Goal: Task Accomplishment & Management: Complete application form

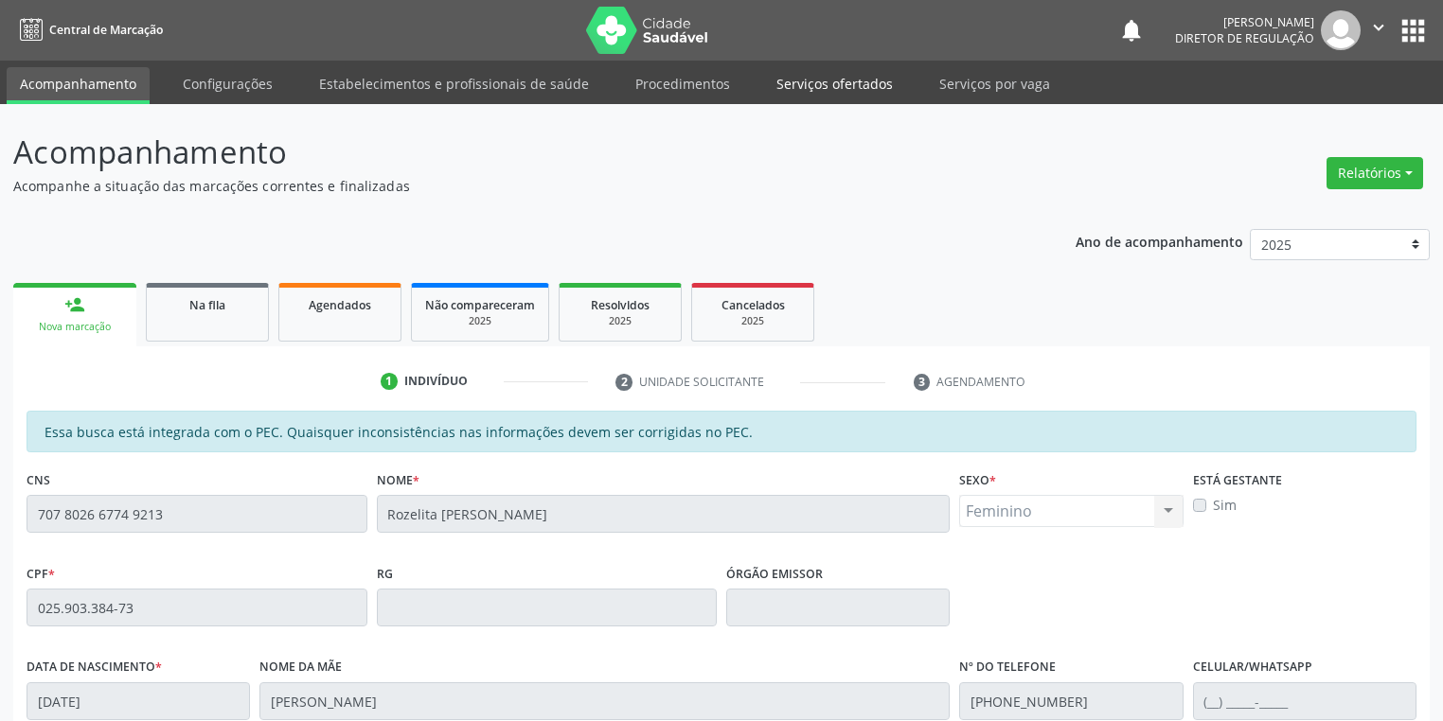
click at [810, 86] on link "Serviços ofertados" at bounding box center [834, 83] width 143 height 33
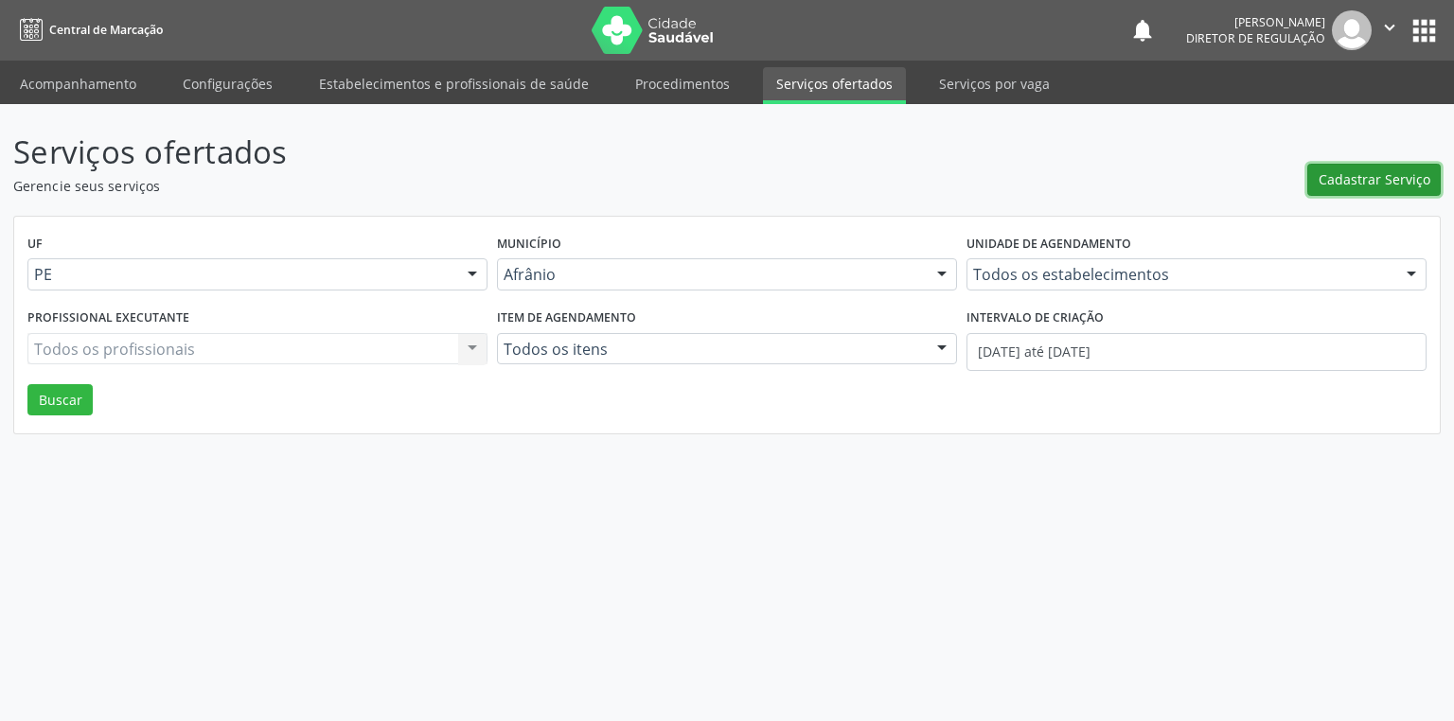
click at [1370, 180] on span "Cadastrar Serviço" at bounding box center [1375, 179] width 112 height 20
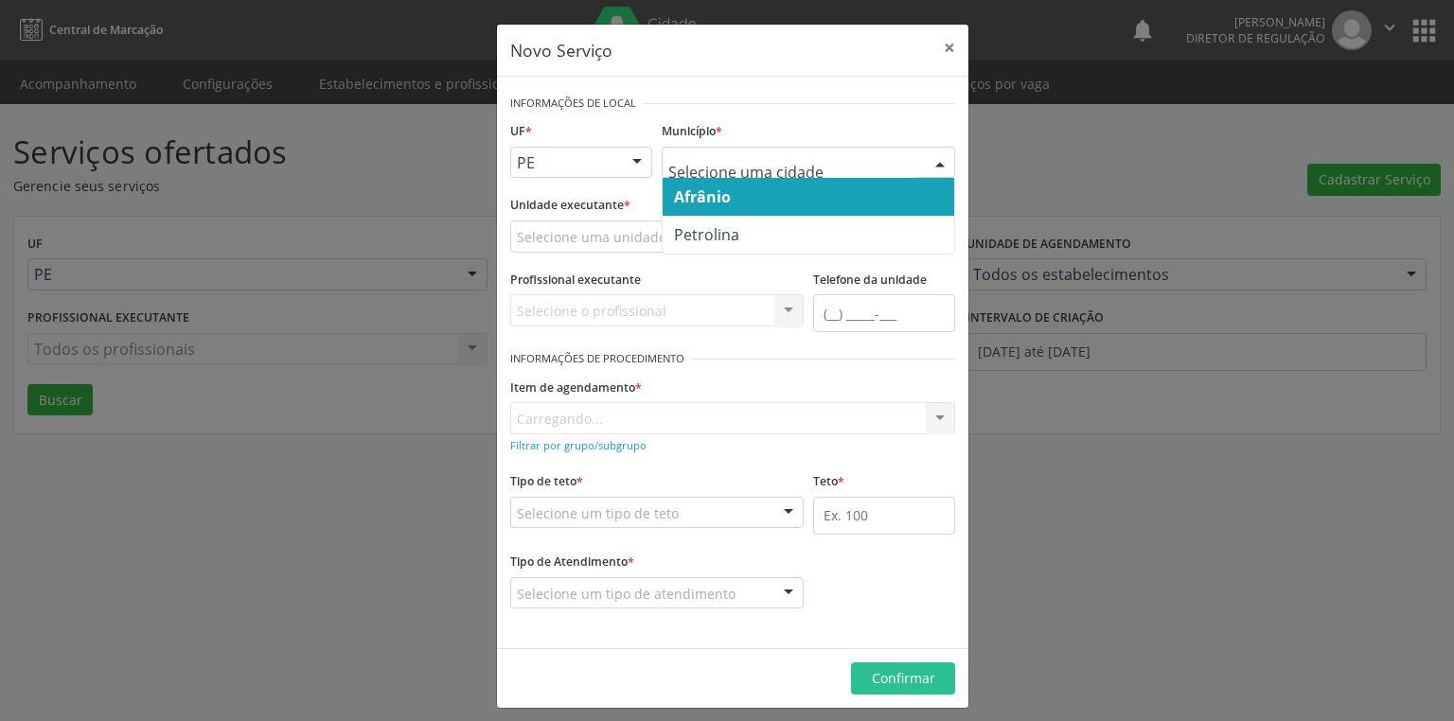
drag, startPoint x: 742, startPoint y: 167, endPoint x: 729, endPoint y: 199, distance: 34.8
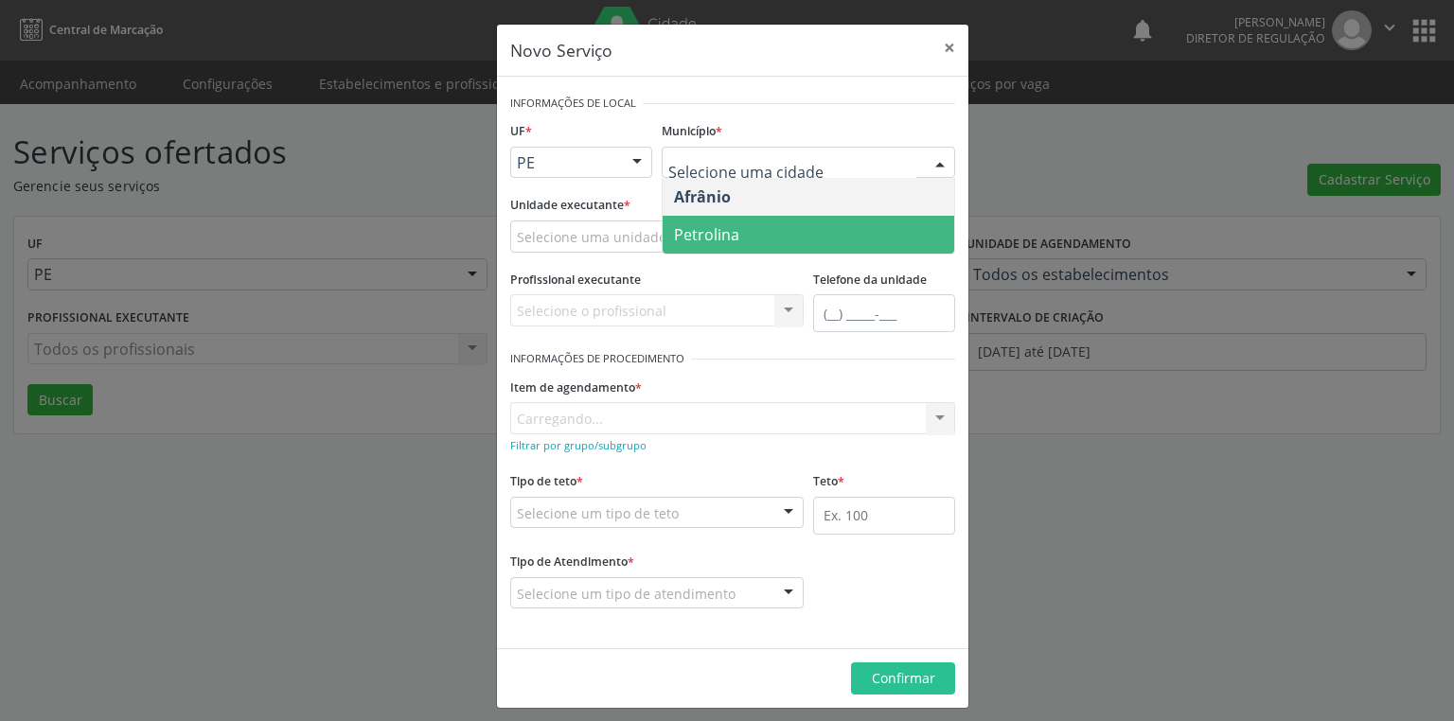
click at [720, 222] on span "Petrolina" at bounding box center [809, 235] width 292 height 38
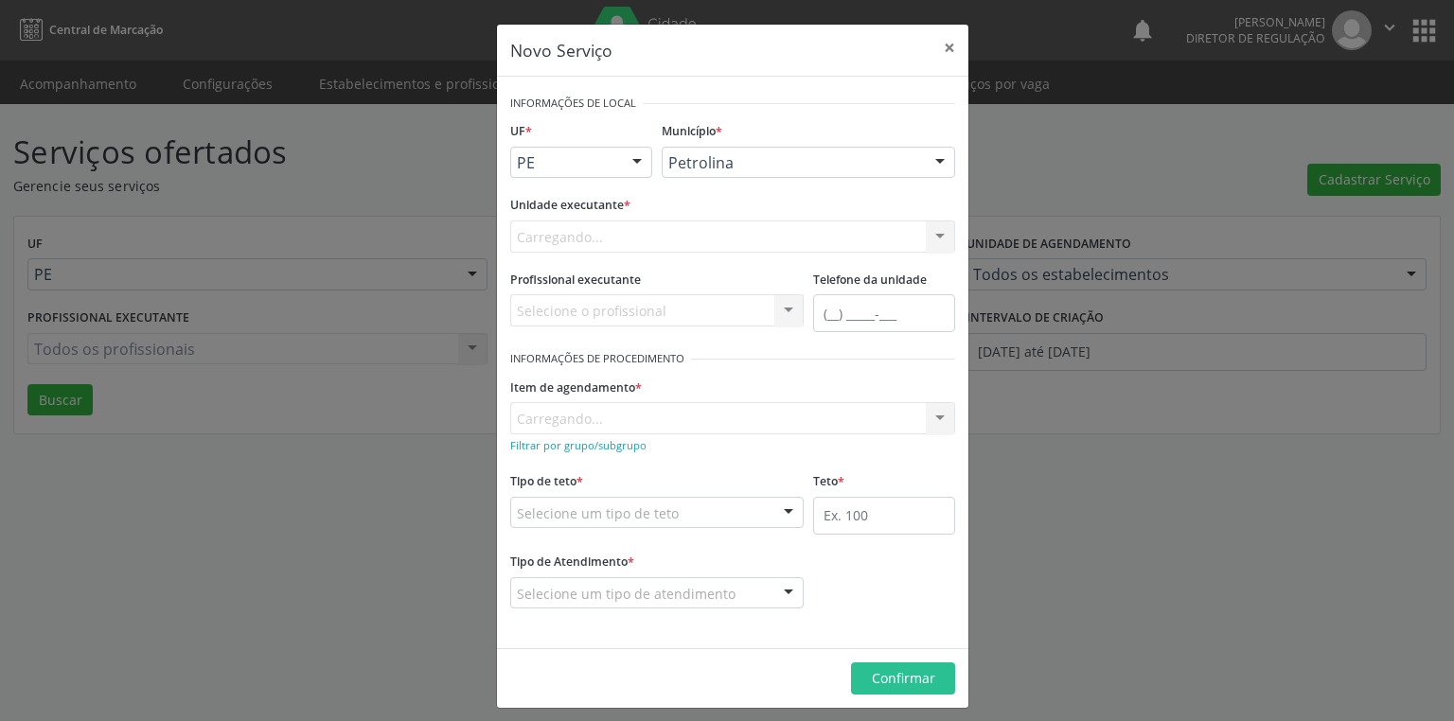
click at [563, 229] on div "Carregando... Academia da Saude de Afranio Academia da Saude do Bairro Roberto …" at bounding box center [732, 237] width 445 height 32
click at [564, 233] on div "Carregando... Academia da Saude de Afranio Academia da Saude do Bairro Roberto …" at bounding box center [732, 237] width 445 height 32
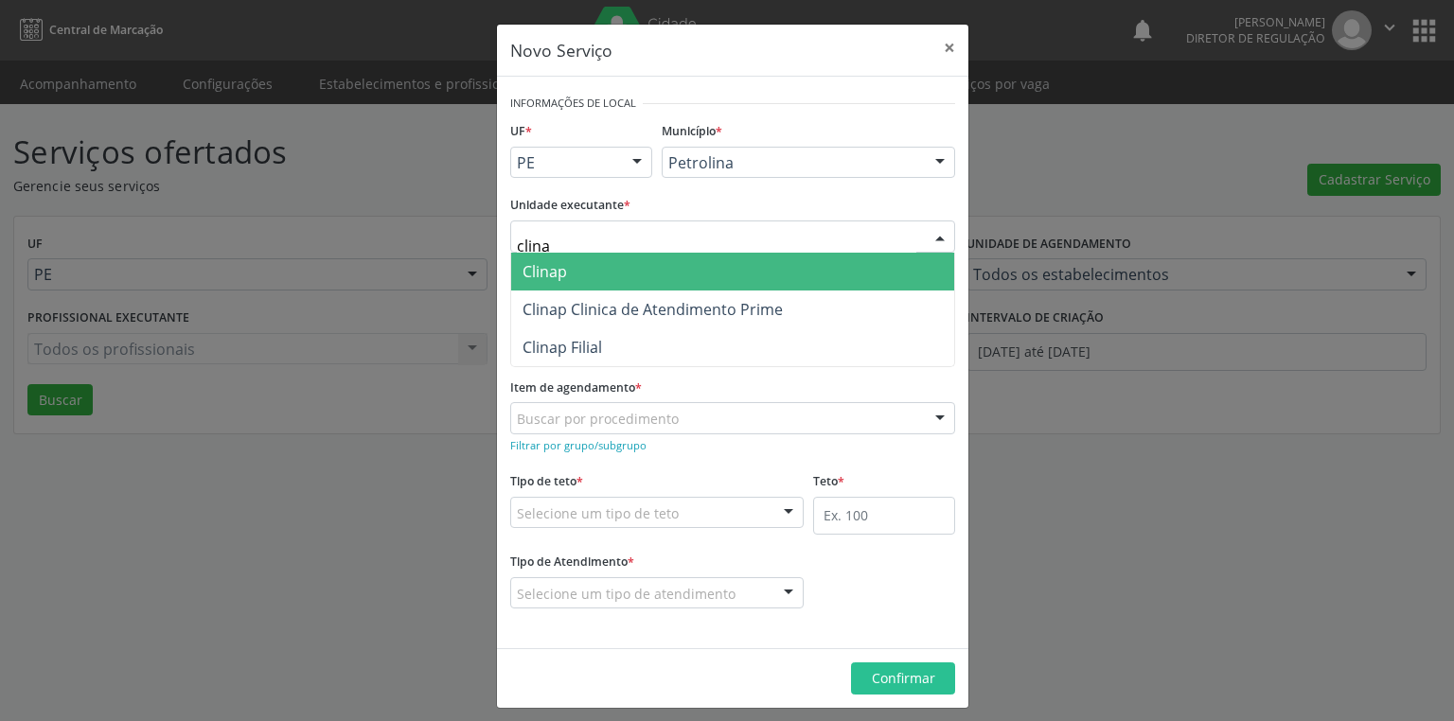
type input "clinap"
click at [568, 279] on span "Clinap" at bounding box center [732, 272] width 443 height 38
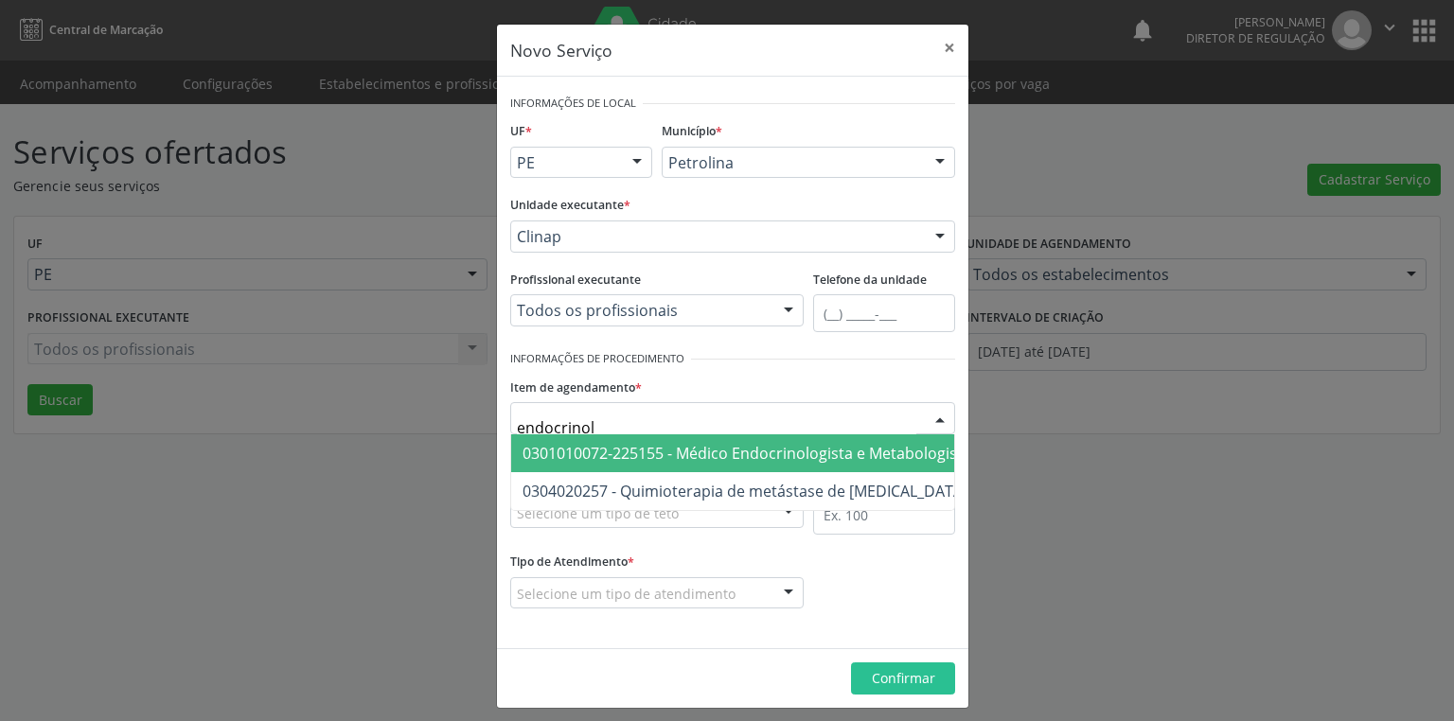
type input "endocrinolo"
click at [542, 443] on span "0301010072-225155 - Médico Endocrinologista e Metabologista" at bounding box center [747, 453] width 449 height 21
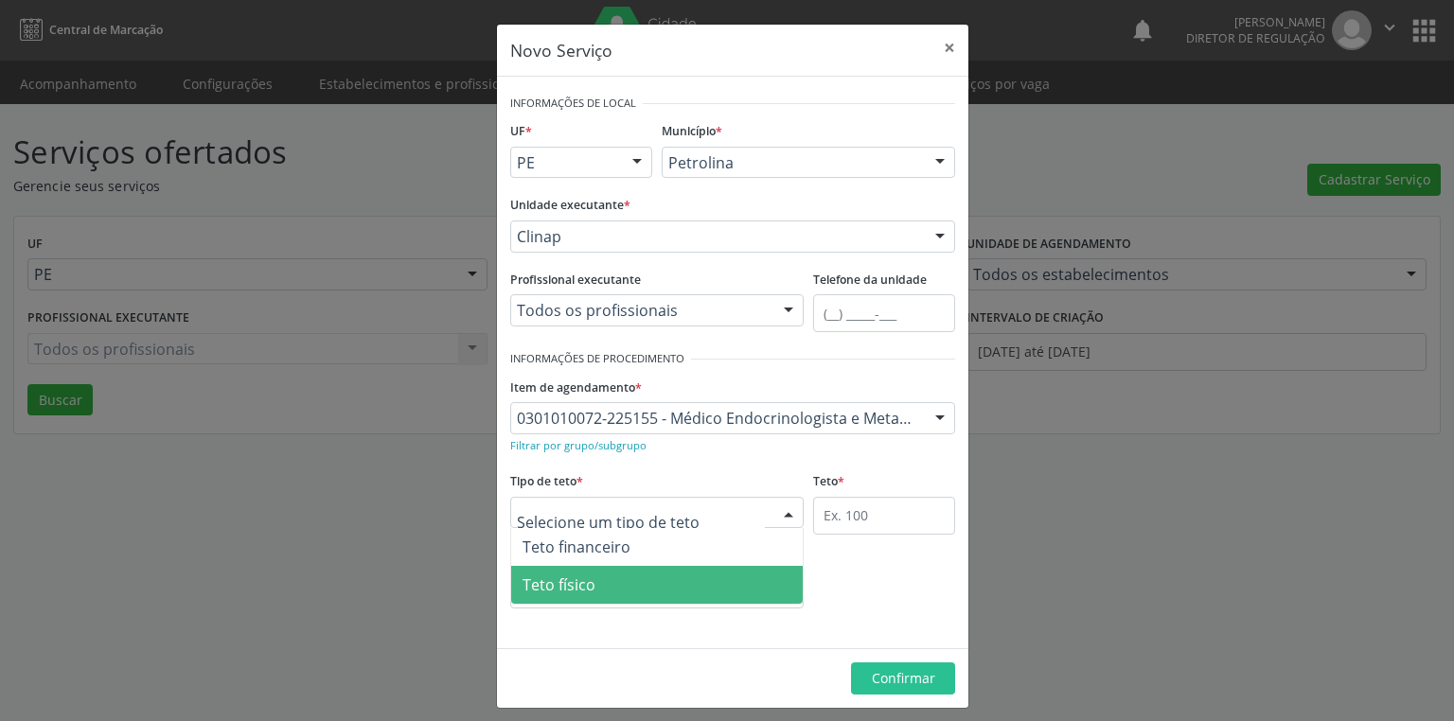
click at [567, 591] on span "Teto físico" at bounding box center [559, 585] width 73 height 21
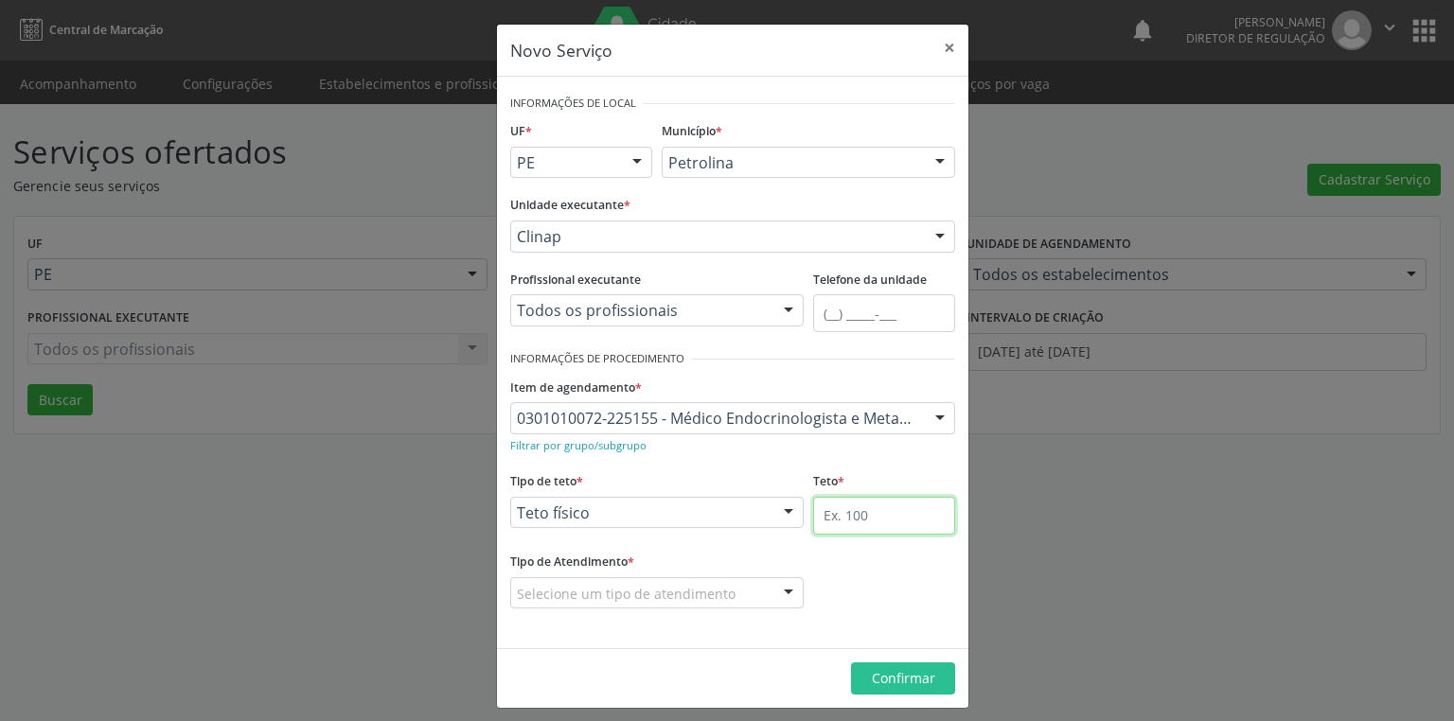
click at [819, 519] on input "text" at bounding box center [884, 516] width 142 height 38
type input "5"
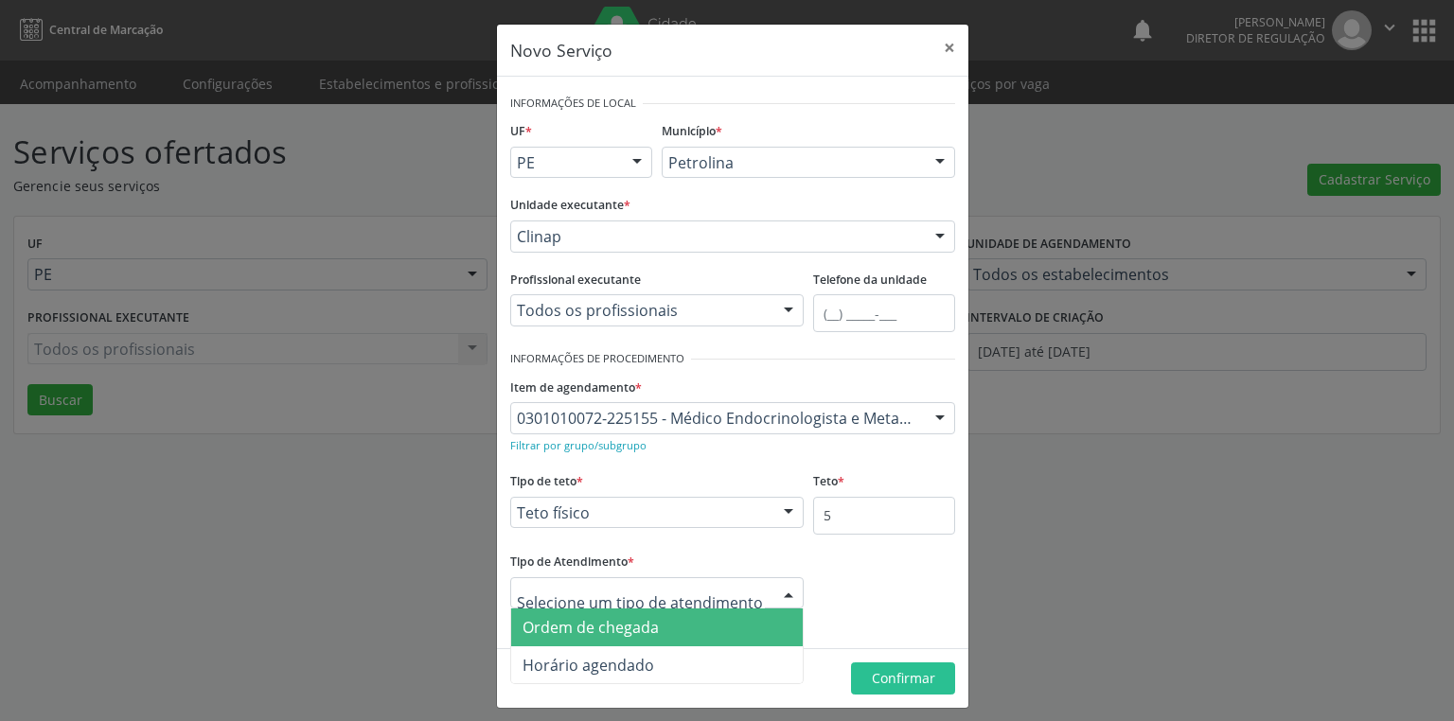
click at [640, 632] on span "Ordem de chegada" at bounding box center [591, 627] width 136 height 21
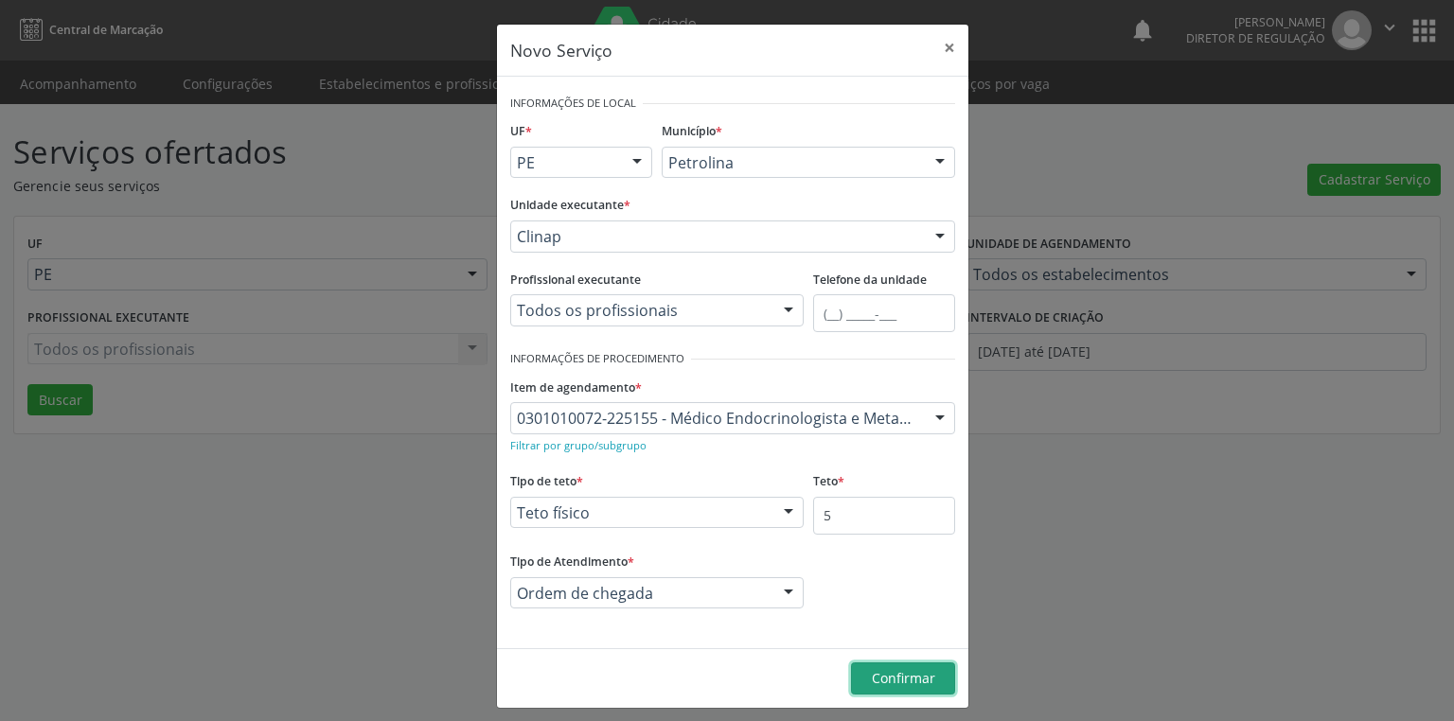
click at [887, 678] on span "Confirmar" at bounding box center [903, 678] width 63 height 18
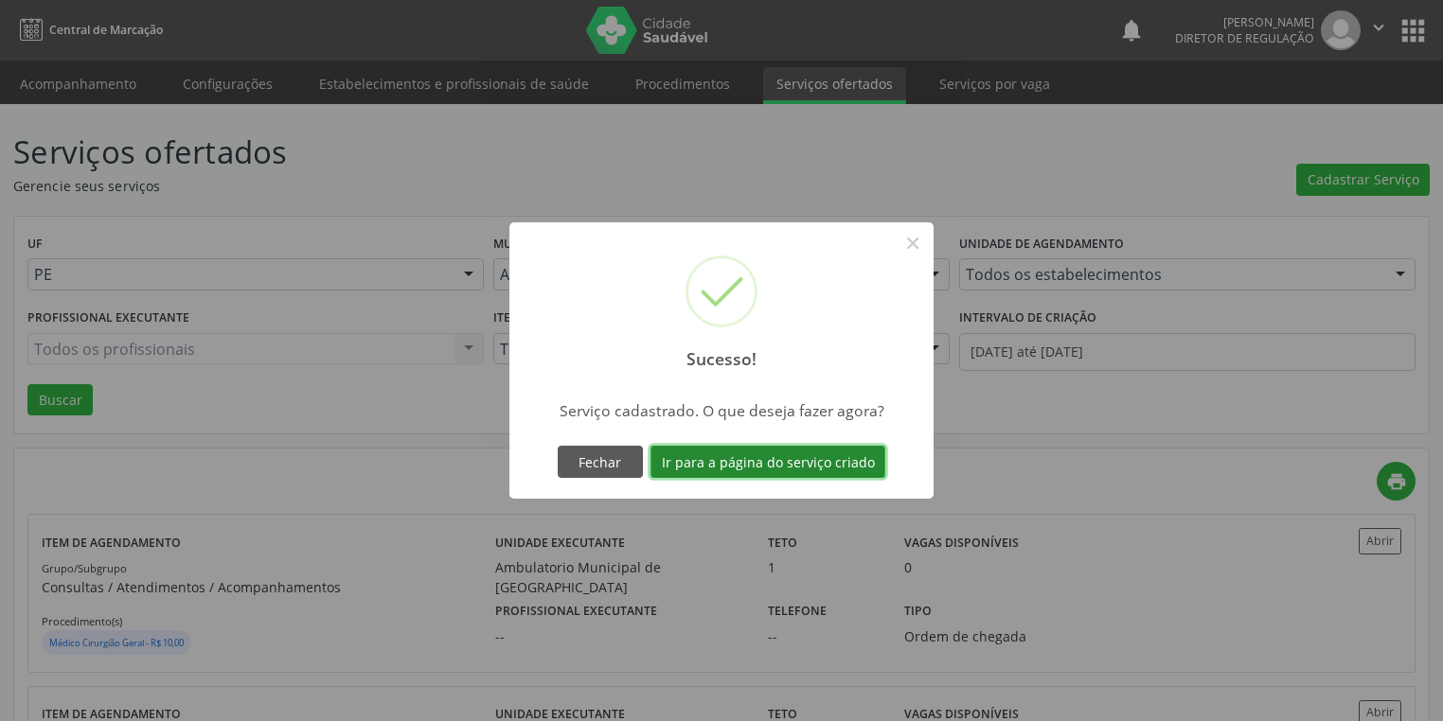
click at [754, 463] on button "Ir para a página do serviço criado" at bounding box center [767, 462] width 235 height 32
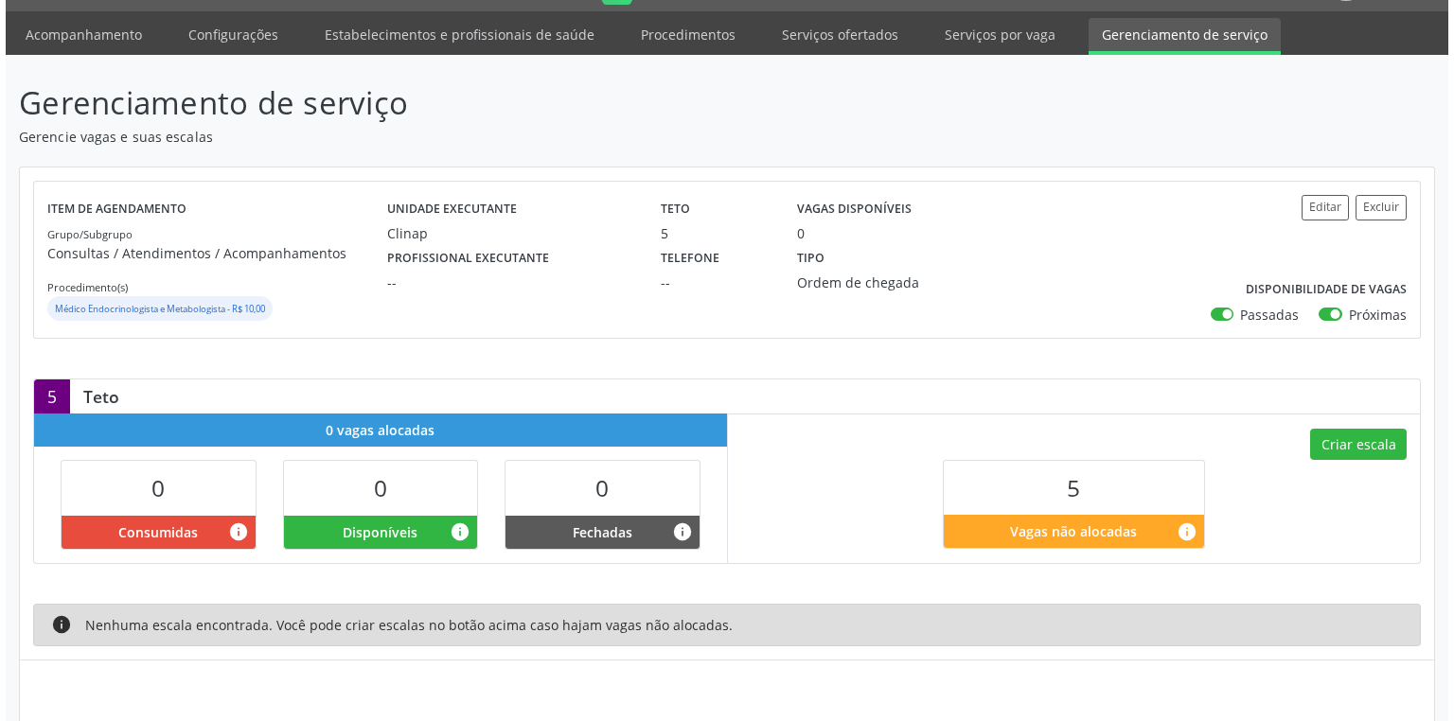
scroll to position [100, 0]
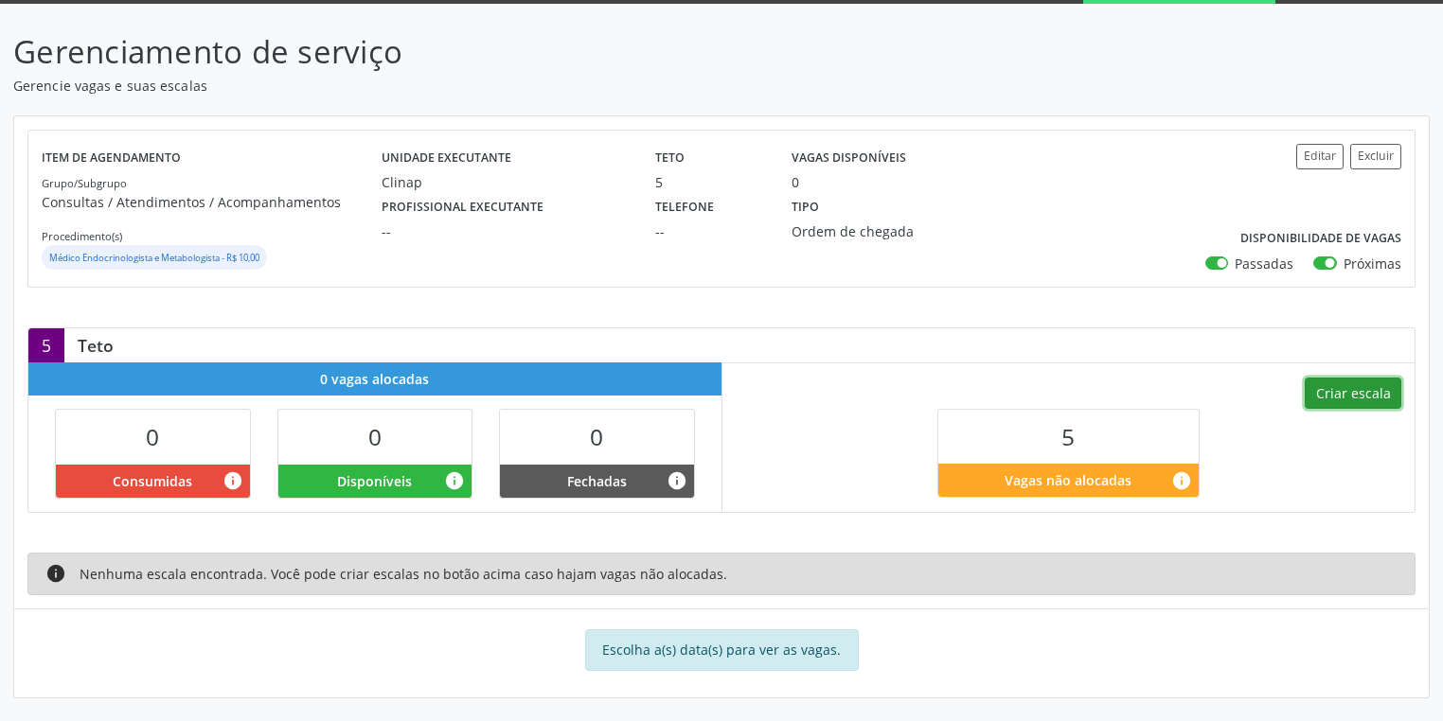
click at [1355, 390] on button "Criar escala" at bounding box center [1352, 394] width 97 height 32
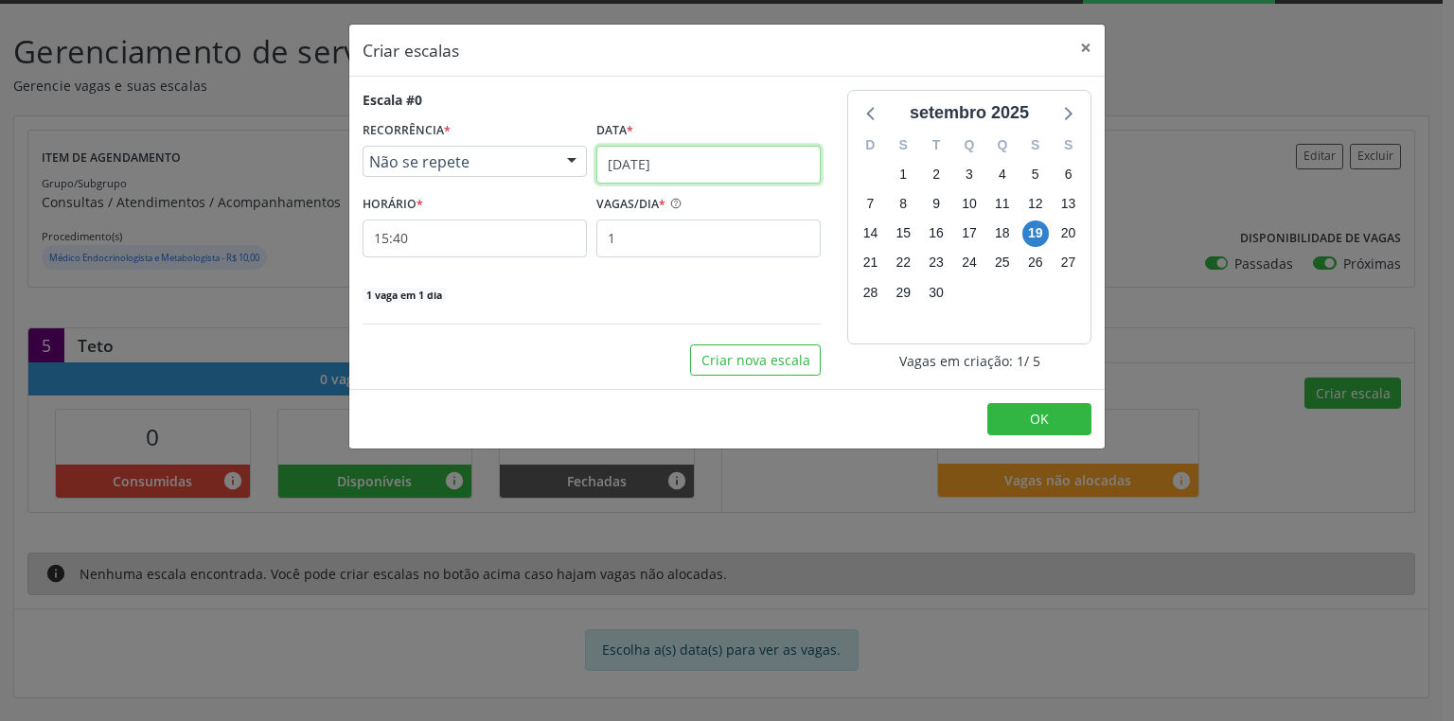
click at [613, 162] on input "19/09/2025" at bounding box center [708, 165] width 224 height 38
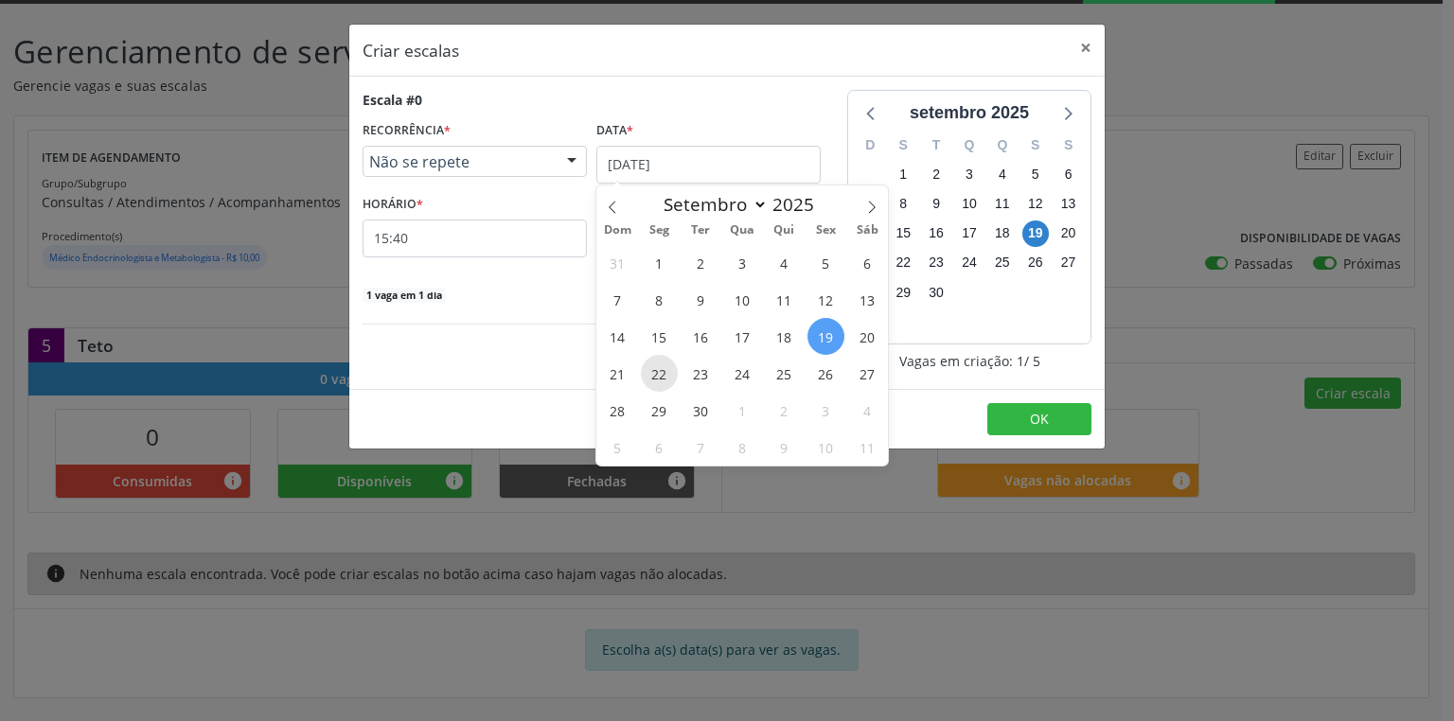
click at [654, 375] on span "22" at bounding box center [659, 373] width 37 height 37
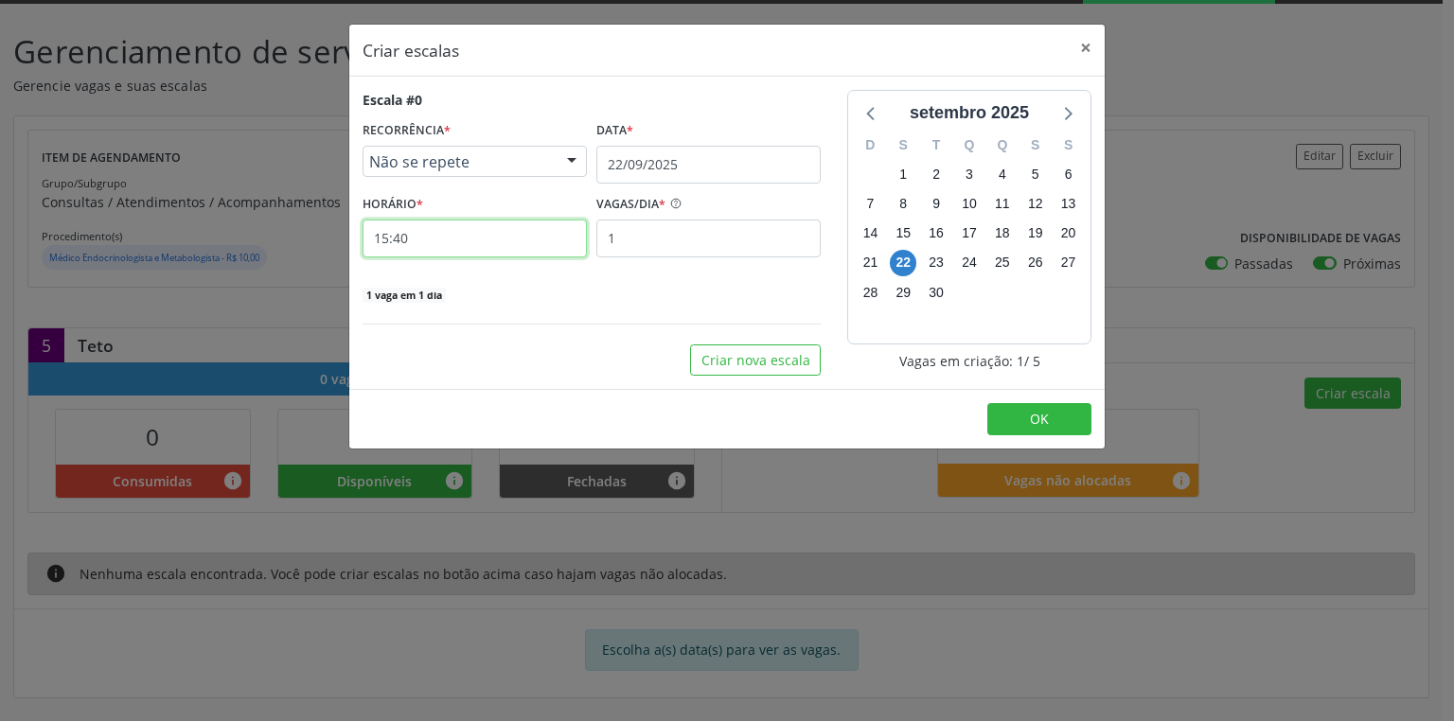
click at [391, 230] on input "15:40" at bounding box center [475, 239] width 224 height 38
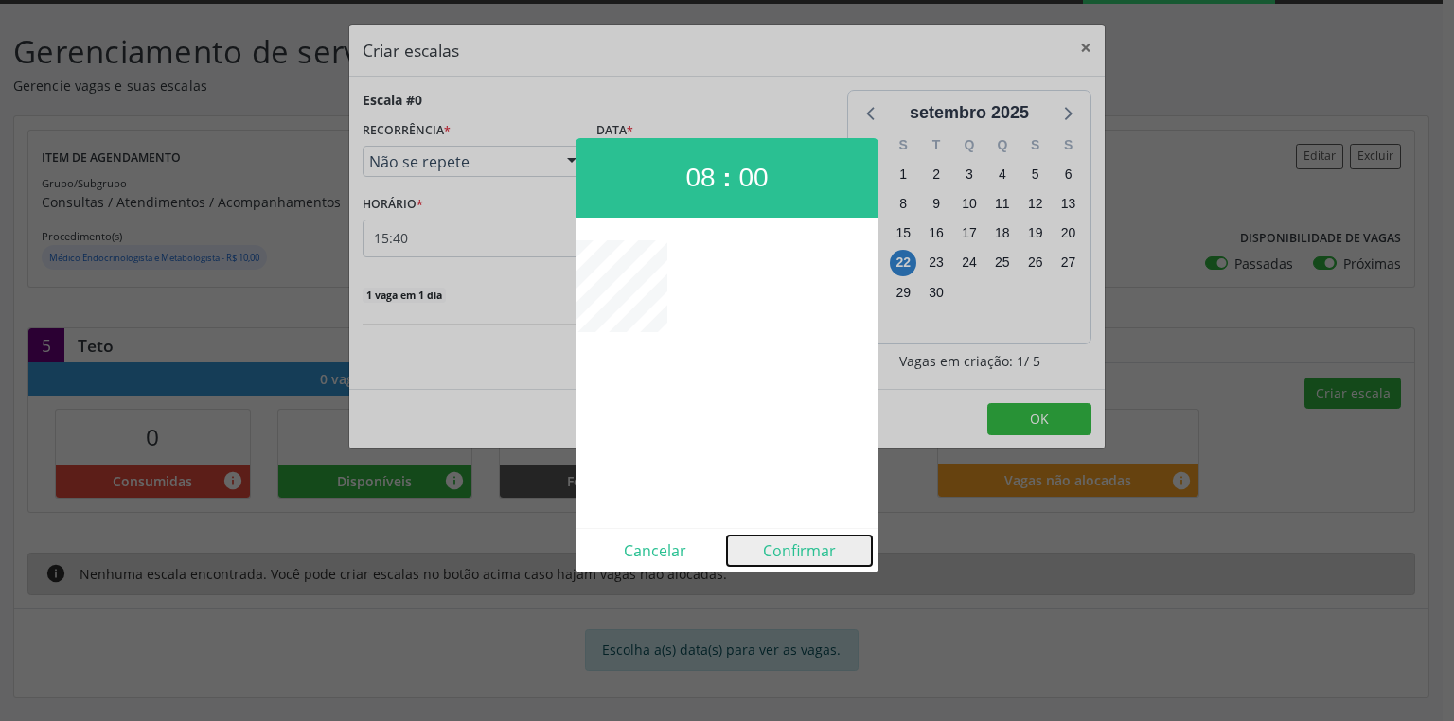
drag, startPoint x: 773, startPoint y: 549, endPoint x: 762, endPoint y: 532, distance: 20.5
click at [772, 549] on button "Confirmar" at bounding box center [799, 551] width 145 height 30
type input "08:00"
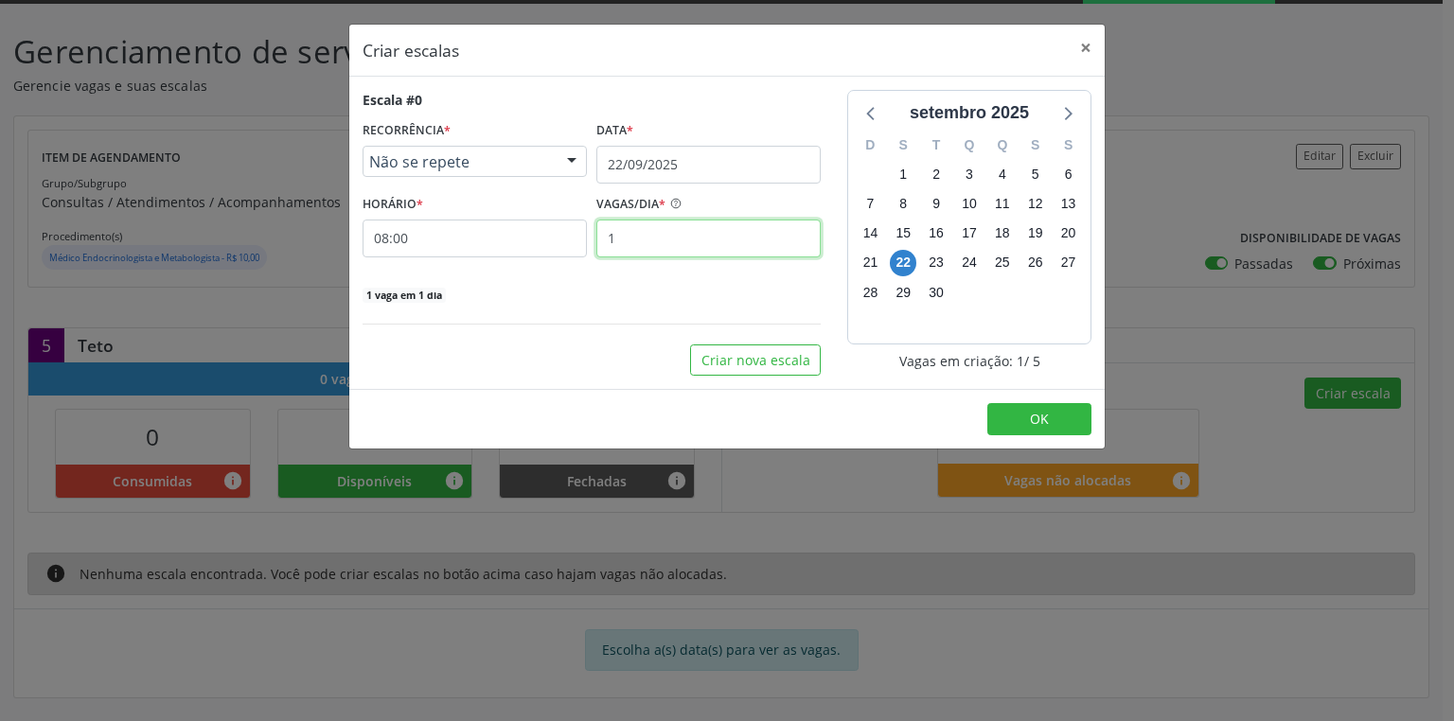
click at [620, 238] on input "1" at bounding box center [708, 239] width 224 height 38
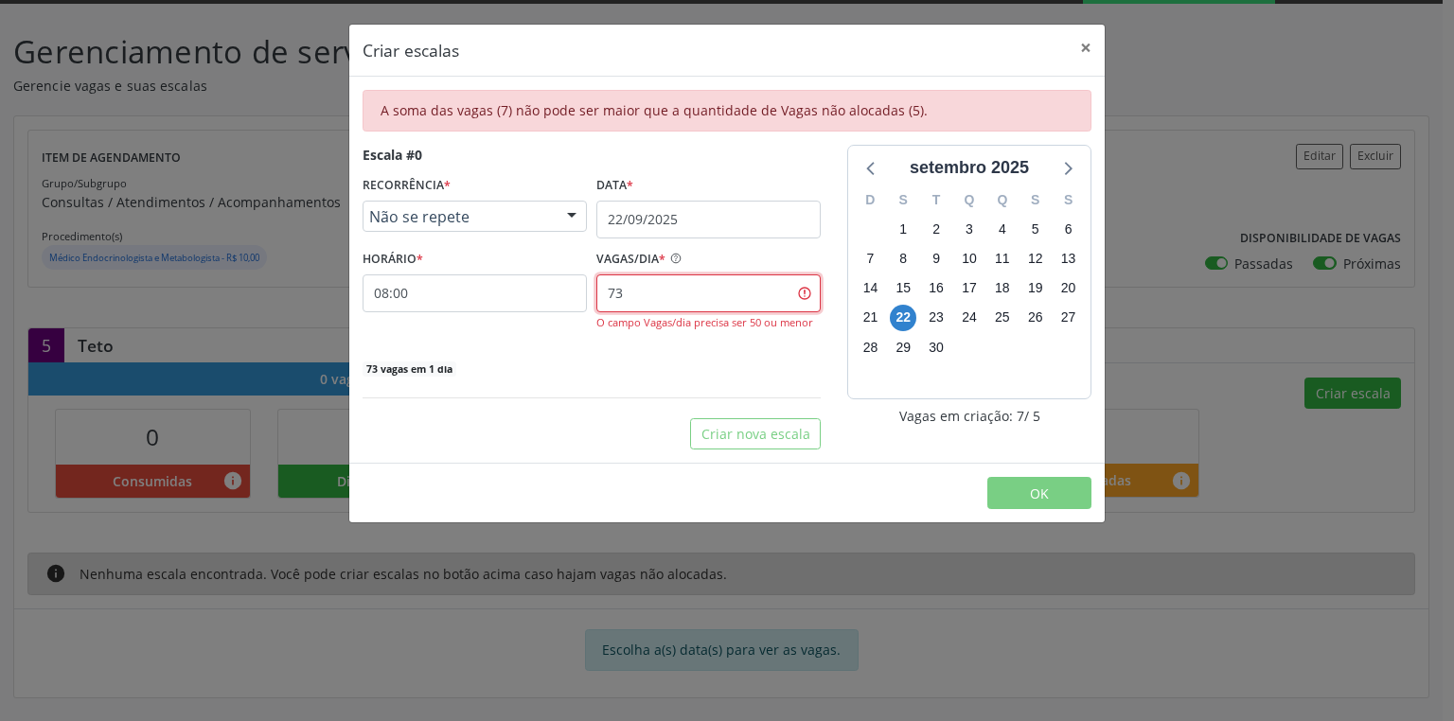
type input "7"
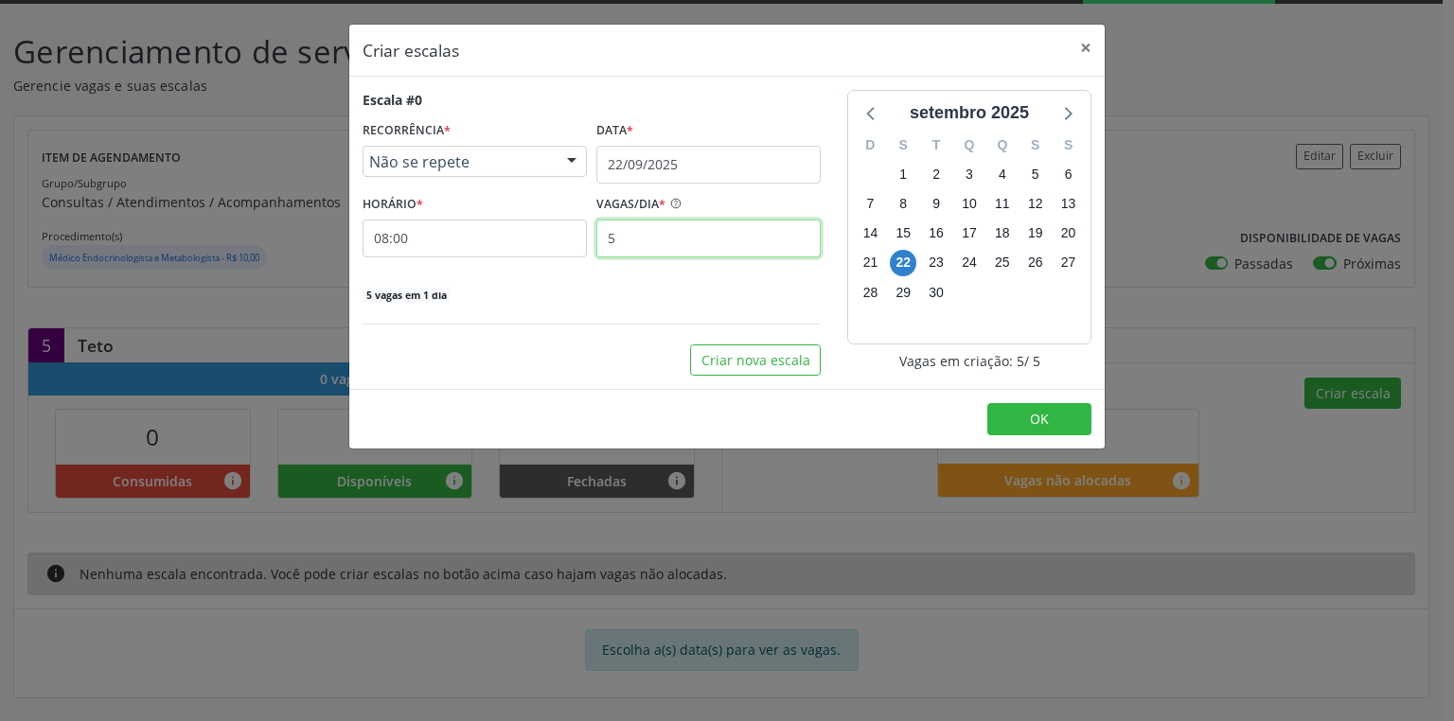
type input "5"
click at [427, 242] on input "08:00" at bounding box center [475, 239] width 224 height 38
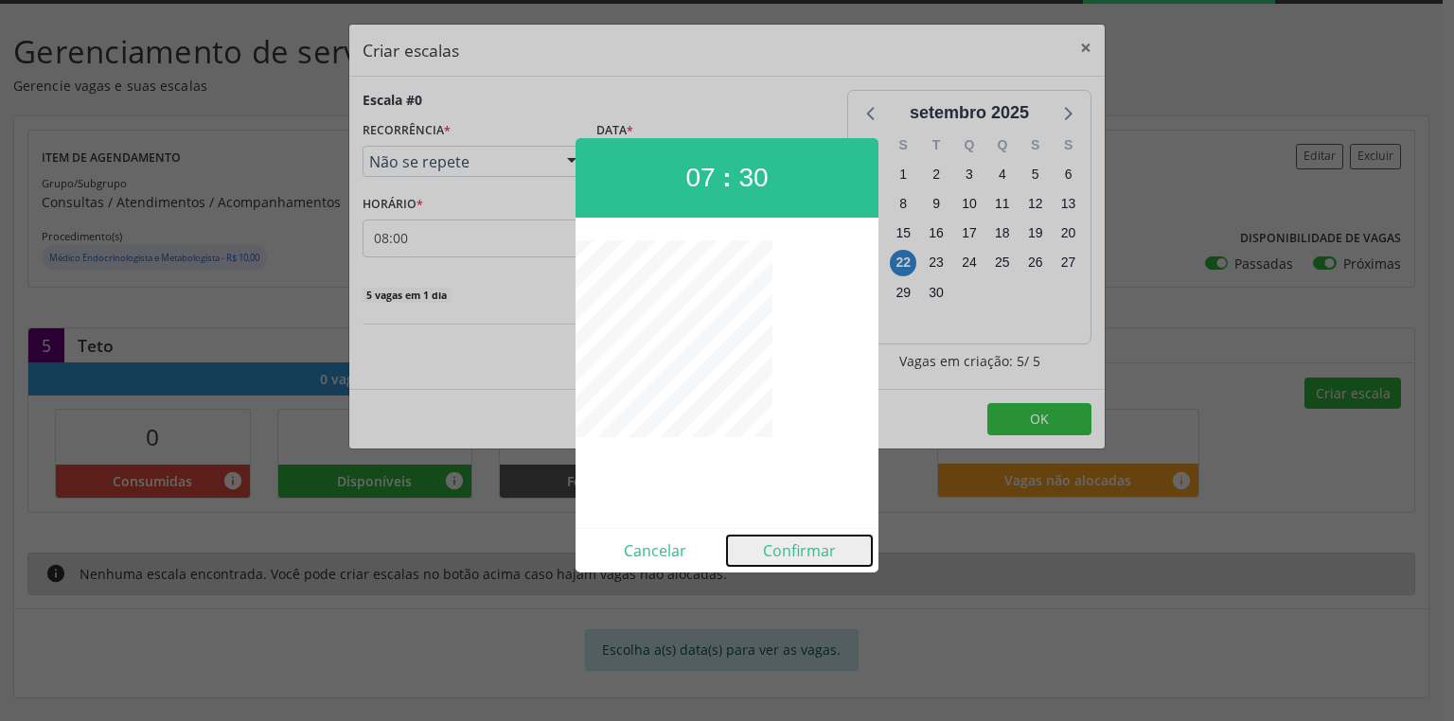
drag, startPoint x: 808, startPoint y: 552, endPoint x: 908, endPoint y: 461, distance: 134.7
click at [808, 551] on button "Confirmar" at bounding box center [799, 551] width 145 height 30
type input "07:30"
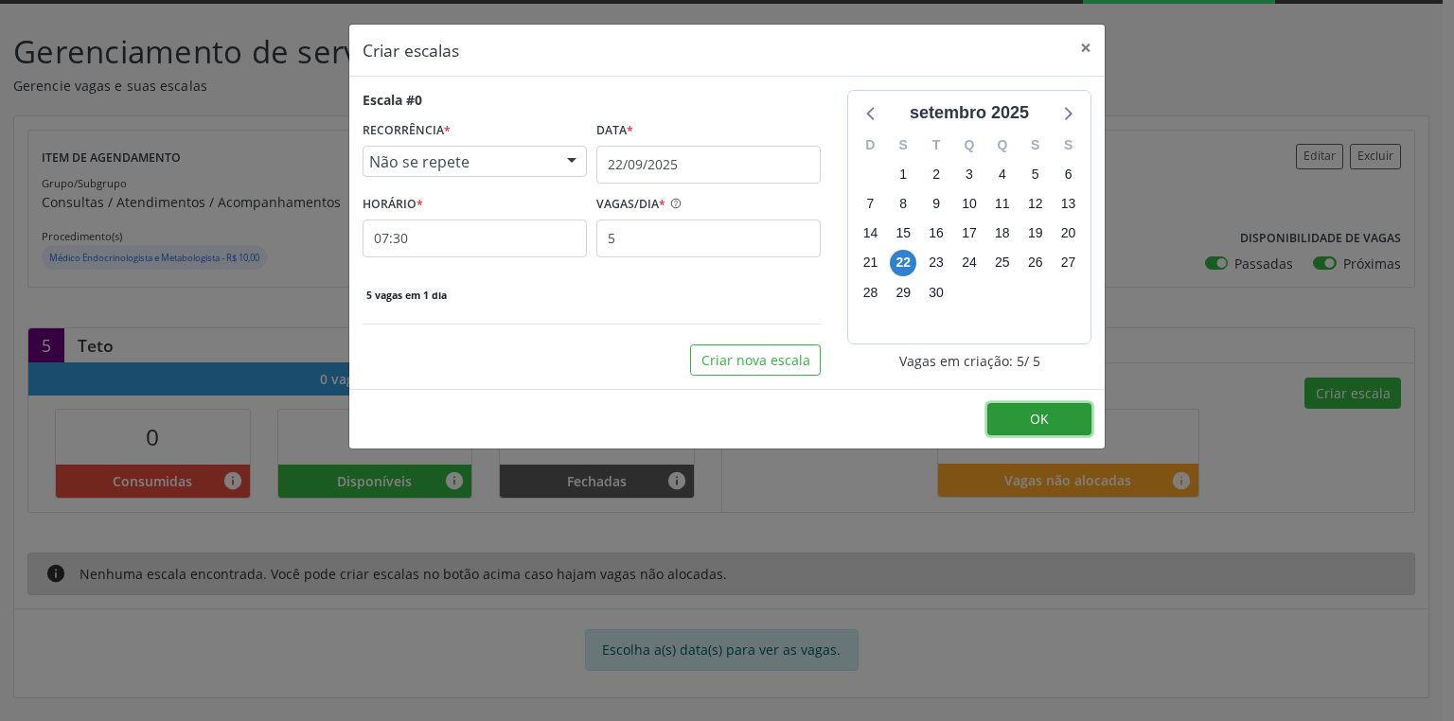
click at [1027, 409] on button "OK" at bounding box center [1039, 419] width 104 height 32
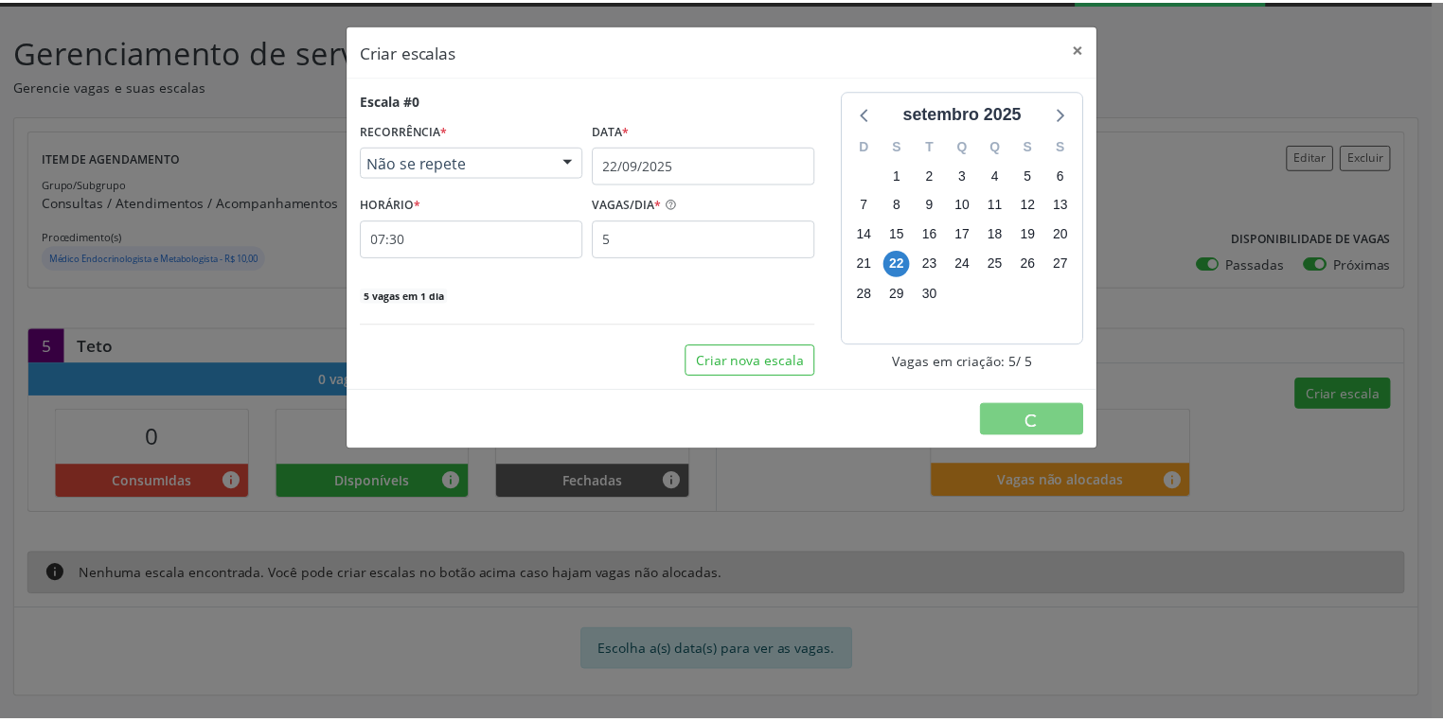
scroll to position [0, 0]
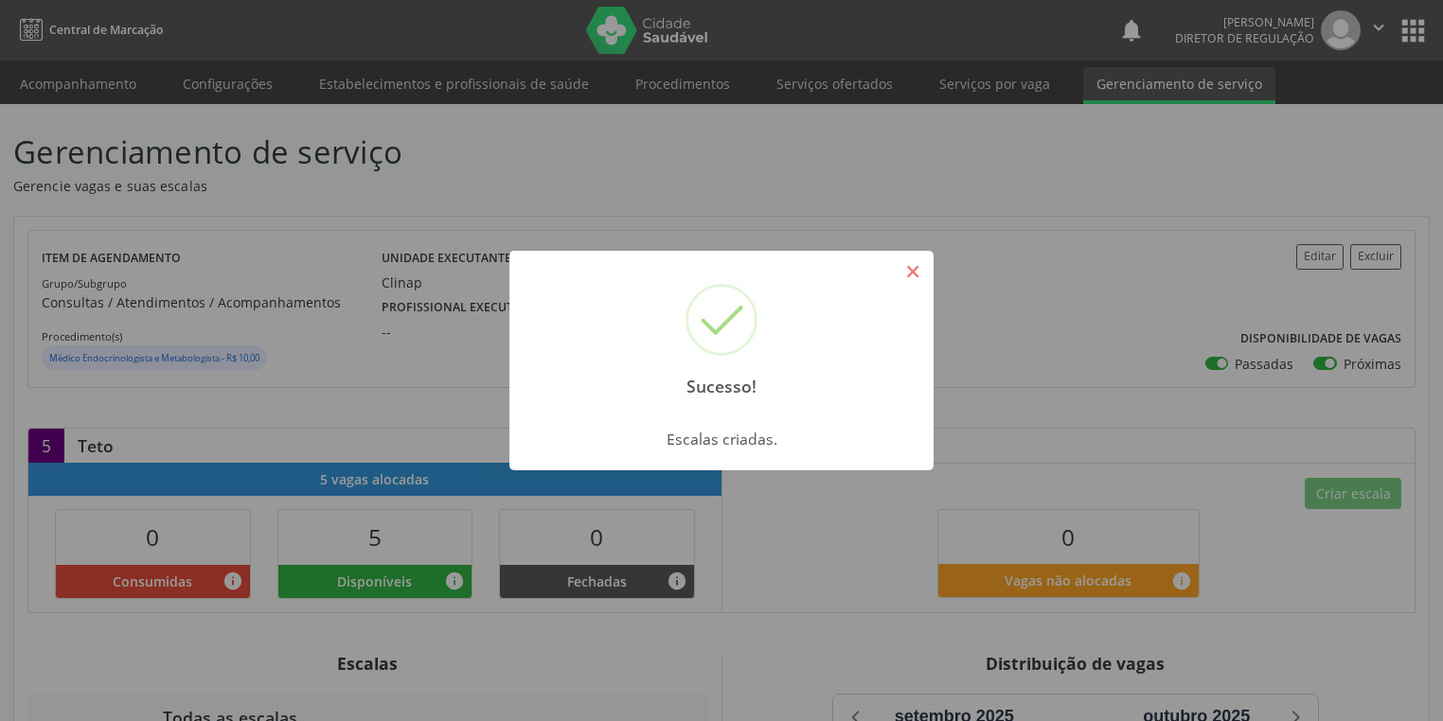
click at [920, 265] on button "×" at bounding box center [912, 272] width 32 height 32
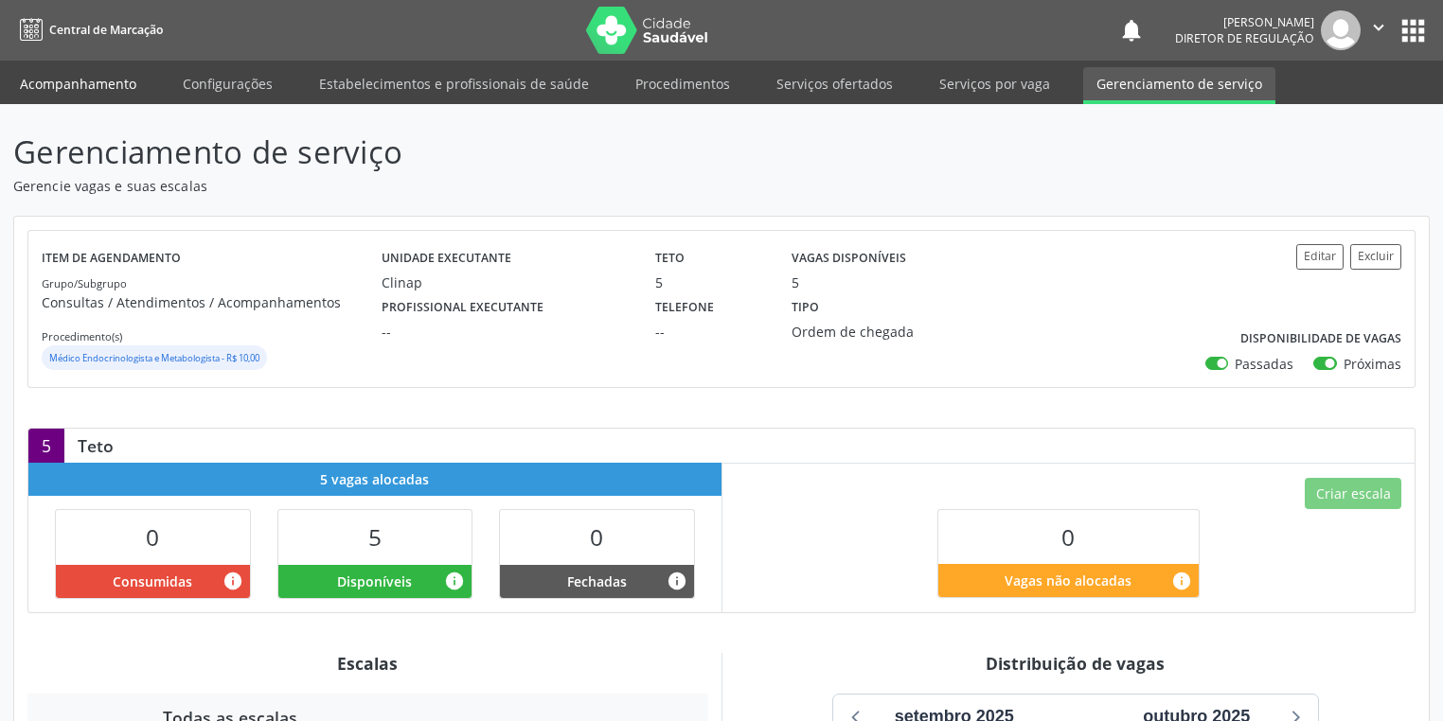
click at [72, 78] on link "Acompanhamento" at bounding box center [78, 83] width 143 height 33
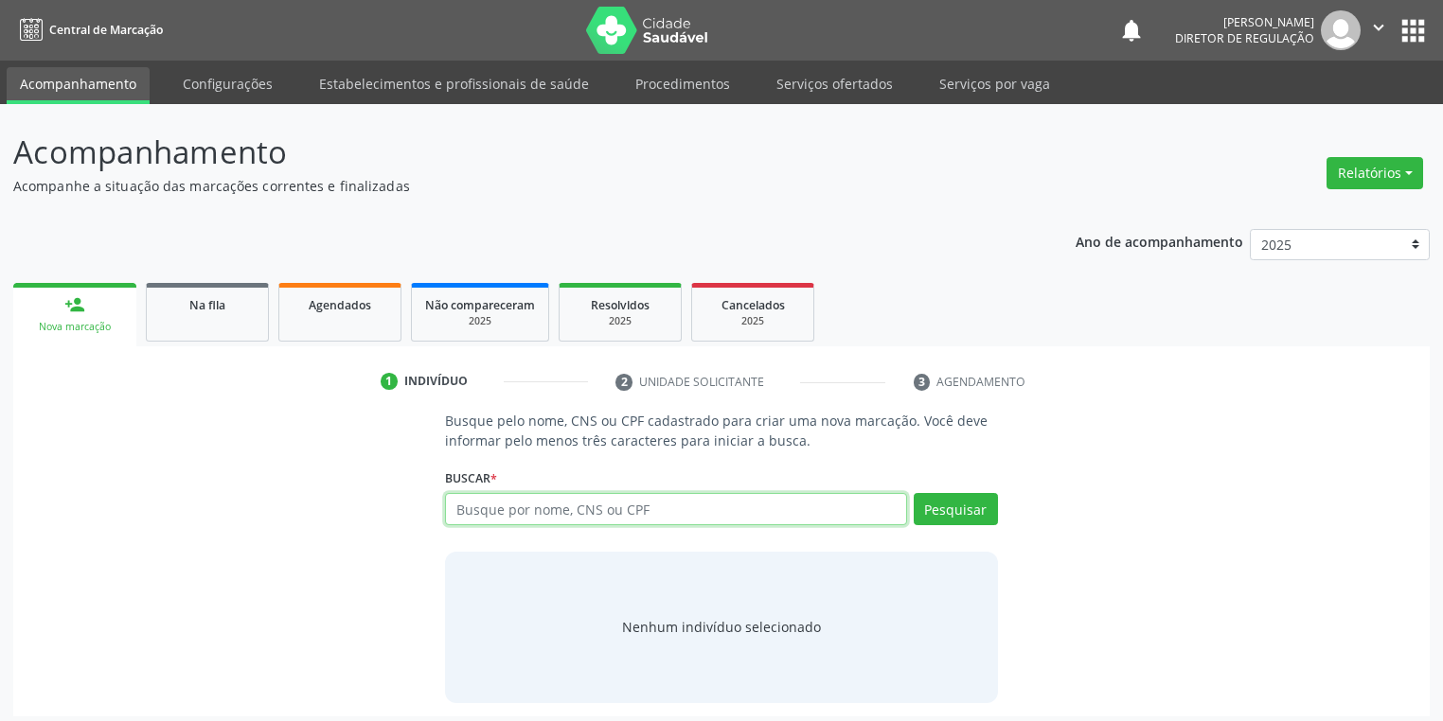
click at [502, 513] on input "text" at bounding box center [676, 509] width 462 height 32
type input "705001020162355"
click at [952, 501] on button "Pesquisar" at bounding box center [955, 509] width 84 height 32
type input "705001020162355"
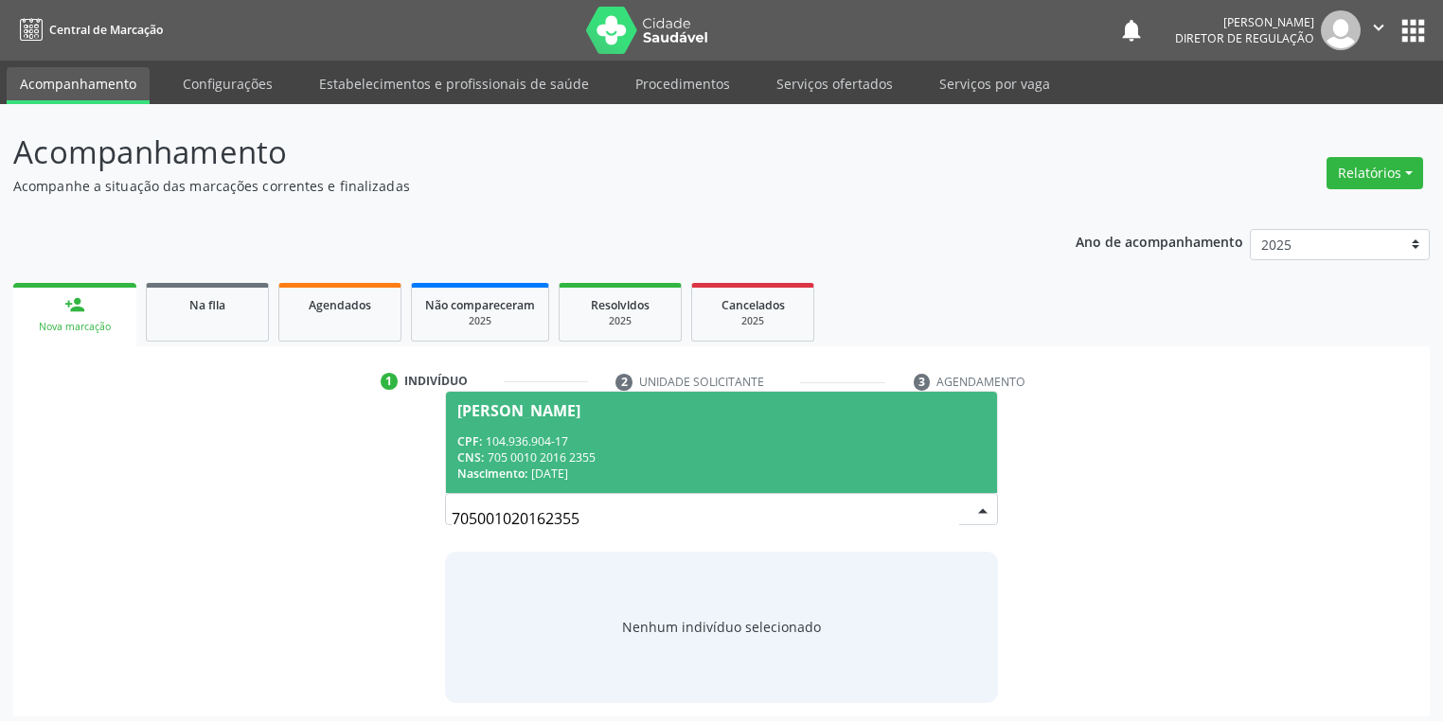
click at [639, 469] on div "Nascimento: 06/04/1997" at bounding box center [721, 474] width 528 height 16
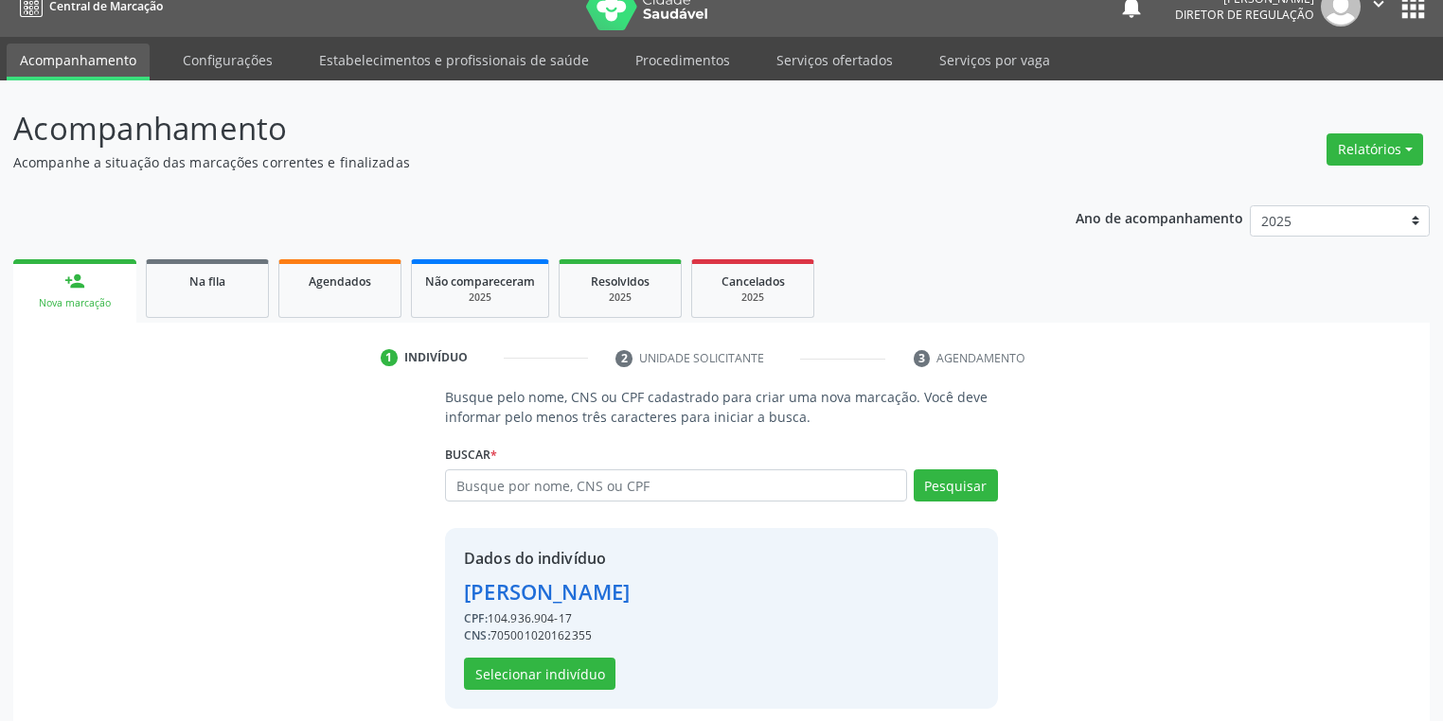
scroll to position [36, 0]
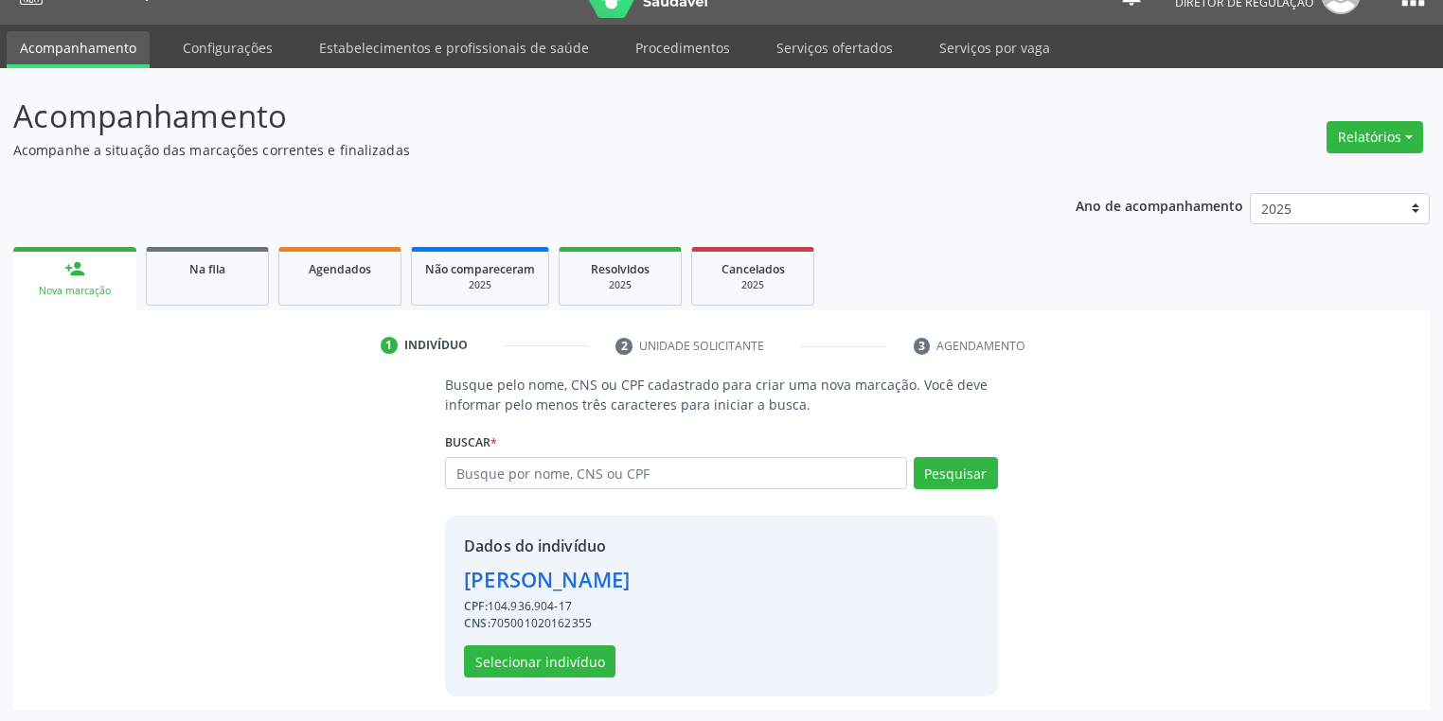
click at [544, 642] on div "Dados do indivíduo Luzia Margarida Rodrigues CPF: 104.936.904-17 CNS: 705001020…" at bounding box center [547, 606] width 166 height 143
click at [548, 658] on button "Selecionar indivíduo" at bounding box center [539, 662] width 151 height 32
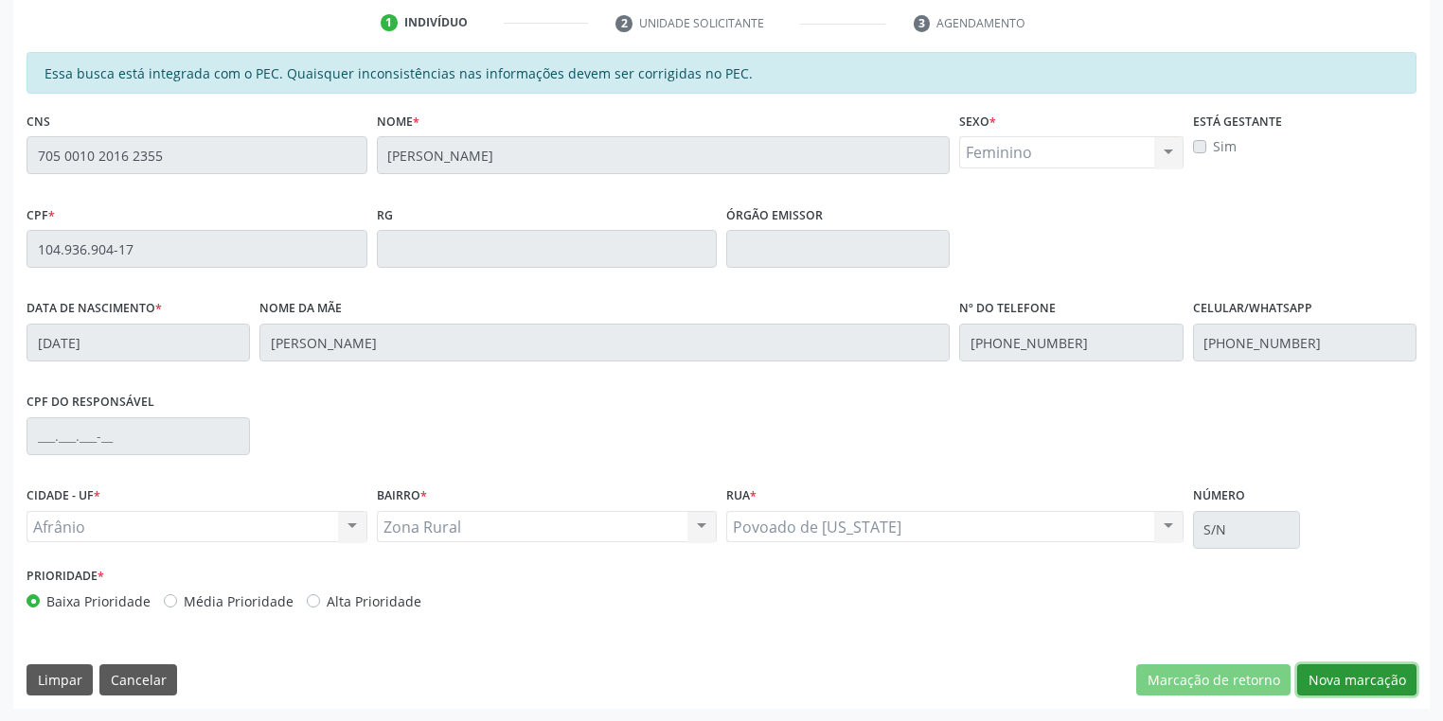
click at [1329, 674] on button "Nova marcação" at bounding box center [1356, 680] width 119 height 32
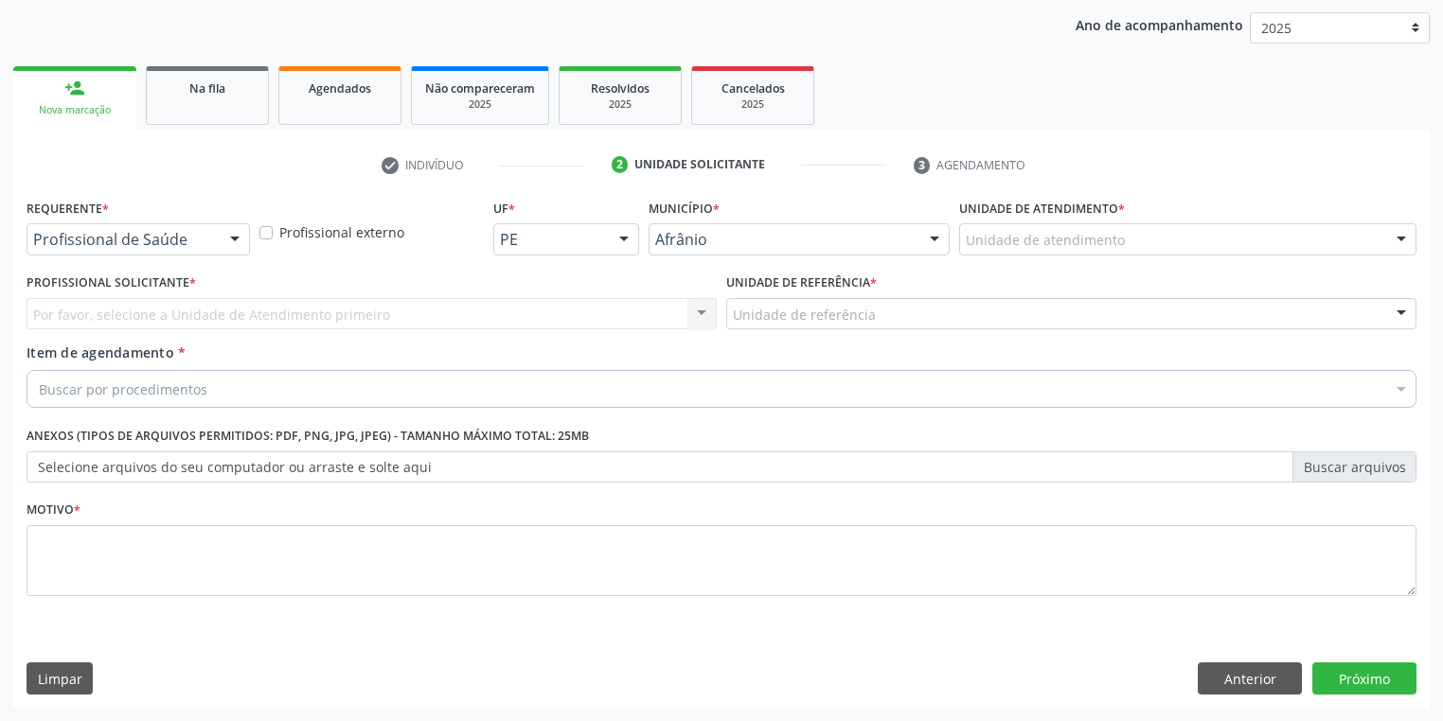
scroll to position [216, 0]
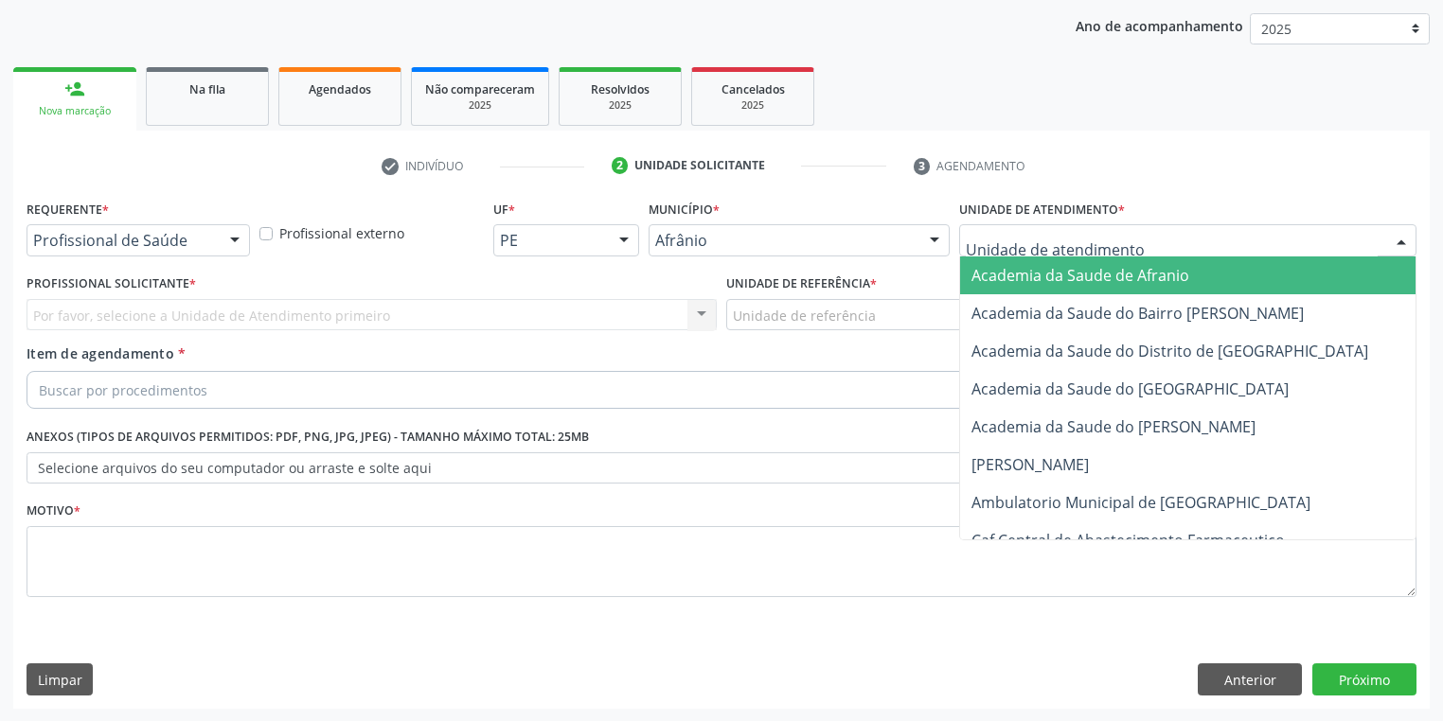
drag, startPoint x: 1059, startPoint y: 243, endPoint x: 1056, endPoint y: 255, distance: 11.7
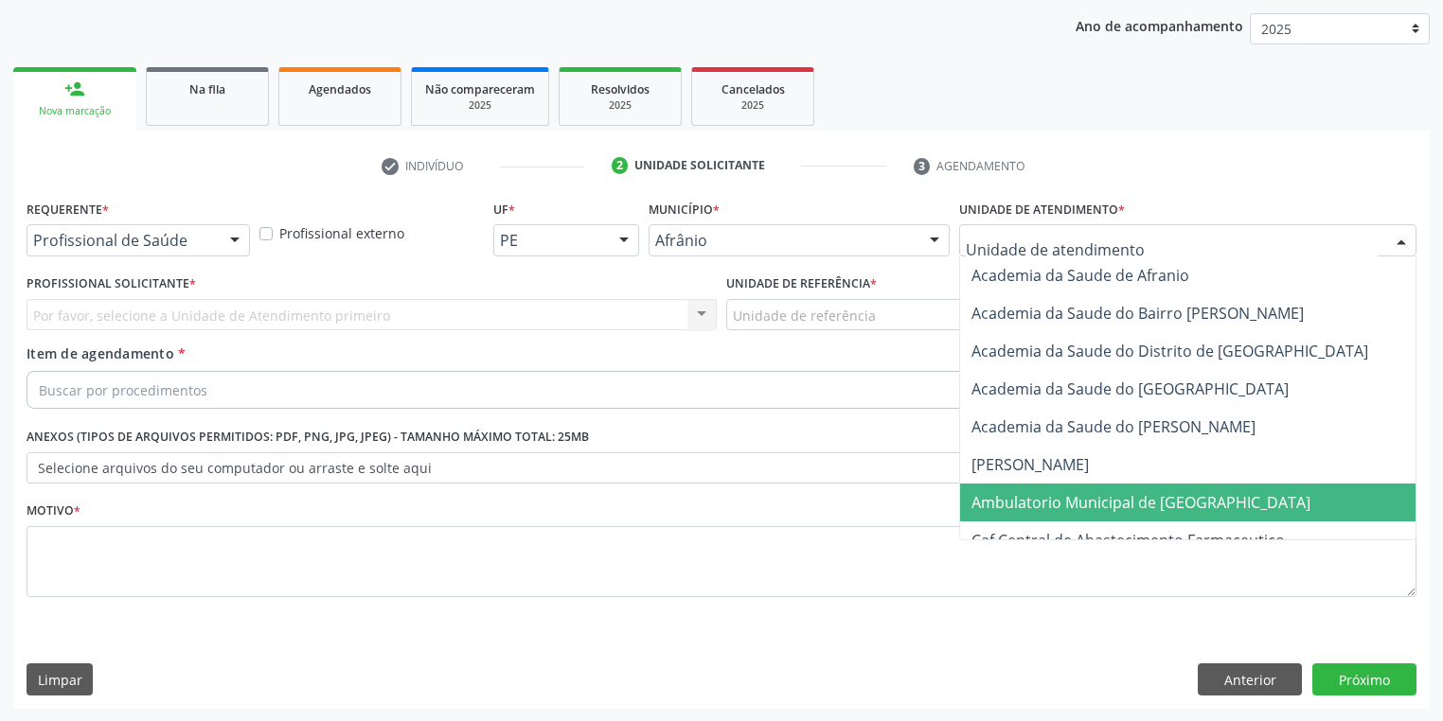
drag, startPoint x: 1015, startPoint y: 496, endPoint x: 954, endPoint y: 454, distance: 73.5
click at [1015, 496] on span "Ambulatorio Municipal de [GEOGRAPHIC_DATA]" at bounding box center [1140, 502] width 339 height 21
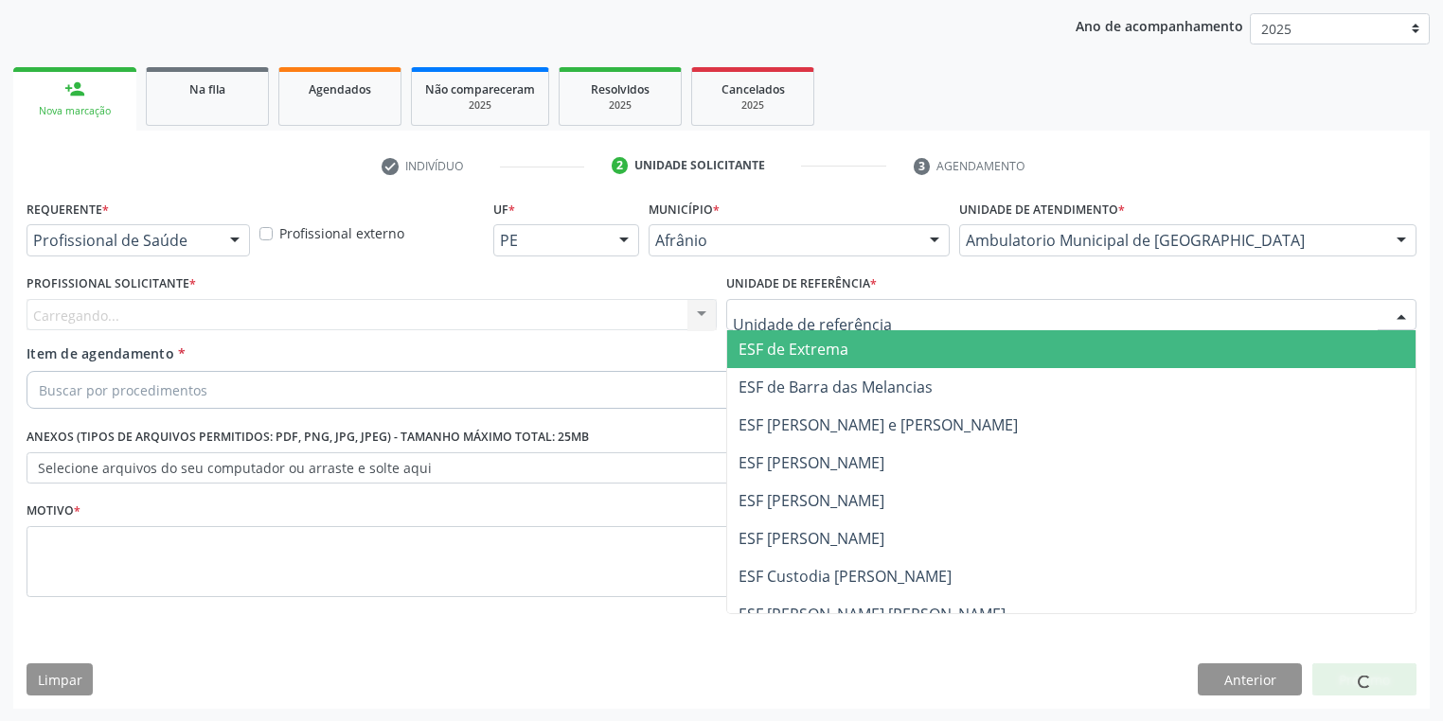
drag, startPoint x: 799, startPoint y: 310, endPoint x: 794, endPoint y: 416, distance: 105.2
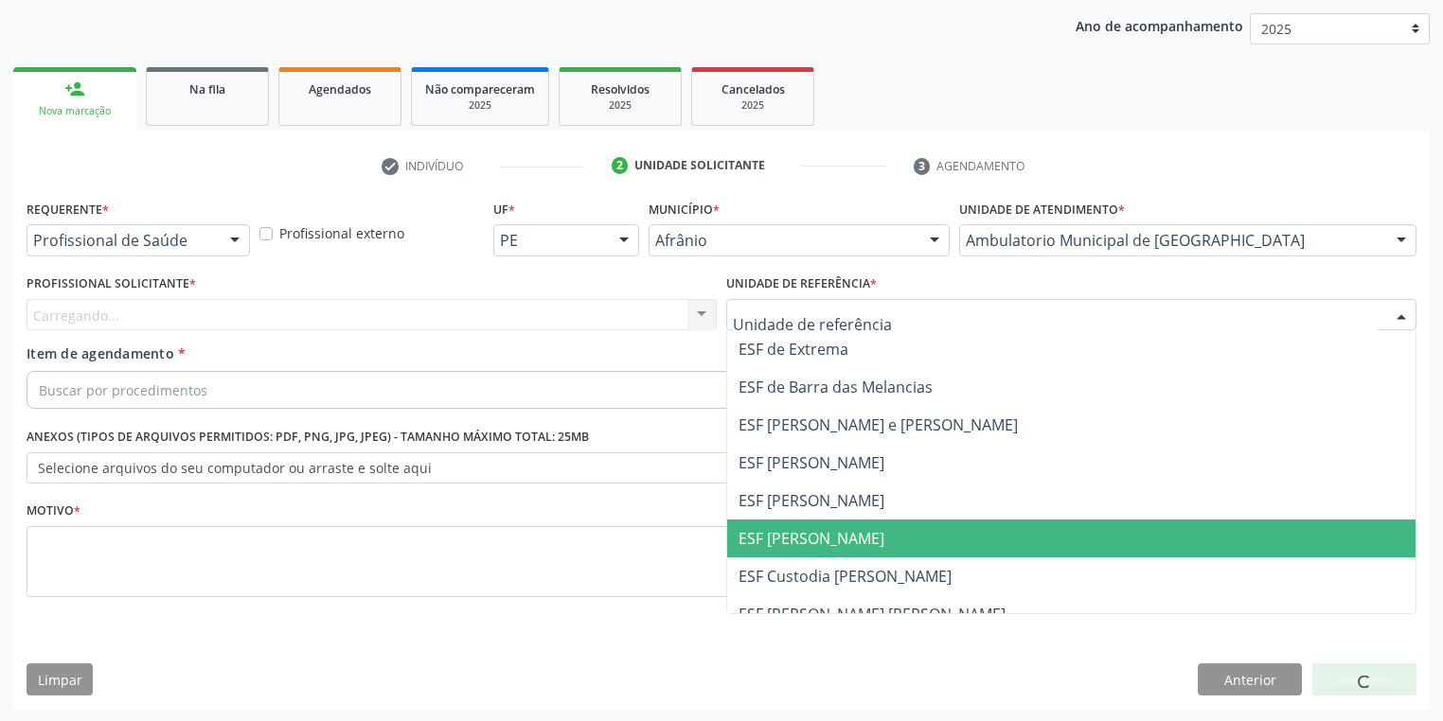
drag, startPoint x: 791, startPoint y: 544, endPoint x: 695, endPoint y: 492, distance: 109.7
click at [788, 542] on span "ESF [PERSON_NAME]" at bounding box center [811, 538] width 146 height 21
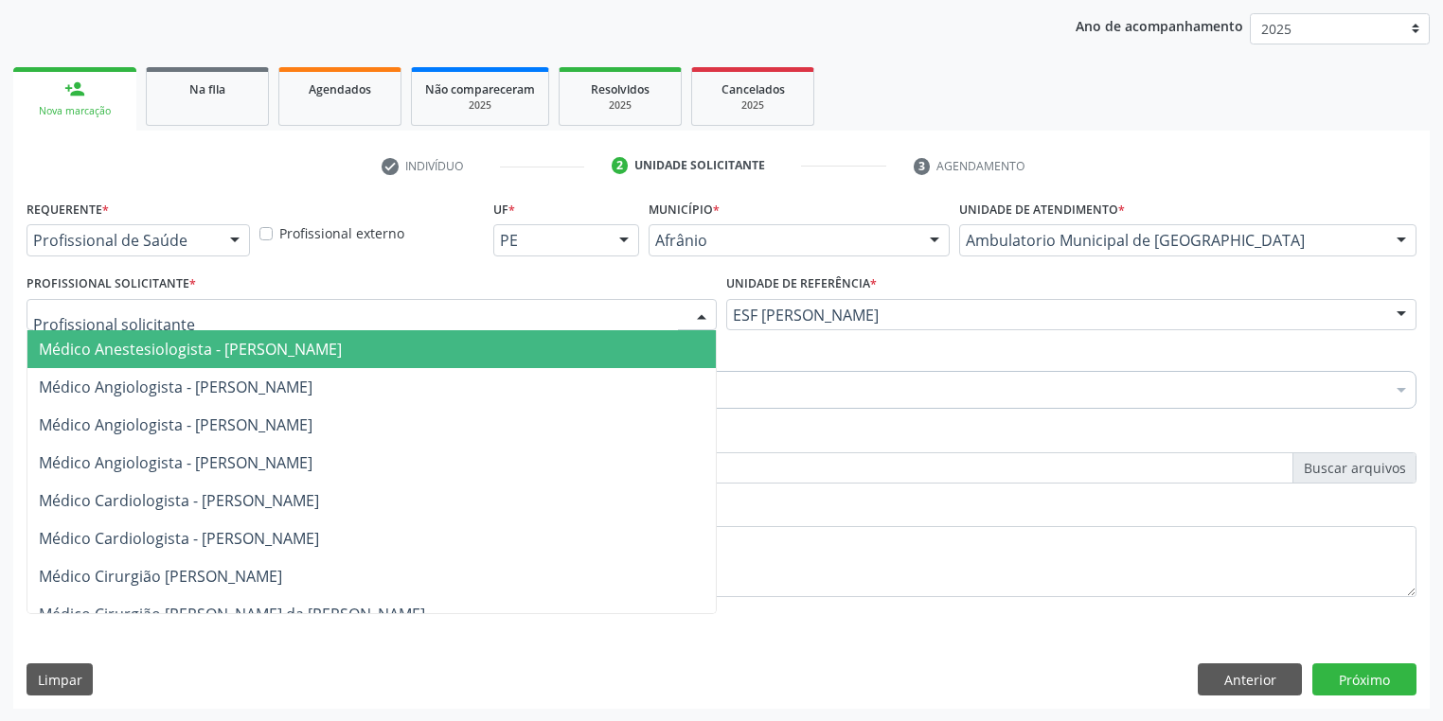
drag, startPoint x: 128, startPoint y: 315, endPoint x: 136, endPoint y: 323, distance: 11.4
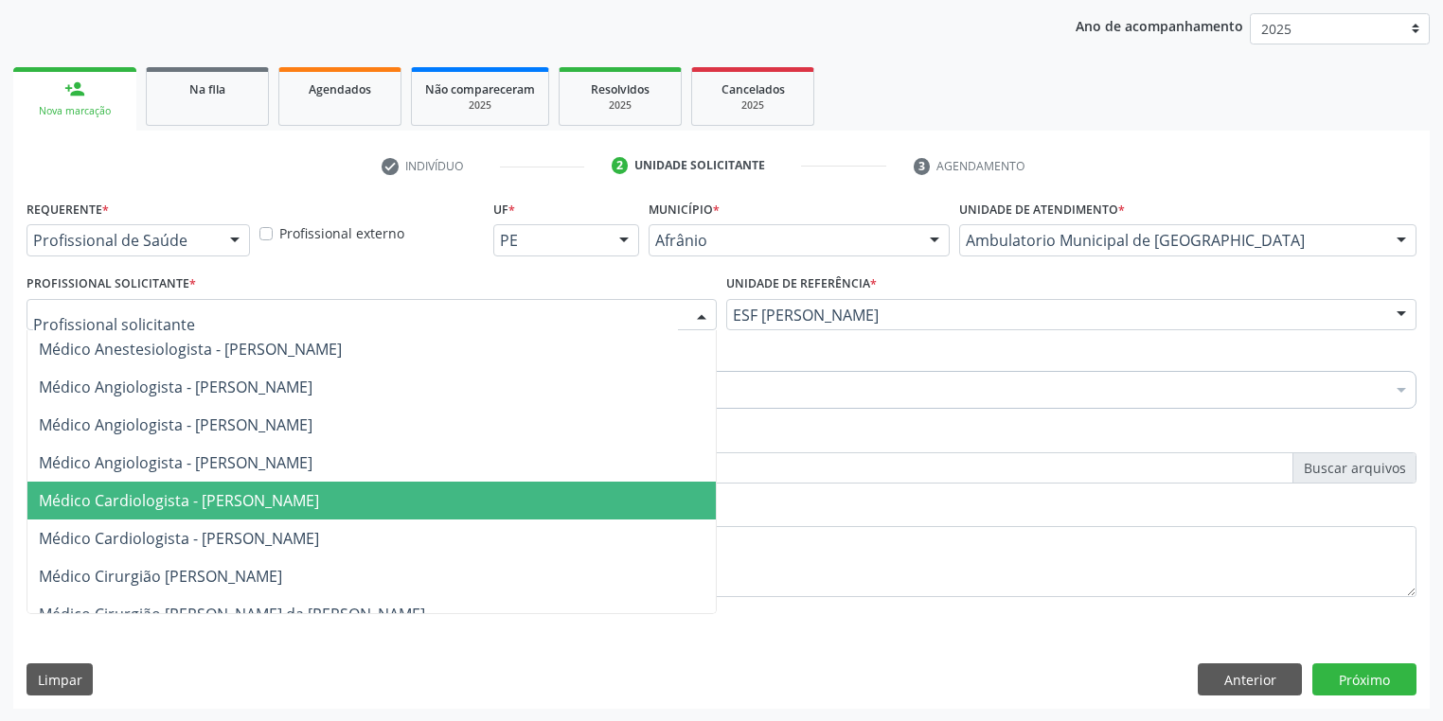
drag, startPoint x: 257, startPoint y: 509, endPoint x: 227, endPoint y: 481, distance: 40.8
click at [254, 505] on span "Médico Cardiologista - [PERSON_NAME]" at bounding box center [179, 500] width 280 height 21
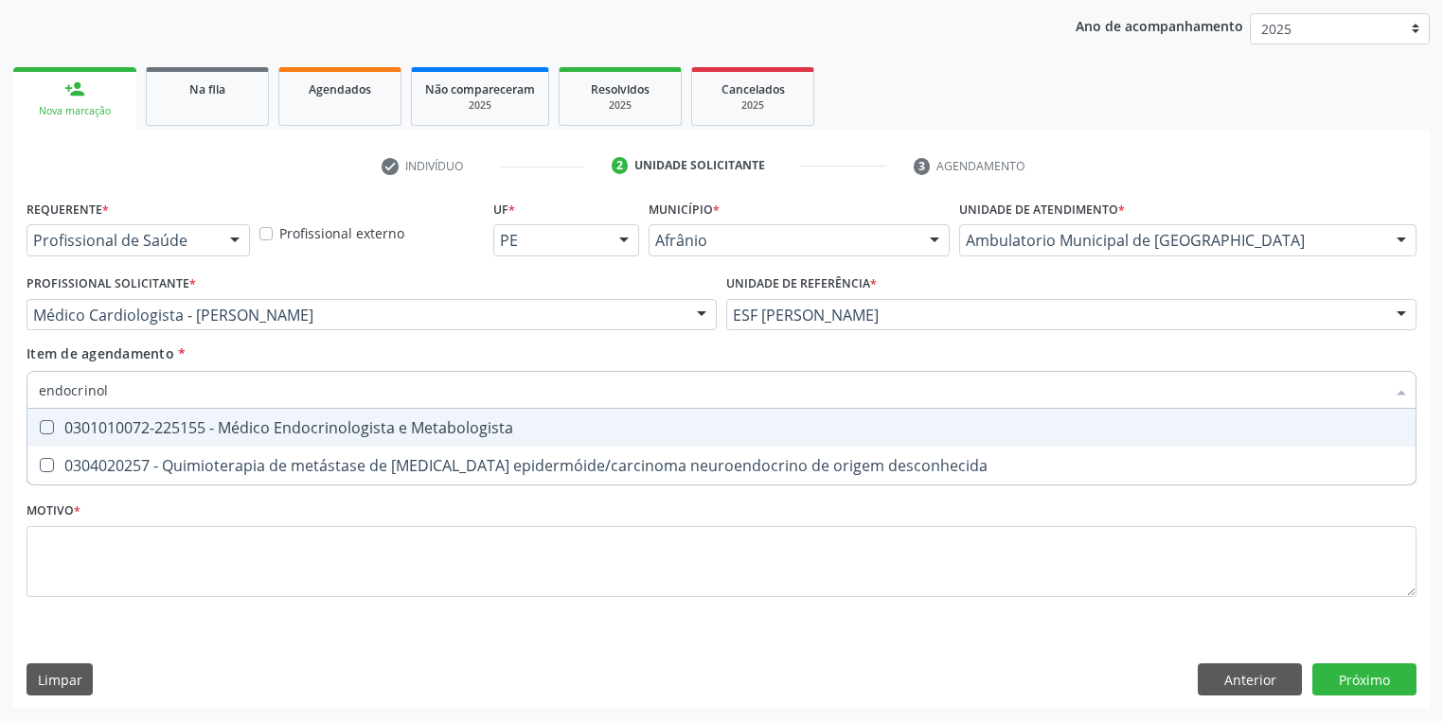
type input "endocrinolo"
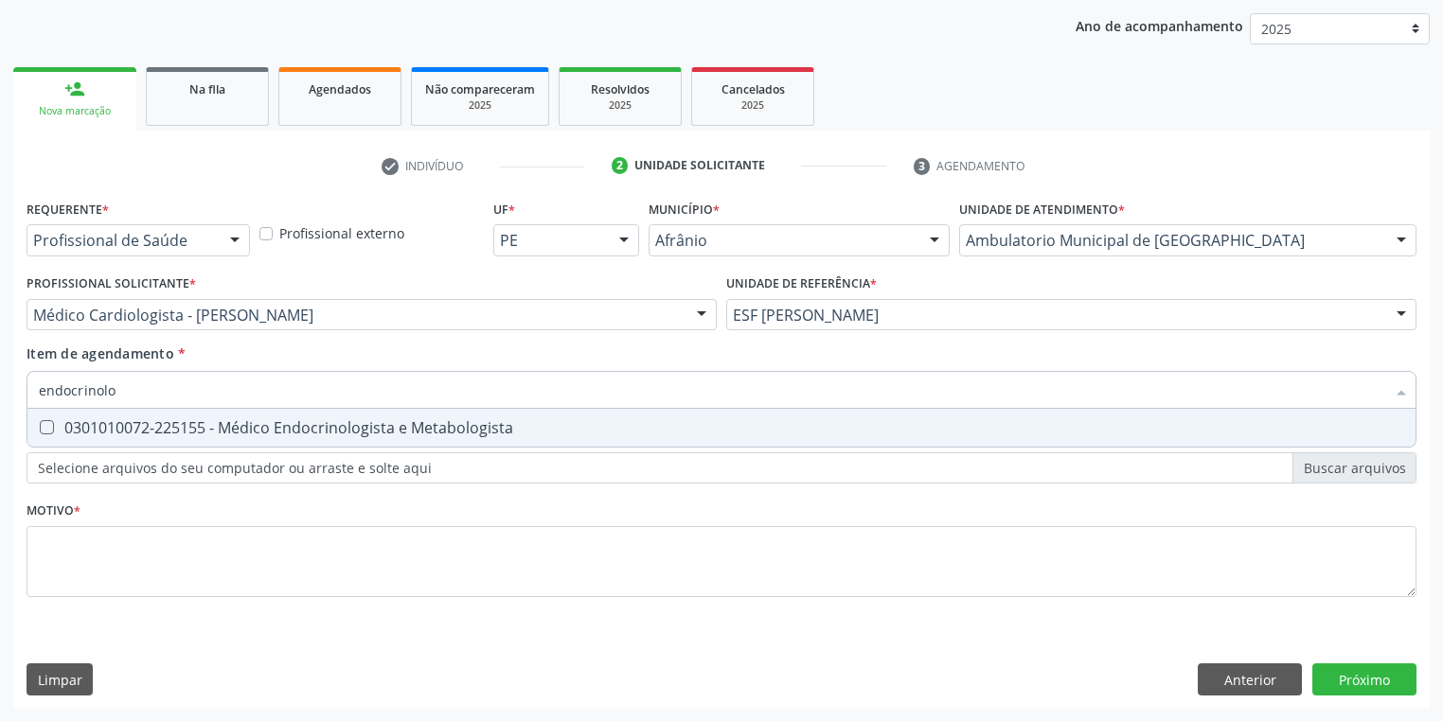
click at [98, 429] on div "0301010072-225155 - Médico Endocrinologista e Metabologista" at bounding box center [721, 427] width 1365 height 15
checkbox Metabologista "true"
click at [66, 547] on div "Requerente * Profissional de Saúde Profissional de Saúde Paciente Nenhum result…" at bounding box center [722, 409] width 1390 height 429
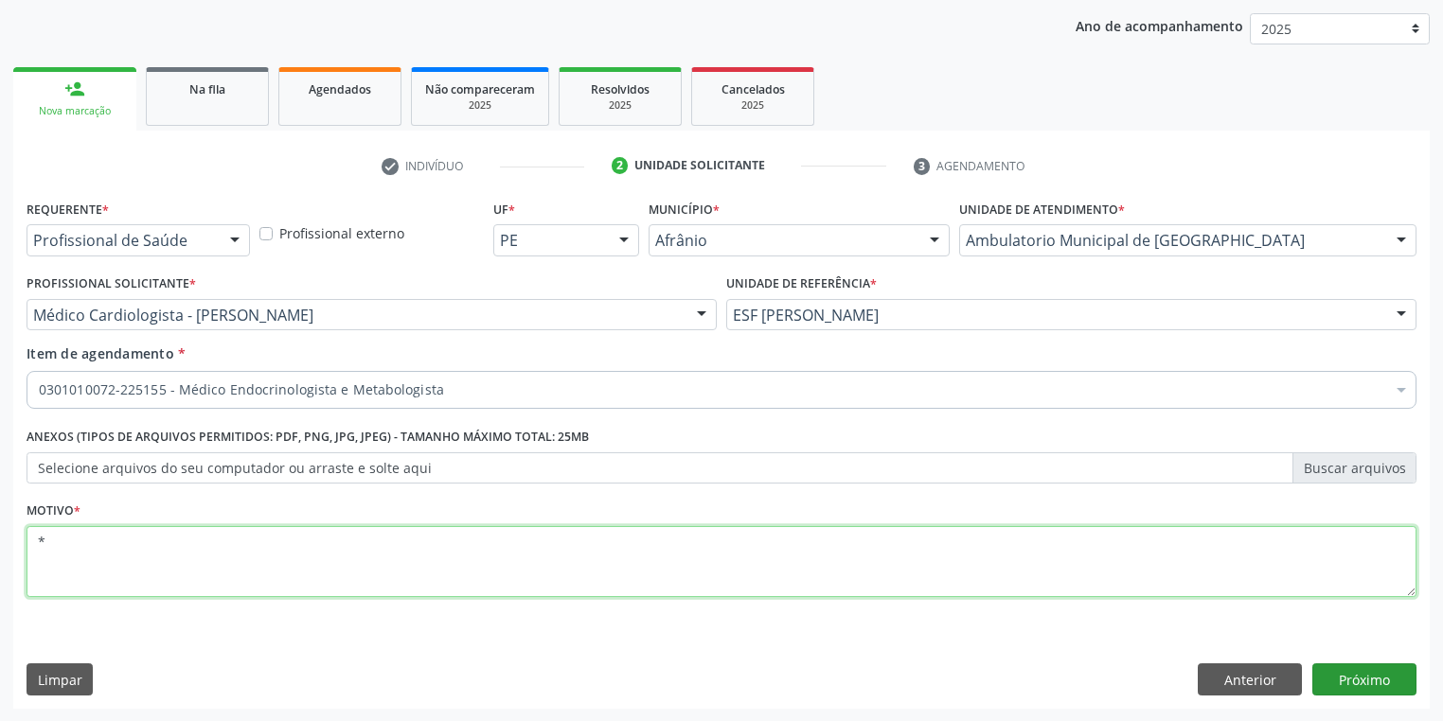
type textarea "*"
click at [1355, 682] on button "Próximo" at bounding box center [1364, 680] width 104 height 32
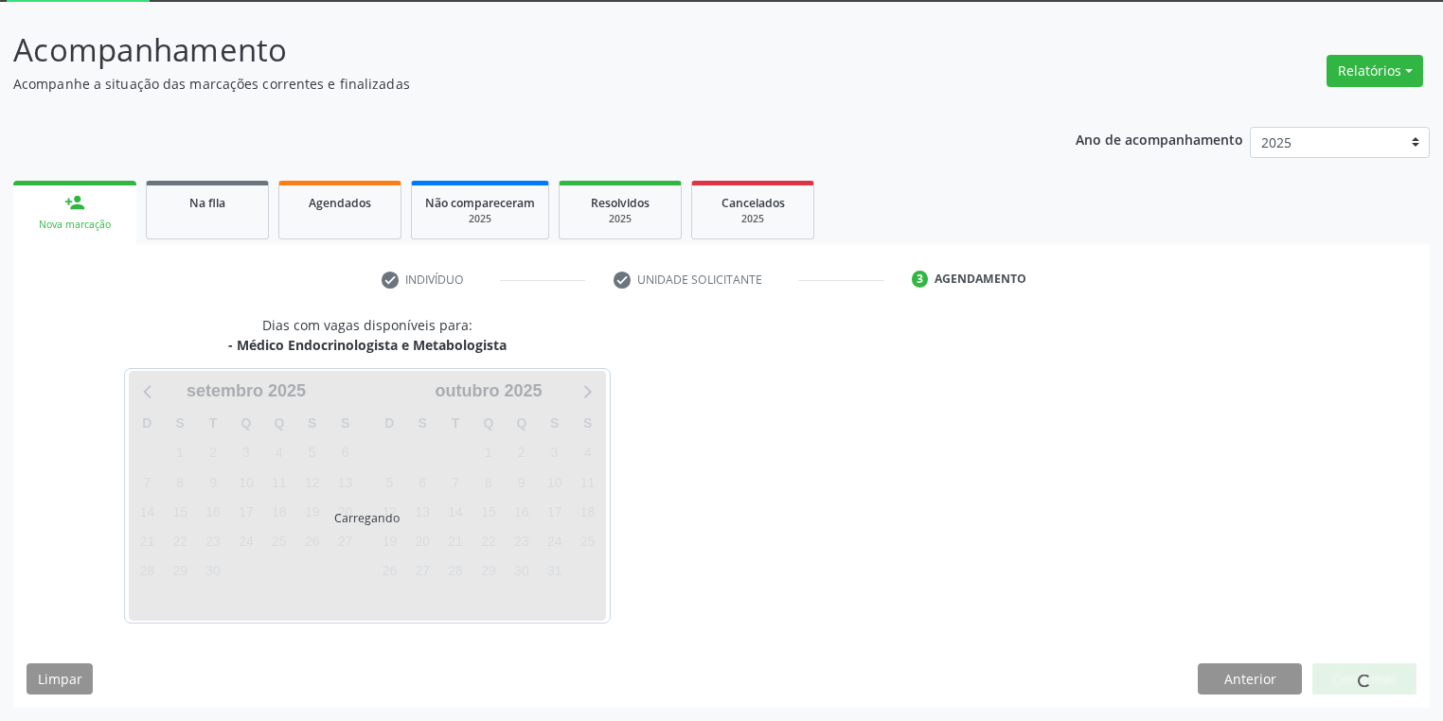
scroll to position [101, 0]
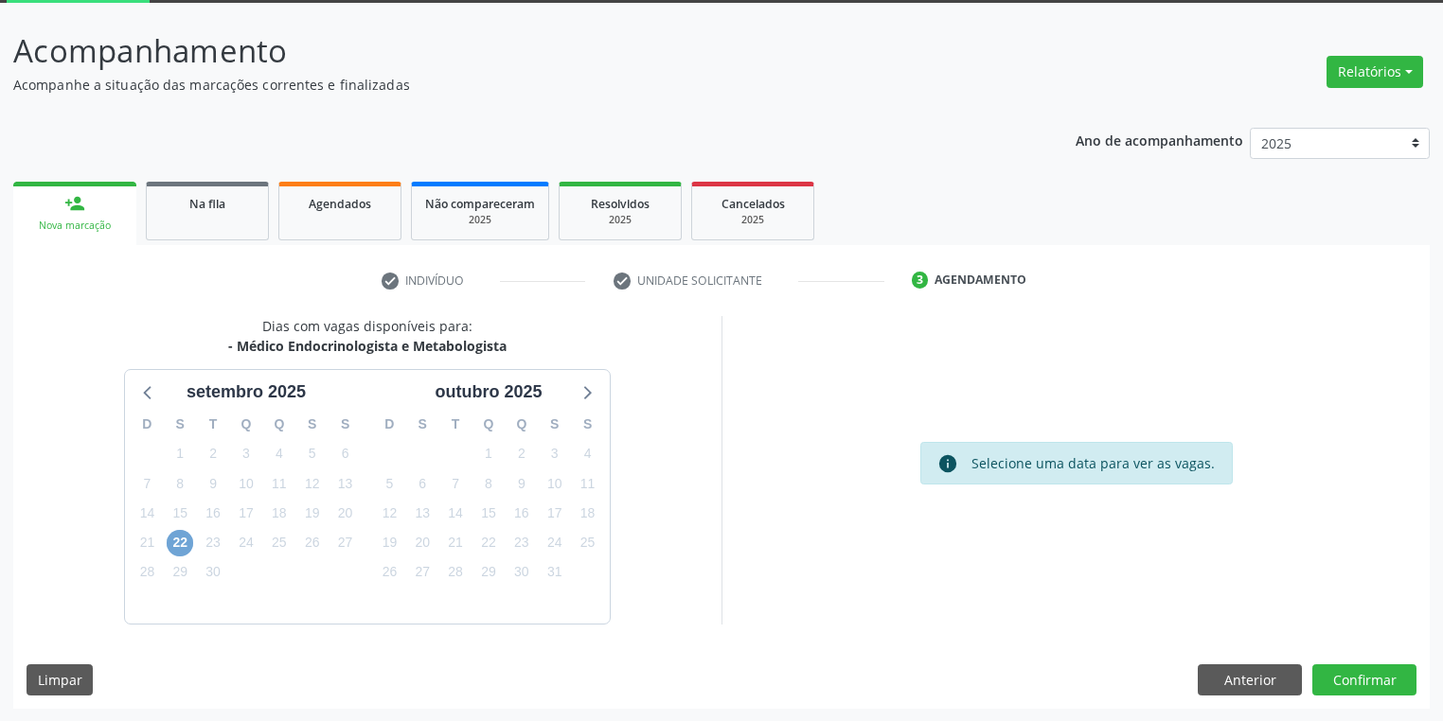
click at [174, 540] on span "22" at bounding box center [180, 543] width 27 height 27
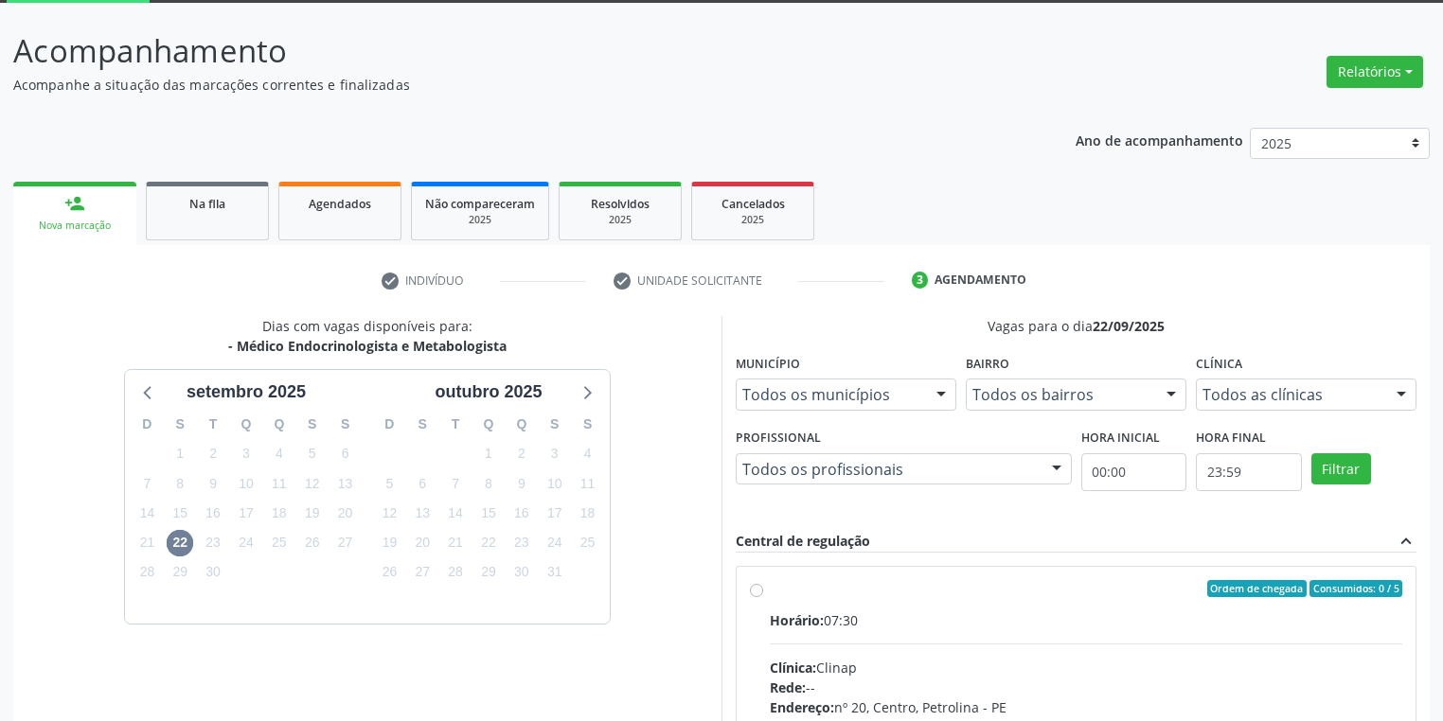
click at [1007, 627] on div "Horário: 07:30" at bounding box center [1086, 621] width 632 height 20
click at [763, 597] on input "Ordem de chegada Consumidos: 0 / 5 Horário: 07:30 Clínica: Clinap Rede: -- Ende…" at bounding box center [756, 588] width 13 height 17
radio input "true"
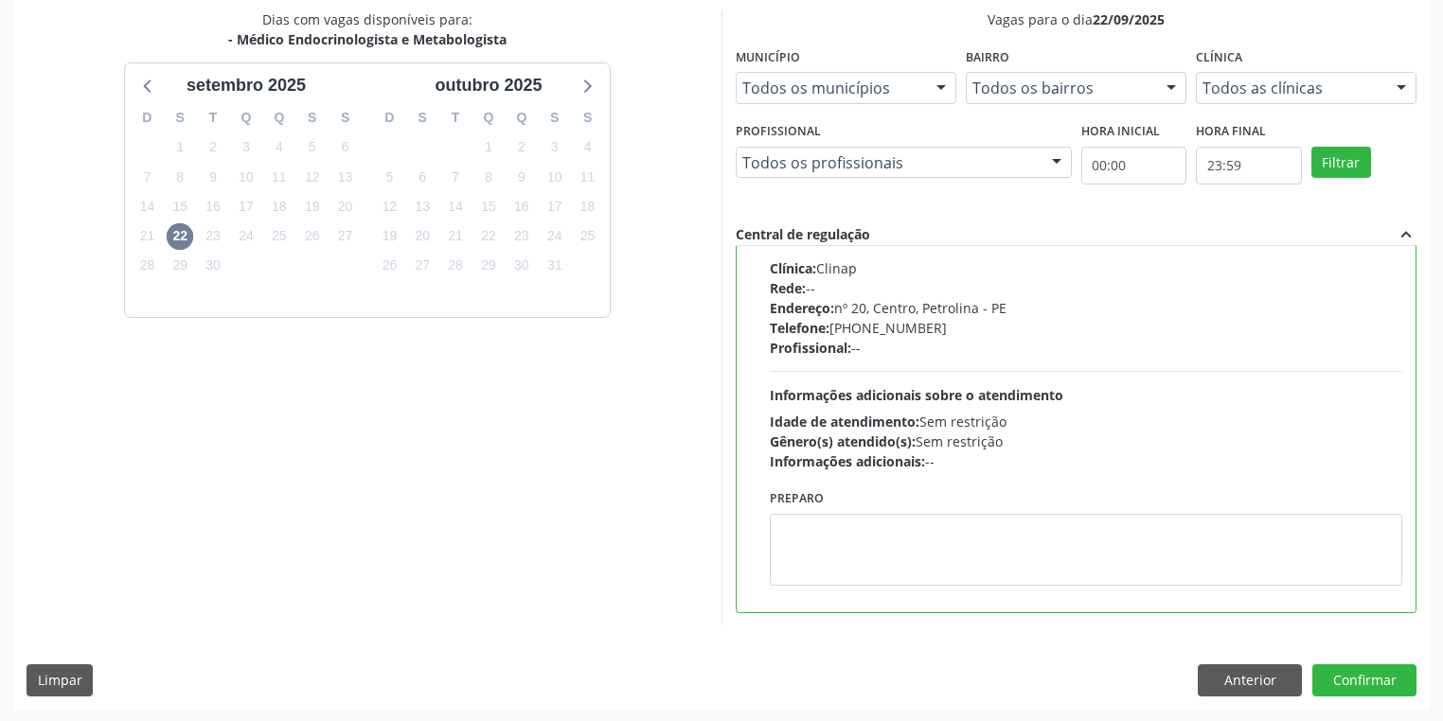
scroll to position [409, 0]
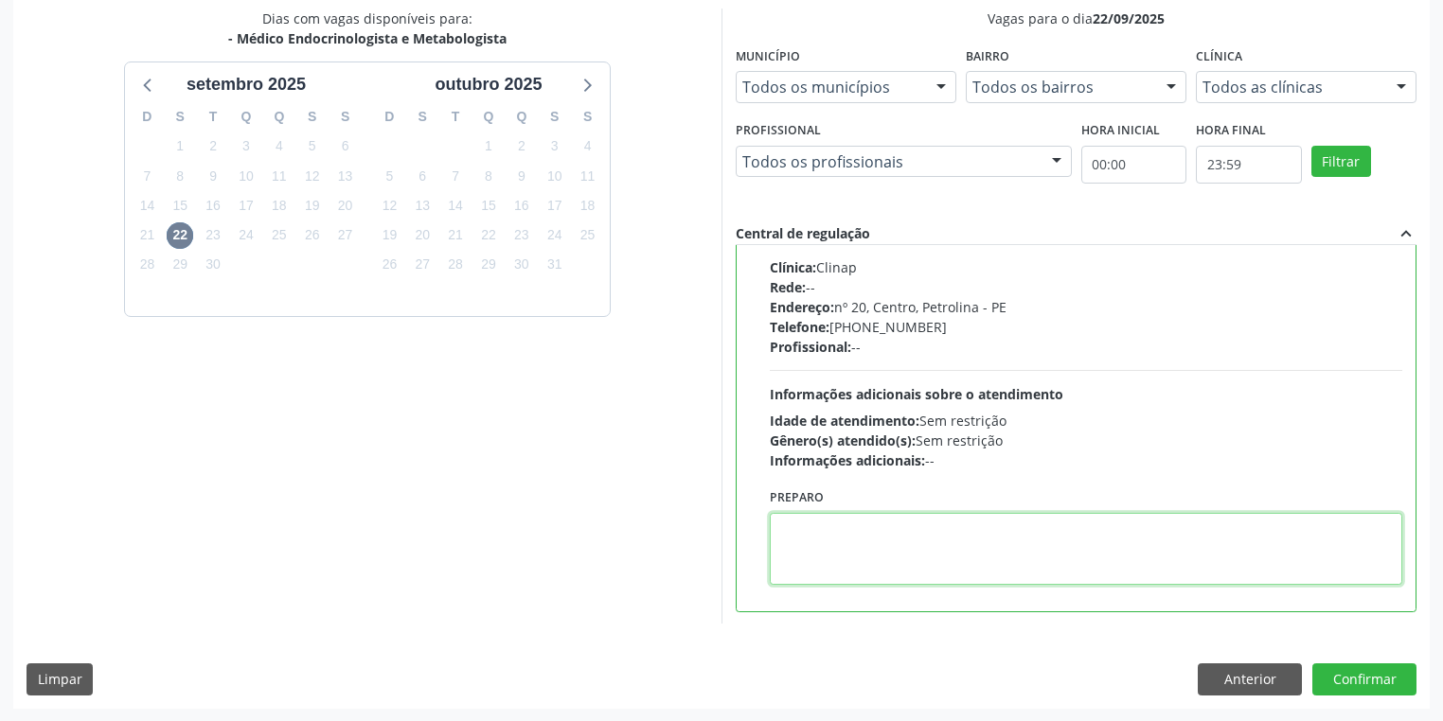
click at [936, 540] on textarea at bounding box center [1086, 549] width 632 height 72
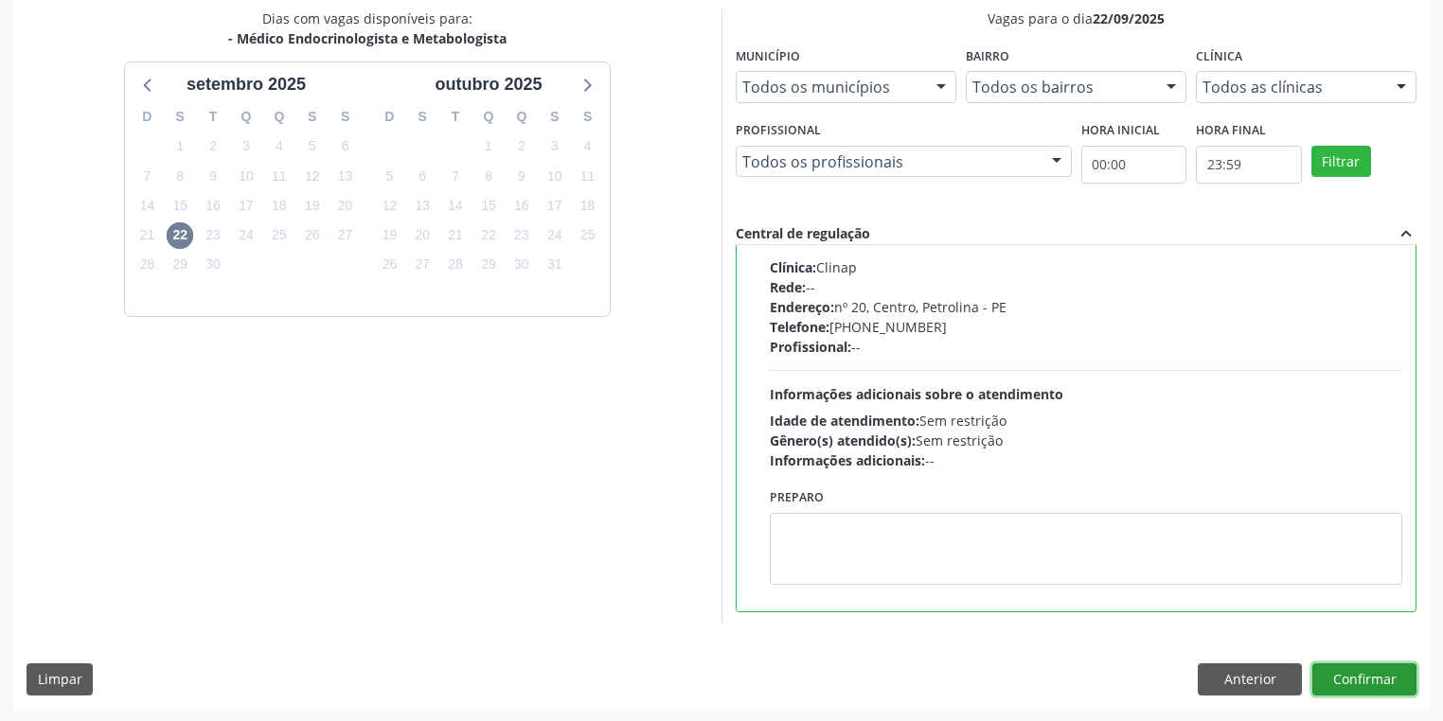
click at [1347, 685] on button "Confirmar" at bounding box center [1364, 680] width 104 height 32
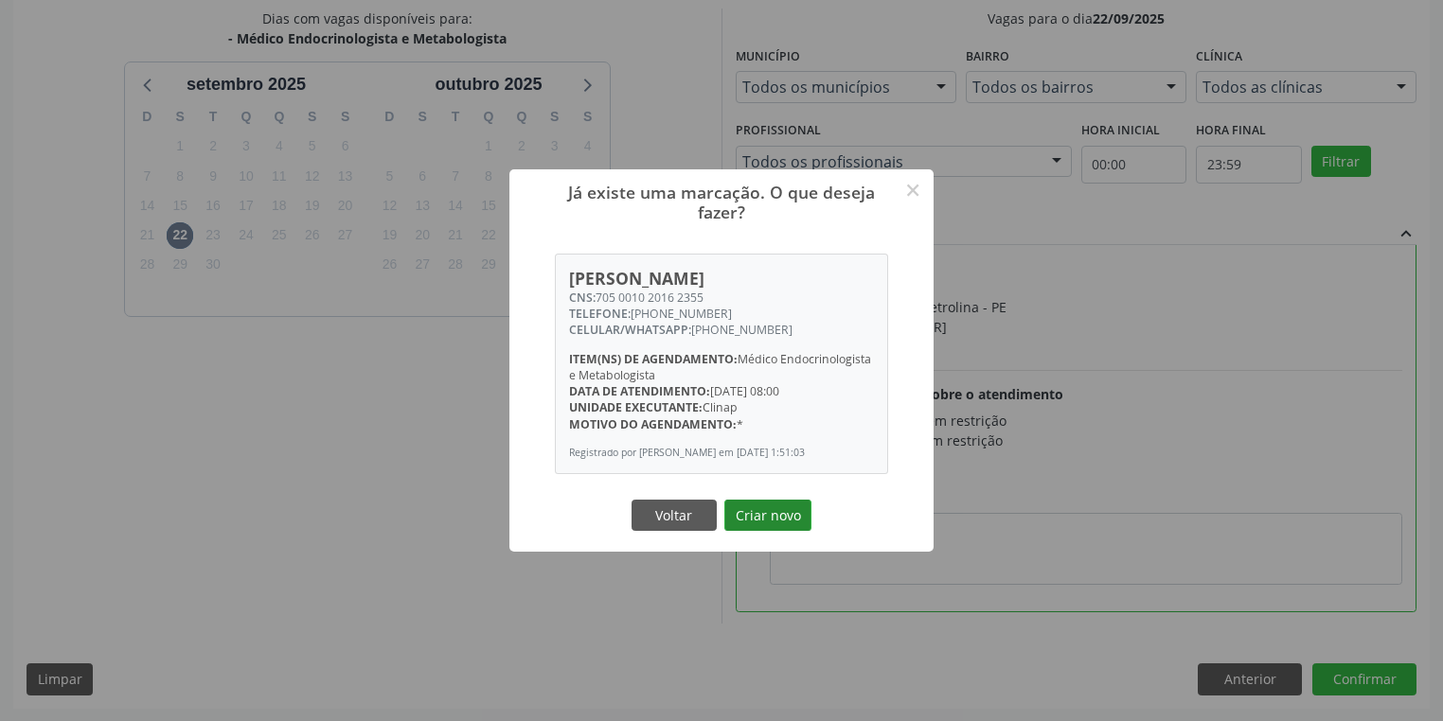
click at [759, 525] on button "Criar novo" at bounding box center [767, 516] width 87 height 32
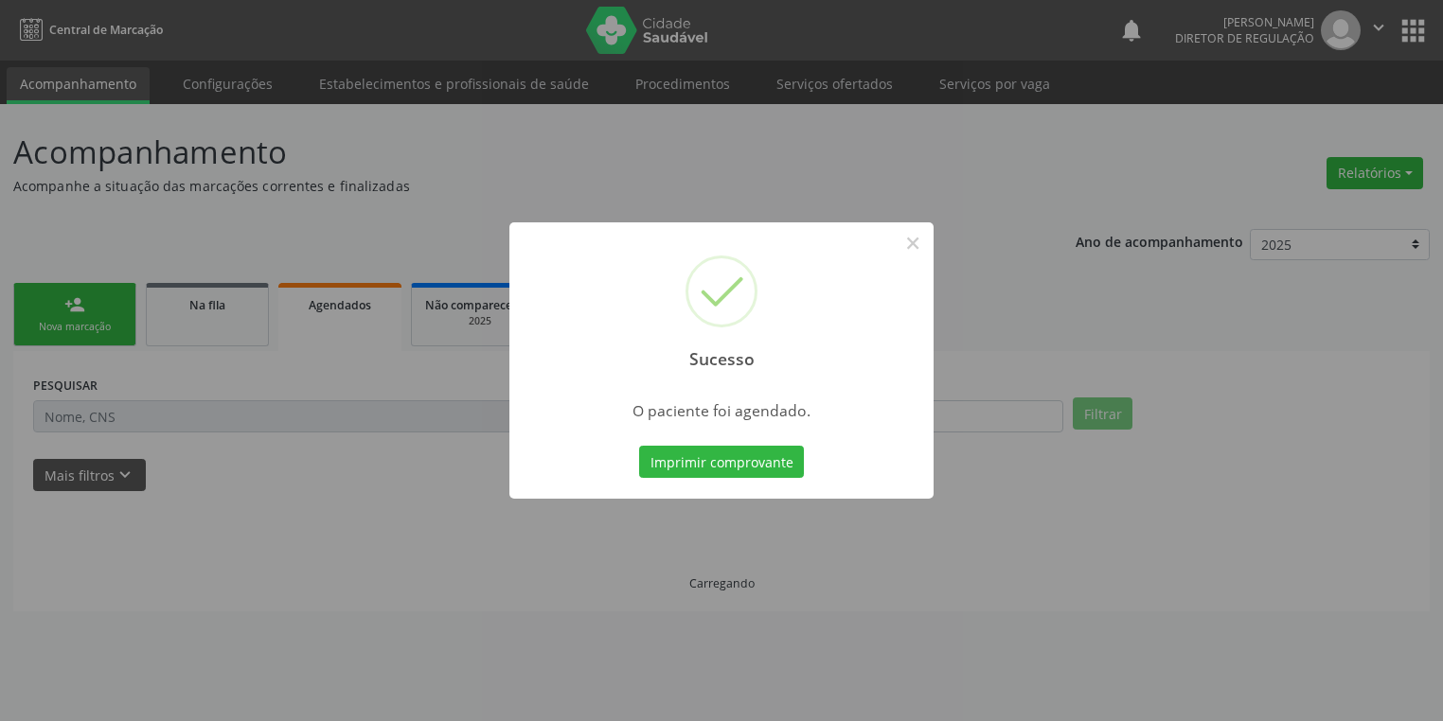
scroll to position [0, 0]
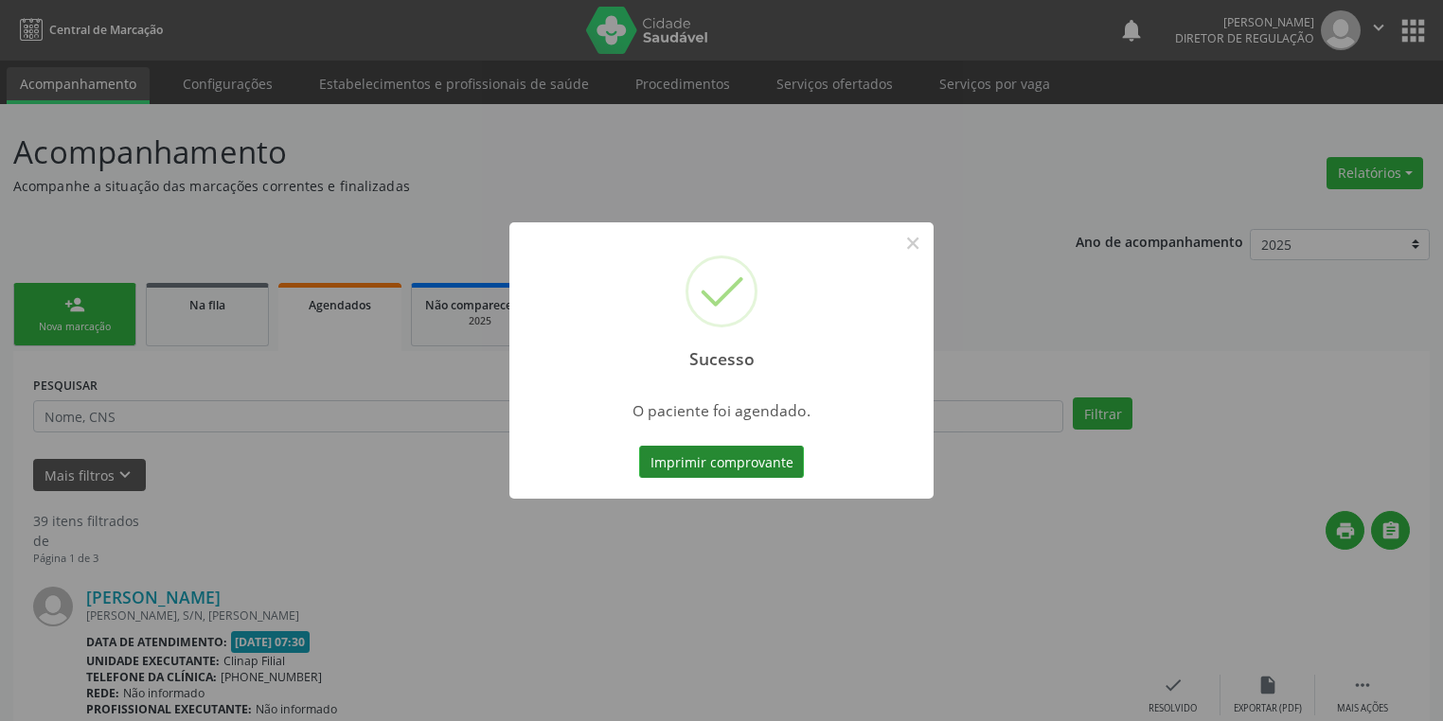
click at [691, 462] on button "Imprimir comprovante" at bounding box center [721, 462] width 165 height 32
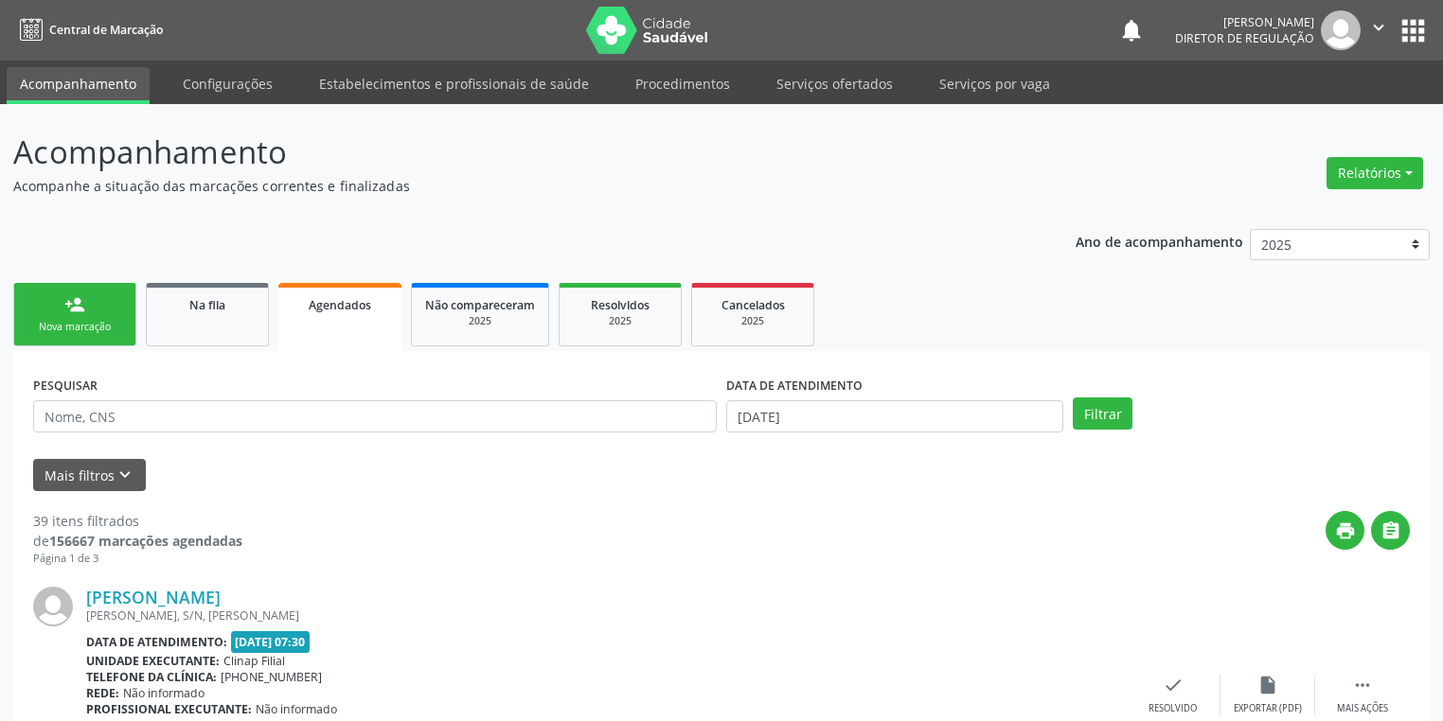
click at [92, 310] on link "person_add Nova marcação" at bounding box center [74, 314] width 123 height 63
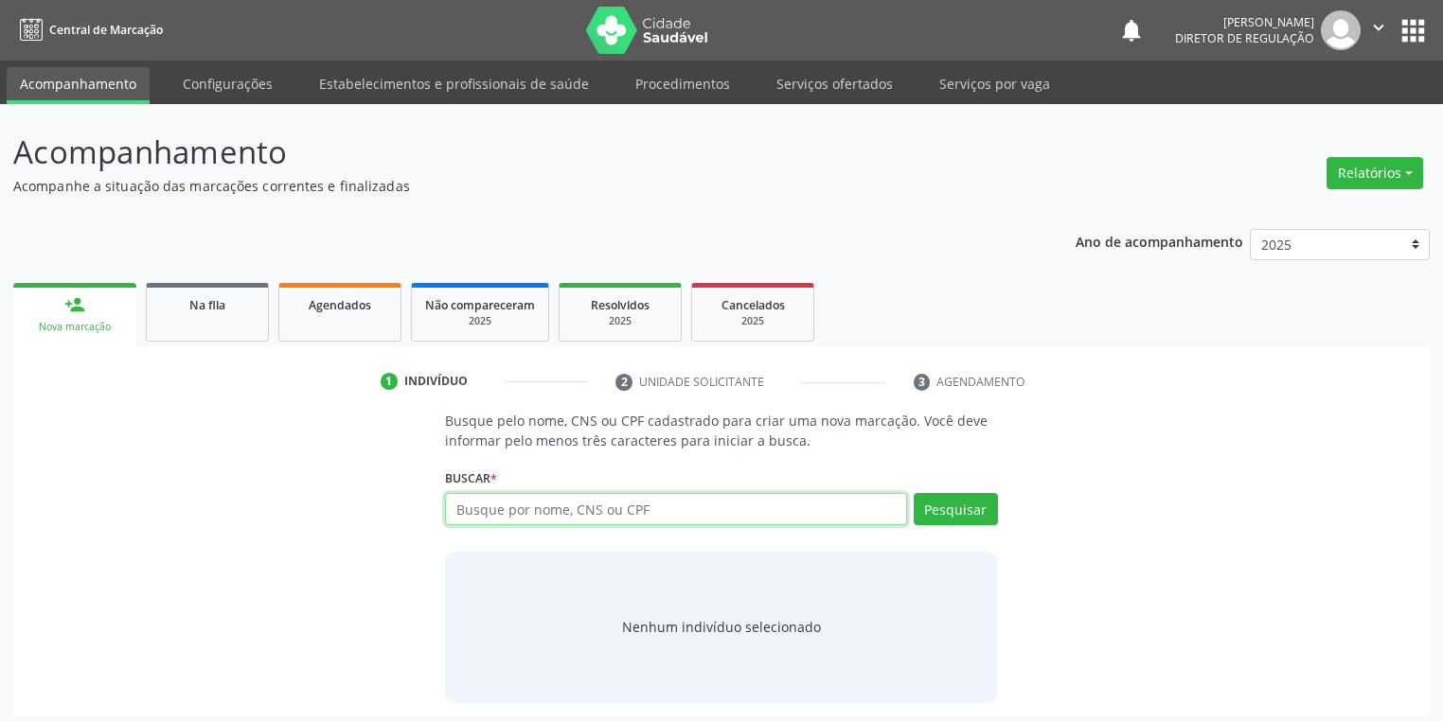
click at [563, 517] on input "text" at bounding box center [676, 509] width 462 height 32
type input "700809907394383"
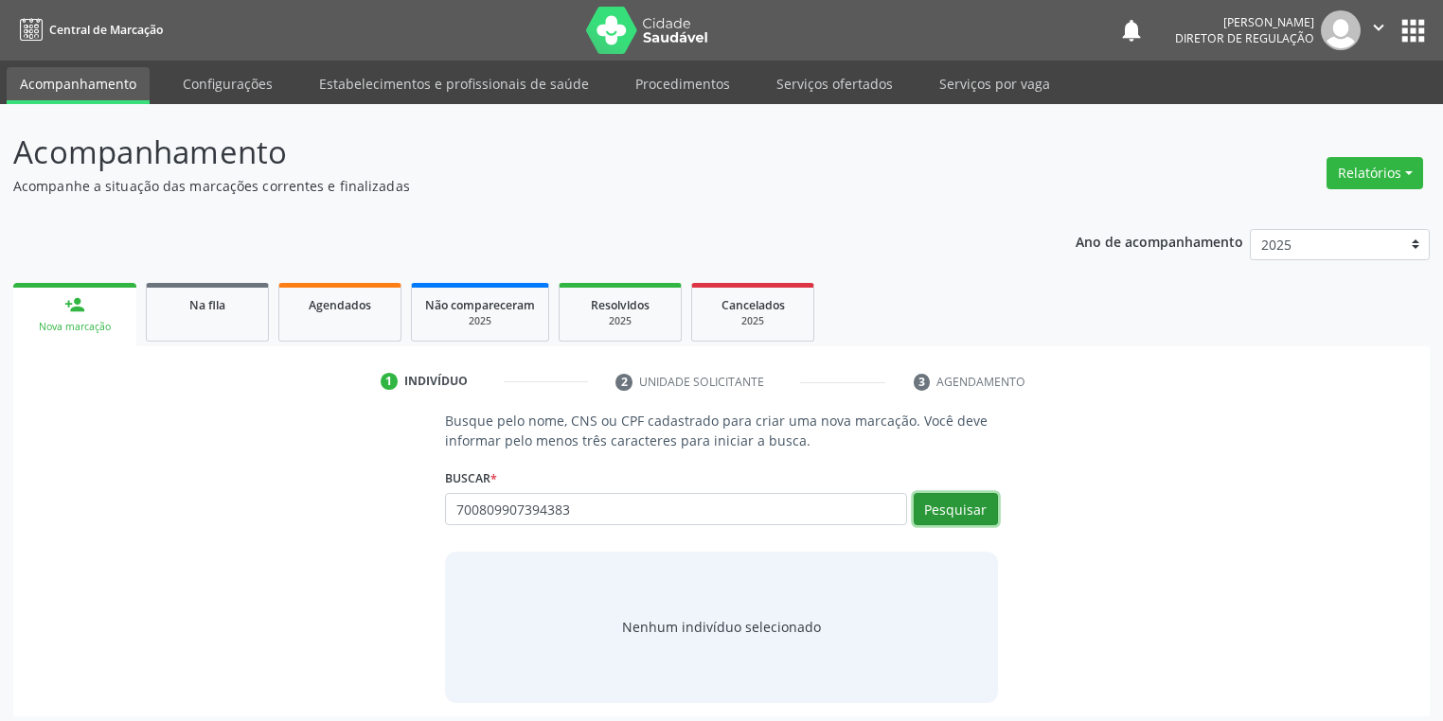
click at [969, 514] on button "Pesquisar" at bounding box center [955, 509] width 84 height 32
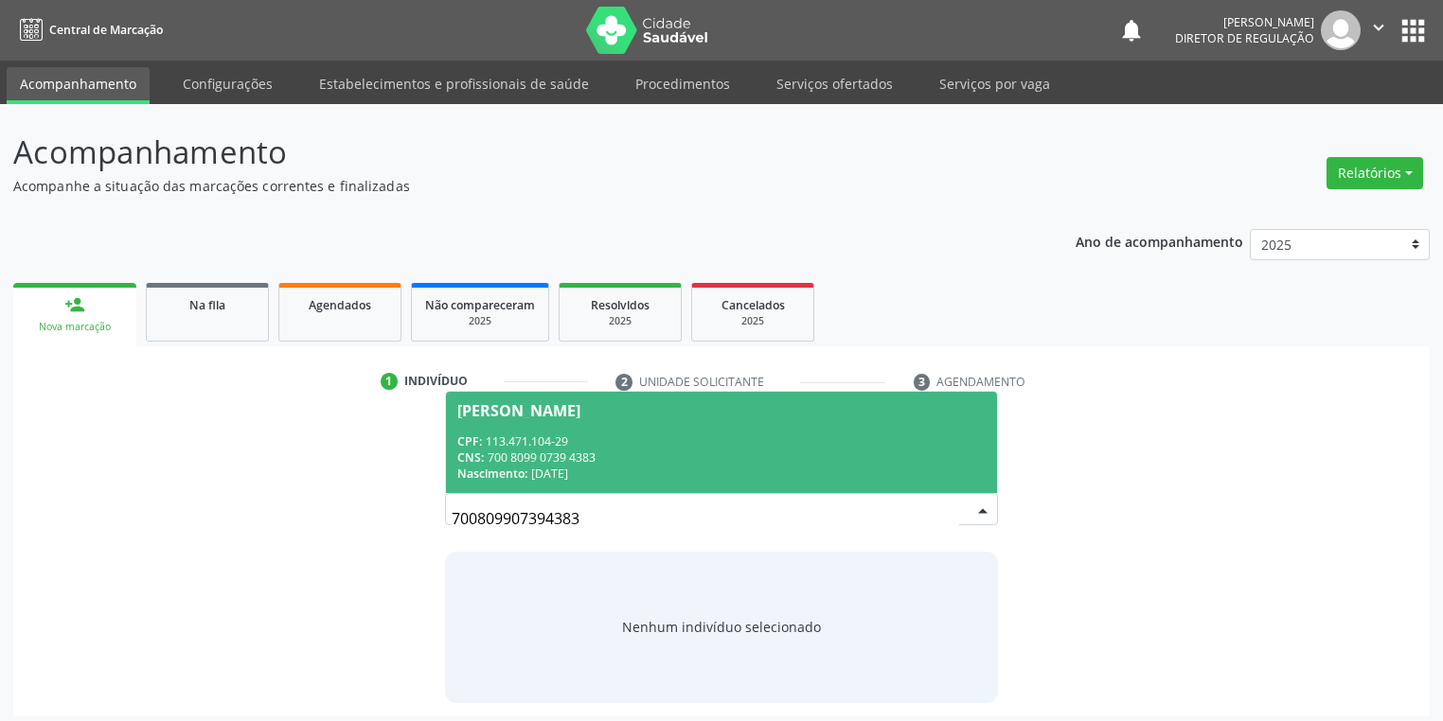
drag, startPoint x: 568, startPoint y: 439, endPoint x: 579, endPoint y: 446, distance: 13.2
click at [568, 441] on div "CPF: 113.471.104-29" at bounding box center [721, 442] width 528 height 16
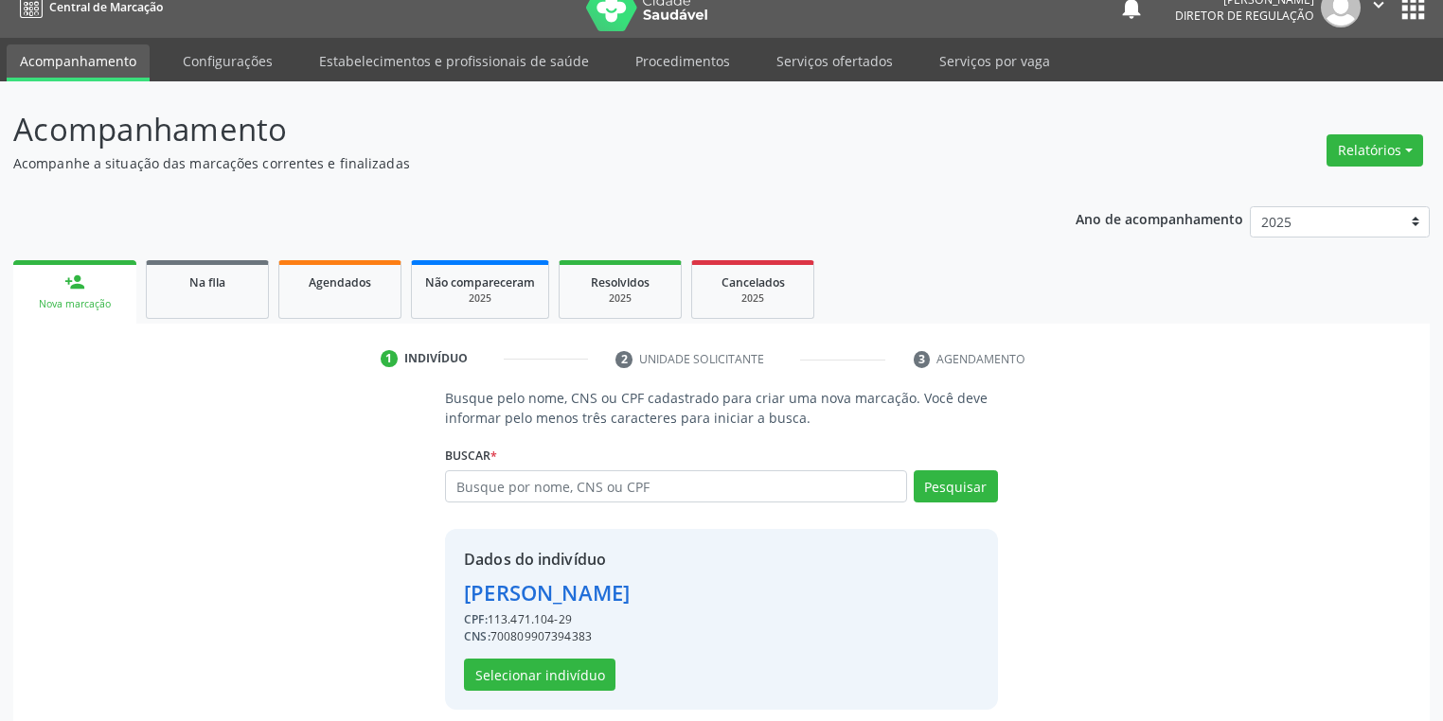
scroll to position [36, 0]
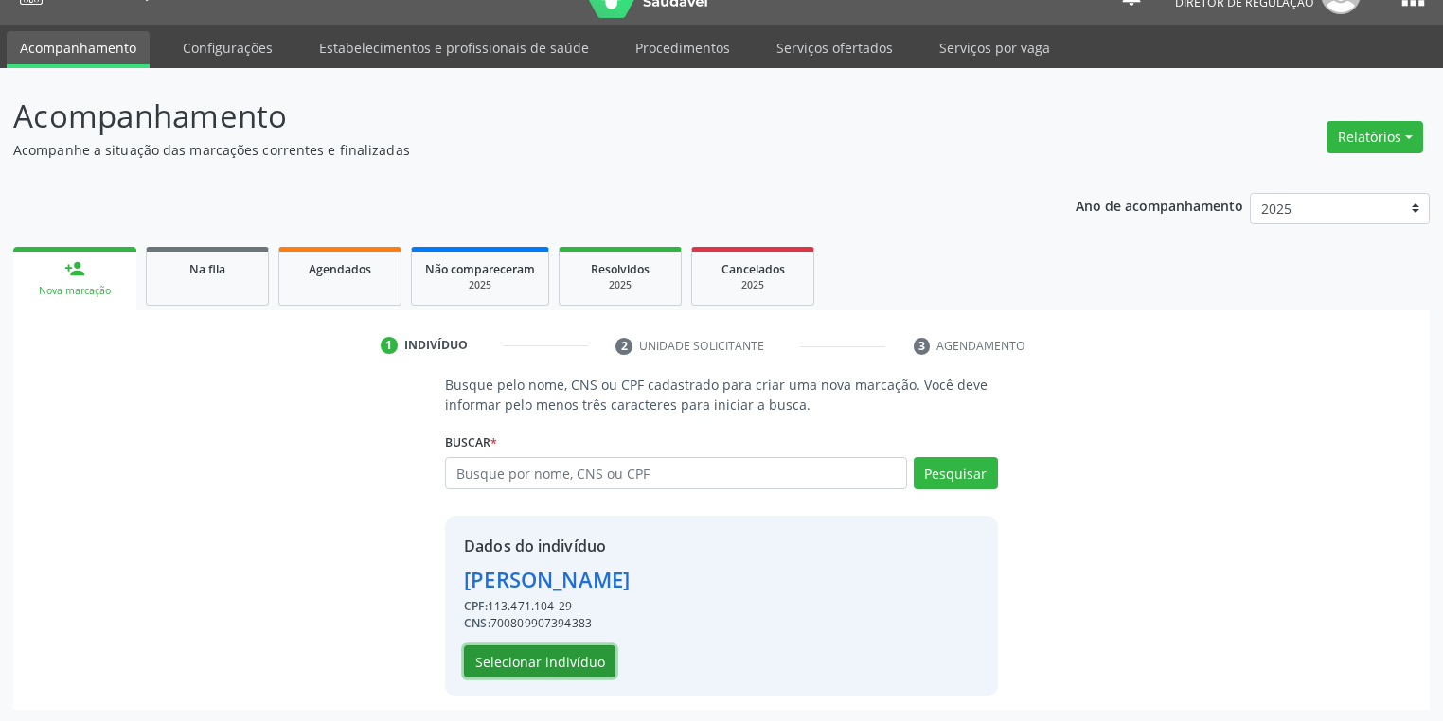
click at [487, 667] on button "Selecionar indivíduo" at bounding box center [539, 662] width 151 height 32
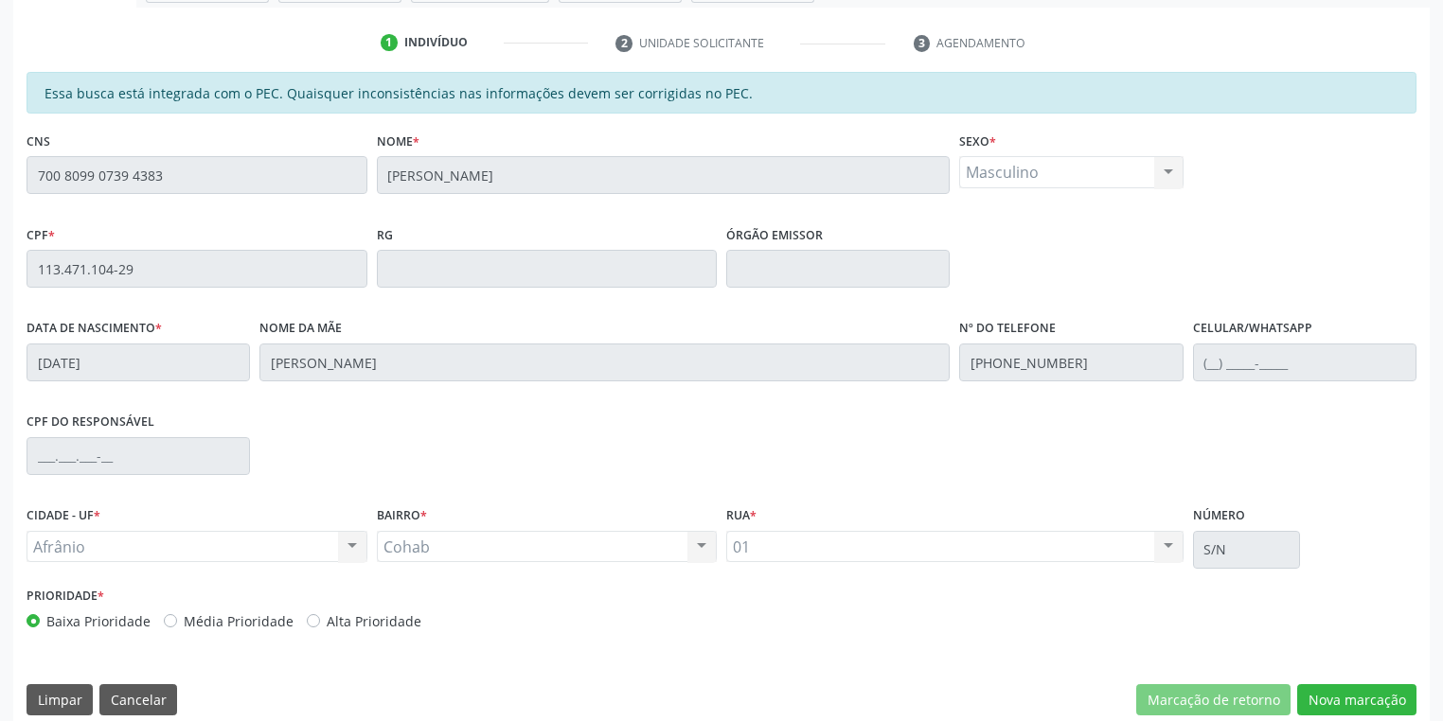
scroll to position [359, 0]
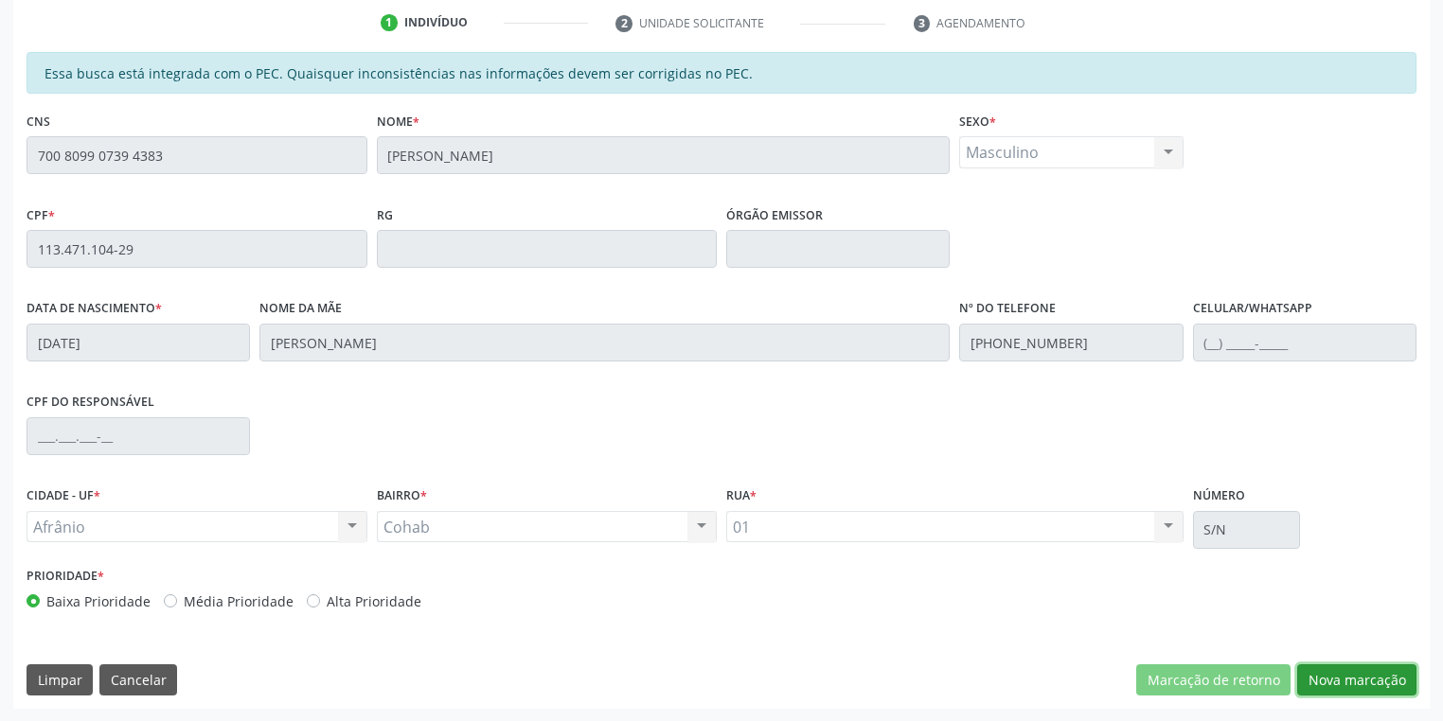
drag, startPoint x: 1344, startPoint y: 674, endPoint x: 1300, endPoint y: 650, distance: 50.4
click at [1344, 674] on button "Nova marcação" at bounding box center [1356, 680] width 119 height 32
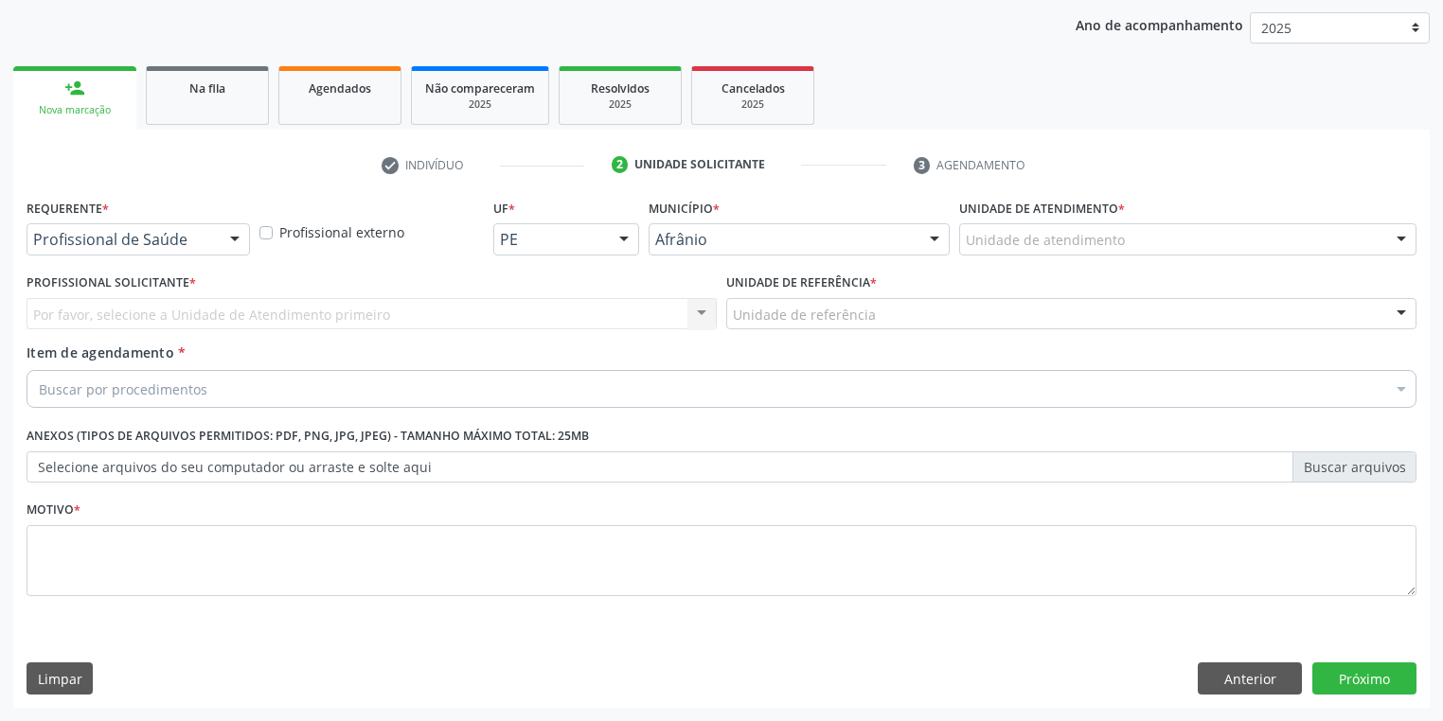
scroll to position [216, 0]
drag, startPoint x: 1022, startPoint y: 242, endPoint x: 1019, endPoint y: 257, distance: 14.5
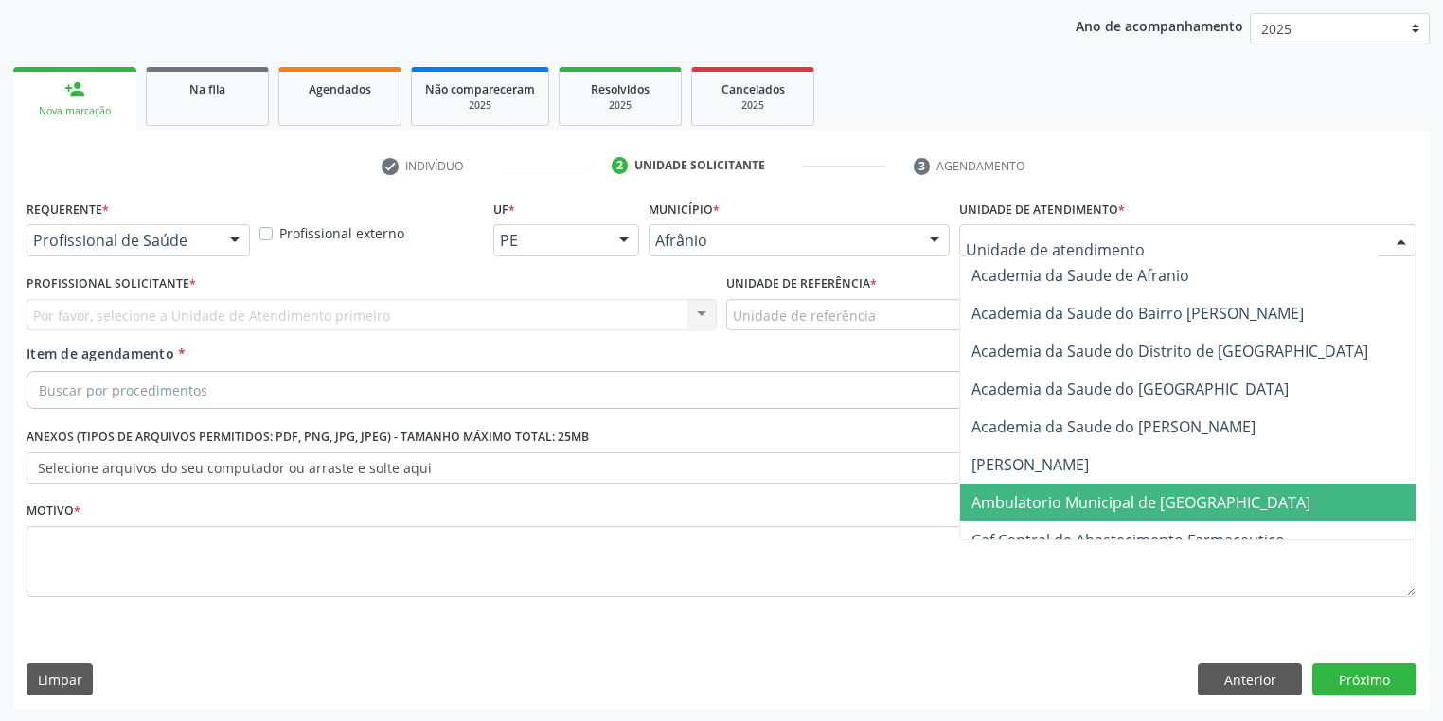
click at [1022, 492] on span "Ambulatorio Municipal de [GEOGRAPHIC_DATA]" at bounding box center [1140, 502] width 339 height 21
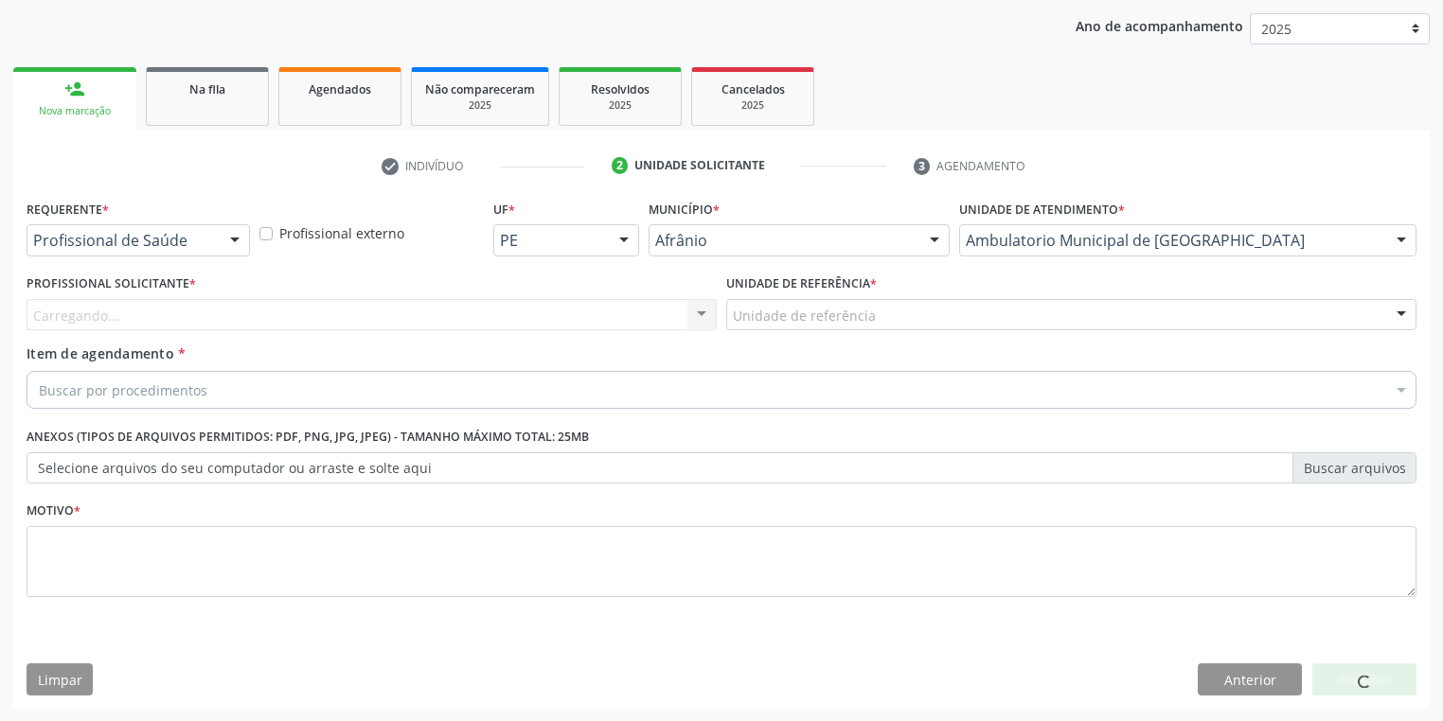
drag, startPoint x: 803, startPoint y: 319, endPoint x: 803, endPoint y: 341, distance: 21.8
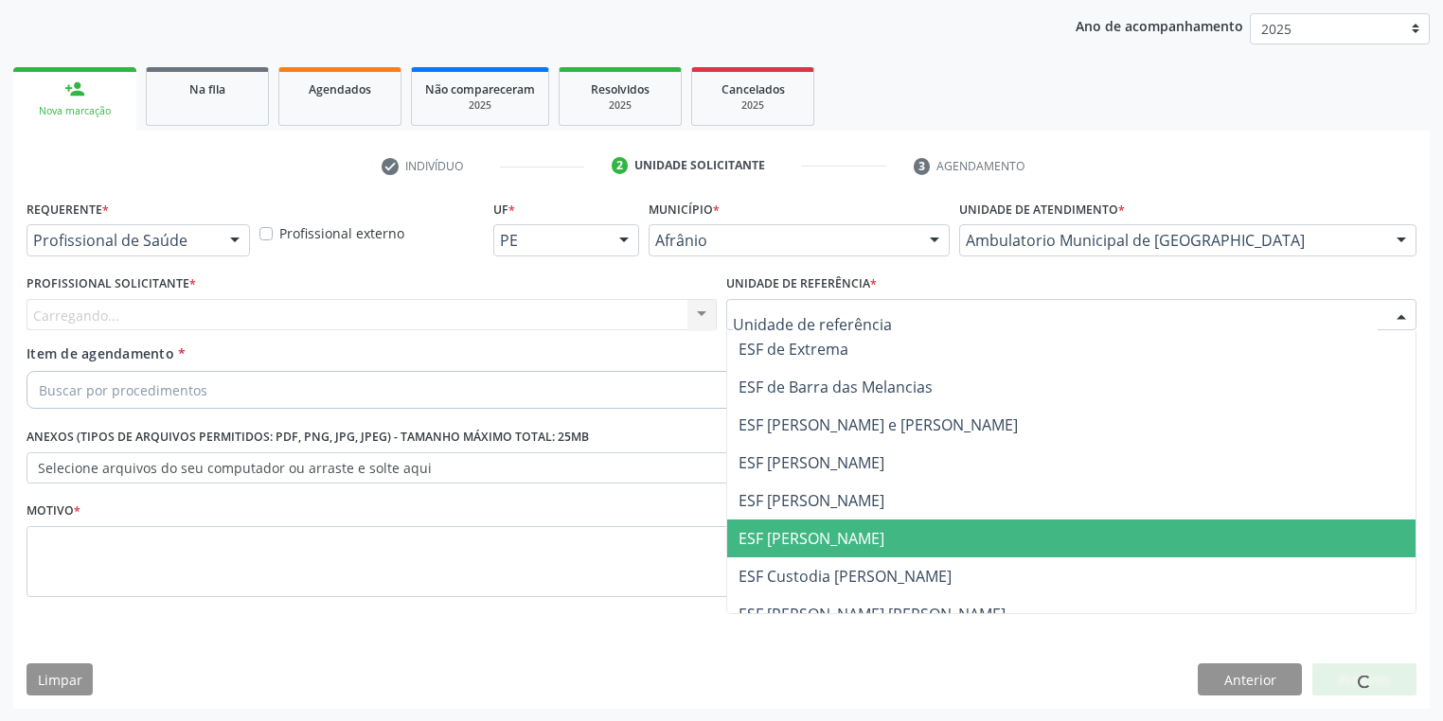
click at [791, 552] on span "ESF [PERSON_NAME]" at bounding box center [1071, 539] width 688 height 38
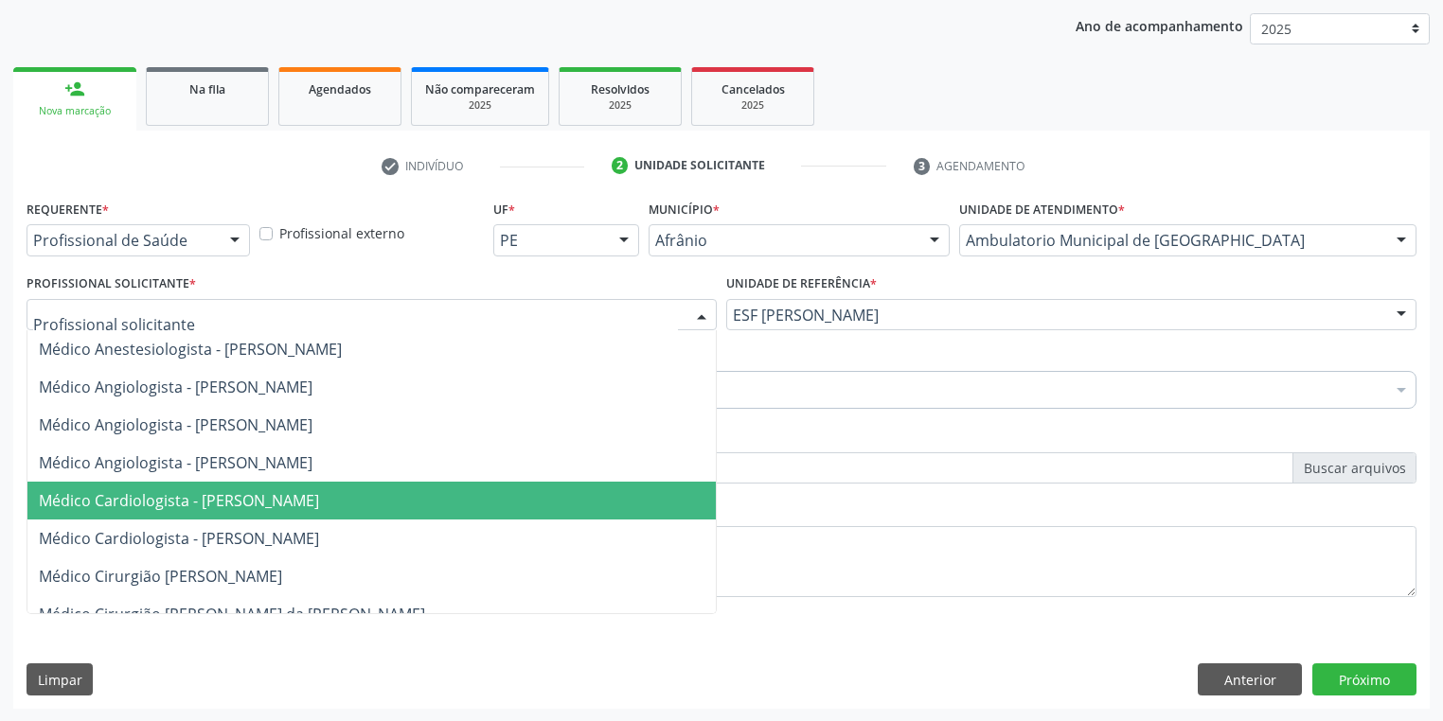
drag, startPoint x: 170, startPoint y: 497, endPoint x: 156, endPoint y: 467, distance: 33.5
click at [170, 498] on span "Médico Cardiologista - [PERSON_NAME]" at bounding box center [179, 500] width 280 height 21
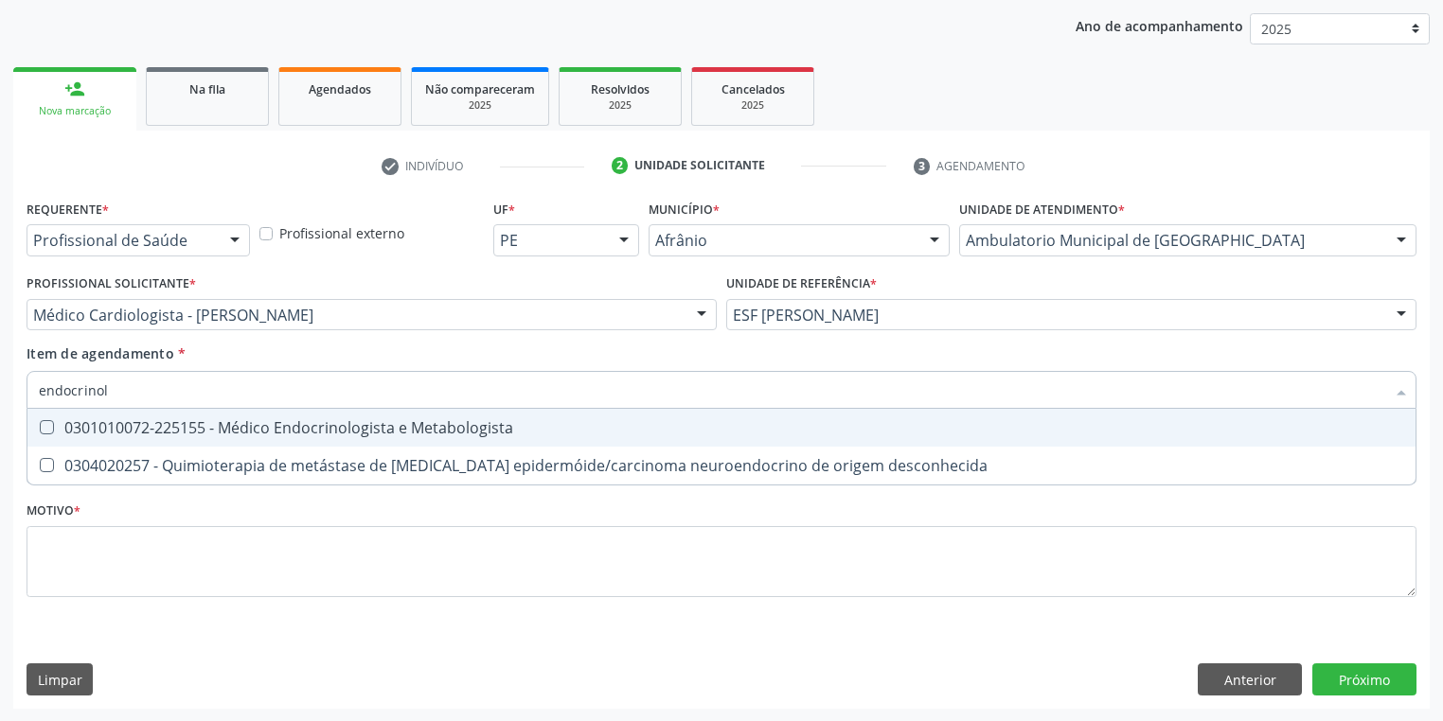
type input "endocrinolo"
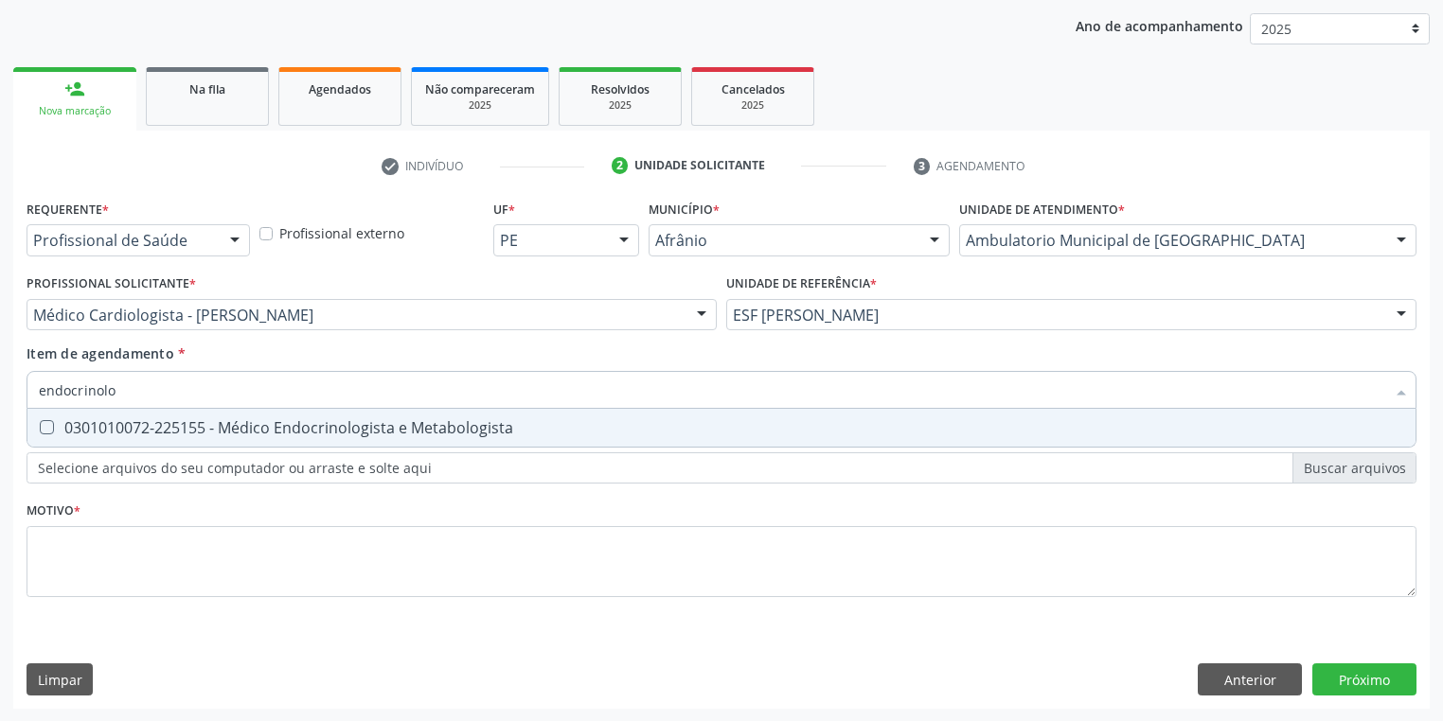
click at [92, 432] on div "0301010072-225155 - Médico Endocrinologista e Metabologista" at bounding box center [721, 427] width 1365 height 15
checkbox Metabologista "true"
click at [125, 562] on div "Requerente * Profissional de Saúde Profissional de Saúde Paciente Nenhum result…" at bounding box center [722, 409] width 1390 height 429
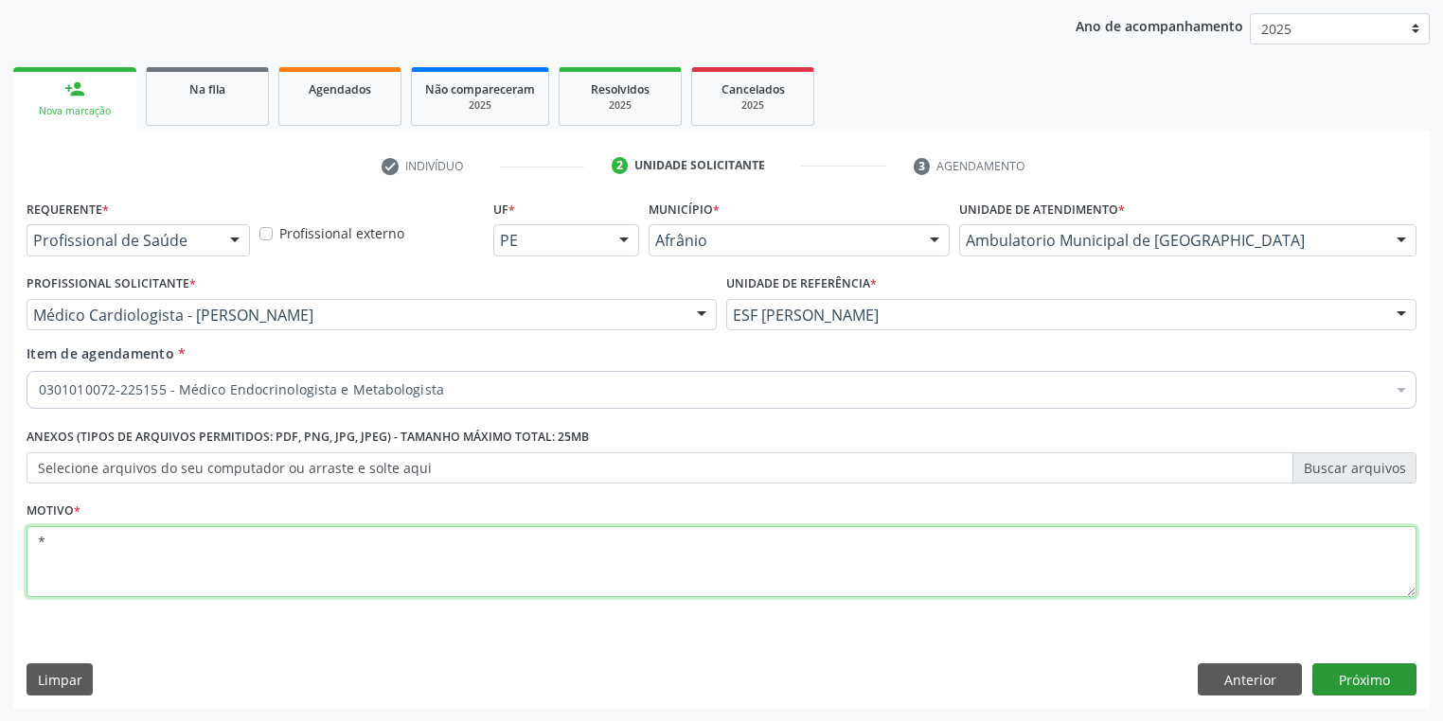
type textarea "*"
click at [1333, 670] on button "Próximo" at bounding box center [1364, 680] width 104 height 32
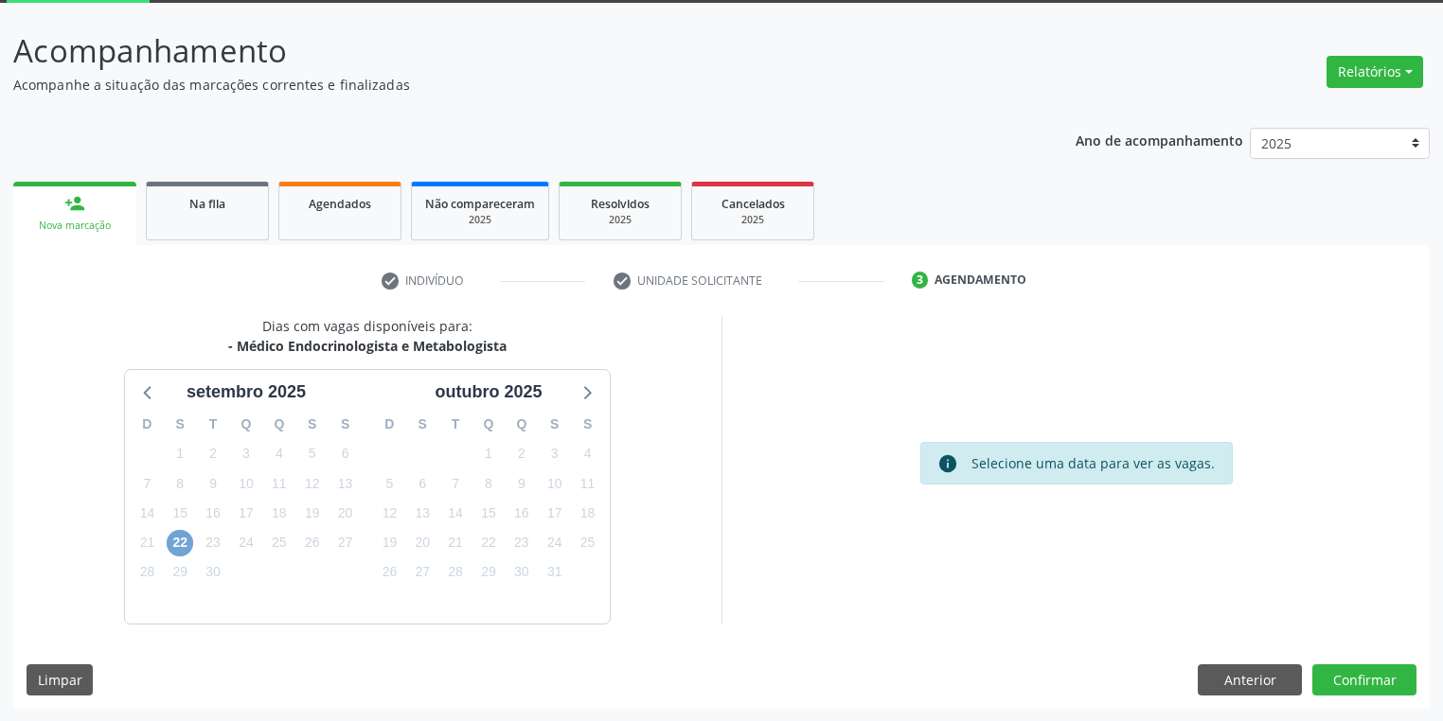
click at [177, 541] on span "22" at bounding box center [180, 543] width 27 height 27
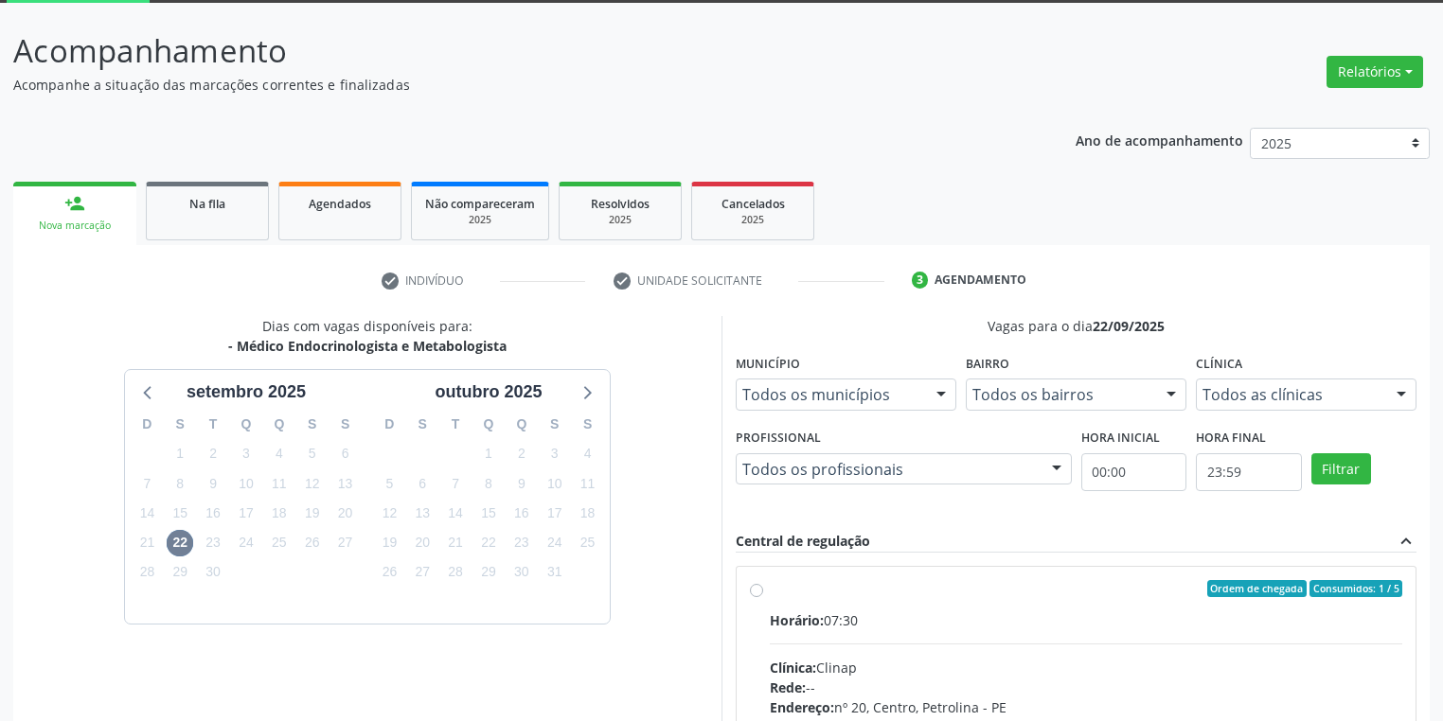
click at [763, 597] on input "Ordem de chegada Consumidos: 1 / 5 Horário: 07:30 Clínica: Clinap Rede: -- Ende…" at bounding box center [756, 588] width 13 height 17
radio input "true"
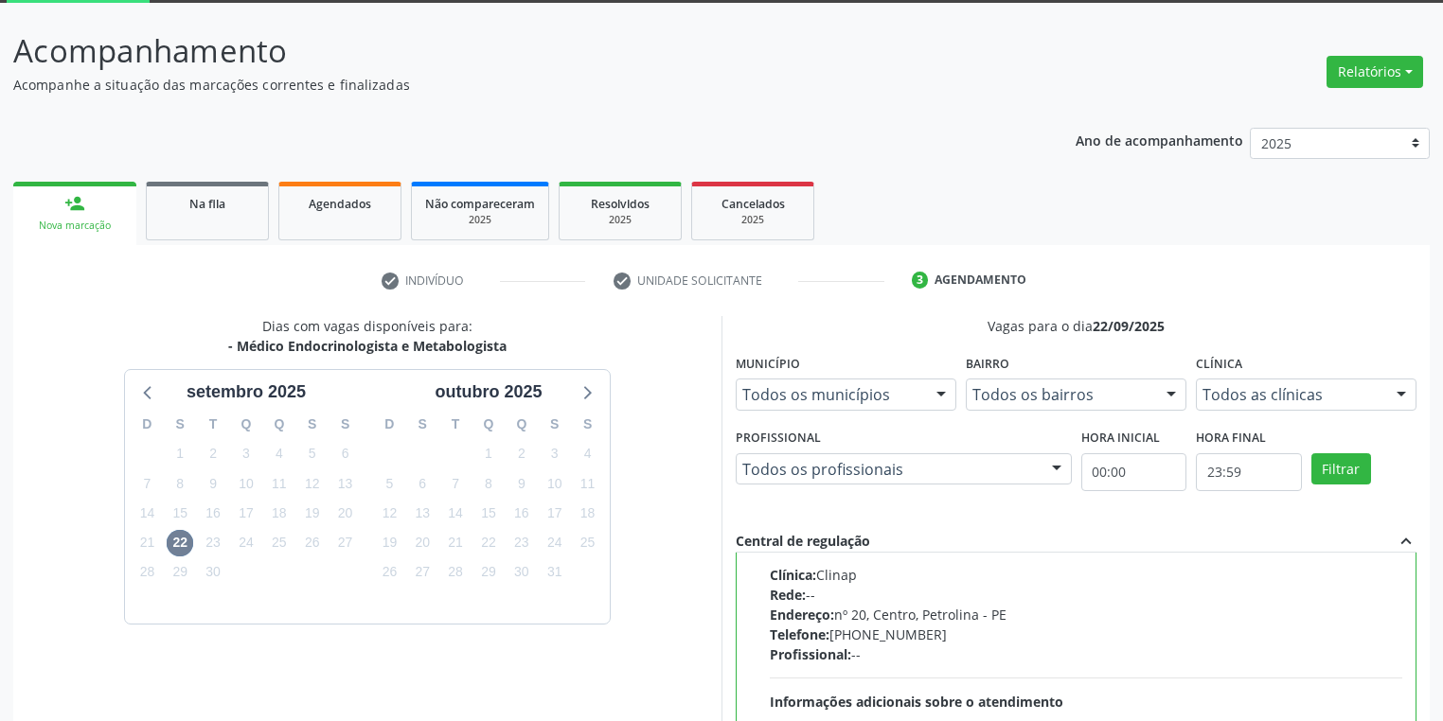
scroll to position [409, 0]
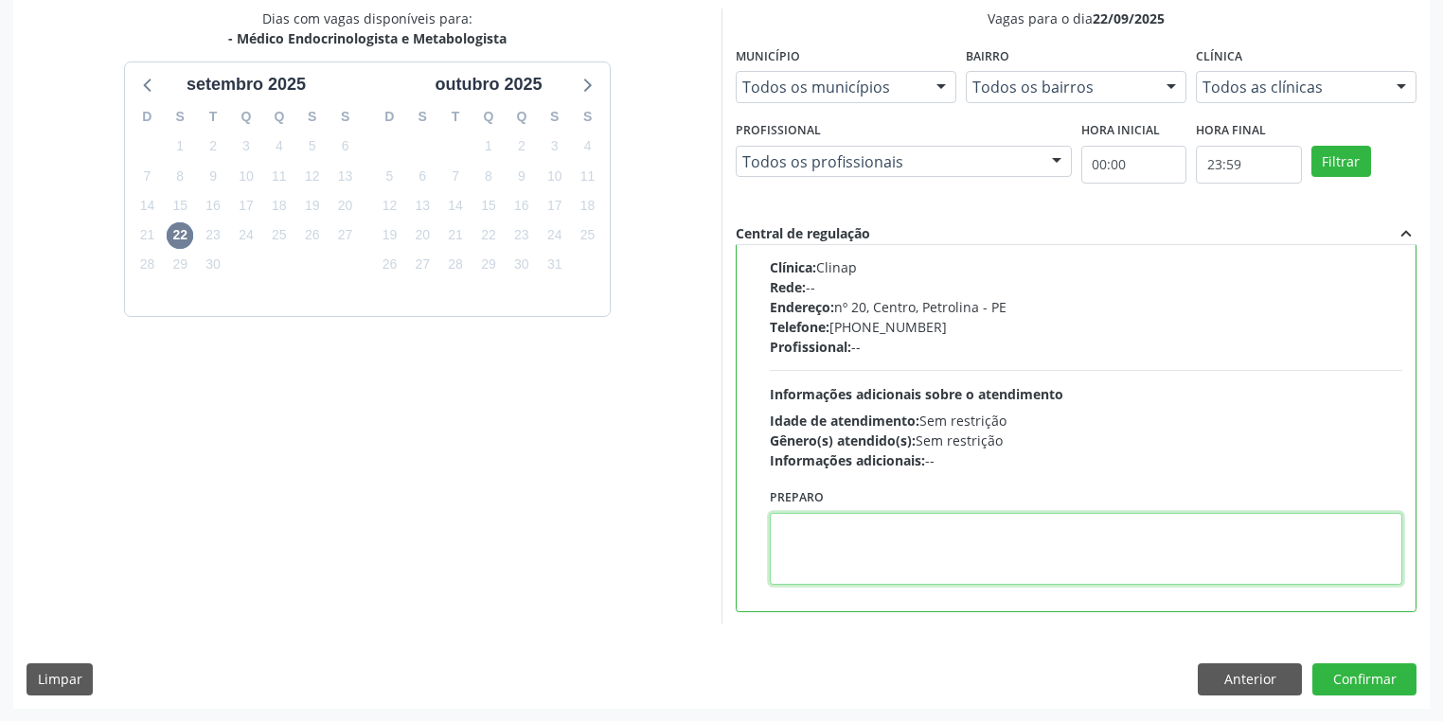
click at [919, 576] on textarea at bounding box center [1086, 549] width 632 height 72
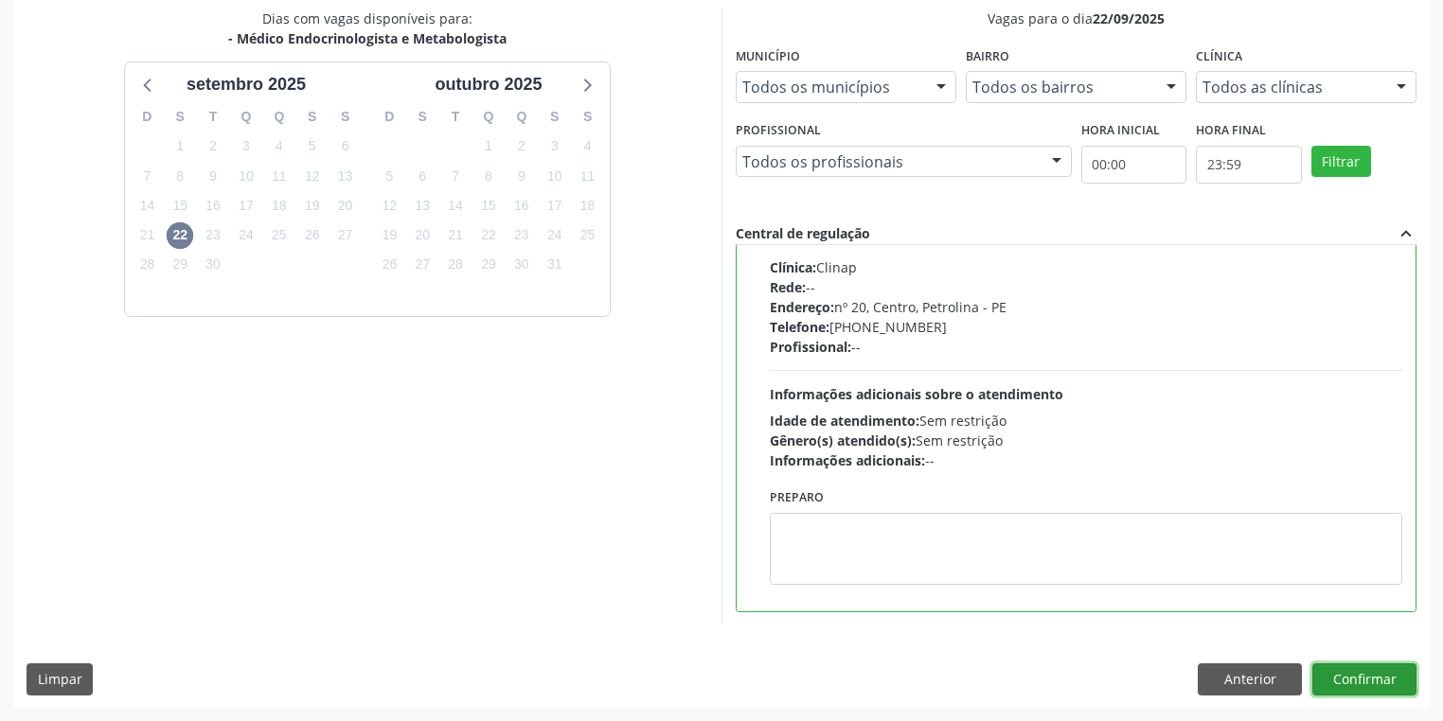
click at [1344, 677] on button "Confirmar" at bounding box center [1364, 680] width 104 height 32
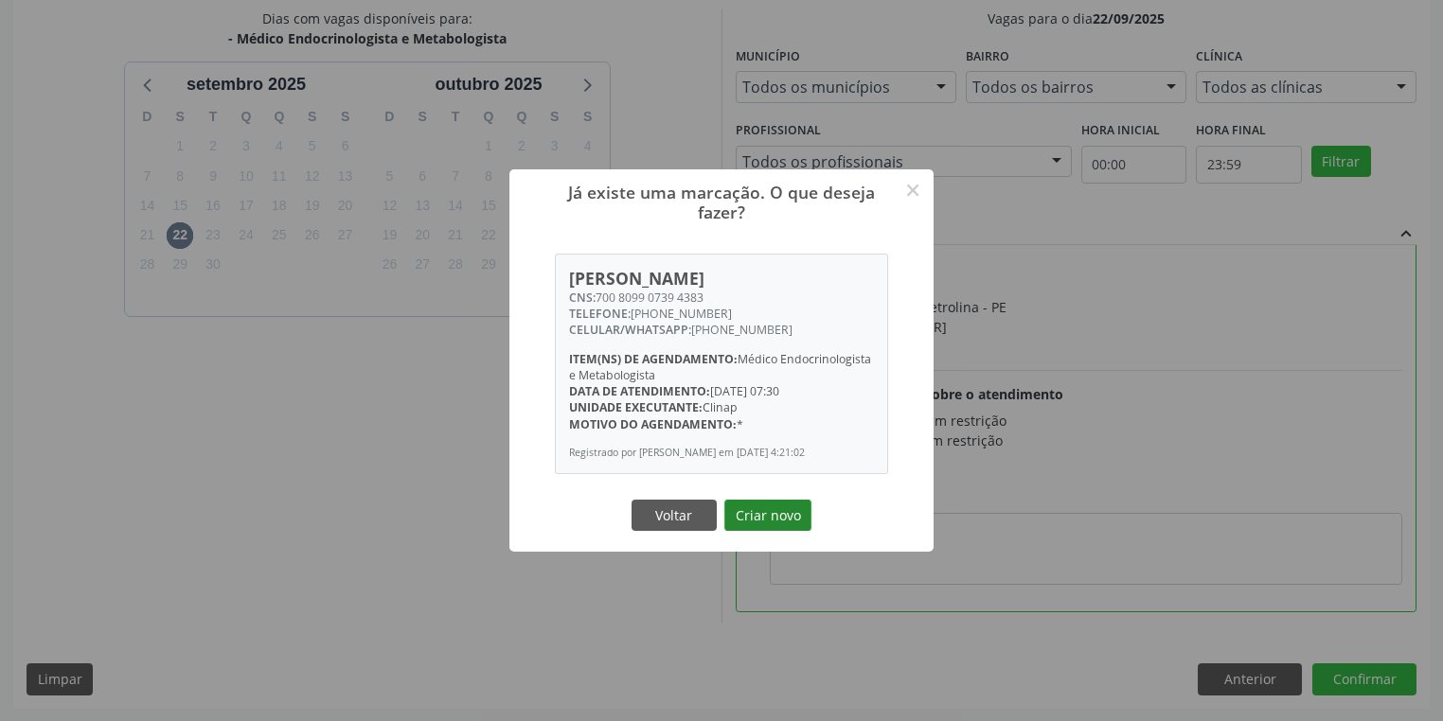
click at [787, 525] on button "Criar novo" at bounding box center [767, 516] width 87 height 32
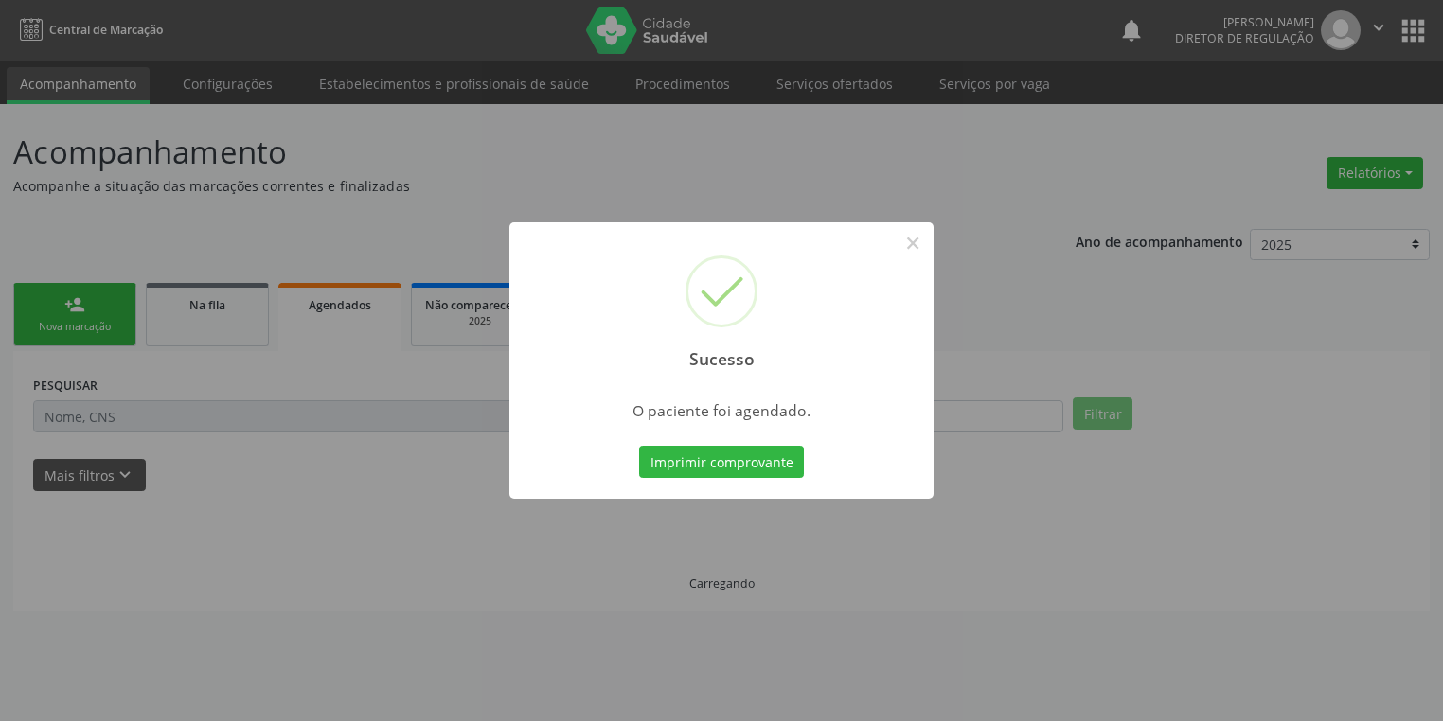
scroll to position [0, 0]
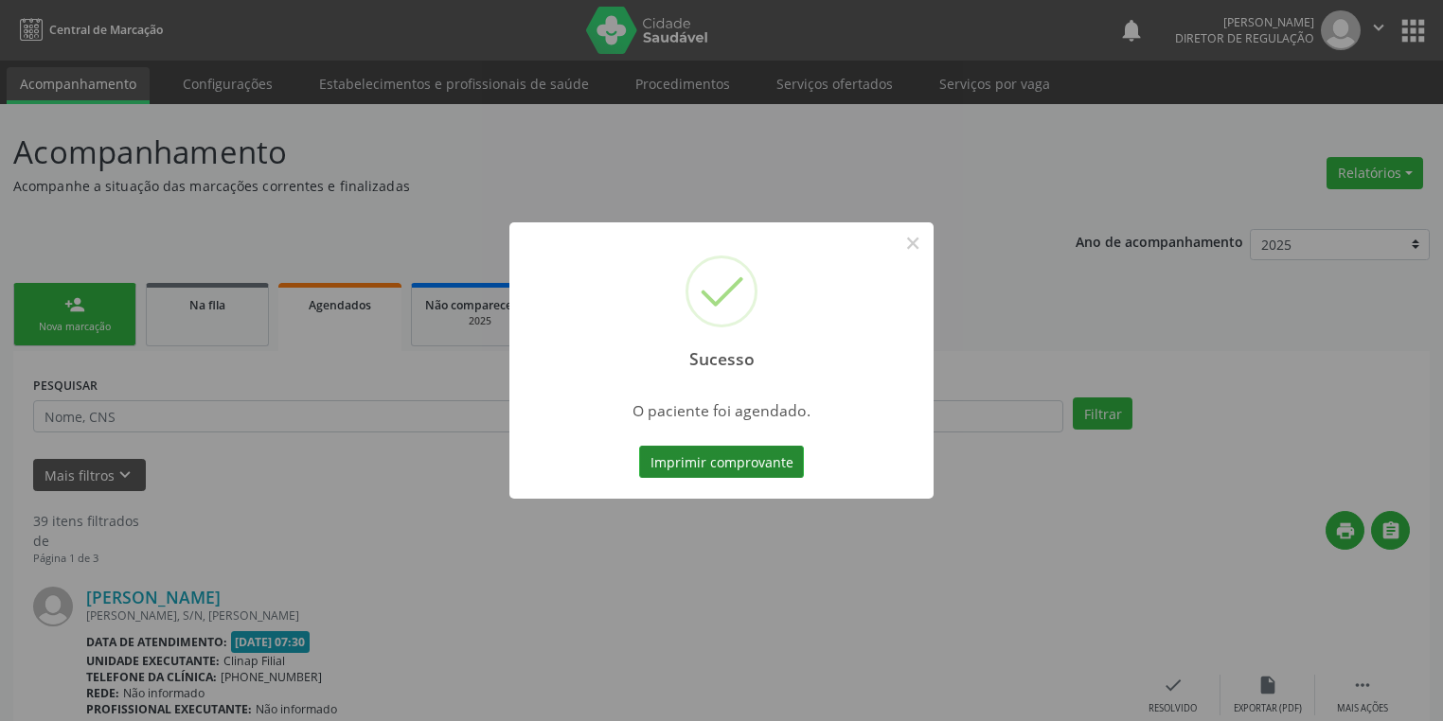
click at [742, 470] on button "Imprimir comprovante" at bounding box center [721, 462] width 165 height 32
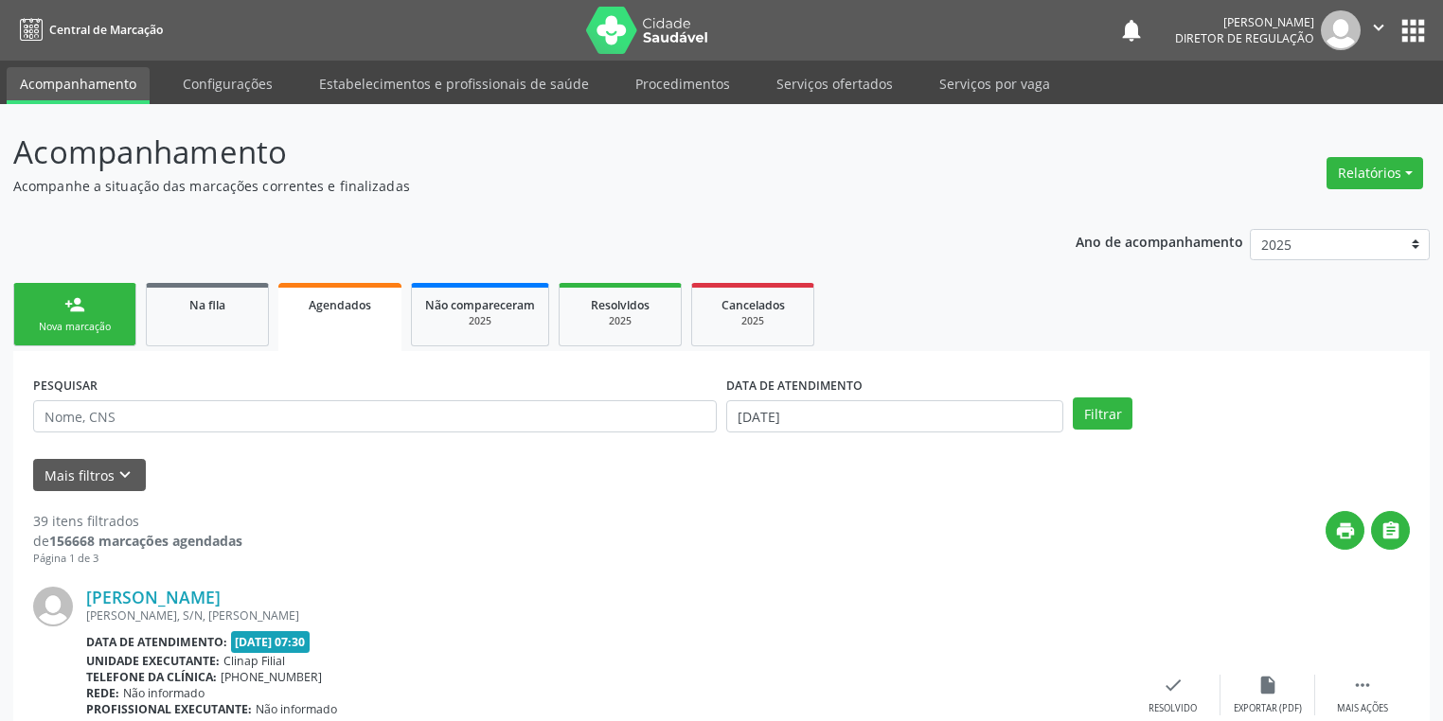
click at [29, 308] on link "person_add Nova marcação" at bounding box center [74, 314] width 123 height 63
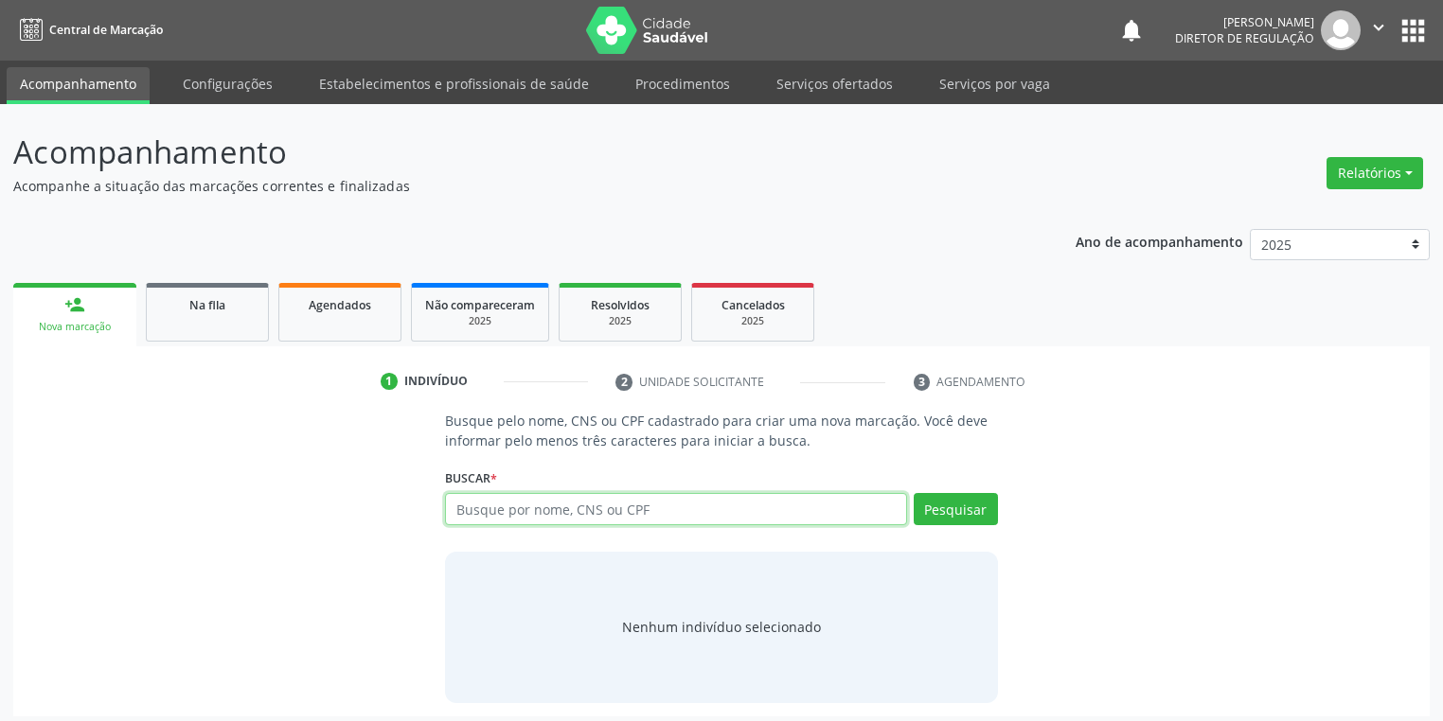
click at [499, 499] on input "text" at bounding box center [676, 509] width 462 height 32
type input "7"
type input "708008329260526"
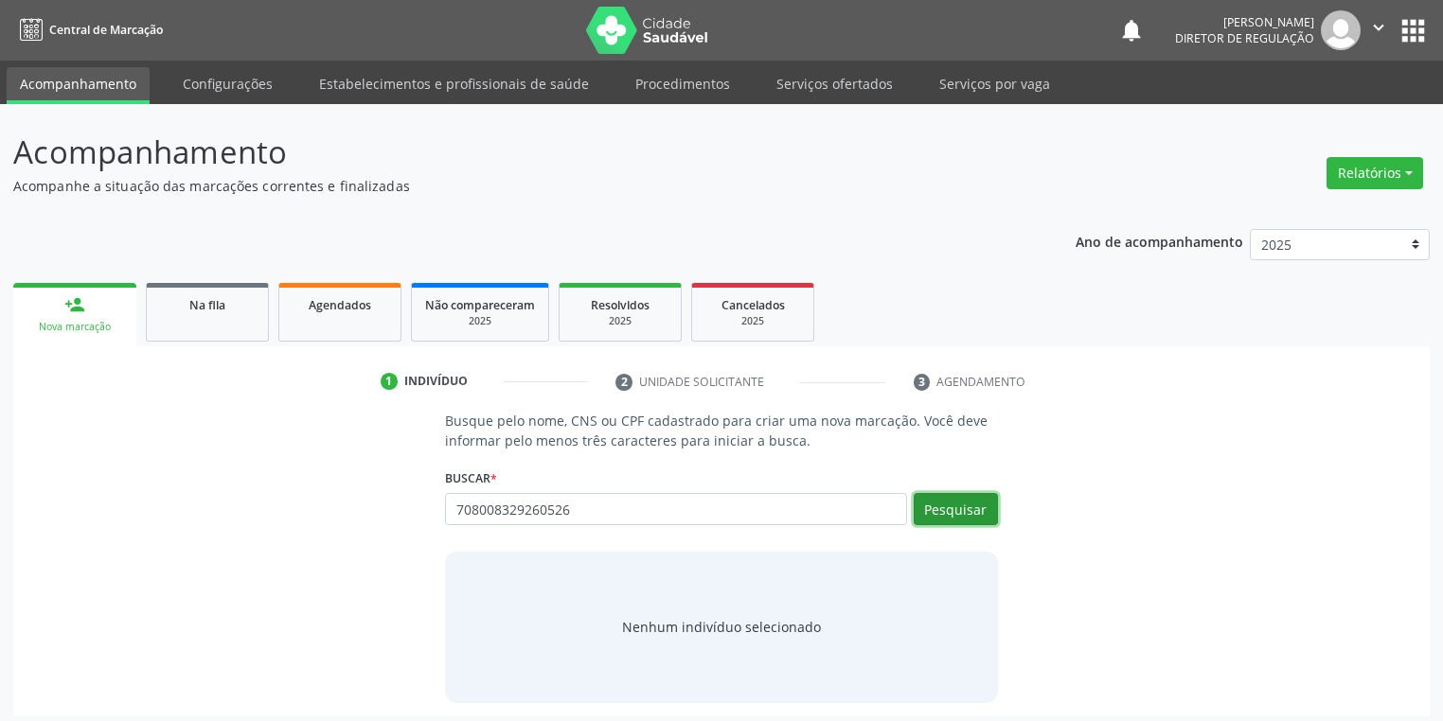
click at [931, 507] on button "Pesquisar" at bounding box center [955, 509] width 84 height 32
type input "708008329260526"
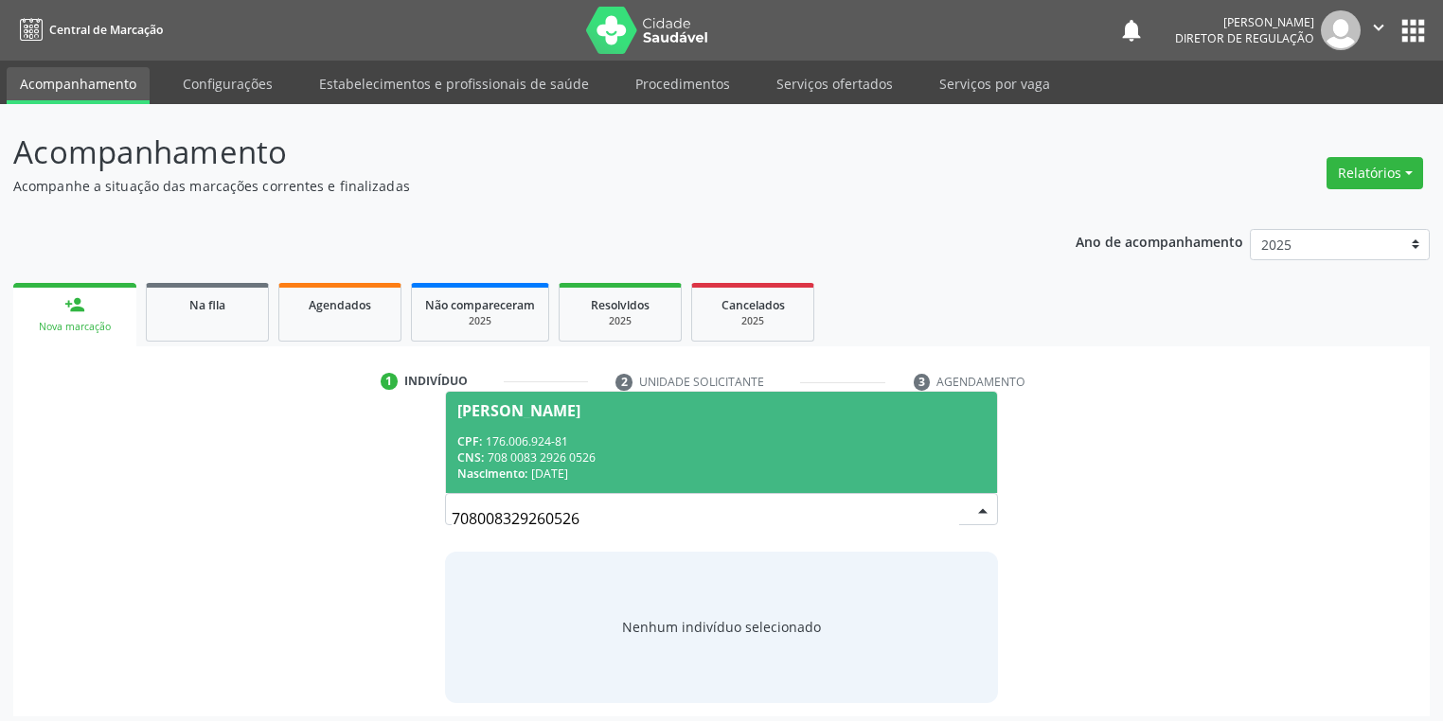
drag, startPoint x: 603, startPoint y: 439, endPoint x: 652, endPoint y: 456, distance: 52.1
click at [603, 438] on div "CPF: 176.006.924-81" at bounding box center [721, 442] width 528 height 16
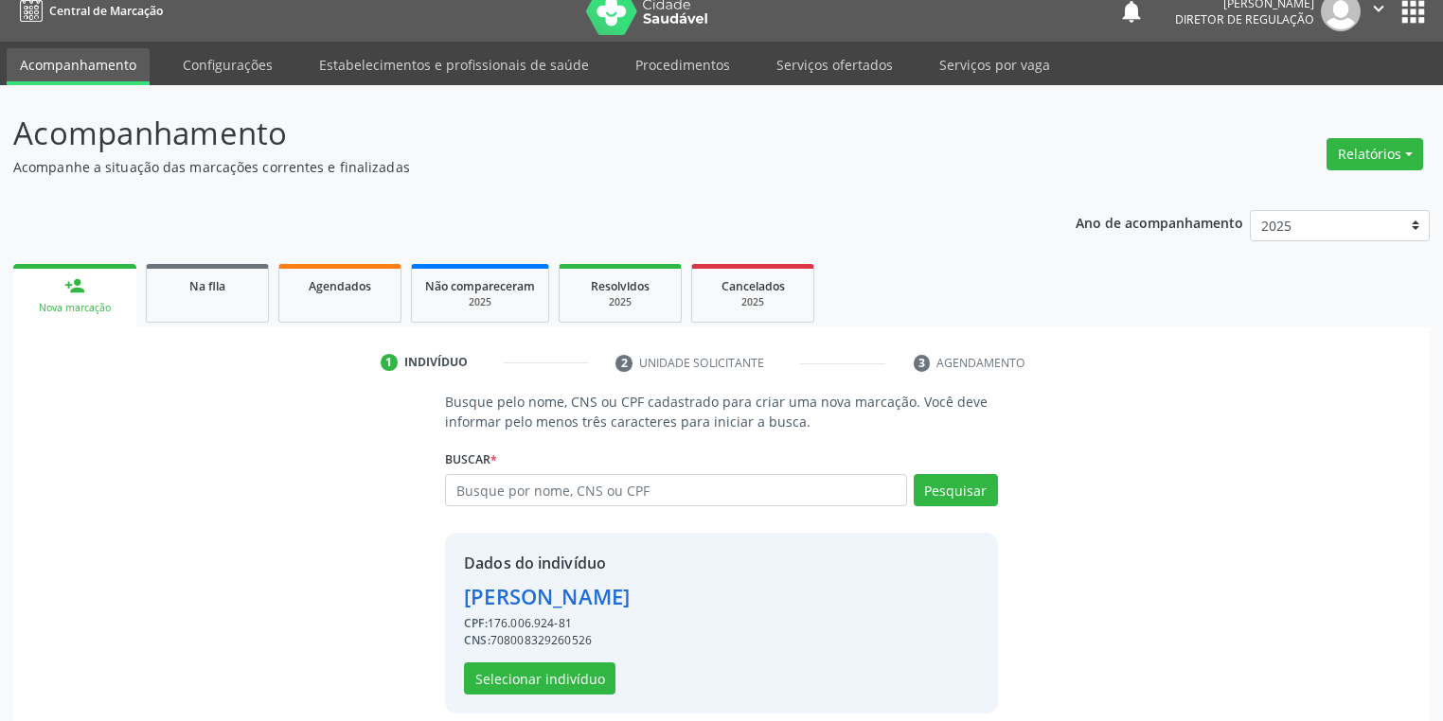
scroll to position [36, 0]
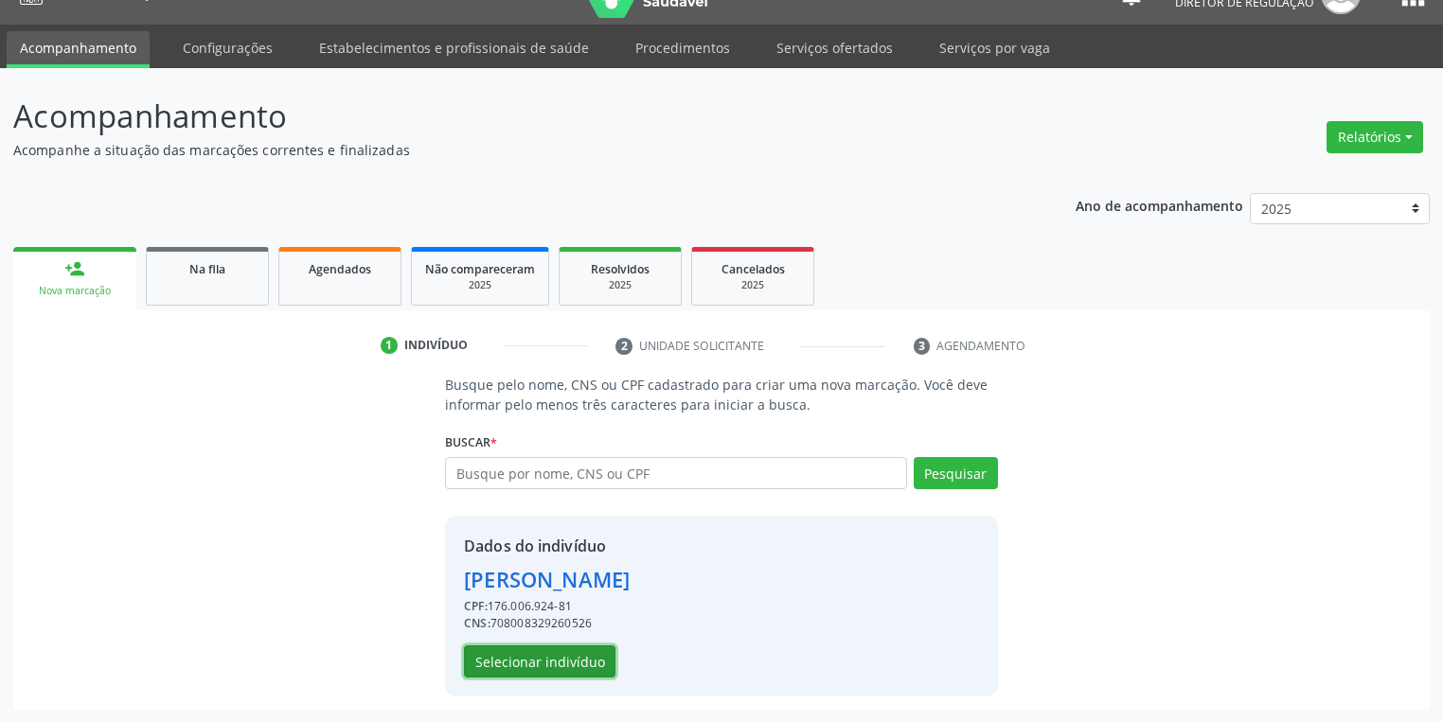
click at [556, 657] on button "Selecionar indivíduo" at bounding box center [539, 662] width 151 height 32
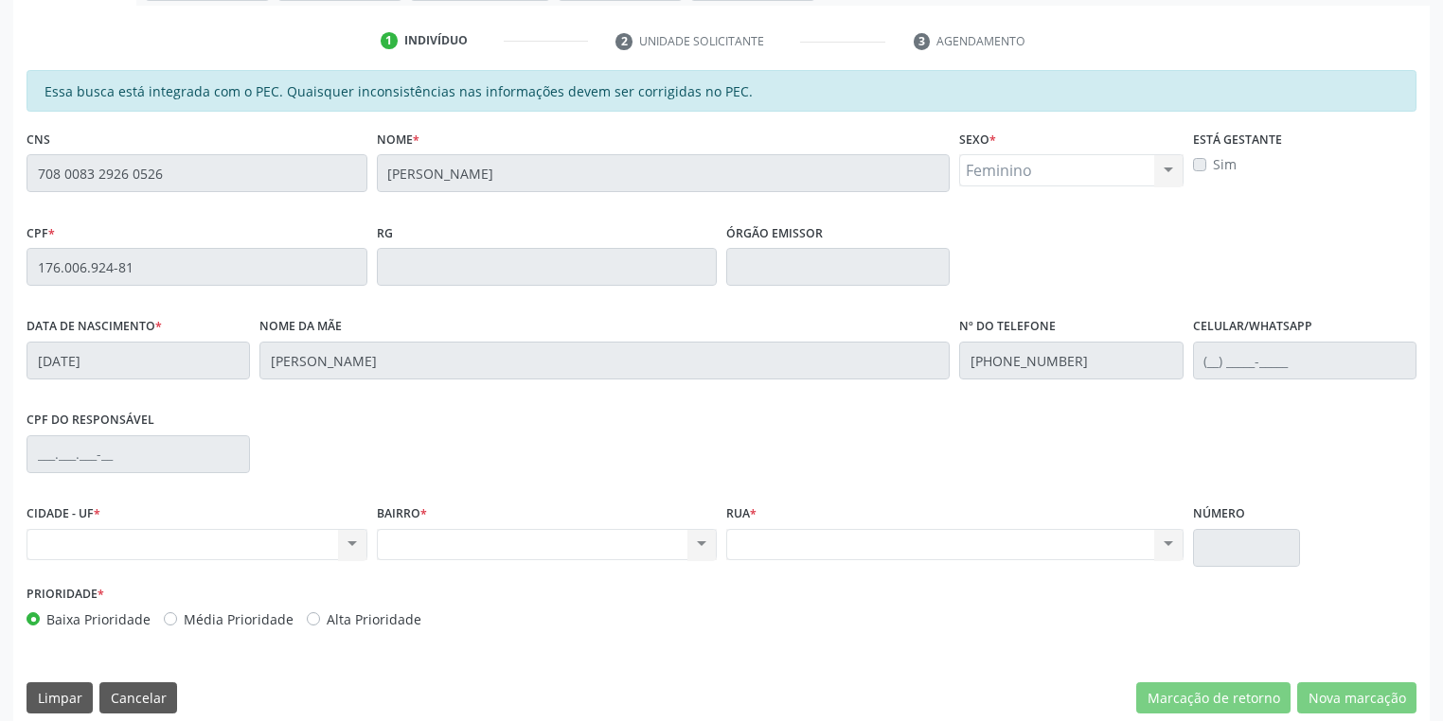
scroll to position [359, 0]
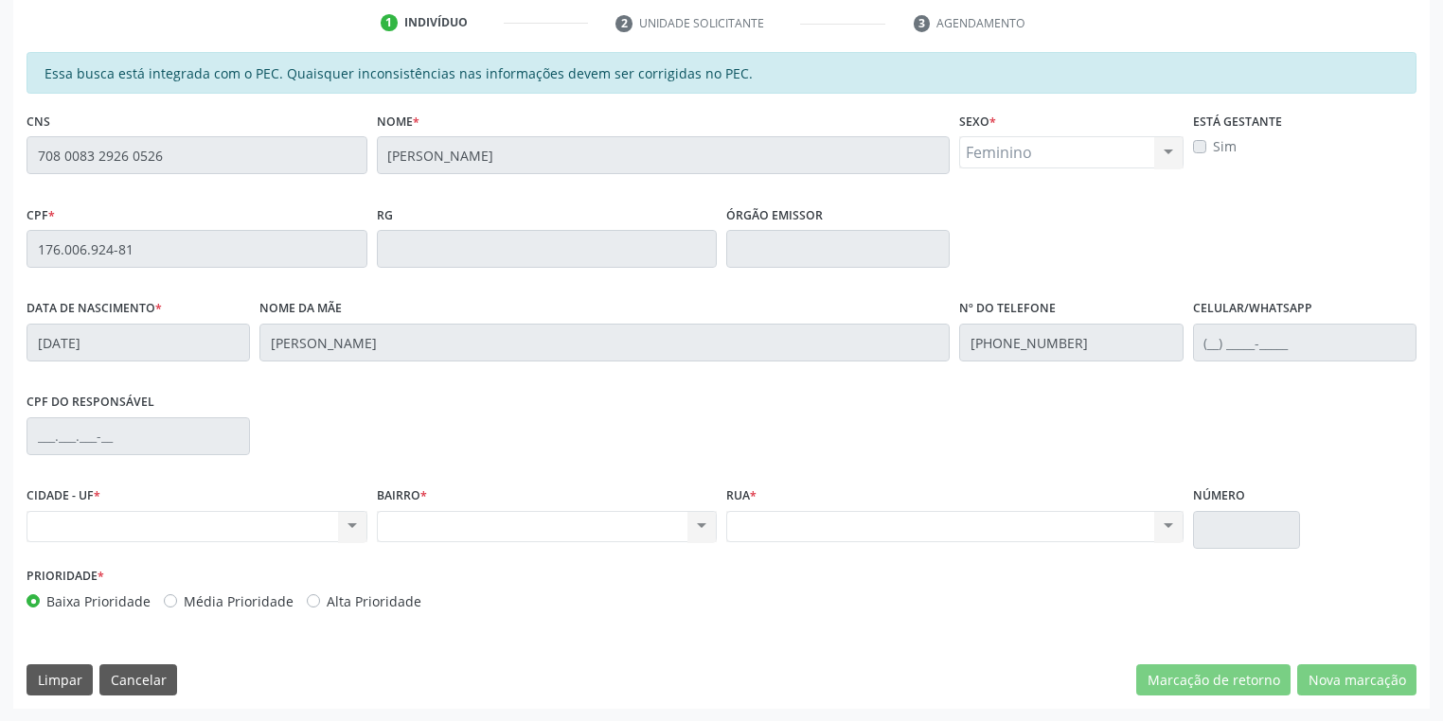
click at [0, 159] on div "Acompanhamento Acompanhe a situação das marcações correntes e finalizadas Relat…" at bounding box center [721, 233] width 1443 height 977
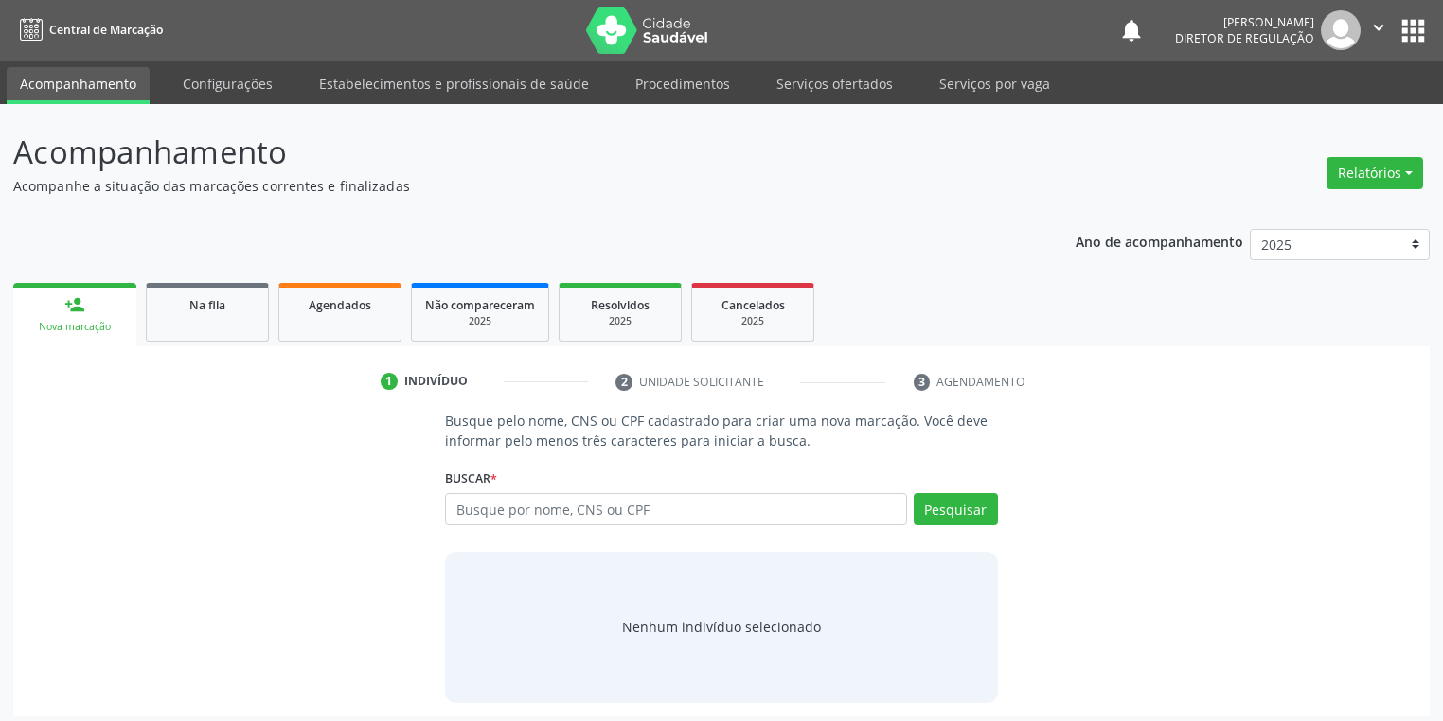
click at [496, 511] on input "text" at bounding box center [676, 509] width 462 height 32
type input "708008329260526"
click at [969, 509] on button "Pesquisar" at bounding box center [955, 509] width 84 height 32
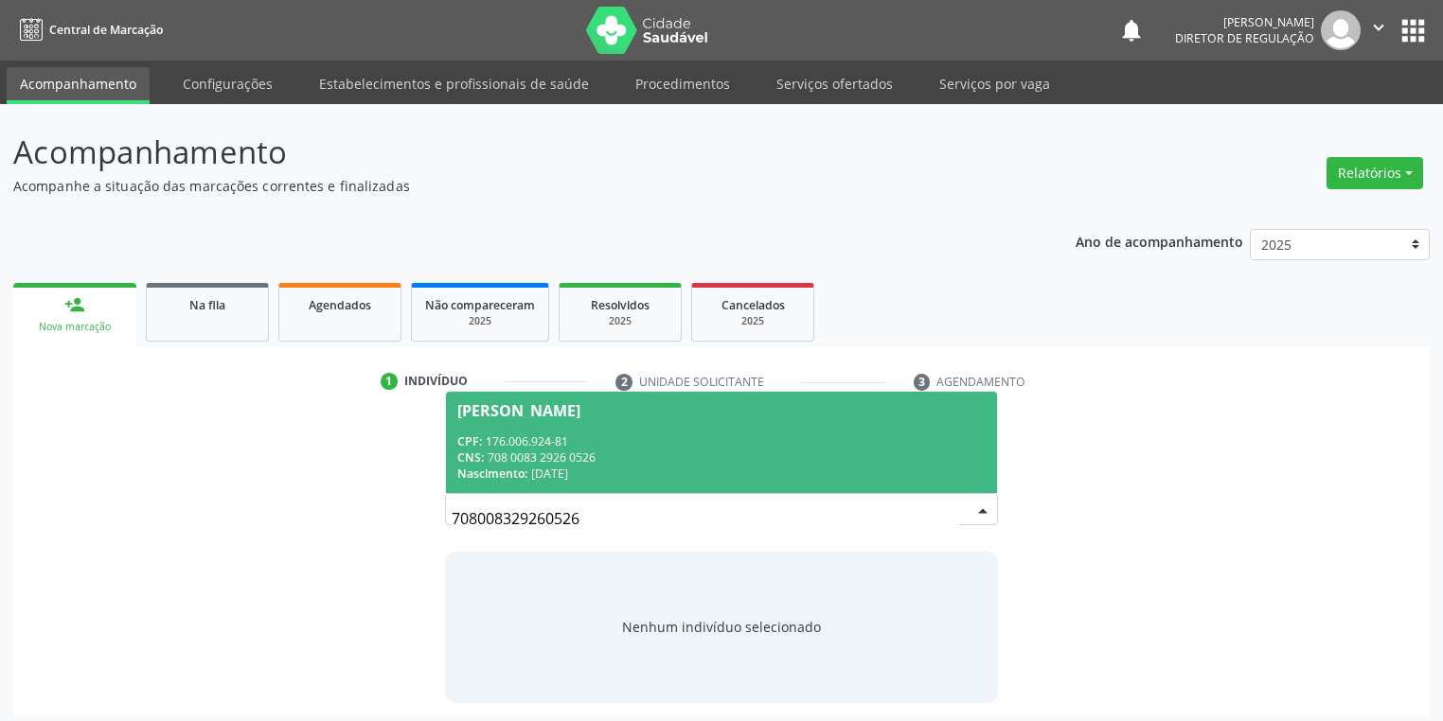
click at [573, 438] on div "CPF: 176.006.924-81" at bounding box center [721, 442] width 528 height 16
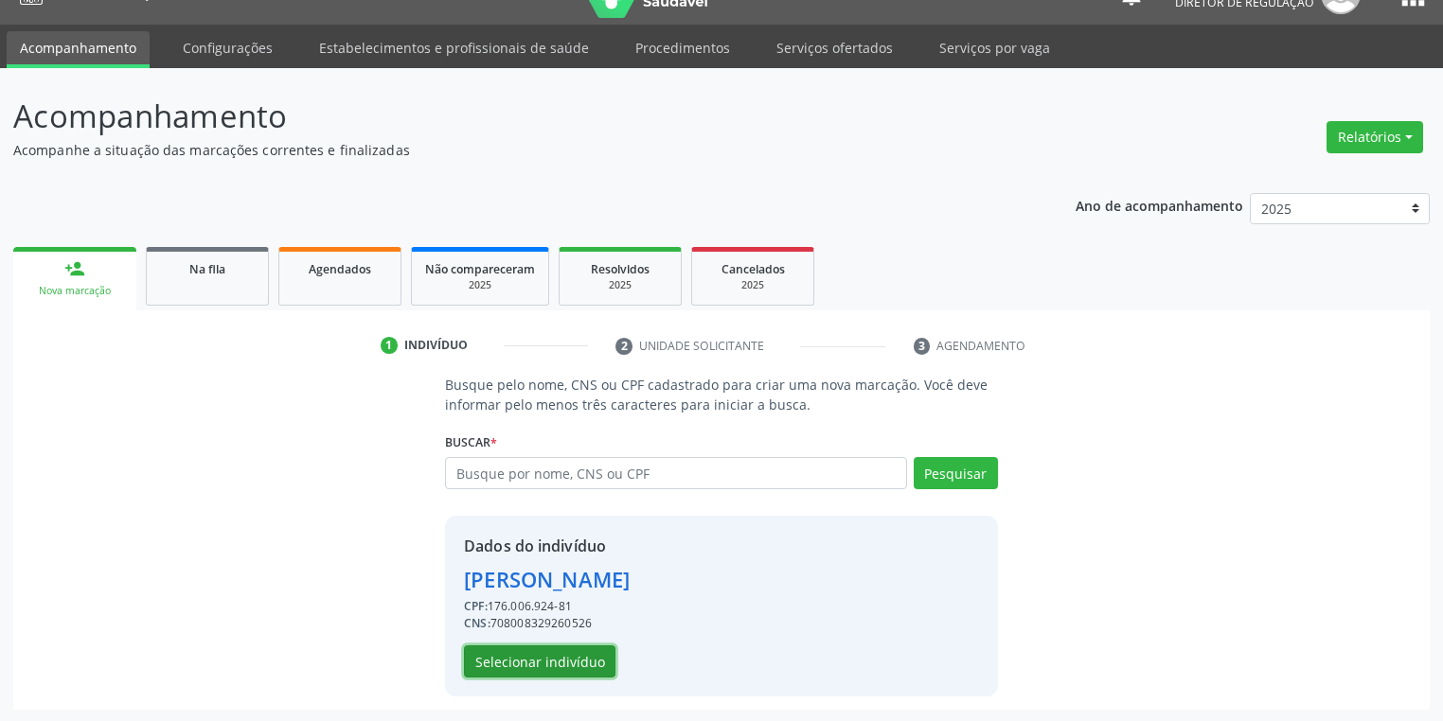
click at [549, 650] on button "Selecionar indivíduo" at bounding box center [539, 662] width 151 height 32
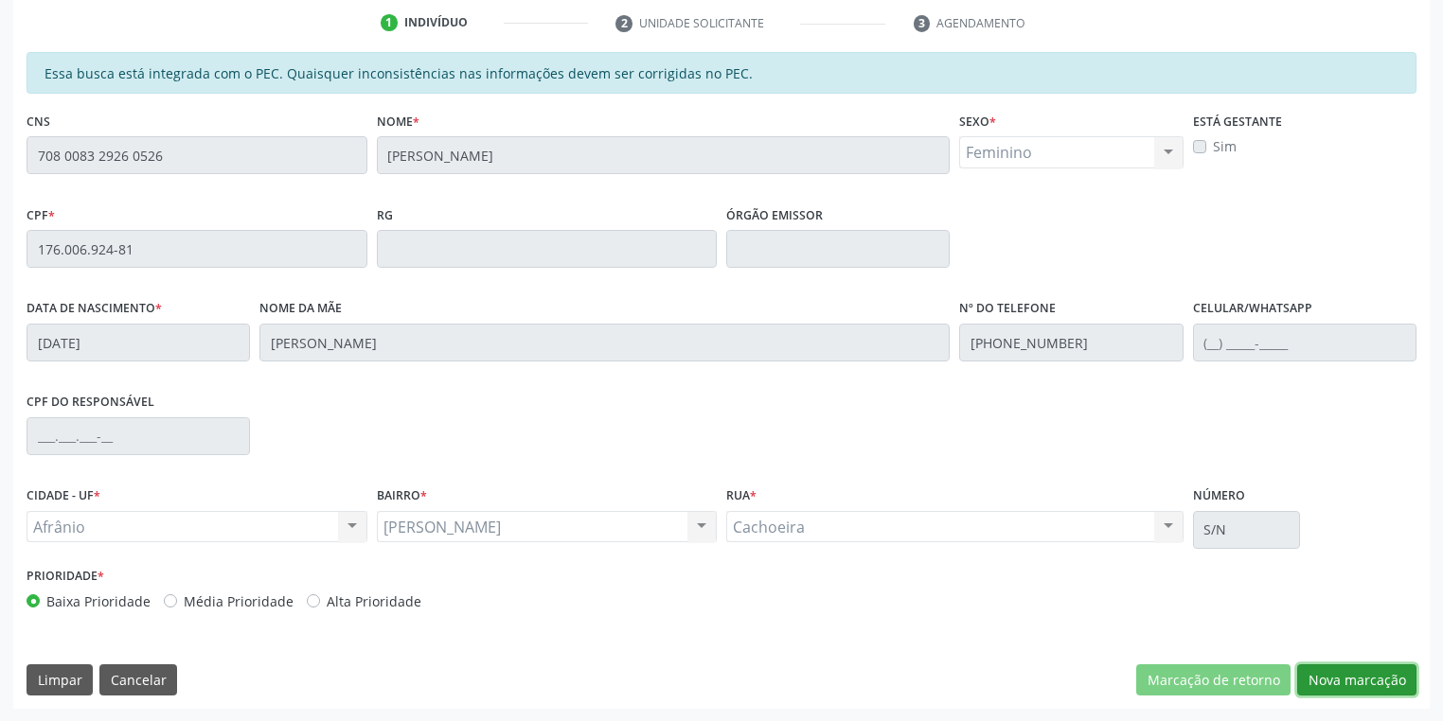
drag, startPoint x: 1356, startPoint y: 683, endPoint x: 1318, endPoint y: 651, distance: 50.4
click at [1356, 684] on button "Nova marcação" at bounding box center [1356, 680] width 119 height 32
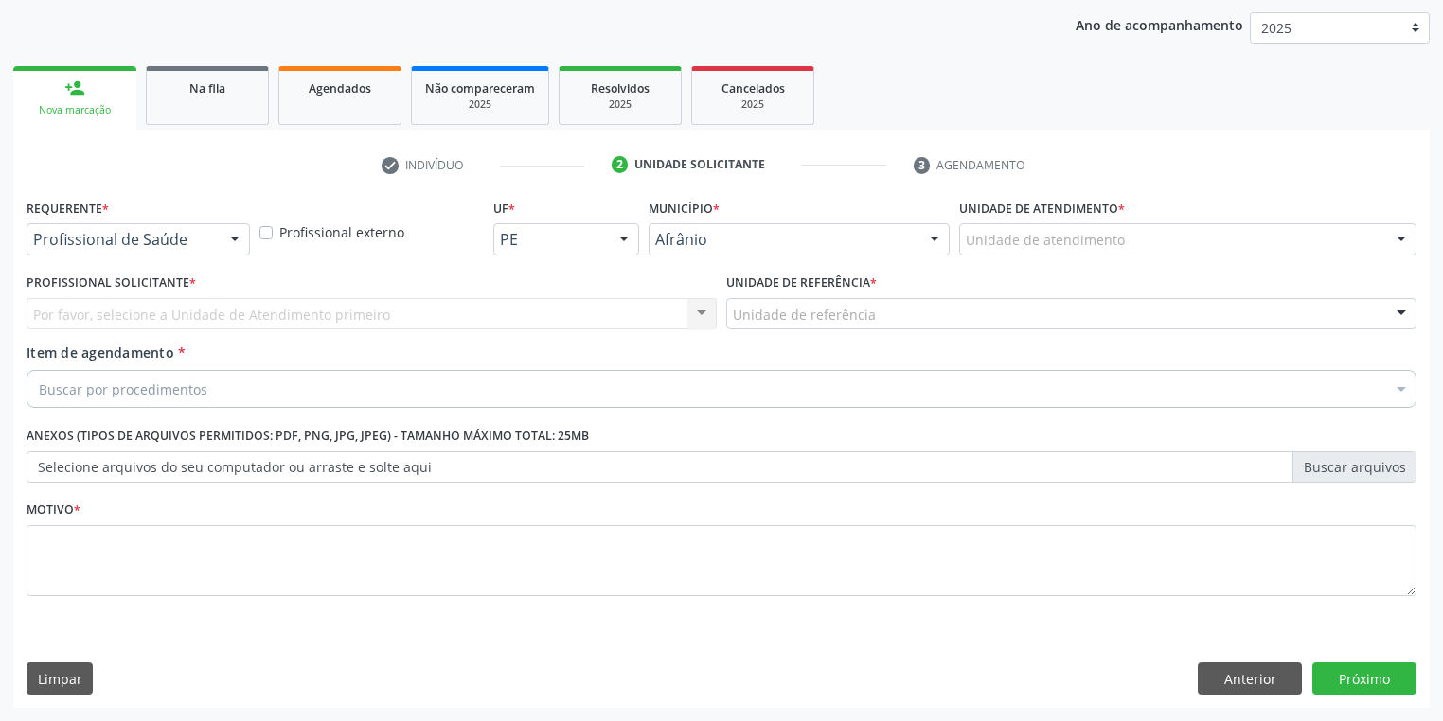
scroll to position [216, 0]
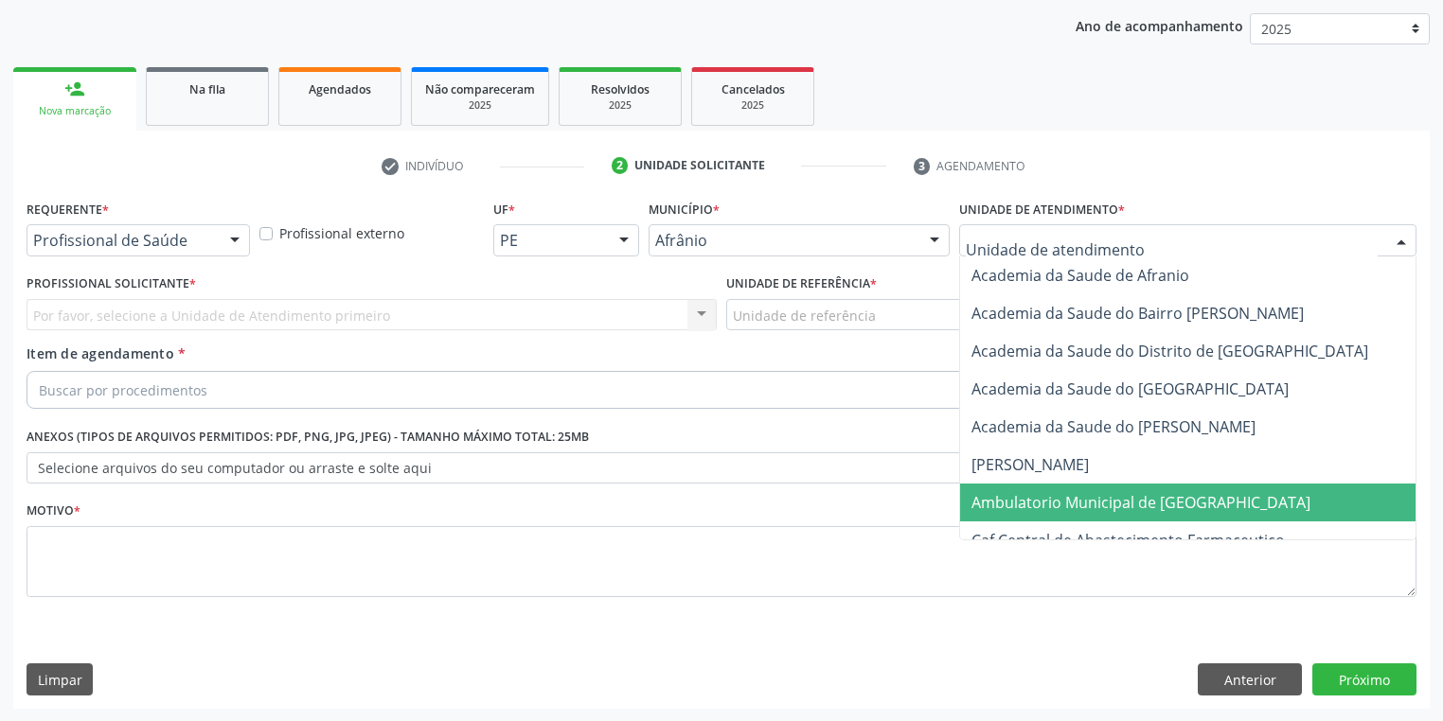
drag, startPoint x: 1034, startPoint y: 499, endPoint x: 899, endPoint y: 391, distance: 172.4
click at [1034, 499] on span "Ambulatorio Municipal de [GEOGRAPHIC_DATA]" at bounding box center [1140, 502] width 339 height 21
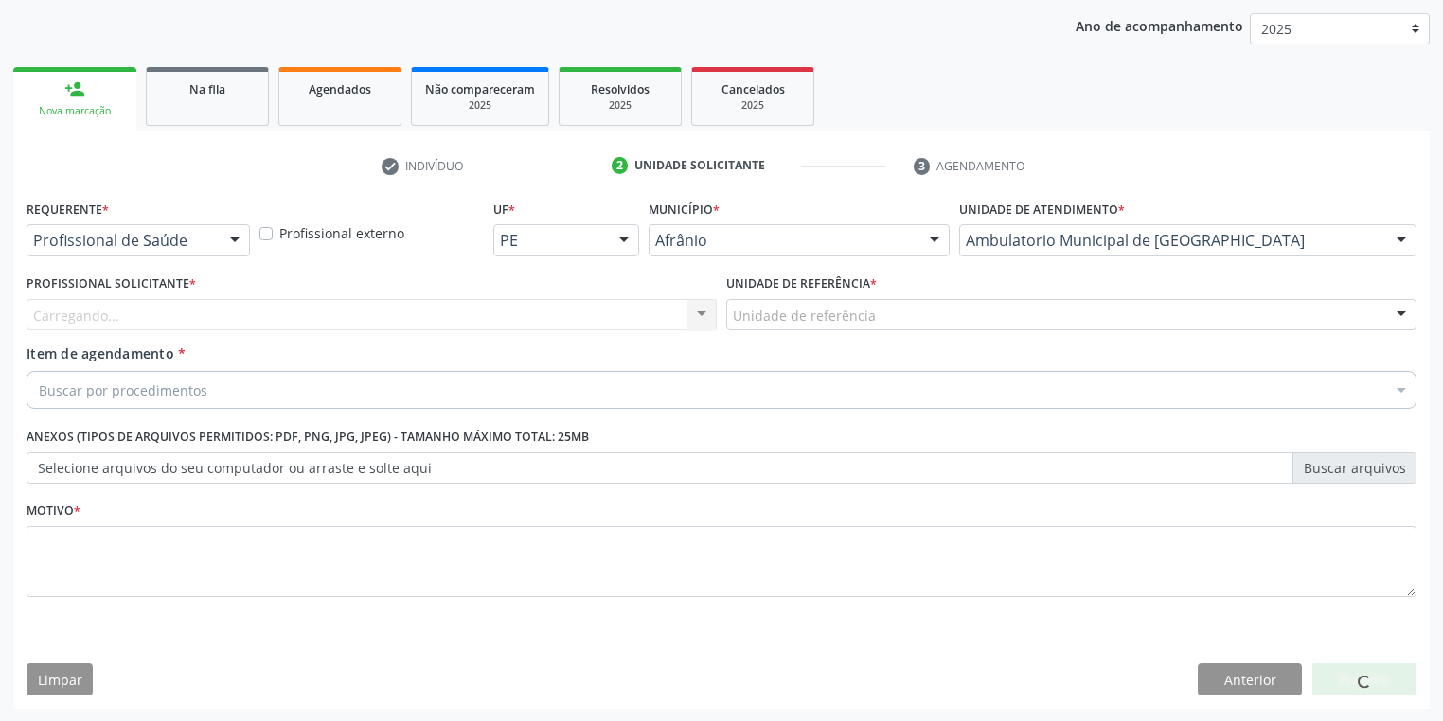
drag, startPoint x: 806, startPoint y: 315, endPoint x: 805, endPoint y: 379, distance: 63.4
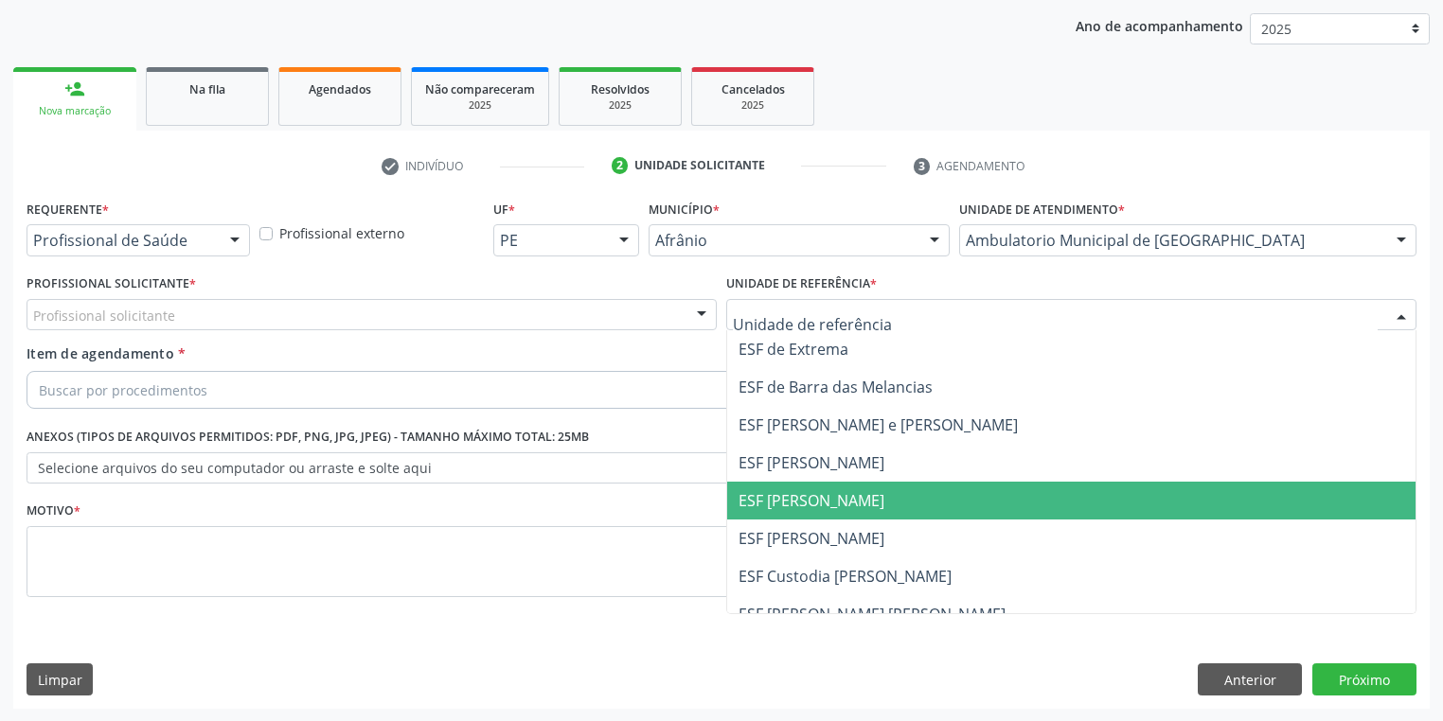
click at [810, 497] on span "ESF [PERSON_NAME]" at bounding box center [811, 500] width 146 height 21
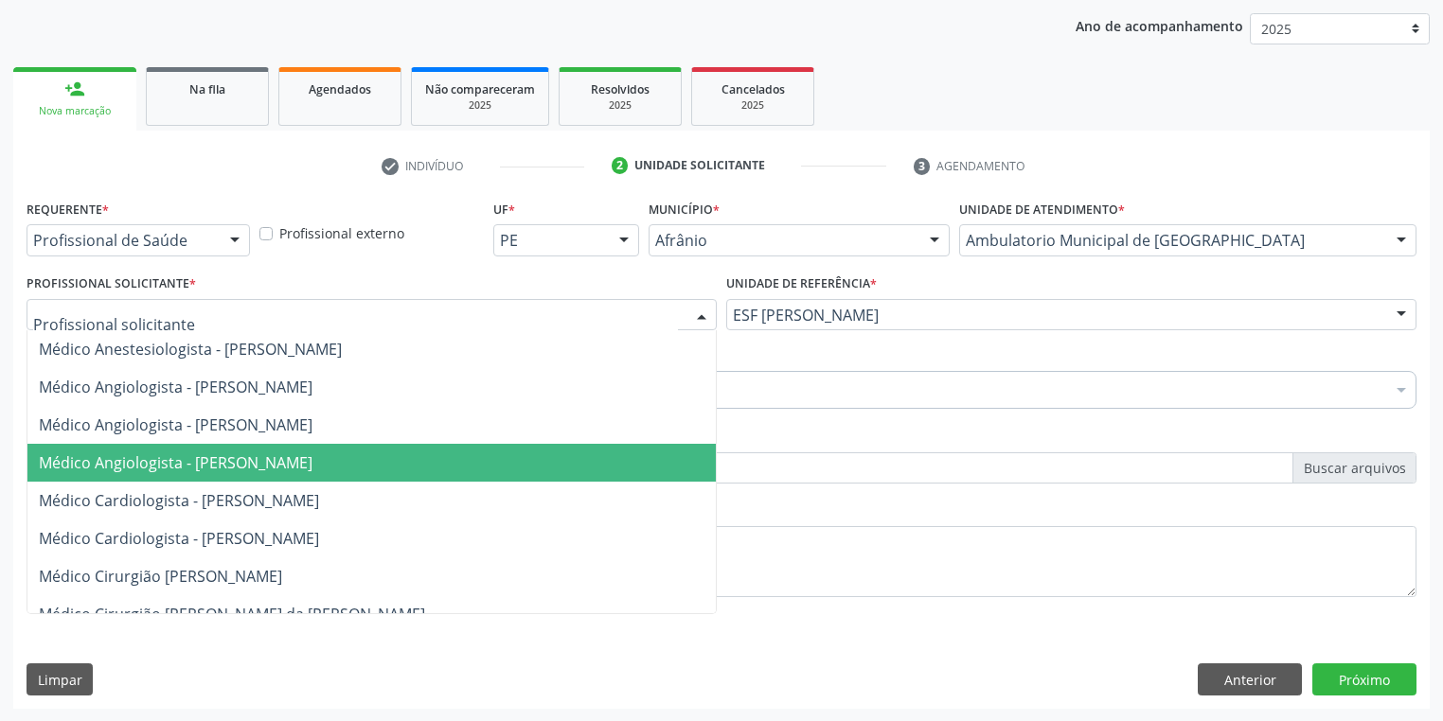
drag, startPoint x: 176, startPoint y: 467, endPoint x: 179, endPoint y: 451, distance: 16.3
click at [178, 466] on span "Médico Angiologista - [PERSON_NAME]" at bounding box center [176, 462] width 274 height 21
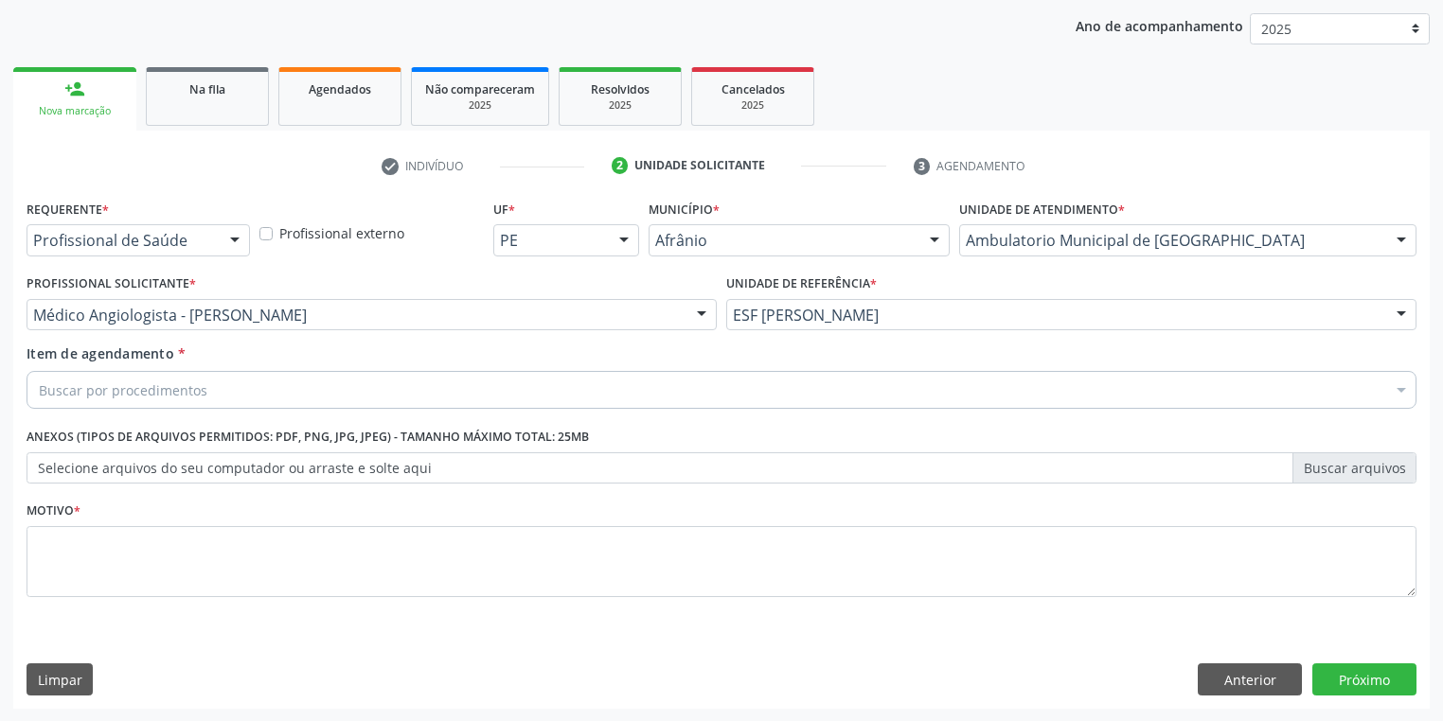
click at [142, 375] on div "Buscar por procedimentos" at bounding box center [722, 390] width 1390 height 38
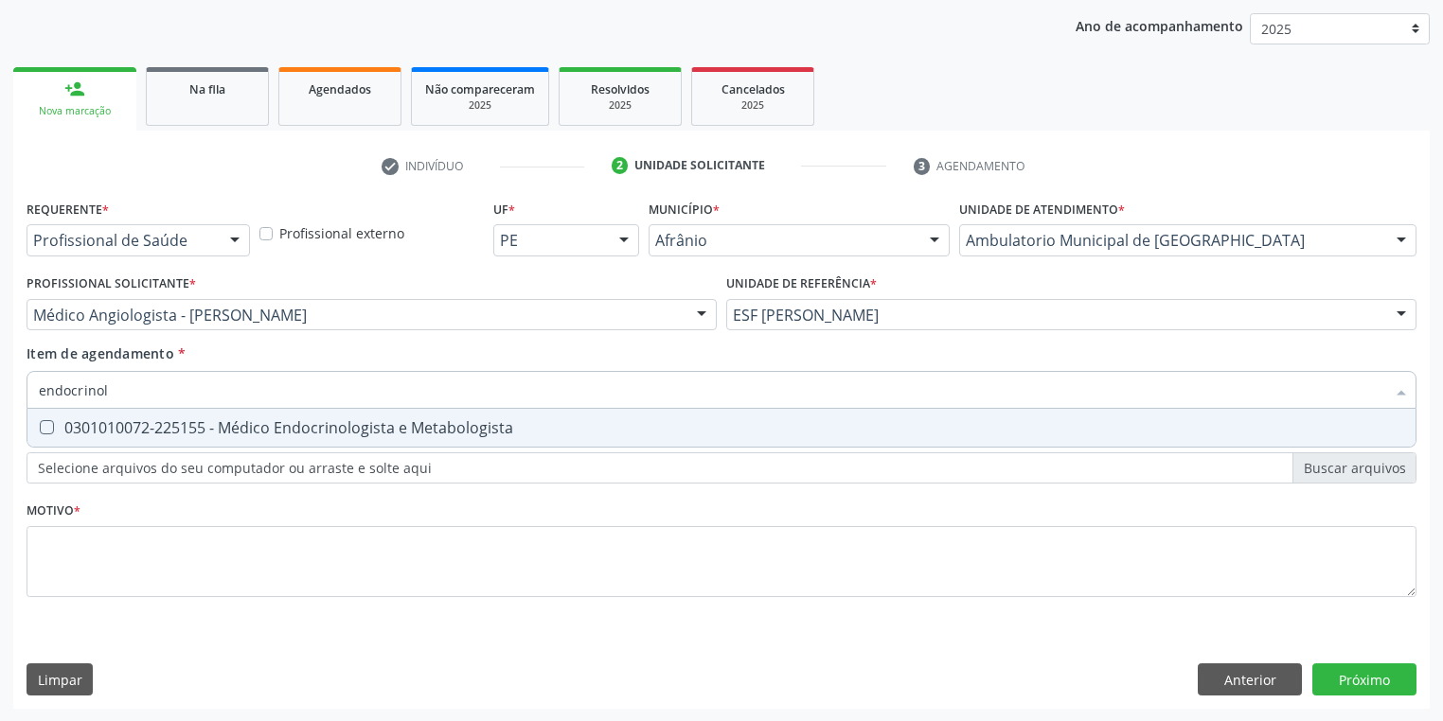
type input "endocrinolo"
click at [91, 415] on span "0301010072-225155 - Médico Endocrinologista e Metabologista" at bounding box center [721, 428] width 1388 height 38
checkbox Metabologista "true"
click at [80, 558] on div "Requerente * Profissional de Saúde Profissional de Saúde Paciente Nenhum result…" at bounding box center [722, 409] width 1390 height 429
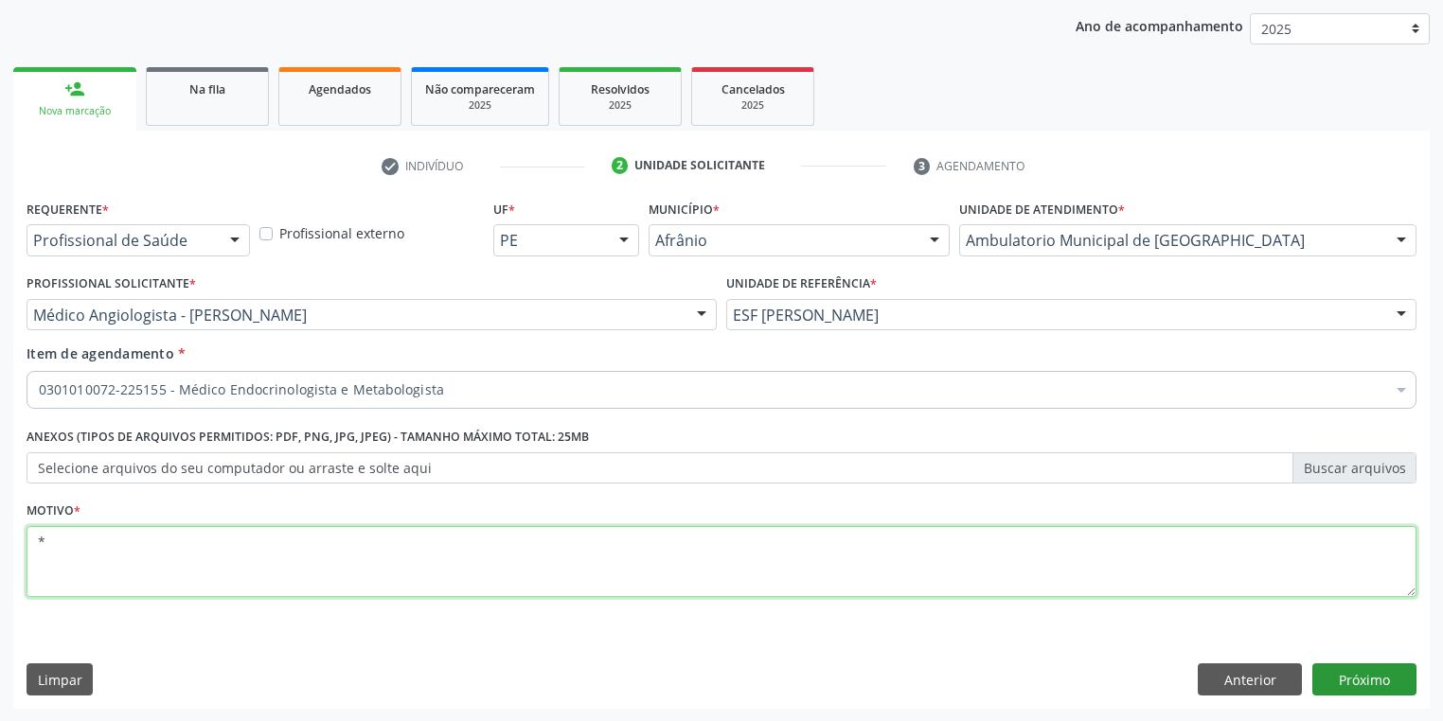
type textarea "*"
click at [1359, 687] on button "Próximo" at bounding box center [1364, 680] width 104 height 32
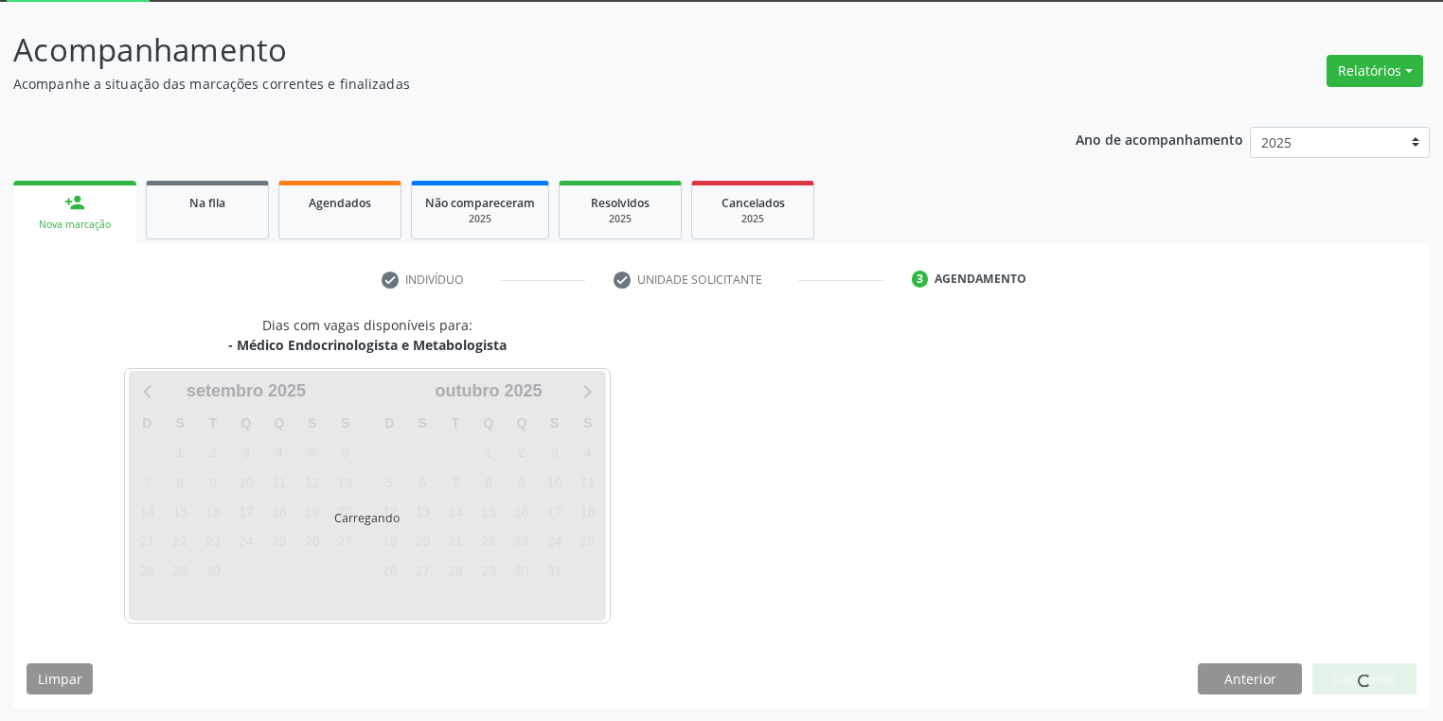
scroll to position [101, 0]
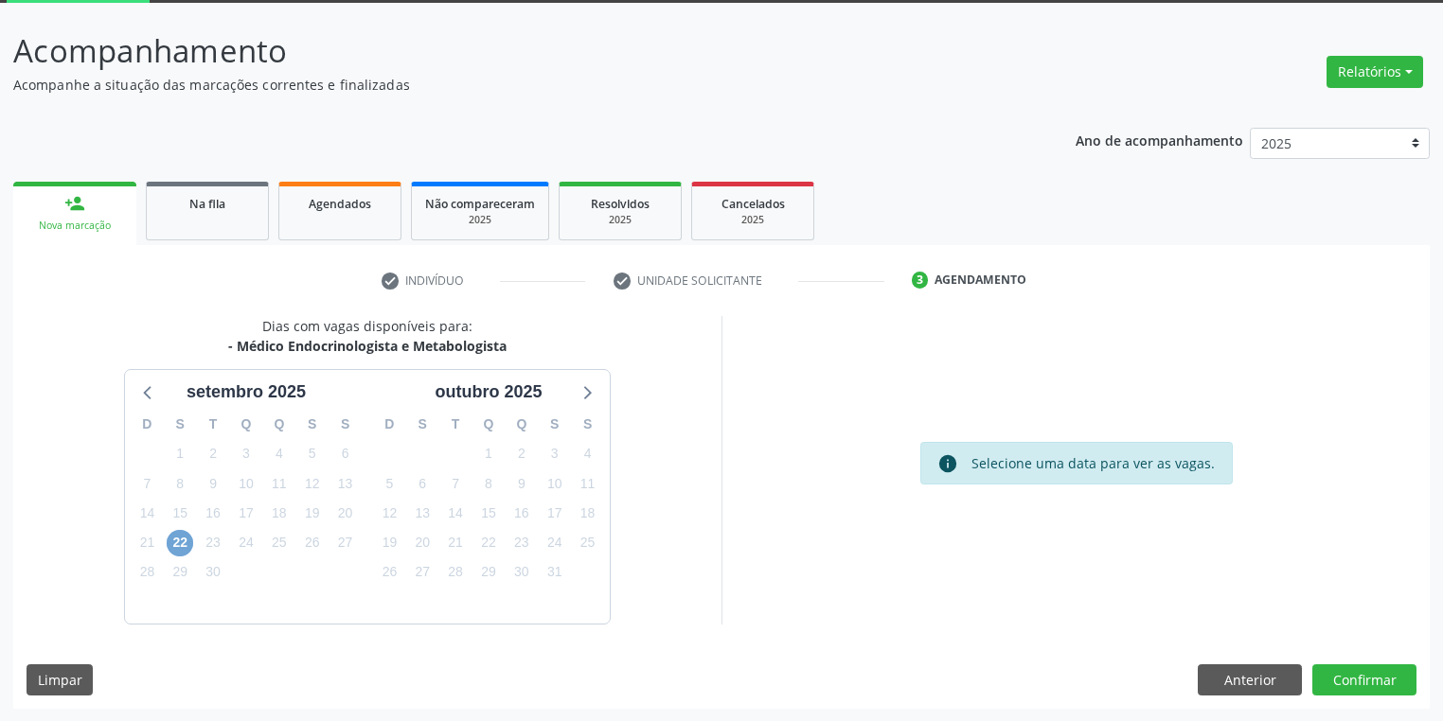
click at [183, 541] on span "22" at bounding box center [180, 543] width 27 height 27
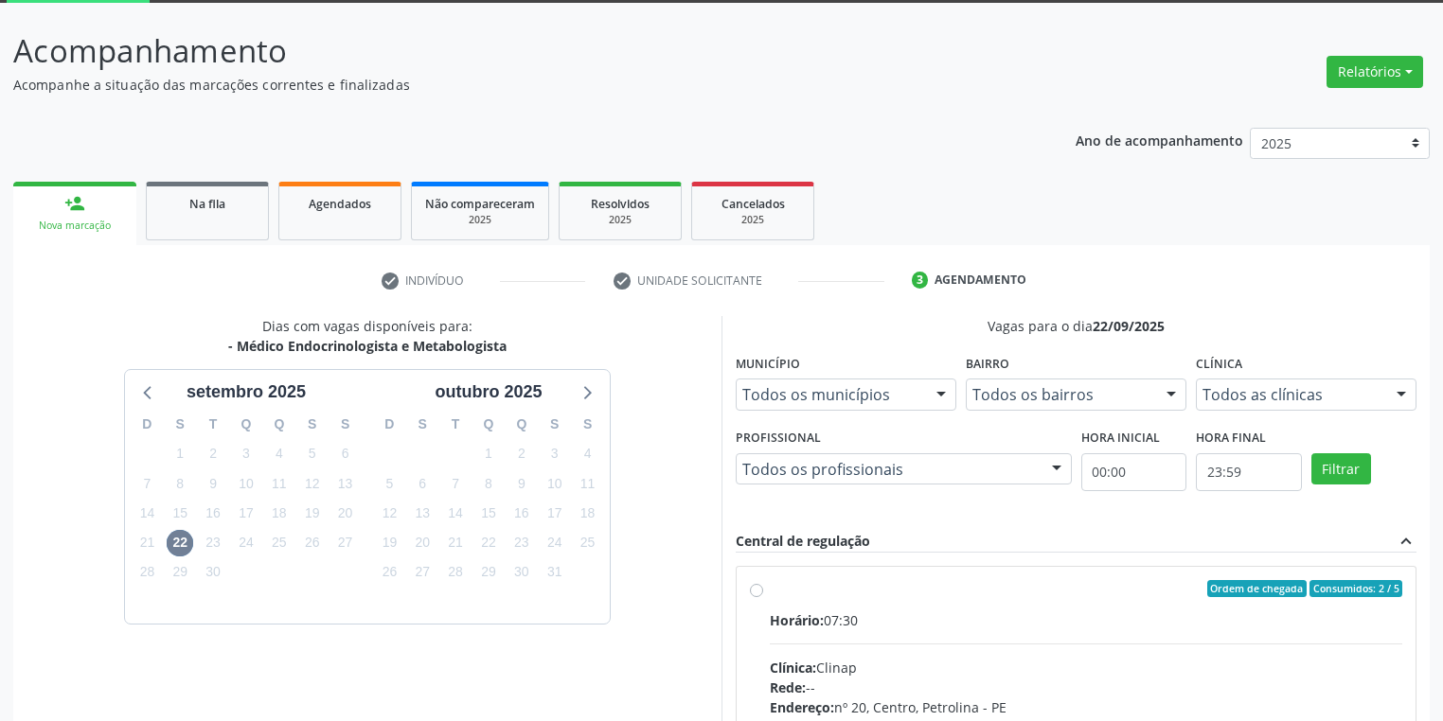
click at [763, 597] on input "Ordem de chegada Consumidos: 2 / 5 Horário: 07:30 Clínica: Clinap Rede: -- Ende…" at bounding box center [756, 588] width 13 height 17
radio input "true"
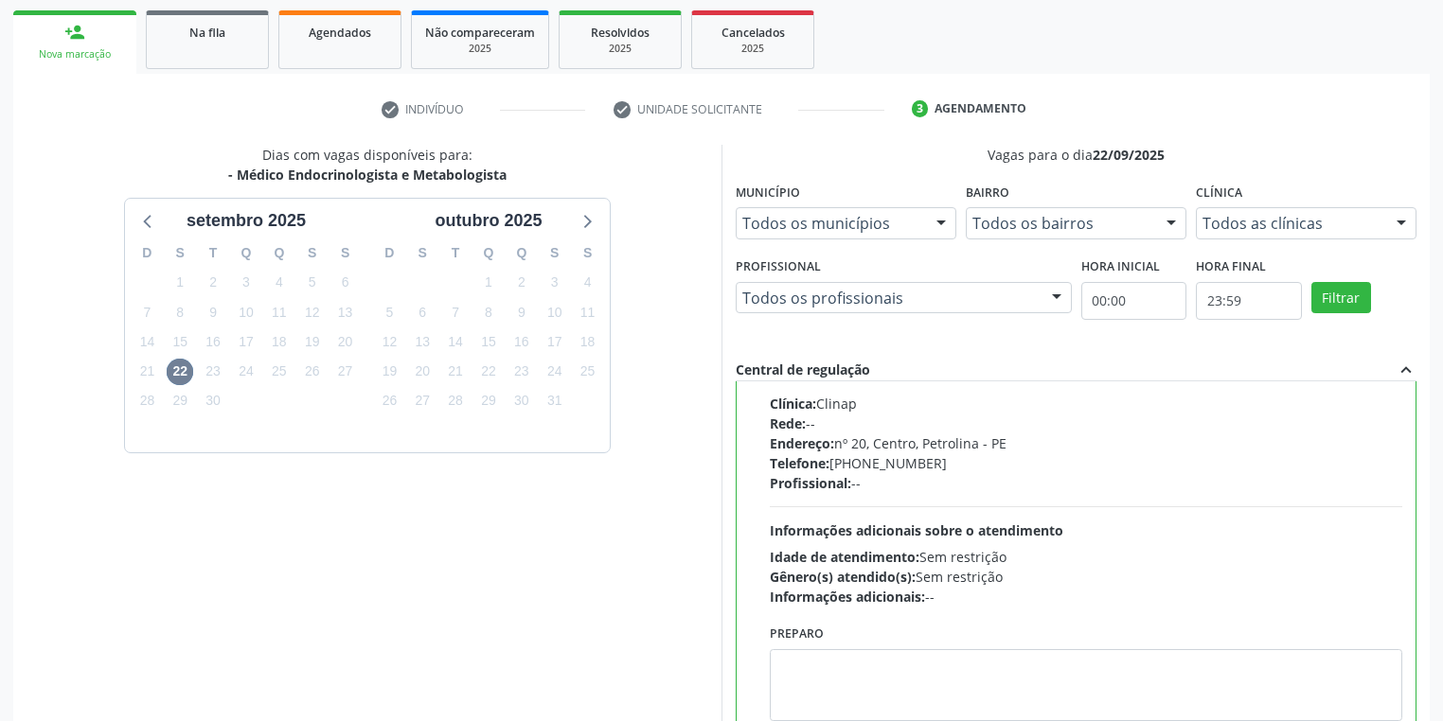
scroll to position [409, 0]
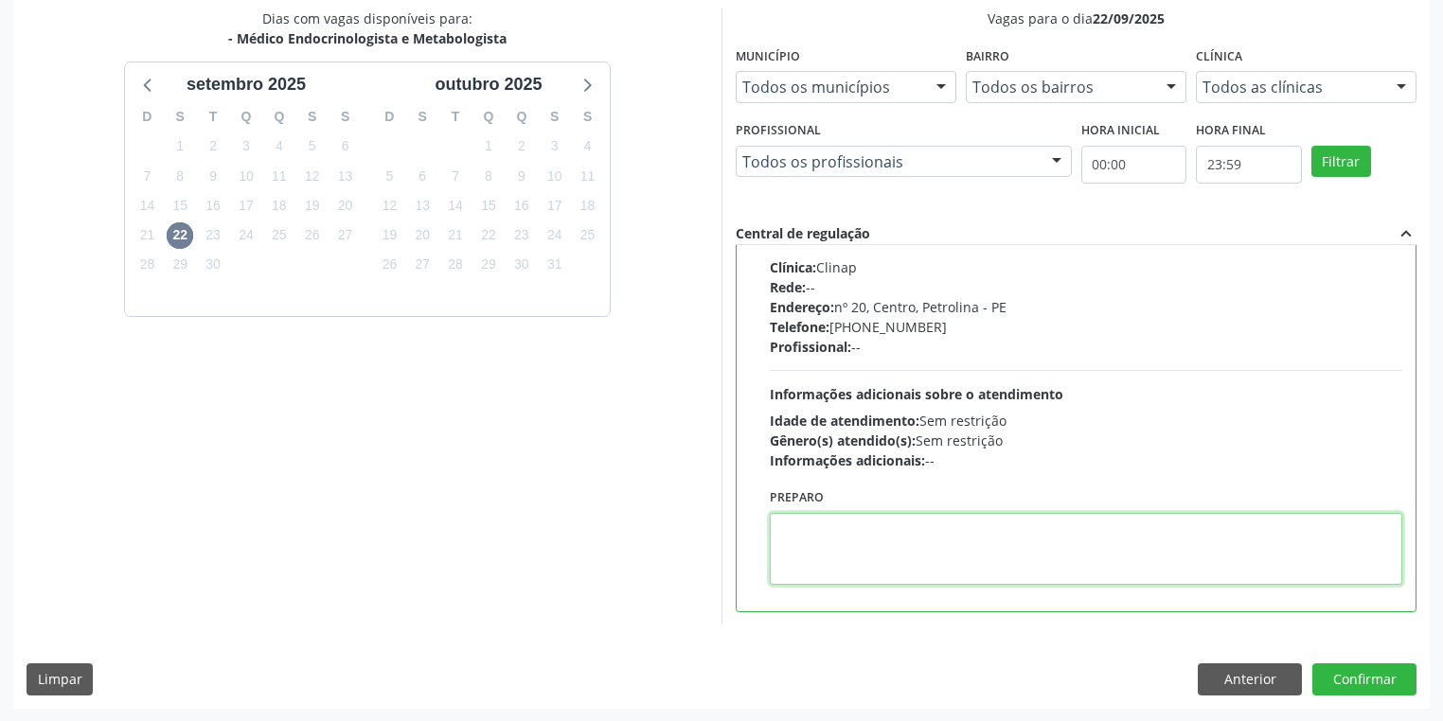
click at [918, 553] on textarea at bounding box center [1086, 549] width 632 height 72
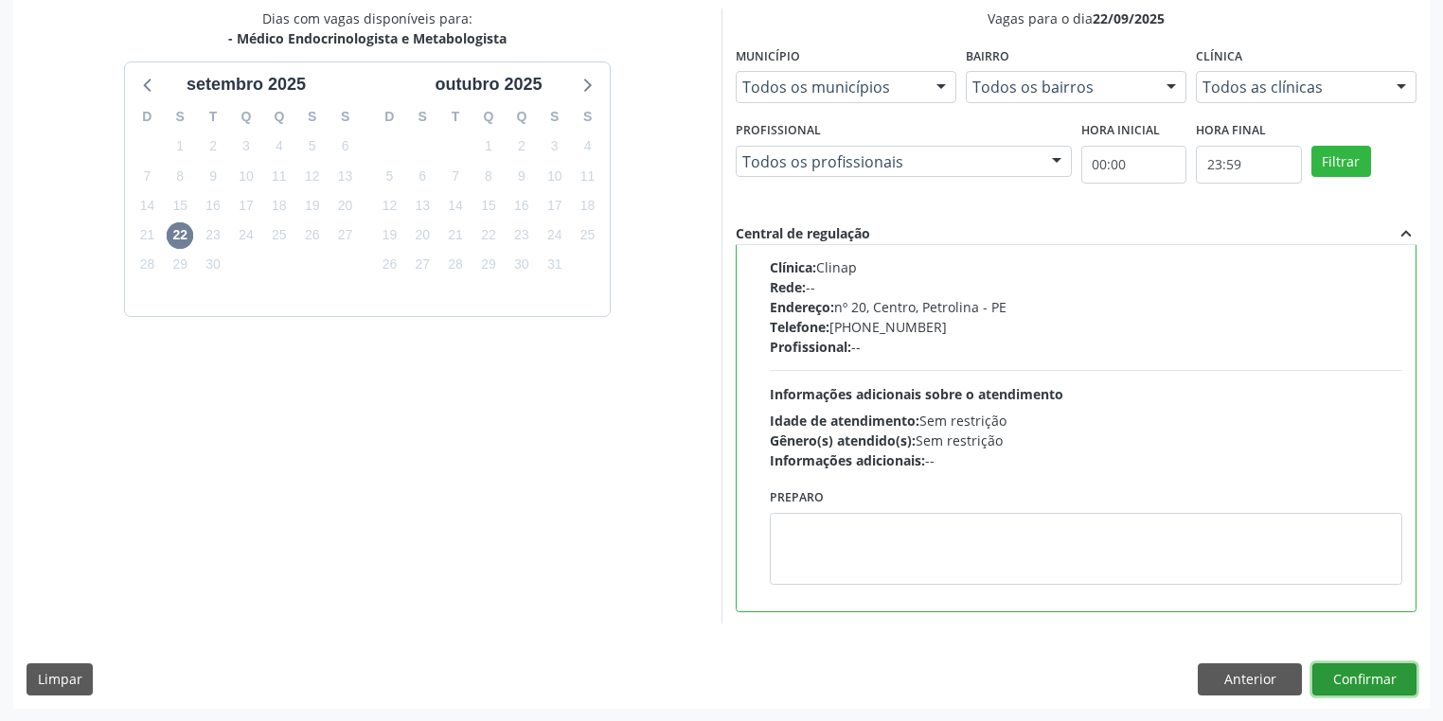
click at [1359, 687] on button "Confirmar" at bounding box center [1364, 680] width 104 height 32
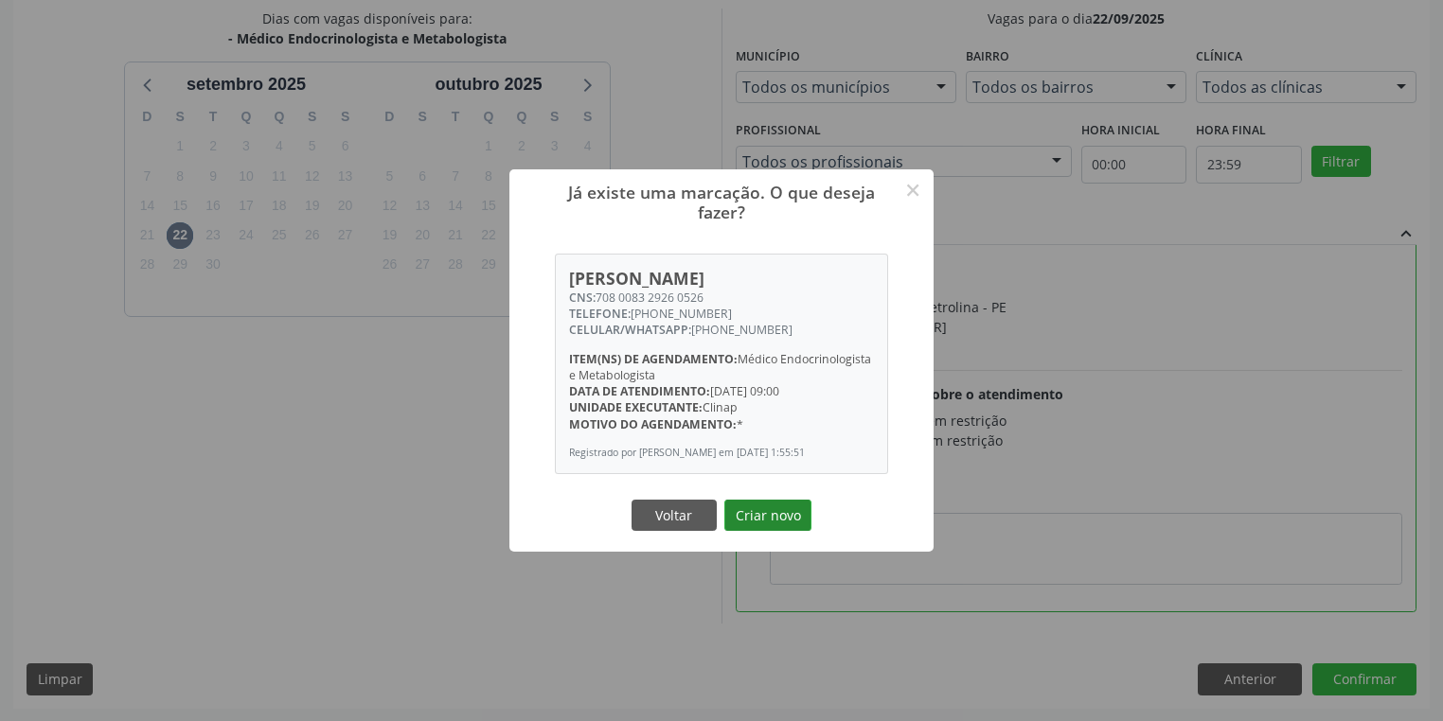
click at [767, 523] on button "Criar novo" at bounding box center [767, 516] width 87 height 32
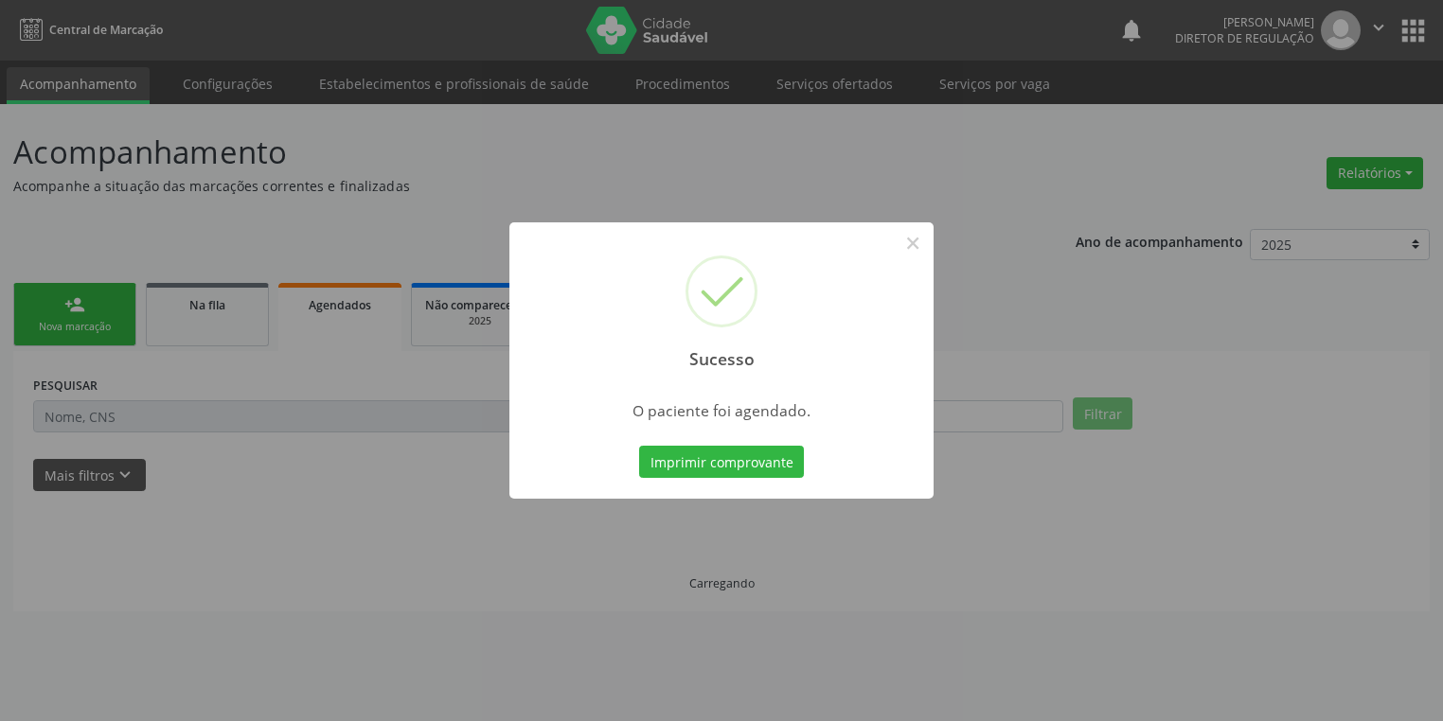
scroll to position [0, 0]
click at [750, 466] on button "Imprimir comprovante" at bounding box center [727, 462] width 165 height 32
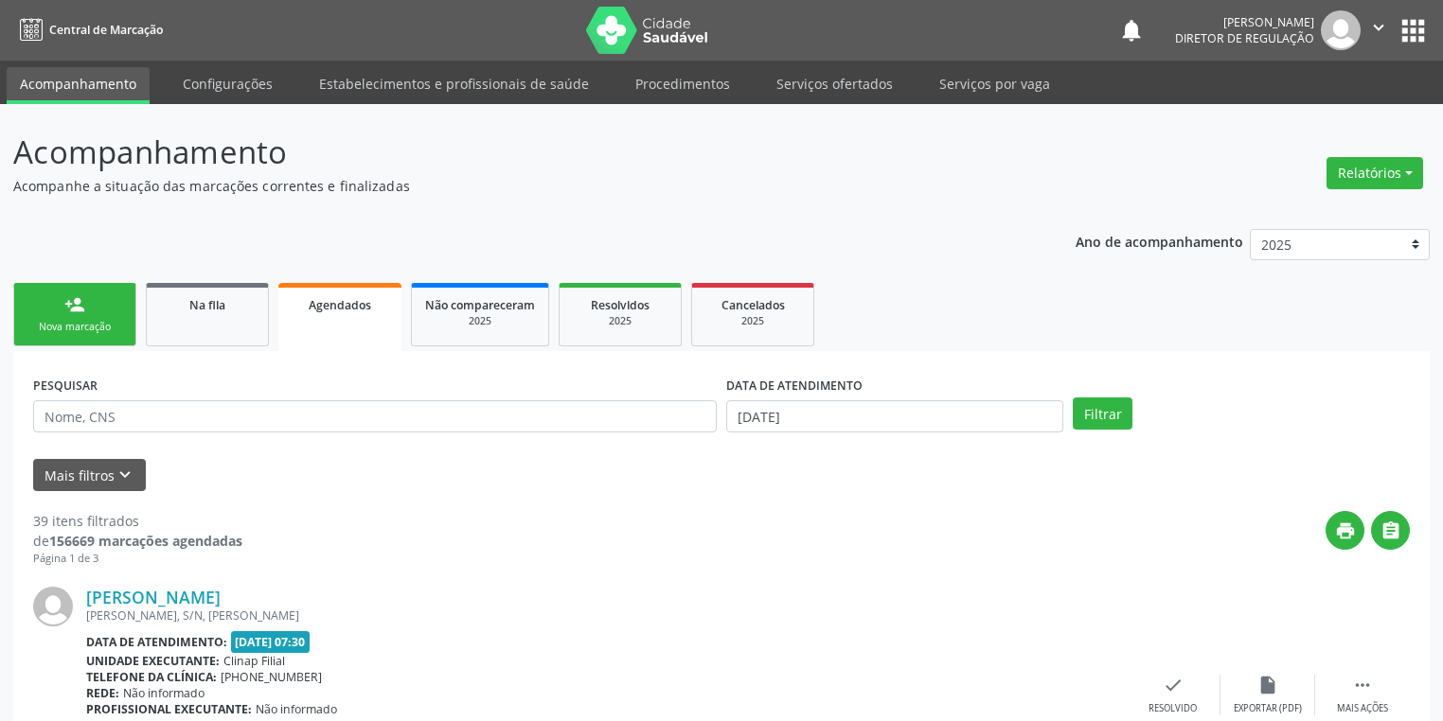
click at [86, 317] on link "person_add Nova marcação" at bounding box center [74, 314] width 123 height 63
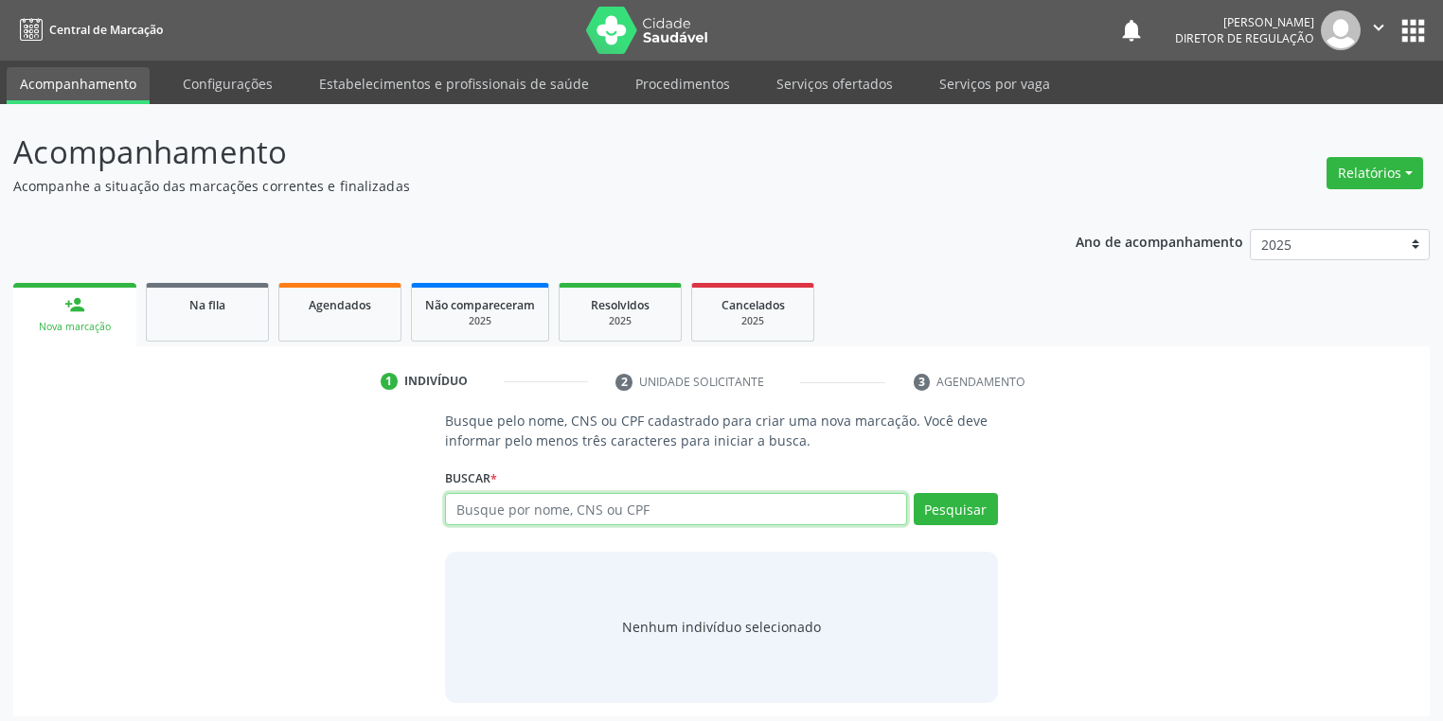
drag, startPoint x: 471, startPoint y: 514, endPoint x: 492, endPoint y: 489, distance: 32.2
click at [473, 511] on input "text" at bounding box center [676, 509] width 462 height 32
type input "704004865456365"
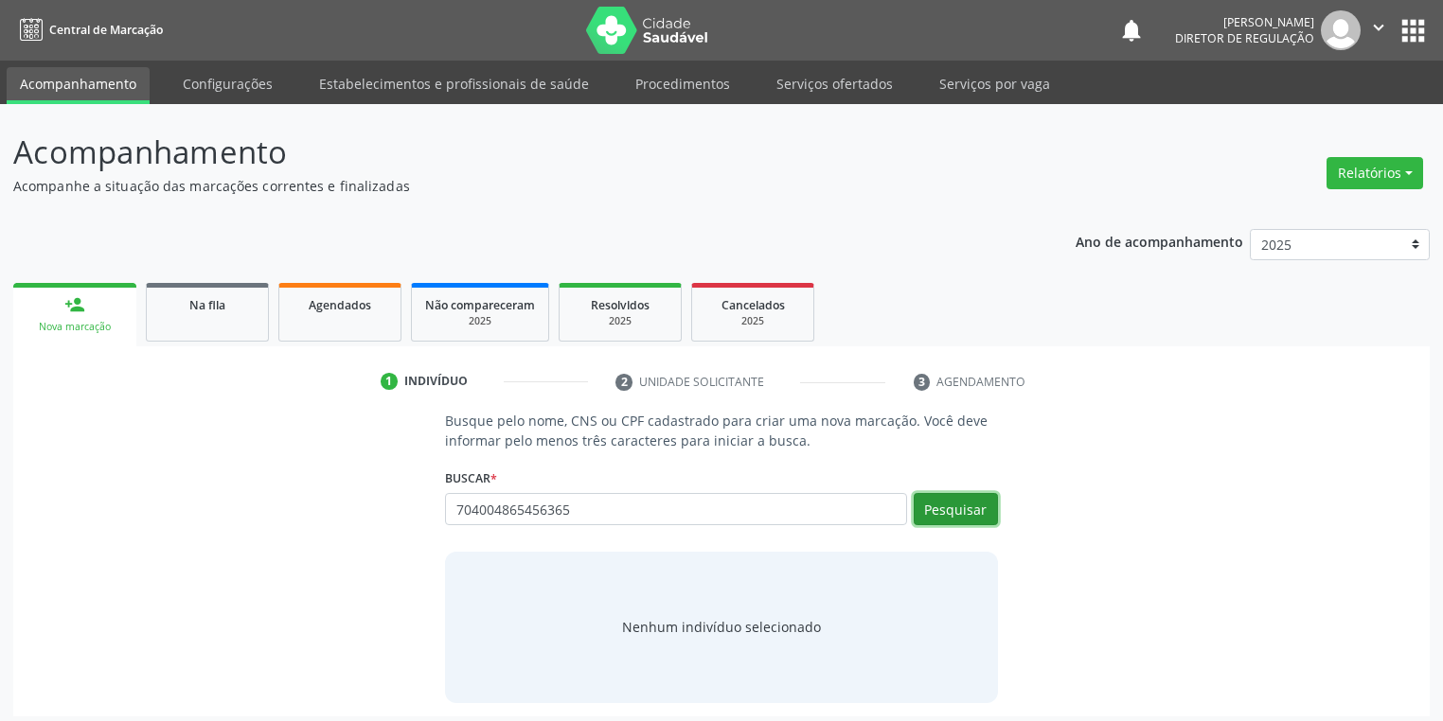
click at [956, 497] on button "Pesquisar" at bounding box center [955, 509] width 84 height 32
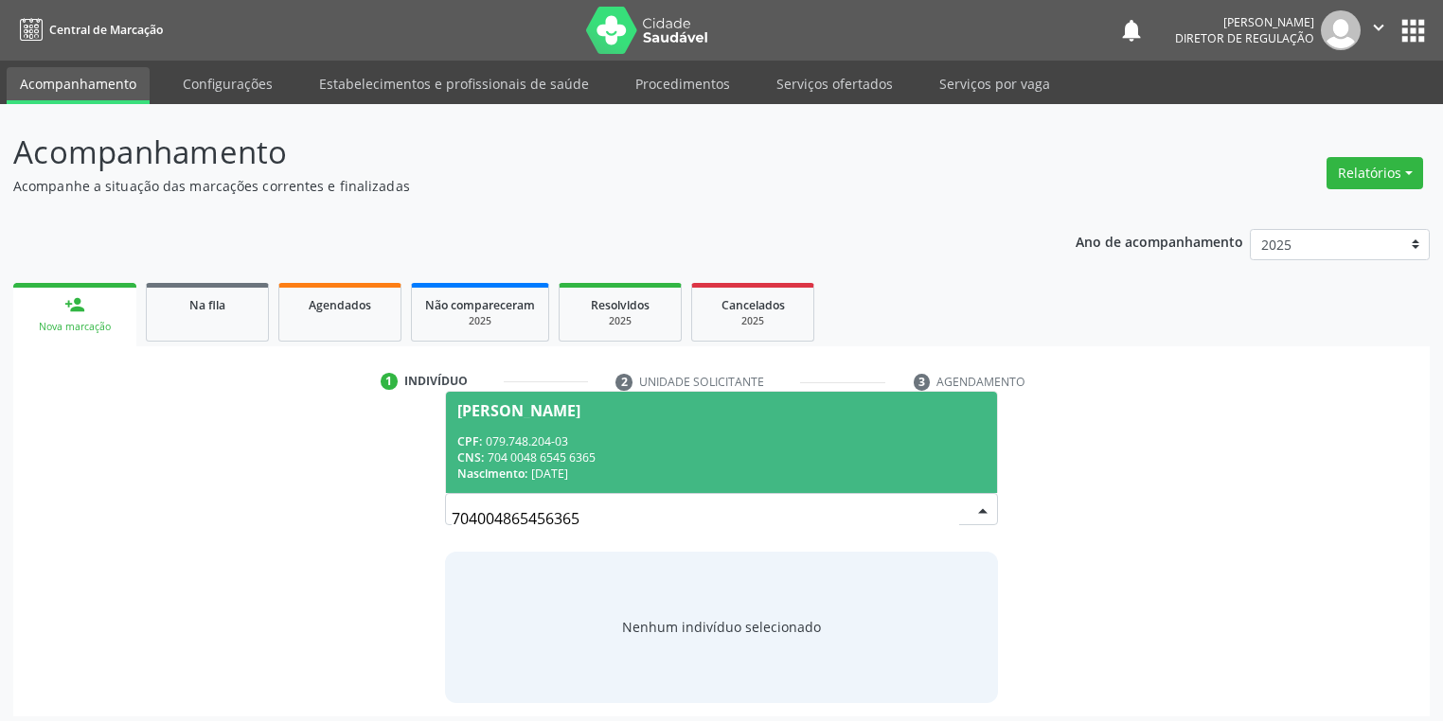
click at [651, 453] on div "CNS: 704 0048 6545 6365" at bounding box center [721, 458] width 528 height 16
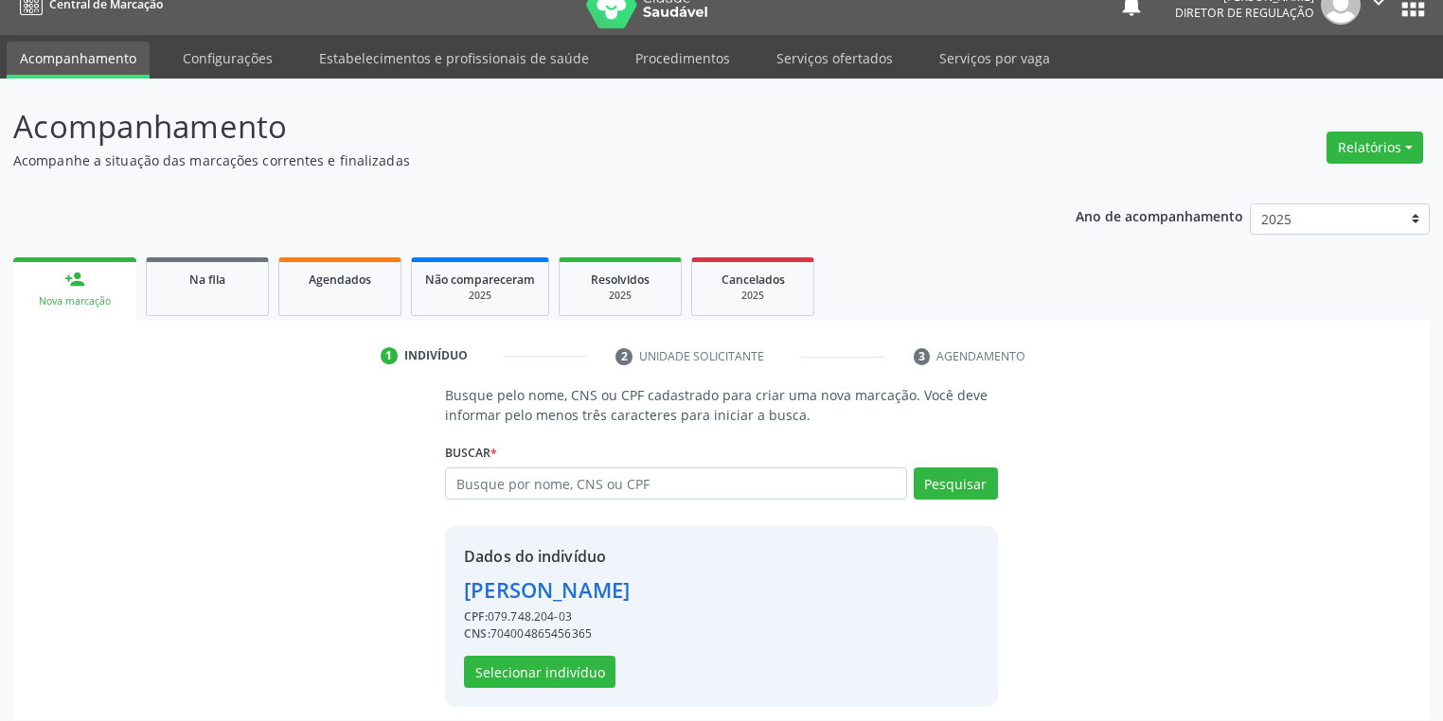
scroll to position [36, 0]
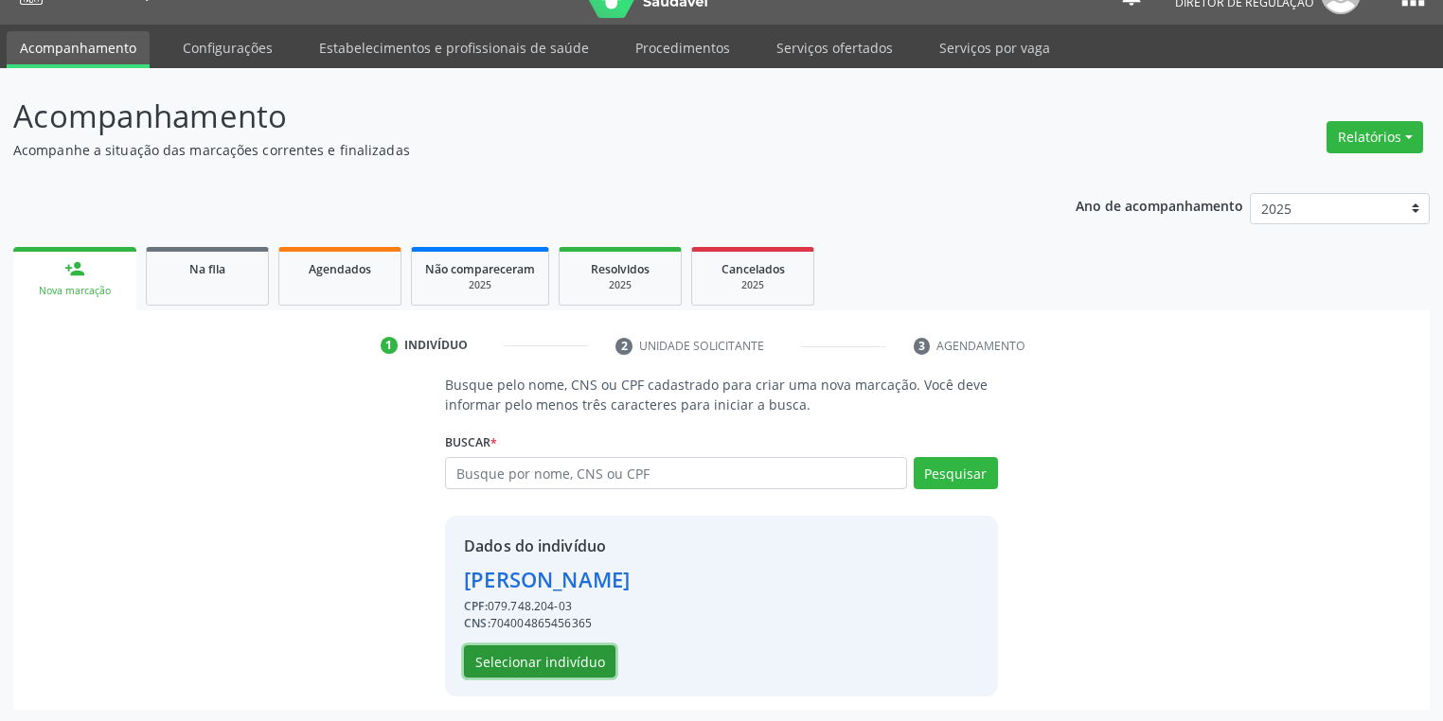
click at [549, 666] on button "Selecionar indivíduo" at bounding box center [539, 662] width 151 height 32
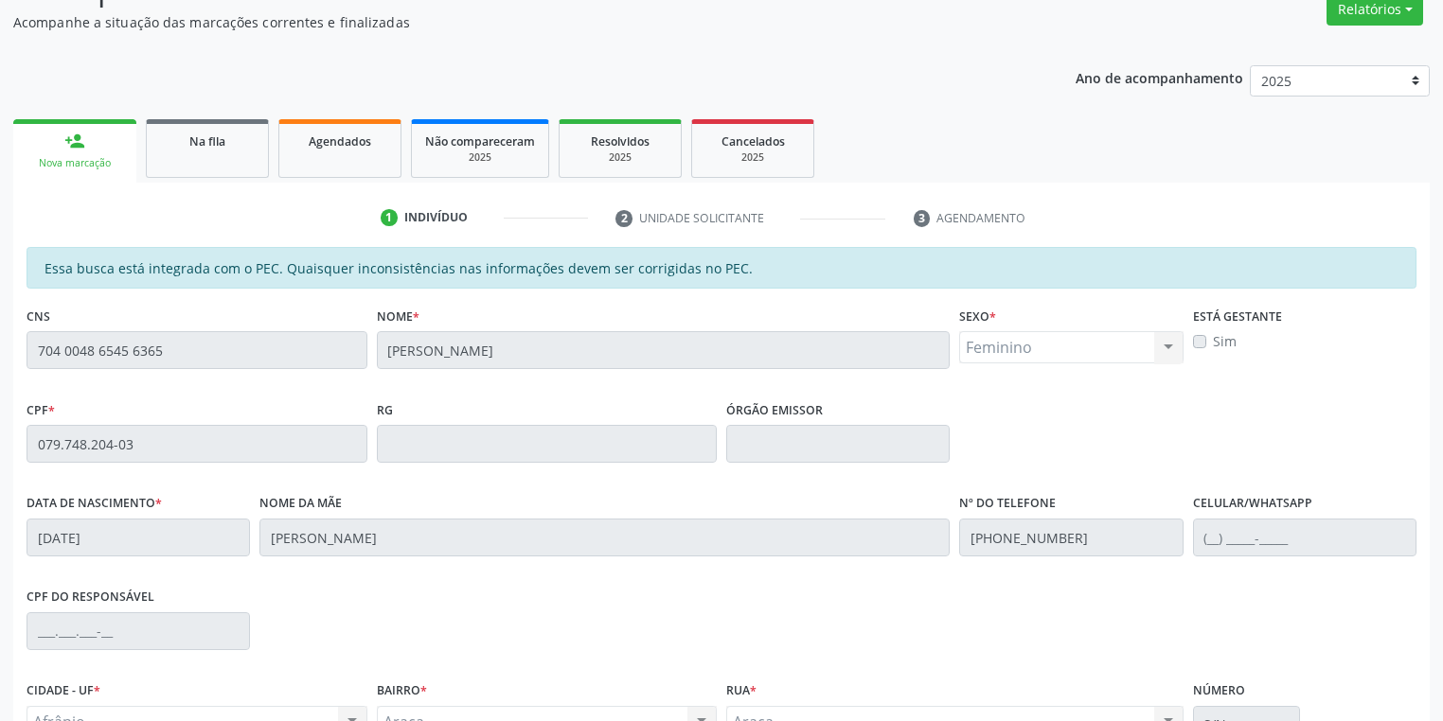
scroll to position [359, 0]
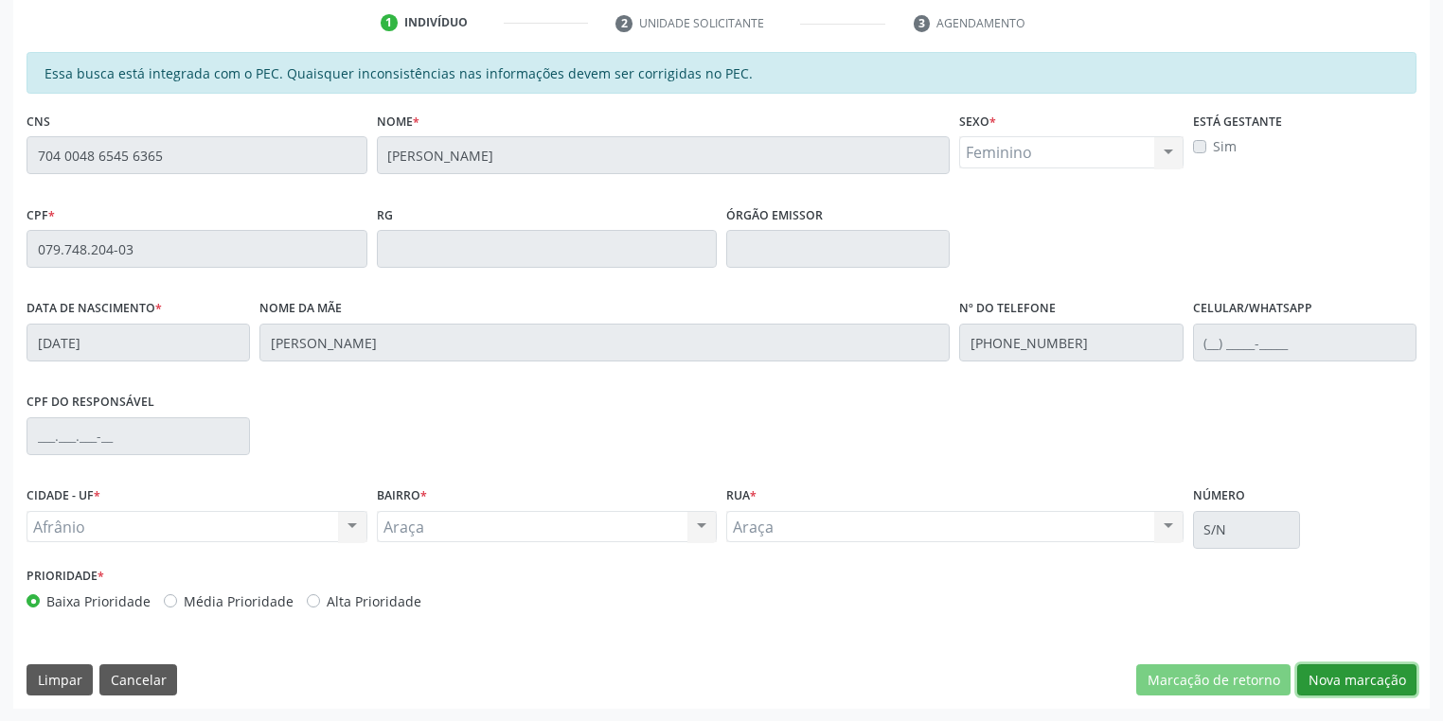
click at [1322, 675] on button "Nova marcação" at bounding box center [1356, 680] width 119 height 32
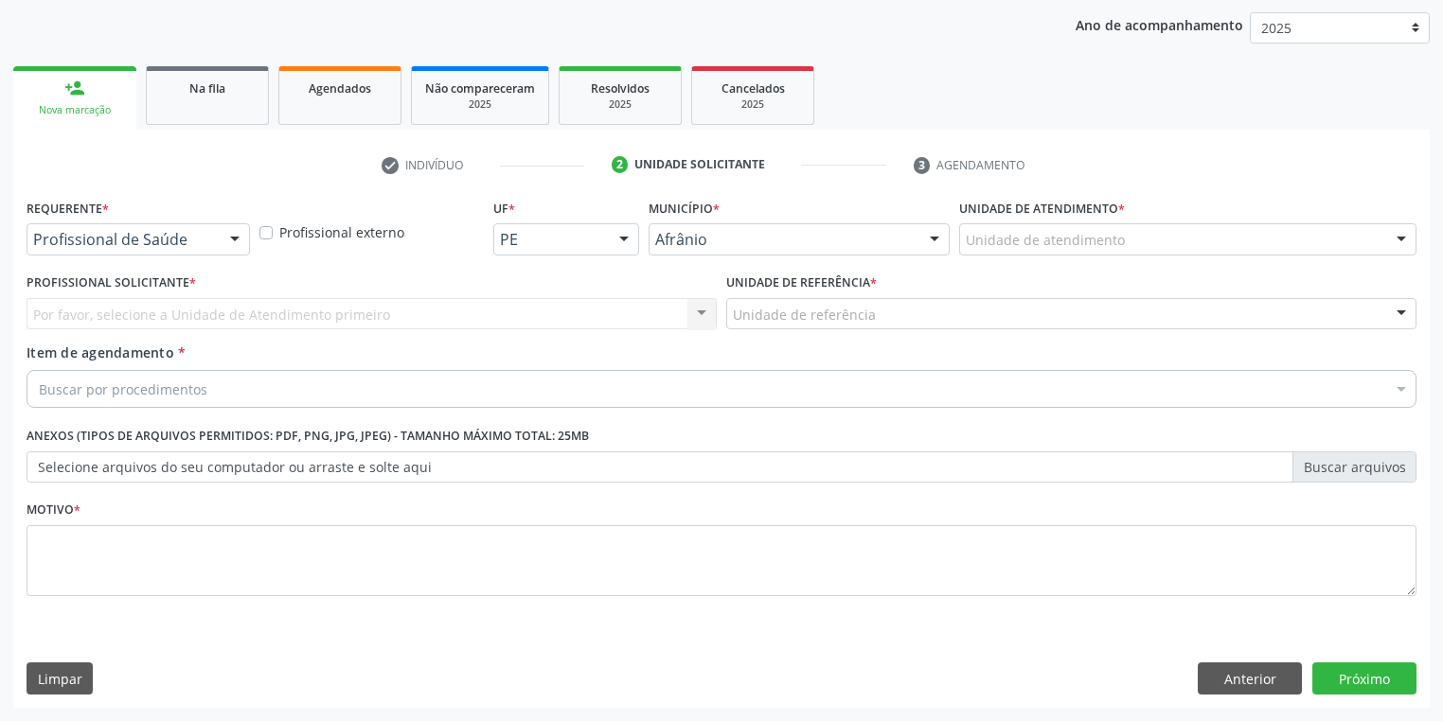
scroll to position [216, 0]
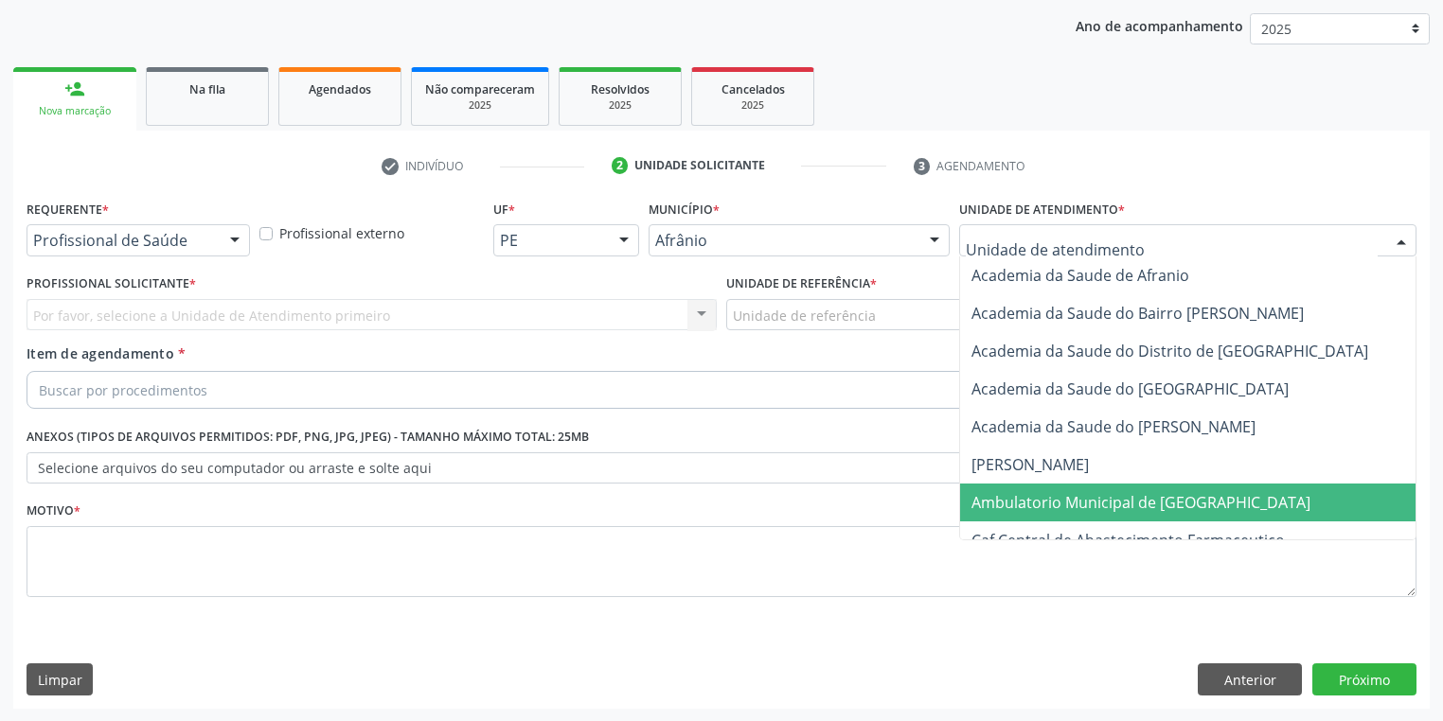
click at [993, 492] on span "Ambulatorio Municipal de [GEOGRAPHIC_DATA]" at bounding box center [1140, 502] width 339 height 21
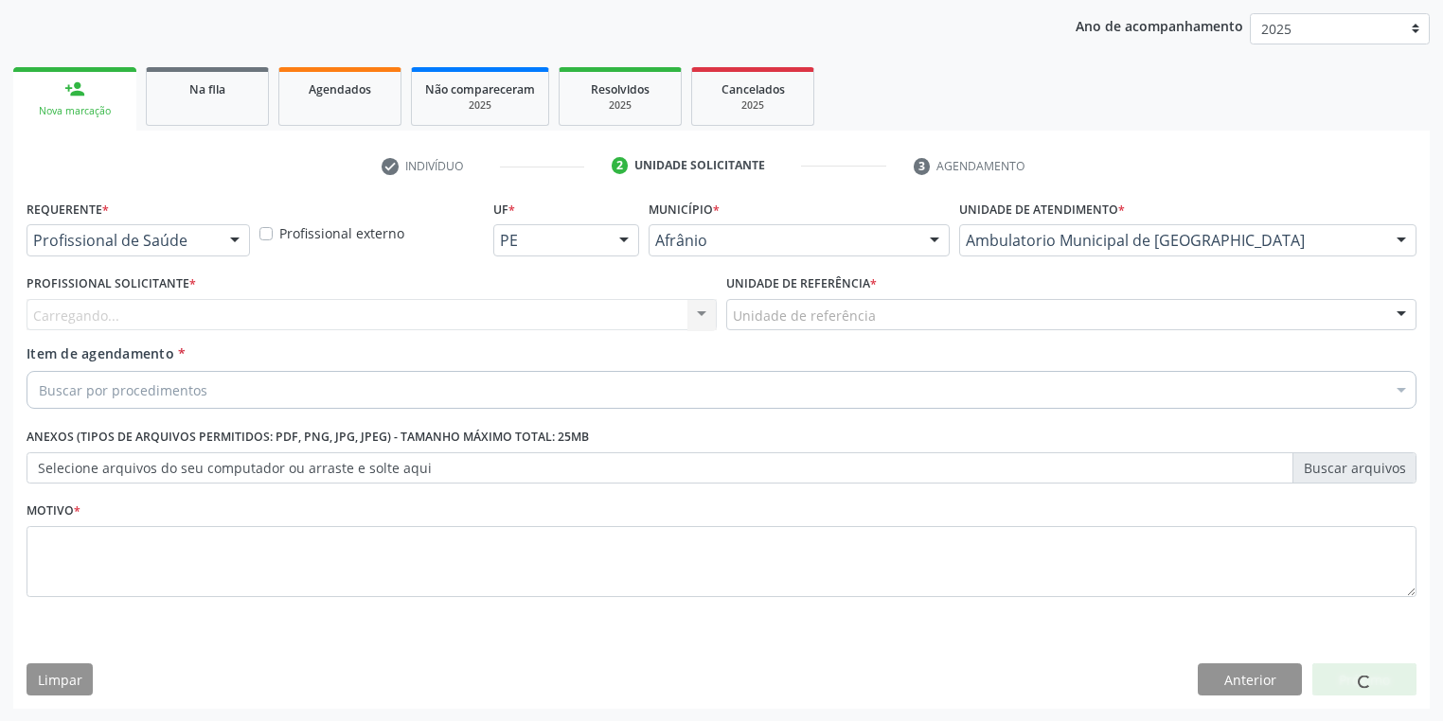
drag, startPoint x: 751, startPoint y: 320, endPoint x: 751, endPoint y: 343, distance: 22.7
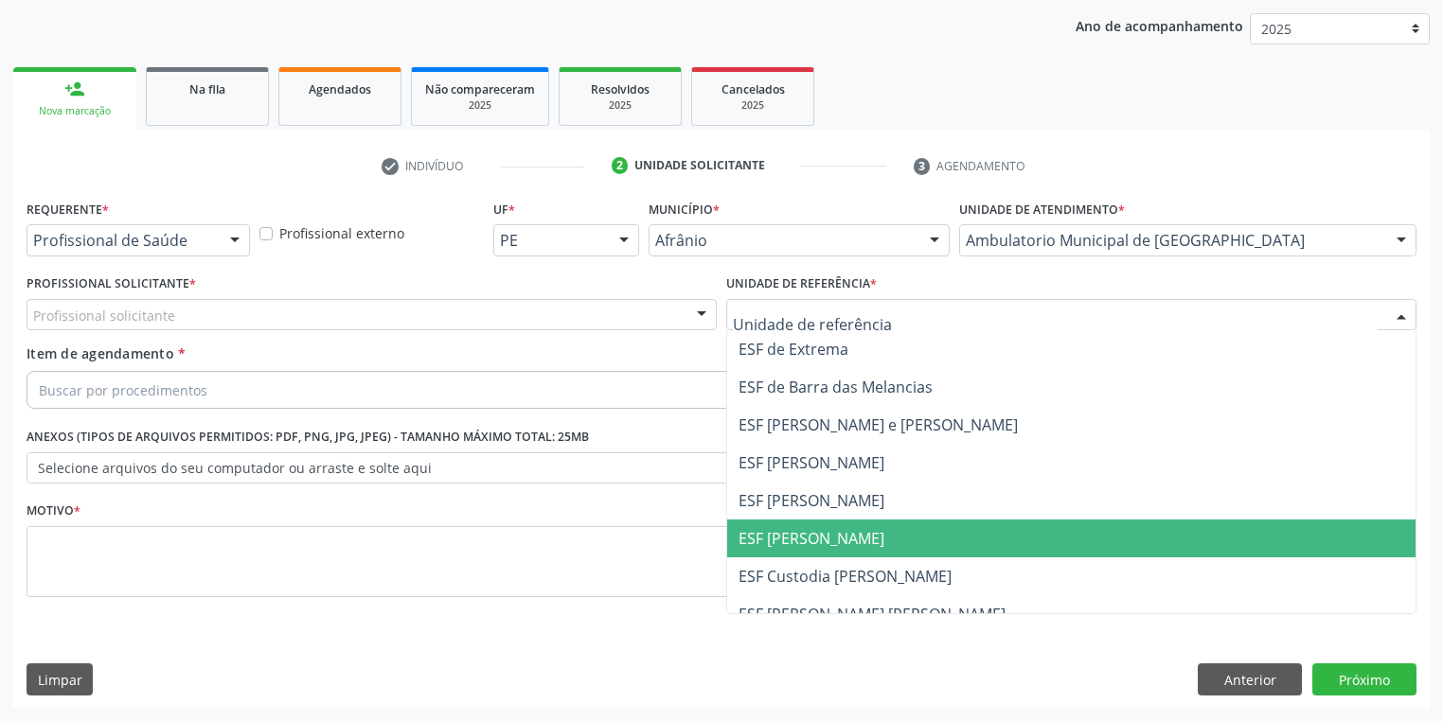
click at [771, 545] on span "ESF [PERSON_NAME]" at bounding box center [811, 538] width 146 height 21
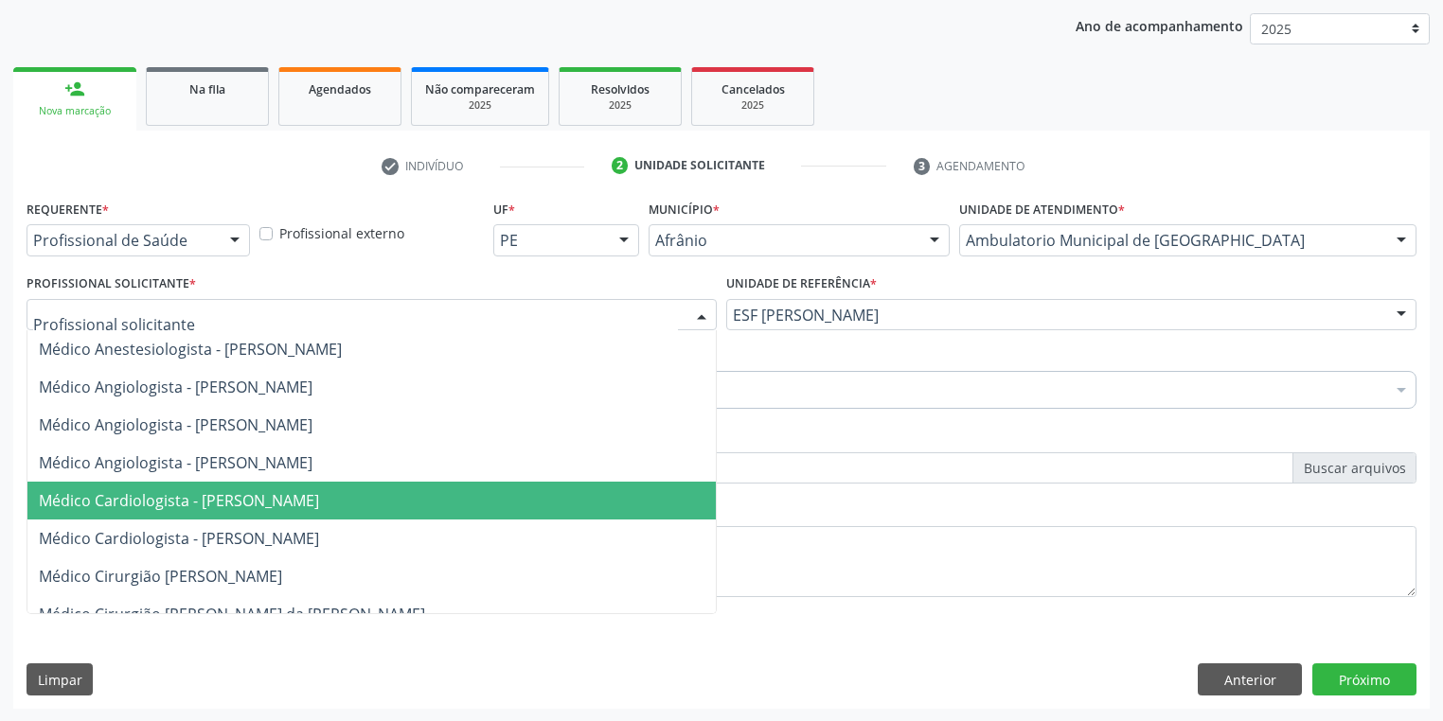
click at [204, 509] on span "Médico Cardiologista - [PERSON_NAME]" at bounding box center [179, 500] width 280 height 21
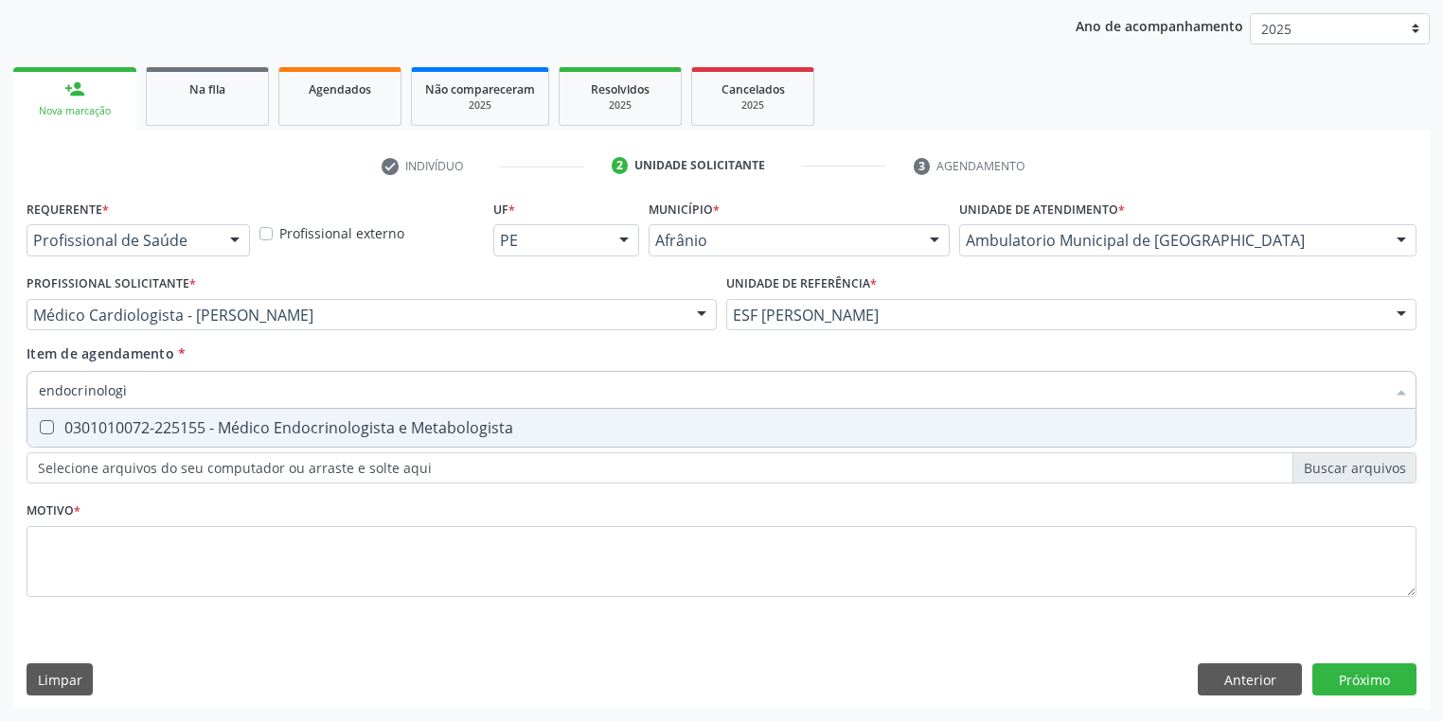
type input "endocrinologis"
click at [155, 430] on div "0301010072-225155 - Médico Endocrinologista e Metabologista" at bounding box center [721, 427] width 1365 height 15
checkbox Metabologista "true"
click at [92, 547] on div "Requerente * Profissional de Saúde Profissional de Saúde Paciente Nenhum result…" at bounding box center [722, 409] width 1390 height 429
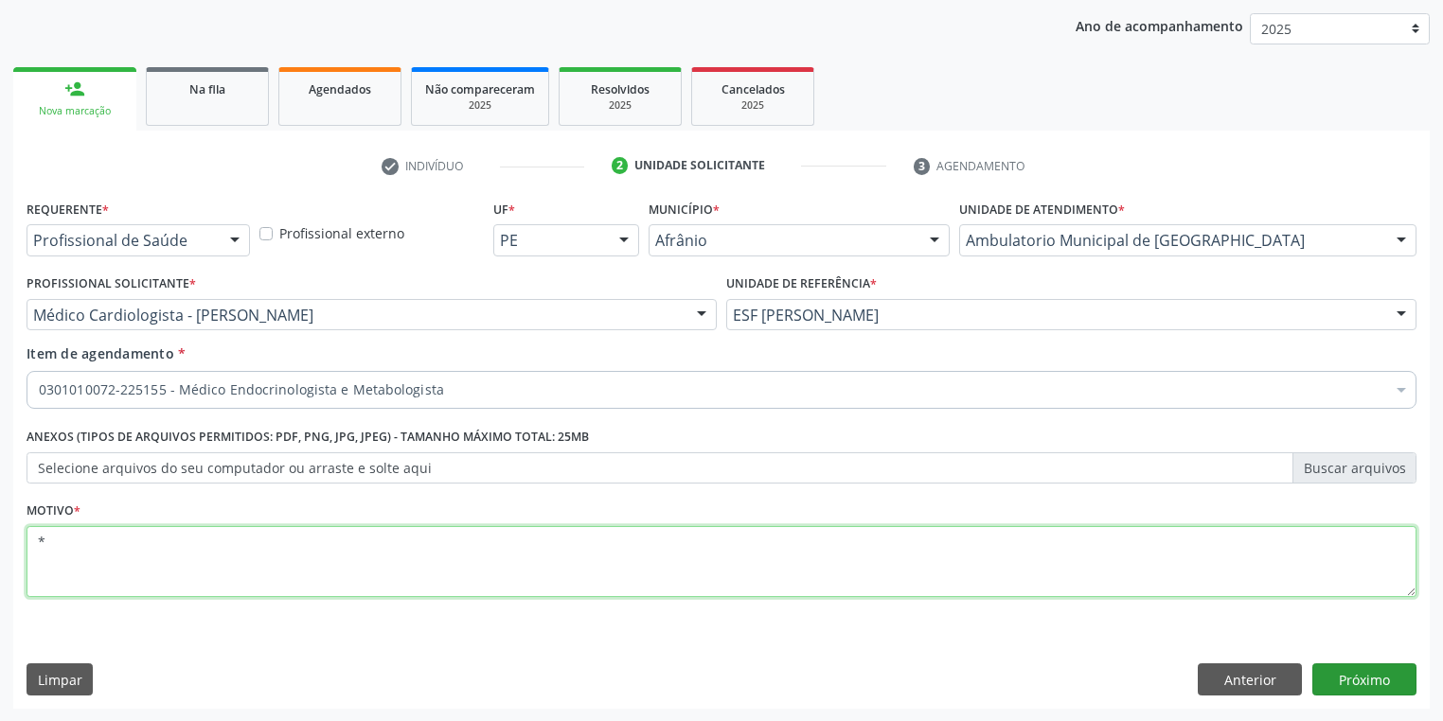
type textarea "*"
click at [1352, 681] on button "Próximo" at bounding box center [1364, 680] width 104 height 32
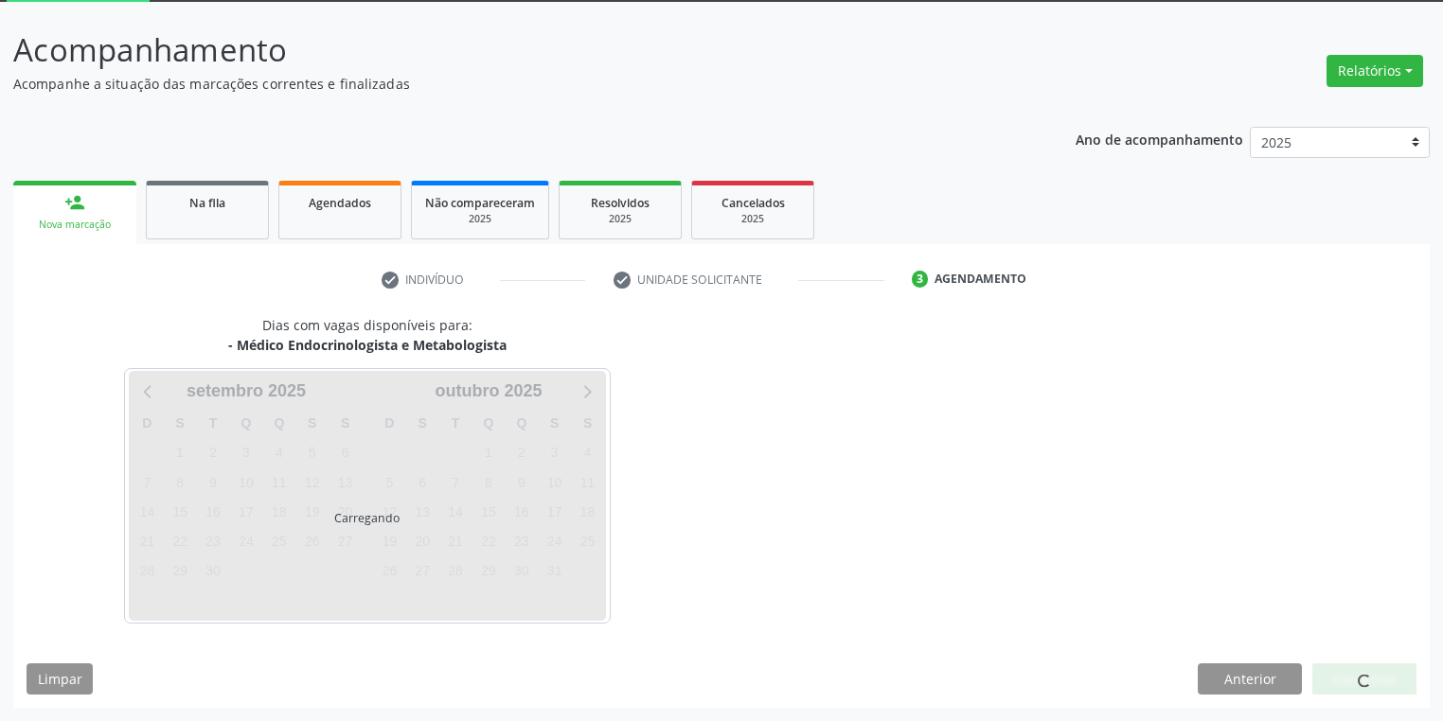
scroll to position [101, 0]
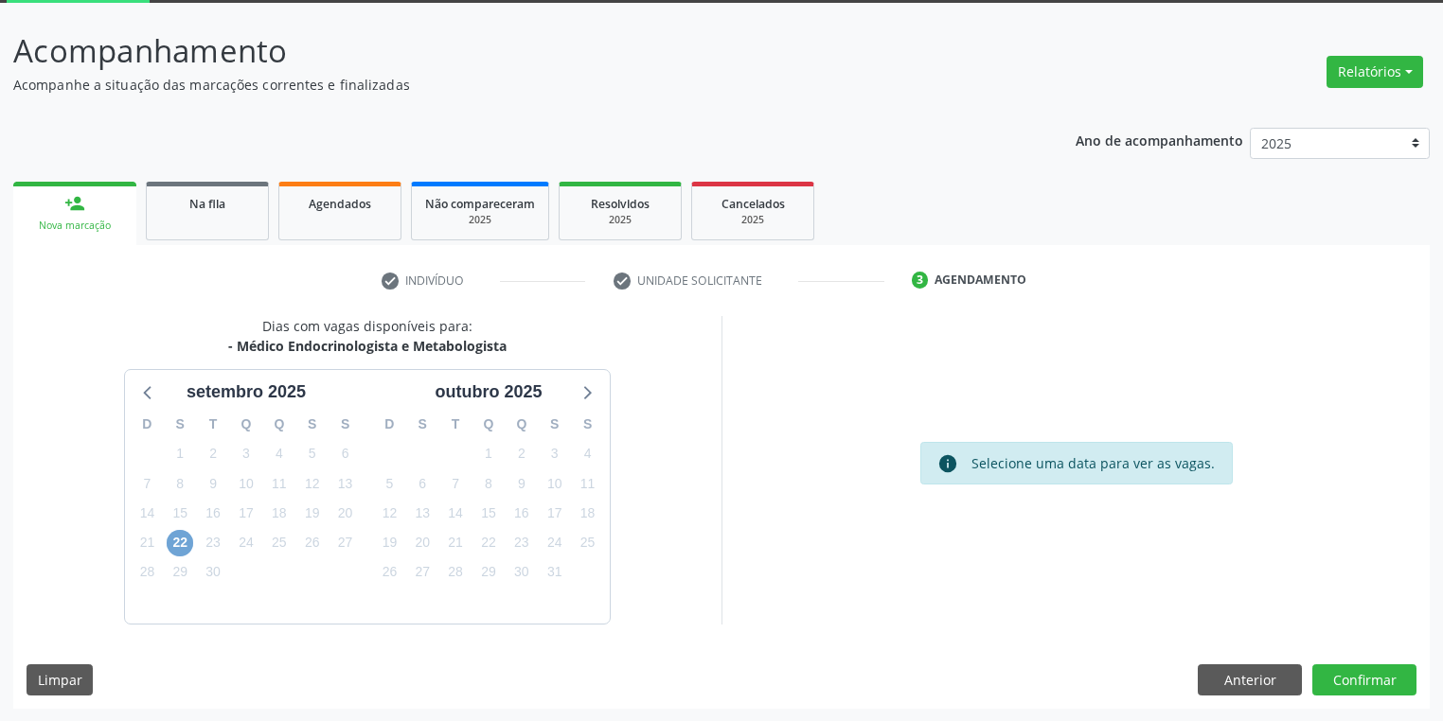
click at [175, 547] on span "22" at bounding box center [180, 543] width 27 height 27
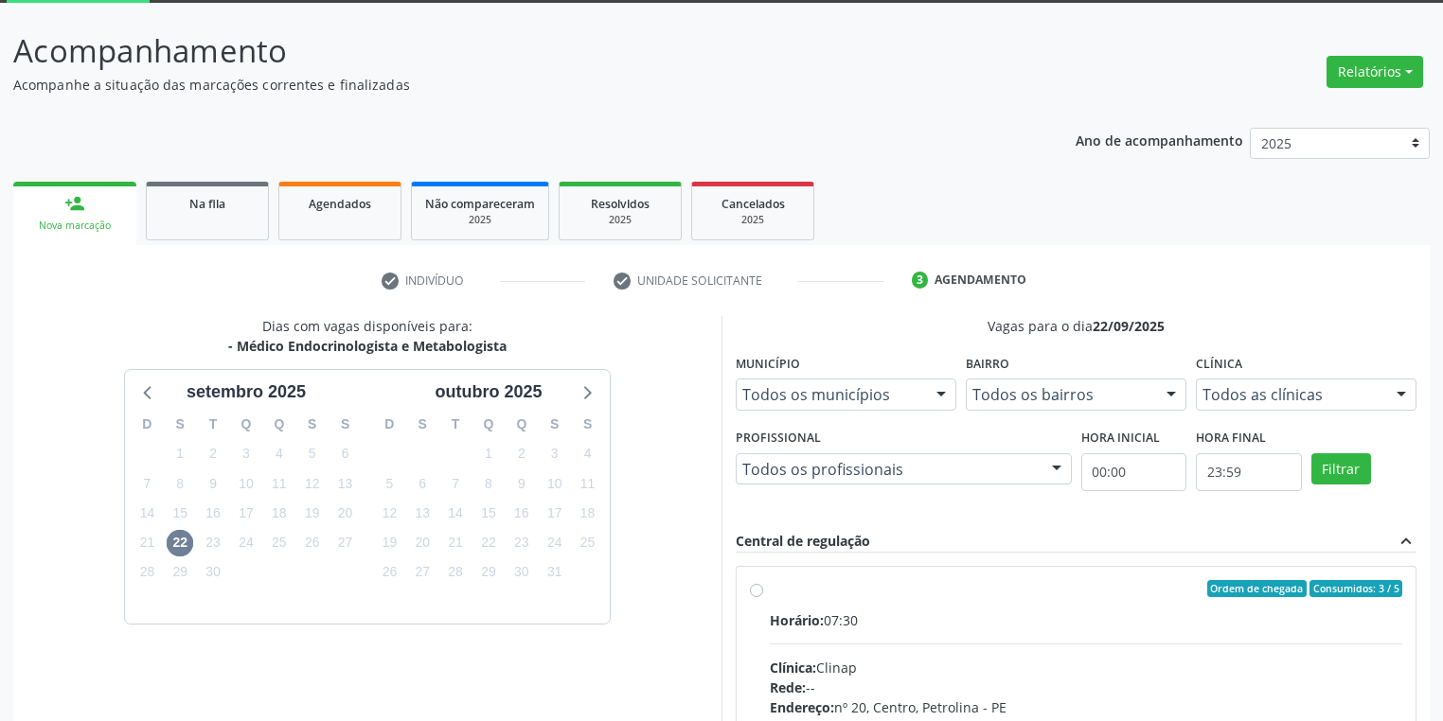
click at [1101, 692] on div "Rede: --" at bounding box center [1086, 688] width 632 height 20
click at [763, 597] on input "Ordem de chegada Consumidos: 3 / 5 Horário: 07:30 Clínica: Clinap Rede: -- Ende…" at bounding box center [756, 588] width 13 height 17
radio input "true"
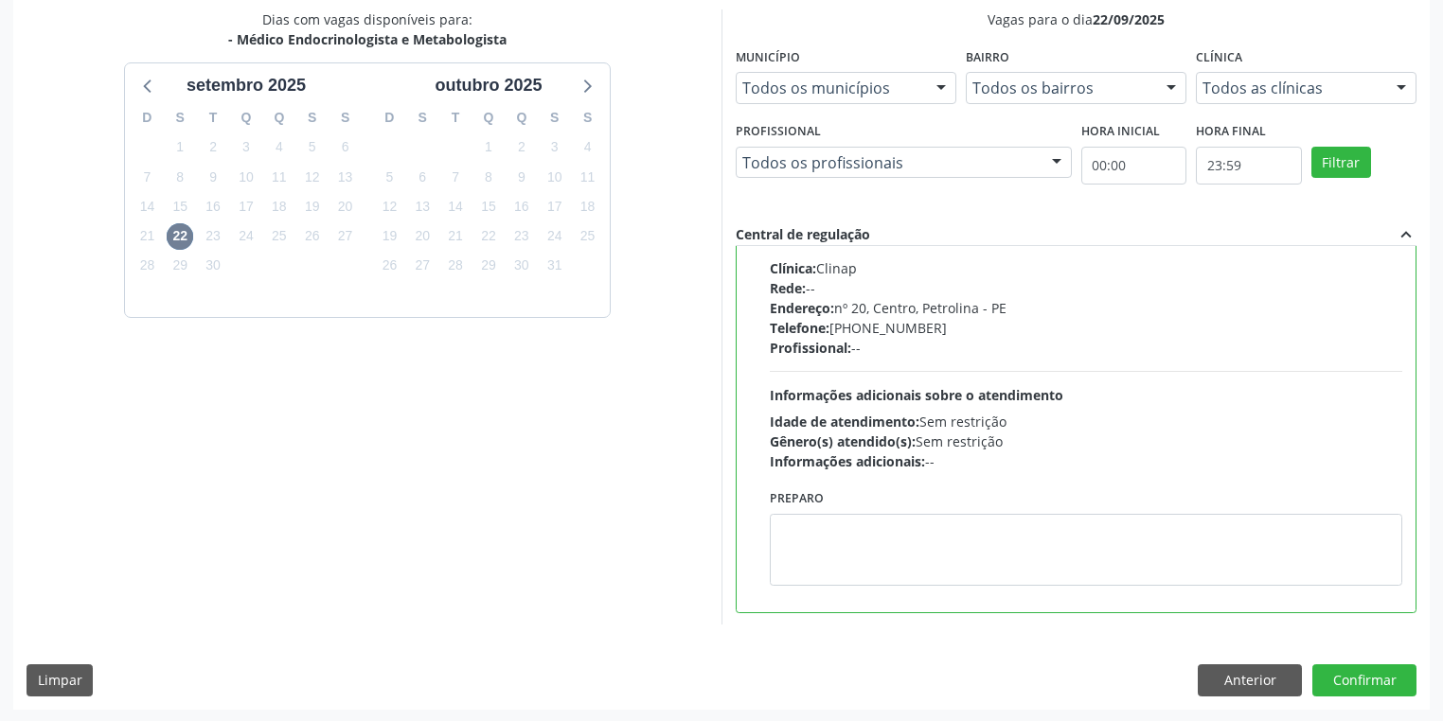
scroll to position [409, 0]
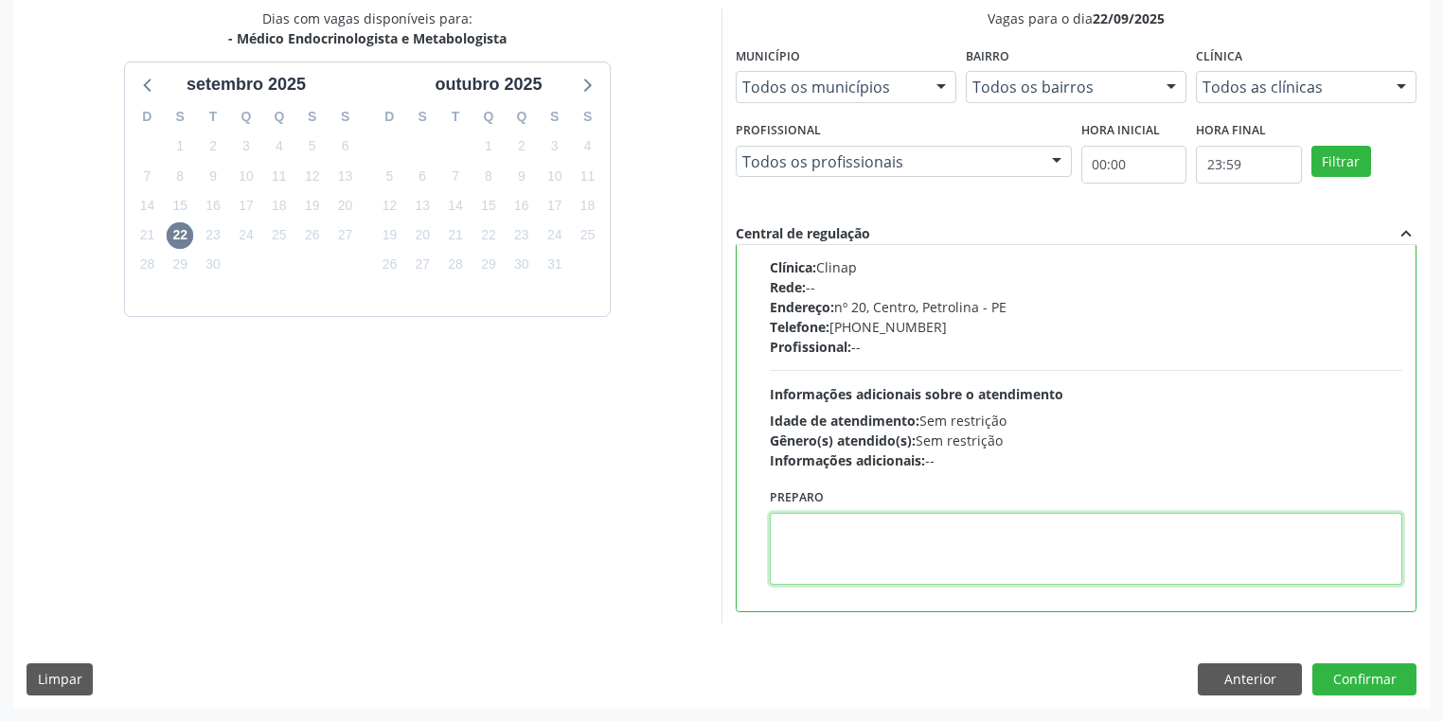
click at [925, 553] on textarea at bounding box center [1086, 549] width 632 height 72
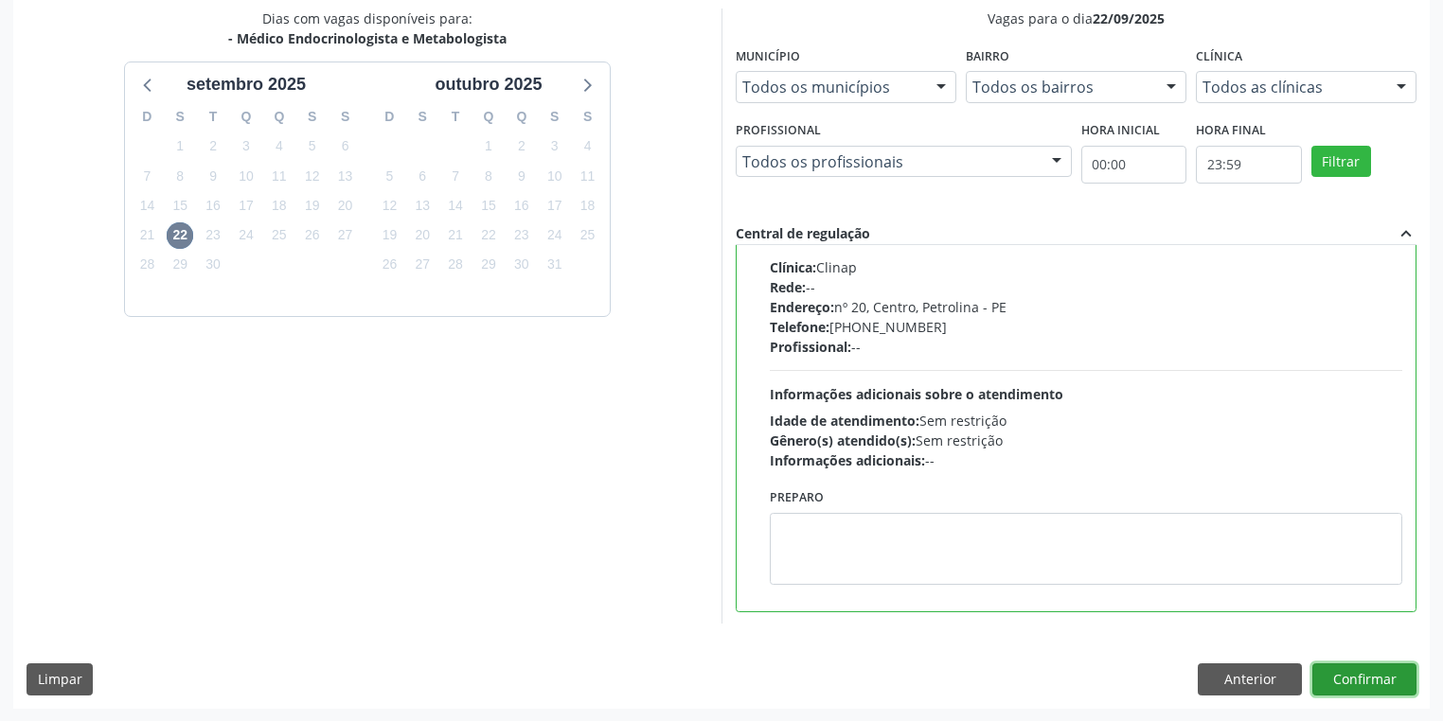
click at [1349, 670] on button "Confirmar" at bounding box center [1364, 680] width 104 height 32
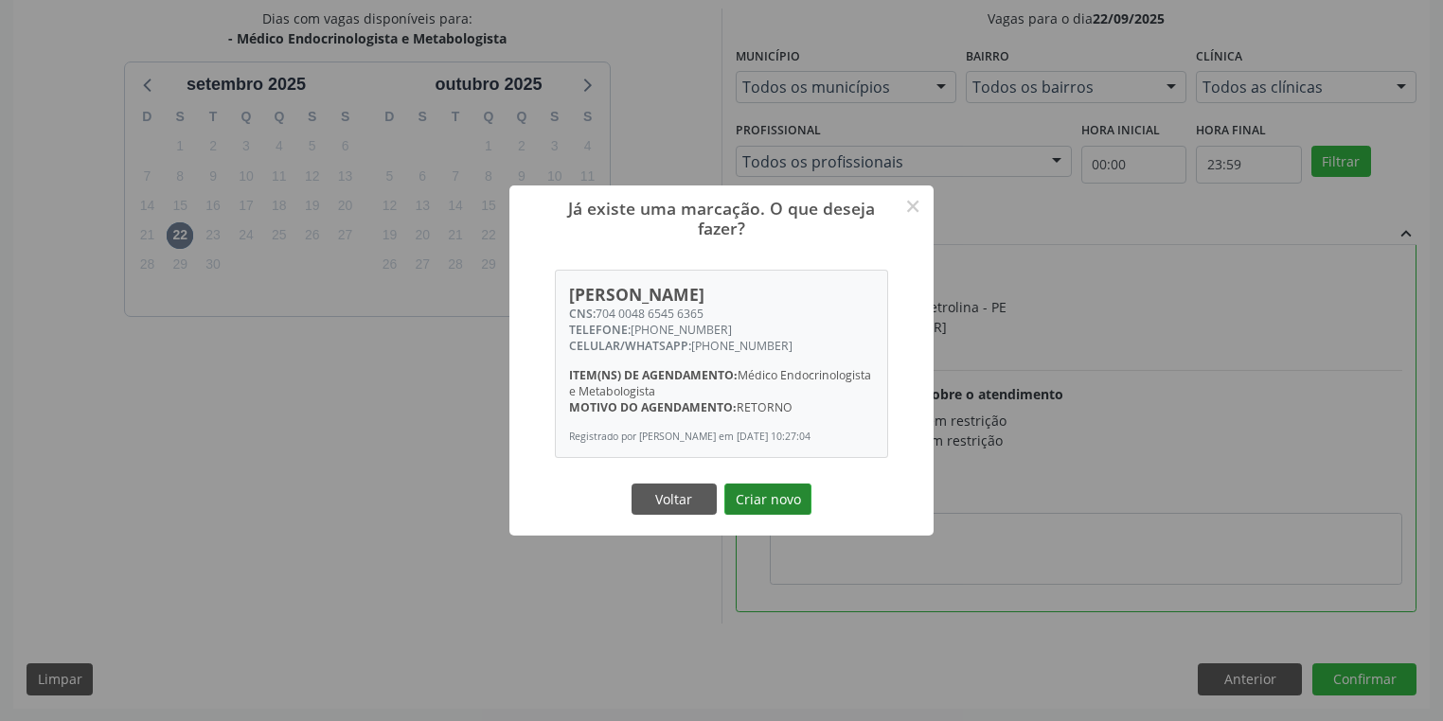
click at [757, 505] on button "Criar novo" at bounding box center [767, 500] width 87 height 32
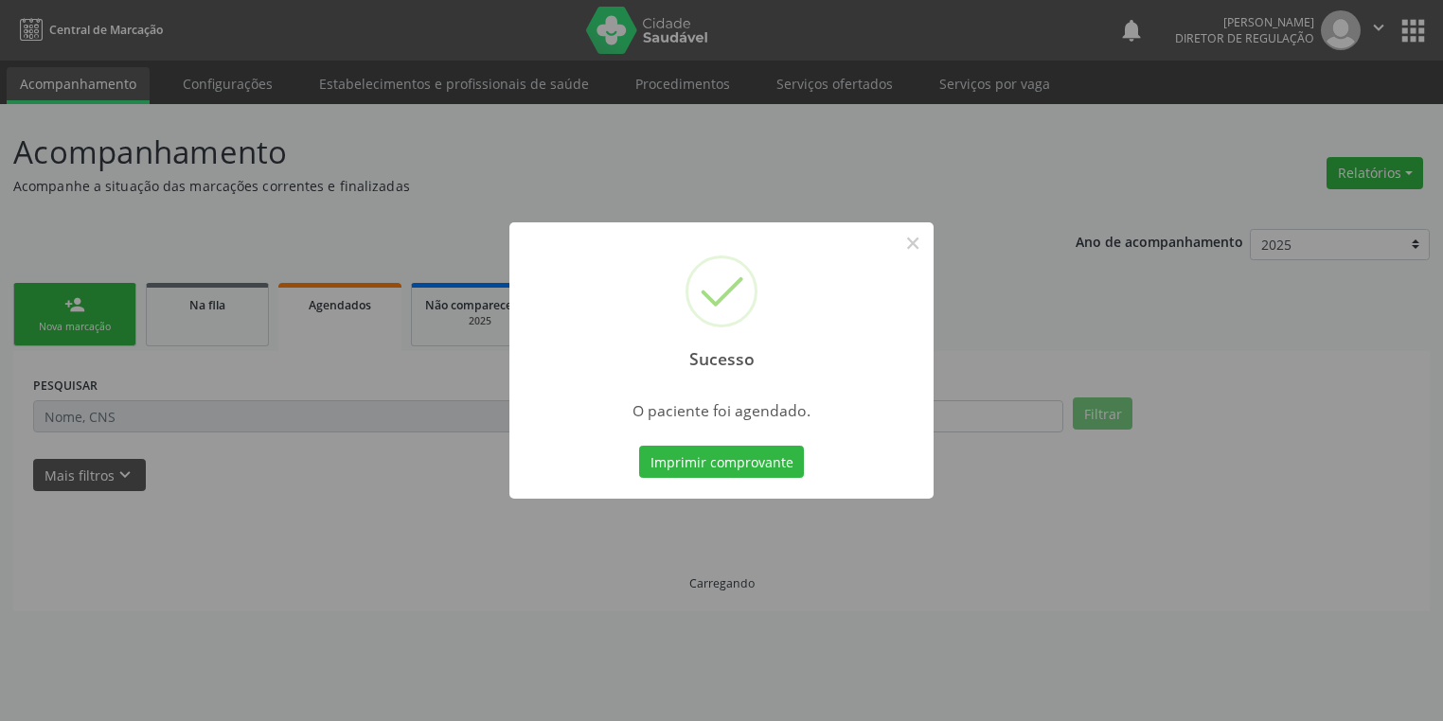
scroll to position [0, 0]
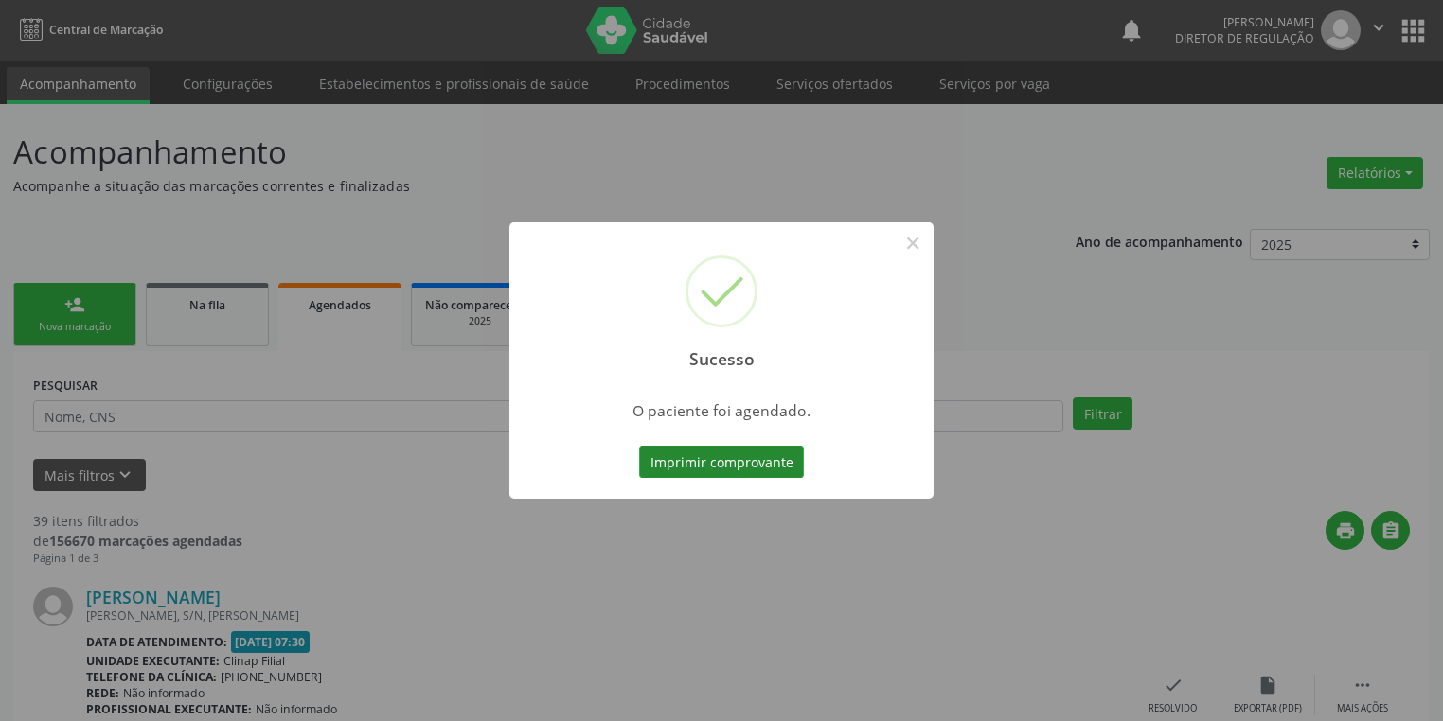
click at [734, 458] on button "Imprimir comprovante" at bounding box center [721, 462] width 165 height 32
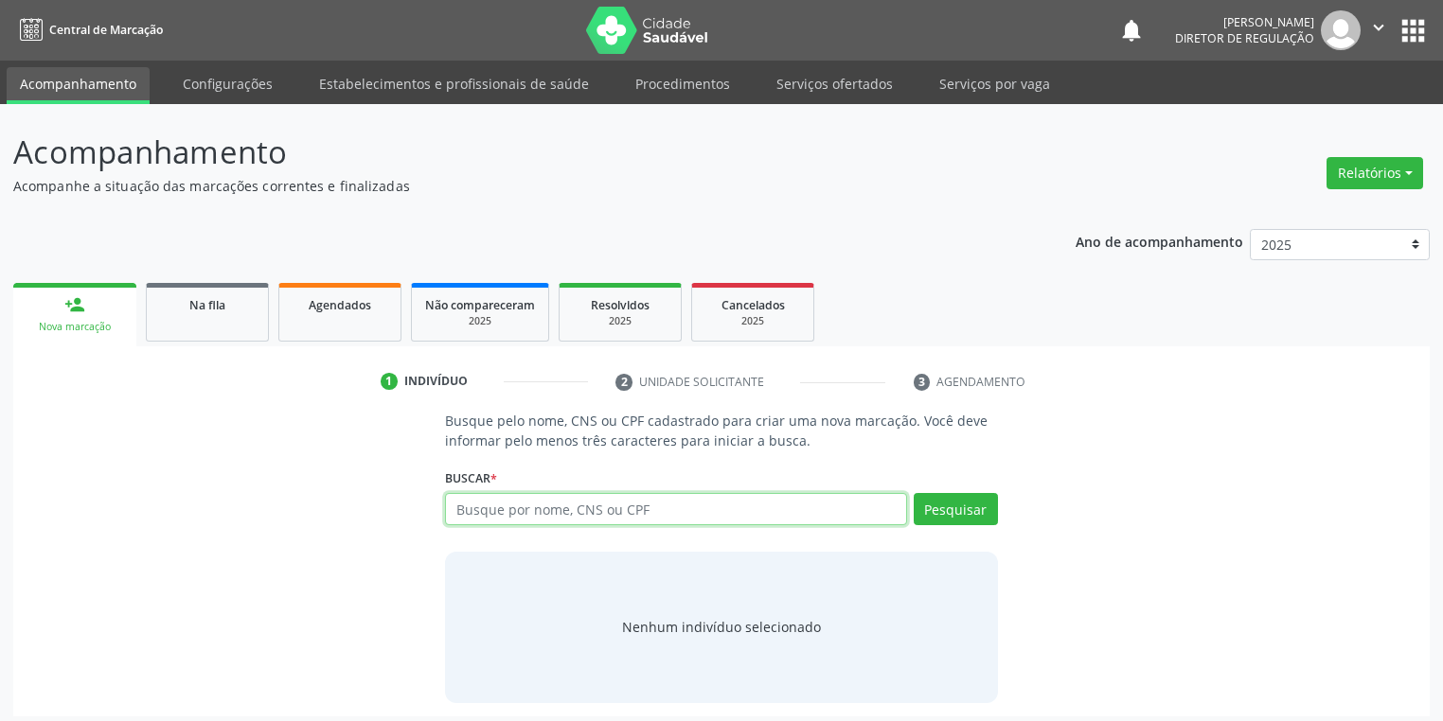
click at [488, 505] on input "text" at bounding box center [676, 509] width 462 height 32
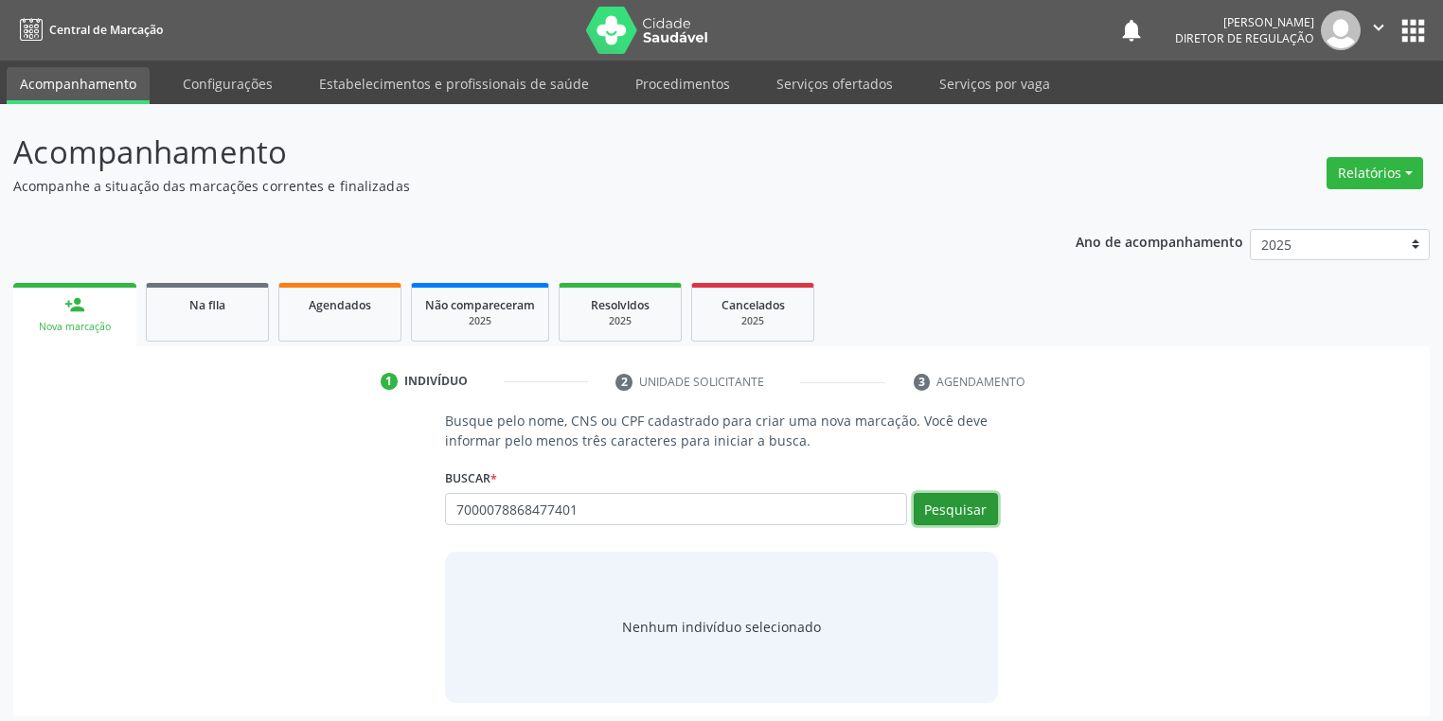
click at [926, 507] on button "Pesquisar" at bounding box center [955, 509] width 84 height 32
click at [602, 504] on input "7000078868477401" at bounding box center [676, 509] width 462 height 32
click at [598, 504] on input "7000078868477401" at bounding box center [676, 509] width 462 height 32
type input "70000788"
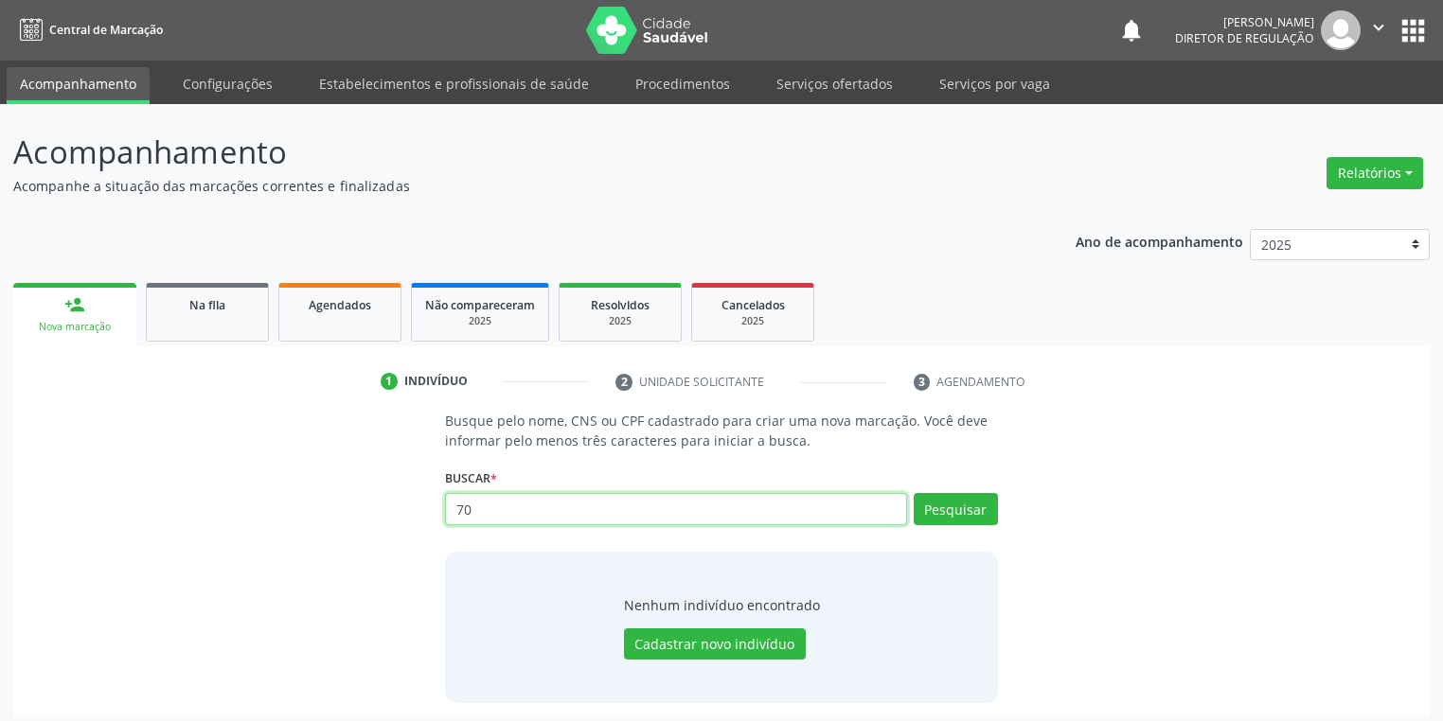
type input "7"
type input "01960611488"
click at [933, 511] on button "Pesquisar" at bounding box center [955, 509] width 84 height 32
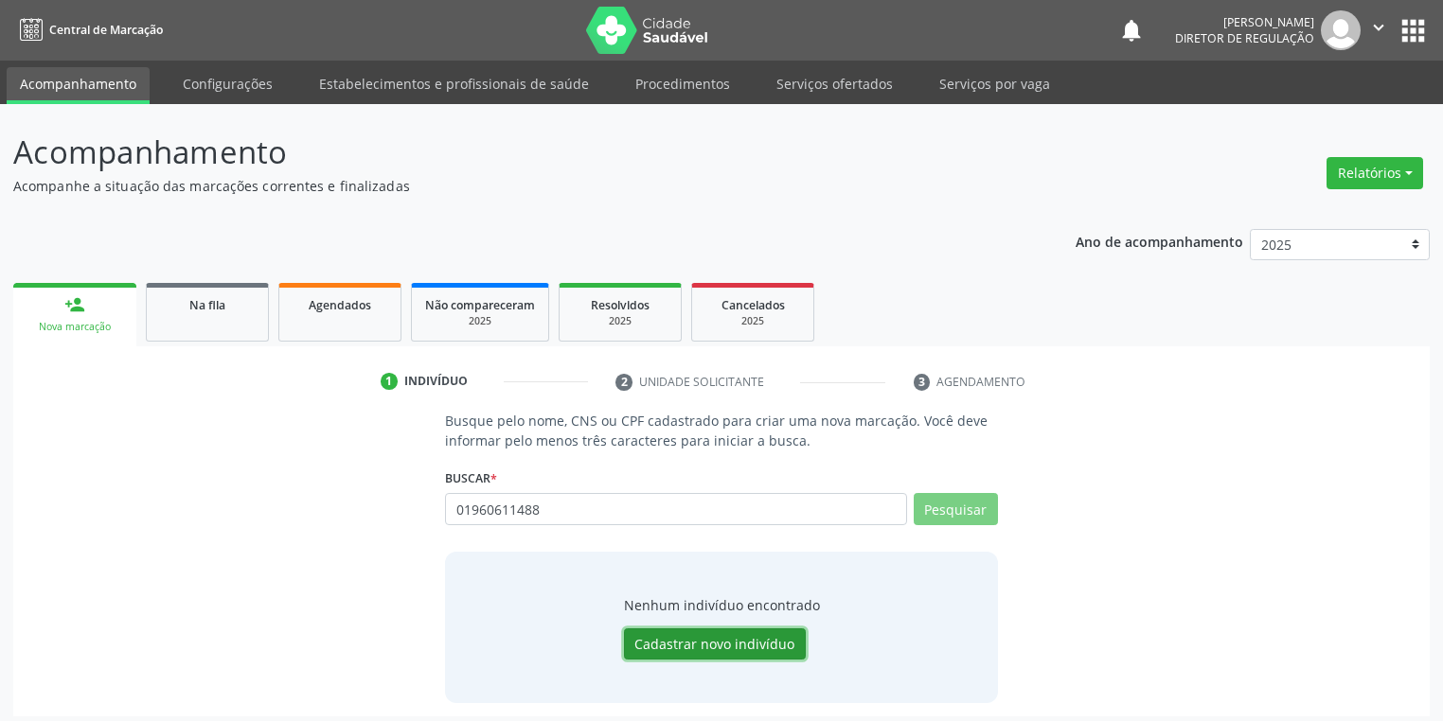
click at [716, 647] on button "Cadastrar novo indivíduo" at bounding box center [715, 645] width 182 height 32
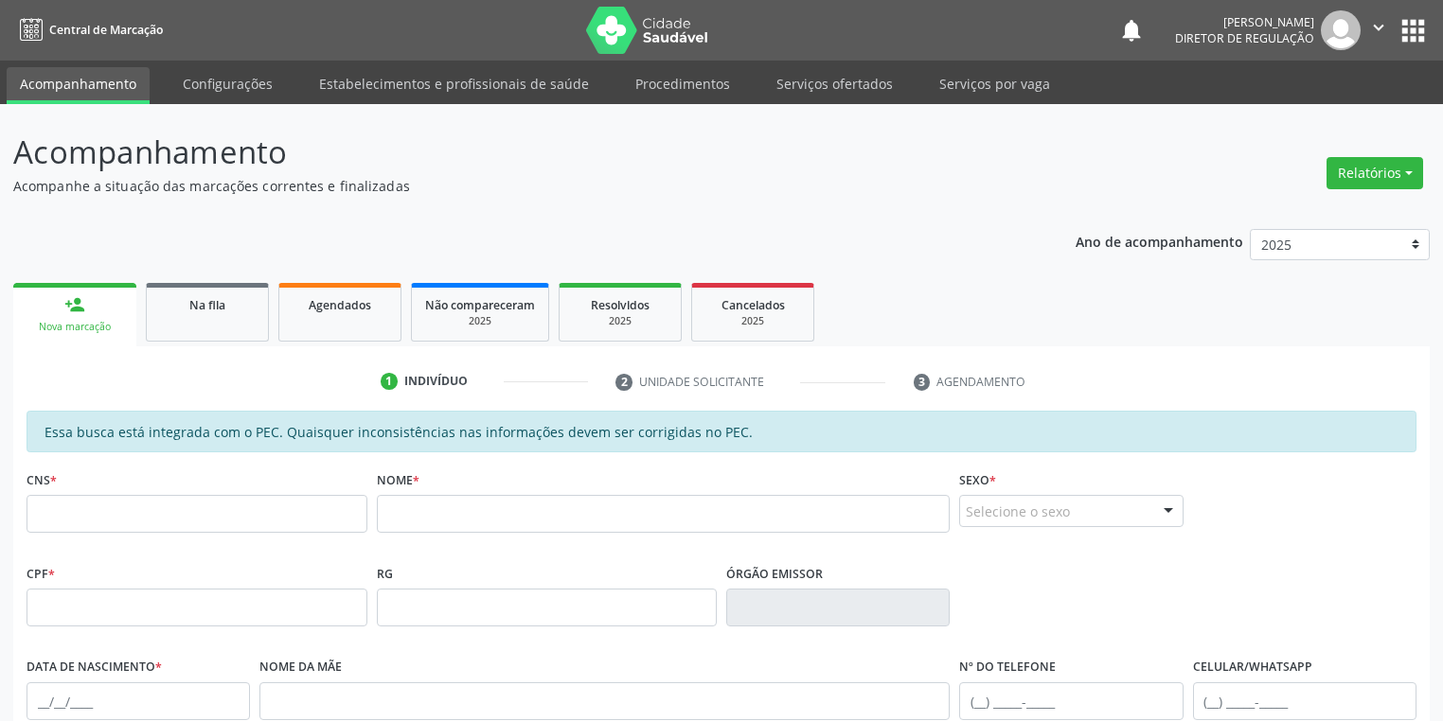
click at [713, 645] on div "RG" at bounding box center [547, 606] width 350 height 94
click at [212, 522] on input "text" at bounding box center [197, 514] width 341 height 38
drag, startPoint x: 158, startPoint y: 515, endPoint x: 0, endPoint y: 531, distance: 158.9
click at [0, 531] on div "Acompanhamento Acompanhe a situação das marcações correntes e finalizadas Relat…" at bounding box center [721, 592] width 1443 height 977
type input "019 6061 1488"
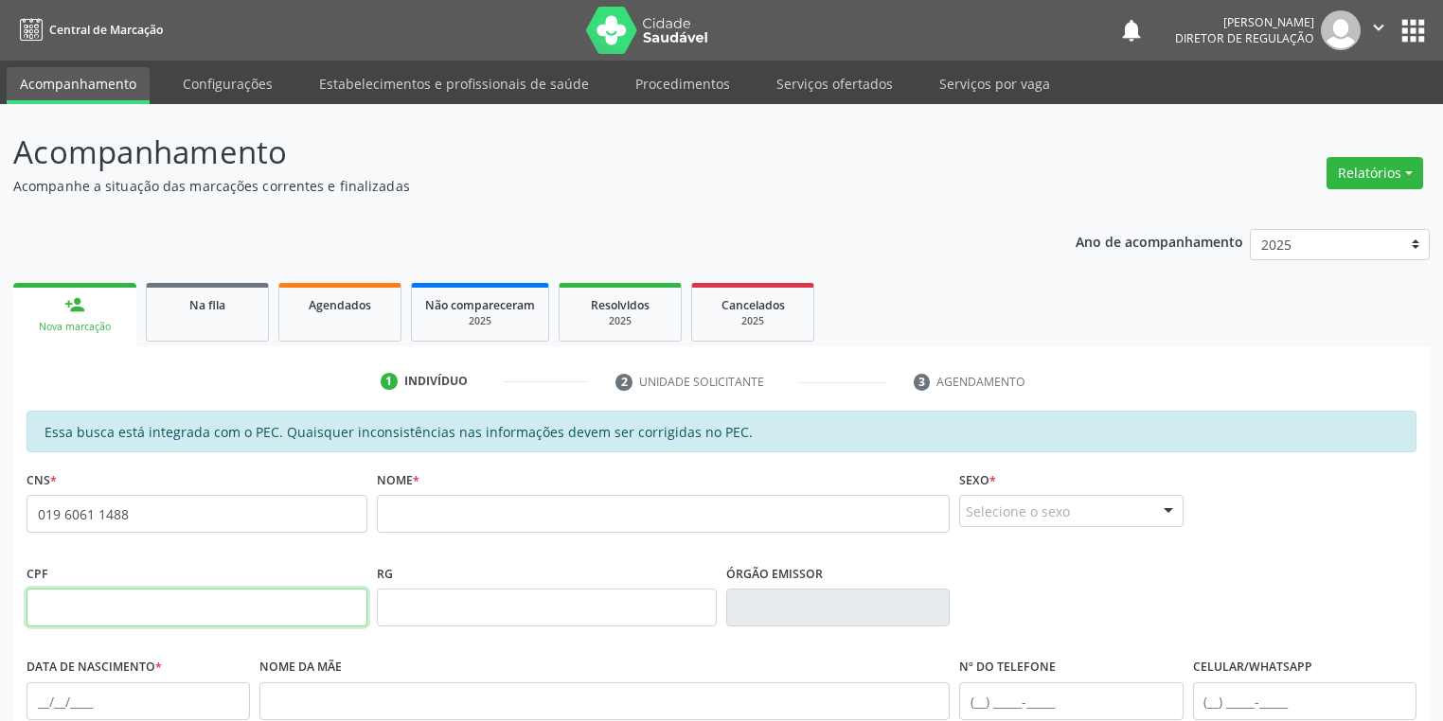
click at [67, 609] on input "text" at bounding box center [197, 608] width 341 height 38
paste input "019.606.114-88"
type input "019.606.114-88"
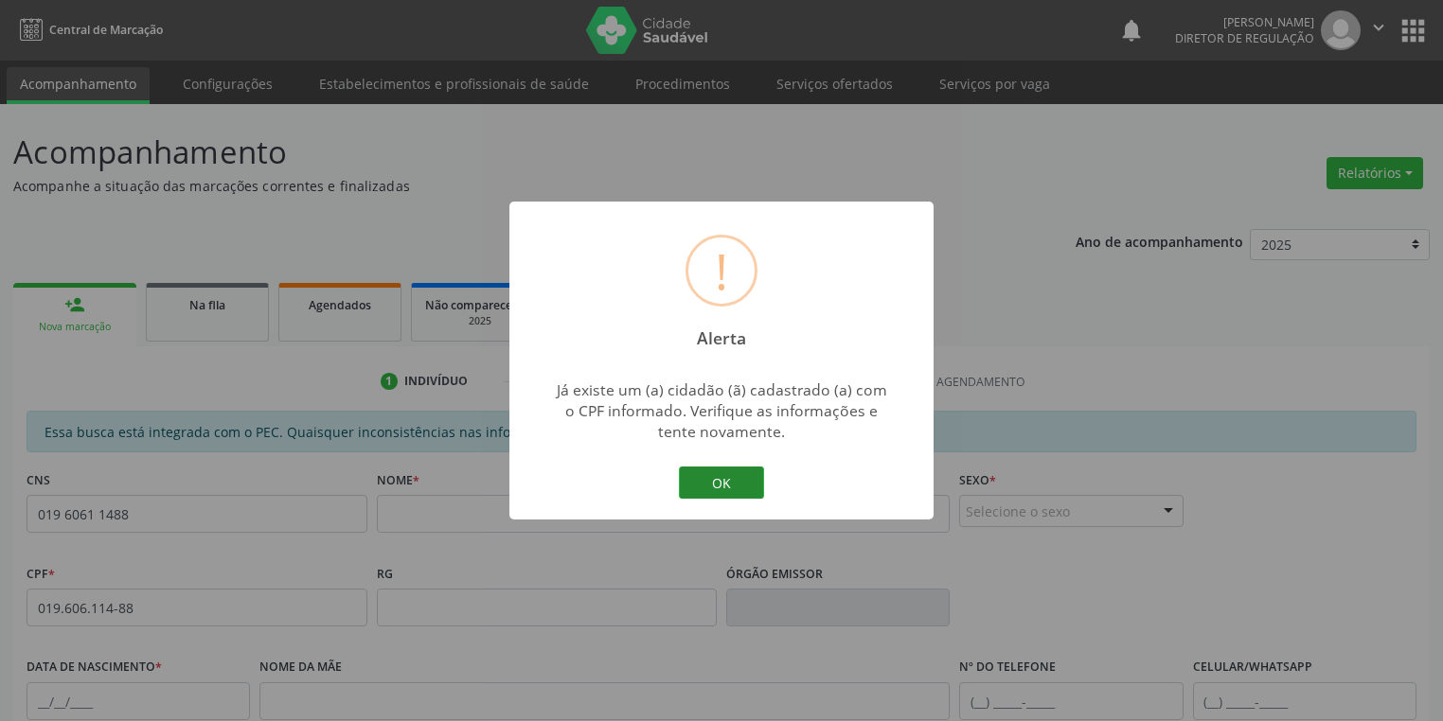
click at [730, 483] on button "OK" at bounding box center [721, 483] width 85 height 32
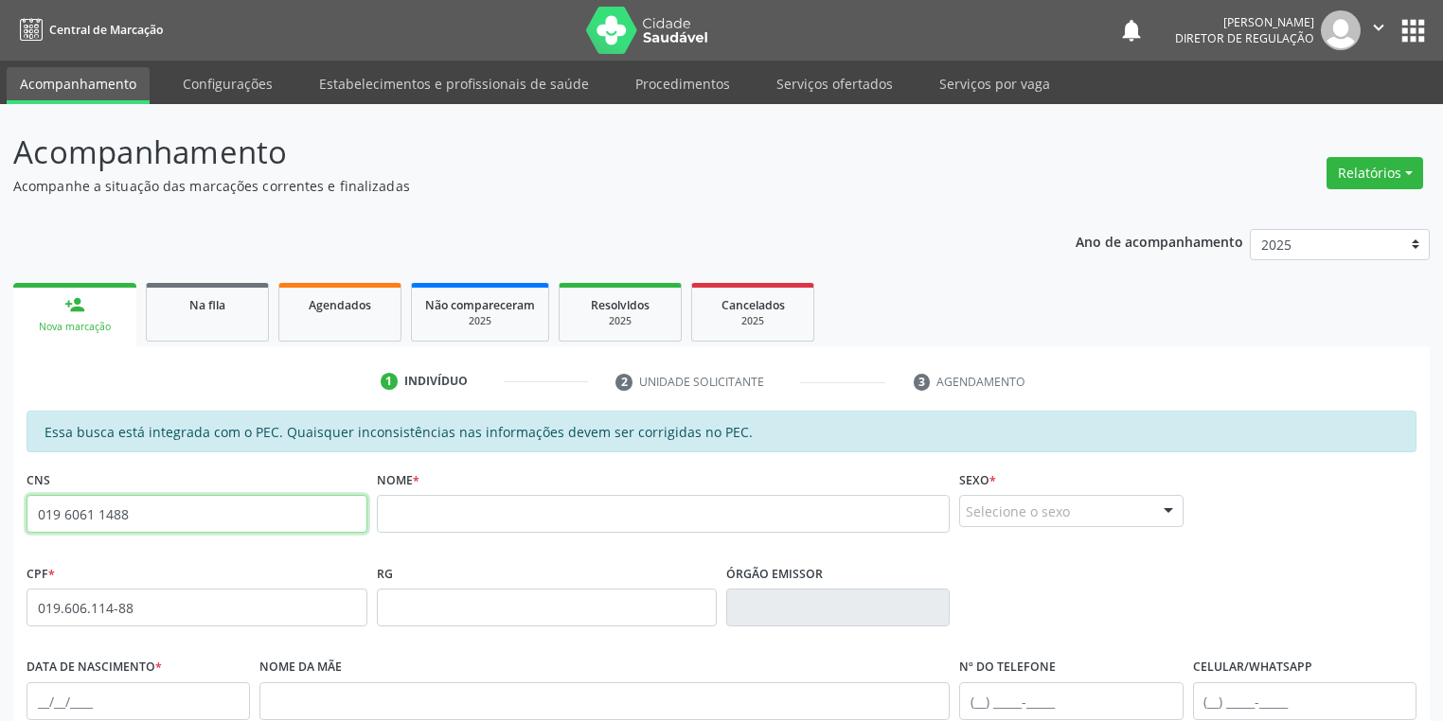
click at [184, 525] on input "019 6061 1488" at bounding box center [197, 514] width 341 height 38
type input "0"
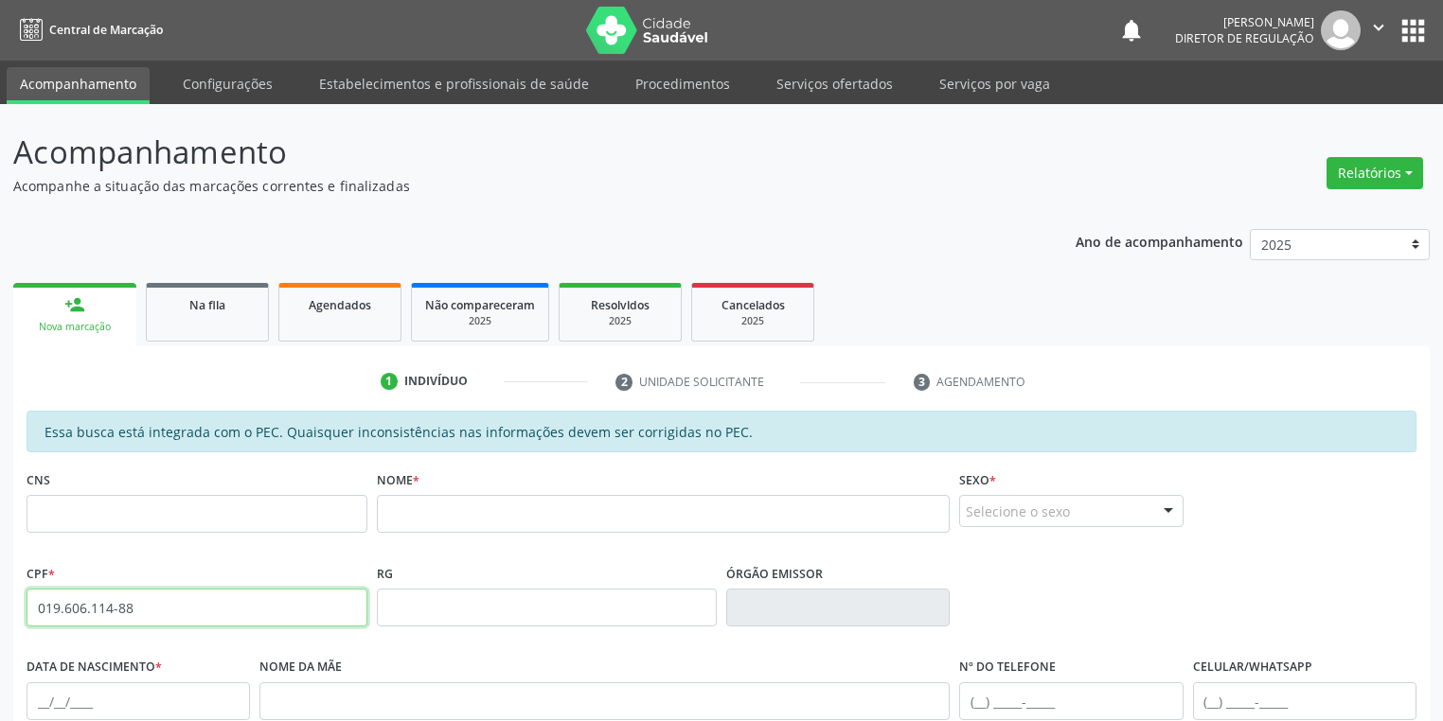
click at [188, 611] on input "019.606.114-88" at bounding box center [197, 608] width 341 height 38
type input "0"
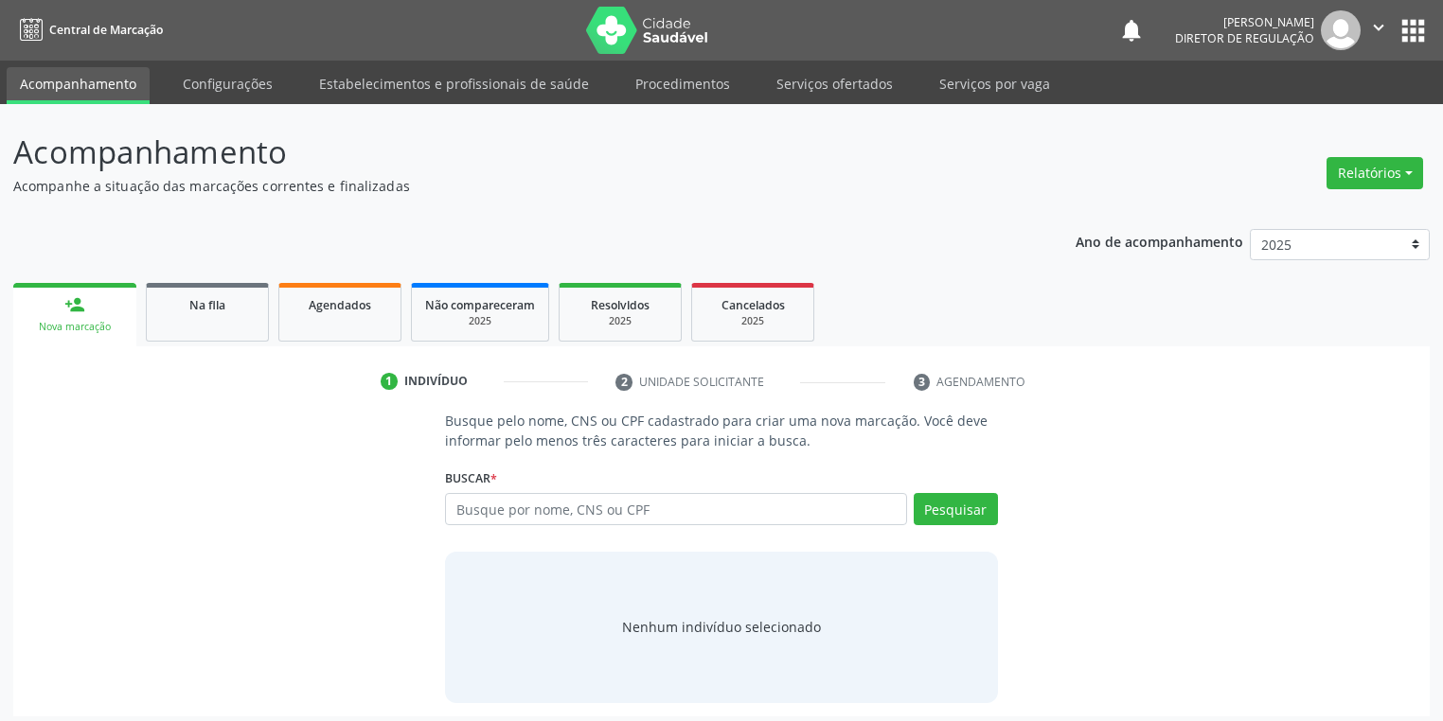
click at [473, 507] on input "text" at bounding box center [676, 509] width 462 height 32
type input "700007886847401"
click at [962, 513] on button "Pesquisar" at bounding box center [955, 509] width 84 height 32
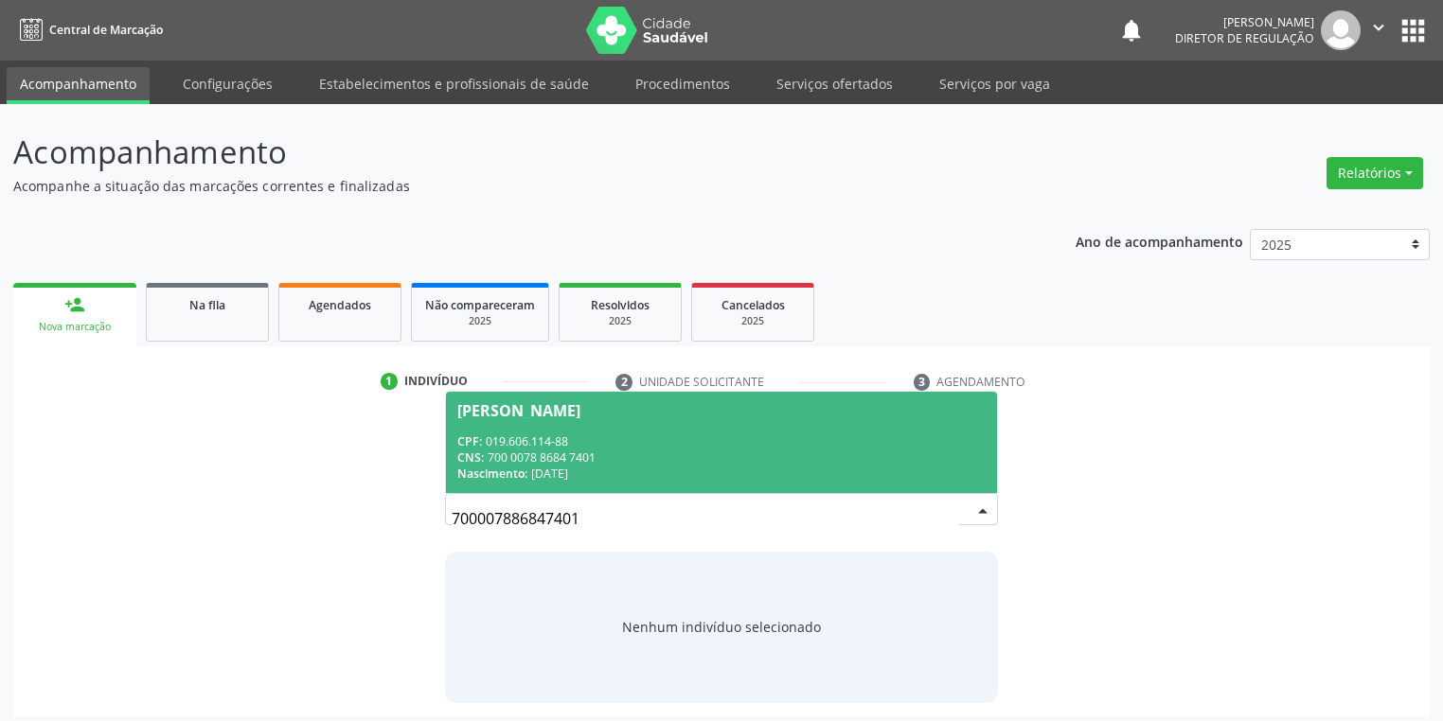
click at [559, 436] on div "CPF: 019.606.114-88" at bounding box center [721, 442] width 528 height 16
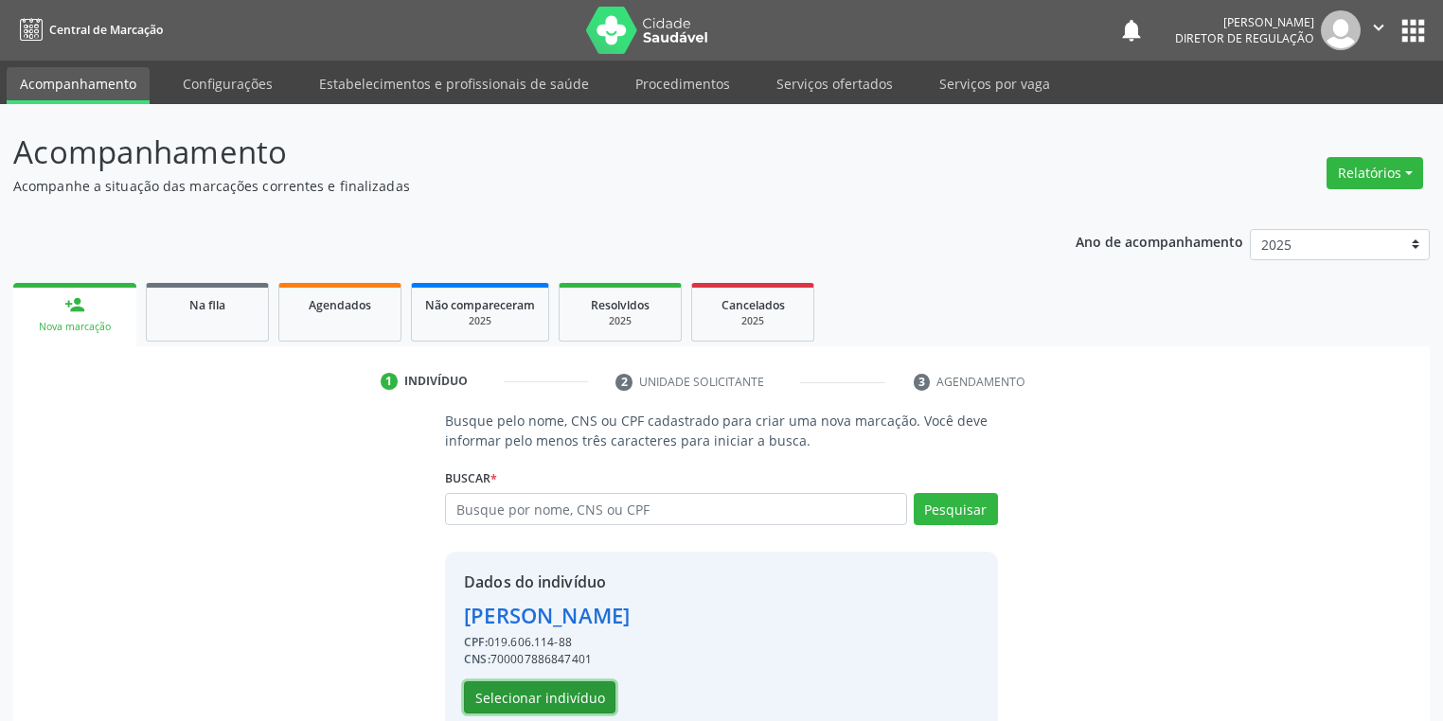
click at [569, 691] on button "Selecionar indivíduo" at bounding box center [539, 698] width 151 height 32
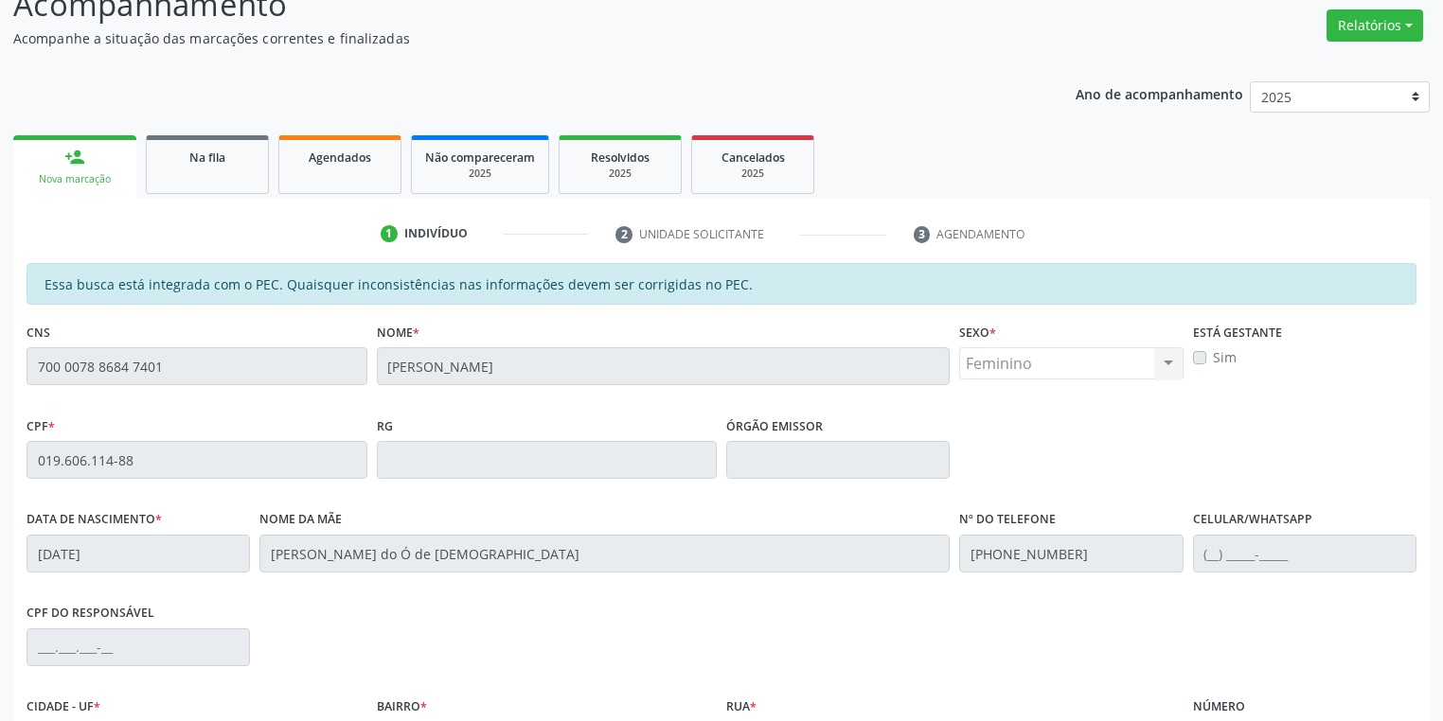
scroll to position [359, 0]
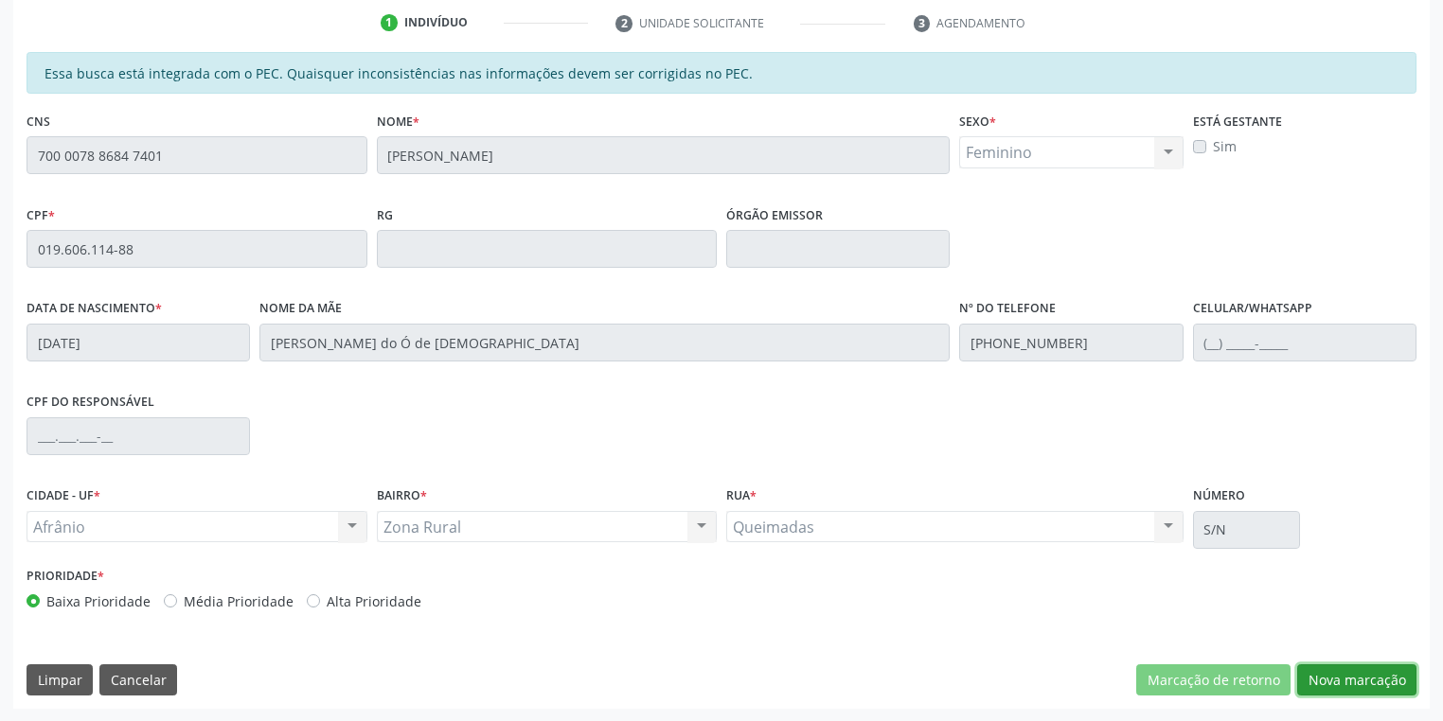
click at [1319, 678] on button "Nova marcação" at bounding box center [1356, 680] width 119 height 32
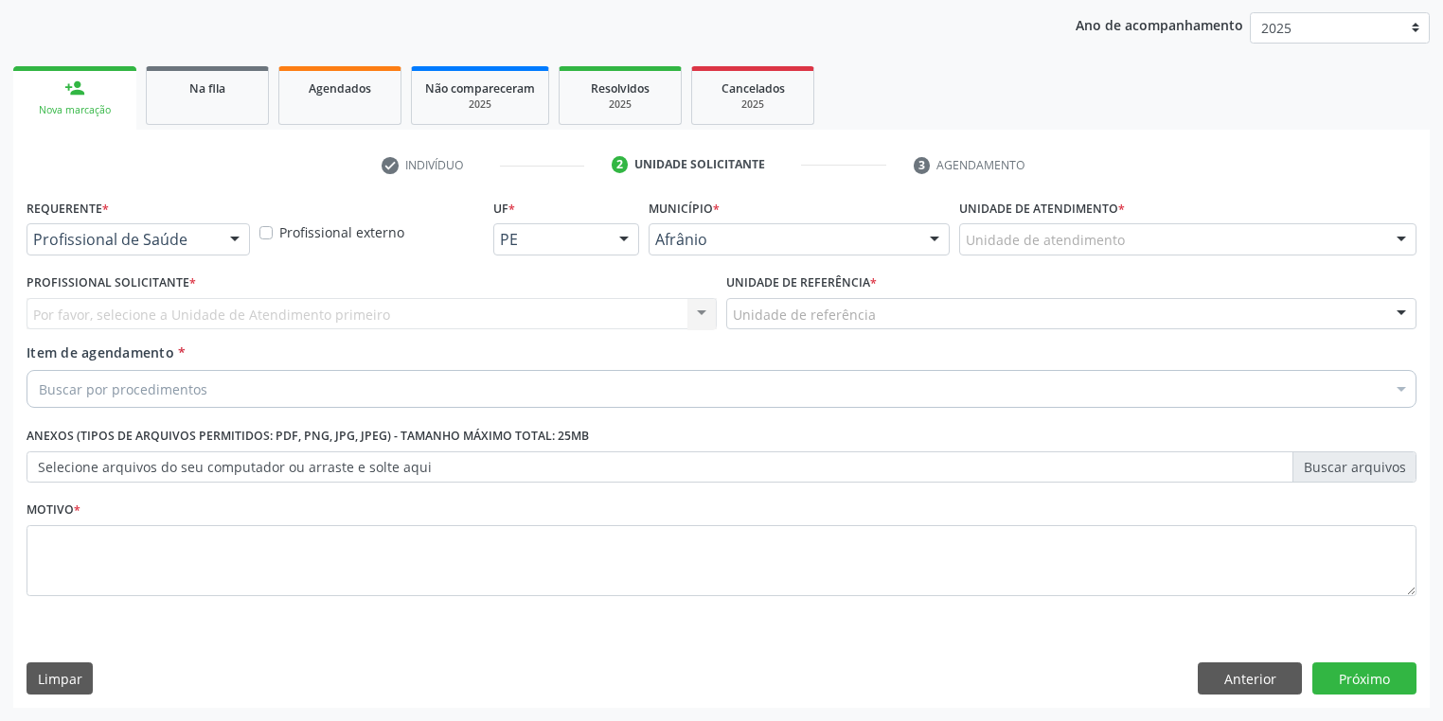
scroll to position [216, 0]
drag, startPoint x: 1053, startPoint y: 236, endPoint x: 1048, endPoint y: 284, distance: 48.5
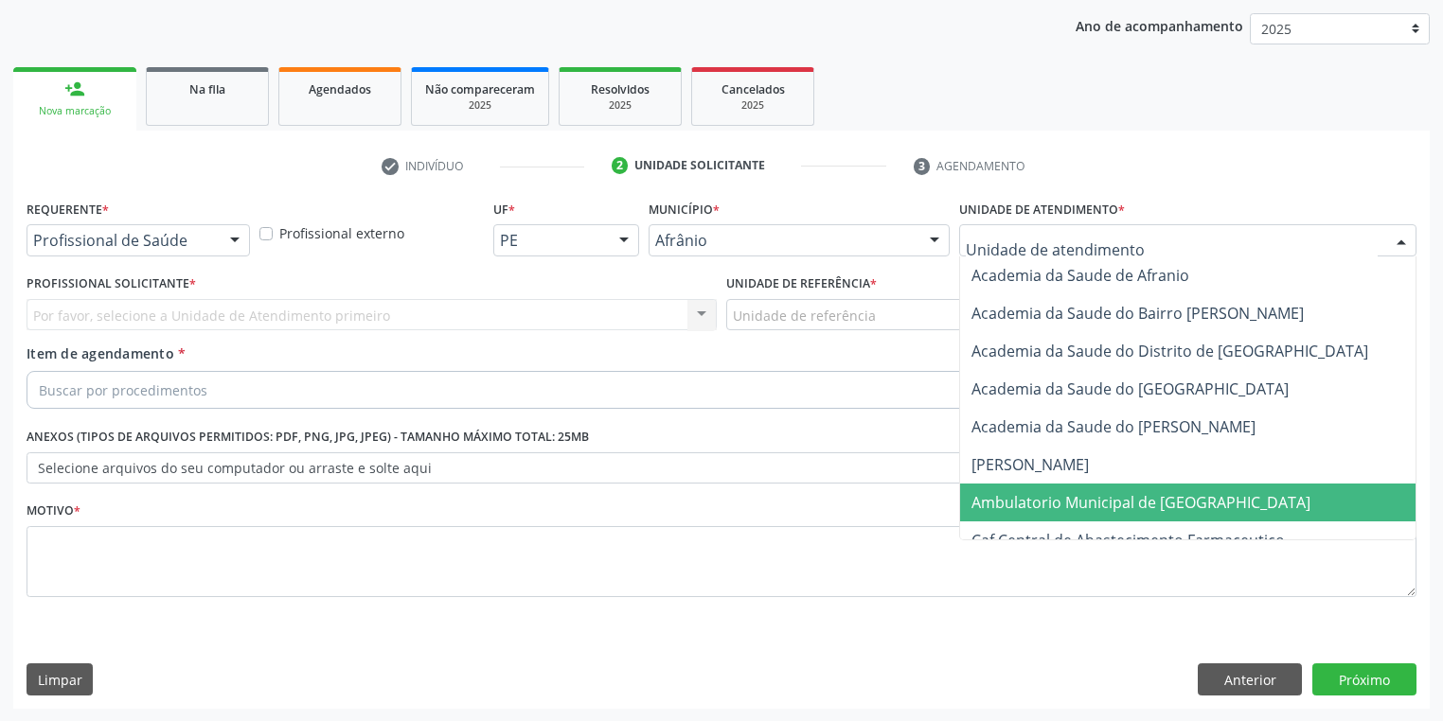
click at [1040, 504] on span "Ambulatorio Municipal de [GEOGRAPHIC_DATA]" at bounding box center [1140, 502] width 339 height 21
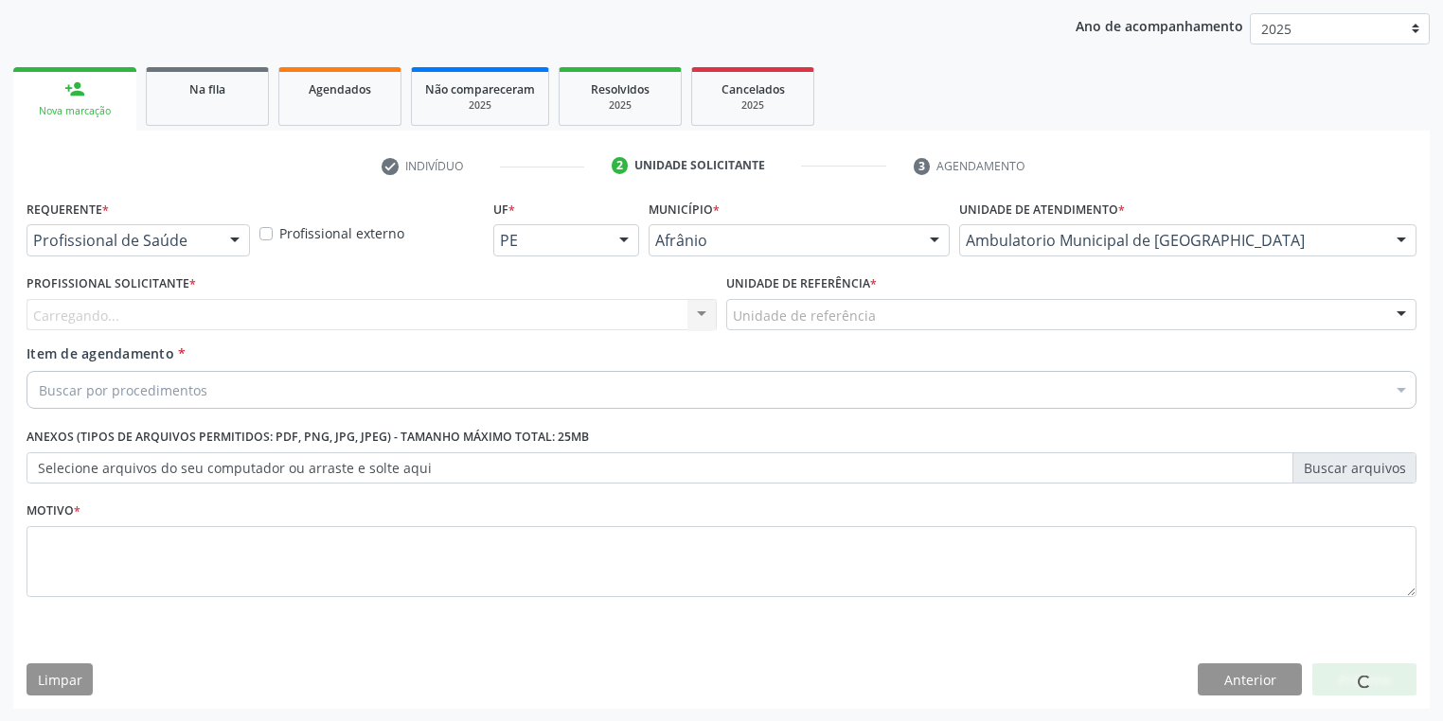
drag, startPoint x: 748, startPoint y: 315, endPoint x: 748, endPoint y: 356, distance: 40.7
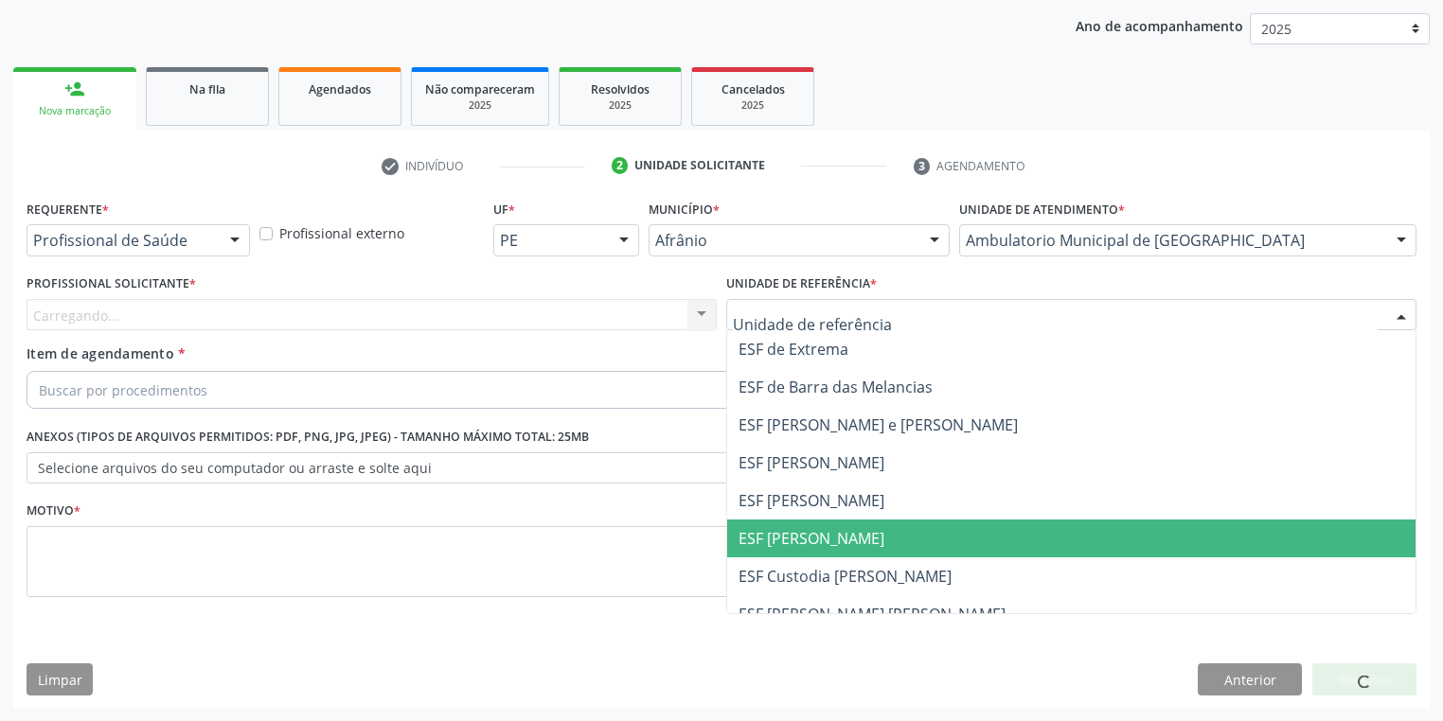
click at [766, 535] on span "ESF [PERSON_NAME]" at bounding box center [811, 538] width 146 height 21
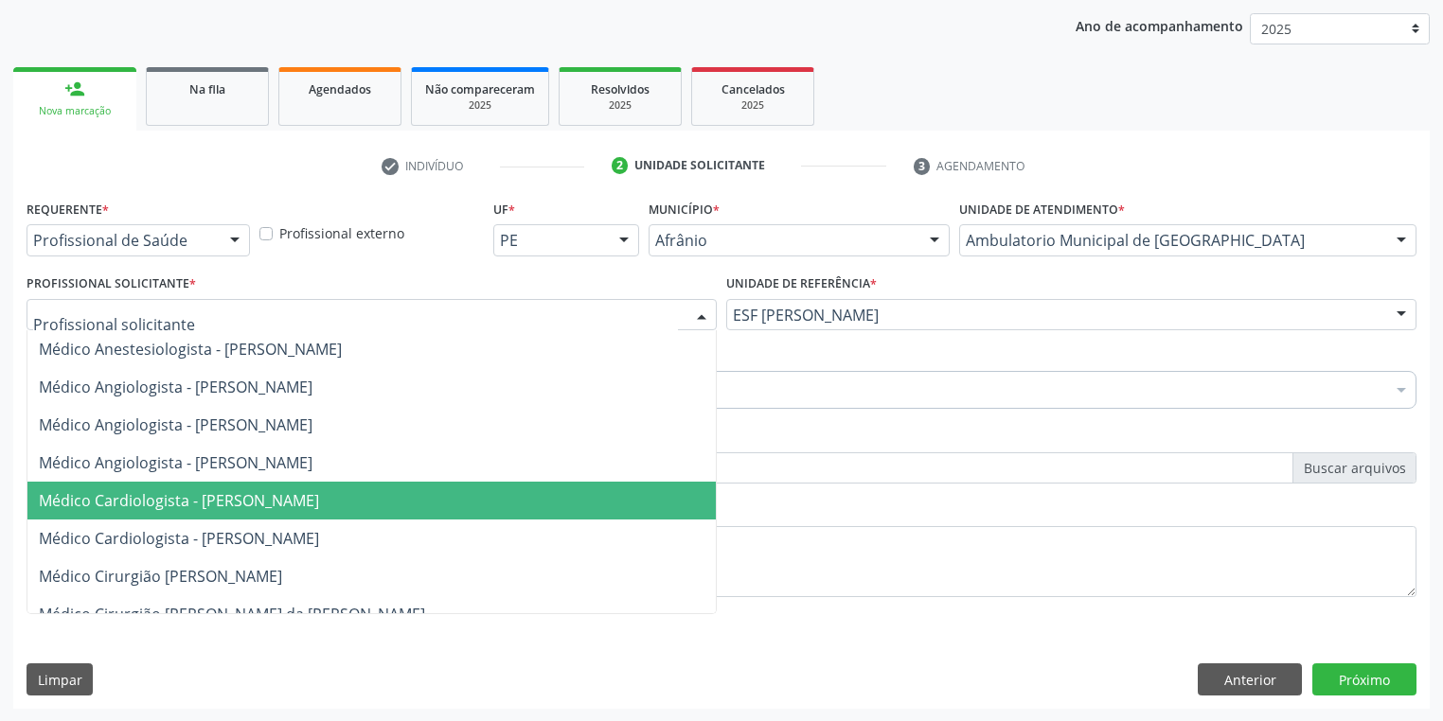
click at [171, 491] on span "Médico Cardiologista - [PERSON_NAME]" at bounding box center [179, 500] width 280 height 21
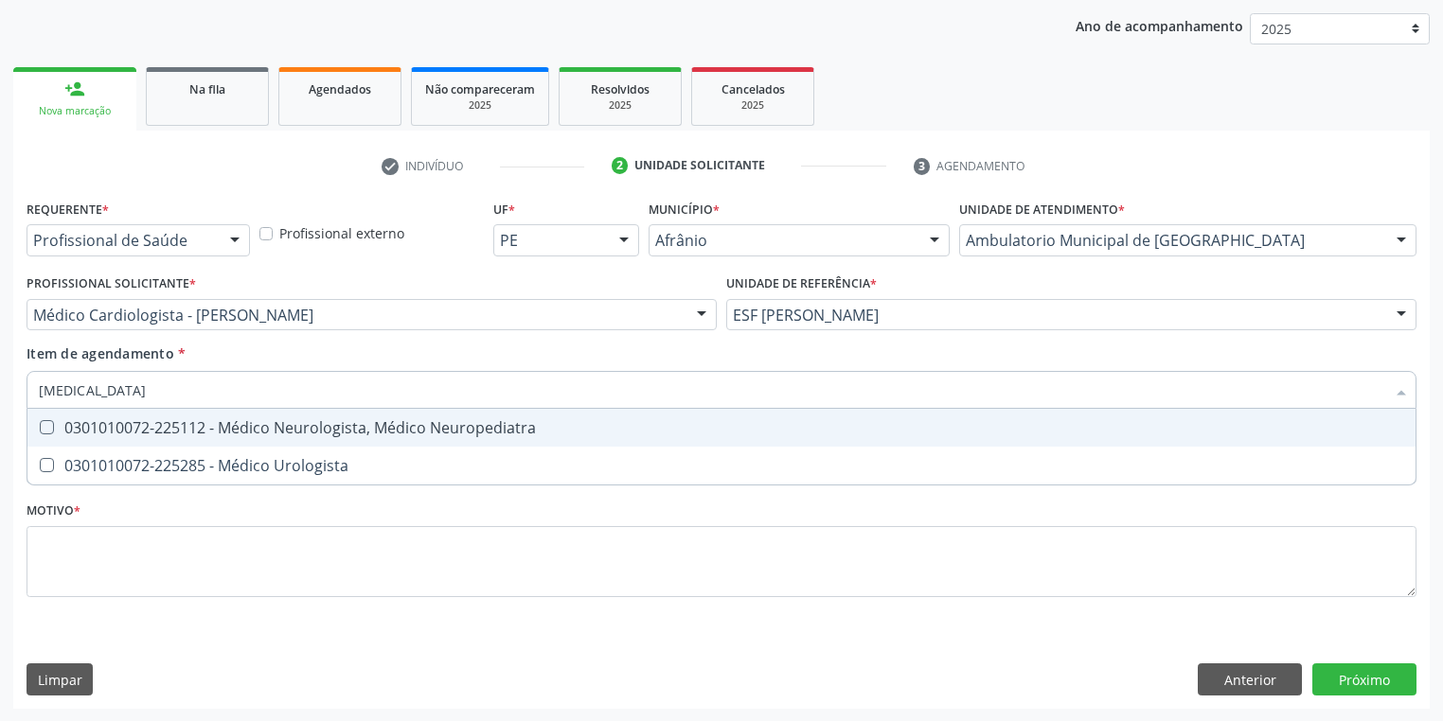
type input "UROLOGISTA"
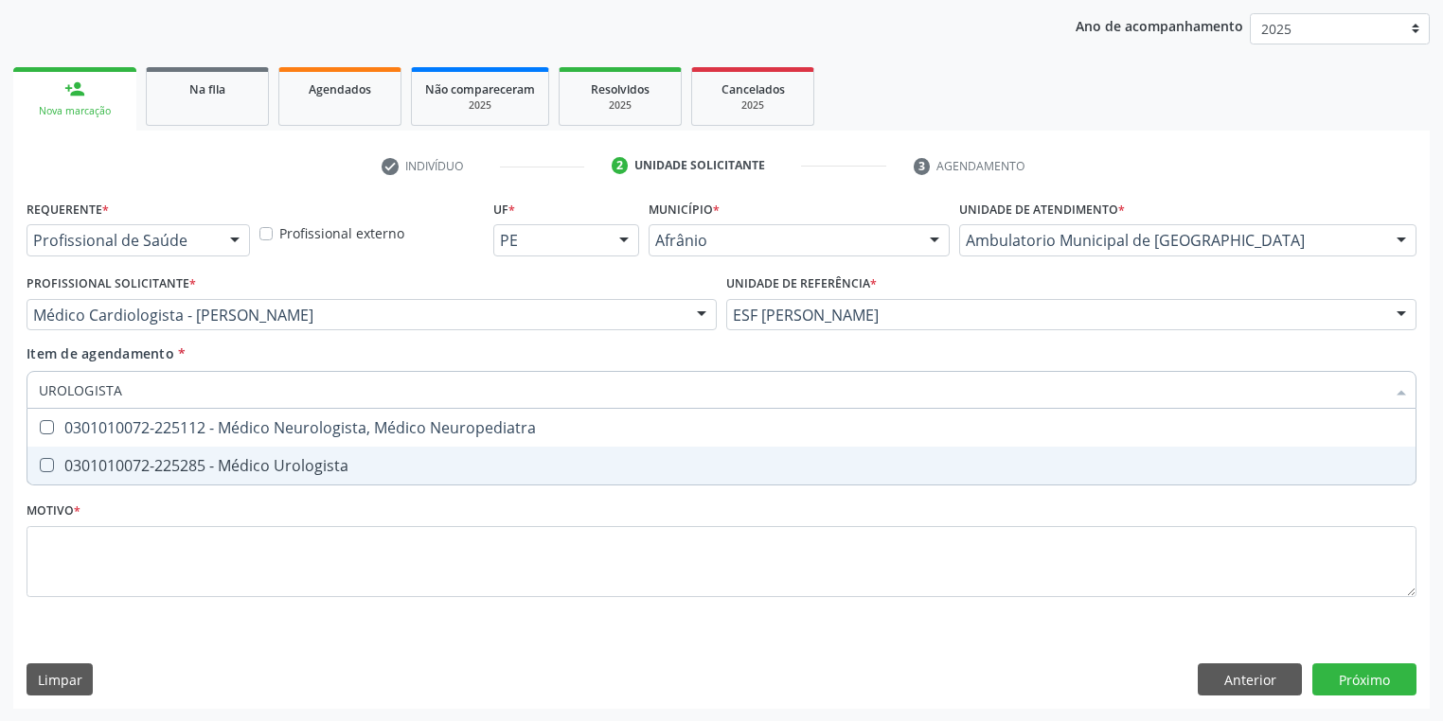
click at [84, 459] on div "0301010072-225285 - Médico Urologista" at bounding box center [721, 465] width 1365 height 15
checkbox Urologista "true"
click at [94, 557] on div "Requerente * Profissional de Saúde Profissional de Saúde Paciente Nenhum result…" at bounding box center [722, 409] width 1390 height 429
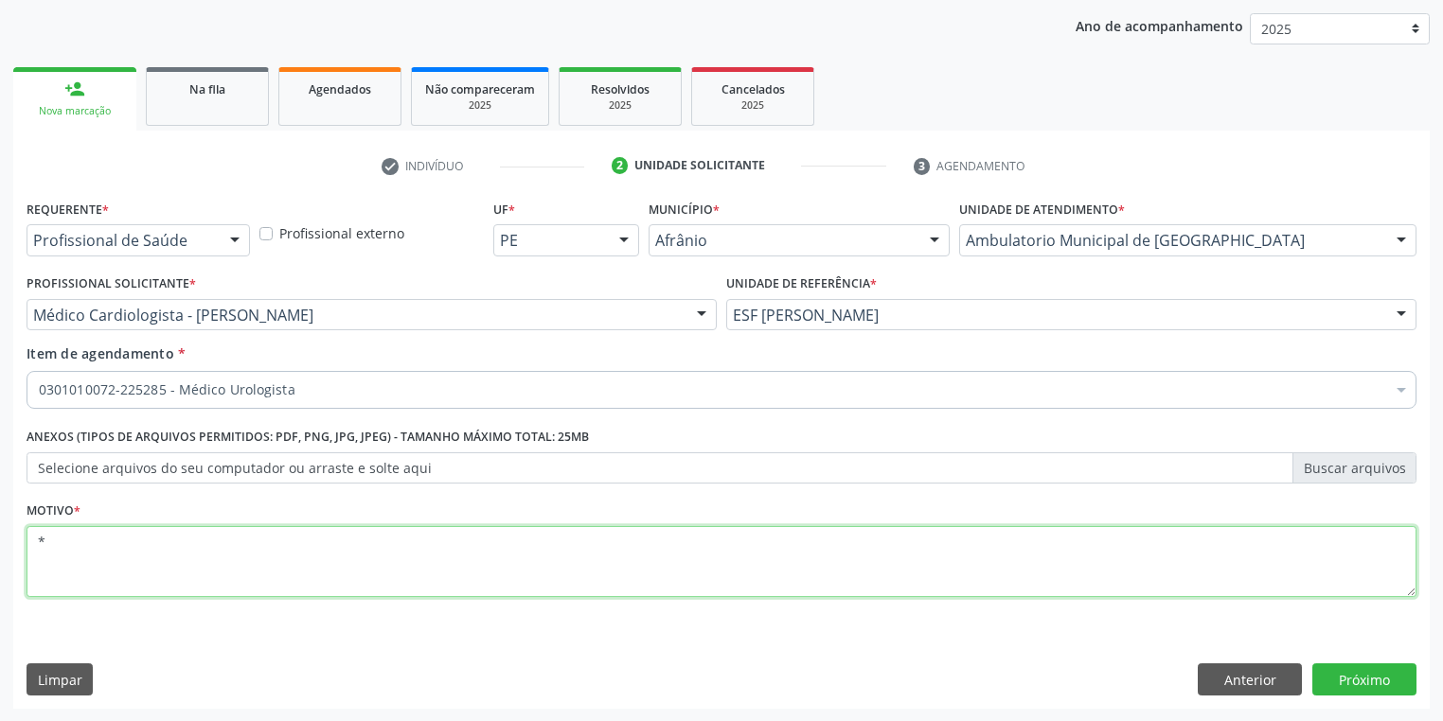
type textarea "*"
click at [1382, 664] on button "Próximo" at bounding box center [1364, 680] width 104 height 32
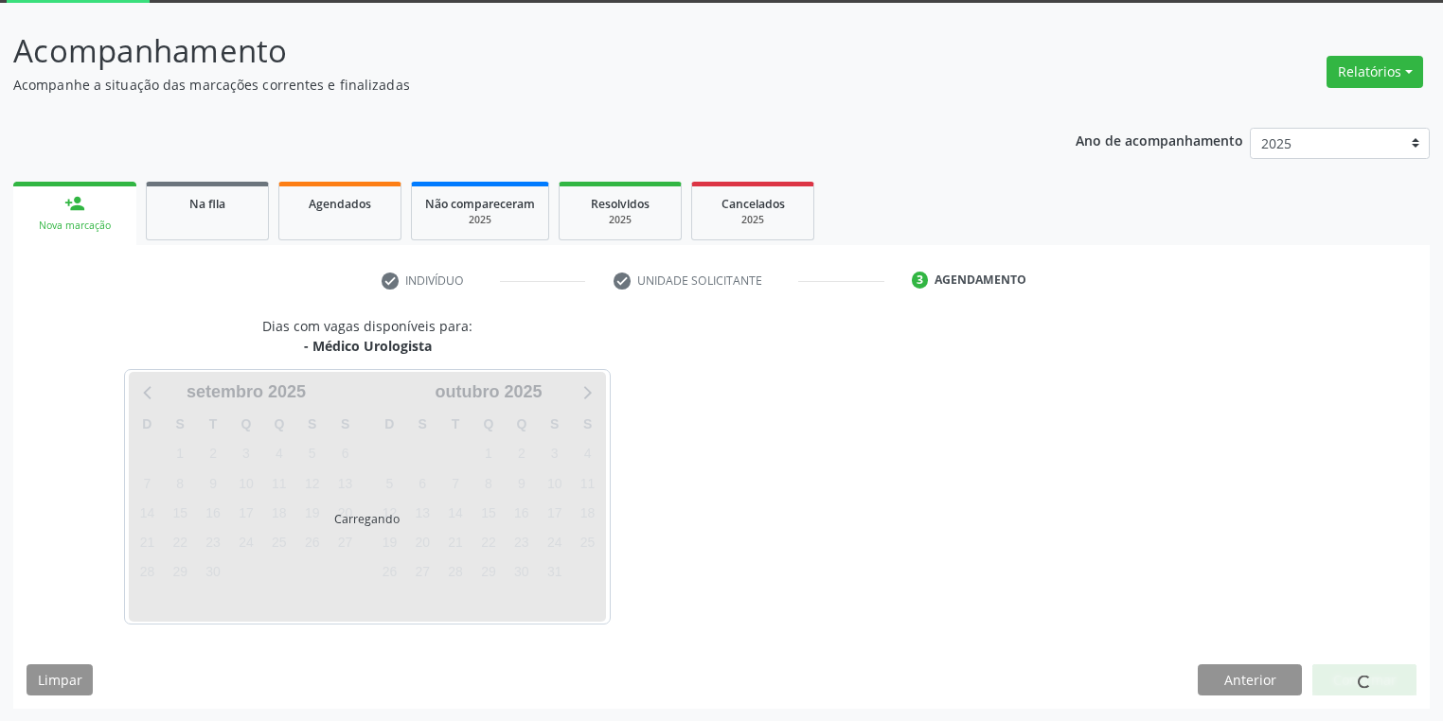
click at [1363, 676] on span at bounding box center [1363, 682] width 13 height 13
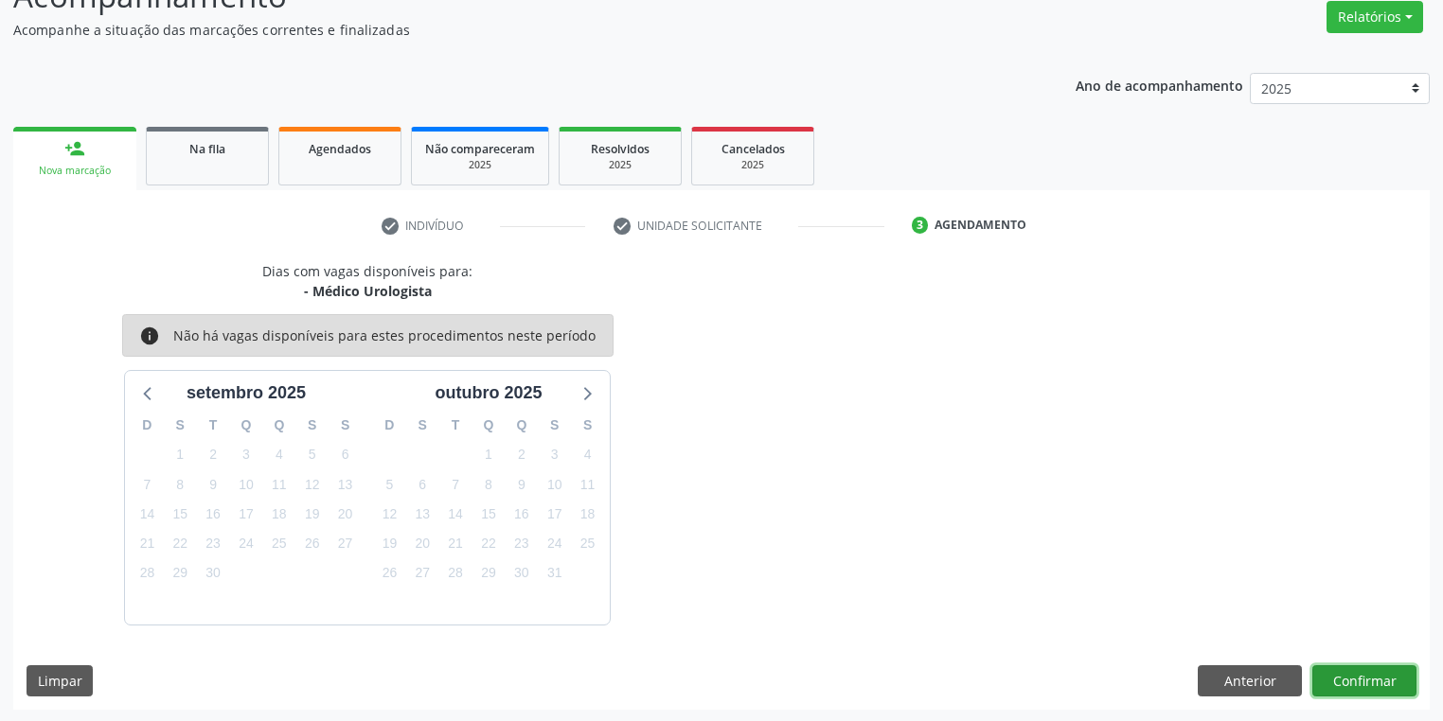
click at [1331, 665] on button "Confirmar" at bounding box center [1364, 681] width 104 height 32
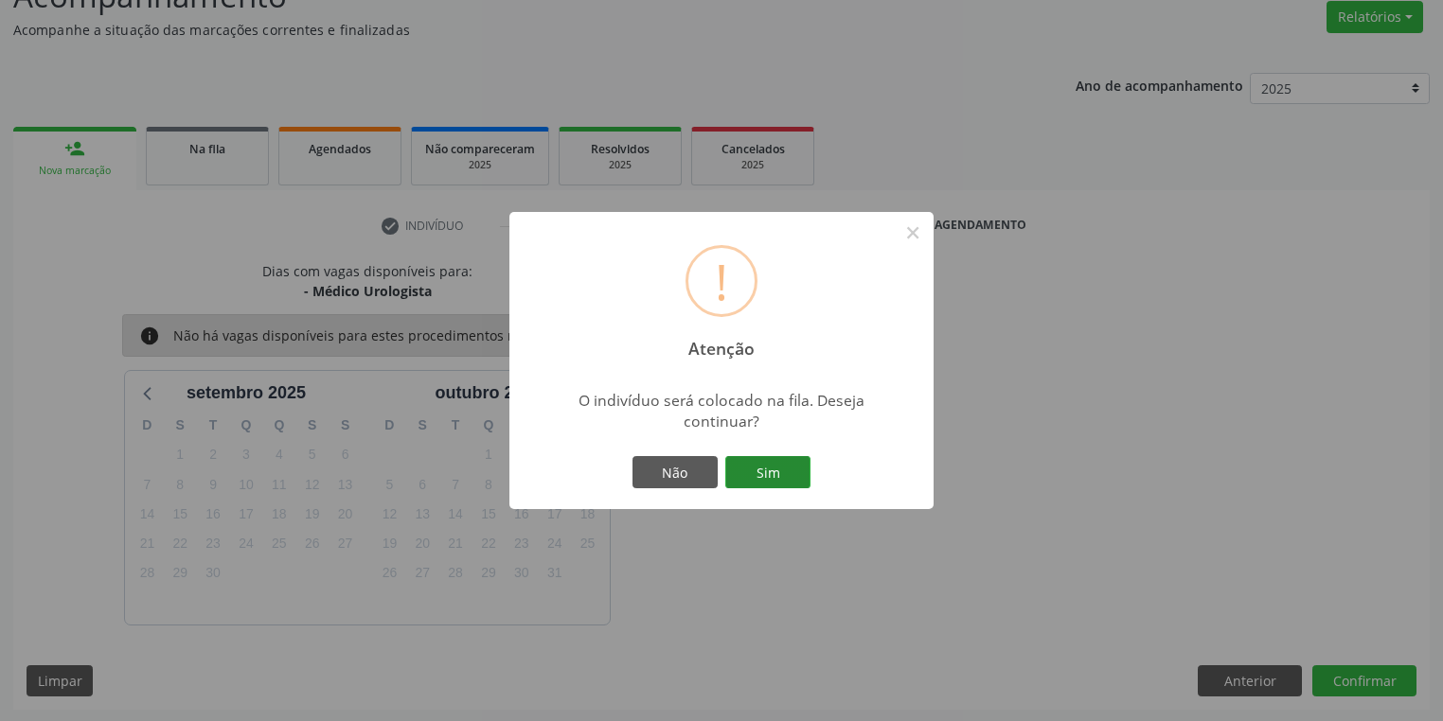
click at [769, 470] on button "Sim" at bounding box center [767, 472] width 85 height 32
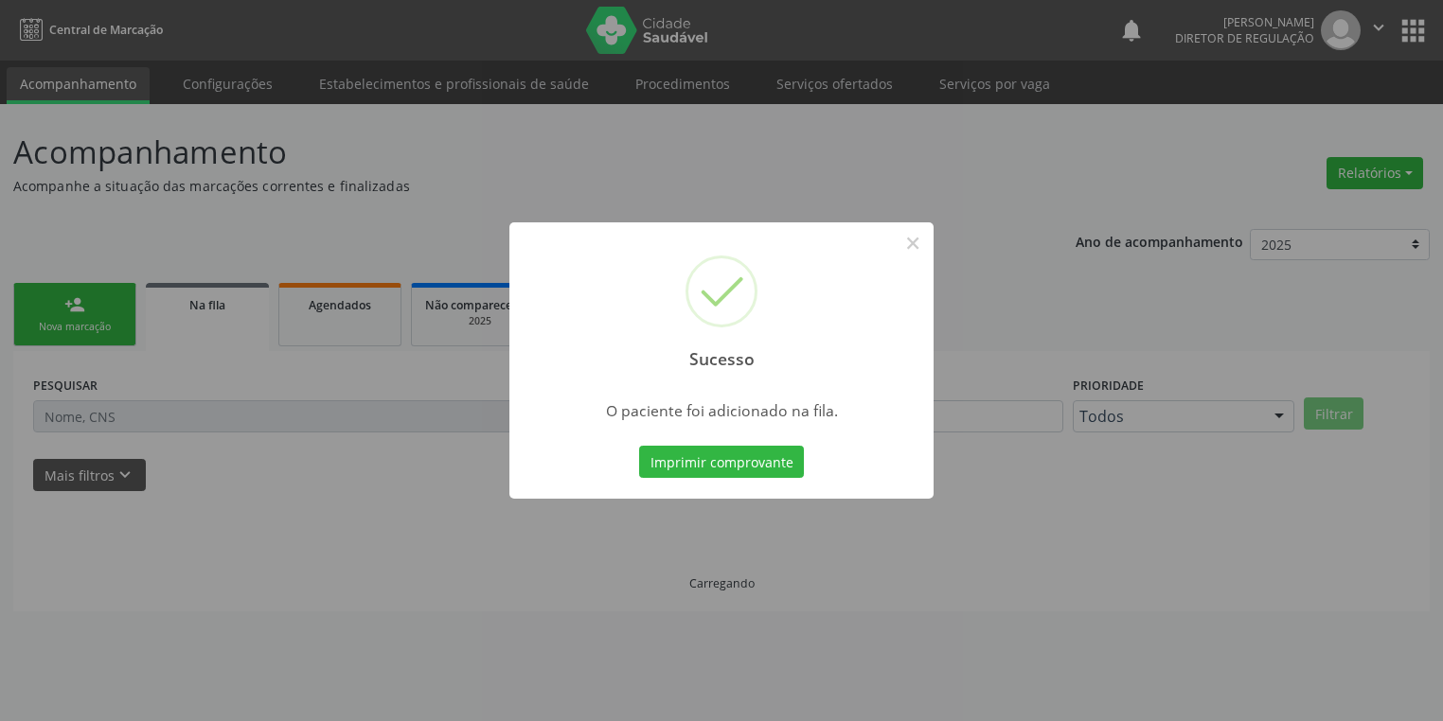
scroll to position [0, 0]
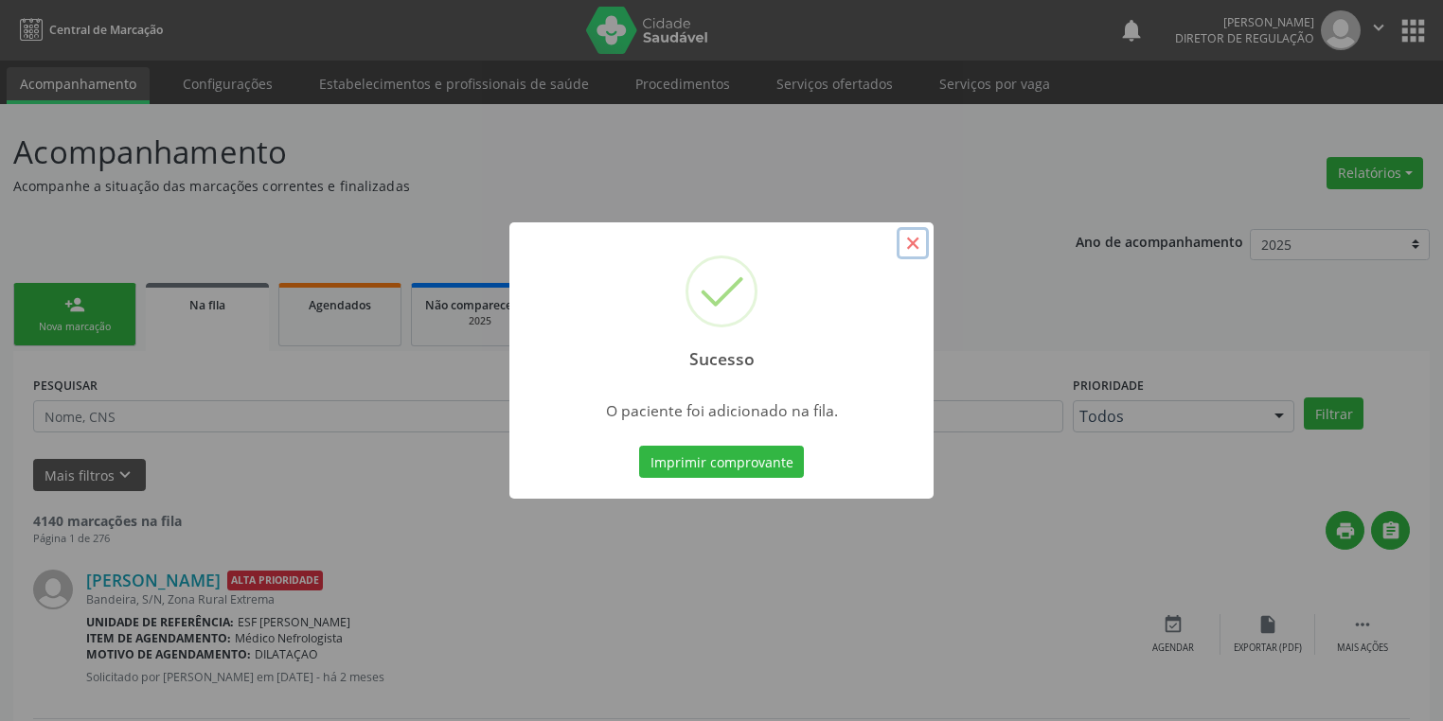
drag, startPoint x: 916, startPoint y: 241, endPoint x: 368, endPoint y: 268, distance: 548.7
click at [915, 241] on button "×" at bounding box center [912, 243] width 32 height 32
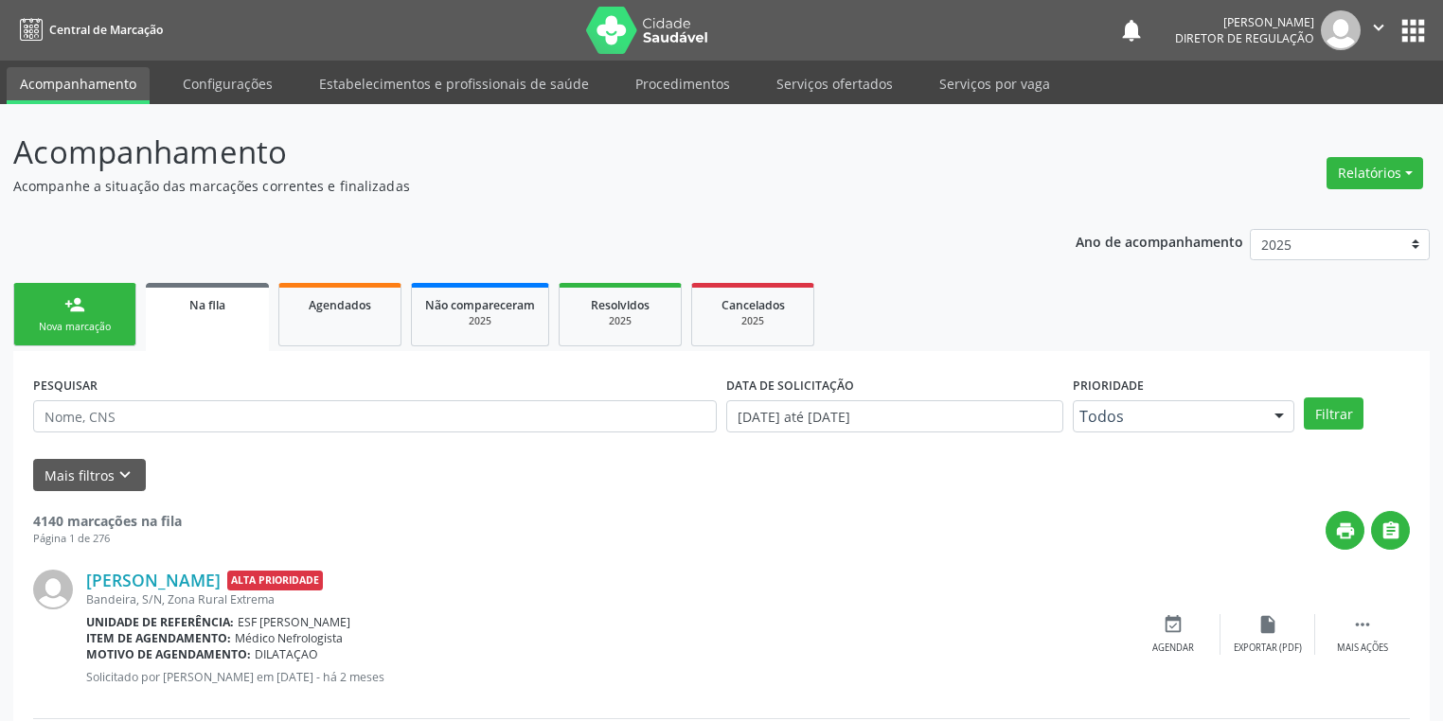
click at [42, 314] on link "person_add Nova marcação" at bounding box center [74, 314] width 123 height 63
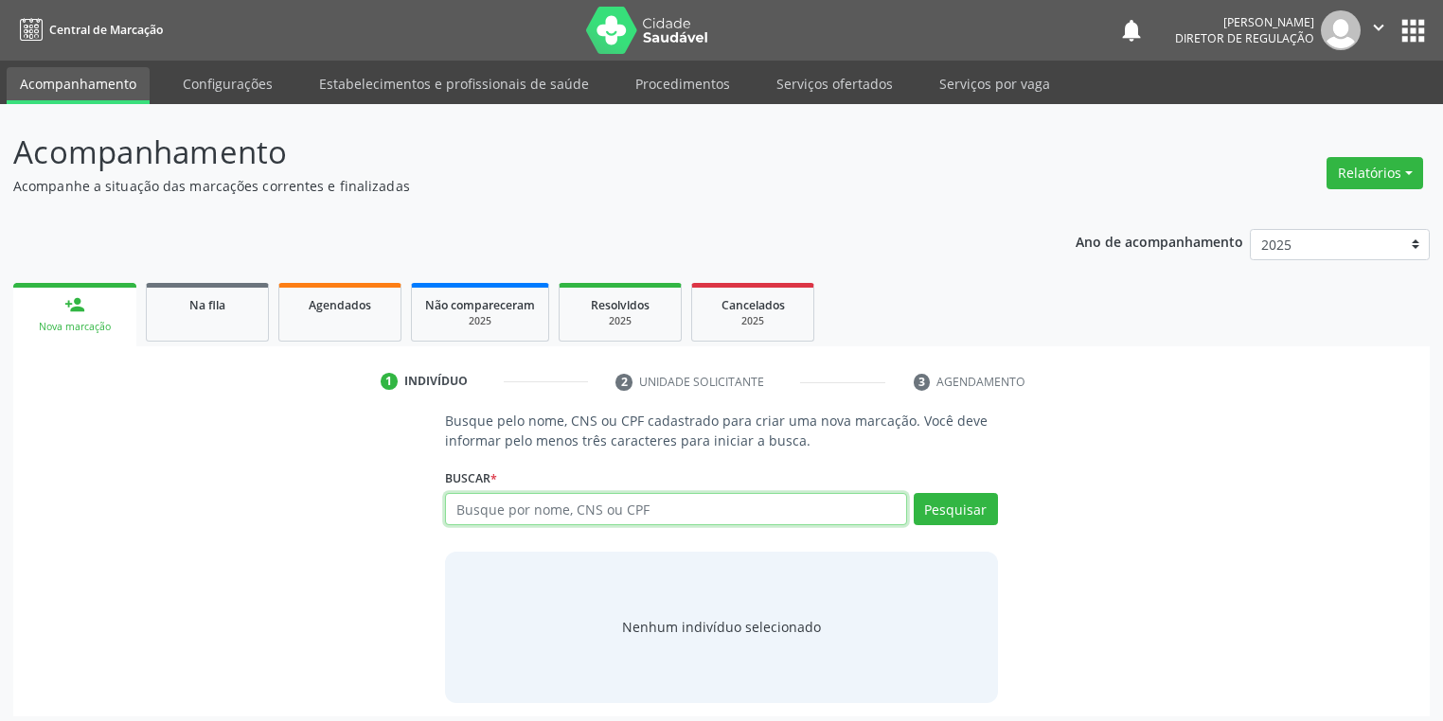
click at [485, 516] on input "text" at bounding box center [676, 509] width 462 height 32
type input "05688289414"
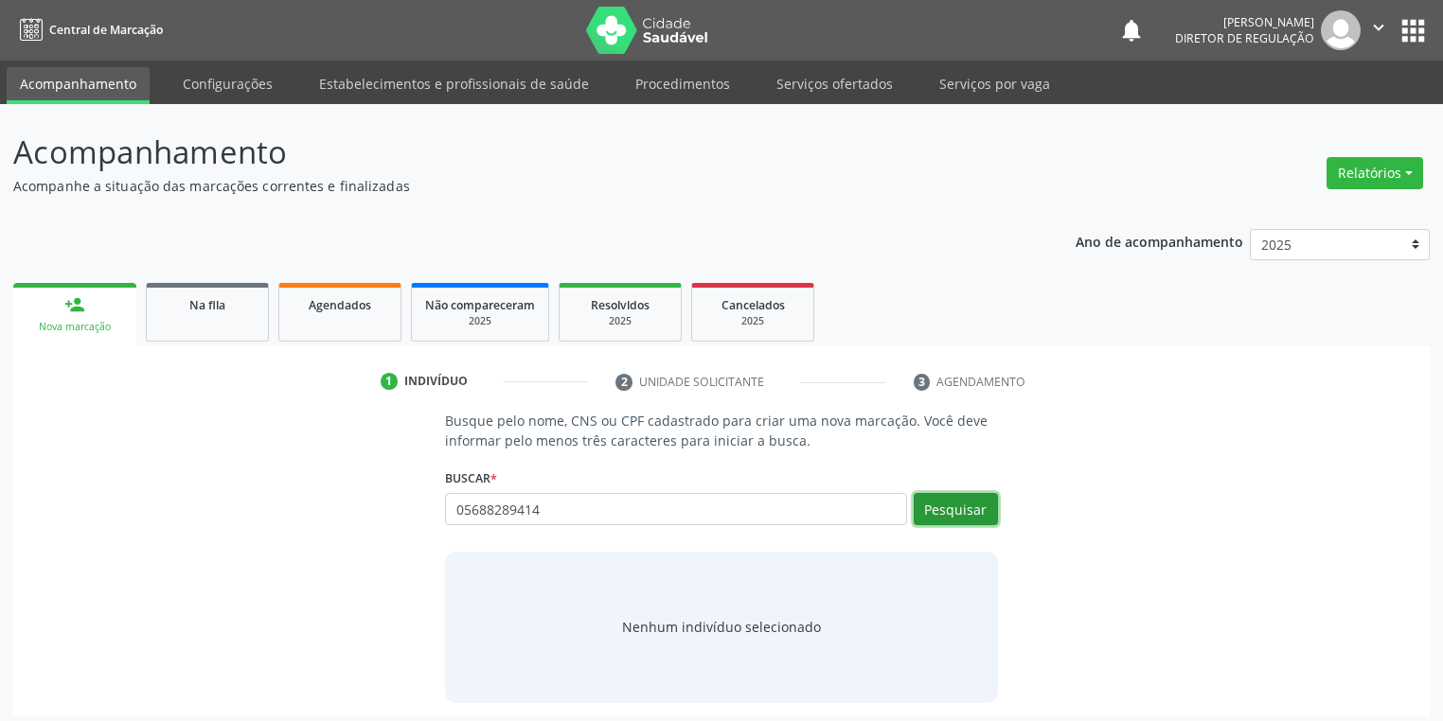
click at [948, 515] on button "Pesquisar" at bounding box center [955, 509] width 84 height 32
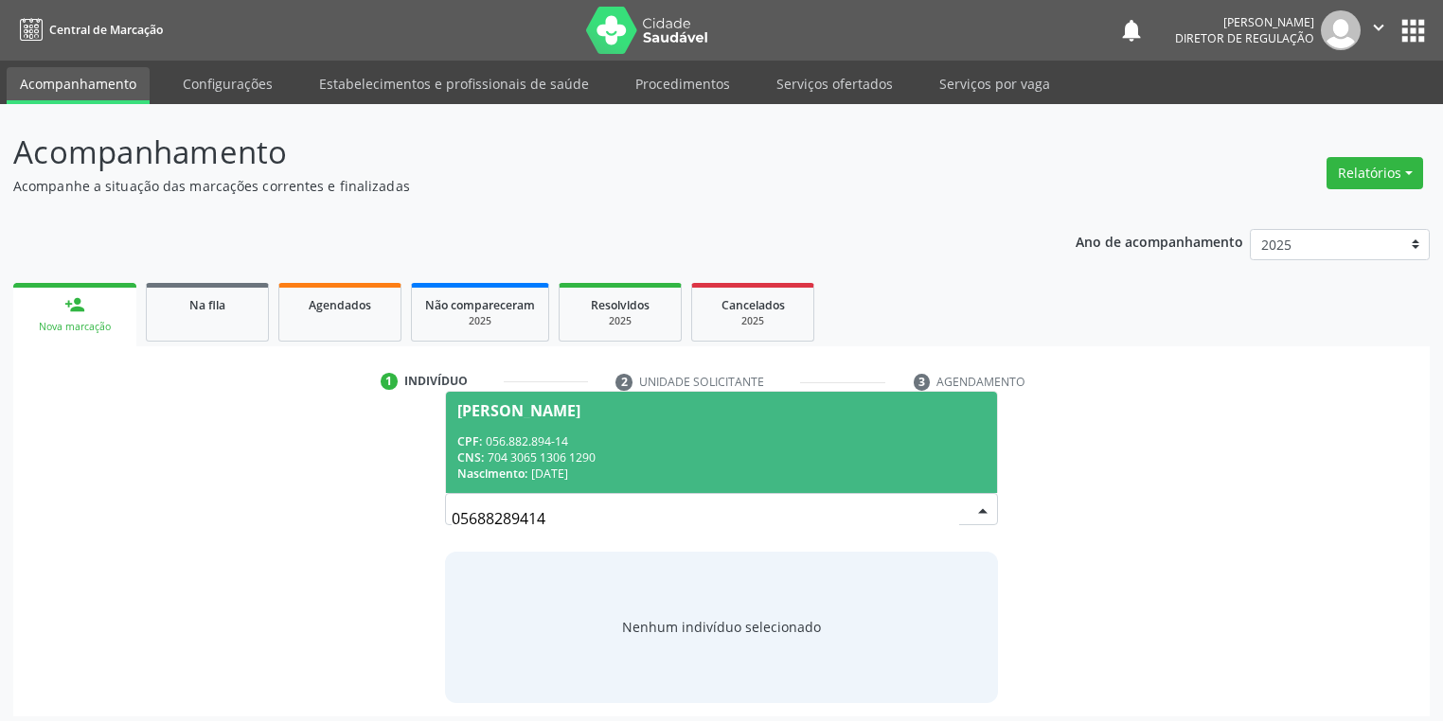
click at [553, 444] on div "CPF: 056.882.894-14" at bounding box center [721, 442] width 528 height 16
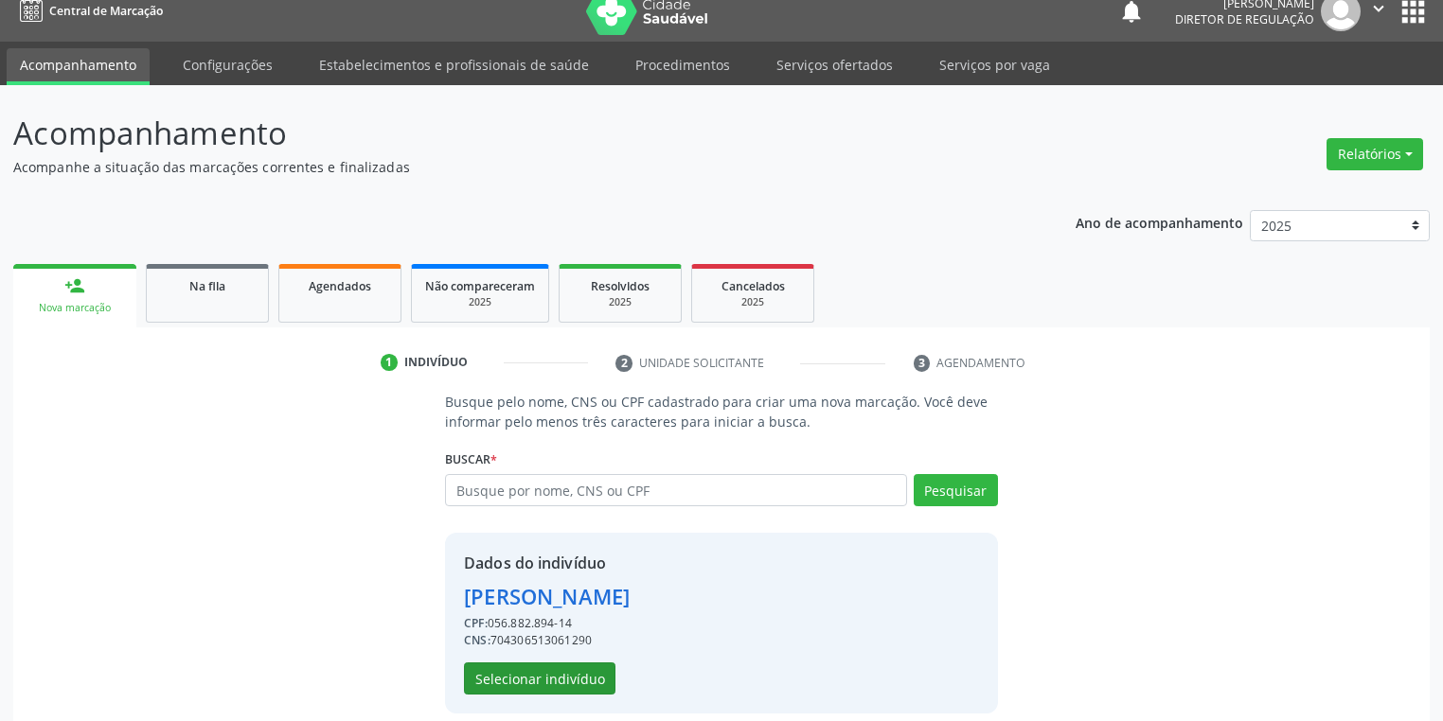
scroll to position [36, 0]
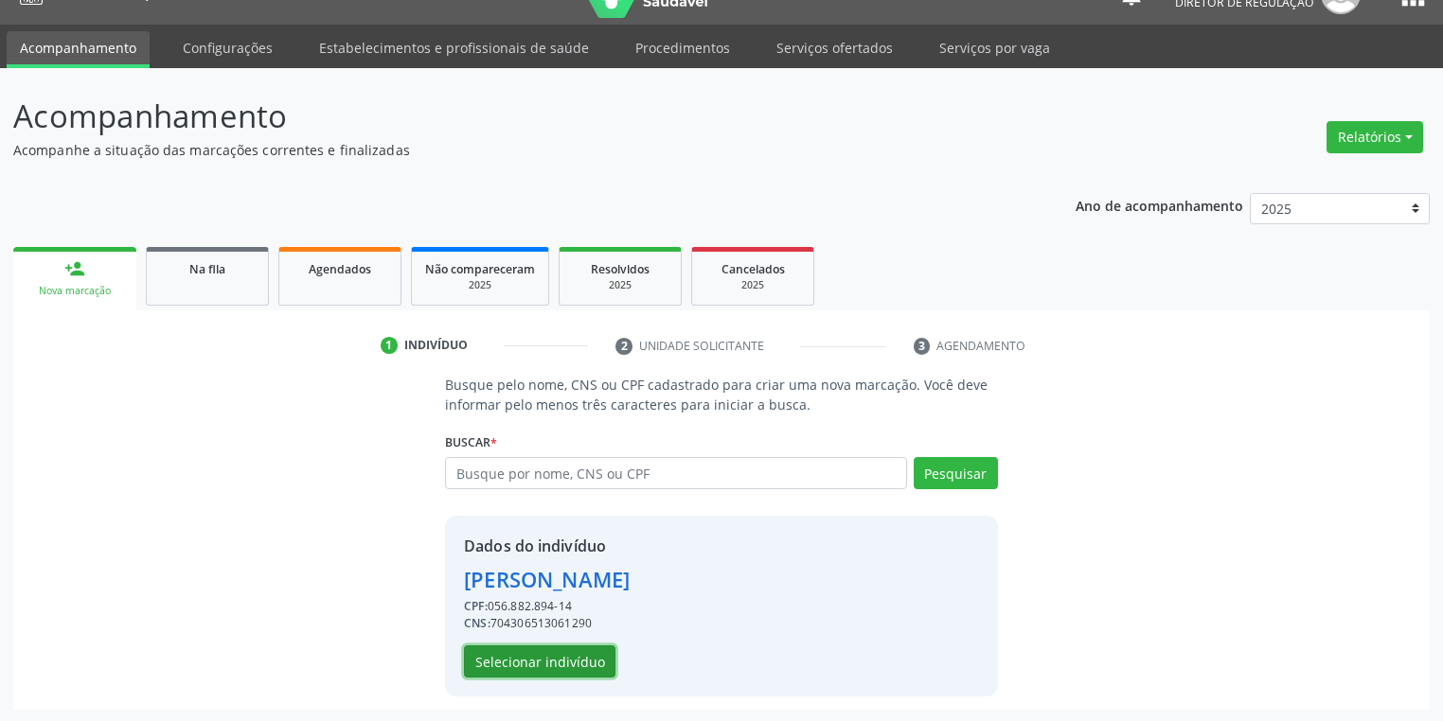
click at [569, 656] on button "Selecionar indivíduo" at bounding box center [539, 662] width 151 height 32
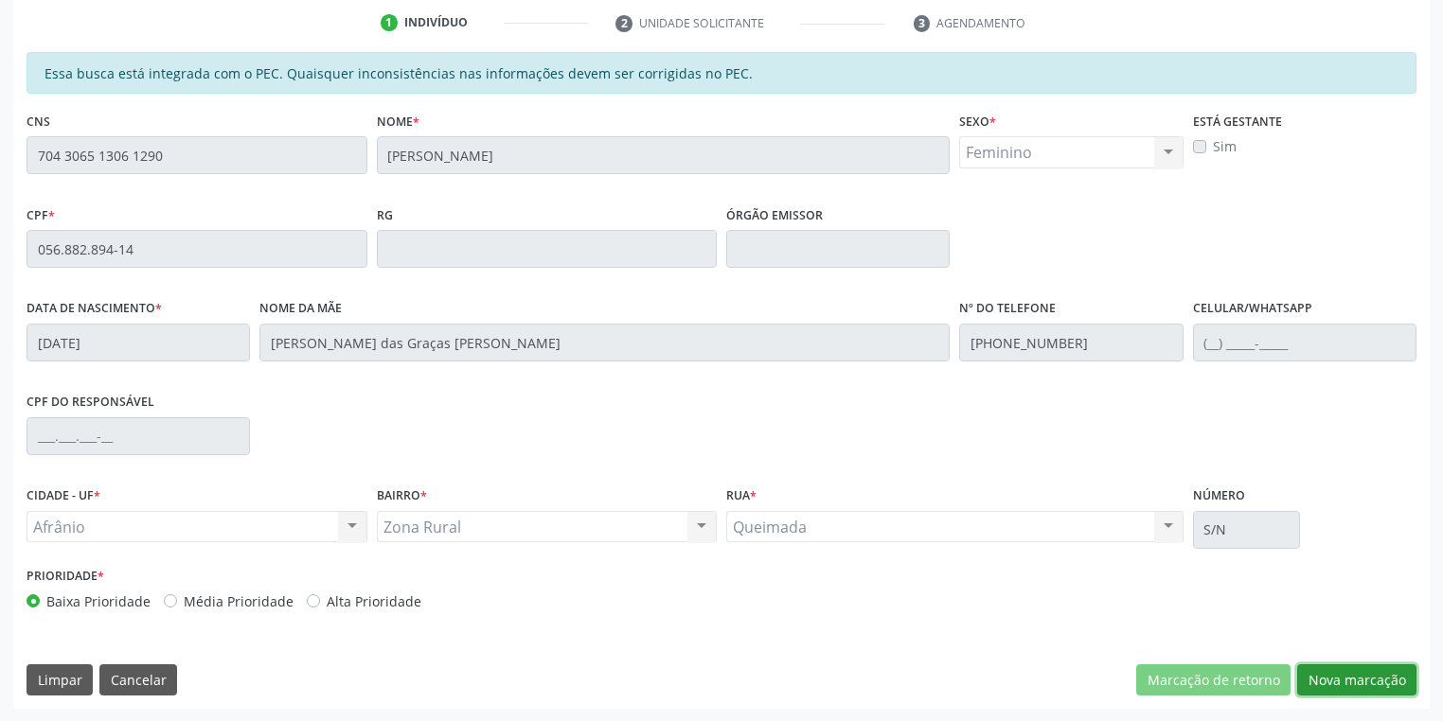
click at [1359, 687] on button "Nova marcação" at bounding box center [1356, 680] width 119 height 32
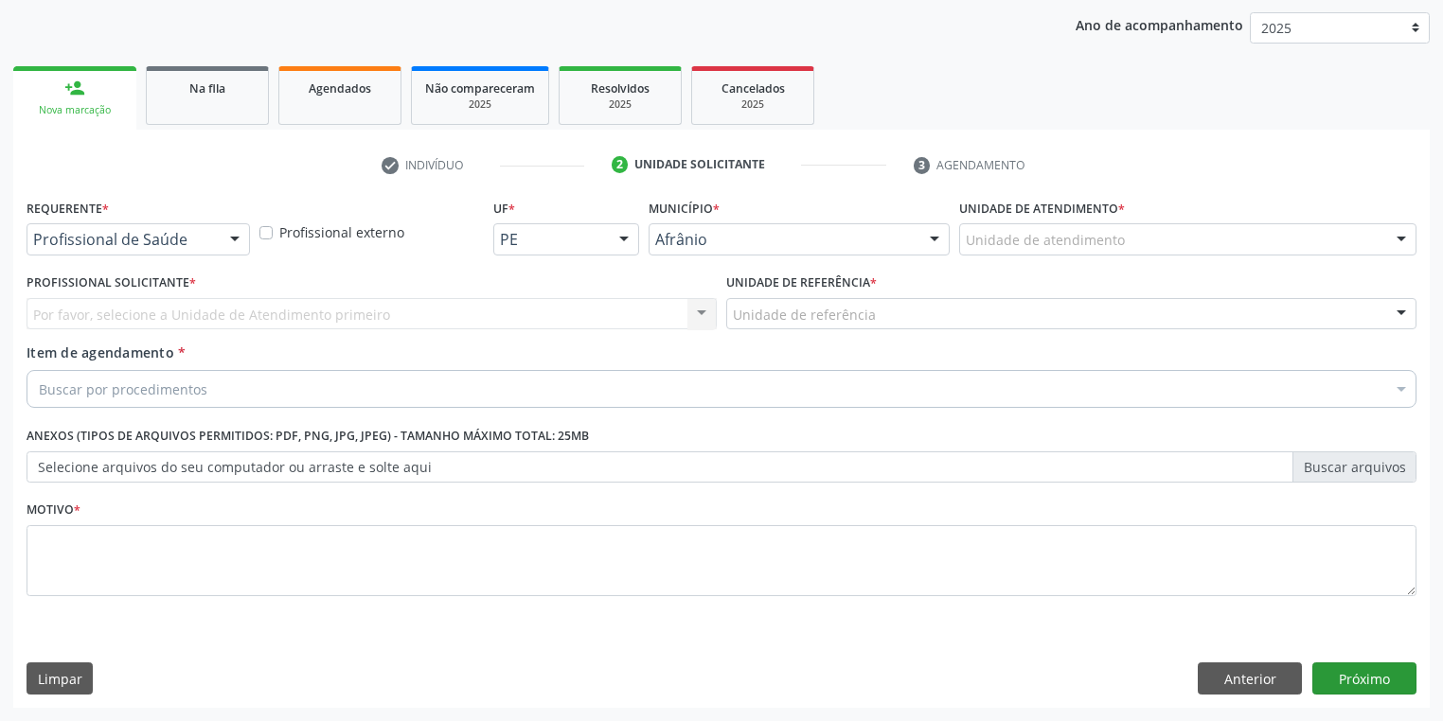
scroll to position [216, 0]
drag, startPoint x: 975, startPoint y: 238, endPoint x: 996, endPoint y: 314, distance: 79.5
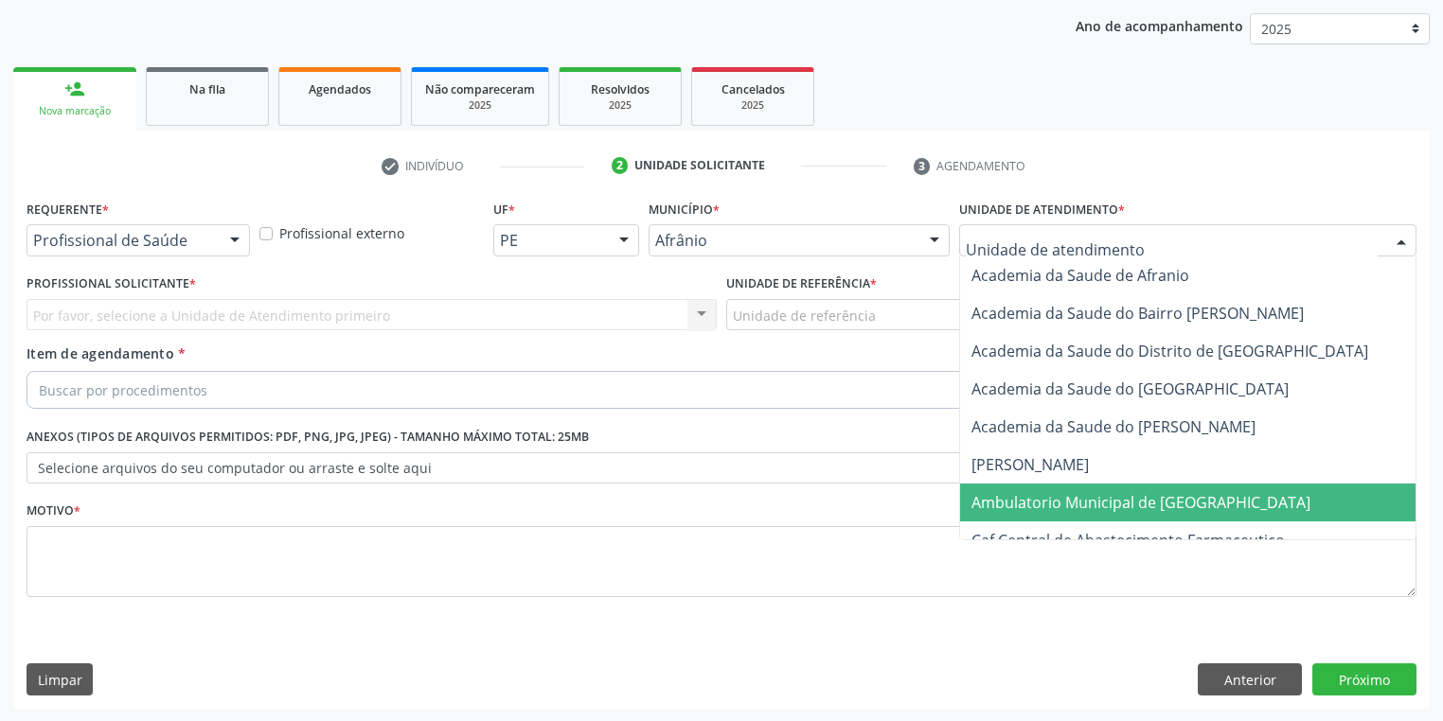
drag, startPoint x: 1012, startPoint y: 496, endPoint x: 950, endPoint y: 458, distance: 72.2
click at [1012, 496] on span "Ambulatorio Municipal de [GEOGRAPHIC_DATA]" at bounding box center [1140, 502] width 339 height 21
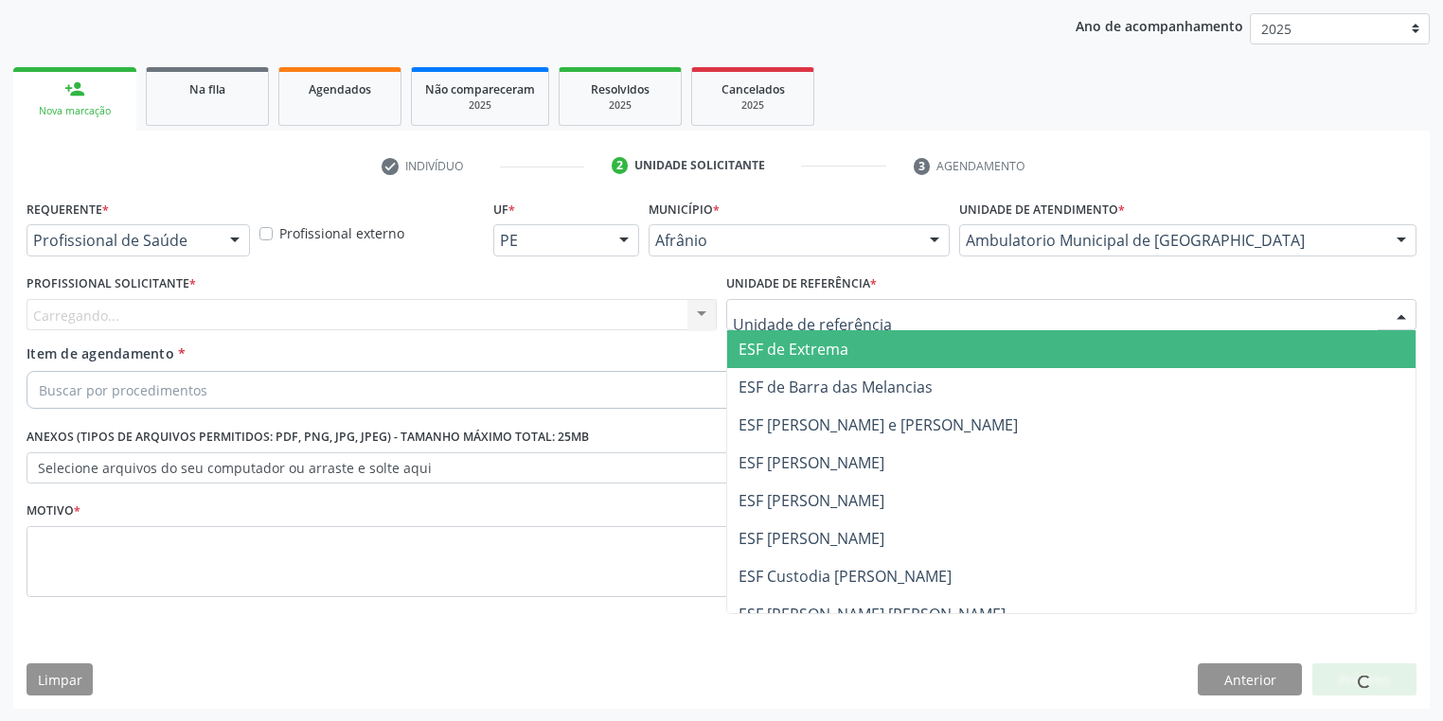
drag, startPoint x: 764, startPoint y: 312, endPoint x: 773, endPoint y: 401, distance: 89.5
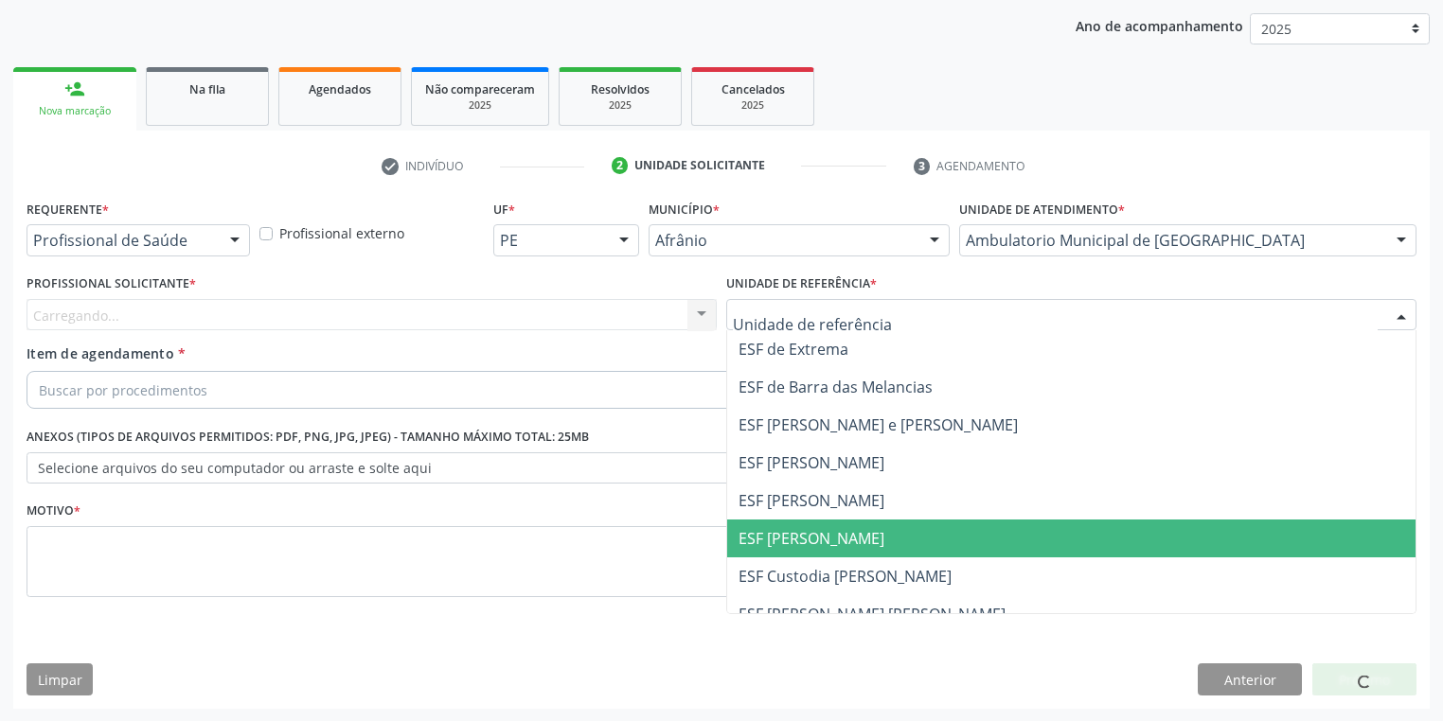
click at [782, 529] on span "ESF [PERSON_NAME]" at bounding box center [811, 538] width 146 height 21
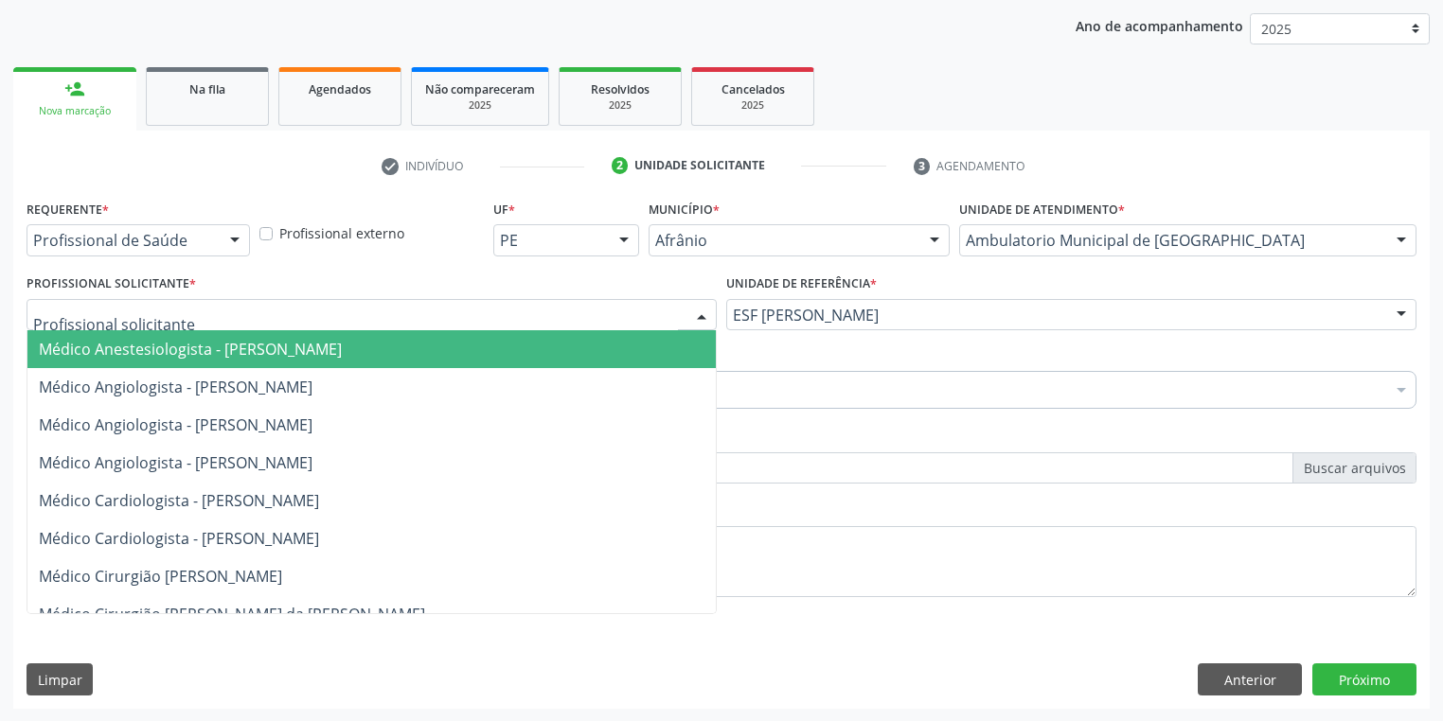
drag, startPoint x: 129, startPoint y: 303, endPoint x: 143, endPoint y: 364, distance: 63.1
click at [128, 315] on div at bounding box center [372, 315] width 690 height 32
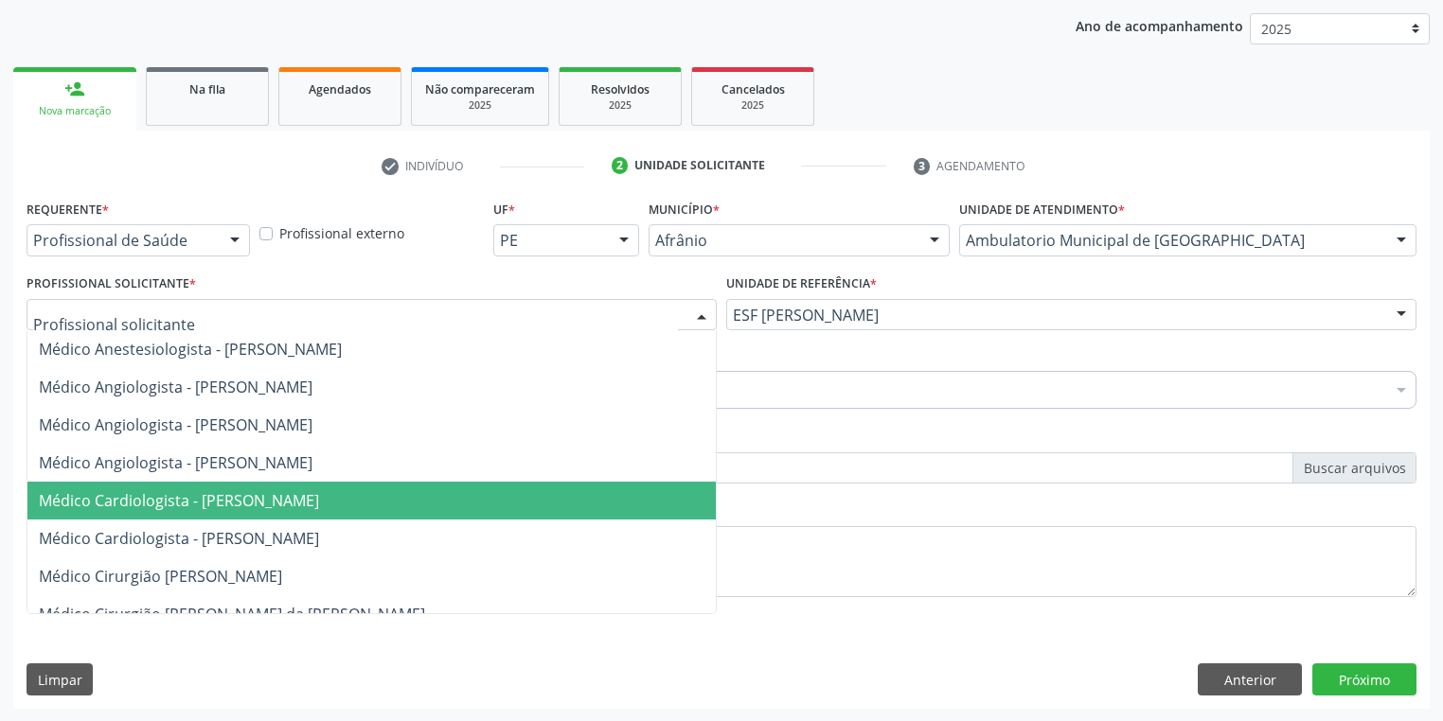
drag, startPoint x: 187, startPoint y: 494, endPoint x: 178, endPoint y: 489, distance: 10.6
click at [187, 496] on span "Médico Cardiologista - [PERSON_NAME]" at bounding box center [179, 500] width 280 height 21
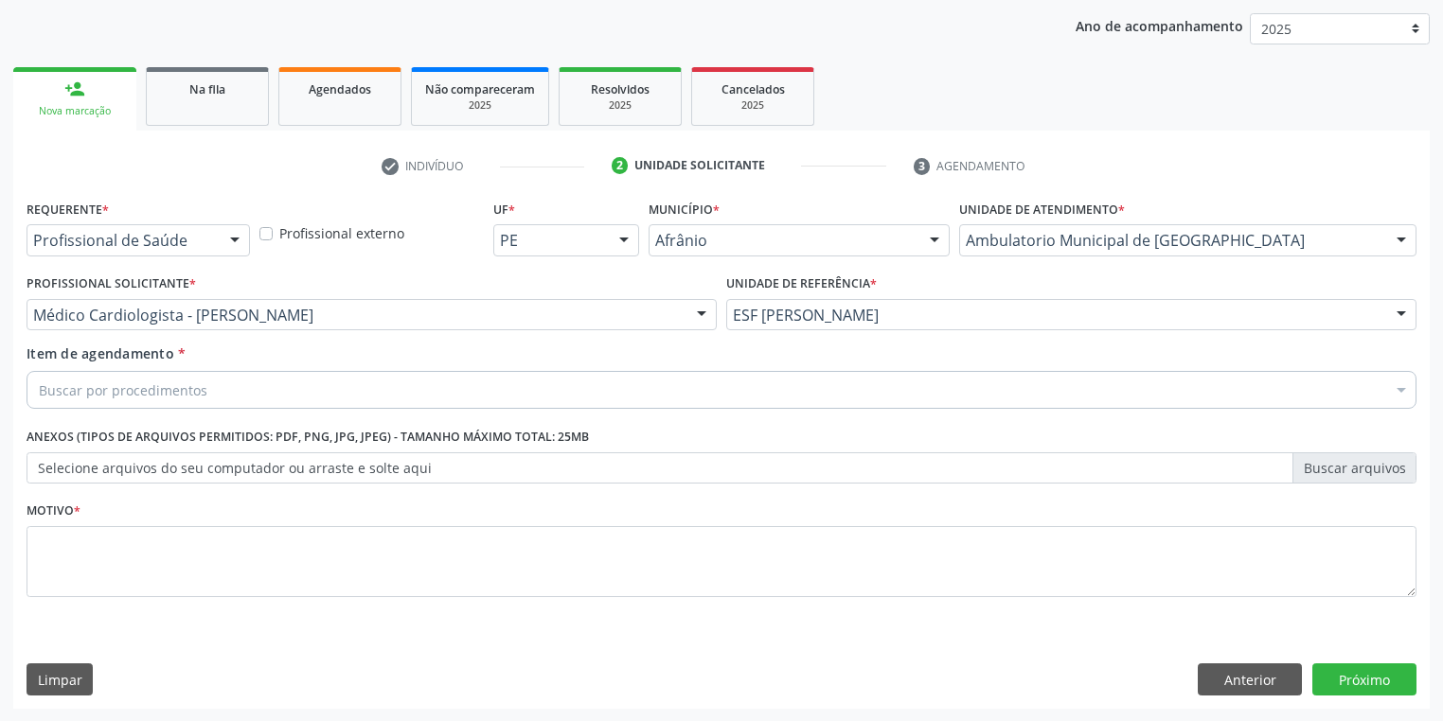
drag, startPoint x: 75, startPoint y: 333, endPoint x: 78, endPoint y: 355, distance: 22.0
click at [78, 355] on div "Requerente * Profissional de Saúde Profissional de Saúde Paciente Nenhum result…" at bounding box center [722, 409] width 1390 height 429
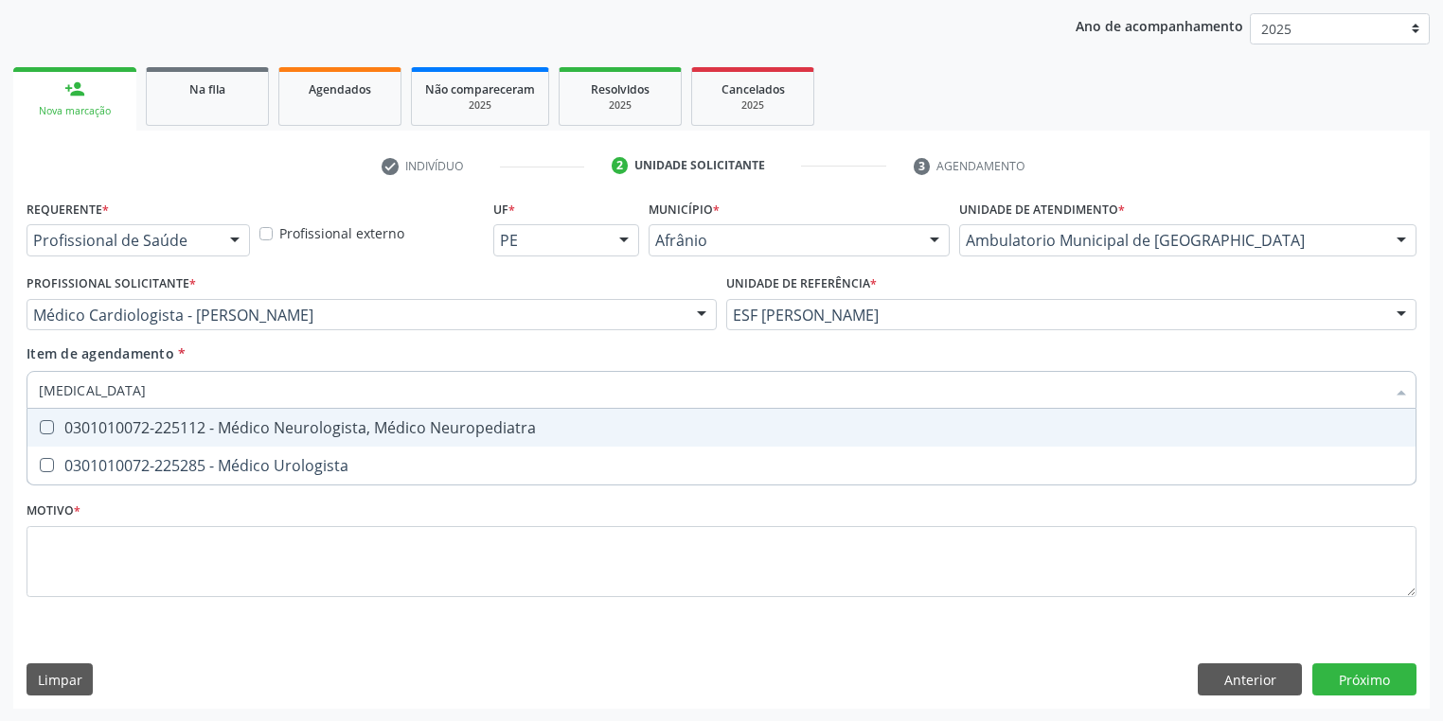
type input "UROLOGISTA"
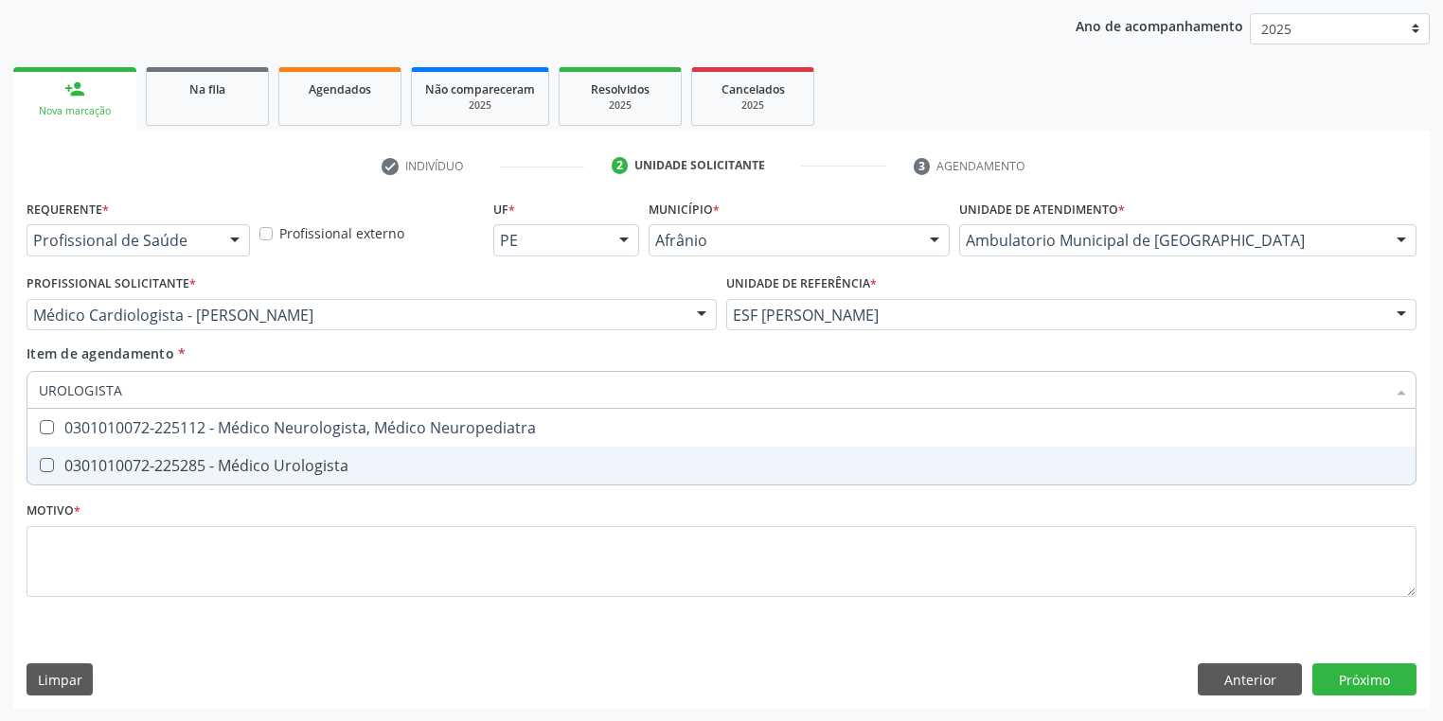
drag, startPoint x: 98, startPoint y: 473, endPoint x: 106, endPoint y: 489, distance: 17.8
click at [98, 473] on div "0301010072-225285 - Médico Urologista" at bounding box center [721, 465] width 1365 height 15
checkbox Urologista "true"
click at [95, 576] on div "Requerente * Profissional de Saúde Profissional de Saúde Paciente Nenhum result…" at bounding box center [722, 409] width 1390 height 429
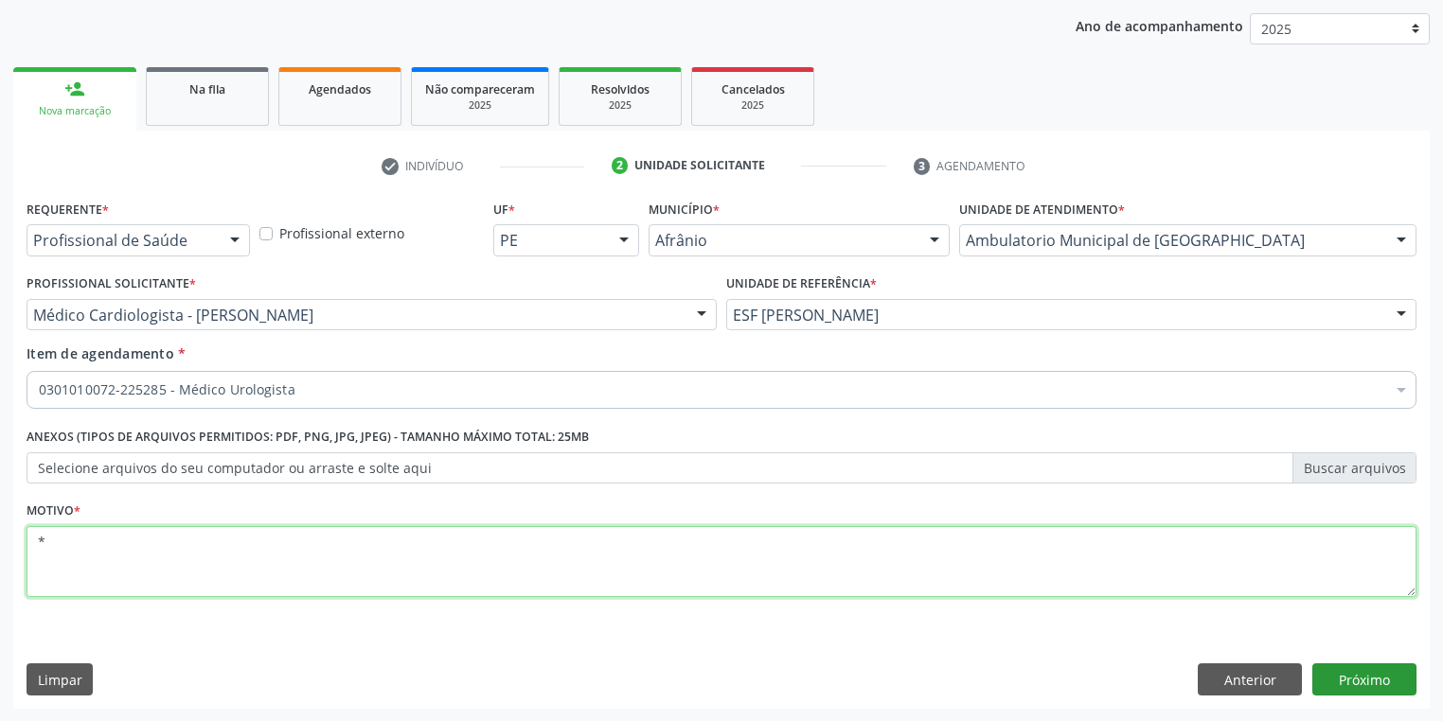
type textarea "*"
click at [1361, 689] on button "Próximo" at bounding box center [1364, 680] width 104 height 32
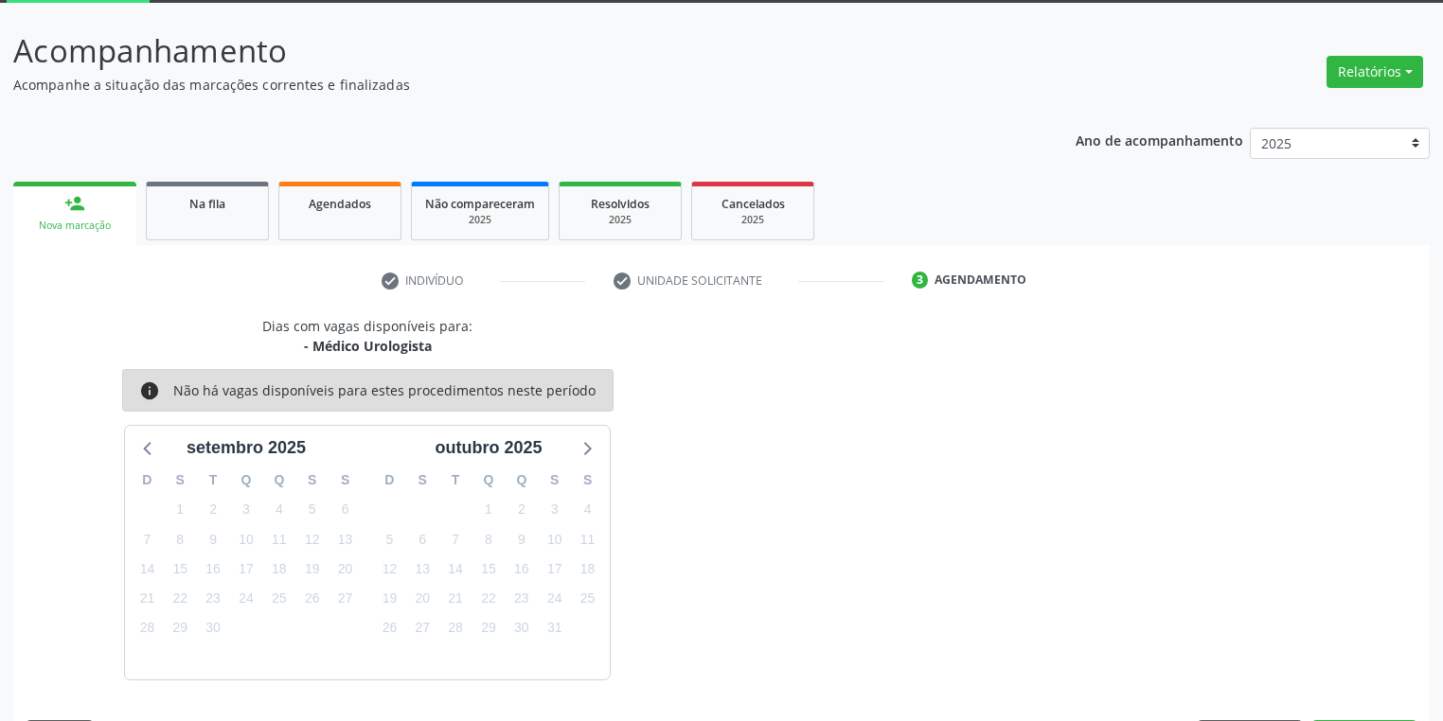
scroll to position [156, 0]
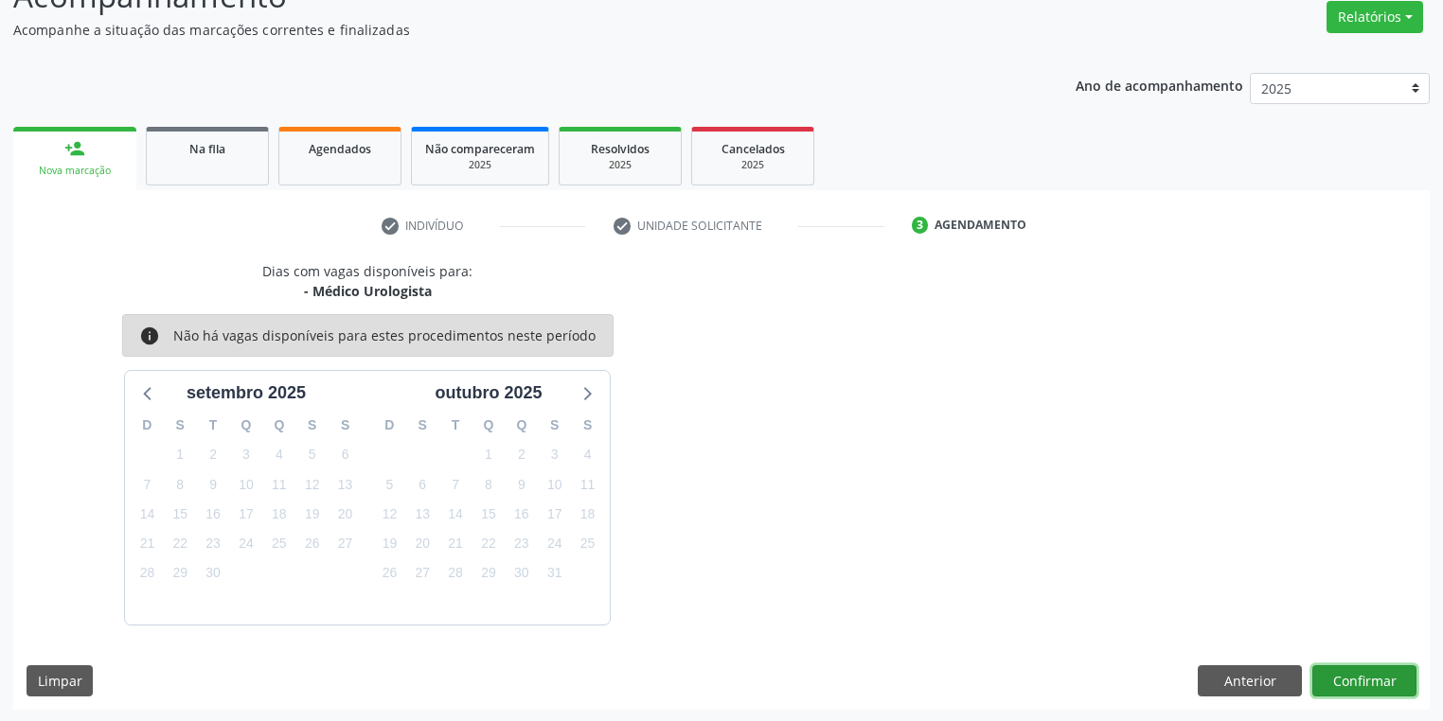
click at [1341, 677] on button "Confirmar" at bounding box center [1364, 681] width 104 height 32
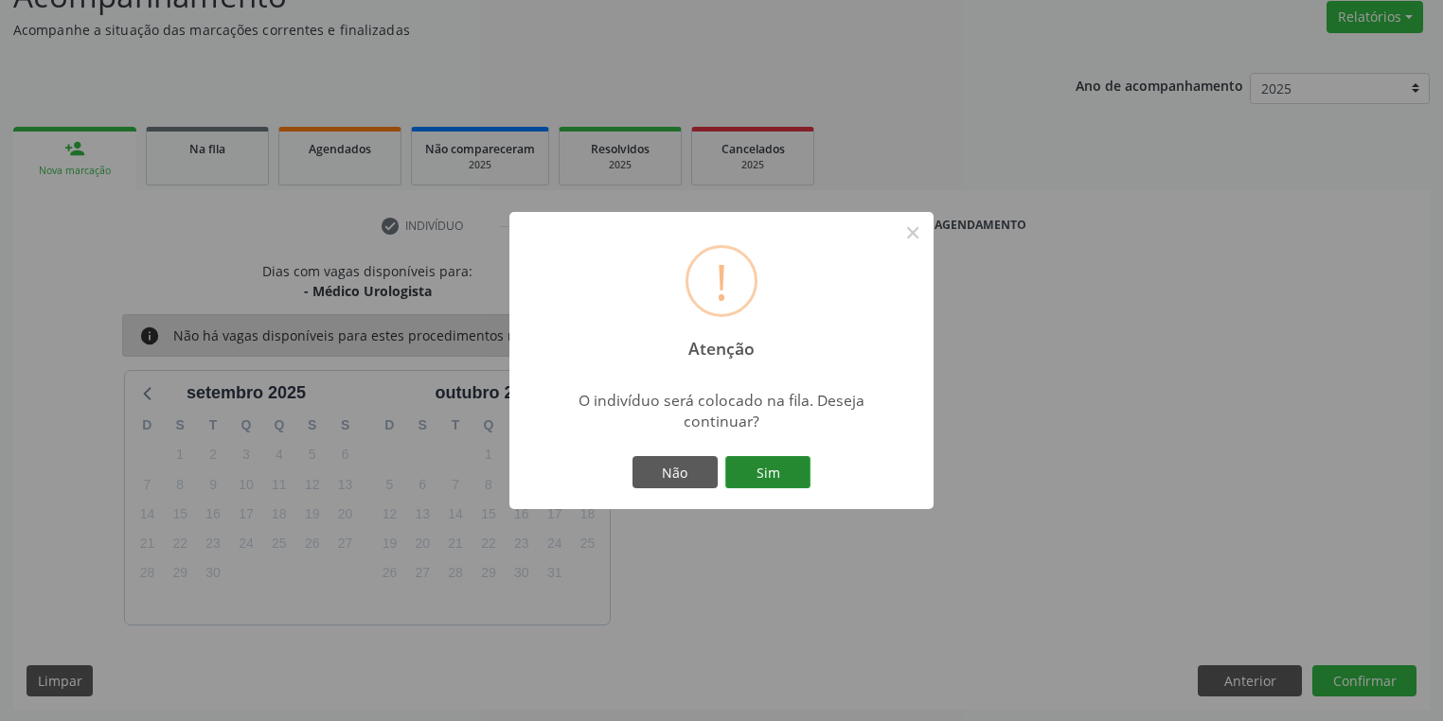
click at [749, 460] on button "Sim" at bounding box center [767, 472] width 85 height 32
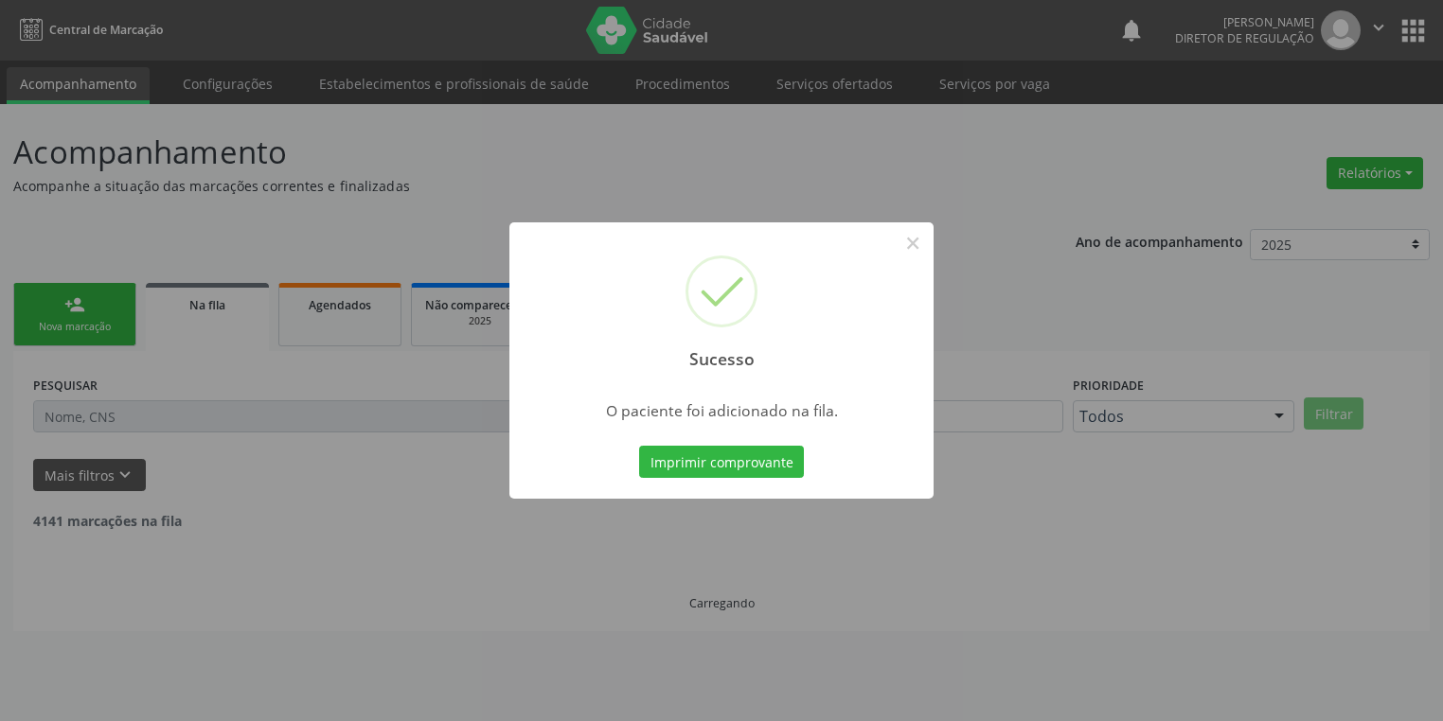
scroll to position [0, 0]
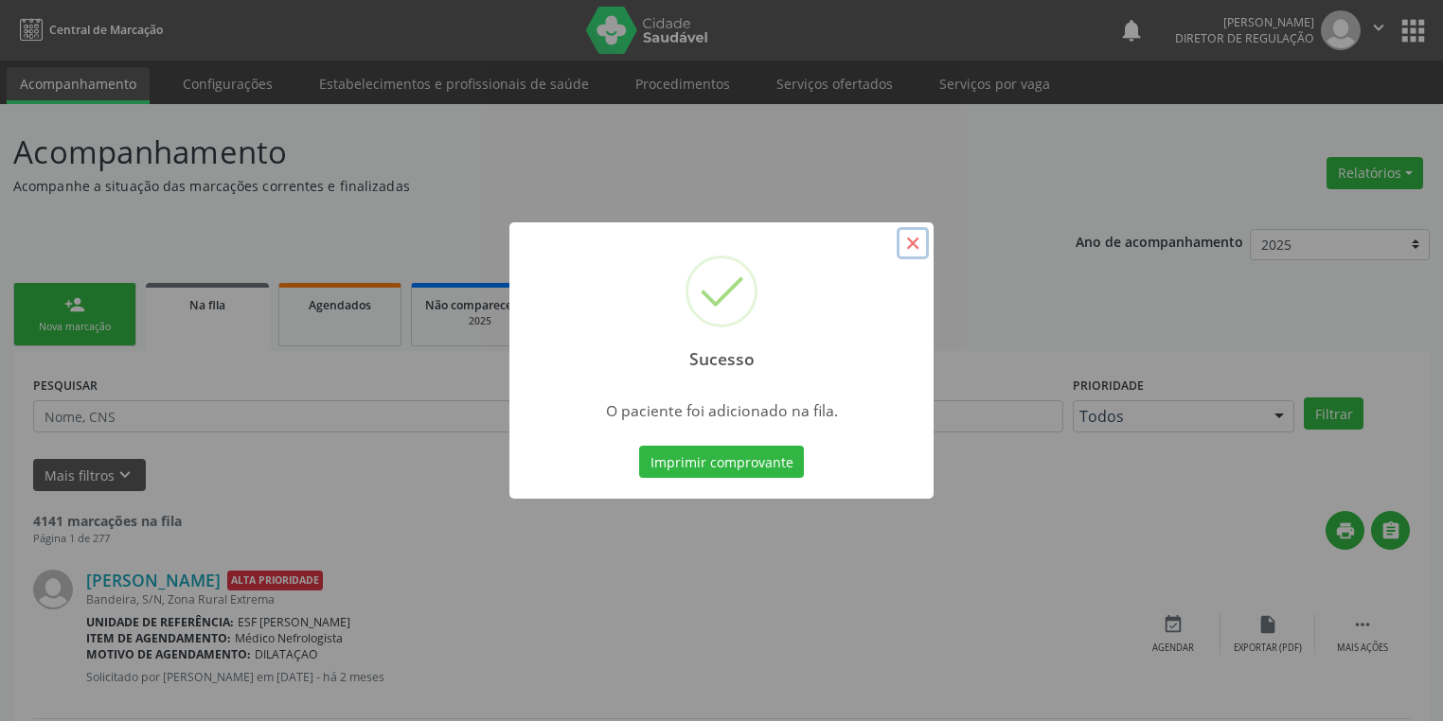
click at [904, 250] on button "×" at bounding box center [912, 243] width 32 height 32
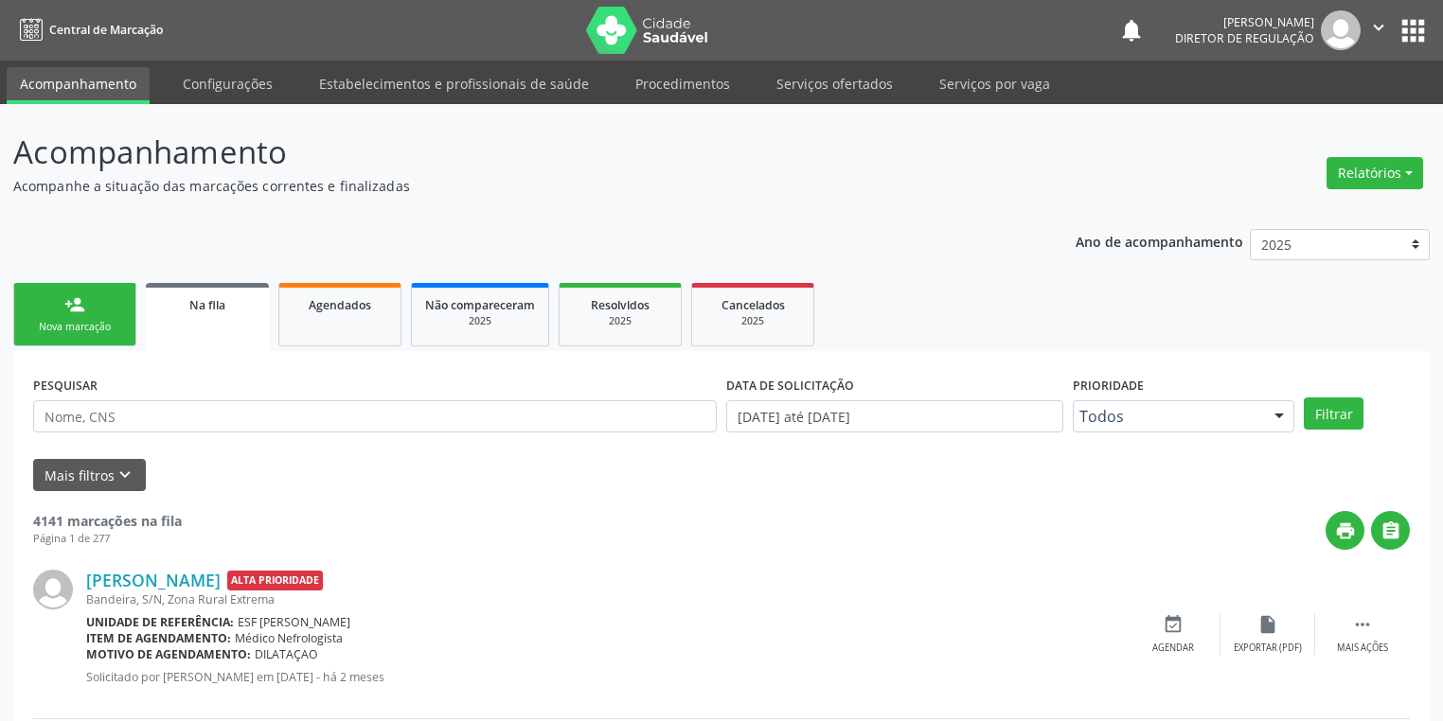
click at [95, 329] on div "Nova marcação" at bounding box center [74, 327] width 95 height 14
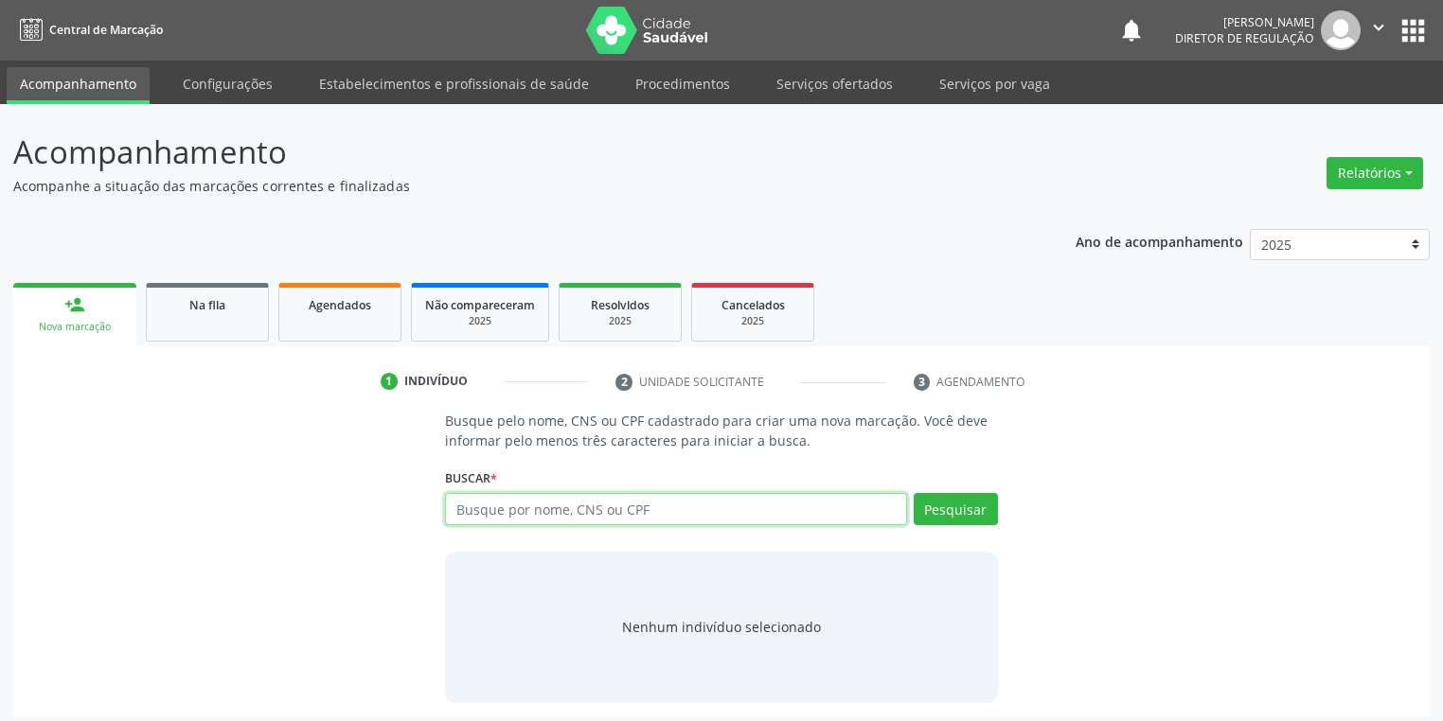
click at [487, 514] on input "text" at bounding box center [676, 509] width 462 height 32
type input "705700486796530"
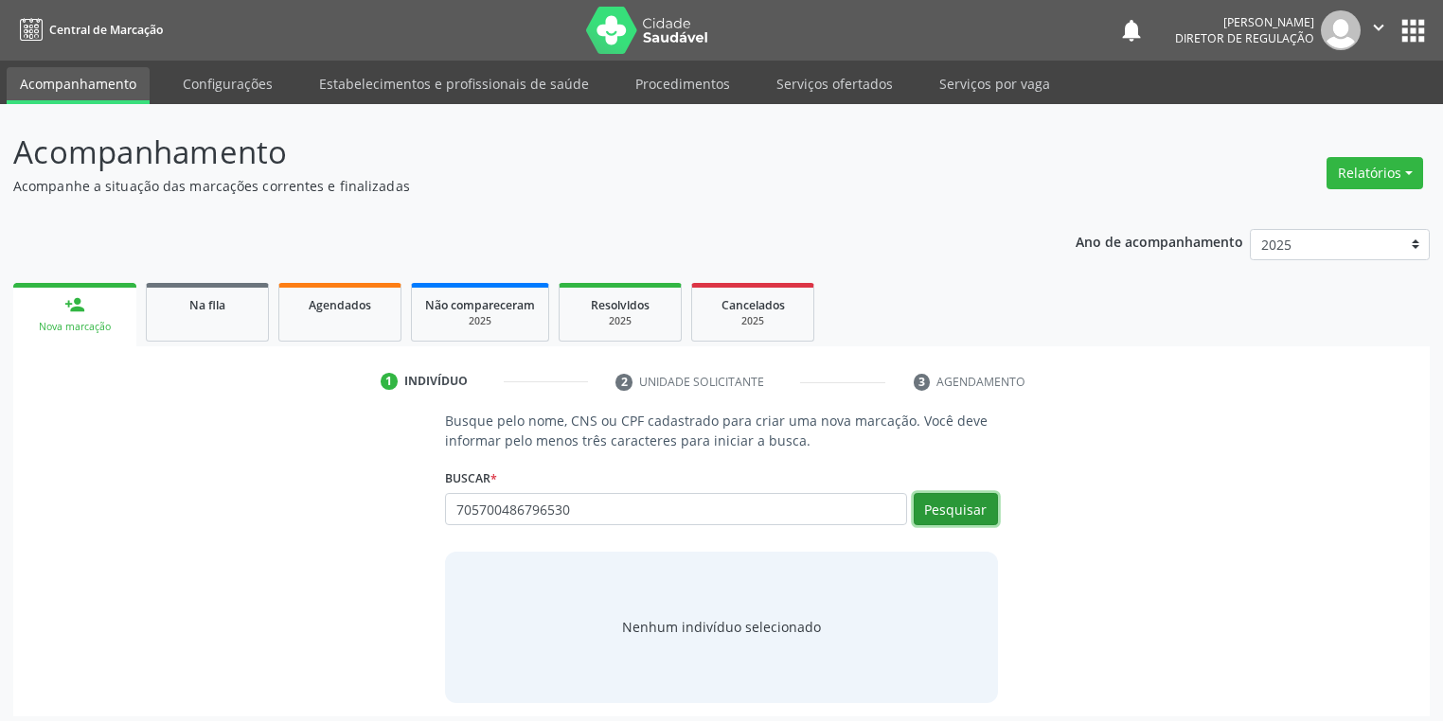
click at [930, 498] on button "Pesquisar" at bounding box center [955, 509] width 84 height 32
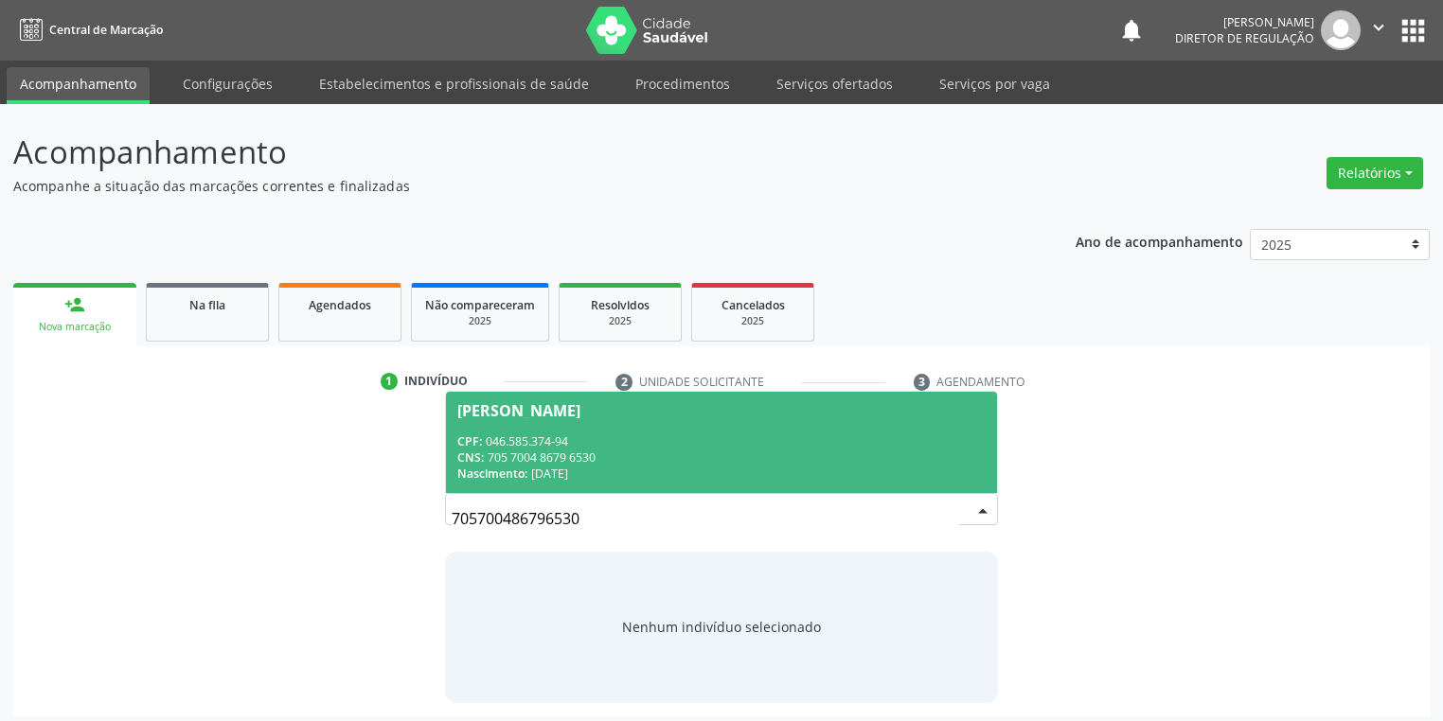
drag, startPoint x: 541, startPoint y: 446, endPoint x: 556, endPoint y: 477, distance: 34.3
click at [541, 445] on div "CPF: 046.585.374-94" at bounding box center [721, 442] width 528 height 16
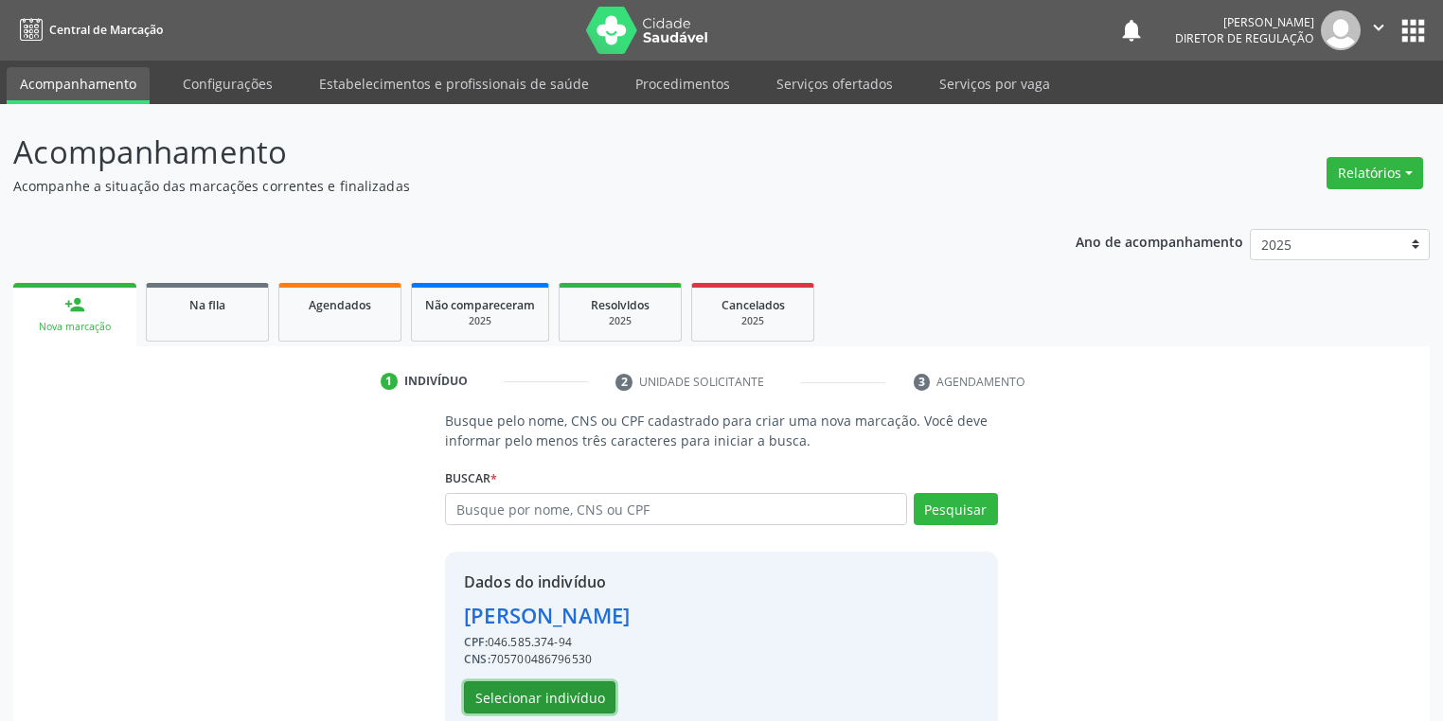
click at [539, 693] on button "Selecionar indivíduo" at bounding box center [539, 698] width 151 height 32
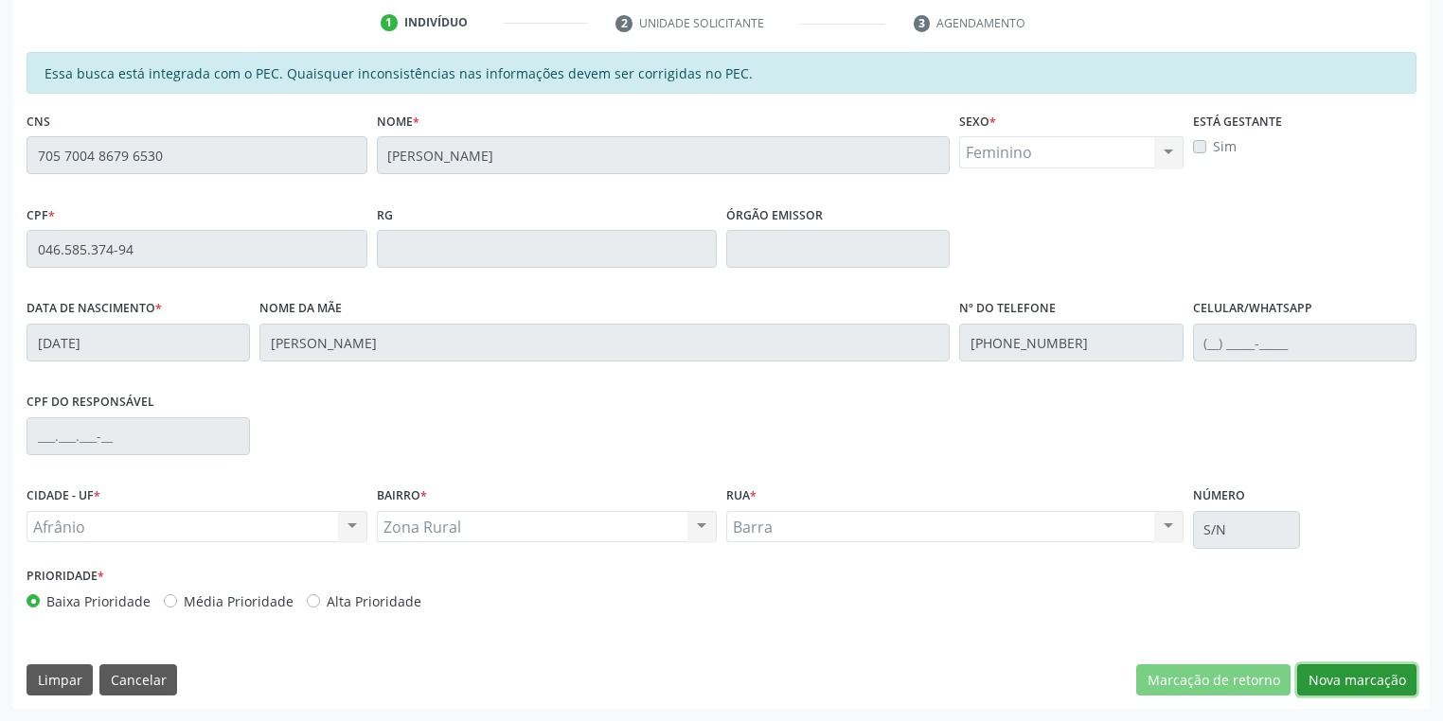
click at [1339, 678] on button "Nova marcação" at bounding box center [1356, 680] width 119 height 32
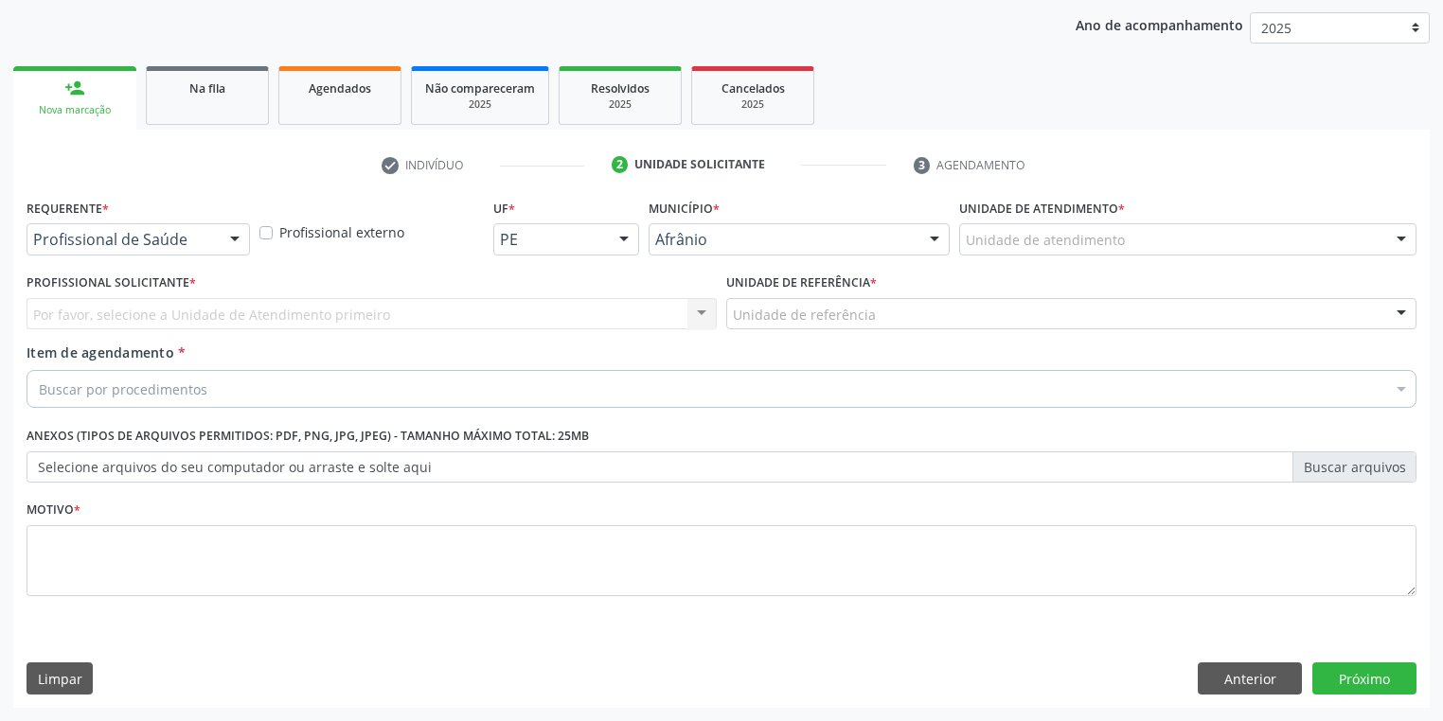
scroll to position [216, 0]
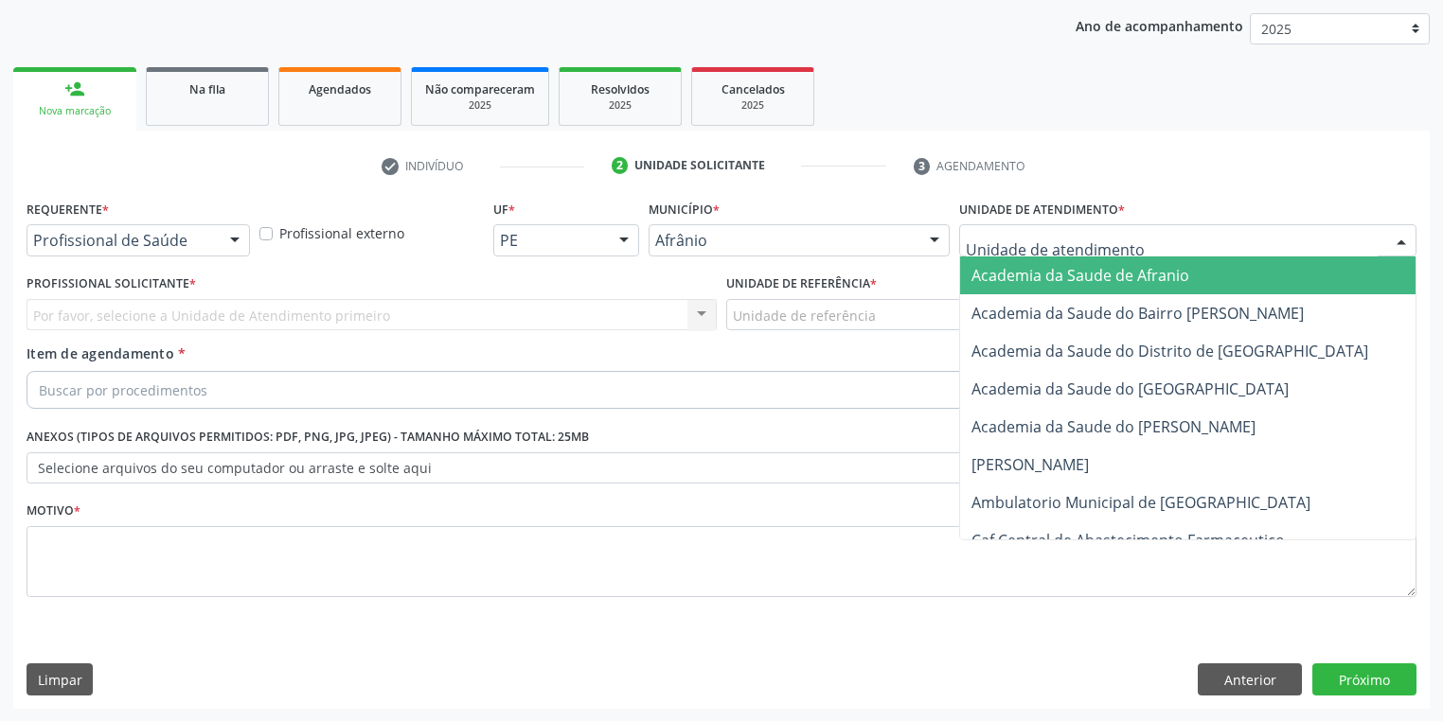
click at [1015, 254] on div at bounding box center [1187, 240] width 457 height 32
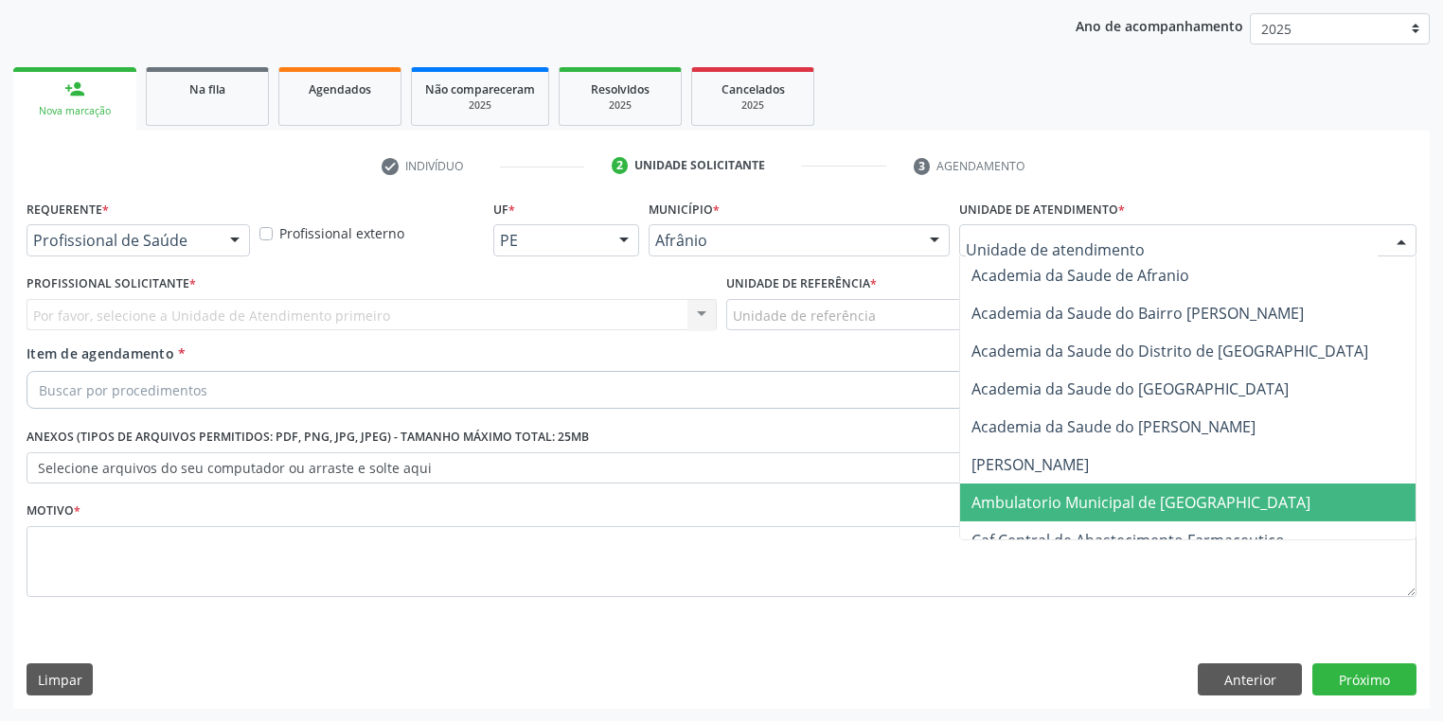
click at [1015, 504] on span "Ambulatorio Municipal de [GEOGRAPHIC_DATA]" at bounding box center [1140, 502] width 339 height 21
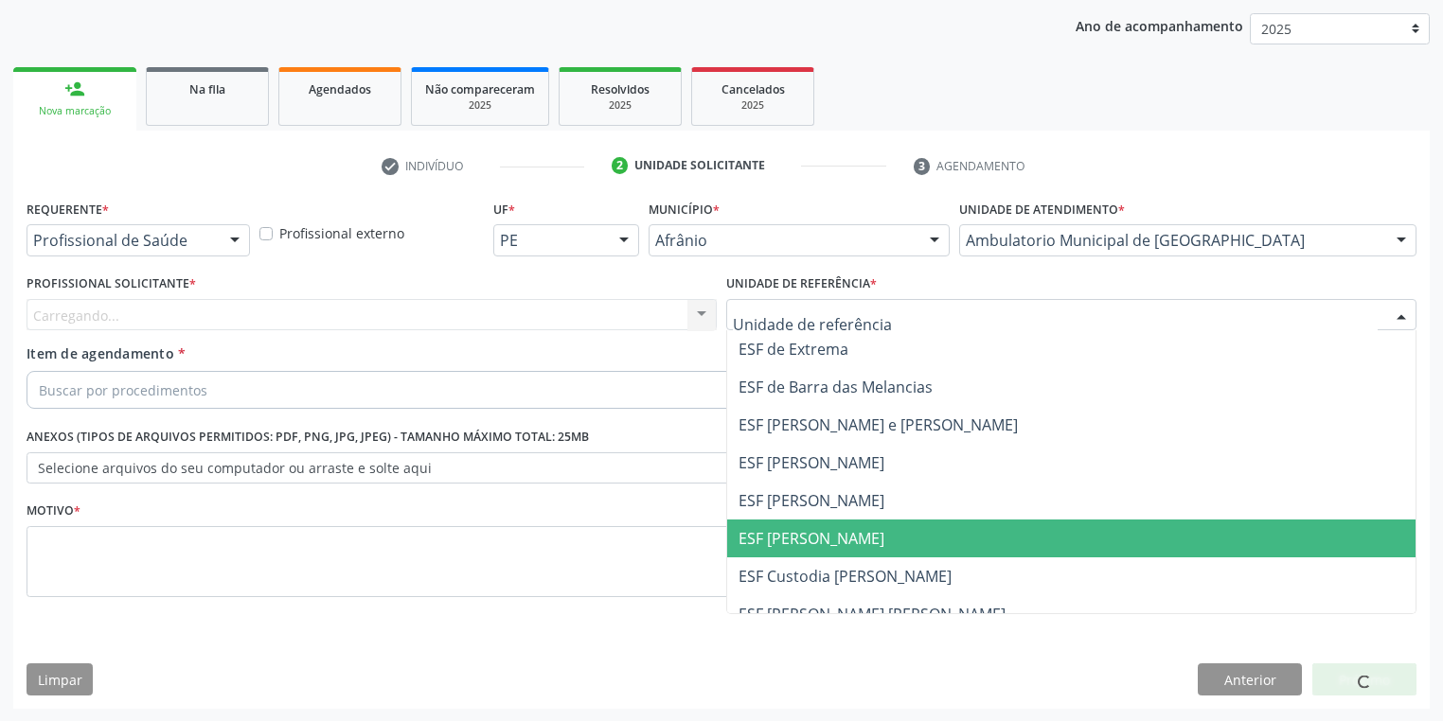
click at [798, 540] on span "ESF [PERSON_NAME]" at bounding box center [811, 538] width 146 height 21
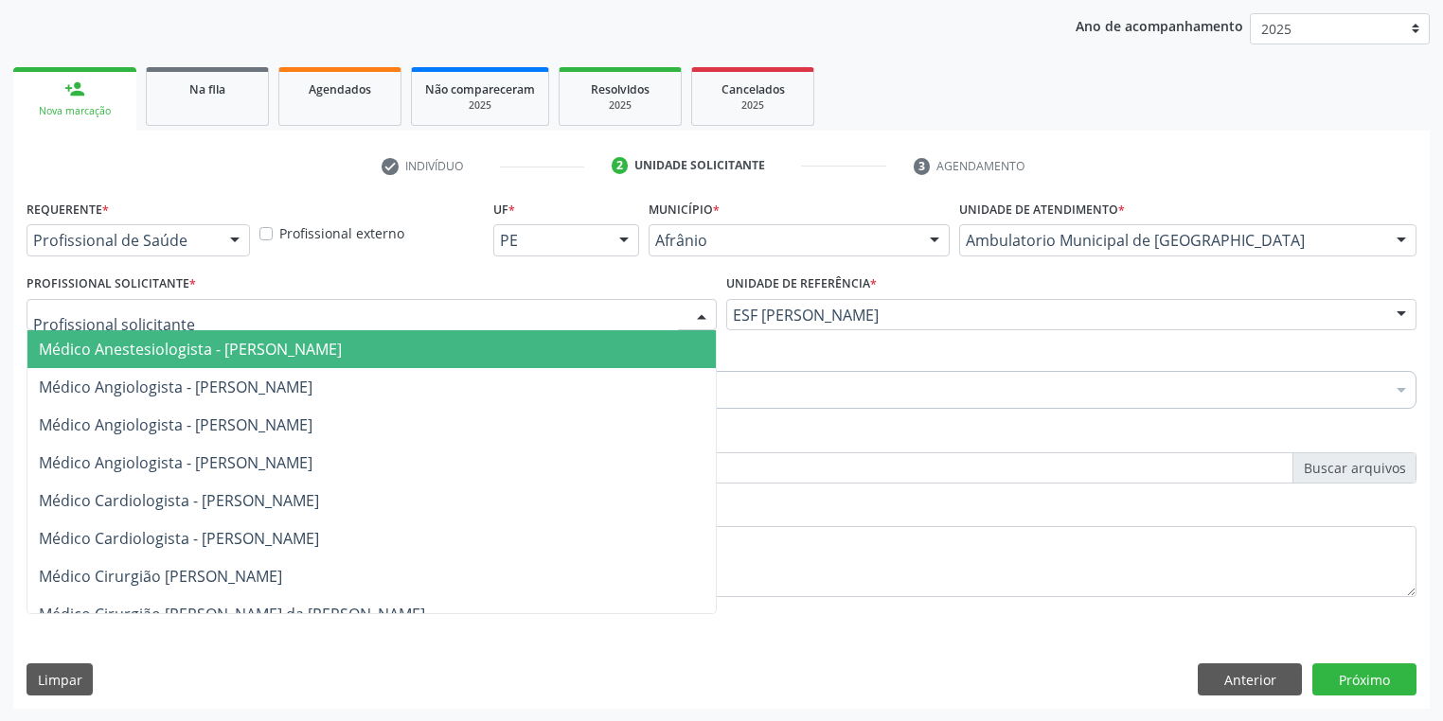
drag, startPoint x: 198, startPoint y: 327, endPoint x: 201, endPoint y: 379, distance: 52.1
click at [197, 330] on div "Médico Anestesiologista - Julianna Ferreira Obara Médico Angiologista - Glauber…" at bounding box center [372, 315] width 690 height 32
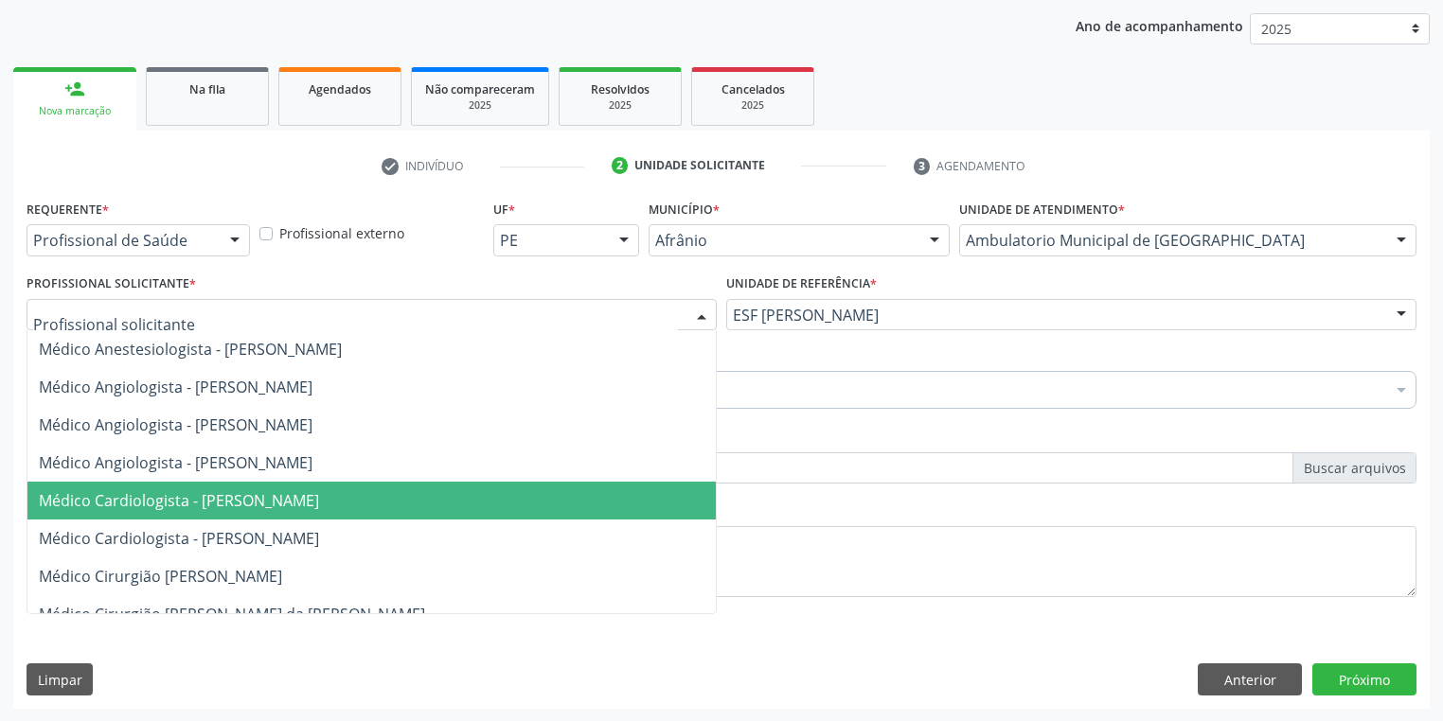
drag, startPoint x: 216, startPoint y: 482, endPoint x: 204, endPoint y: 481, distance: 11.4
click at [215, 486] on span "Médico Cardiologista - [PERSON_NAME]" at bounding box center [371, 501] width 688 height 38
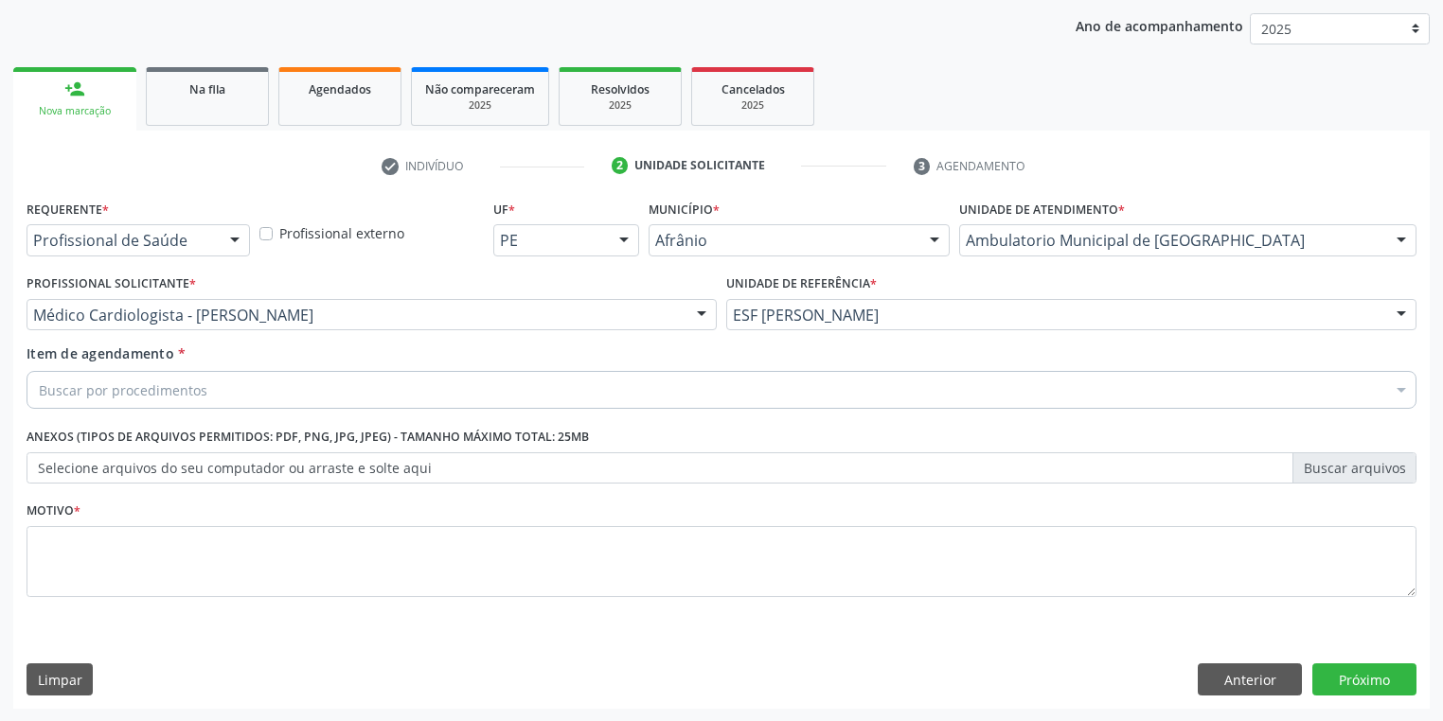
click at [134, 402] on div "Buscar por procedimentos" at bounding box center [722, 390] width 1390 height 38
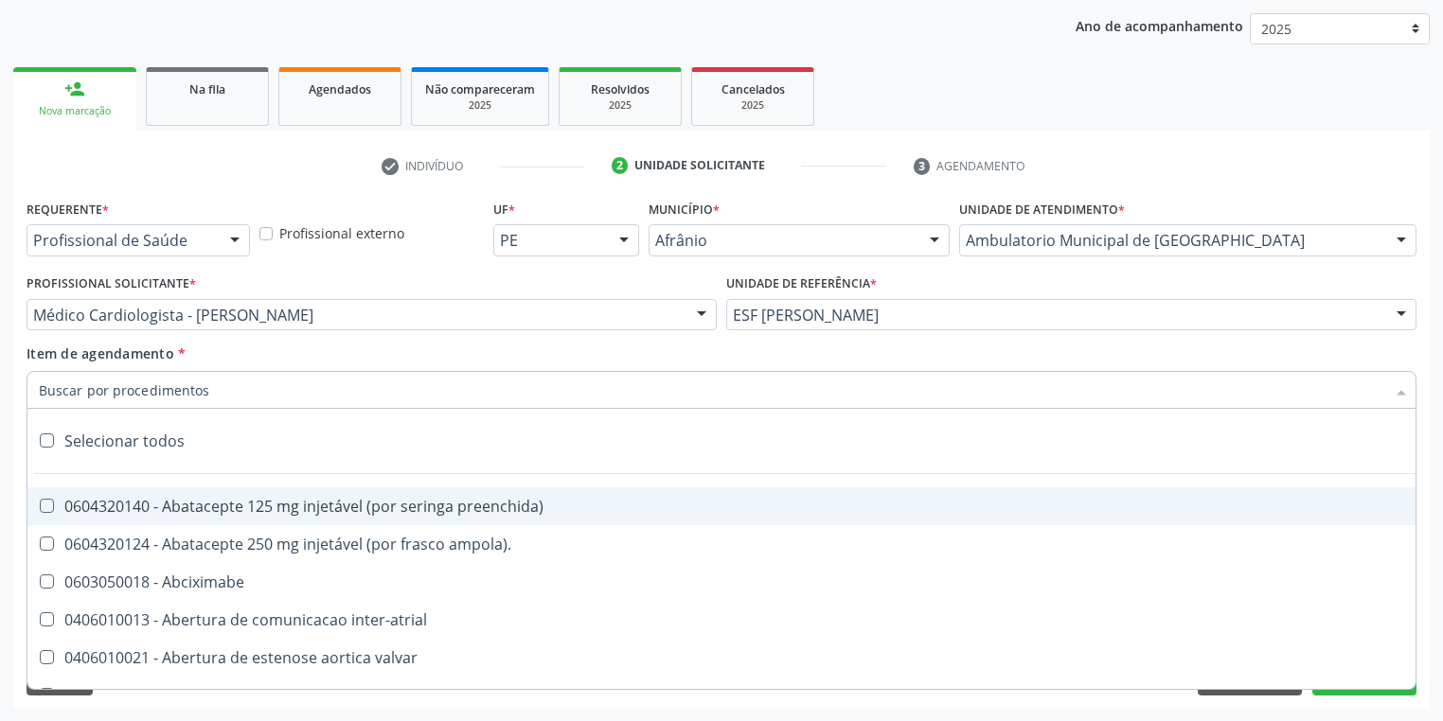
type input "I"
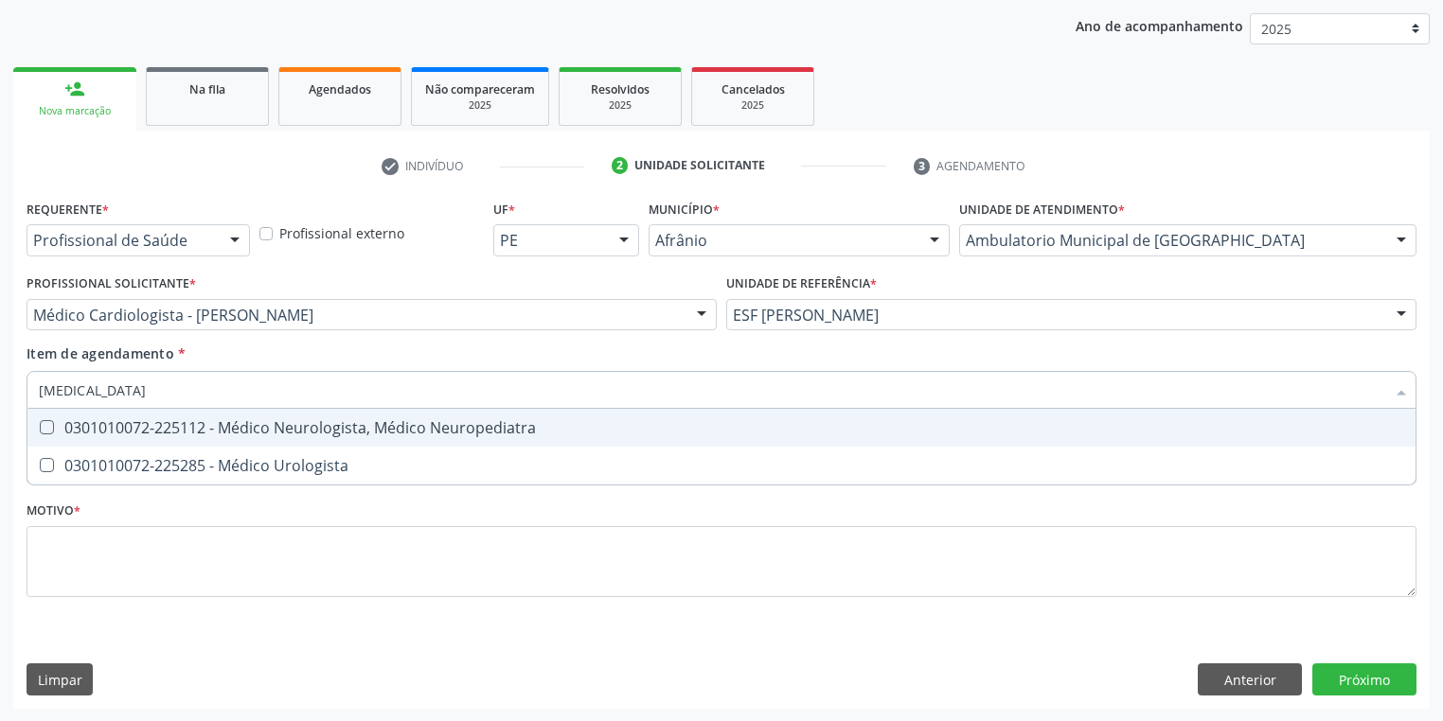
type input "UROLOGISTA"
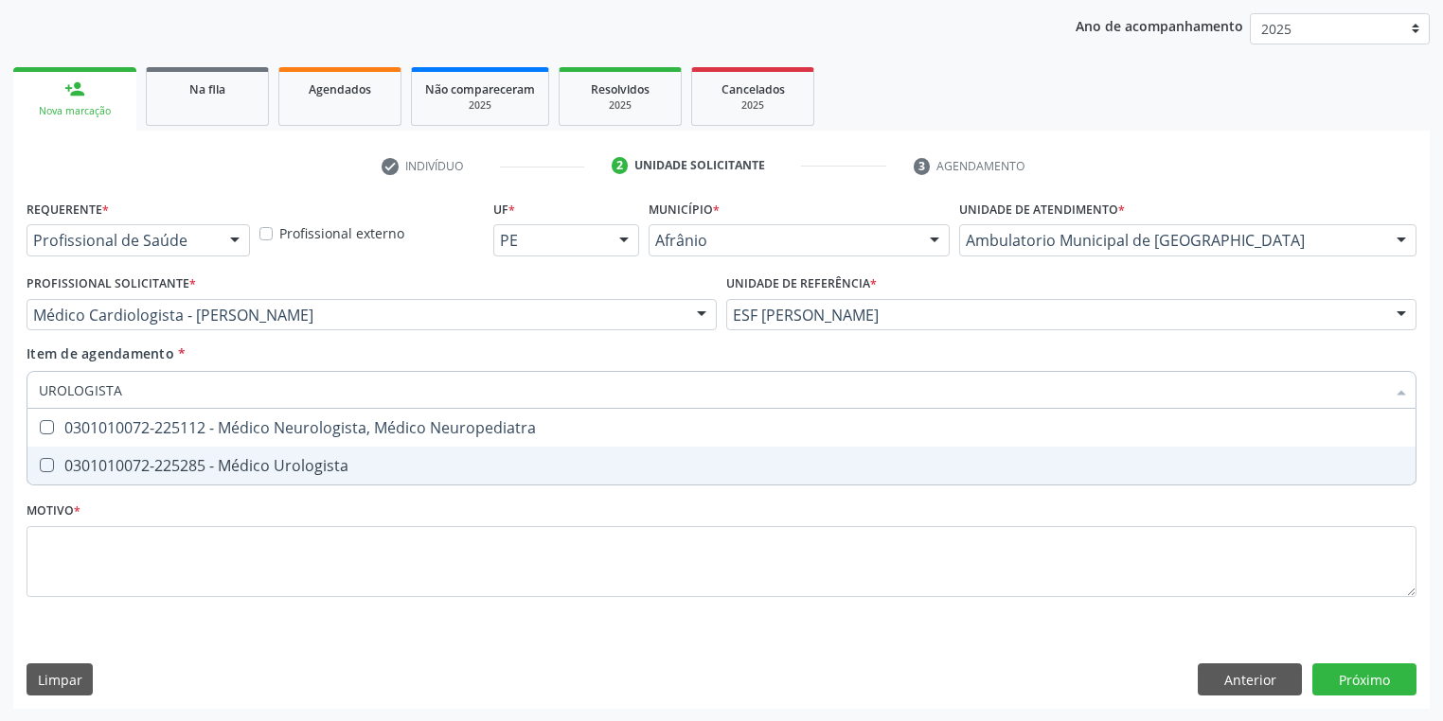
click at [130, 471] on div "0301010072-225285 - Médico Urologista" at bounding box center [721, 465] width 1365 height 15
checkbox Urologista "true"
click at [116, 560] on div "Requerente * Profissional de Saúde Profissional de Saúde Paciente Nenhum result…" at bounding box center [722, 409] width 1390 height 429
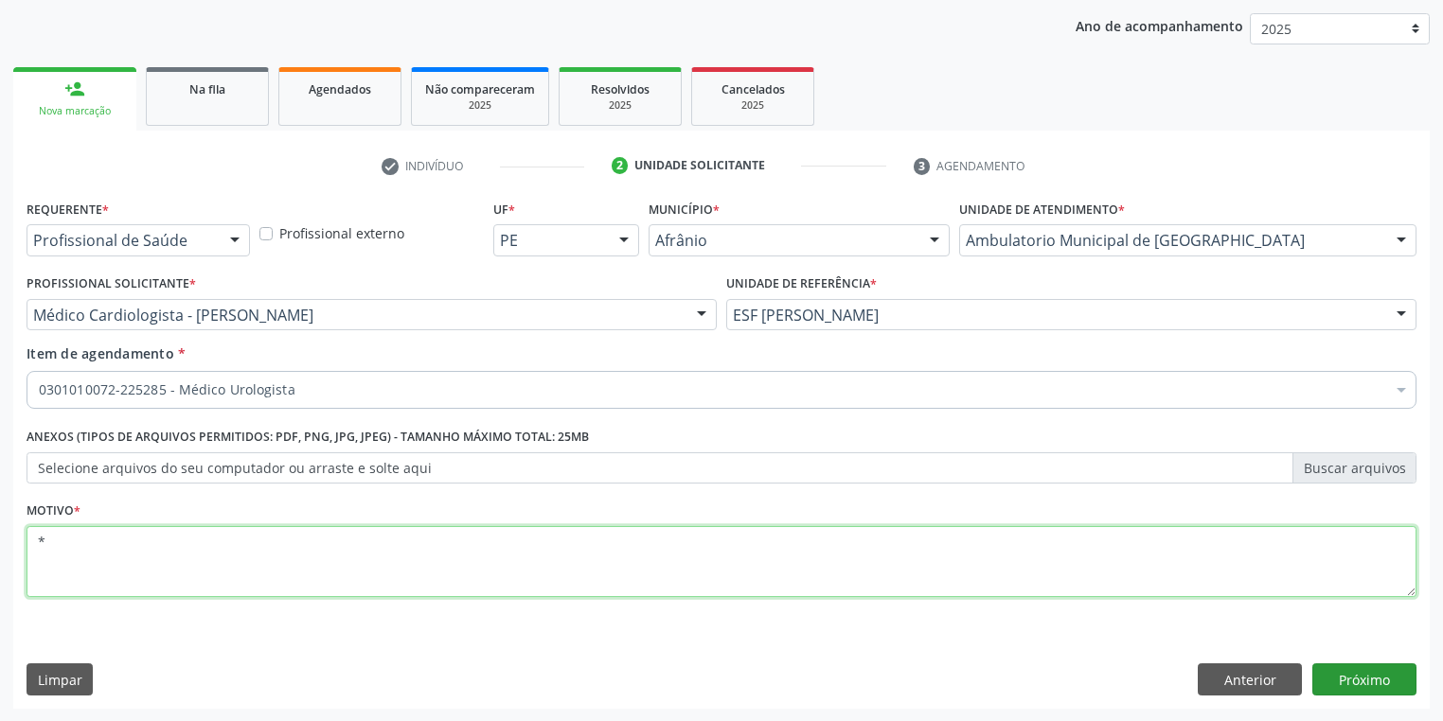
type textarea "*"
click at [1338, 681] on button "Próximo" at bounding box center [1364, 680] width 104 height 32
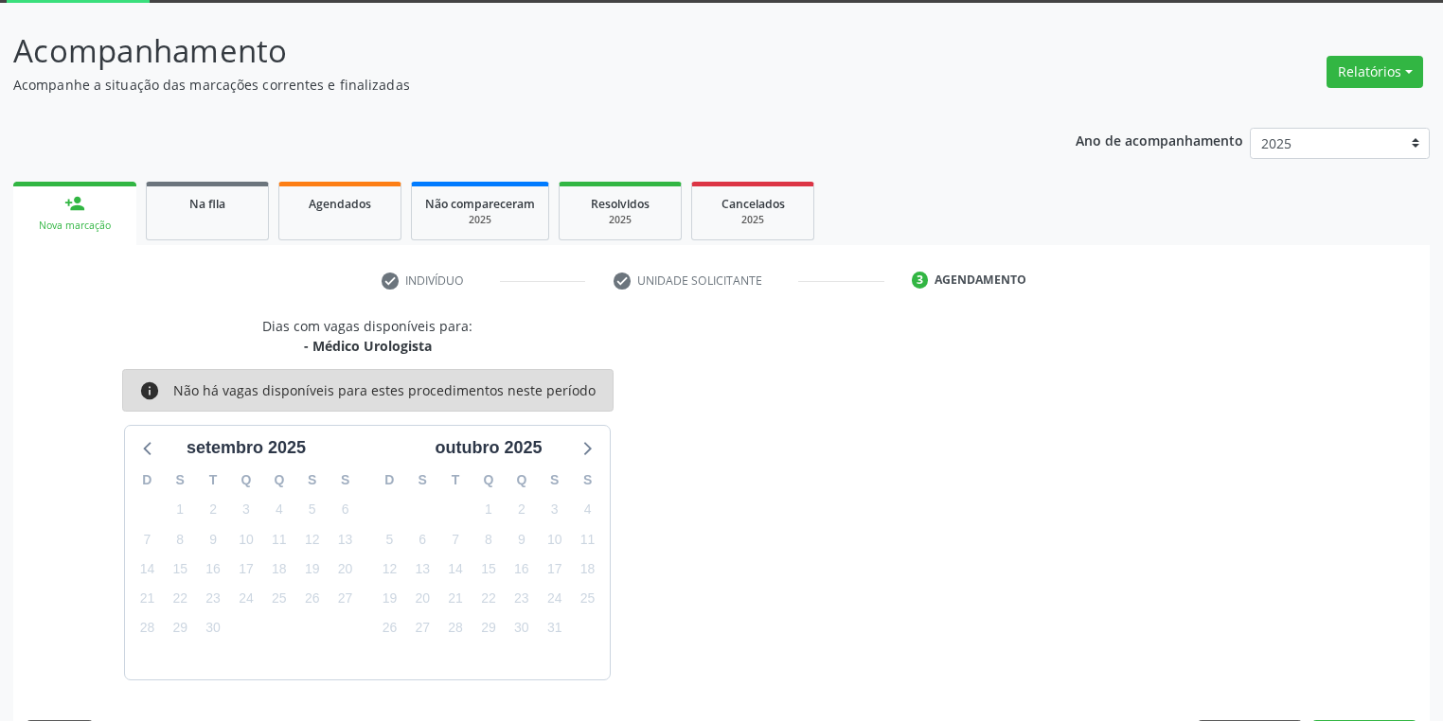
scroll to position [156, 0]
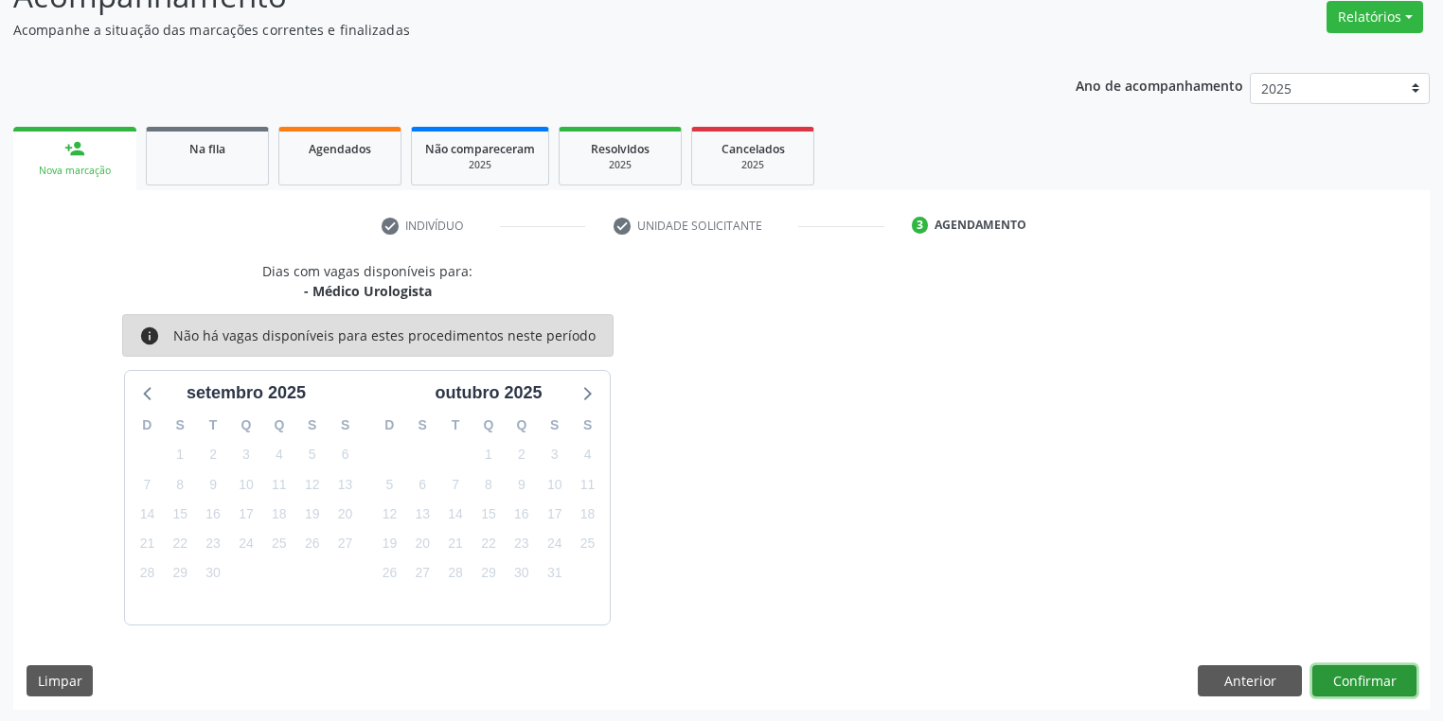
click at [1365, 685] on button "Confirmar" at bounding box center [1364, 681] width 104 height 32
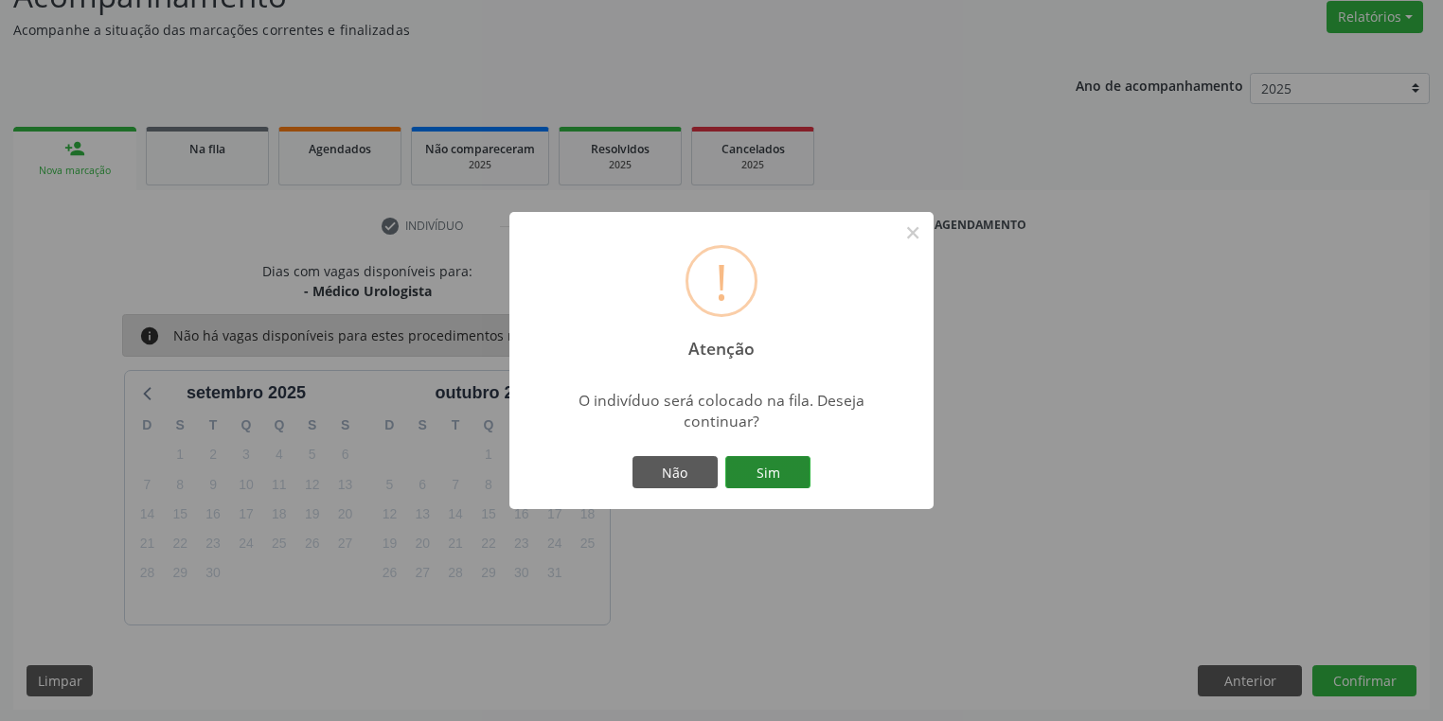
click at [788, 467] on button "Sim" at bounding box center [767, 472] width 85 height 32
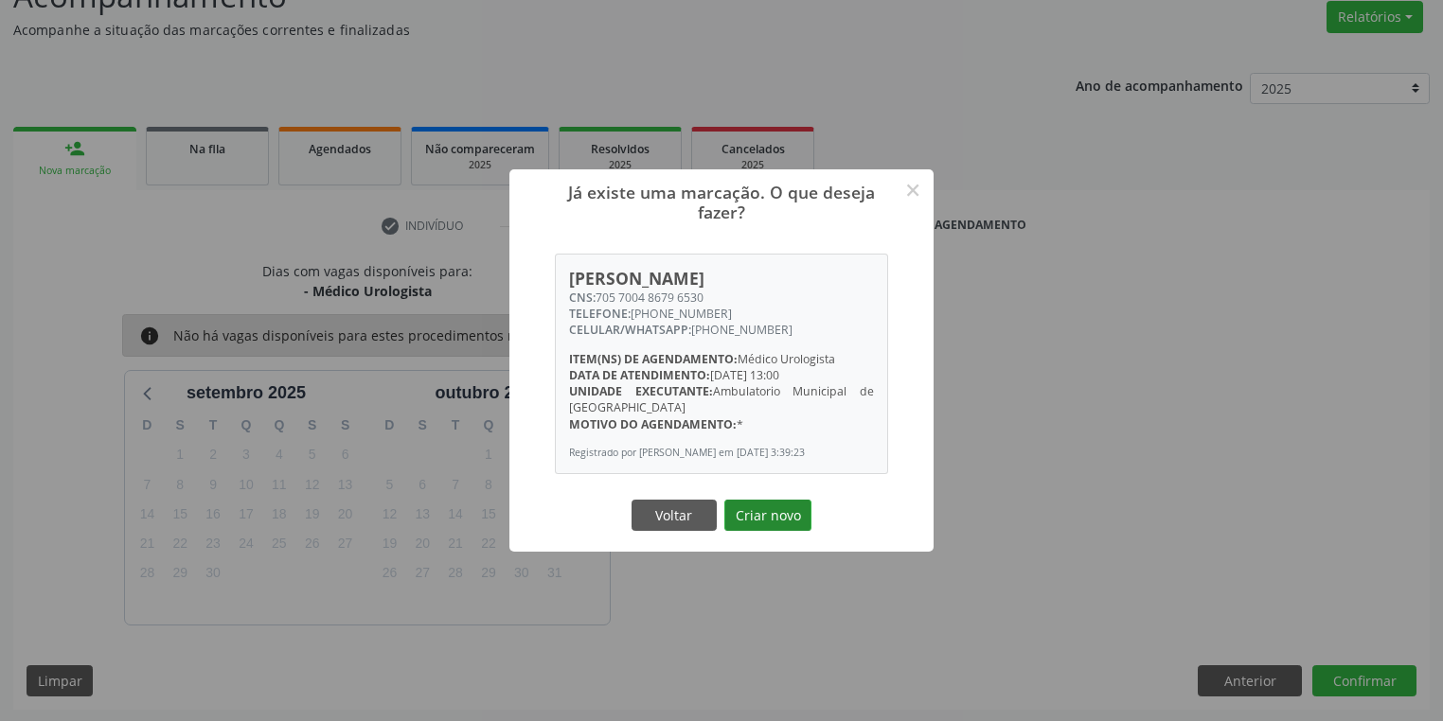
click at [771, 517] on button "Criar novo" at bounding box center [767, 516] width 87 height 32
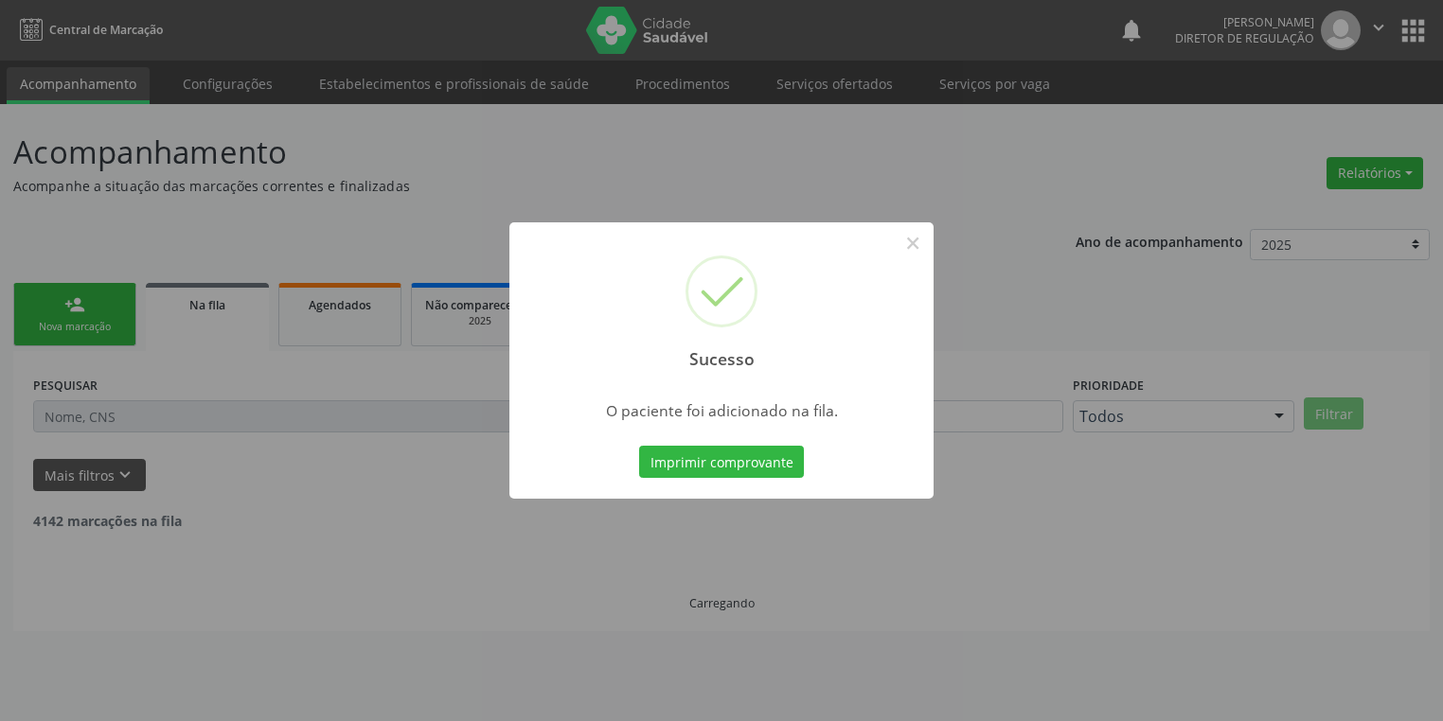
scroll to position [0, 0]
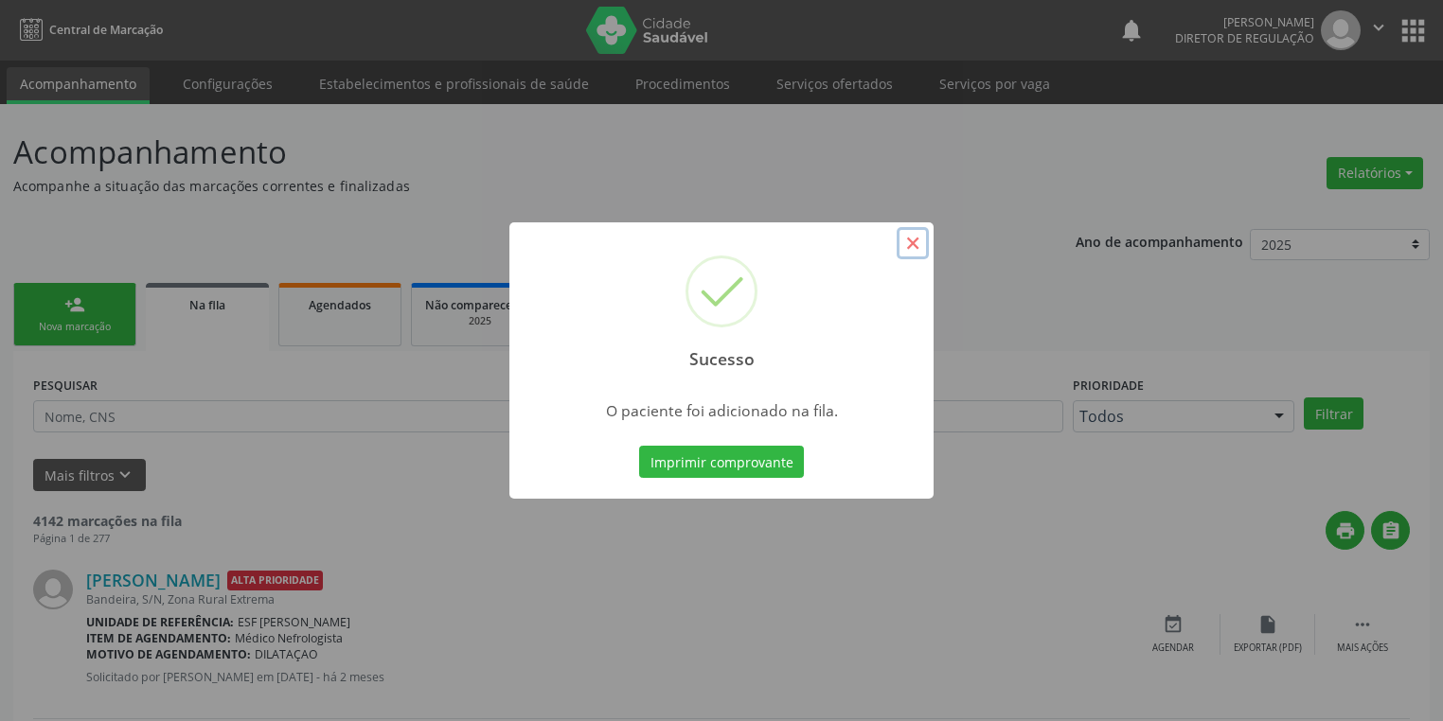
click at [908, 246] on button "×" at bounding box center [912, 243] width 32 height 32
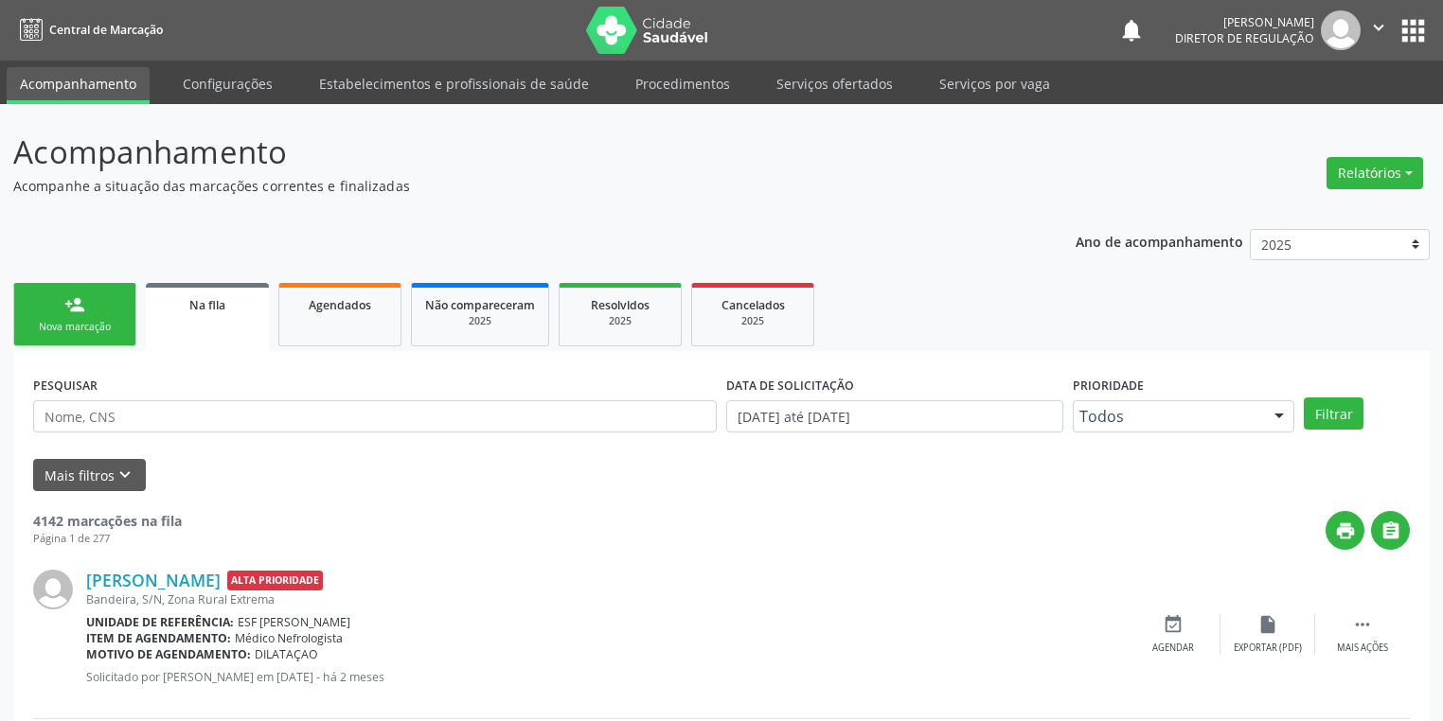
click at [46, 307] on link "person_add Nova marcação" at bounding box center [74, 314] width 123 height 63
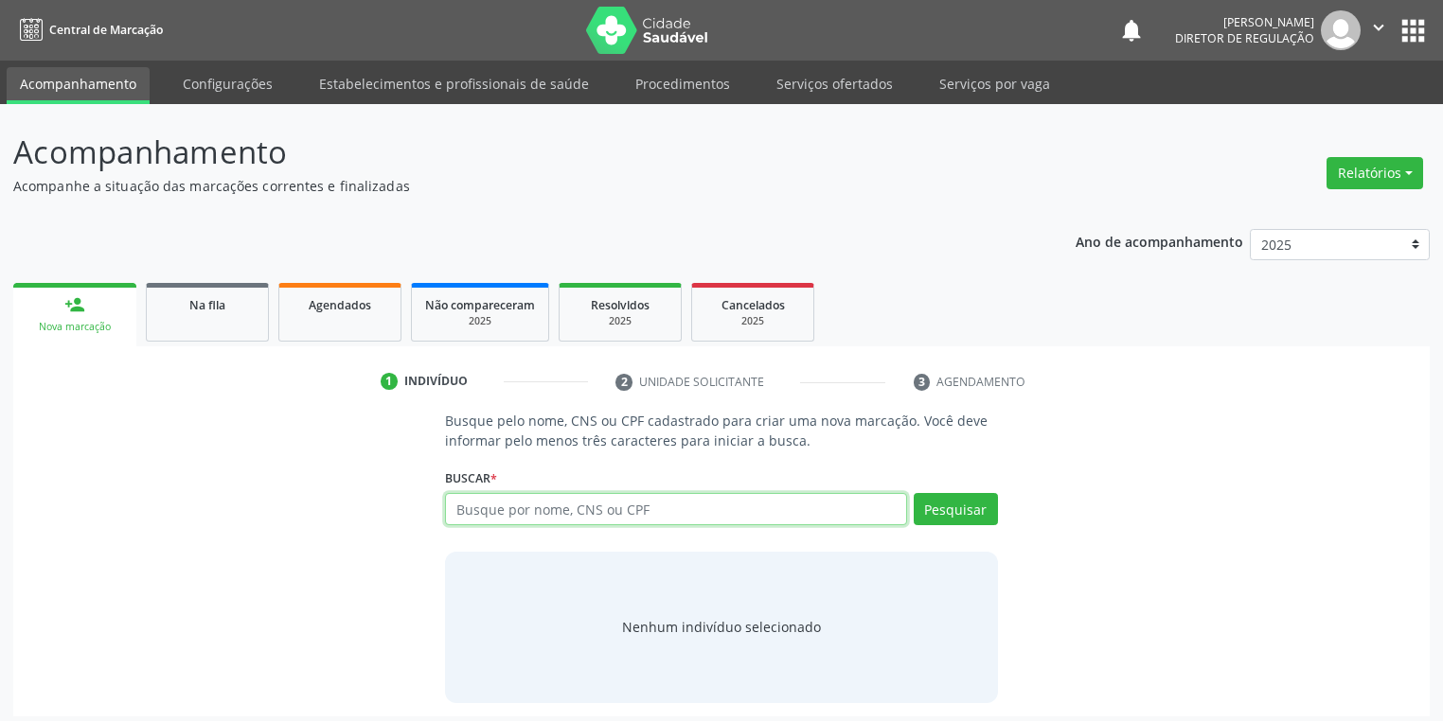
click at [497, 512] on input "text" at bounding box center [676, 509] width 462 height 32
type input "704601134031825"
click at [935, 507] on button "Pesquisar" at bounding box center [955, 509] width 84 height 32
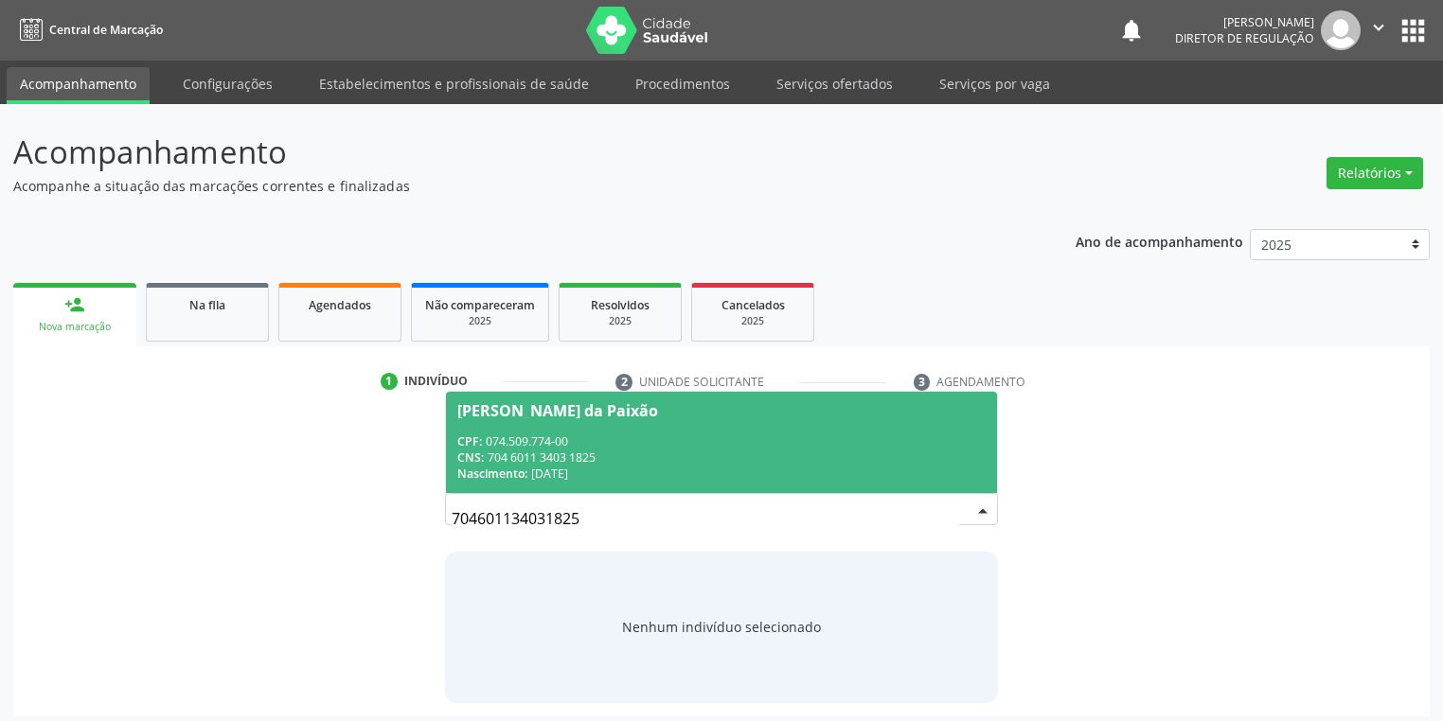
click at [604, 429] on span "Ueliton Coelho da Paixão CPF: 074.509.774-00 CNS: 704 6011 3403 1825 Nascimento…" at bounding box center [721, 442] width 551 height 101
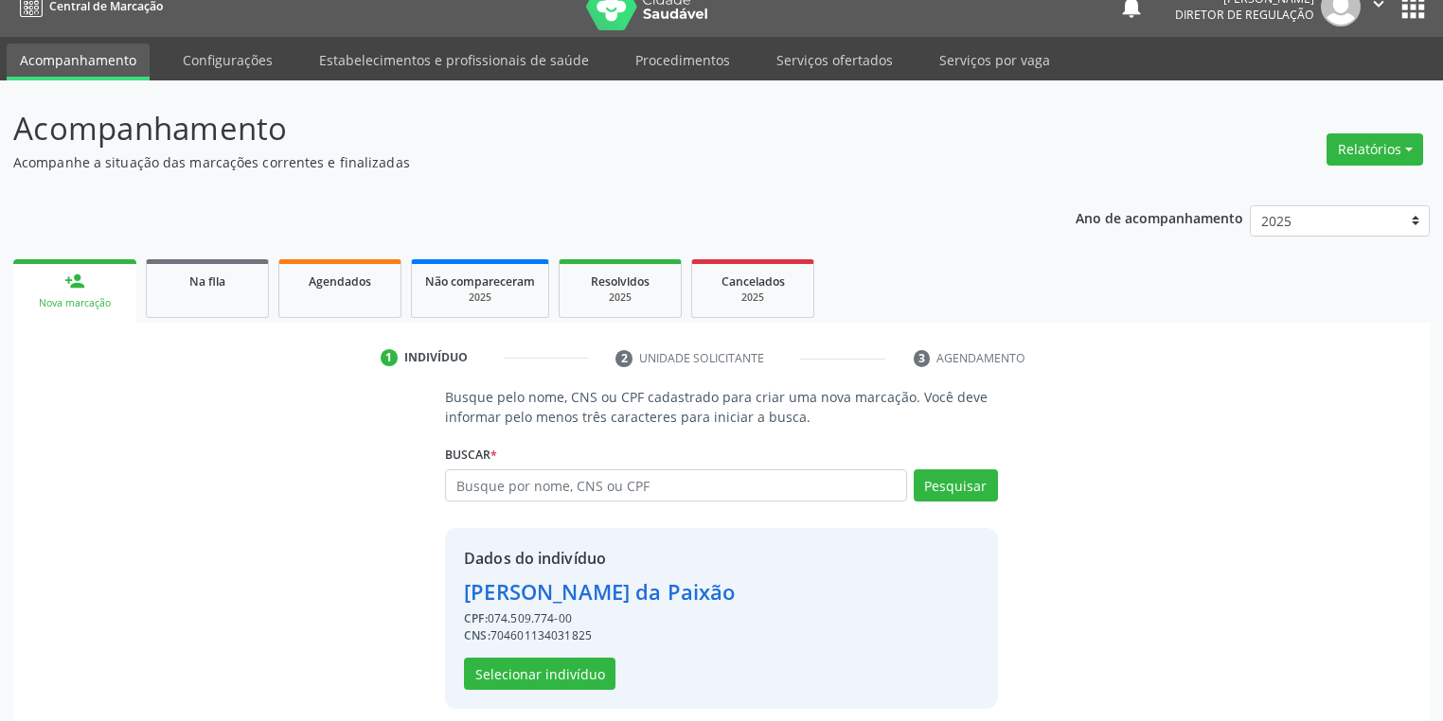
scroll to position [36, 0]
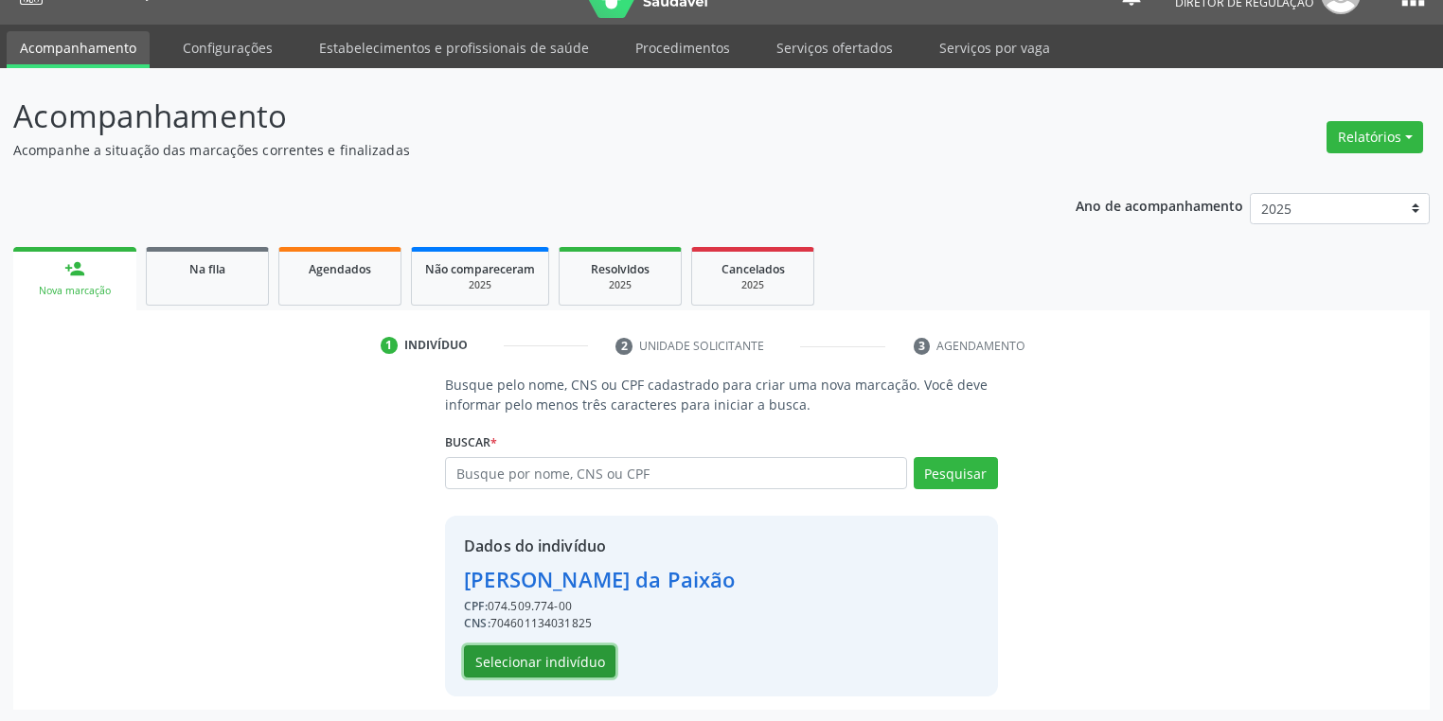
click at [512, 658] on button "Selecionar indivíduo" at bounding box center [539, 662] width 151 height 32
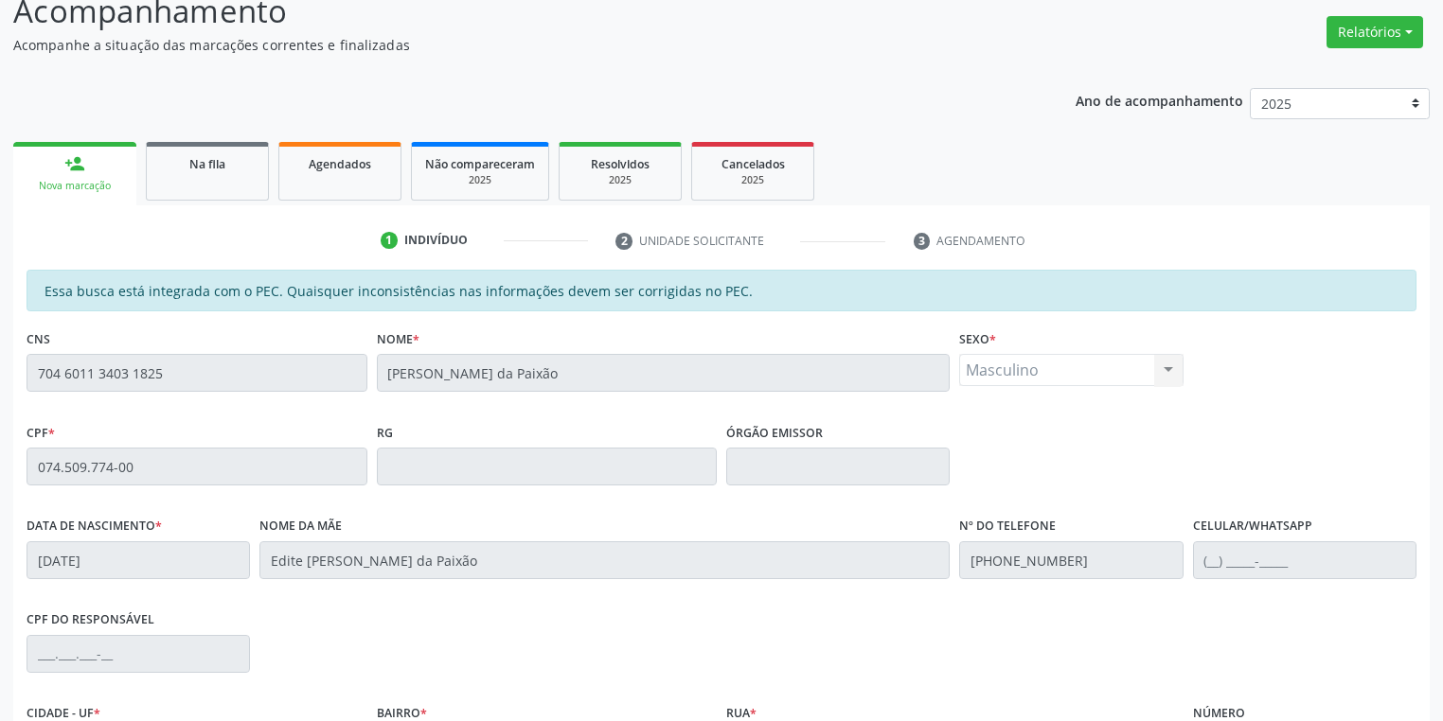
scroll to position [359, 0]
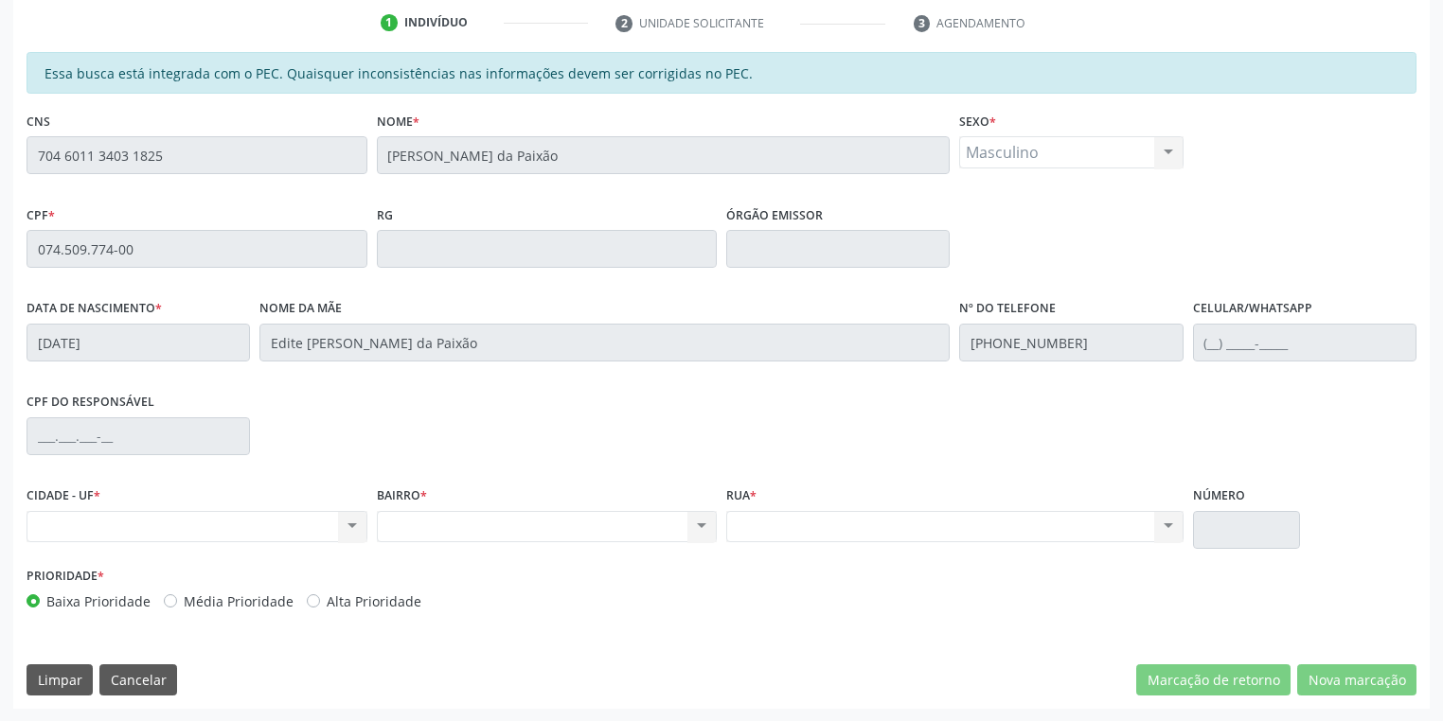
click at [0, 182] on div "Acompanhamento Acompanhe a situação das marcações correntes e finalizadas Relat…" at bounding box center [721, 233] width 1443 height 977
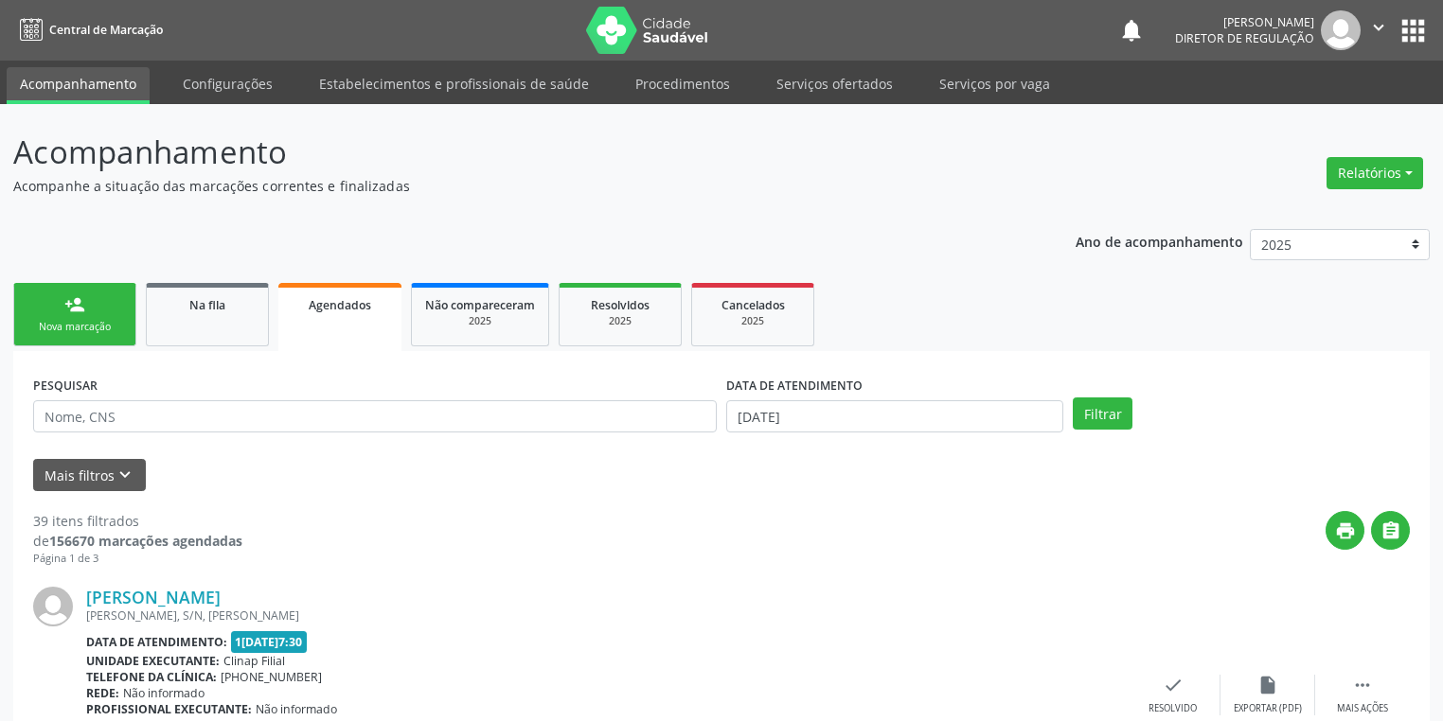
click at [99, 303] on link "person_add Nova marcação" at bounding box center [74, 314] width 123 height 63
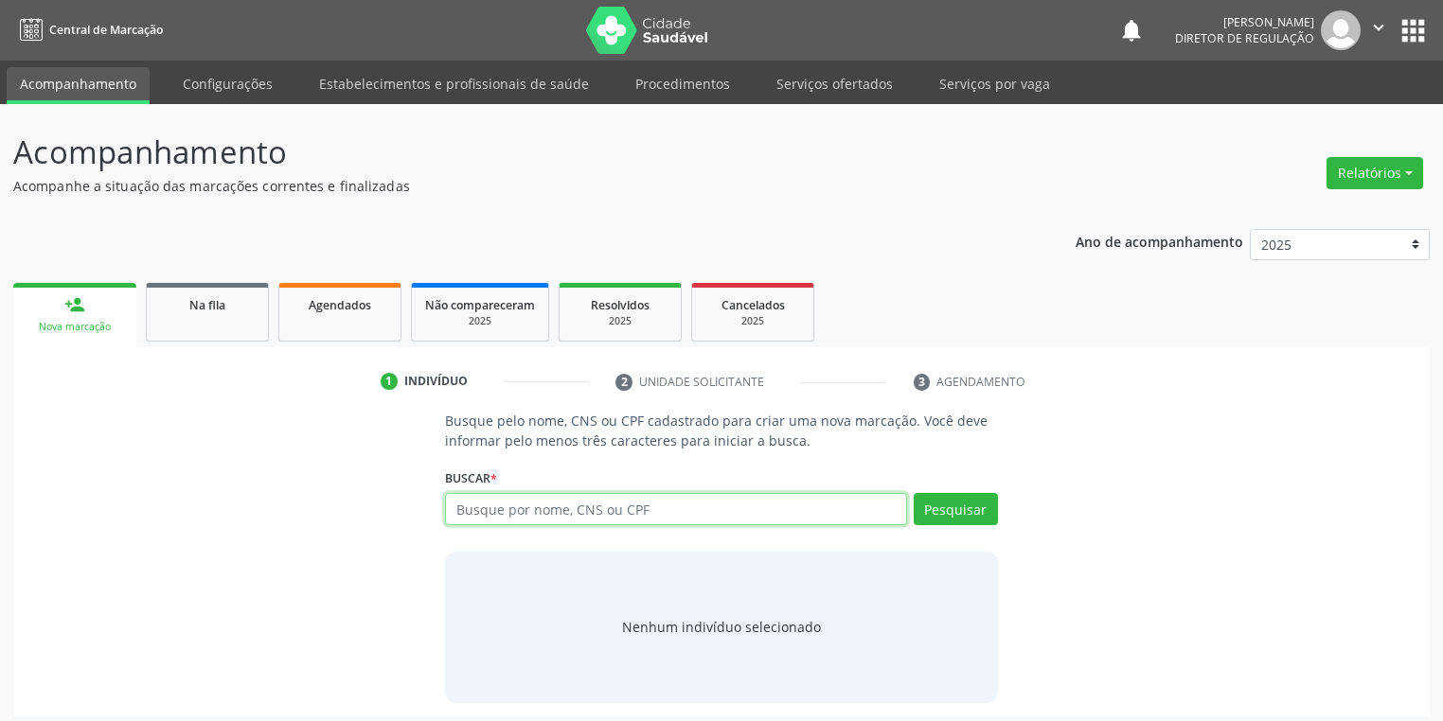
click at [516, 515] on input "text" at bounding box center [676, 509] width 462 height 32
type input "704306513061290"
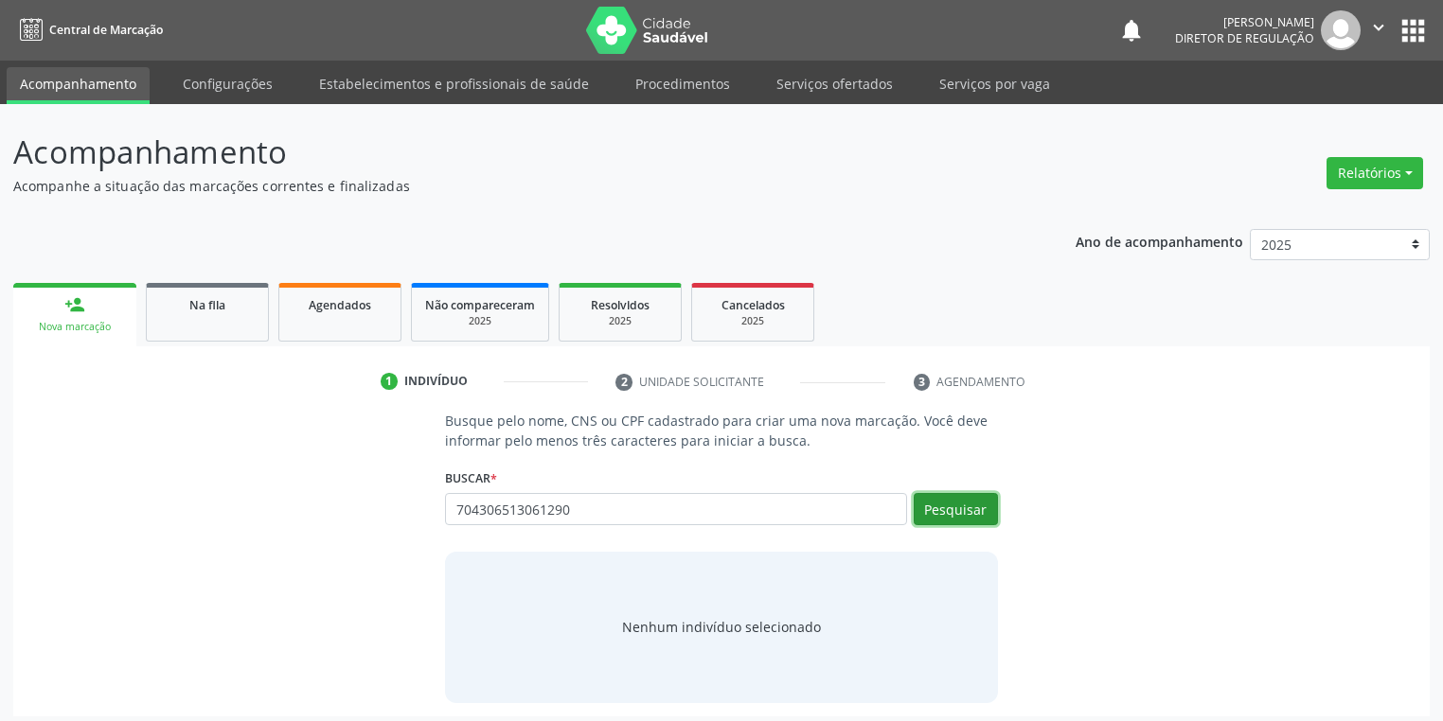
click at [977, 504] on button "Pesquisar" at bounding box center [955, 509] width 84 height 32
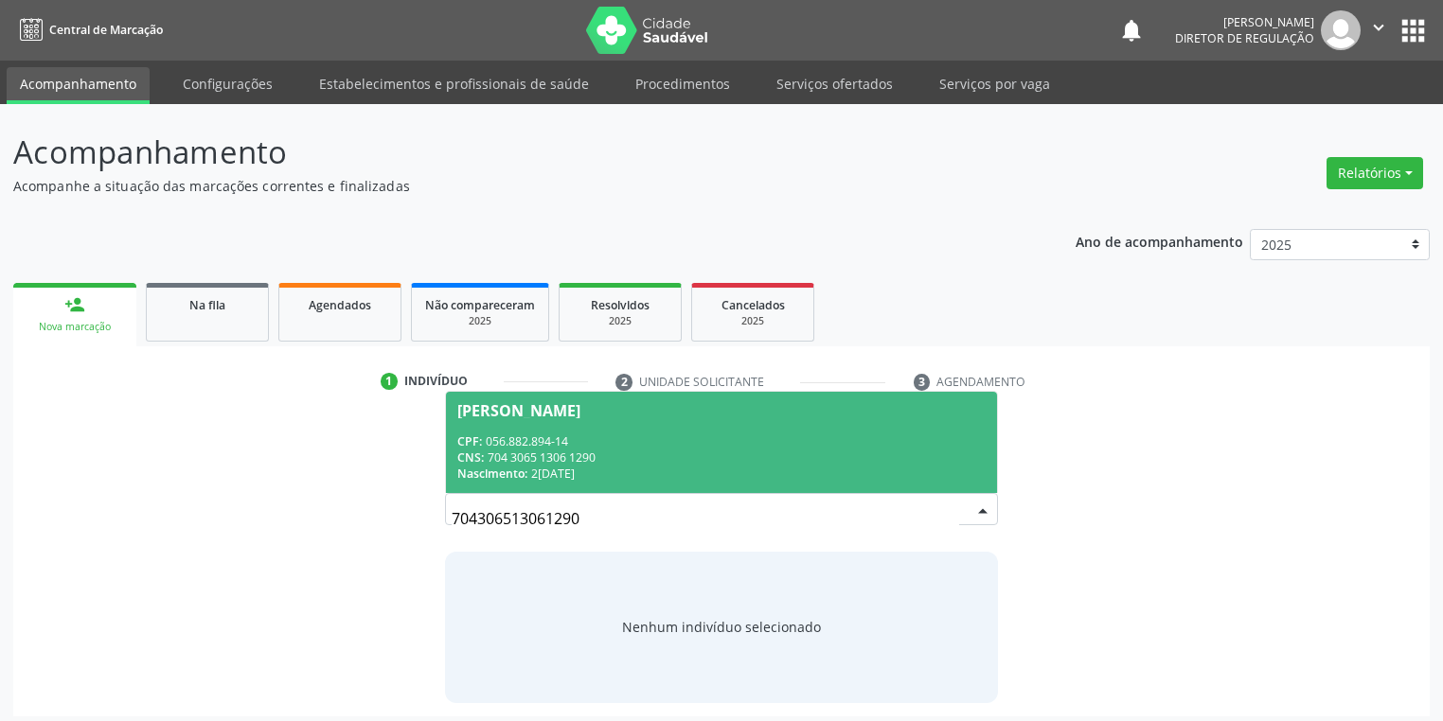
click at [580, 413] on div "[PERSON_NAME]" at bounding box center [518, 410] width 123 height 15
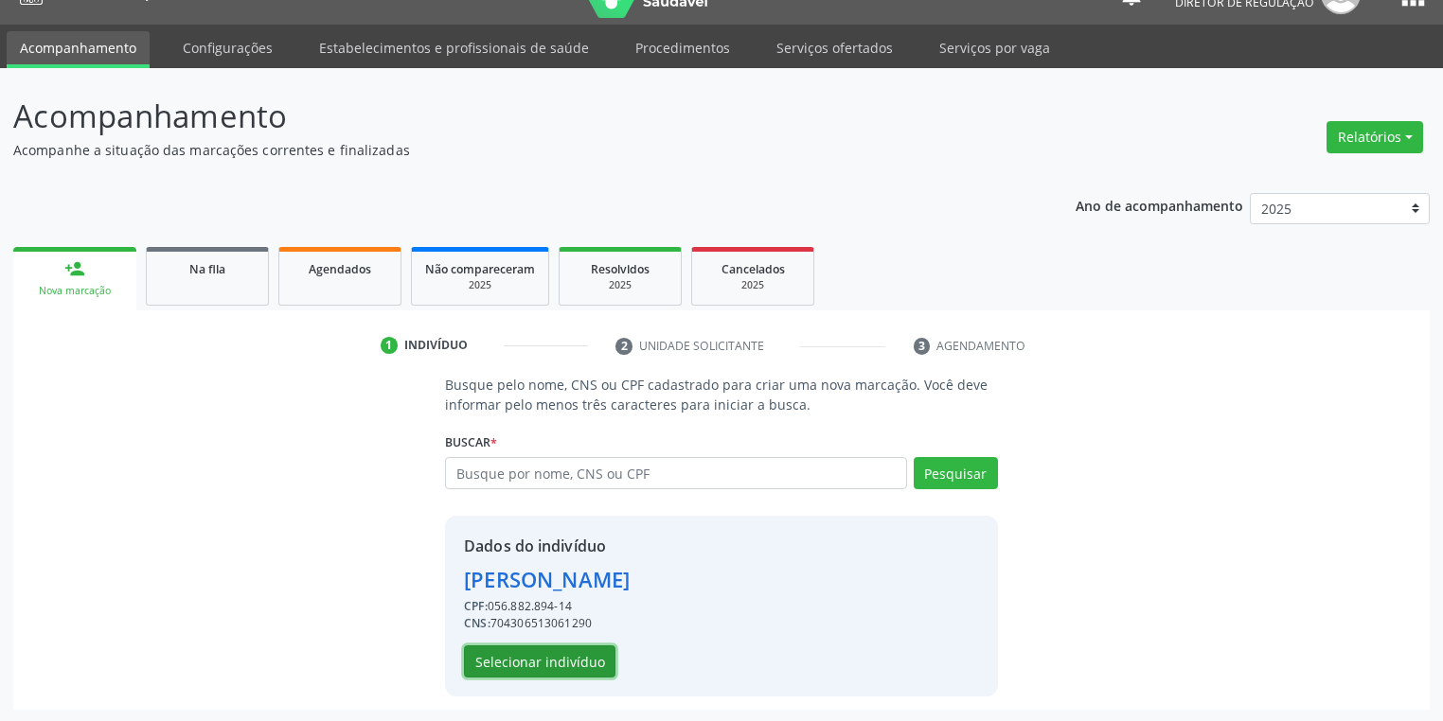
click at [562, 652] on button "Selecionar indivíduo" at bounding box center [539, 662] width 151 height 32
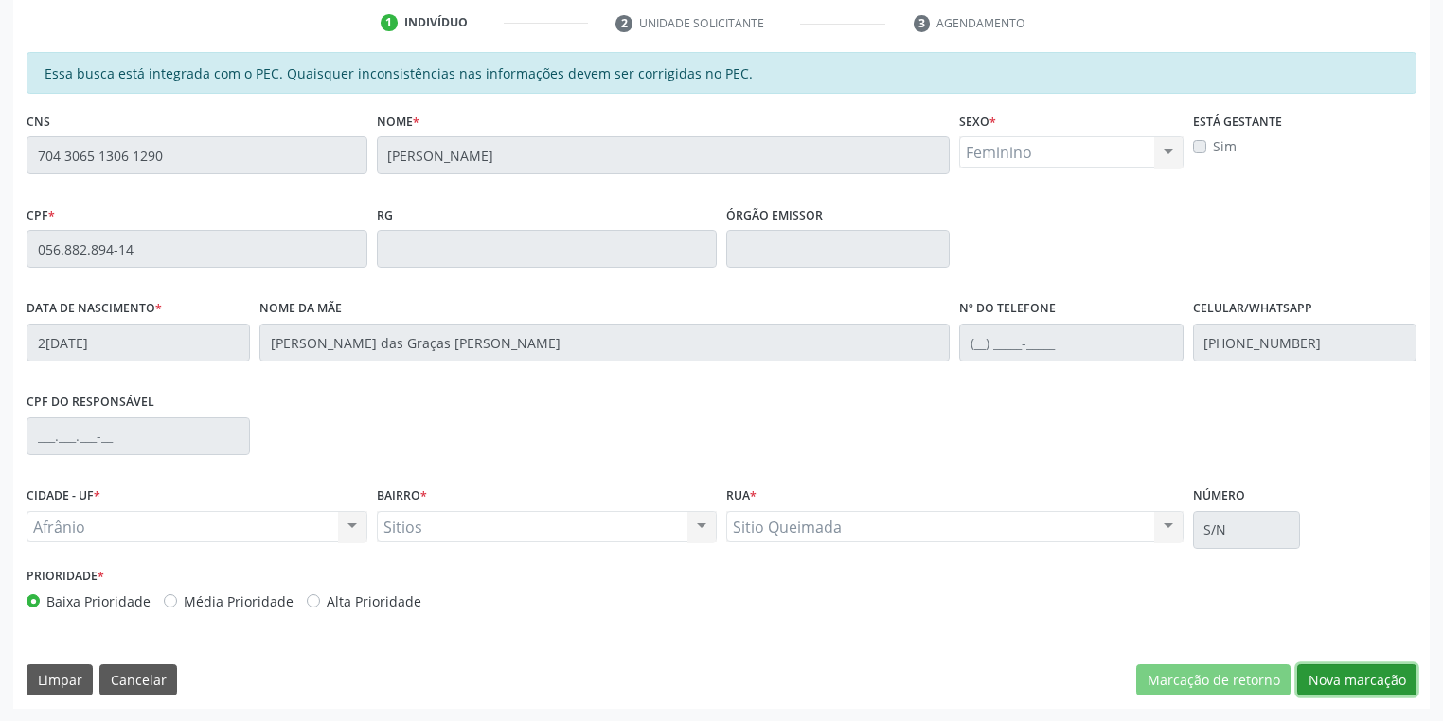
click at [1338, 684] on button "Nova marcação" at bounding box center [1356, 680] width 119 height 32
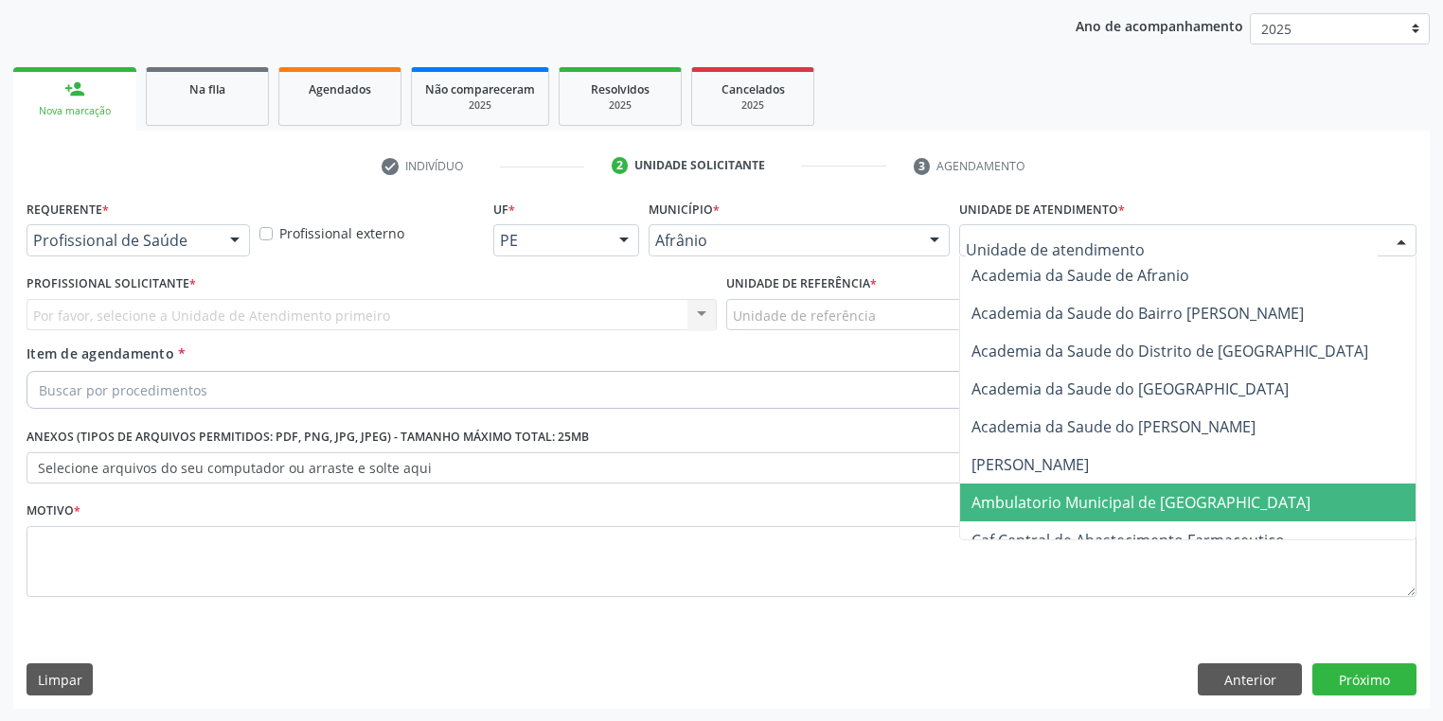
drag, startPoint x: 996, startPoint y: 498, endPoint x: 859, endPoint y: 403, distance: 166.0
click at [995, 488] on span "Ambulatorio Municipal de [GEOGRAPHIC_DATA]" at bounding box center [1191, 503] width 462 height 38
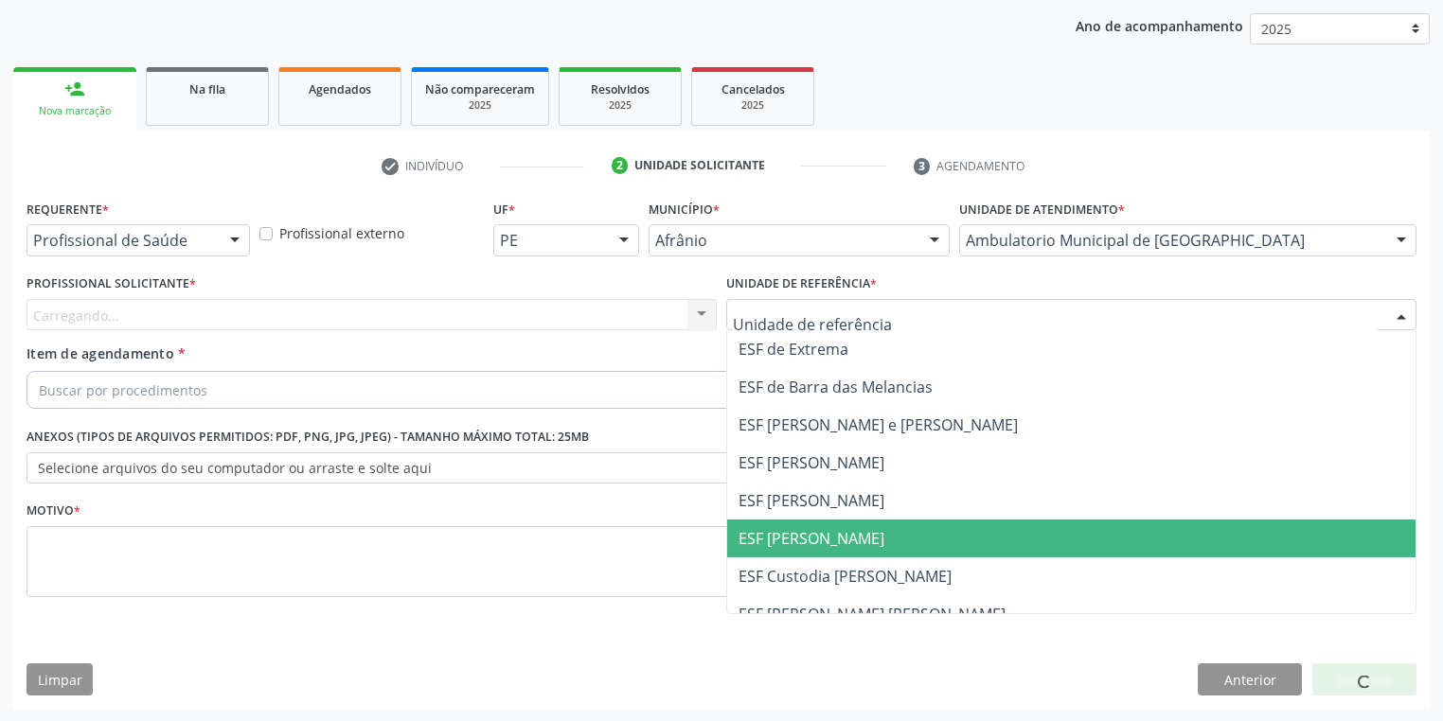
click at [806, 523] on span "ESF [PERSON_NAME]" at bounding box center [1071, 539] width 688 height 38
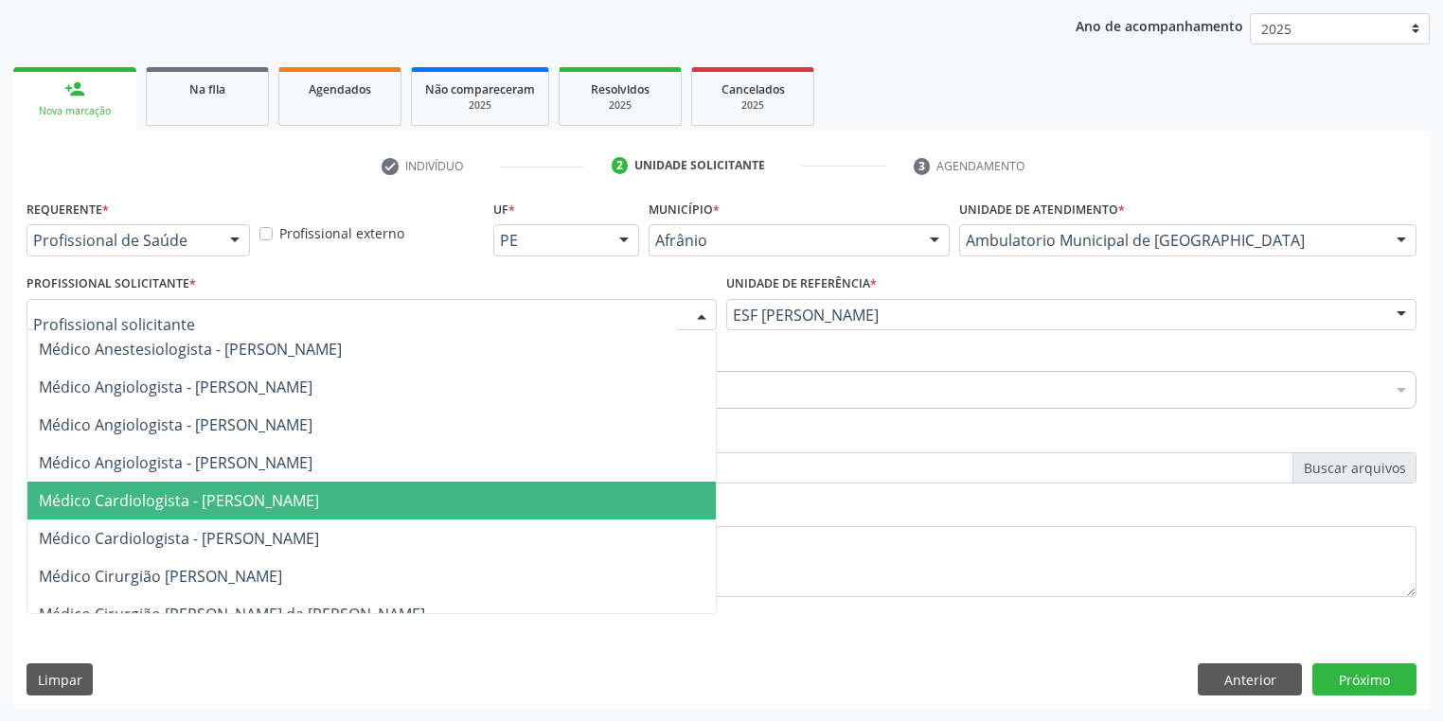
click at [140, 502] on span "Médico Cardiologista - [PERSON_NAME]" at bounding box center [179, 500] width 280 height 21
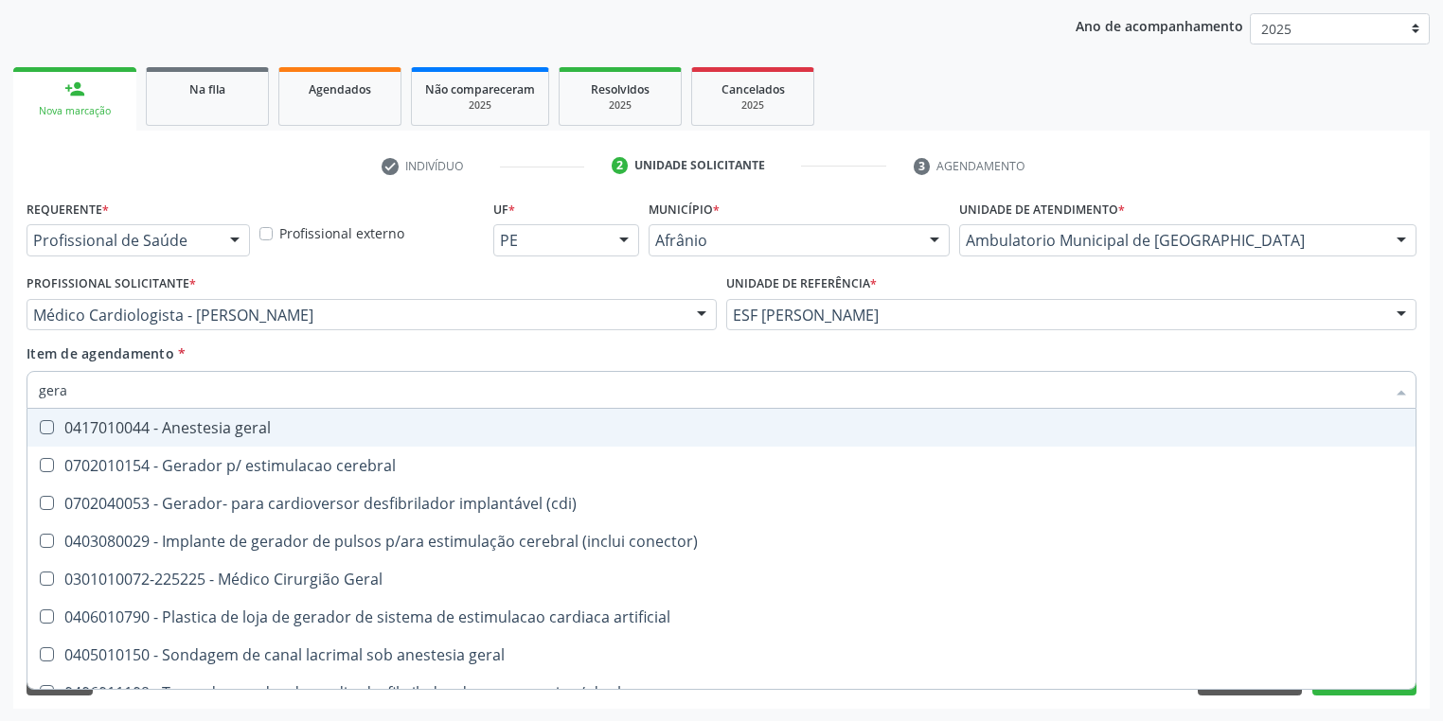
type input "geral"
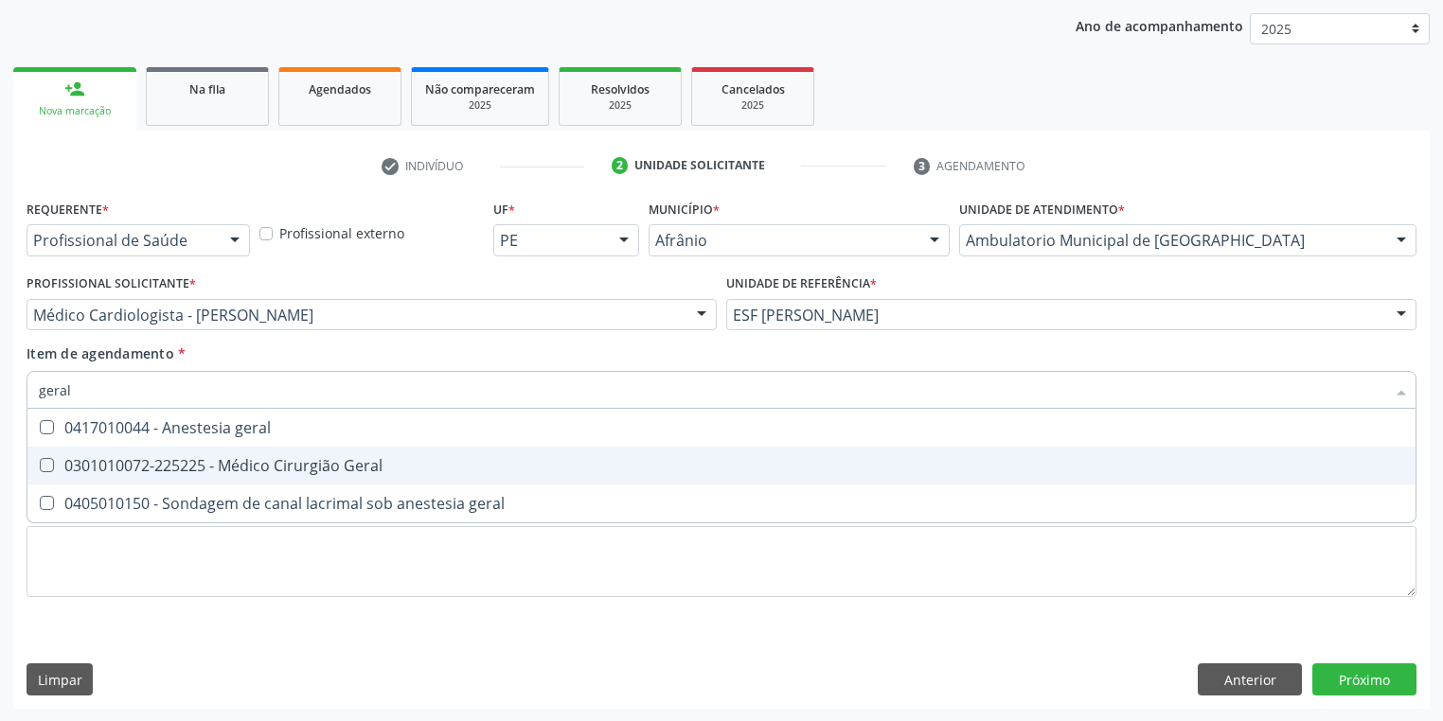
click at [138, 458] on div "0301010072-225225 - Médico Cirurgião Geral" at bounding box center [721, 465] width 1365 height 15
checkbox Geral "true"
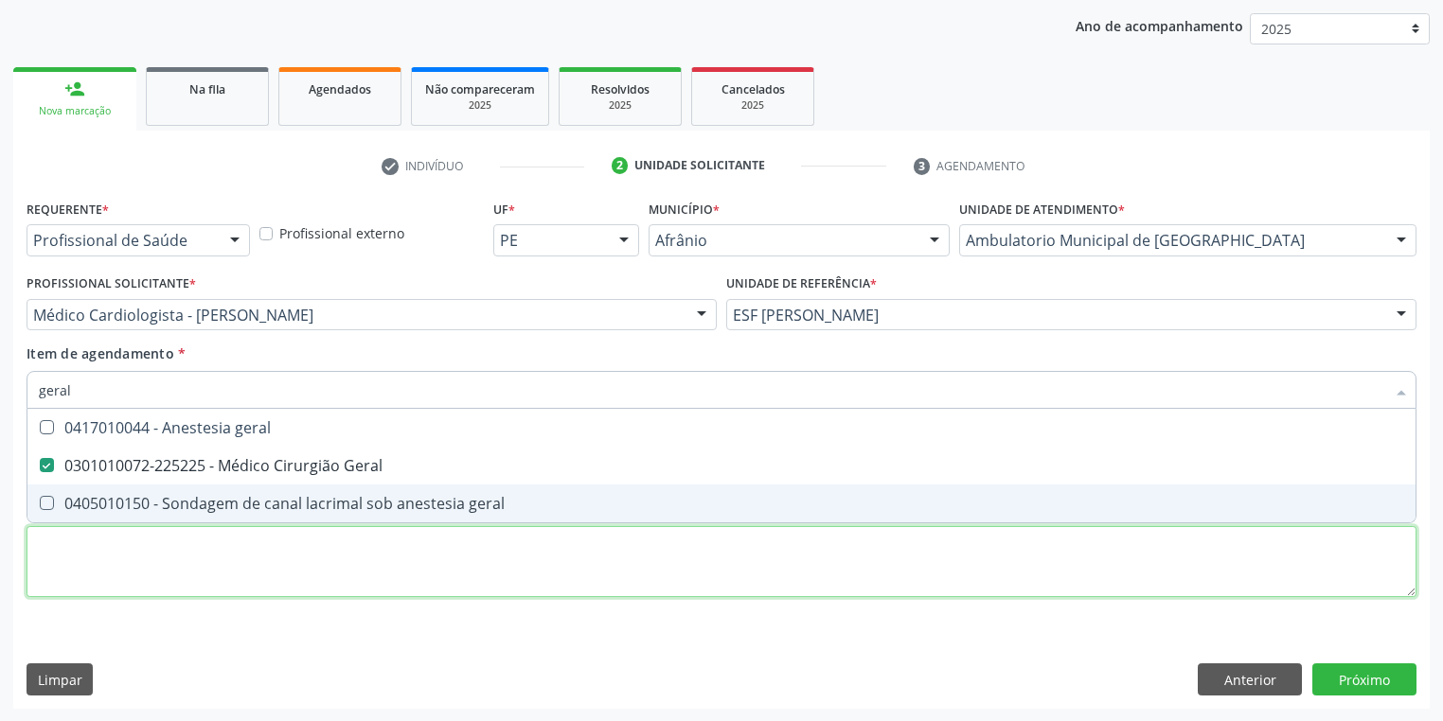
click at [125, 572] on div "Requerente * Profissional de Saúde Profissional de Saúde Paciente Nenhum result…" at bounding box center [722, 409] width 1390 height 429
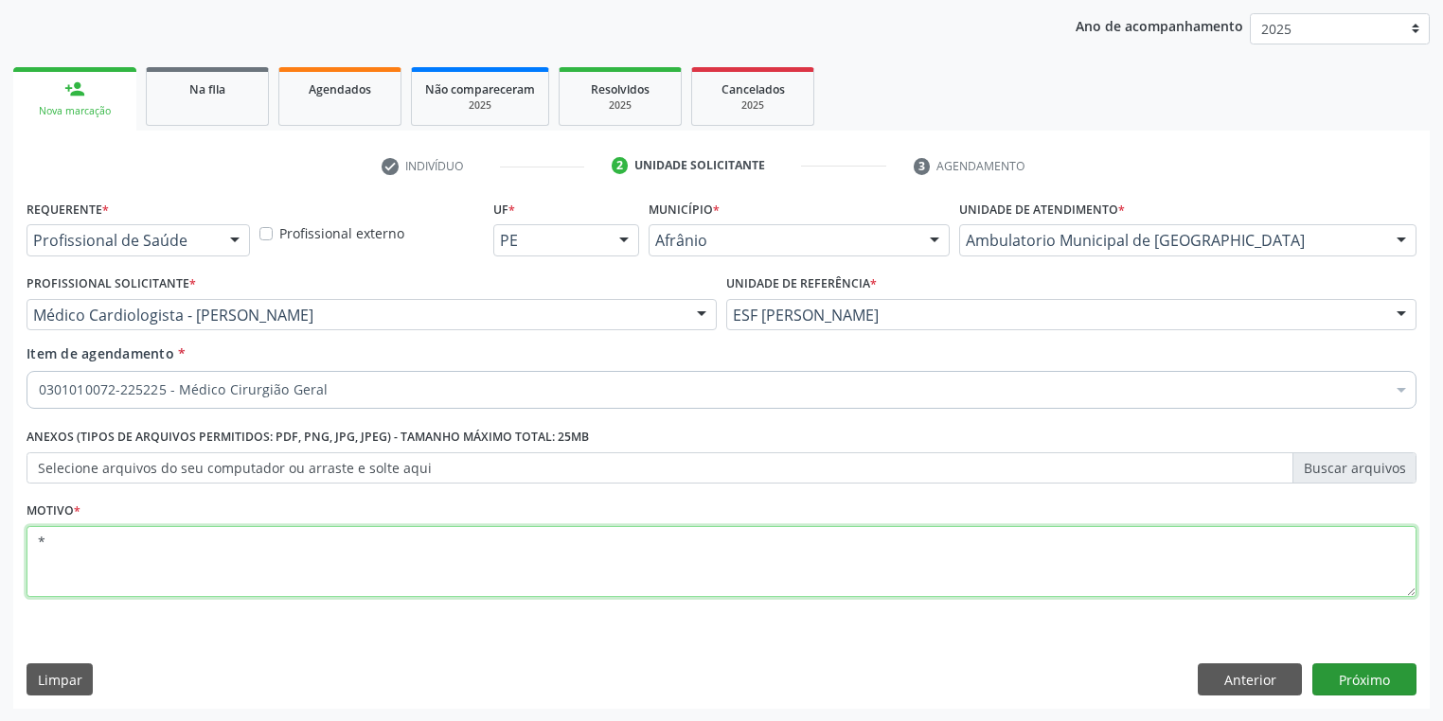
type textarea "*"
click at [1337, 679] on button "Próximo" at bounding box center [1364, 680] width 104 height 32
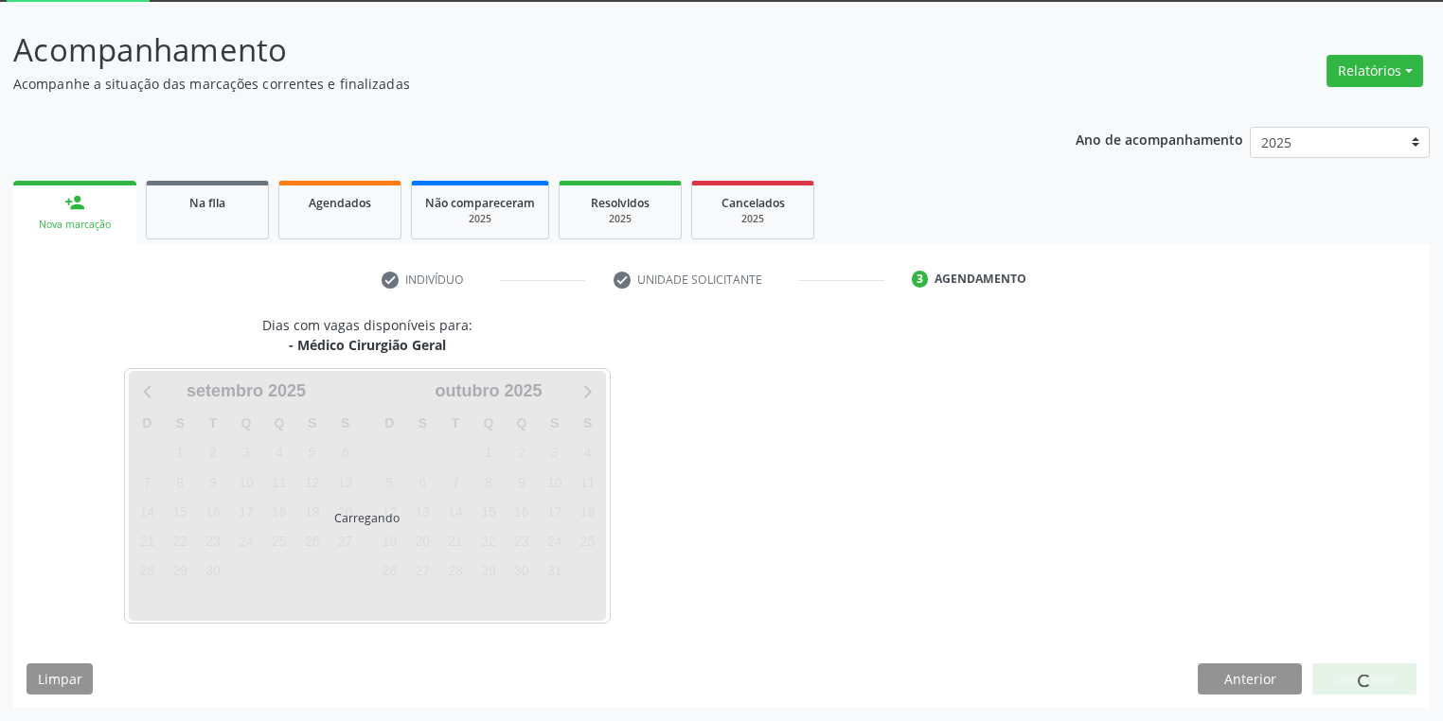
scroll to position [101, 0]
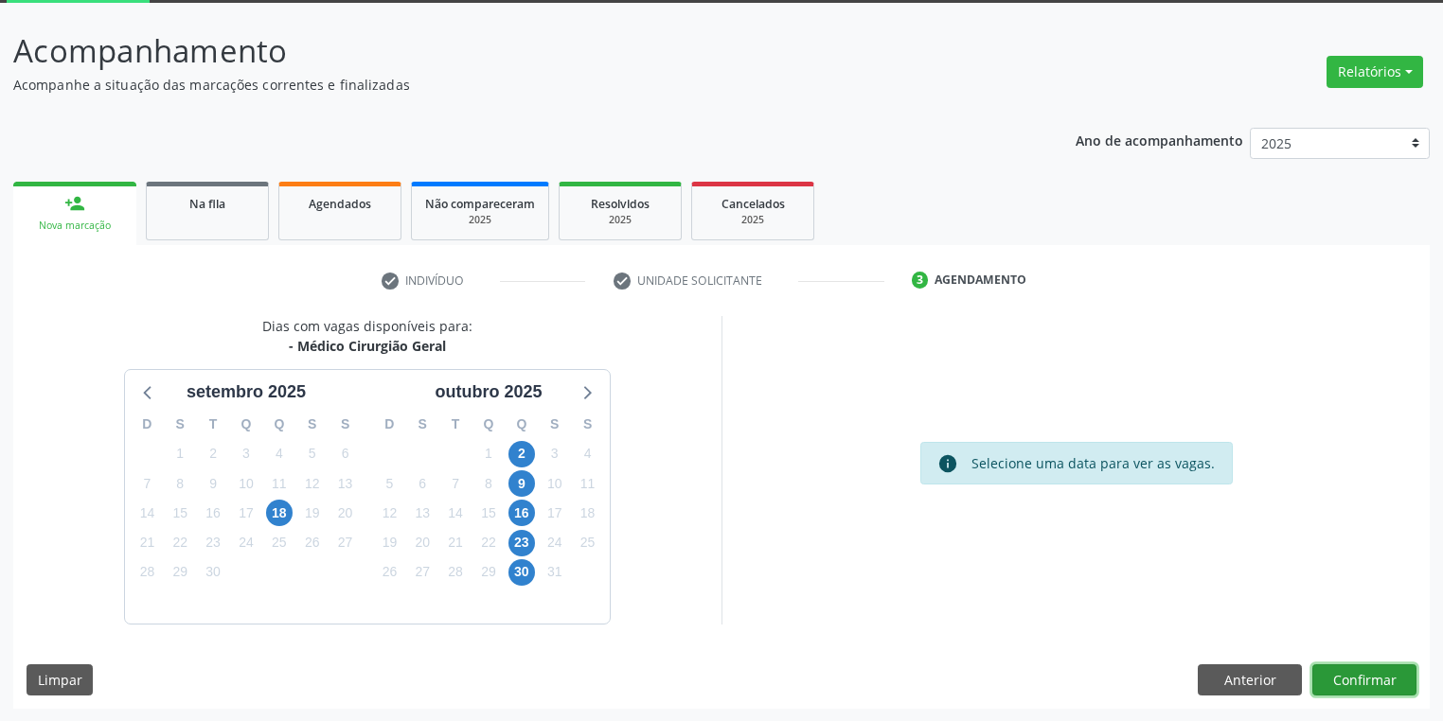
click at [1358, 682] on button "Confirmar" at bounding box center [1364, 680] width 104 height 32
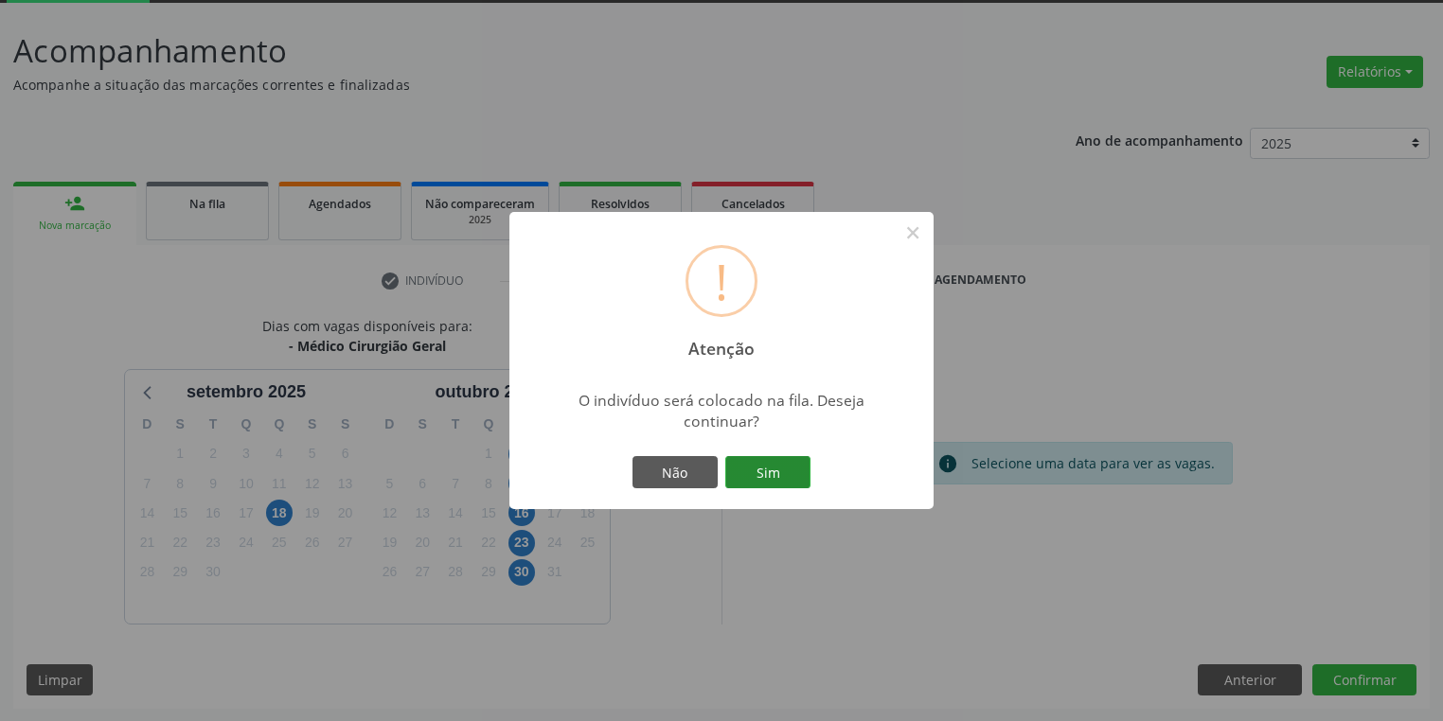
click at [794, 473] on button "Sim" at bounding box center [767, 472] width 85 height 32
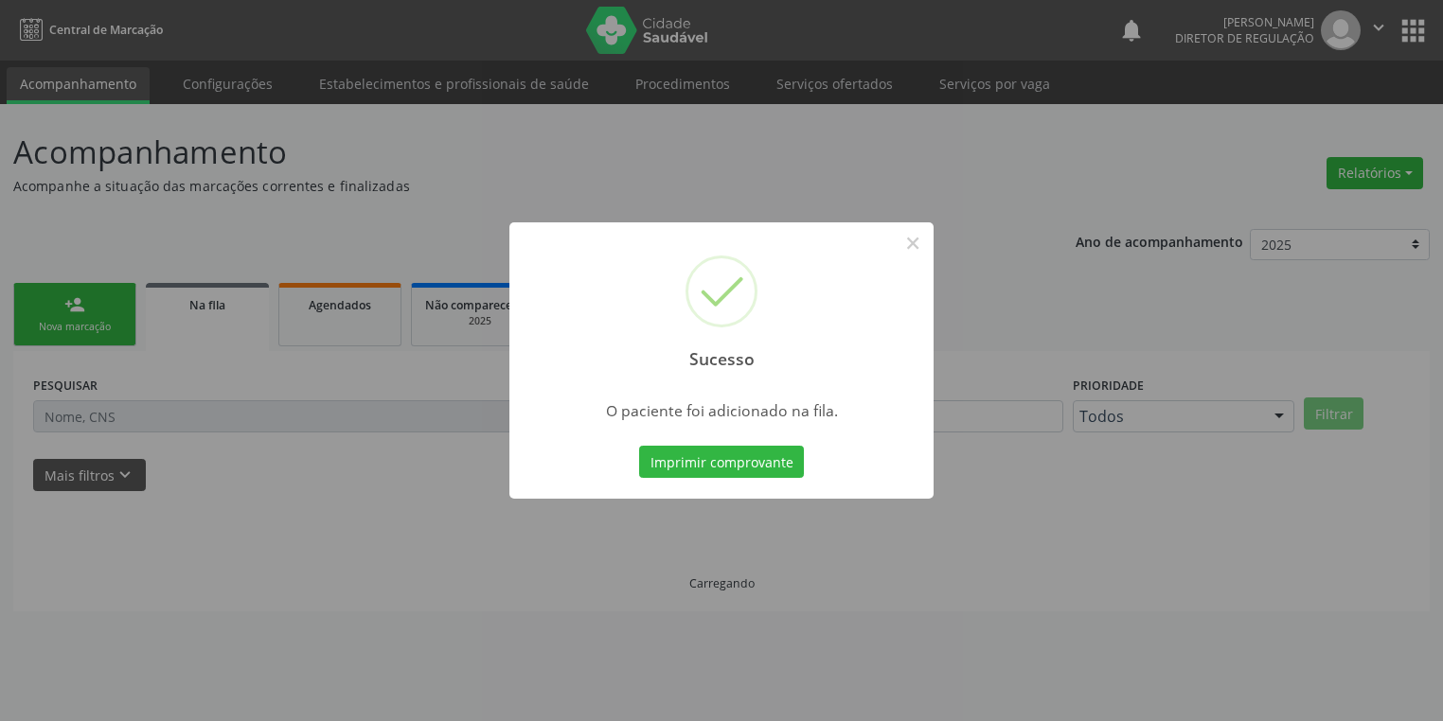
scroll to position [0, 0]
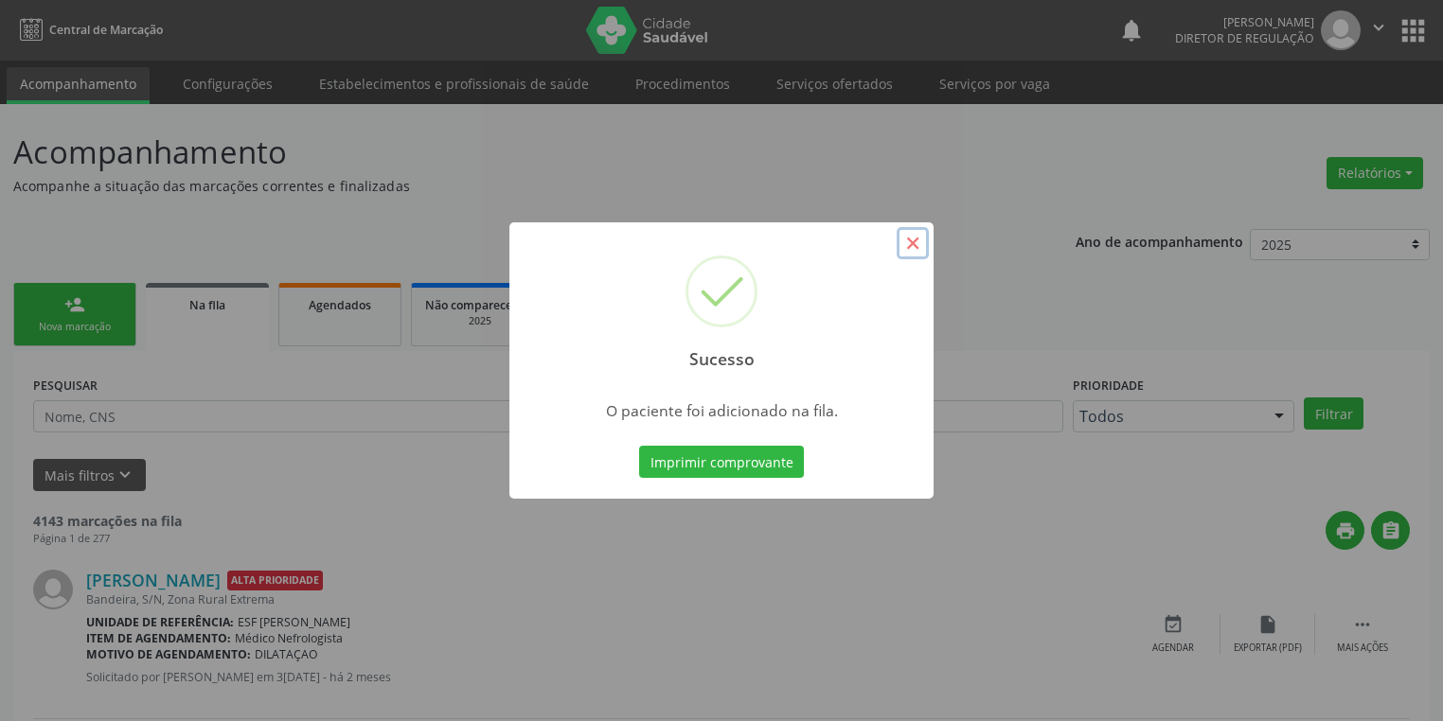
click at [905, 244] on button "×" at bounding box center [912, 243] width 32 height 32
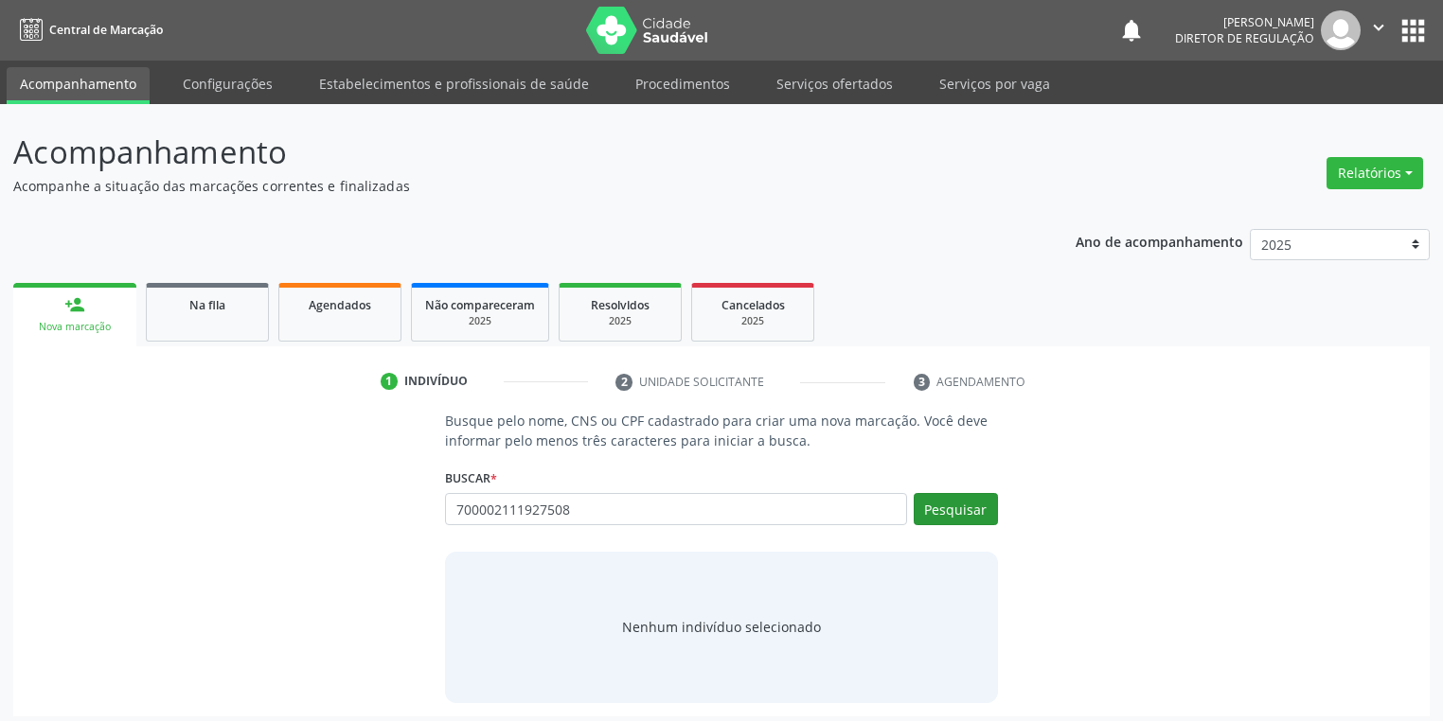
type input "700002111927508"
click at [935, 506] on button "Pesquisar" at bounding box center [955, 509] width 84 height 32
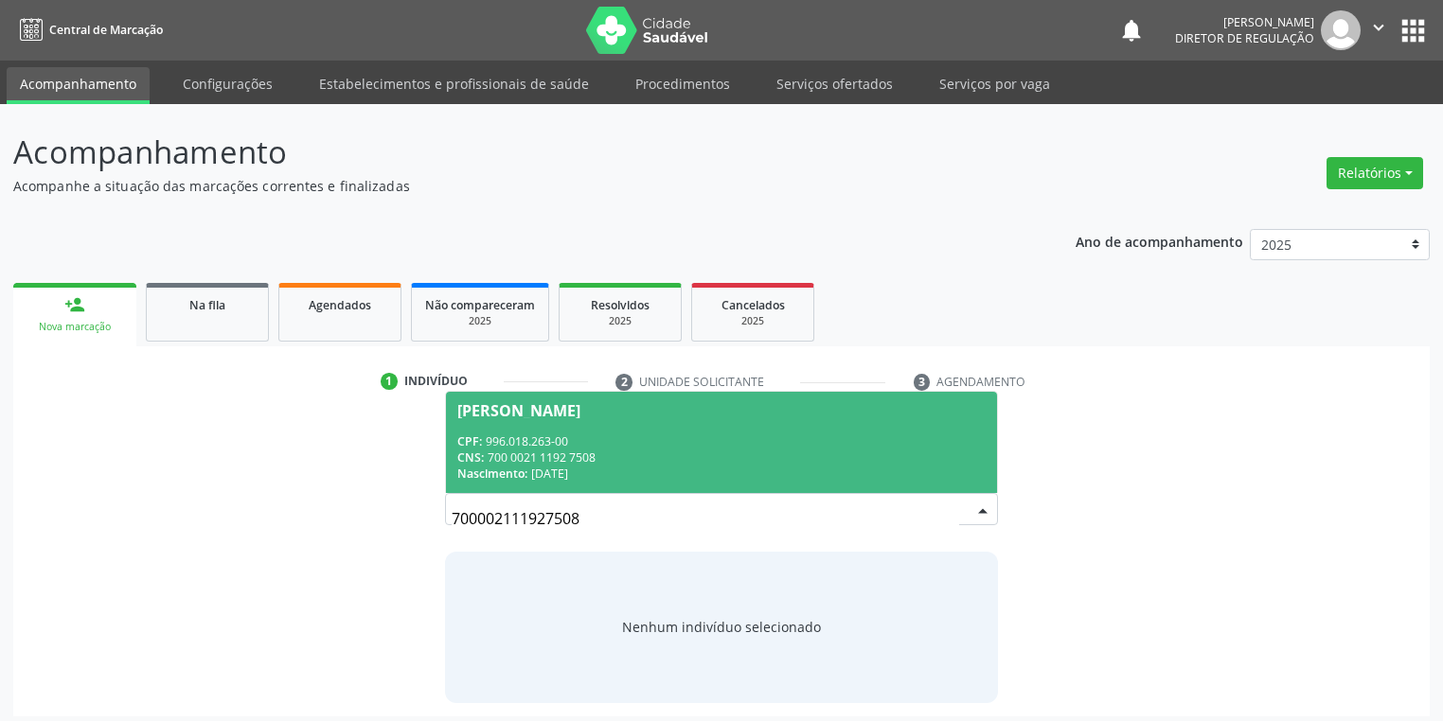
click at [642, 454] on div "CNS: 700 0021 1192 7508" at bounding box center [721, 458] width 528 height 16
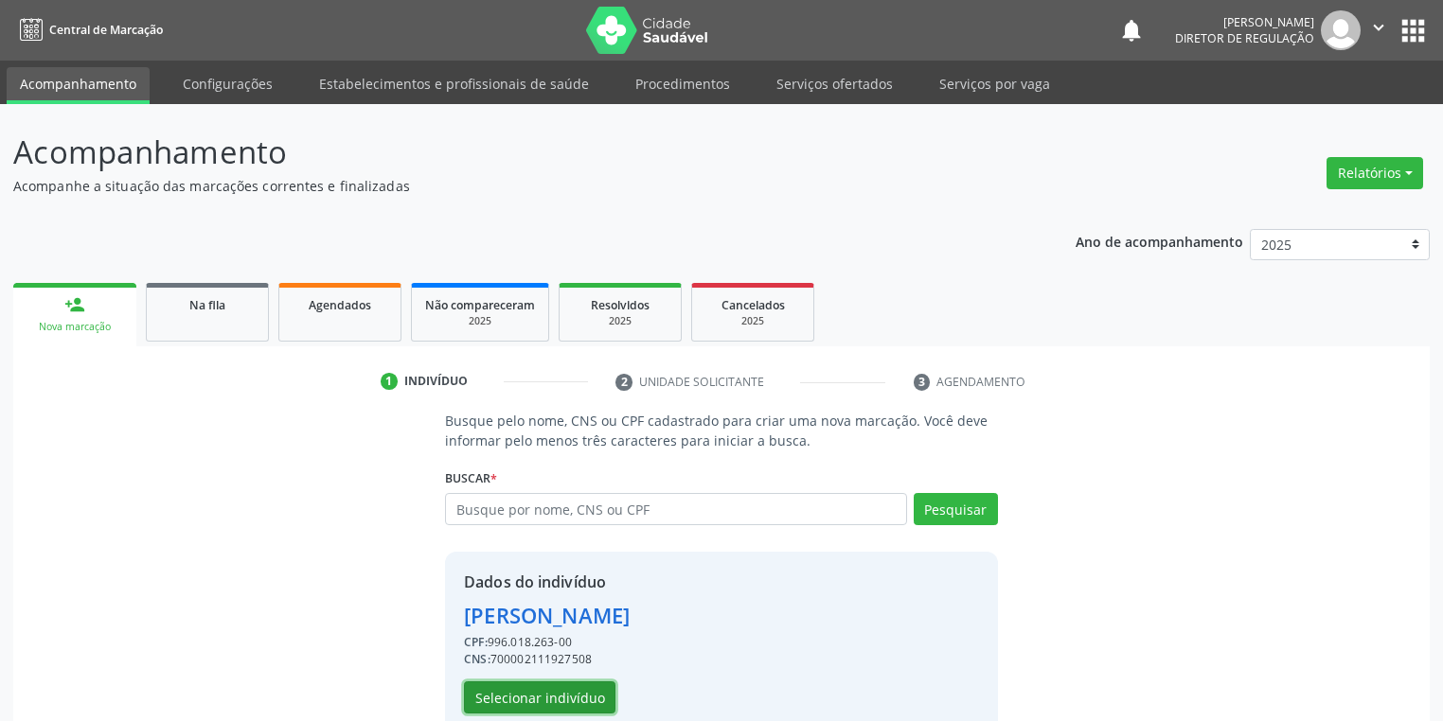
click at [568, 688] on button "Selecionar indivíduo" at bounding box center [539, 698] width 151 height 32
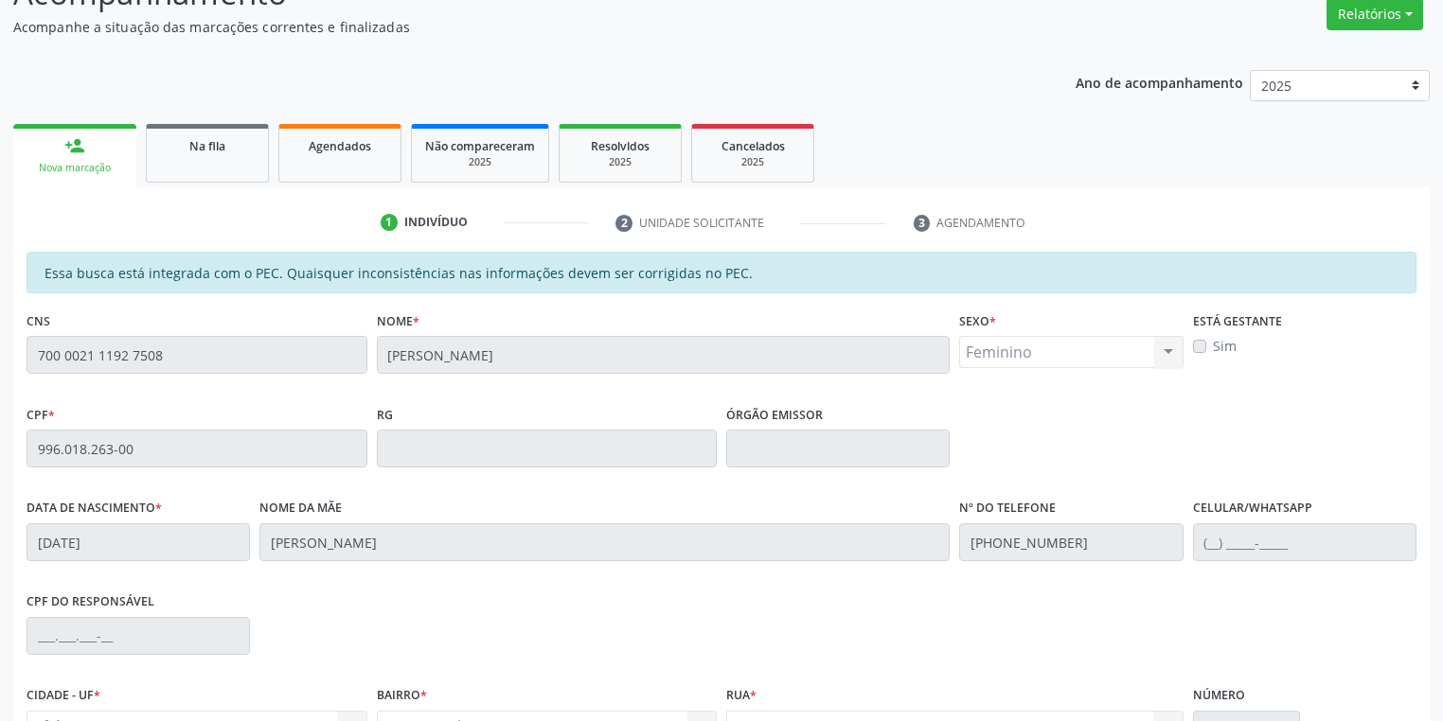
scroll to position [359, 0]
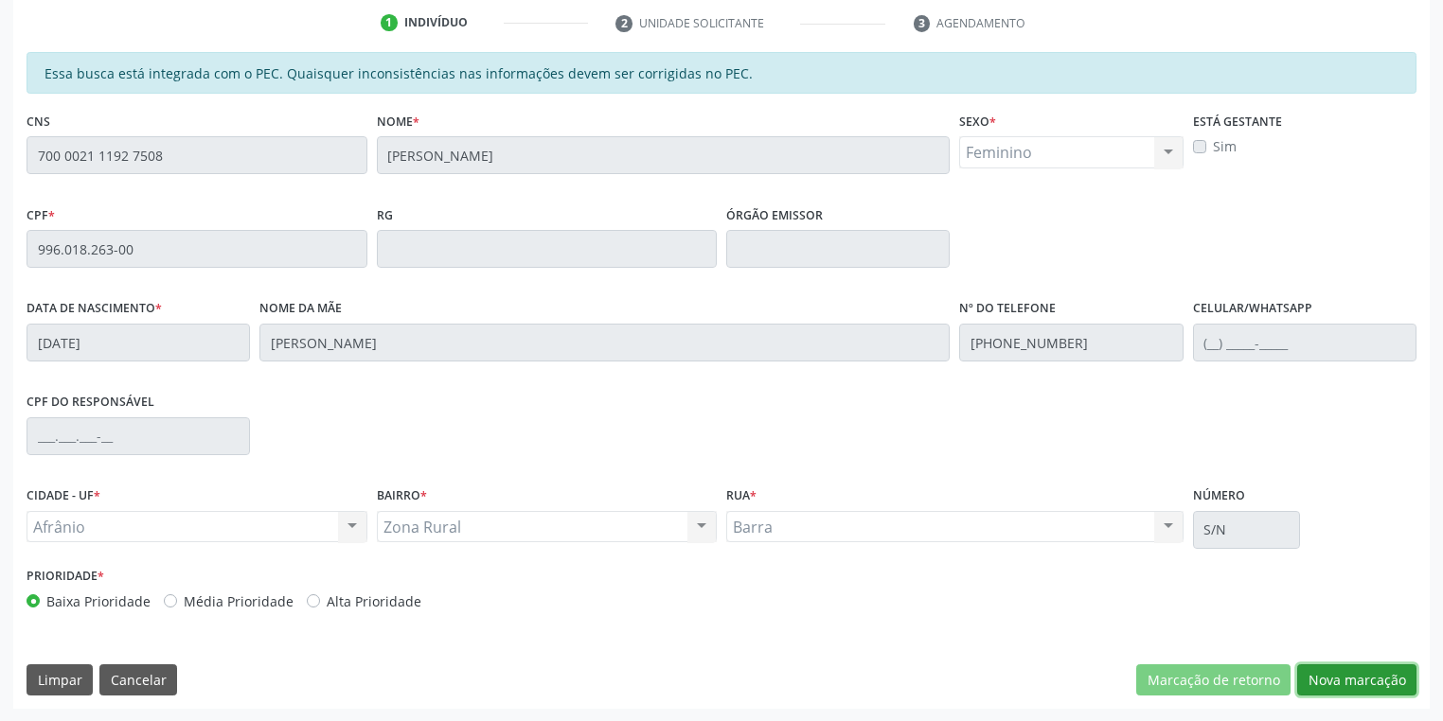
click at [1327, 682] on button "Nova marcação" at bounding box center [1356, 680] width 119 height 32
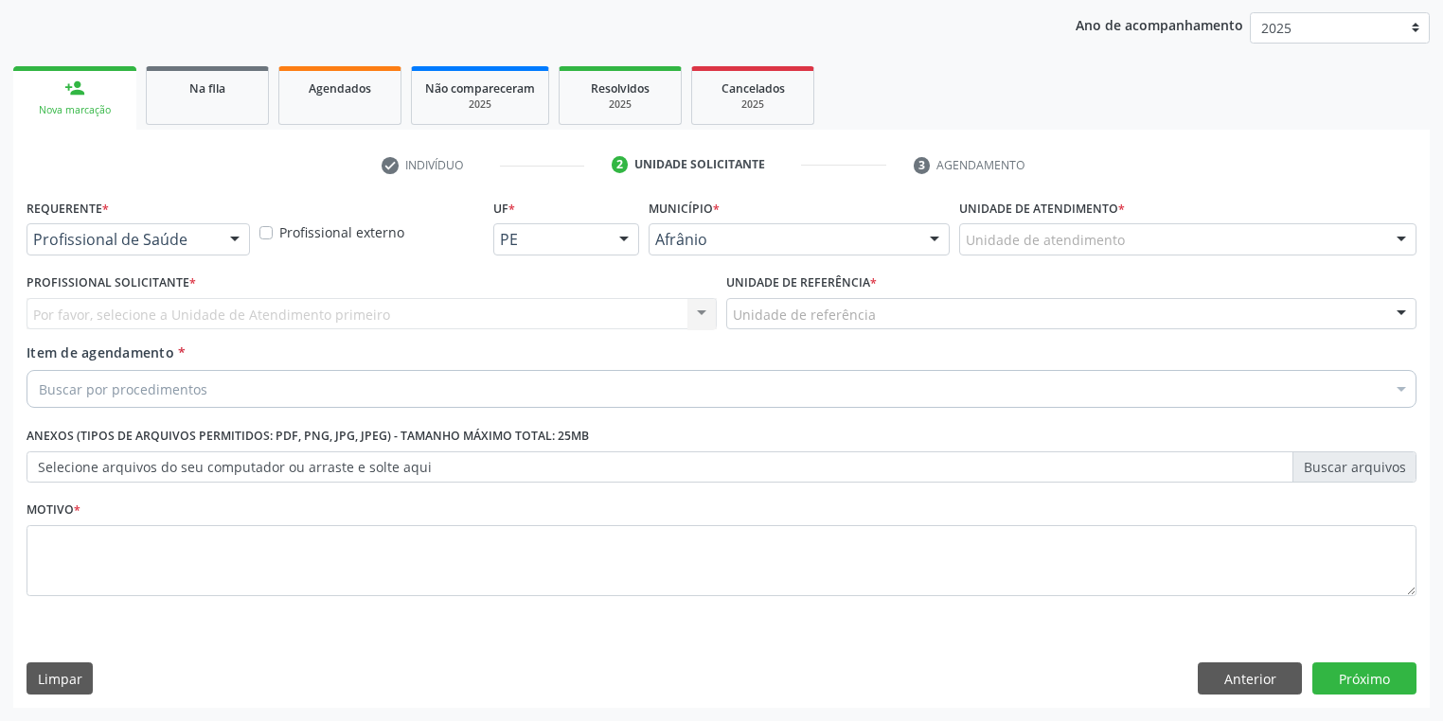
scroll to position [216, 0]
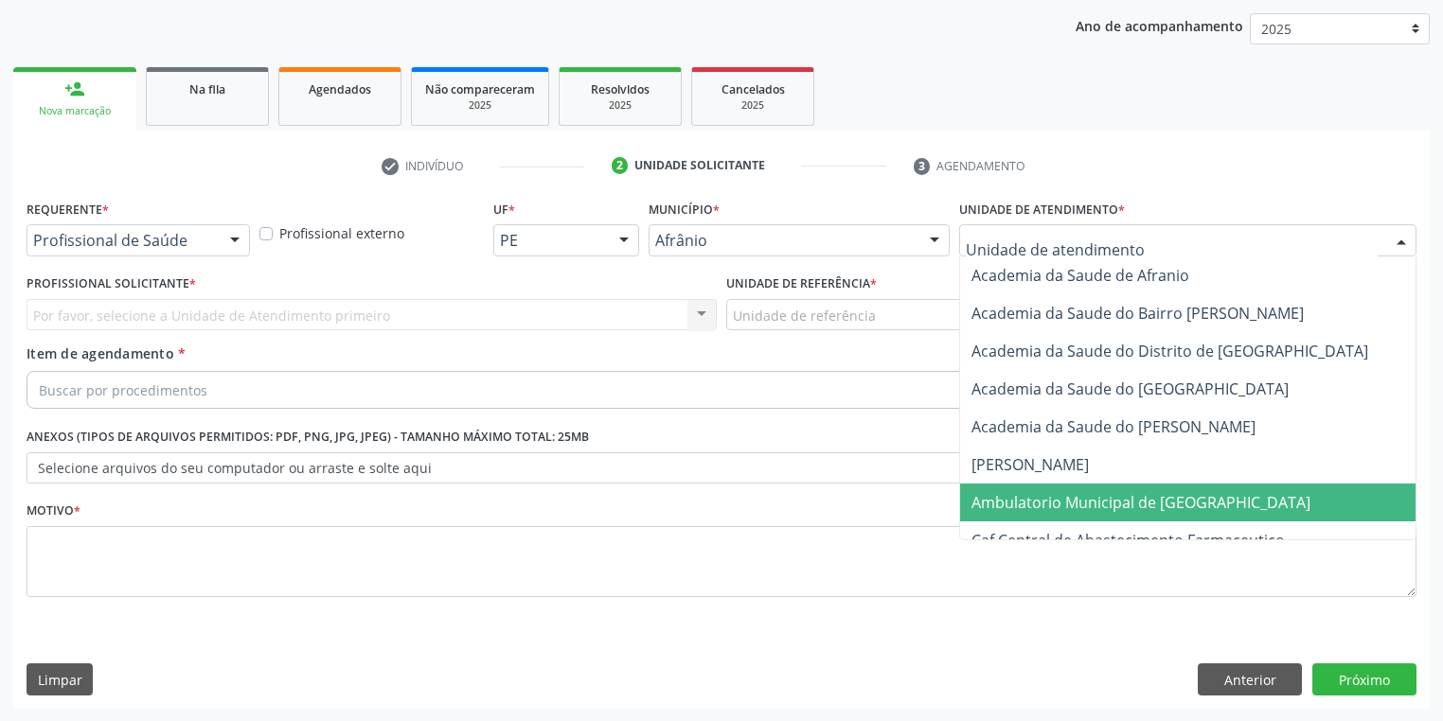
click at [1022, 505] on span "Ambulatorio Municipal de [GEOGRAPHIC_DATA]" at bounding box center [1140, 502] width 339 height 21
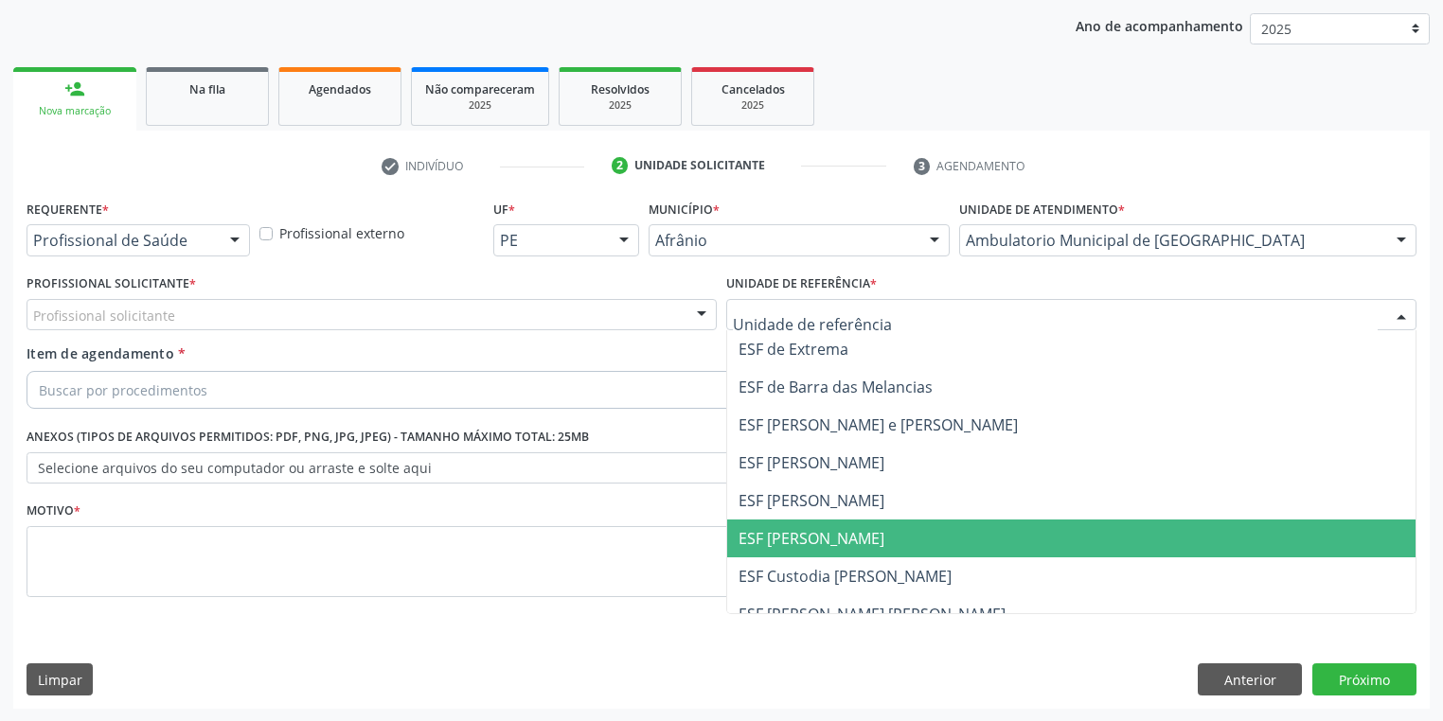
drag, startPoint x: 783, startPoint y: 540, endPoint x: 723, endPoint y: 513, distance: 65.3
click at [784, 540] on span "ESF [PERSON_NAME]" at bounding box center [811, 538] width 146 height 21
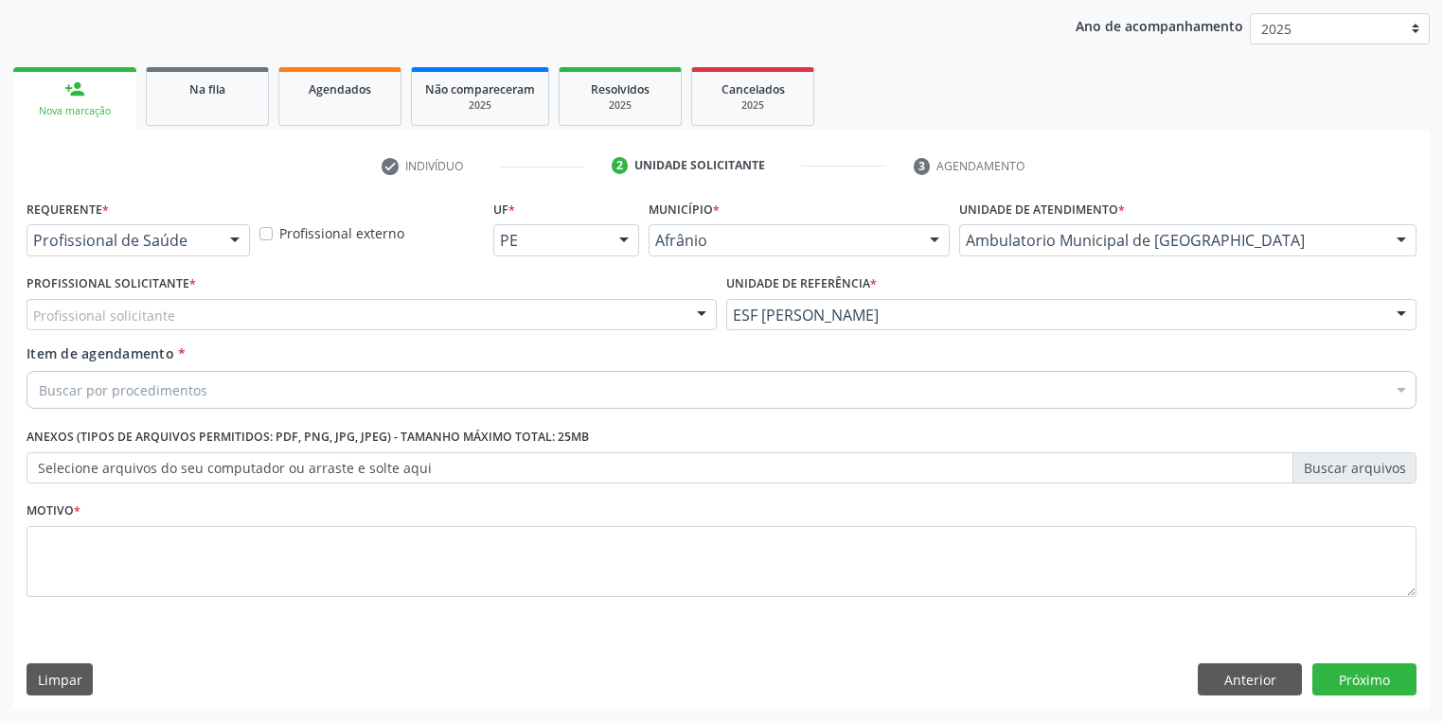
drag, startPoint x: 75, startPoint y: 312, endPoint x: 80, endPoint y: 325, distance: 13.2
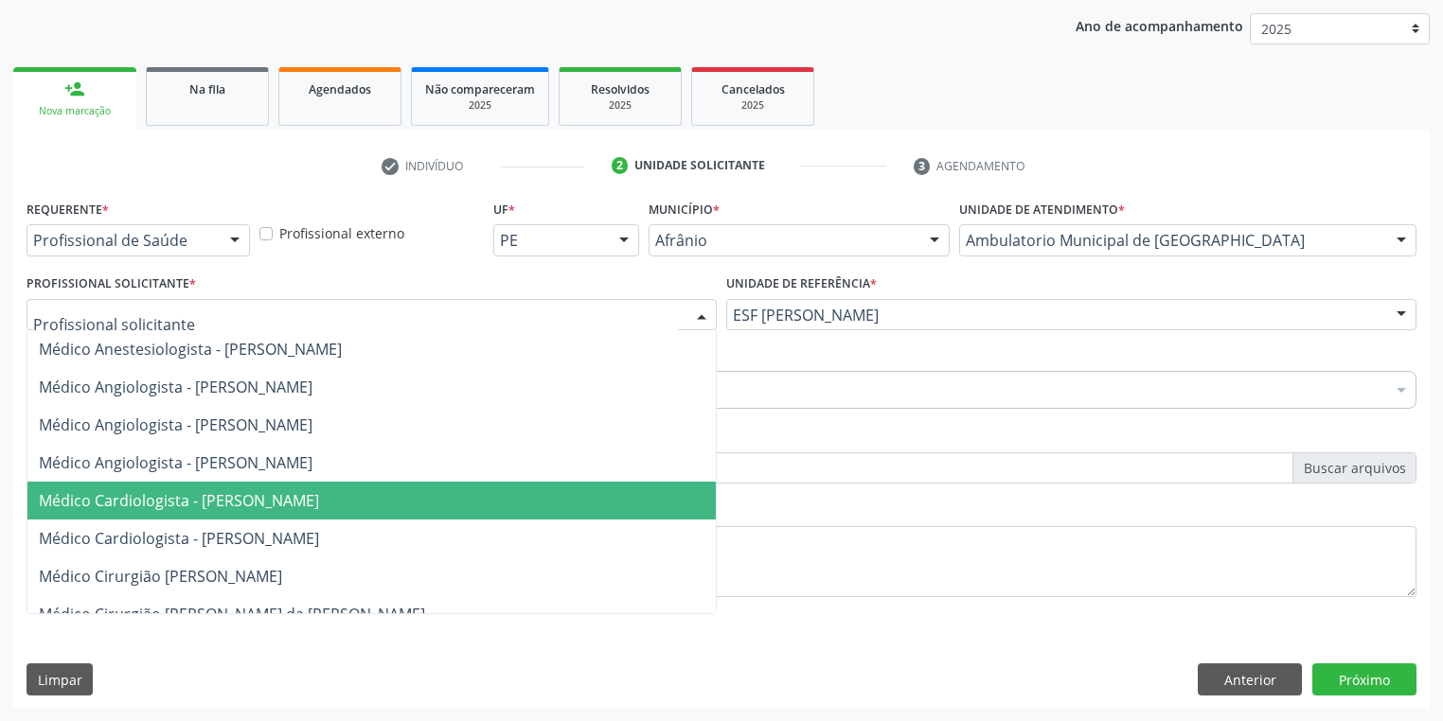
click at [191, 504] on span "Médico Cardiologista - [PERSON_NAME]" at bounding box center [179, 500] width 280 height 21
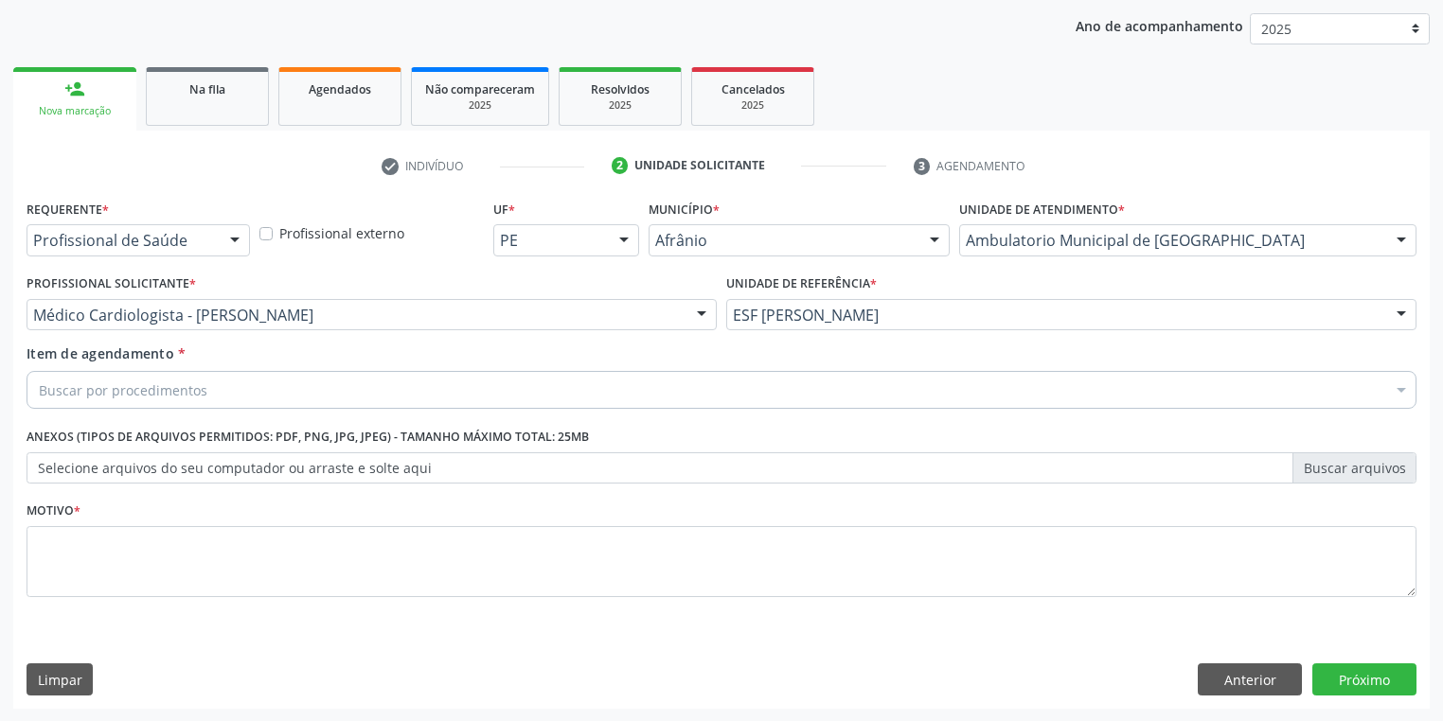
click at [113, 400] on div "Buscar por procedimentos" at bounding box center [722, 390] width 1390 height 38
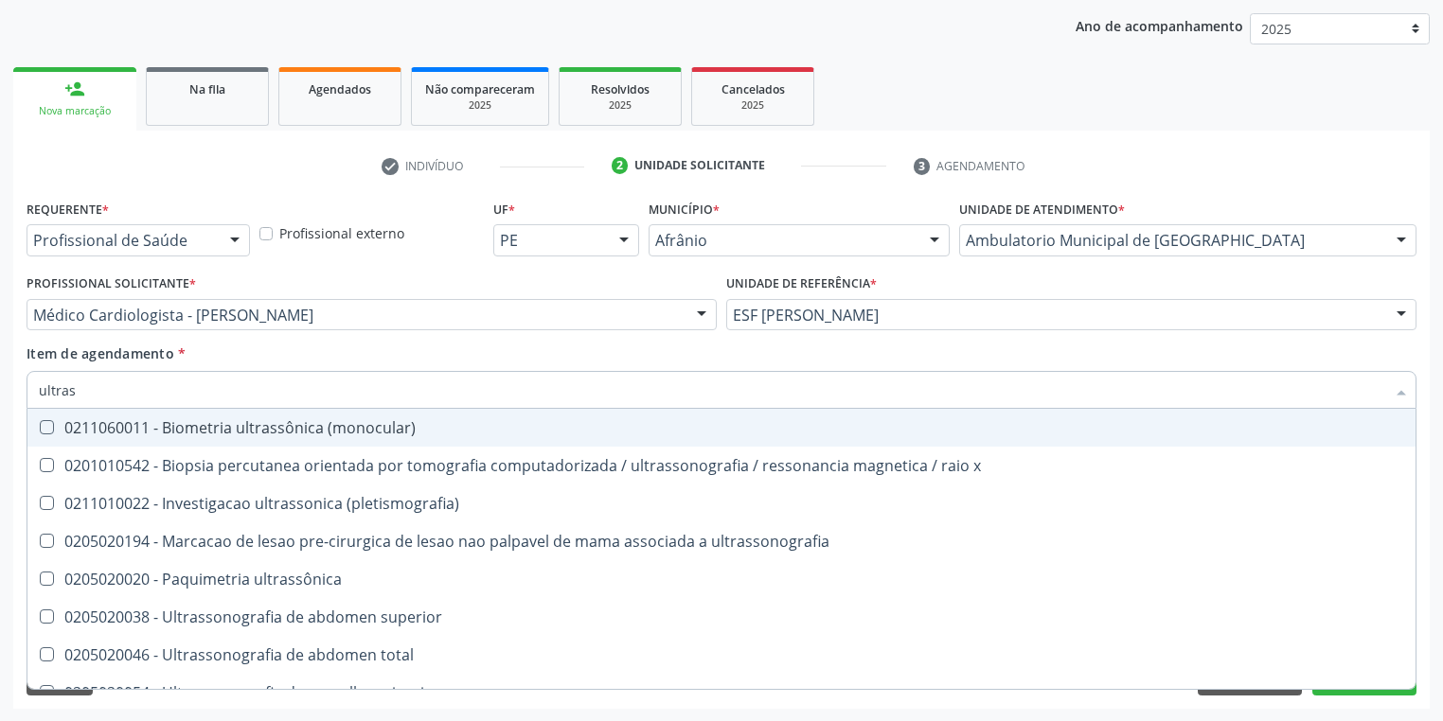
type input "ultrass"
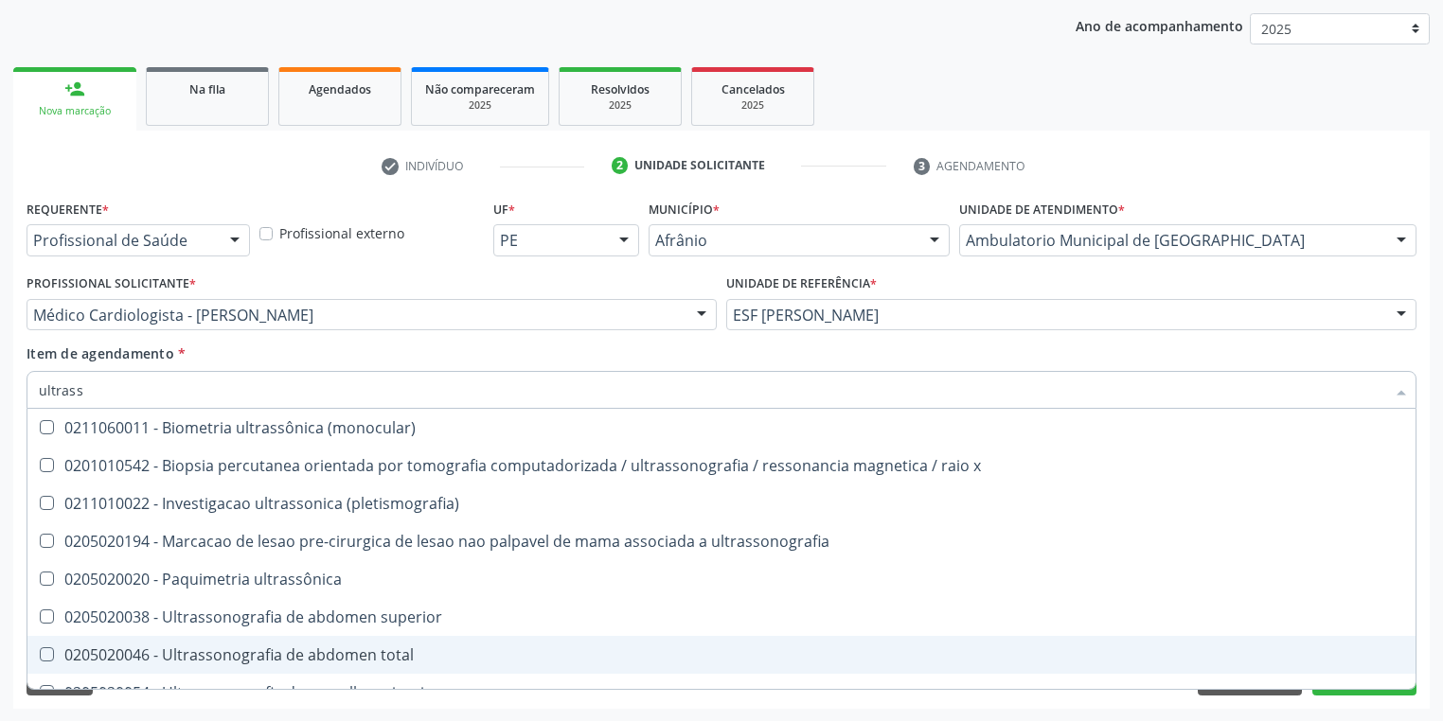
click at [129, 638] on span "0205020046 - Ultrassonografia de abdomen total" at bounding box center [721, 655] width 1388 height 38
checkbox total "true"
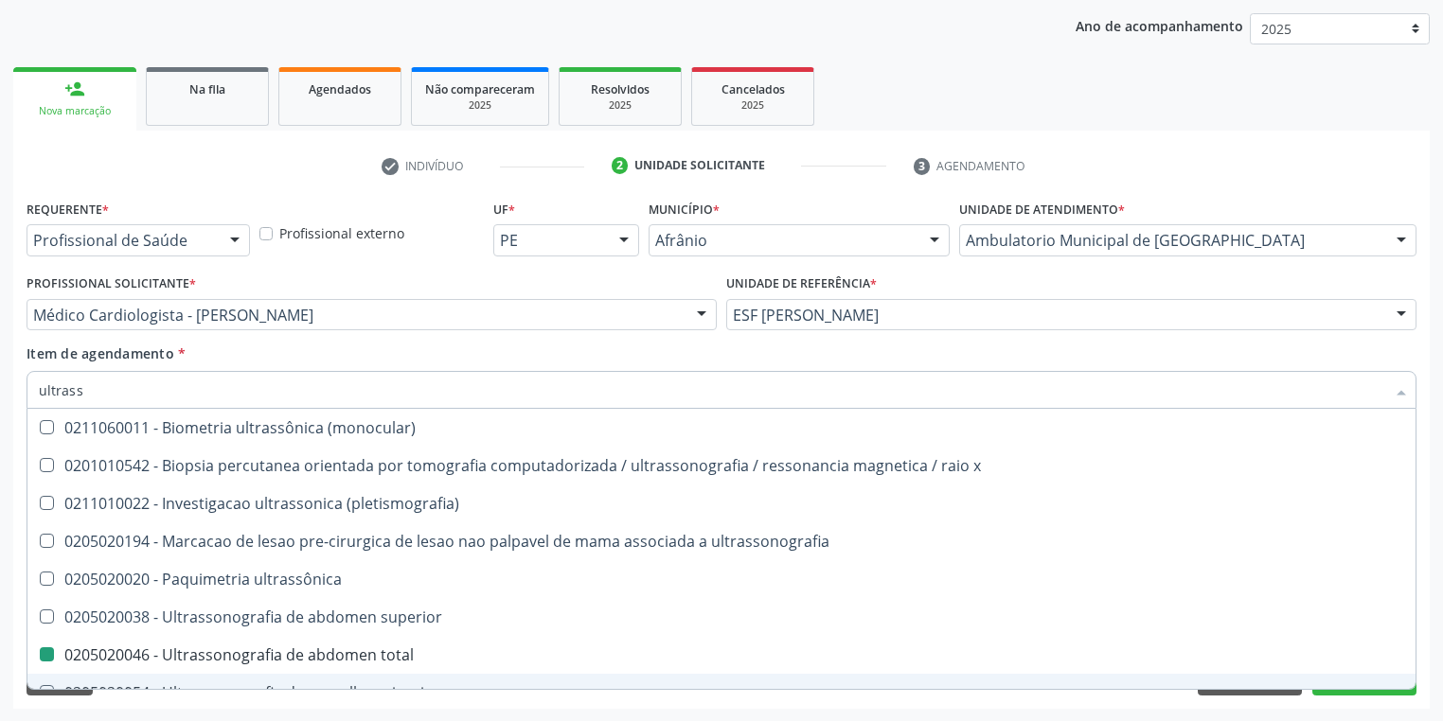
click at [168, 713] on div "Acompanhamento Acompanhe a situação das marcações correntes e finalizadas Relat…" at bounding box center [721, 305] width 1443 height 834
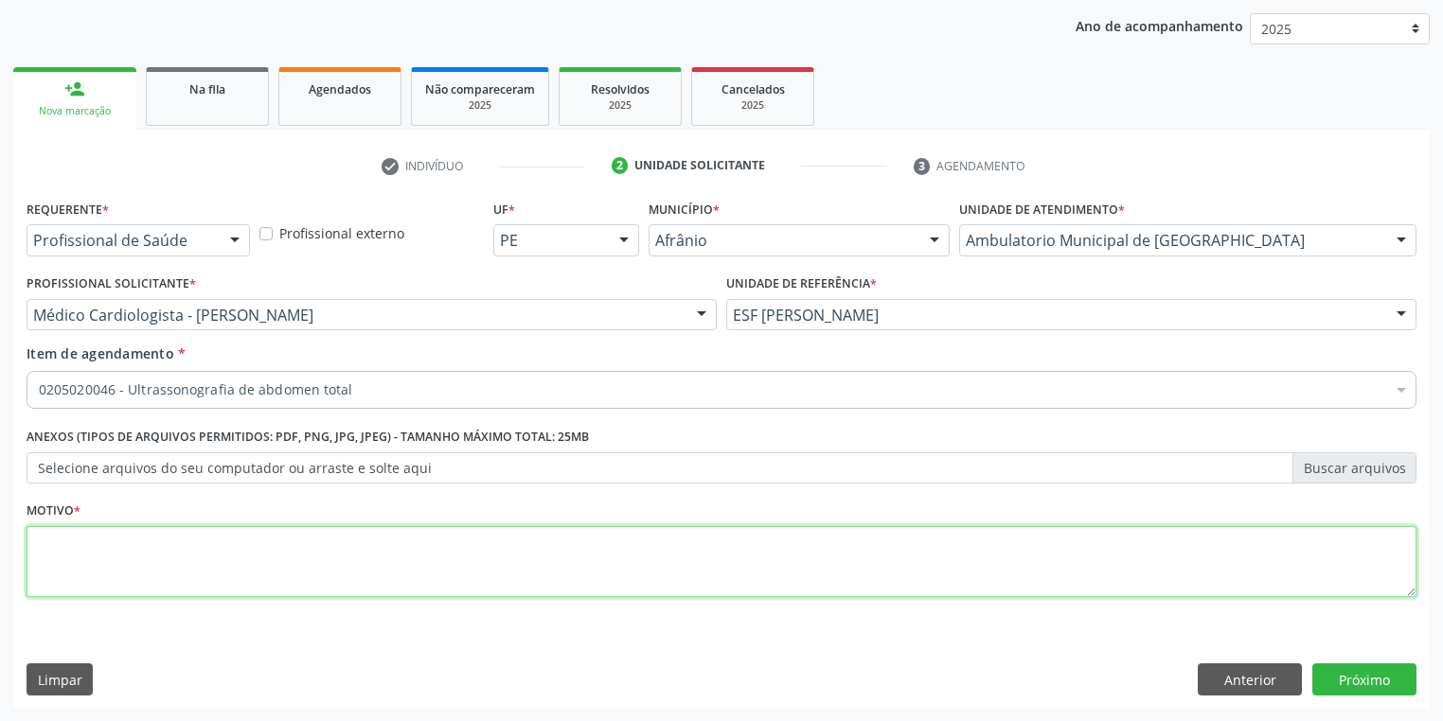
click at [102, 558] on textarea at bounding box center [722, 562] width 1390 height 72
type textarea "*"
click at [1355, 680] on button "Próximo" at bounding box center [1364, 680] width 104 height 32
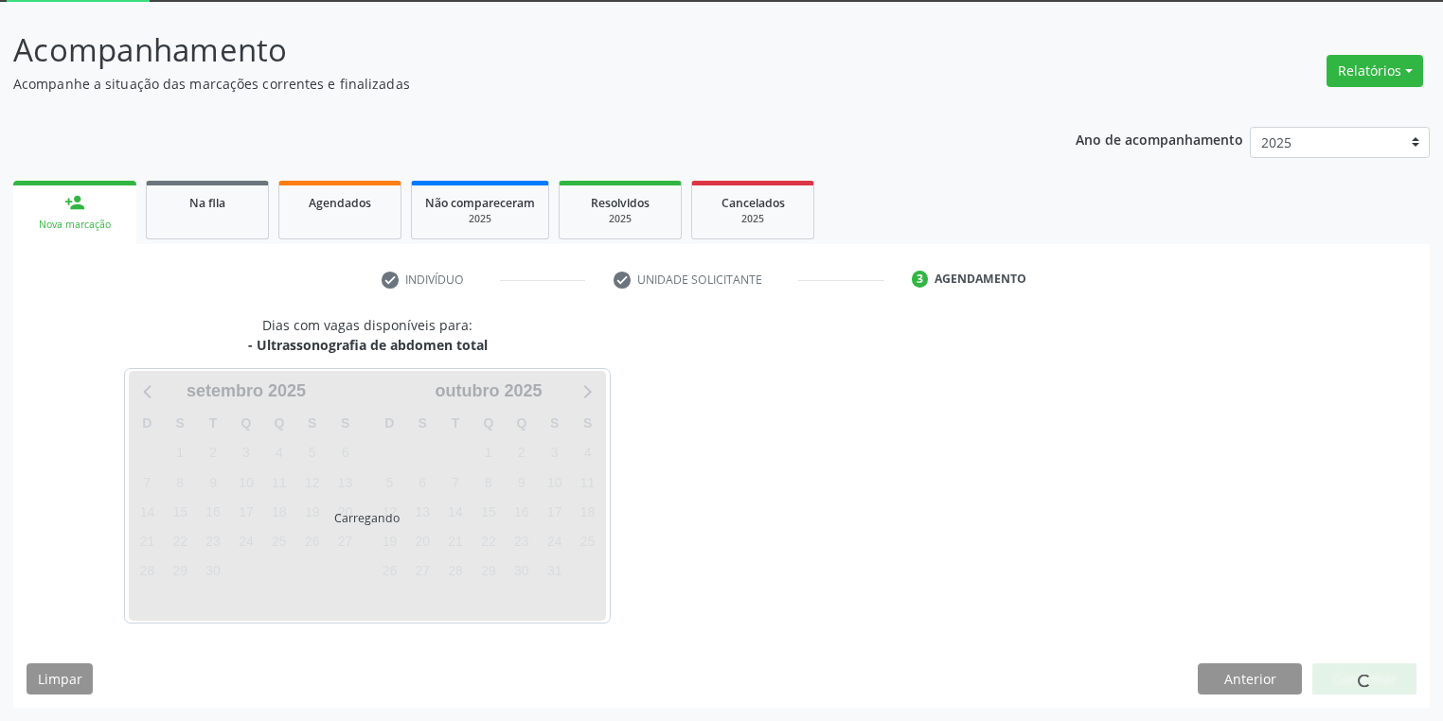
scroll to position [101, 0]
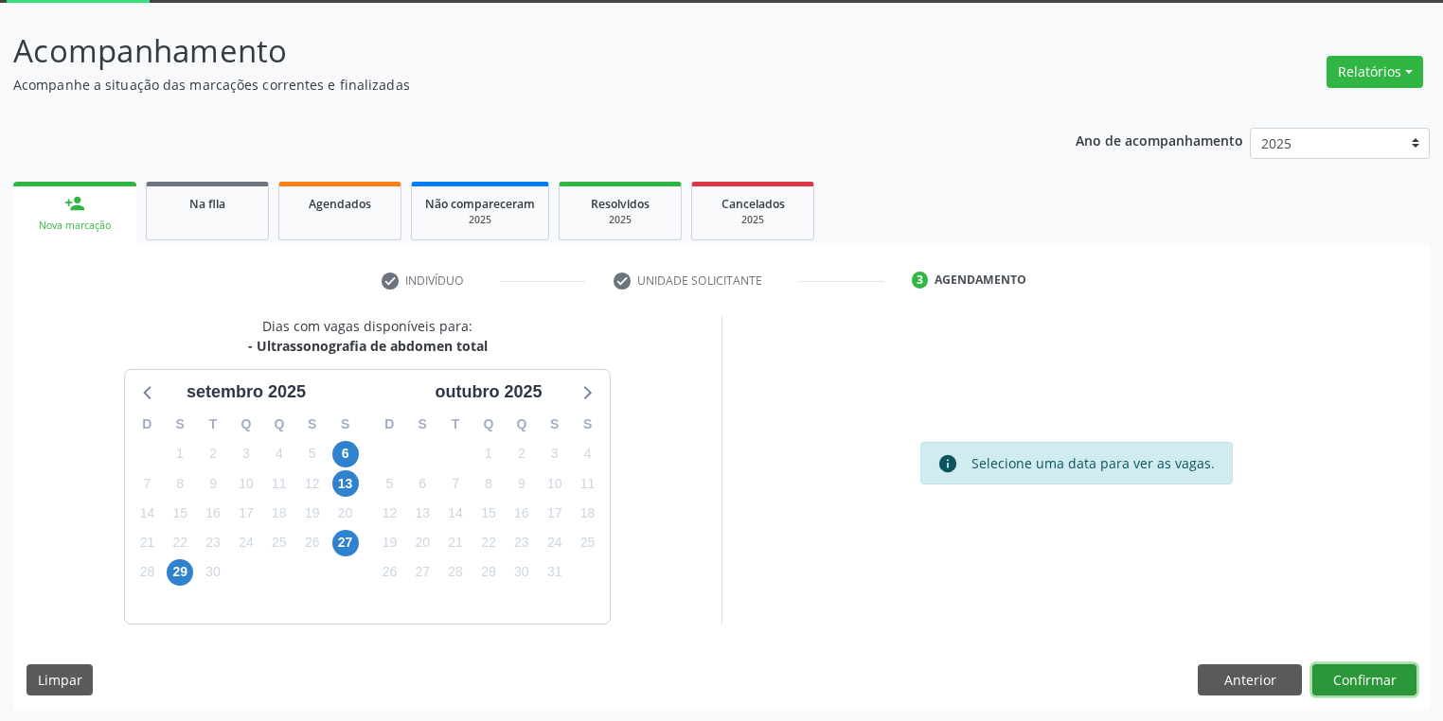
click at [1355, 682] on button "Confirmar" at bounding box center [1364, 680] width 104 height 32
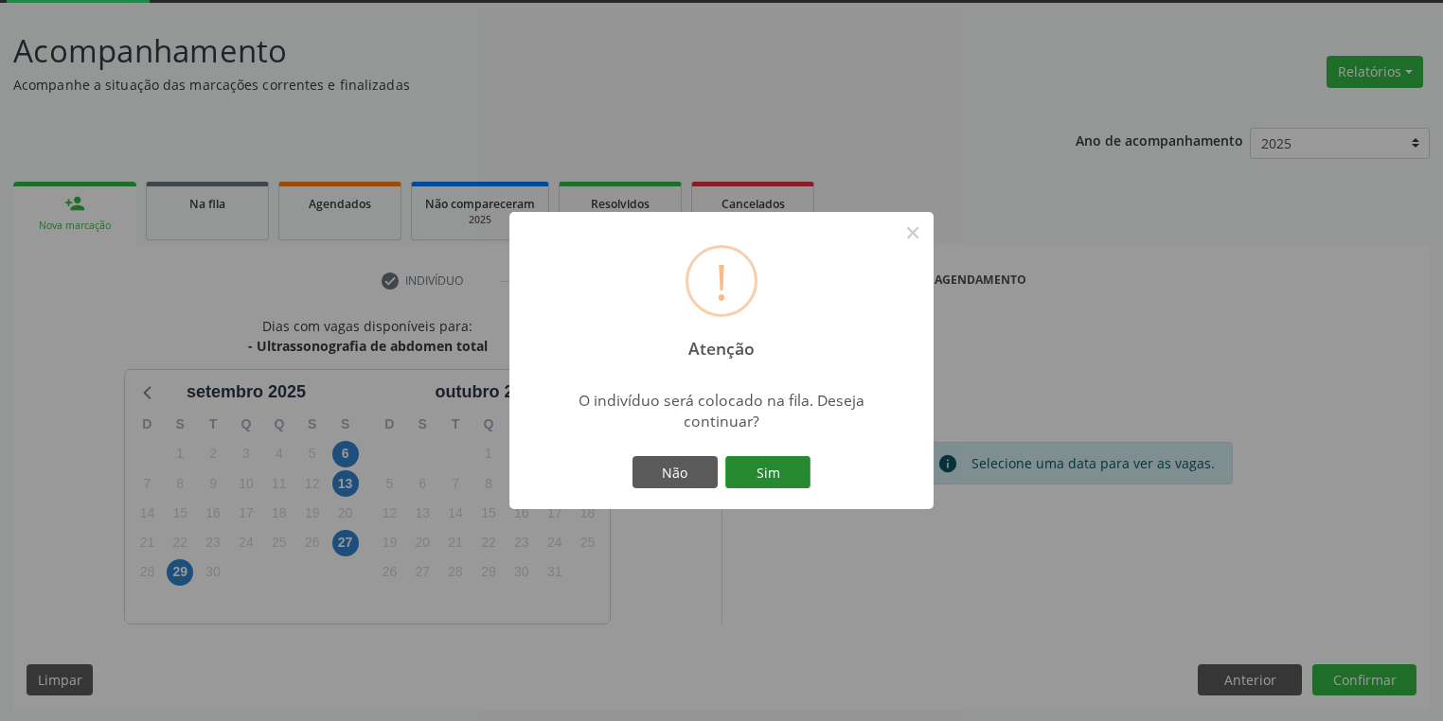
click at [771, 477] on button "Sim" at bounding box center [767, 472] width 85 height 32
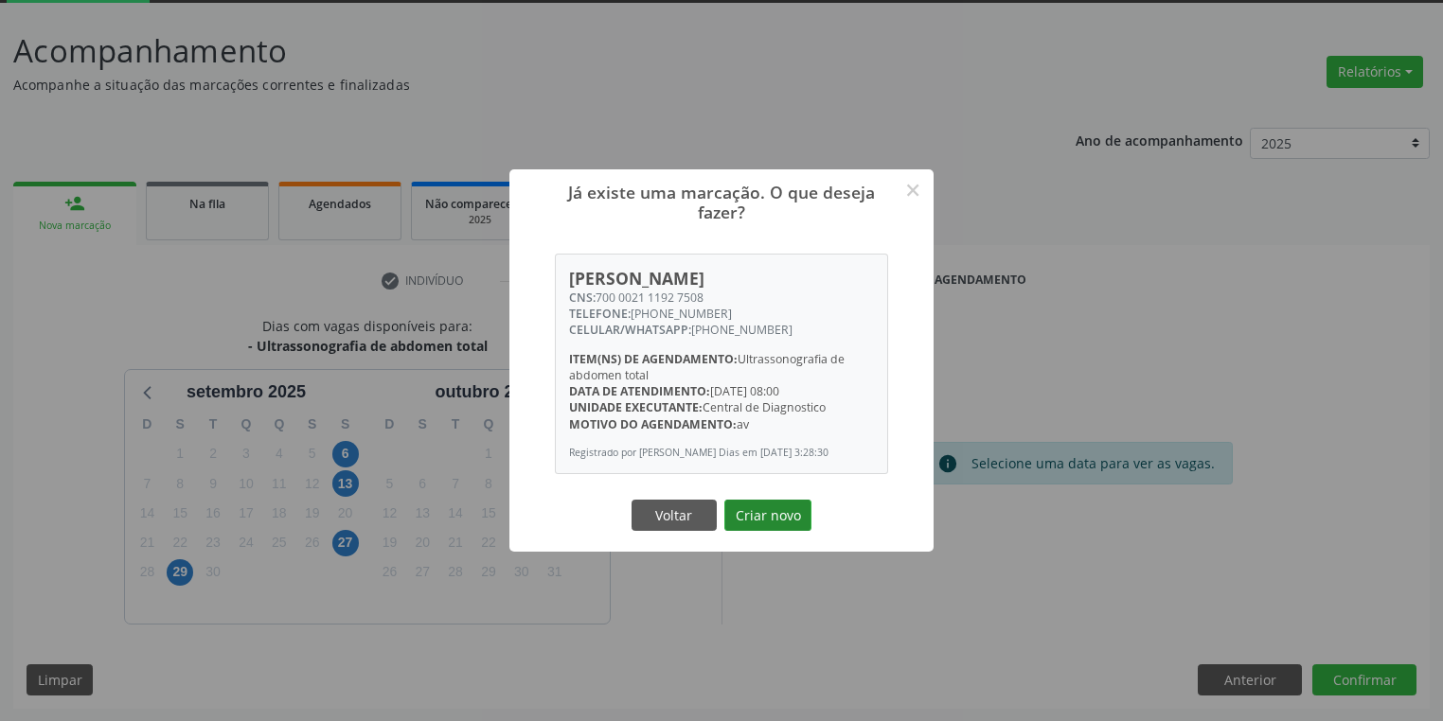
click at [773, 515] on button "Criar novo" at bounding box center [767, 516] width 87 height 32
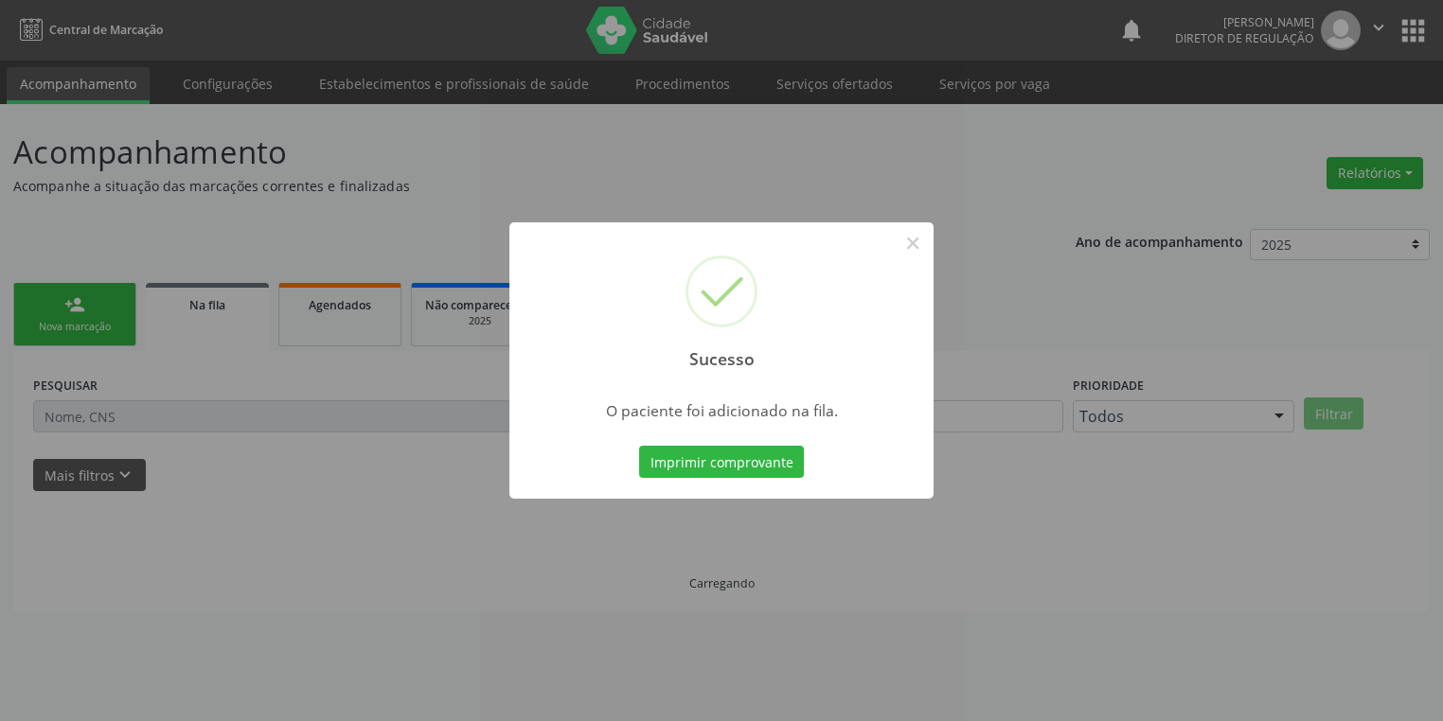
scroll to position [0, 0]
click at [910, 236] on button "×" at bounding box center [918, 243] width 32 height 32
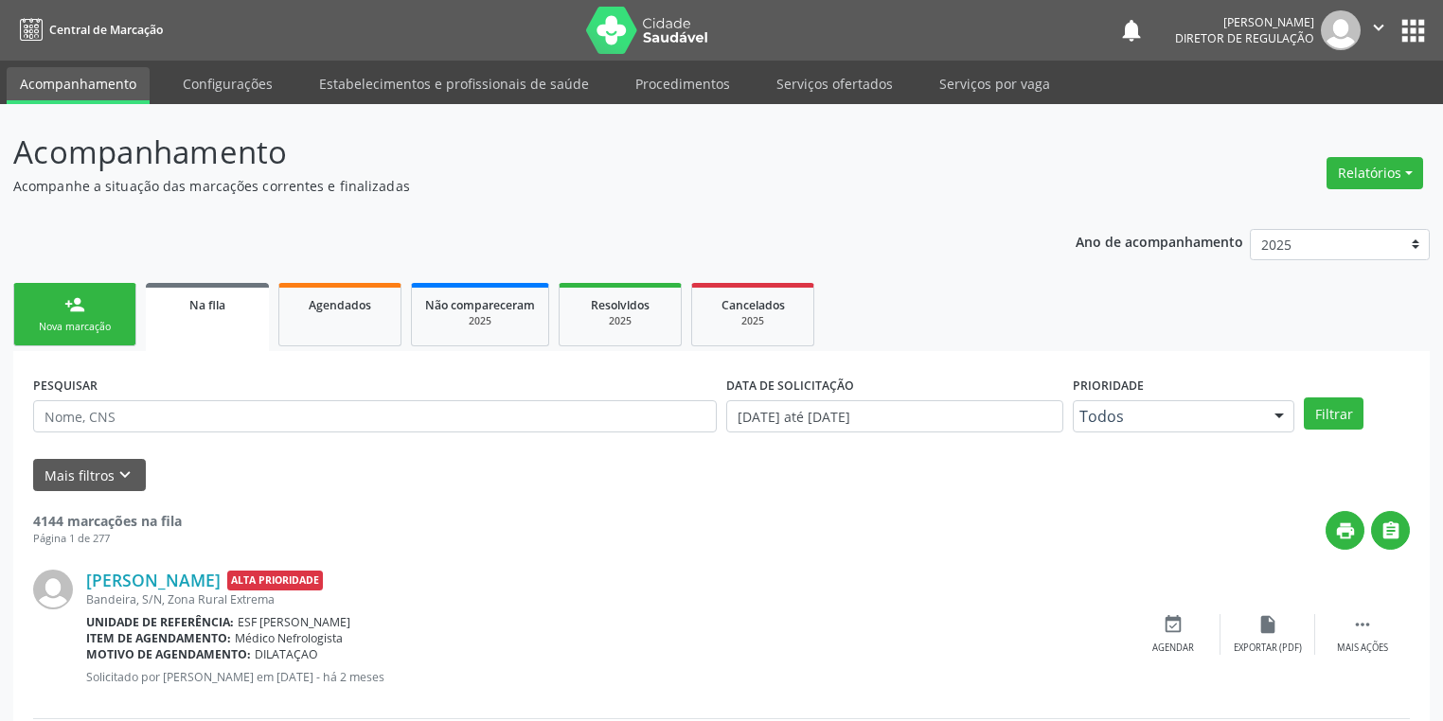
click at [97, 327] on div "Nova marcação" at bounding box center [74, 327] width 95 height 14
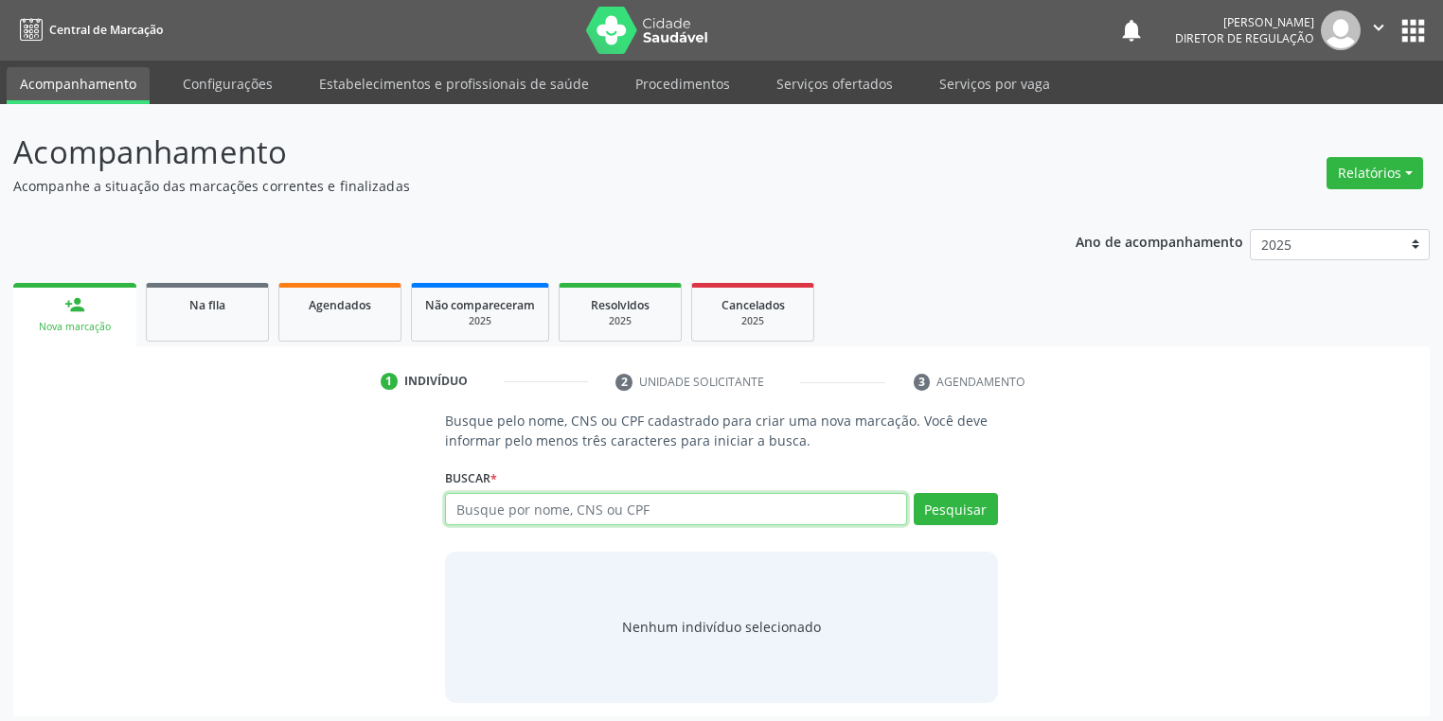
click at [500, 514] on input "text" at bounding box center [676, 509] width 462 height 32
type input "704701781540633"
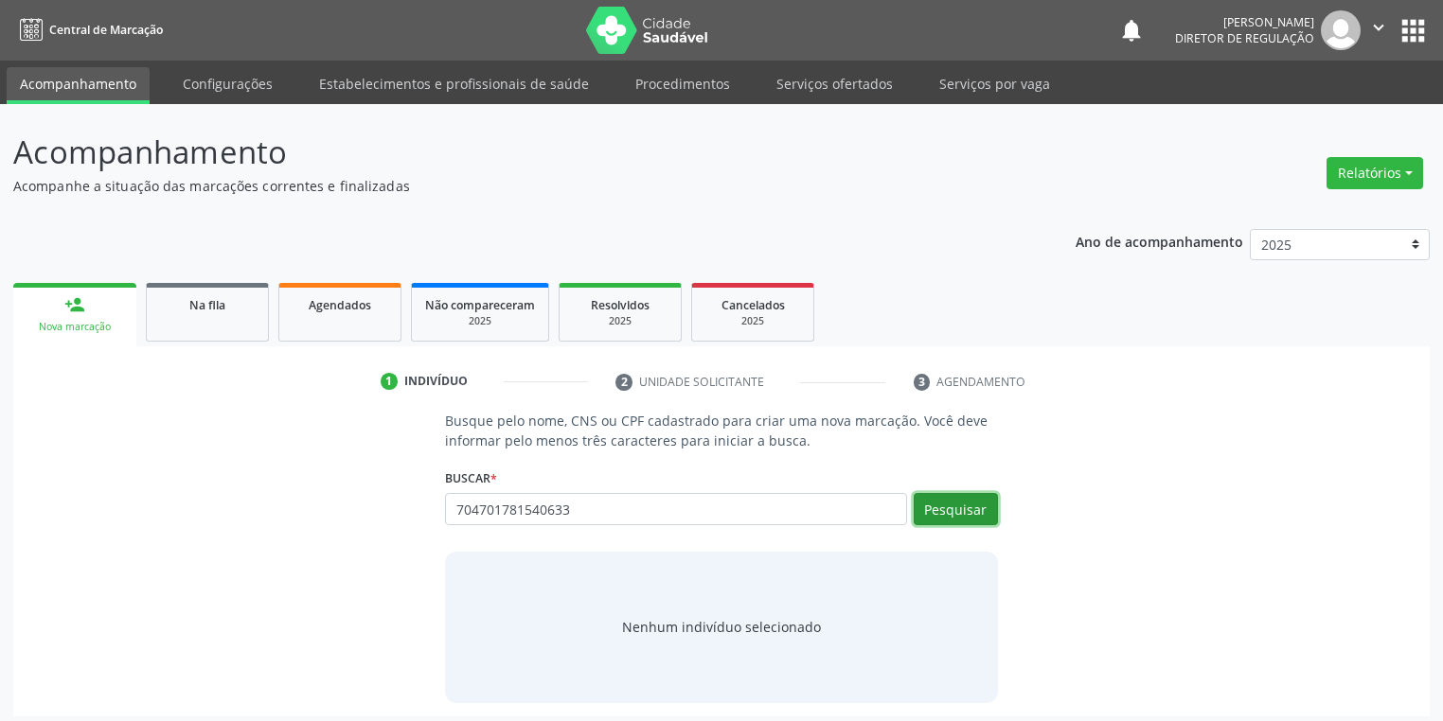
click at [967, 504] on button "Pesquisar" at bounding box center [955, 509] width 84 height 32
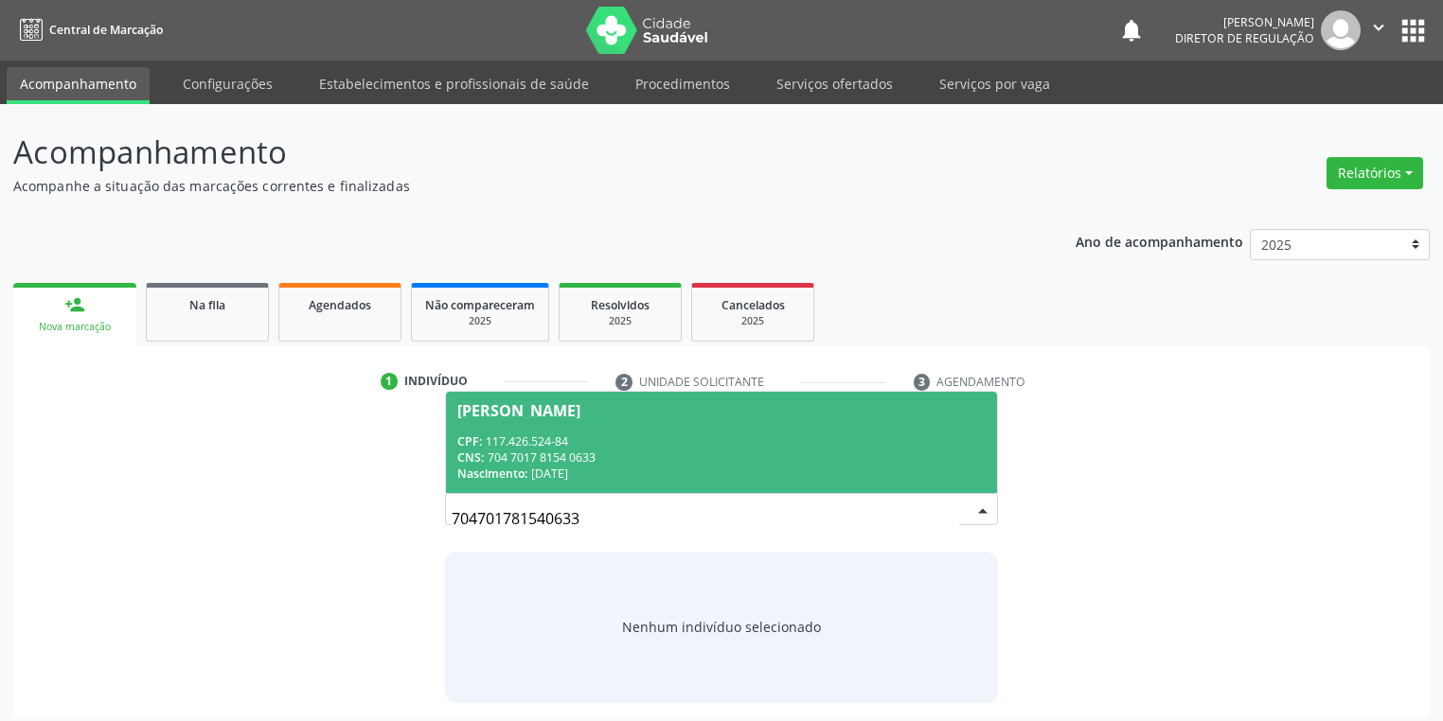
click at [806, 441] on div "CPF: 117.426.524-84" at bounding box center [721, 442] width 528 height 16
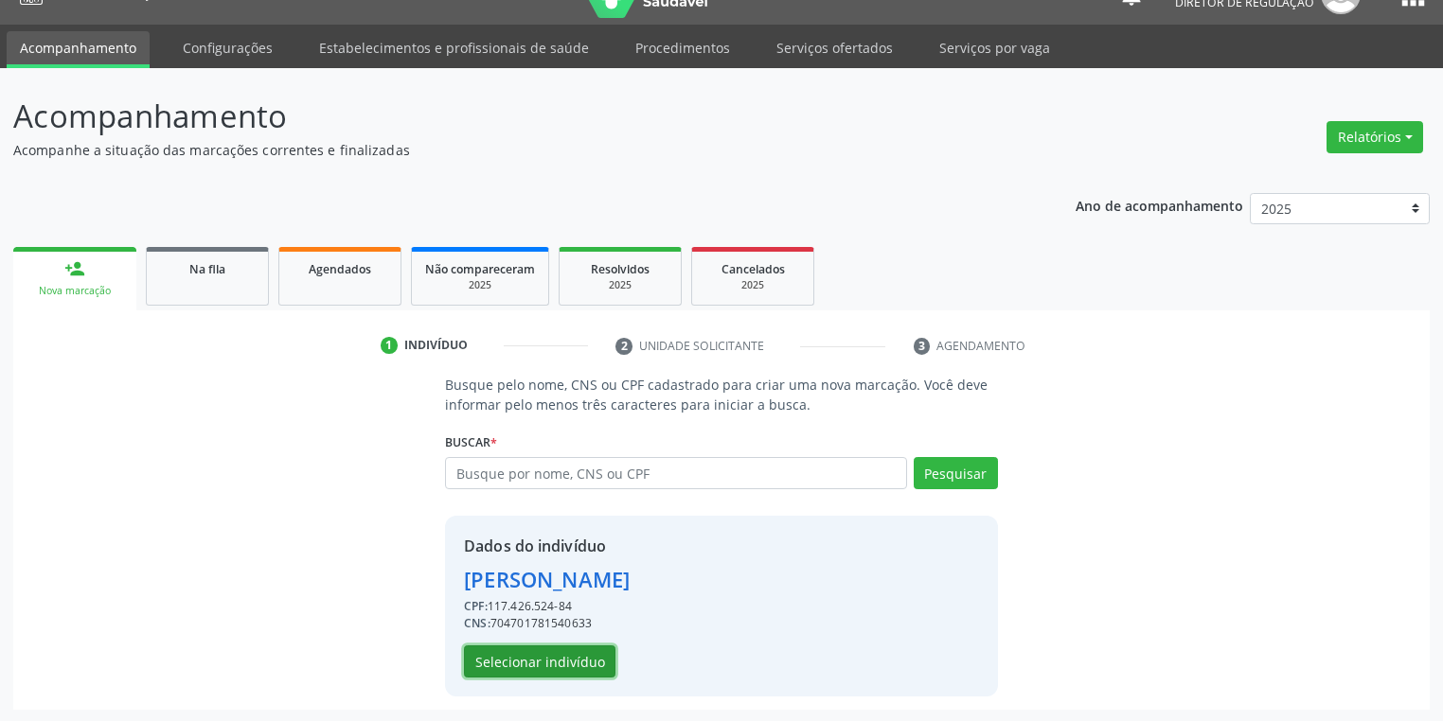
click at [576, 663] on button "Selecionar indivíduo" at bounding box center [539, 662] width 151 height 32
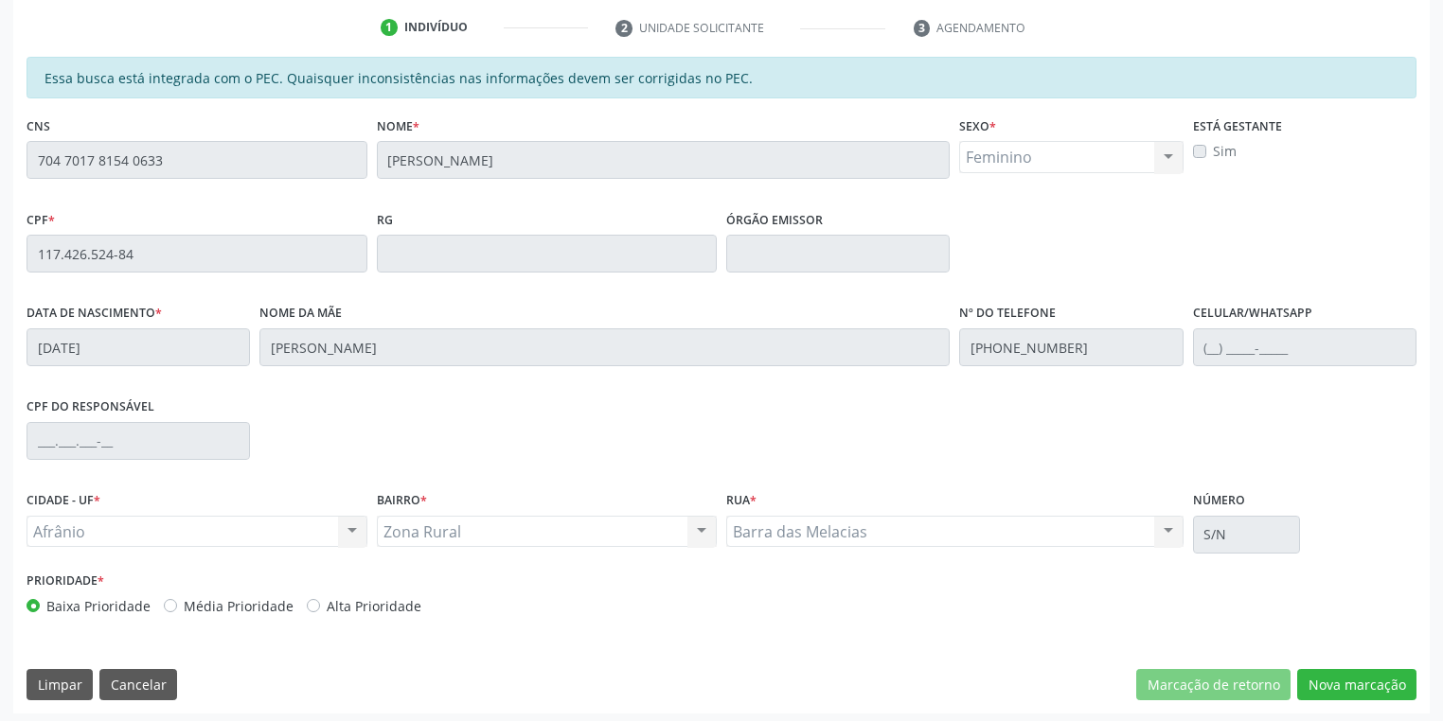
scroll to position [359, 0]
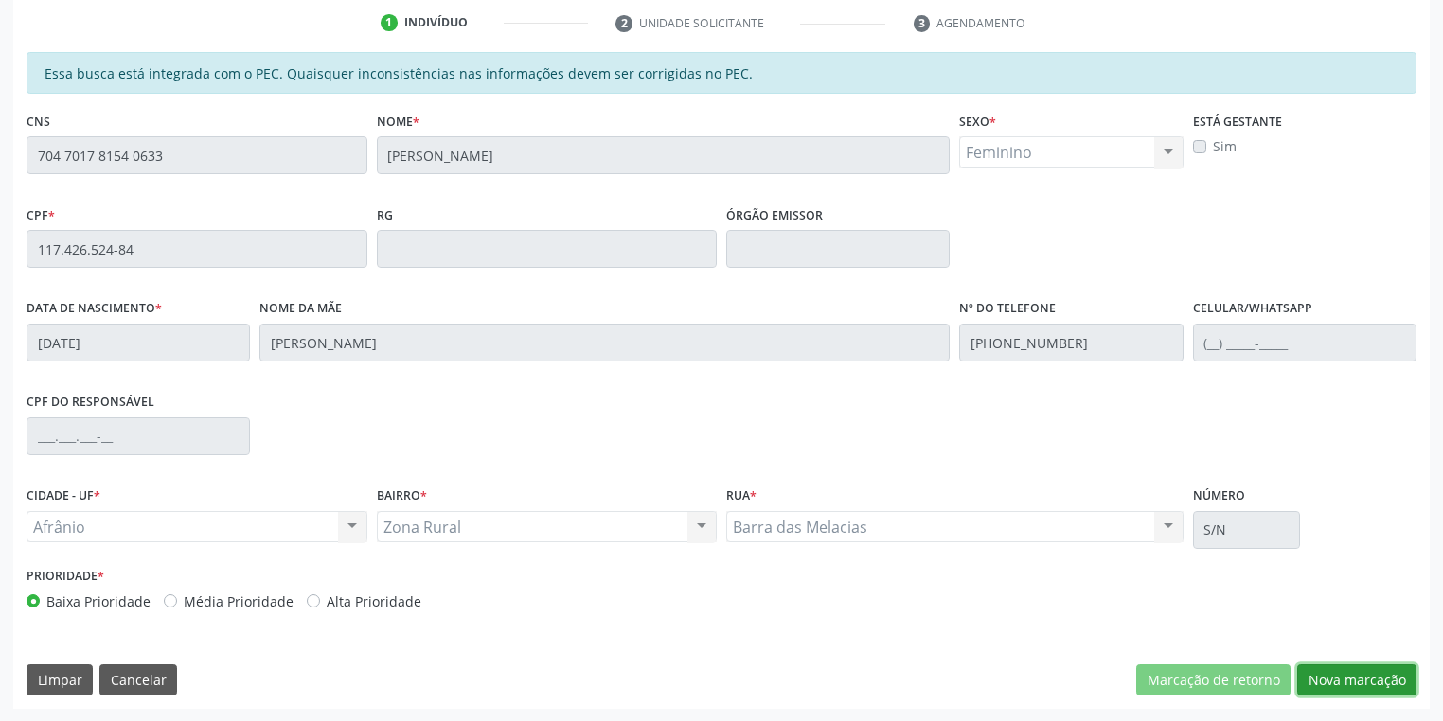
click at [1329, 671] on button "Nova marcação" at bounding box center [1356, 680] width 119 height 32
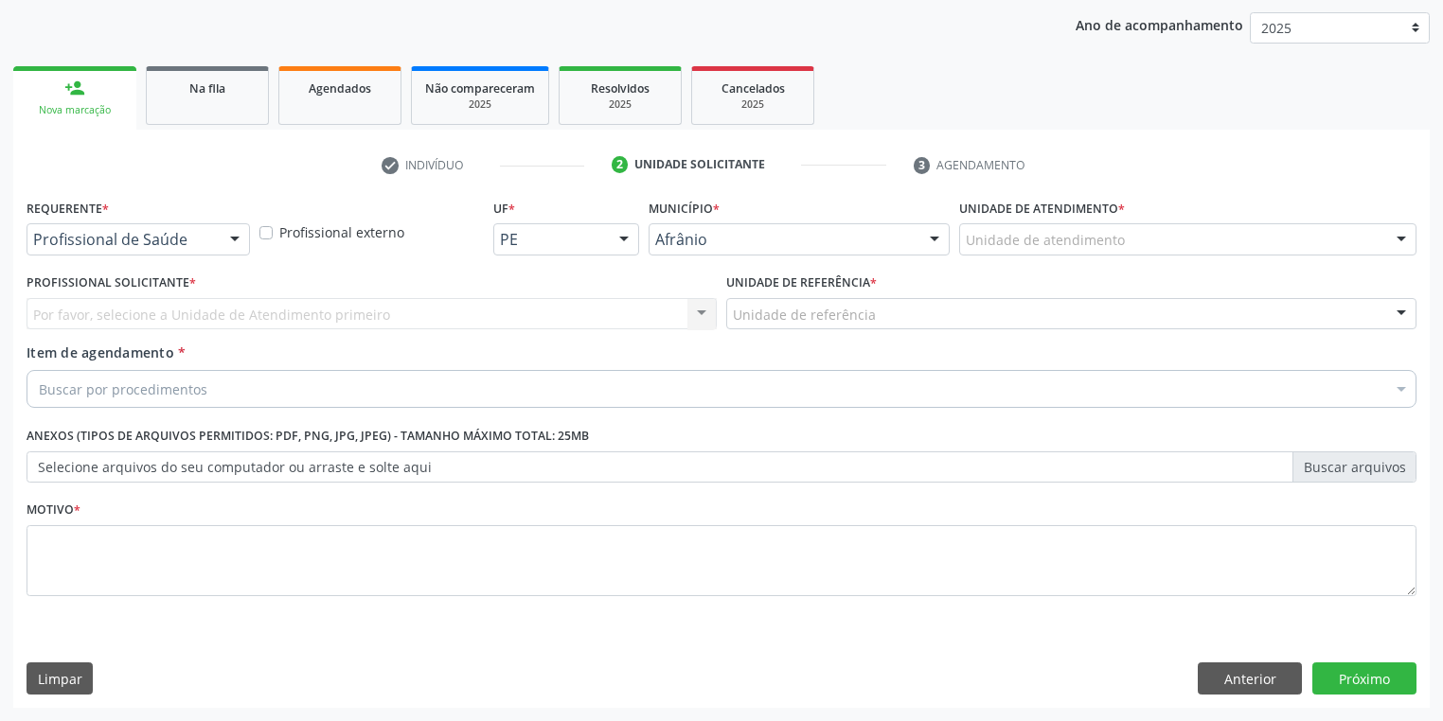
scroll to position [216, 0]
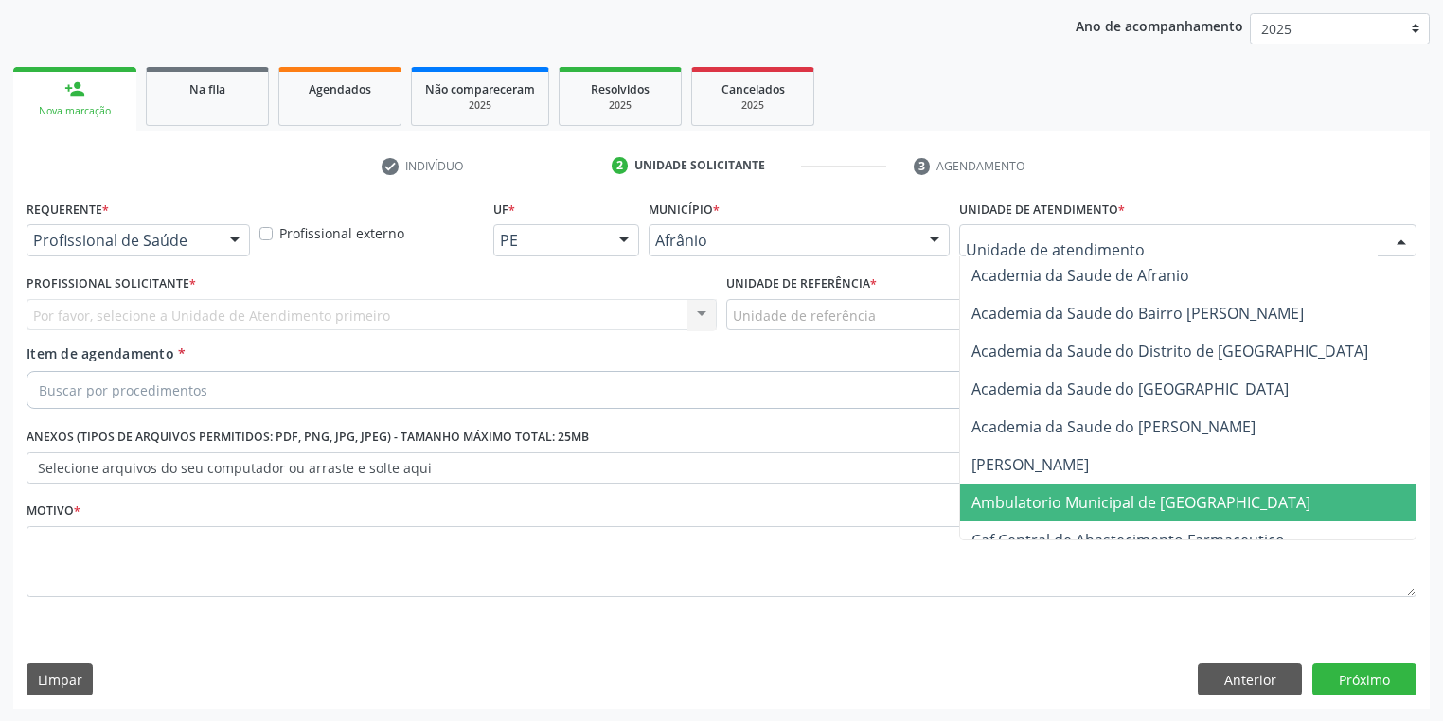
drag, startPoint x: 991, startPoint y: 507, endPoint x: 899, endPoint y: 418, distance: 127.9
click at [992, 507] on span "Ambulatorio Municipal de [GEOGRAPHIC_DATA]" at bounding box center [1140, 502] width 339 height 21
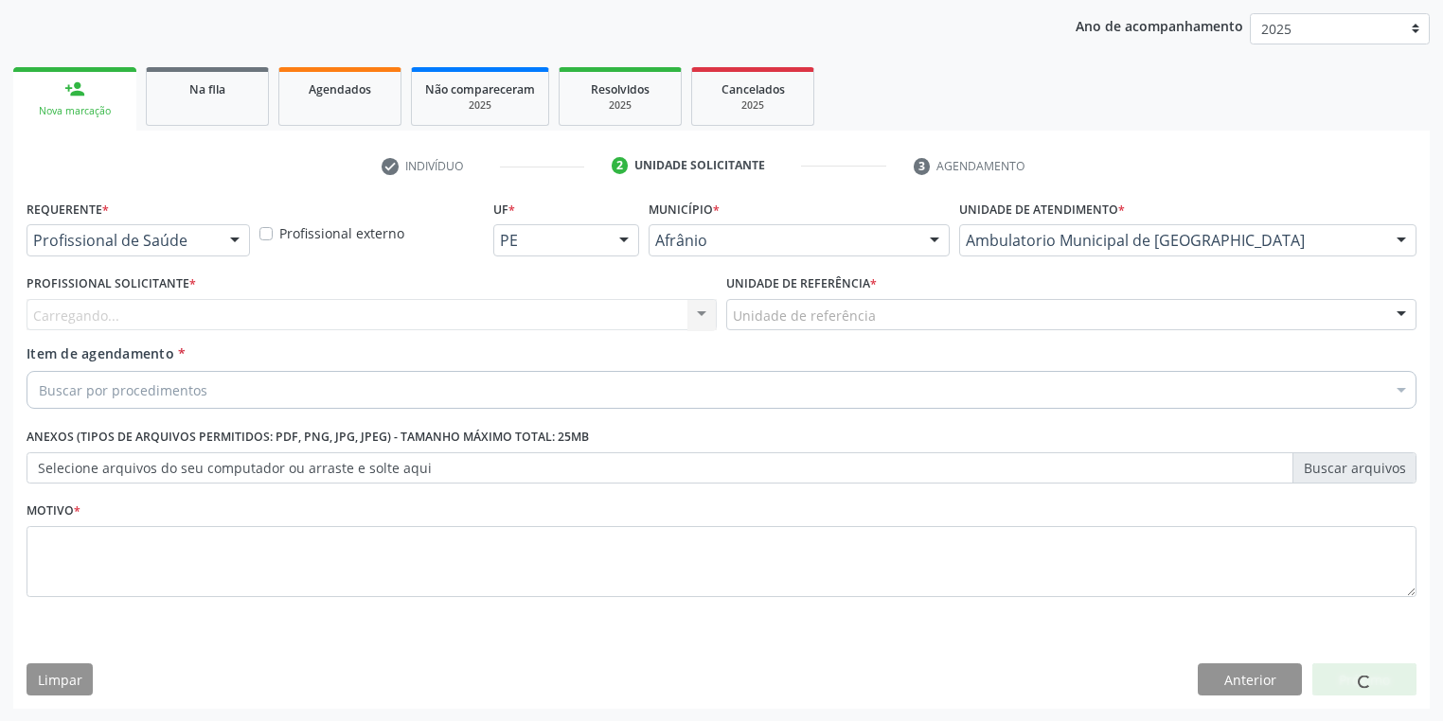
drag, startPoint x: 771, startPoint y: 318, endPoint x: 773, endPoint y: 345, distance: 26.6
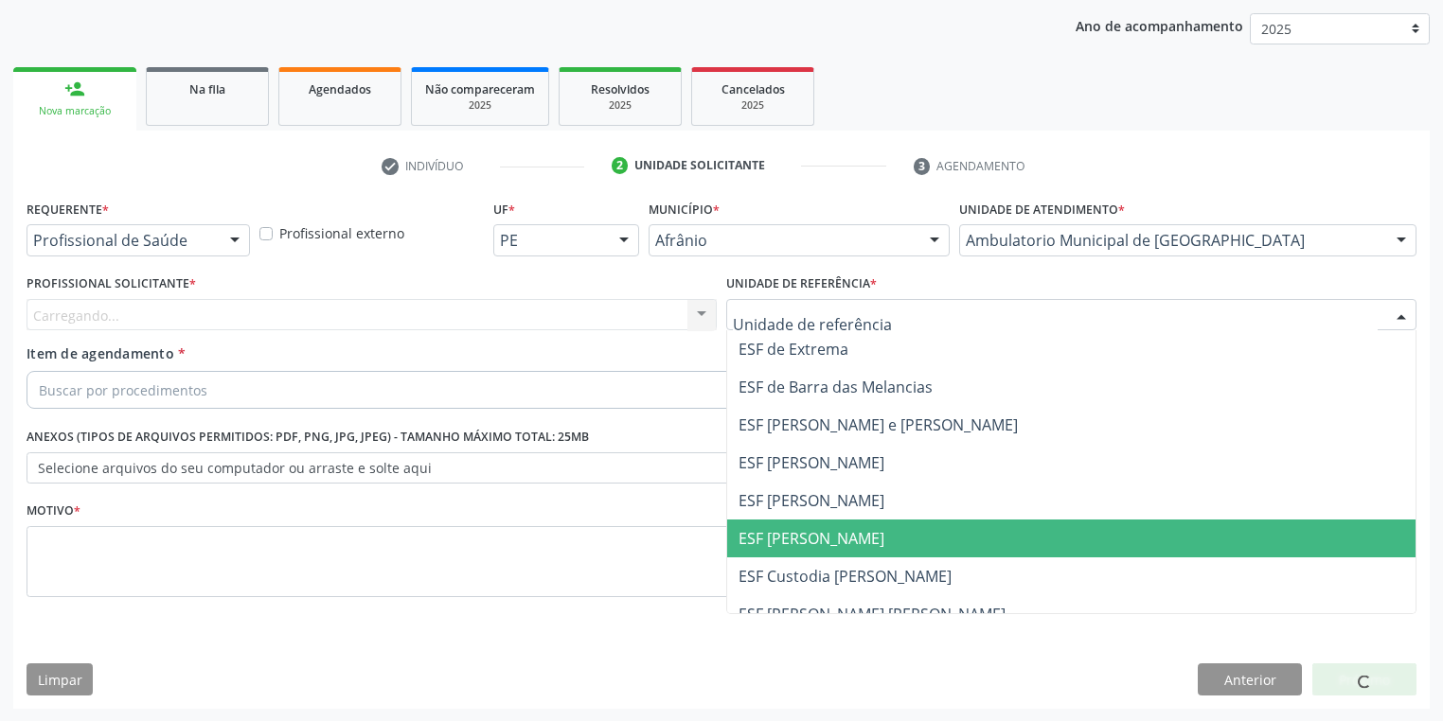
click at [796, 539] on span "ESF [PERSON_NAME]" at bounding box center [811, 538] width 146 height 21
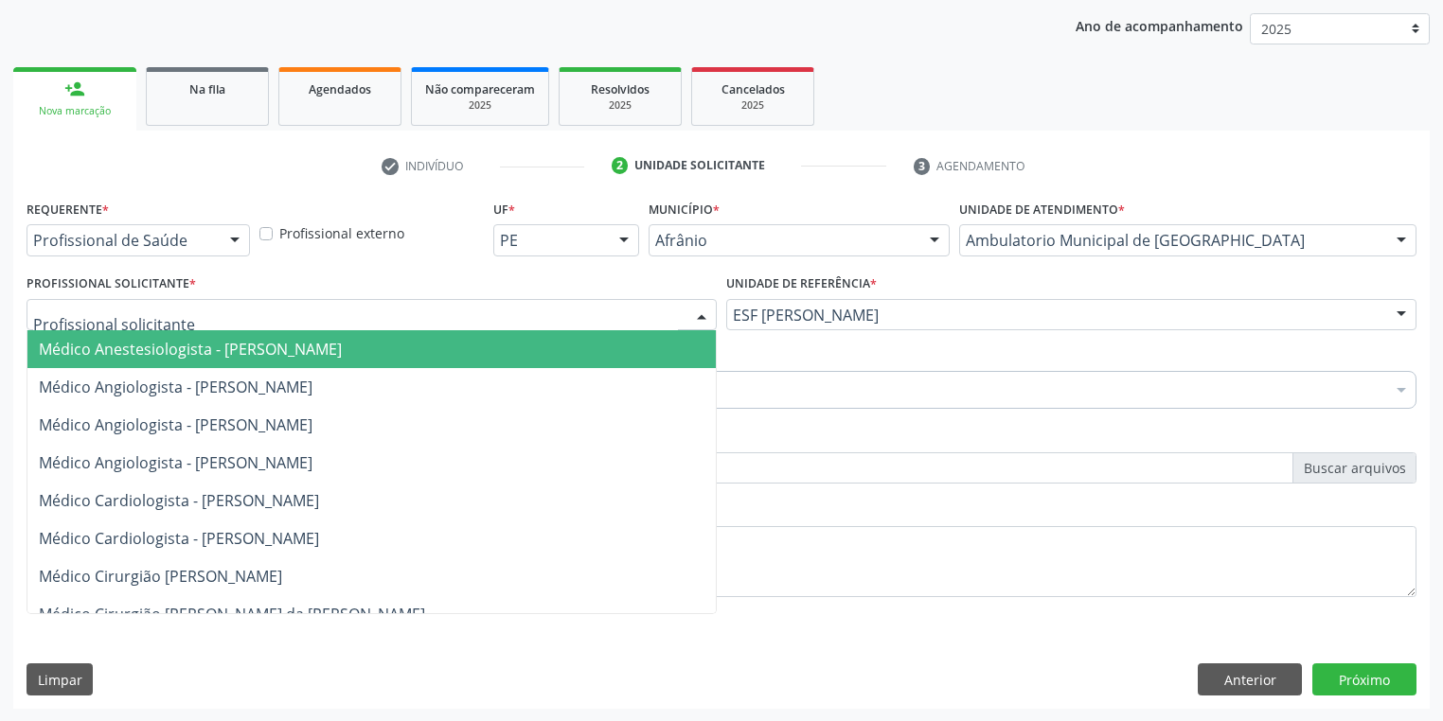
drag, startPoint x: 151, startPoint y: 321, endPoint x: 154, endPoint y: 365, distance: 44.6
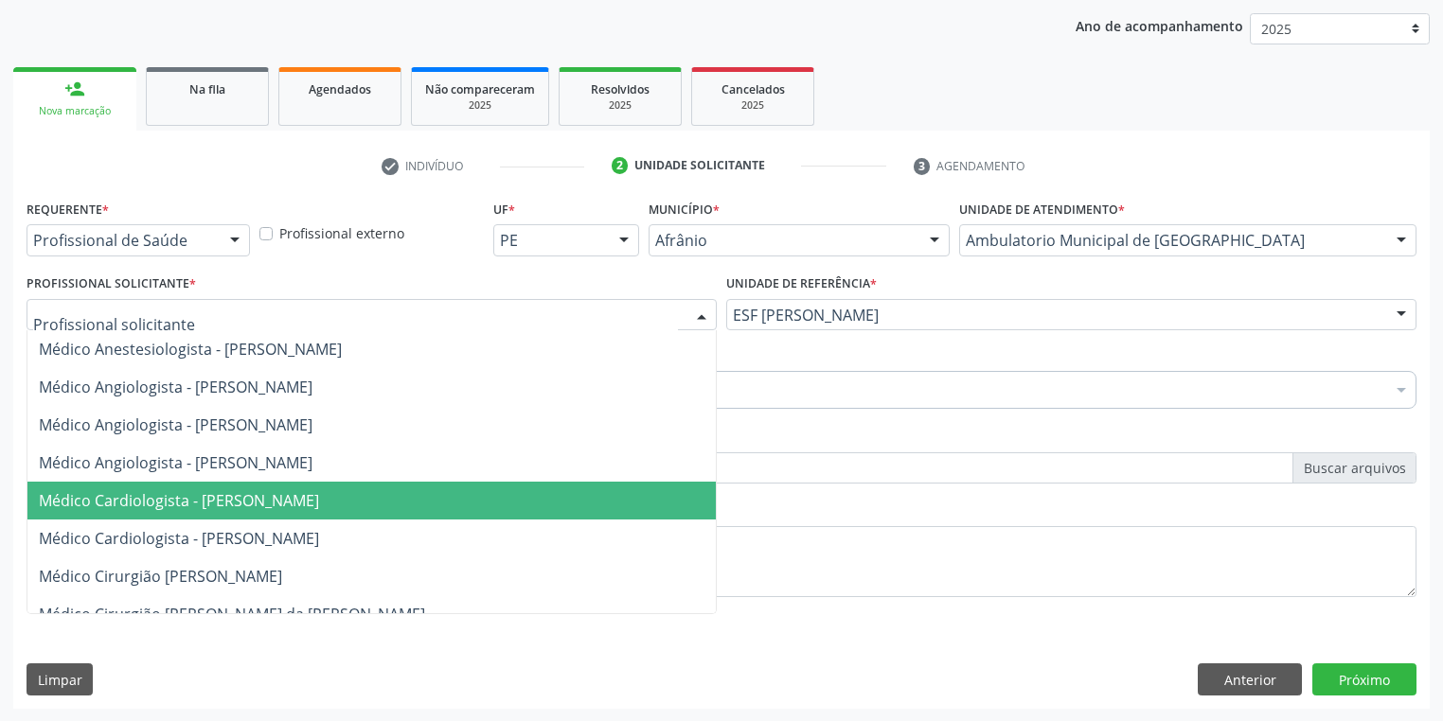
click at [179, 490] on span "Médico Cardiologista - [PERSON_NAME]" at bounding box center [179, 500] width 280 height 21
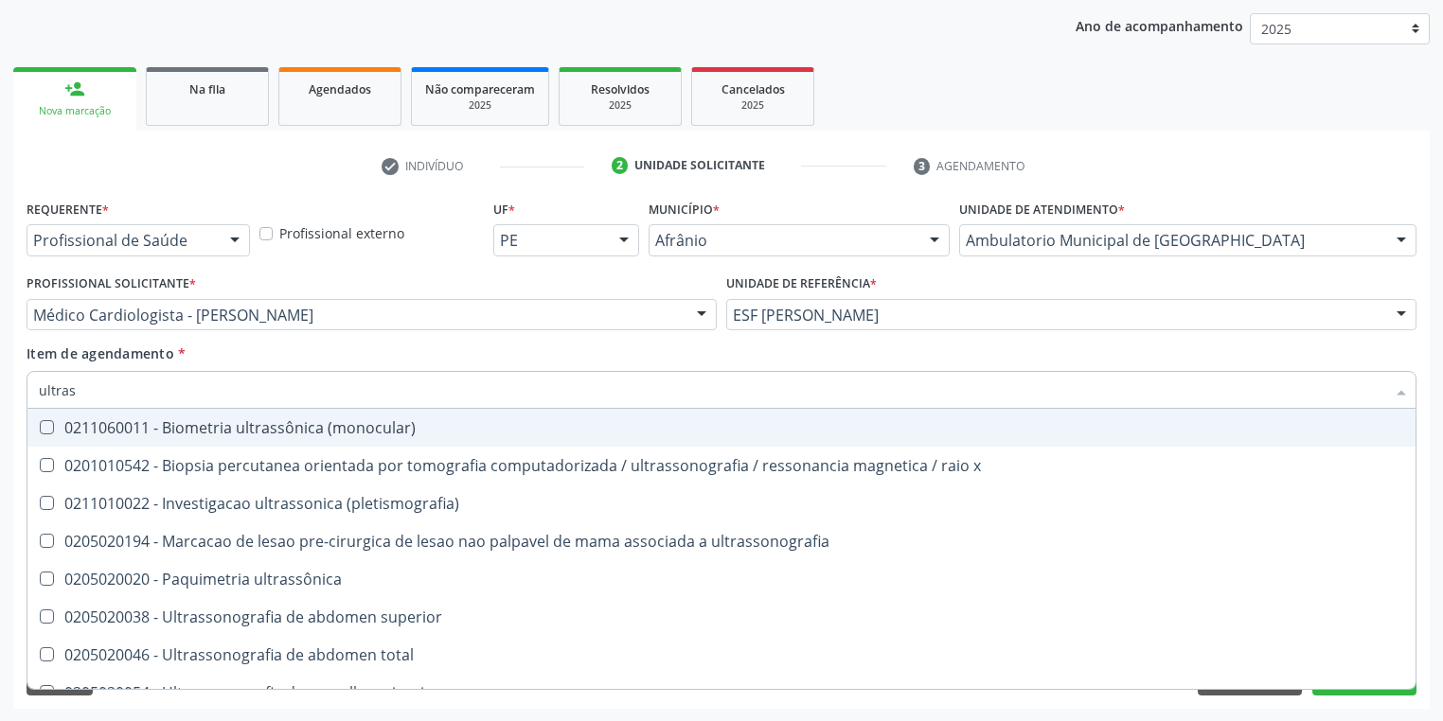
type input "ultrass"
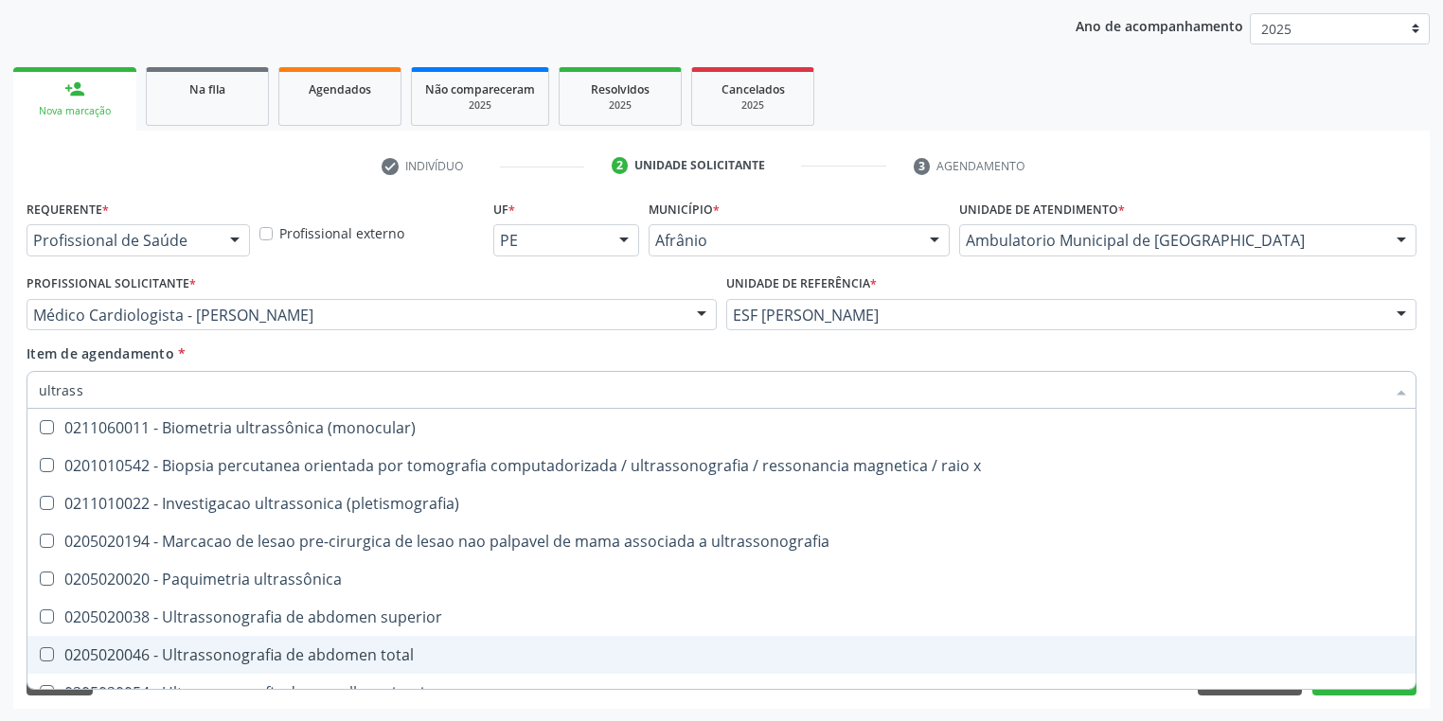
click at [170, 649] on div "0205020046 - Ultrassonografia de abdomen total" at bounding box center [721, 654] width 1365 height 15
checkbox total "true"
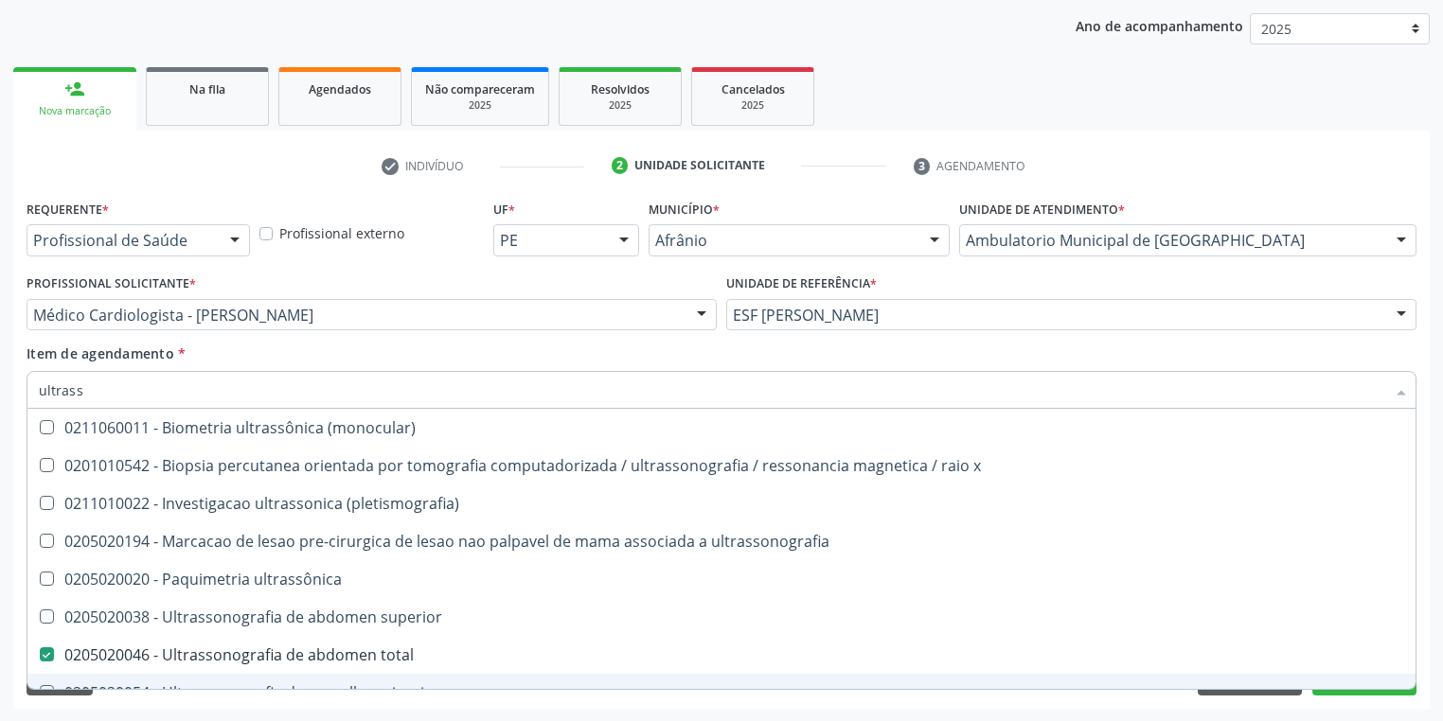
click at [146, 698] on div "Requerente * Profissional de Saúde Profissional de Saúde Paciente Nenhum result…" at bounding box center [721, 452] width 1416 height 514
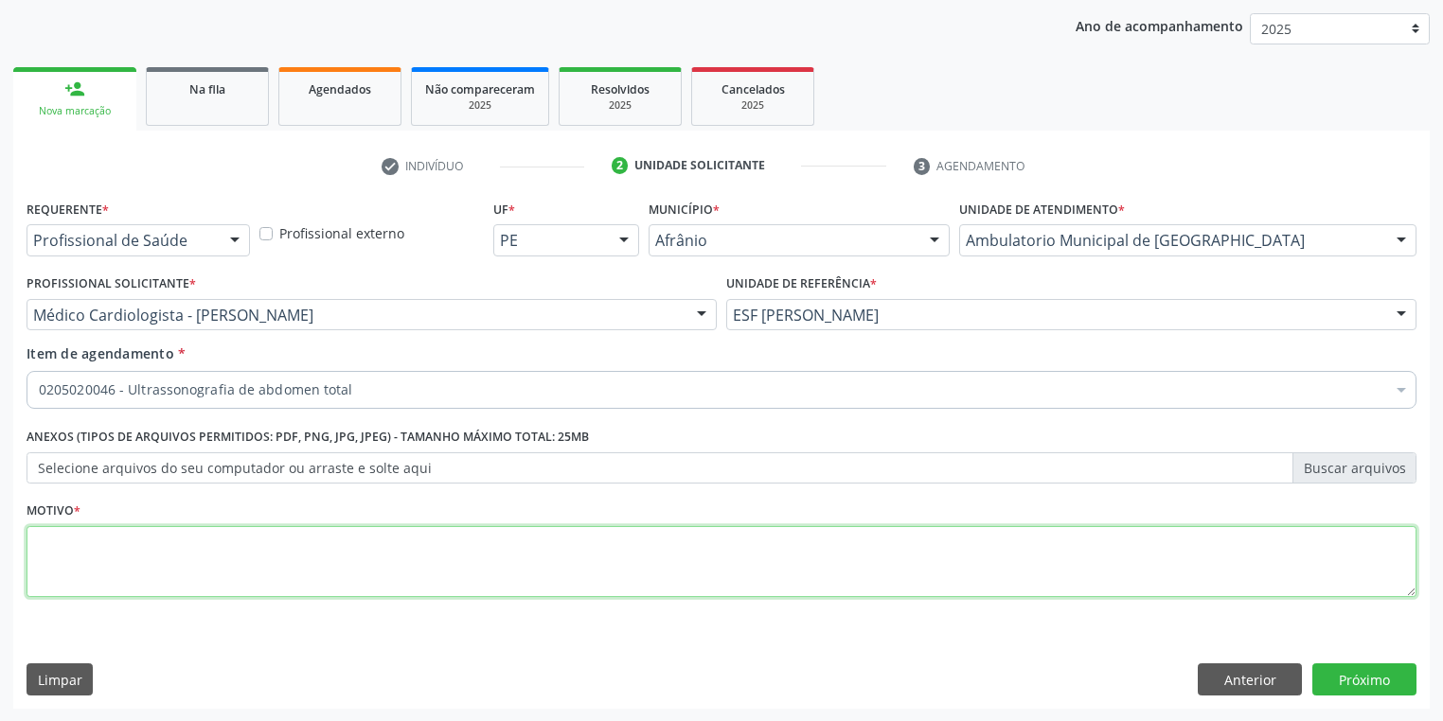
click at [86, 559] on textarea at bounding box center [722, 562] width 1390 height 72
type textarea "*"
click at [1345, 677] on button "Próximo" at bounding box center [1364, 680] width 104 height 32
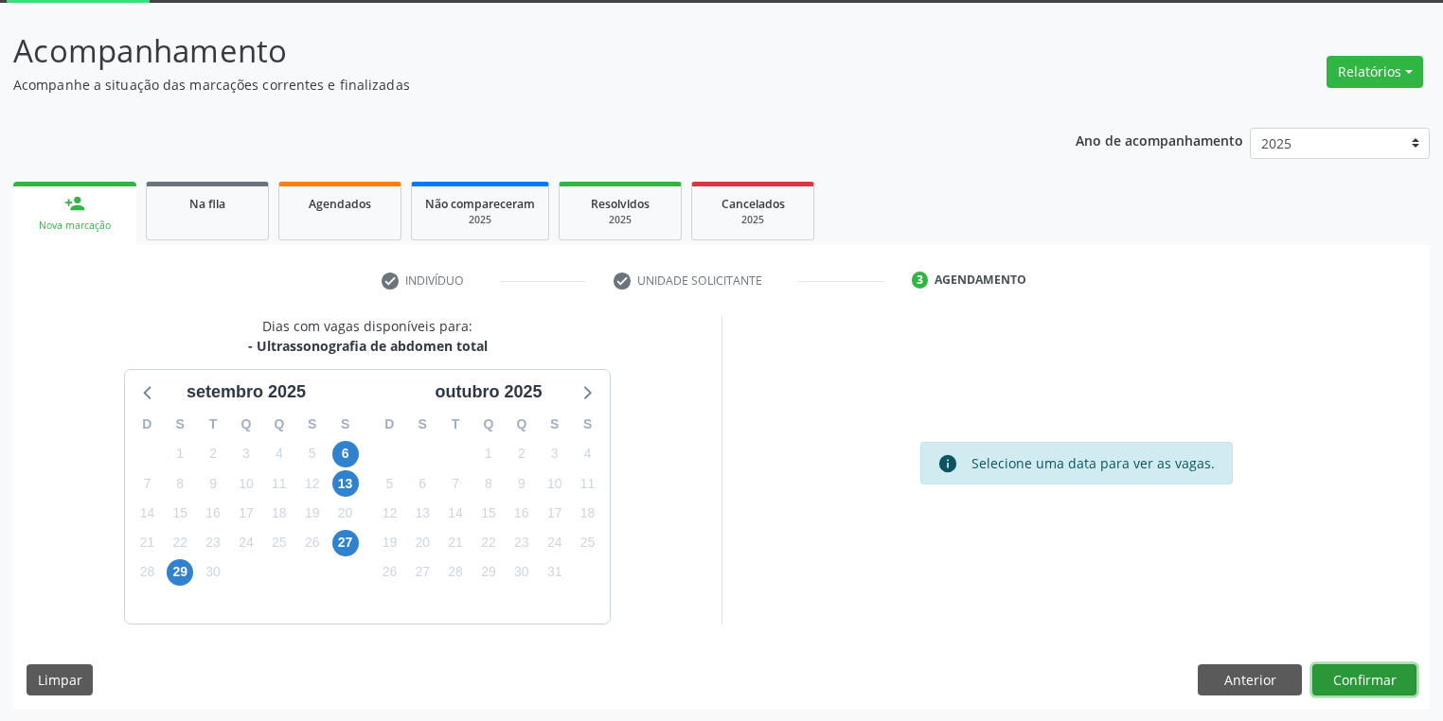
click at [1368, 673] on button "Confirmar" at bounding box center [1364, 680] width 104 height 32
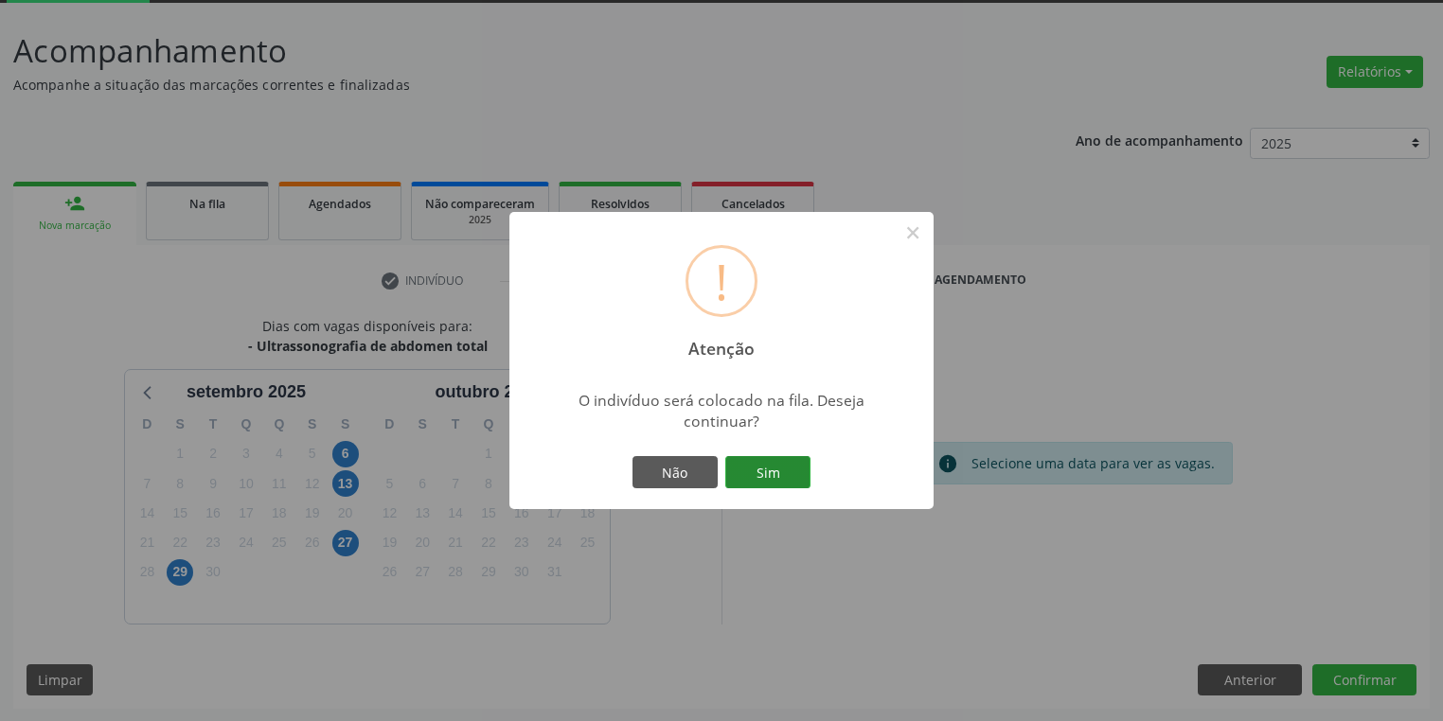
click at [787, 470] on button "Sim" at bounding box center [767, 472] width 85 height 32
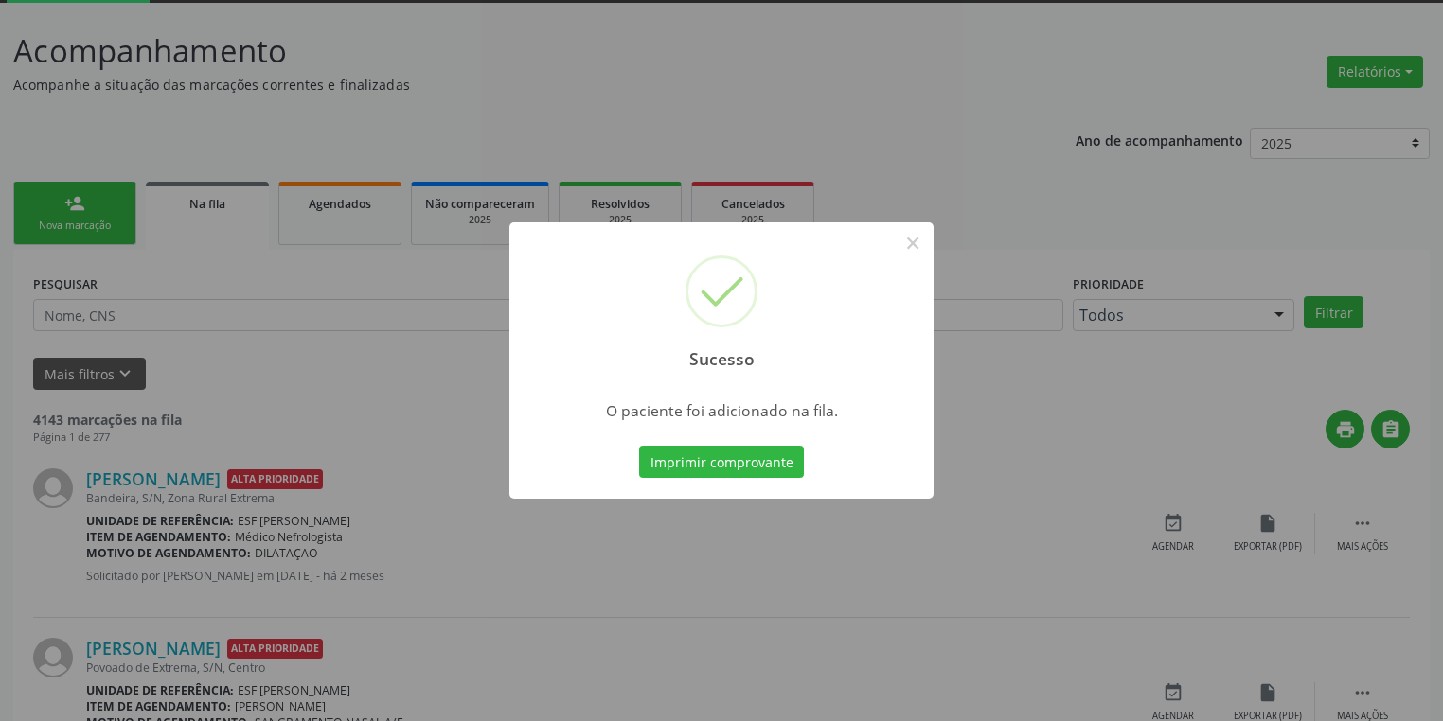
scroll to position [0, 0]
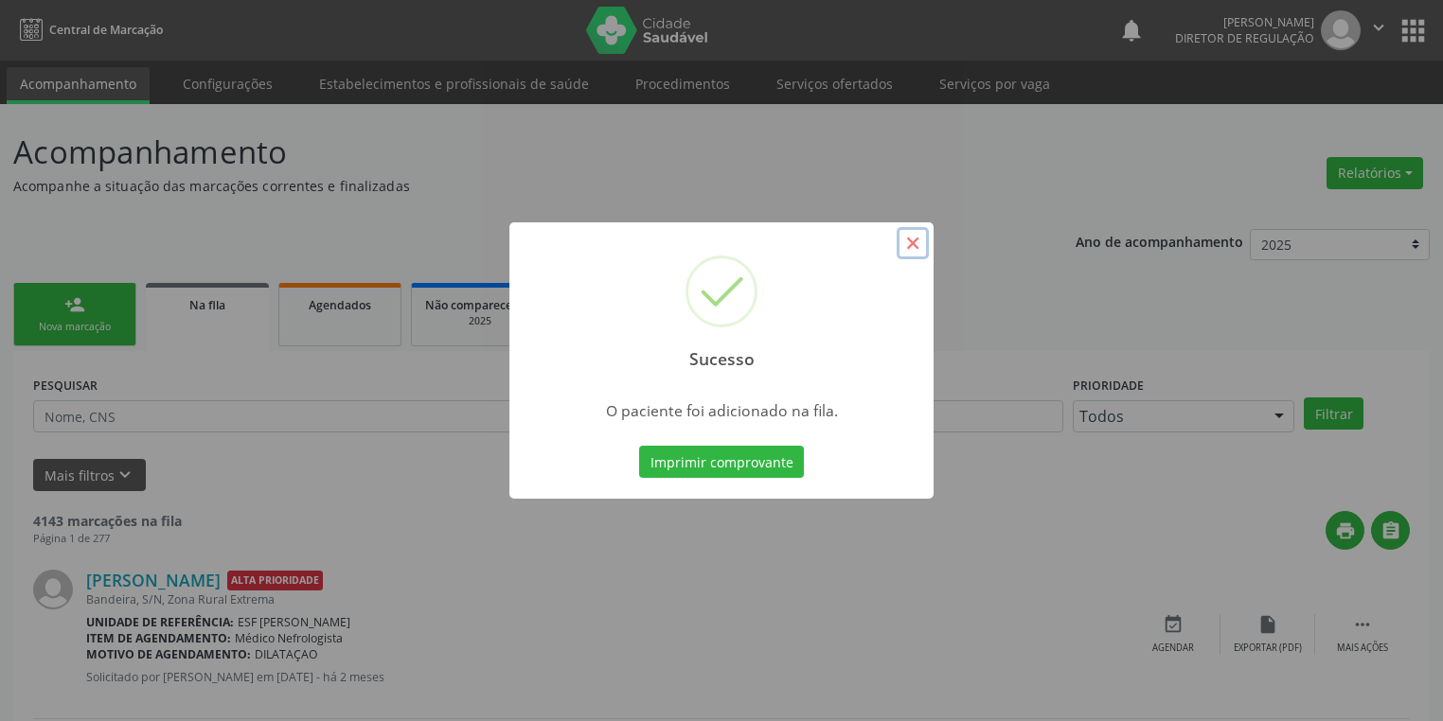
click at [912, 242] on button "×" at bounding box center [912, 243] width 32 height 32
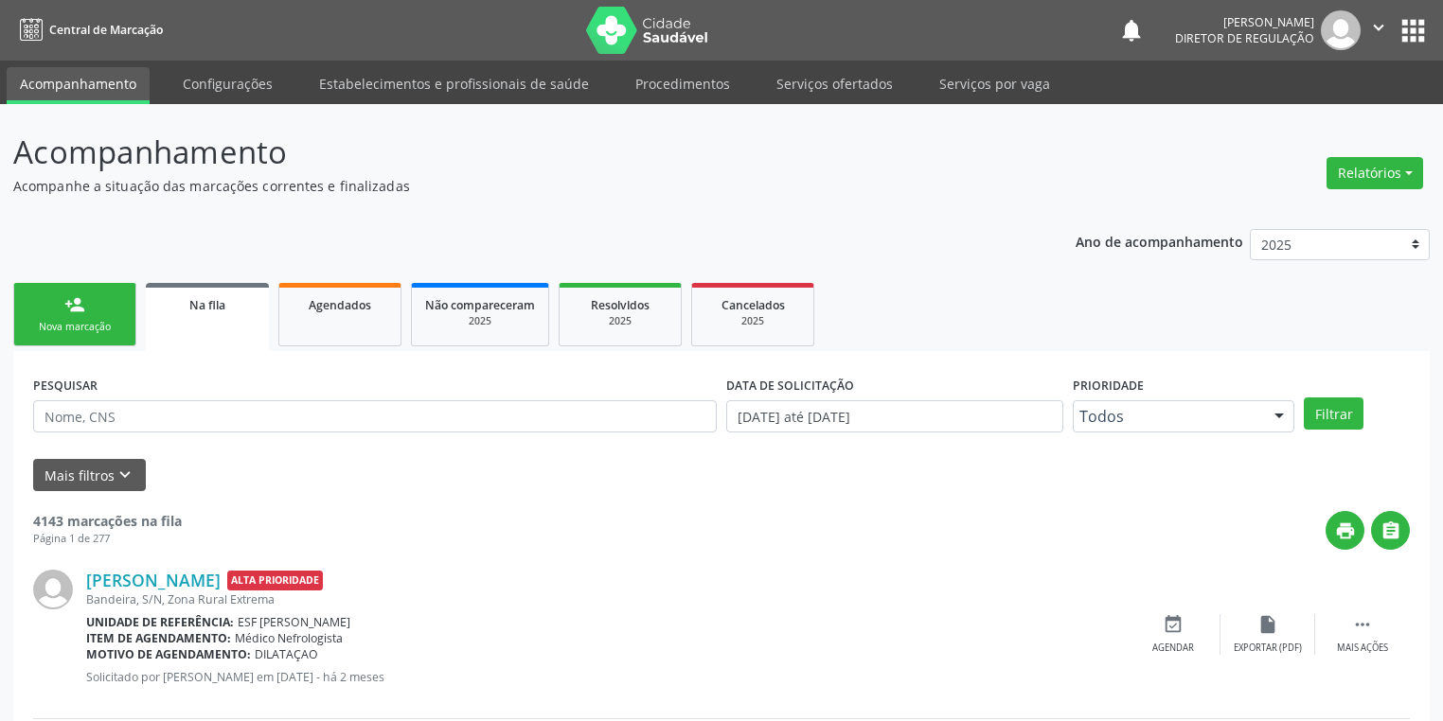
click at [110, 328] on div "Nova marcação" at bounding box center [74, 327] width 95 height 14
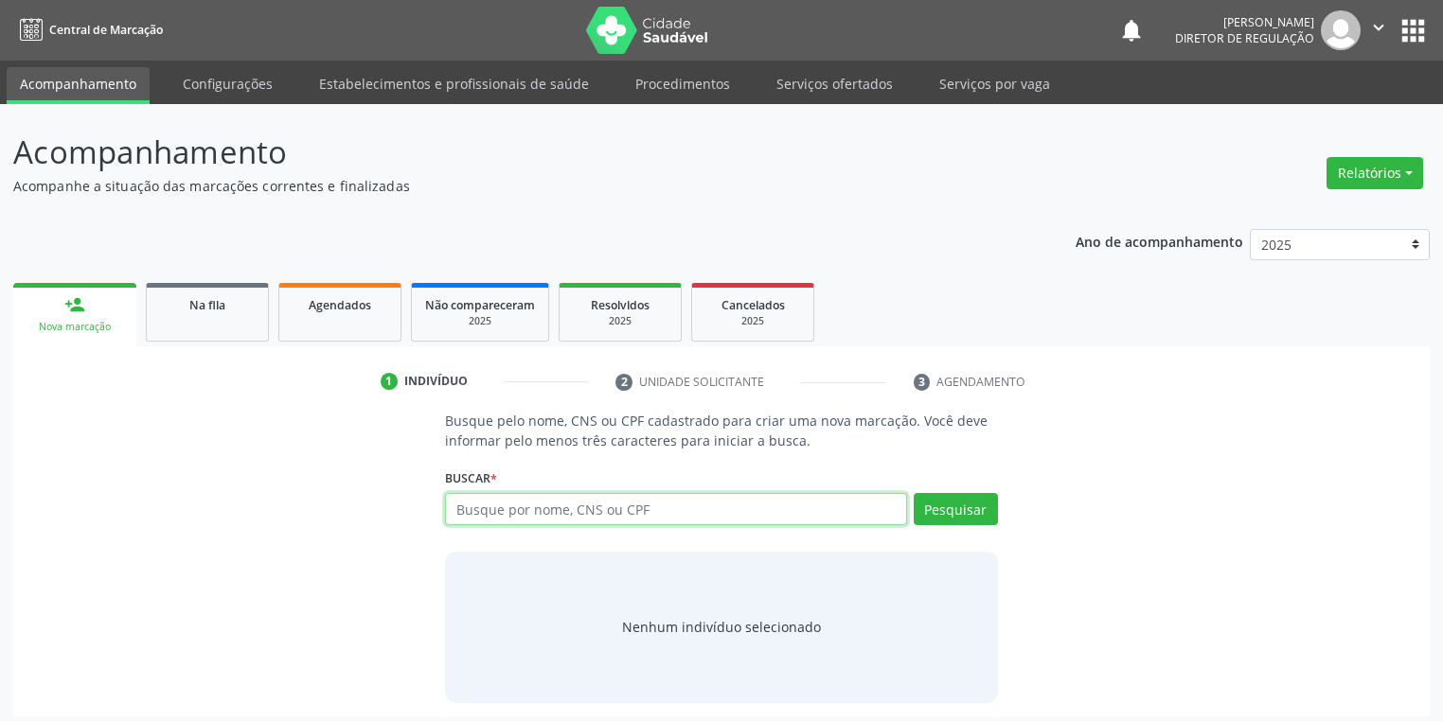
click at [477, 504] on input "text" at bounding box center [676, 509] width 462 height 32
type input "705002882931552"
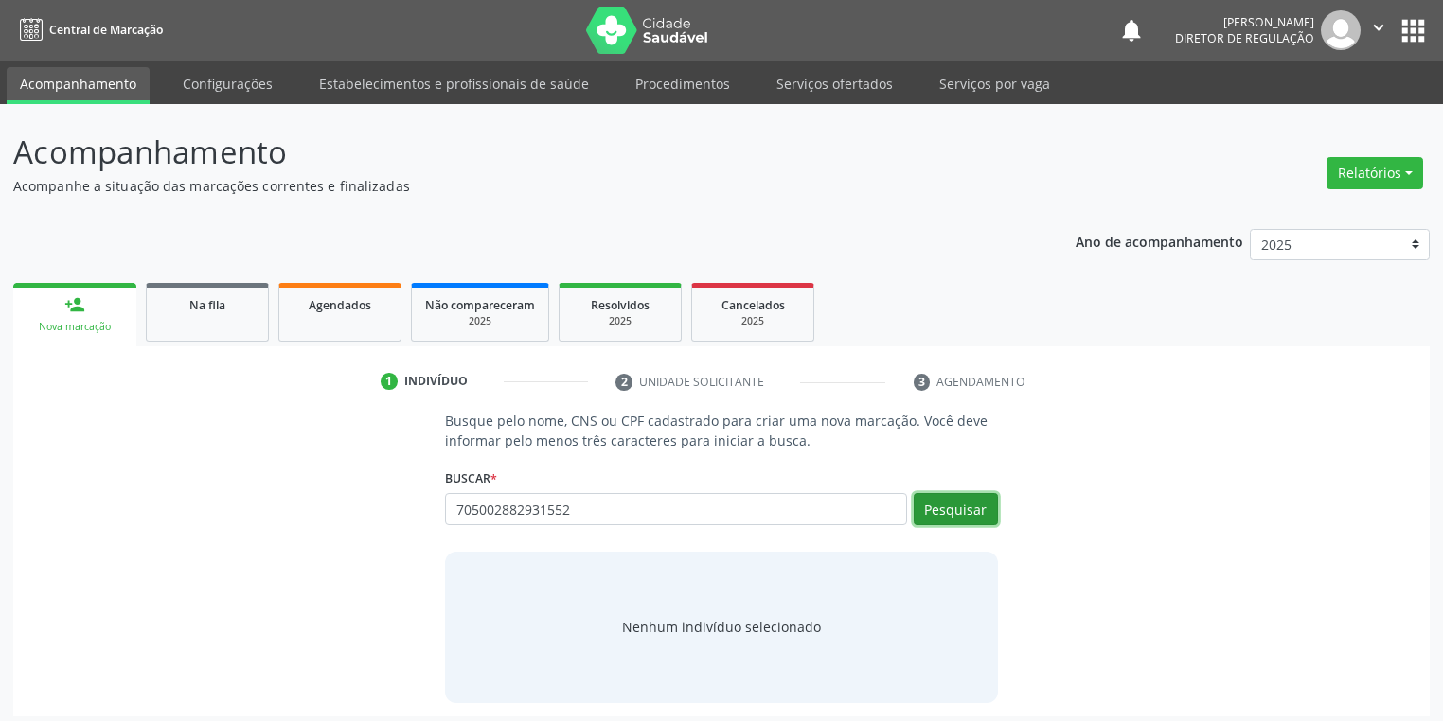
click at [947, 511] on button "Pesquisar" at bounding box center [955, 509] width 84 height 32
type input "705002882931552"
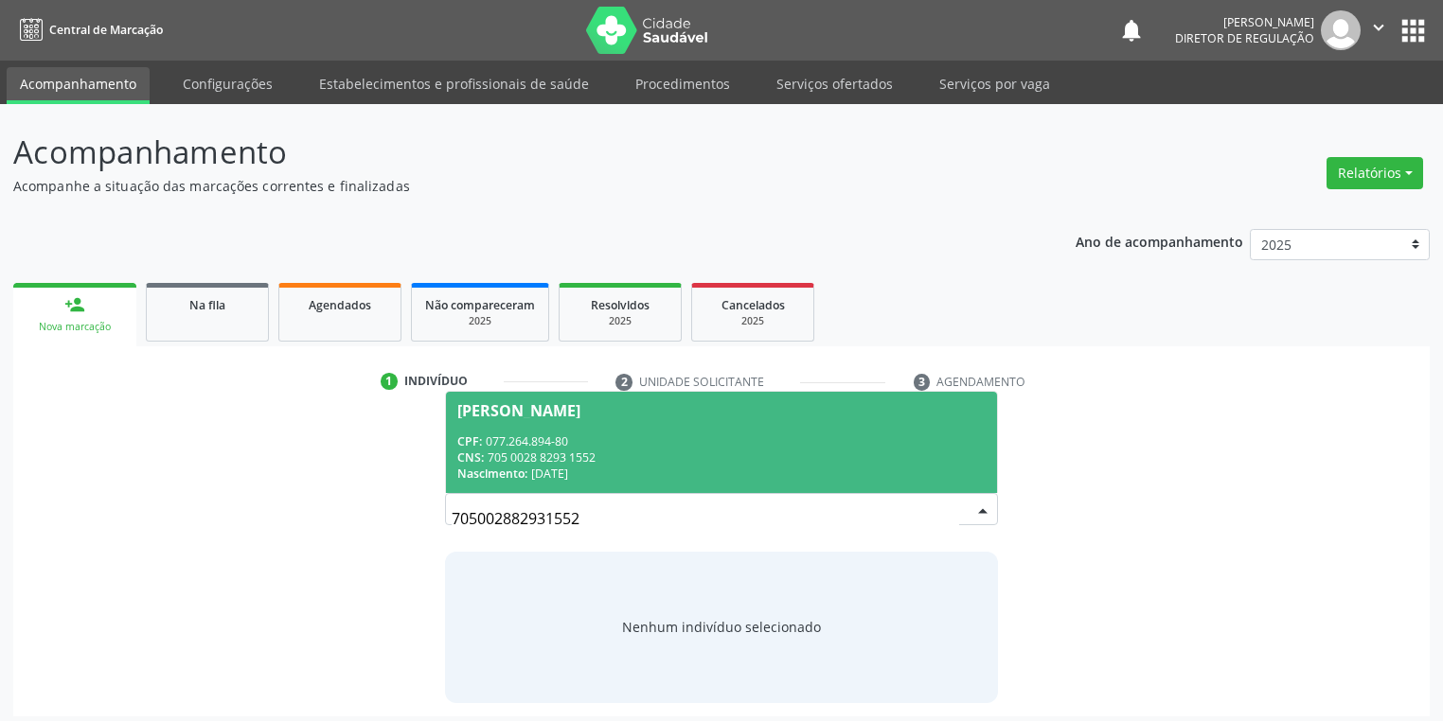
click at [553, 446] on div "CPF: 077.264.894-80" at bounding box center [721, 442] width 528 height 16
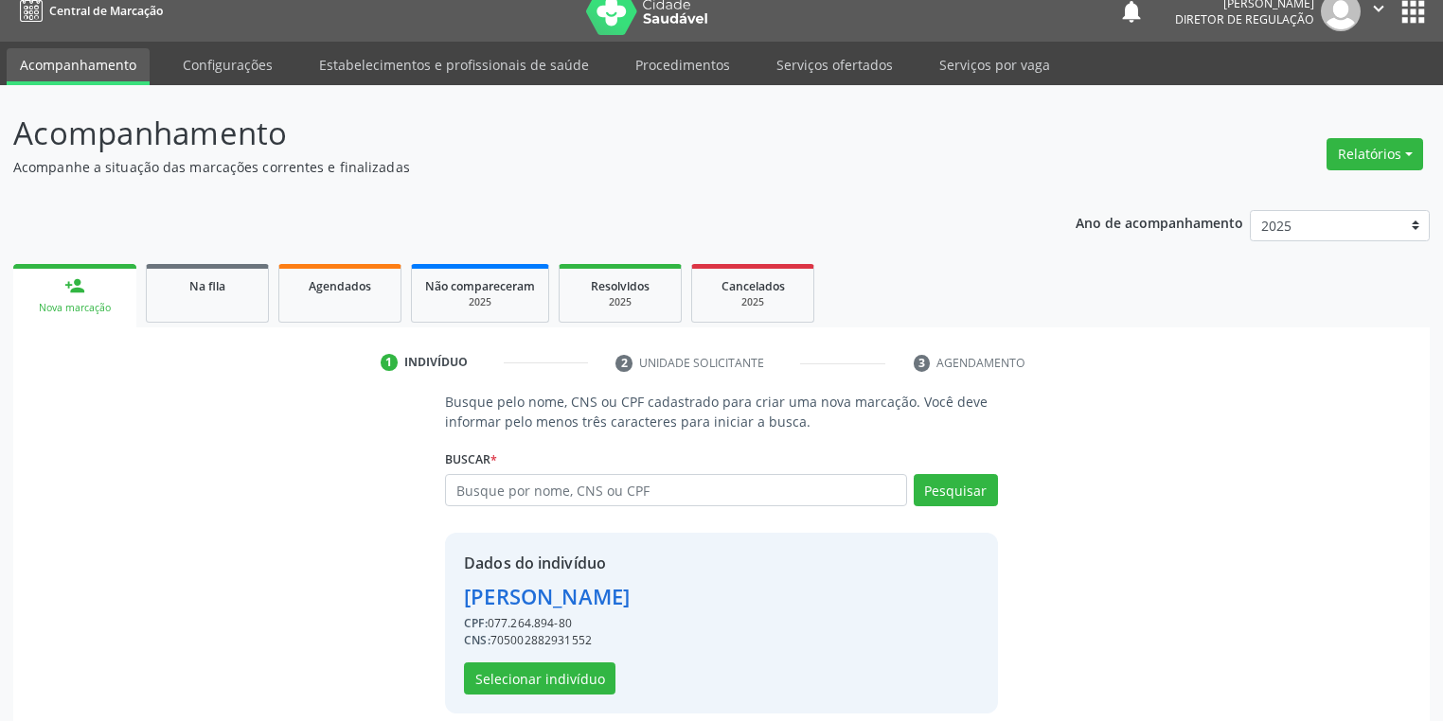
scroll to position [36, 0]
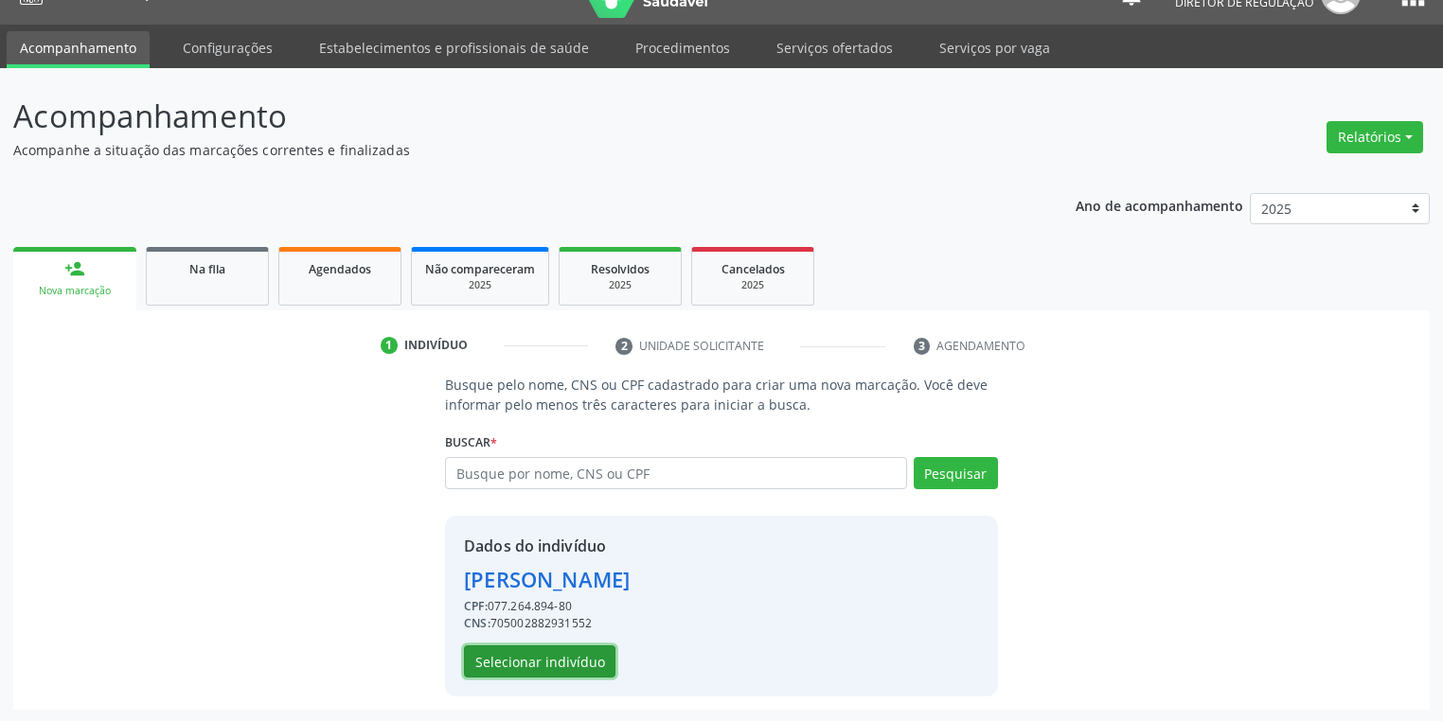
click at [533, 651] on button "Selecionar indivíduo" at bounding box center [539, 662] width 151 height 32
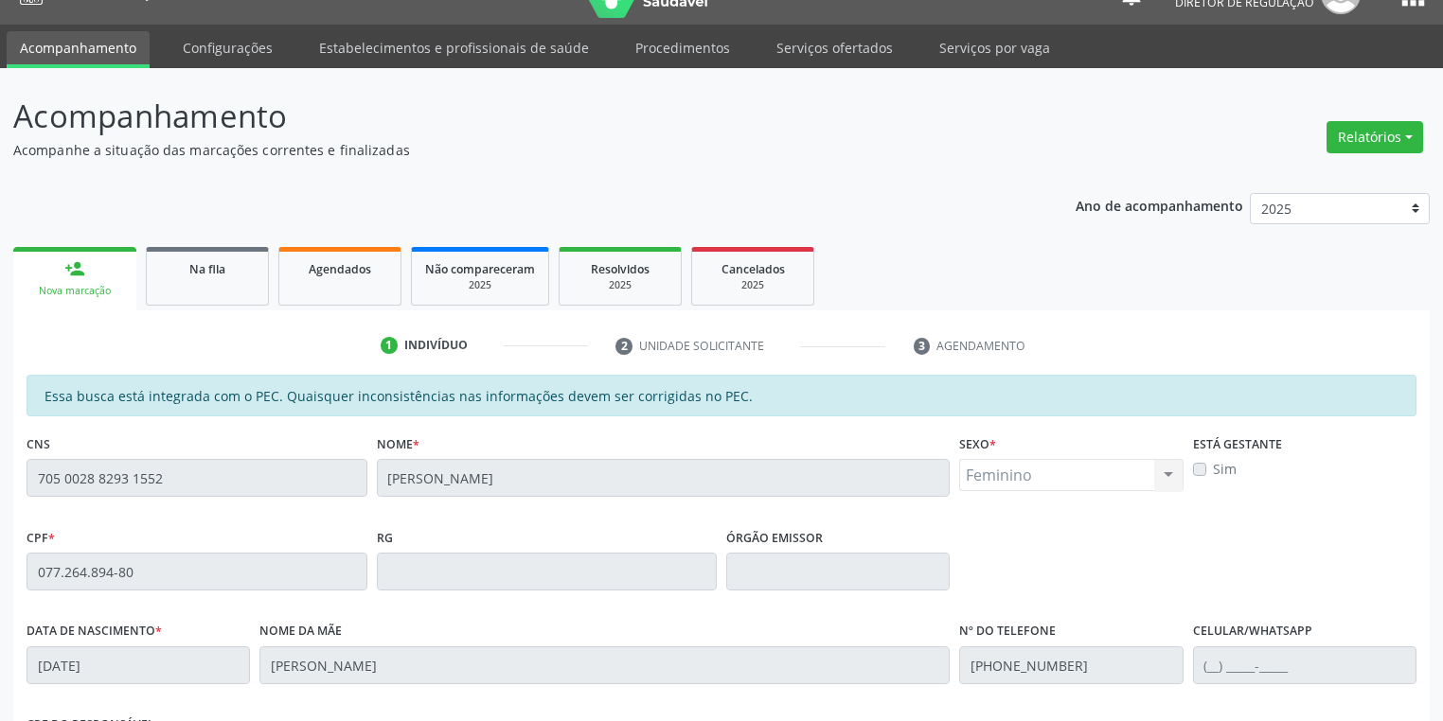
scroll to position [359, 0]
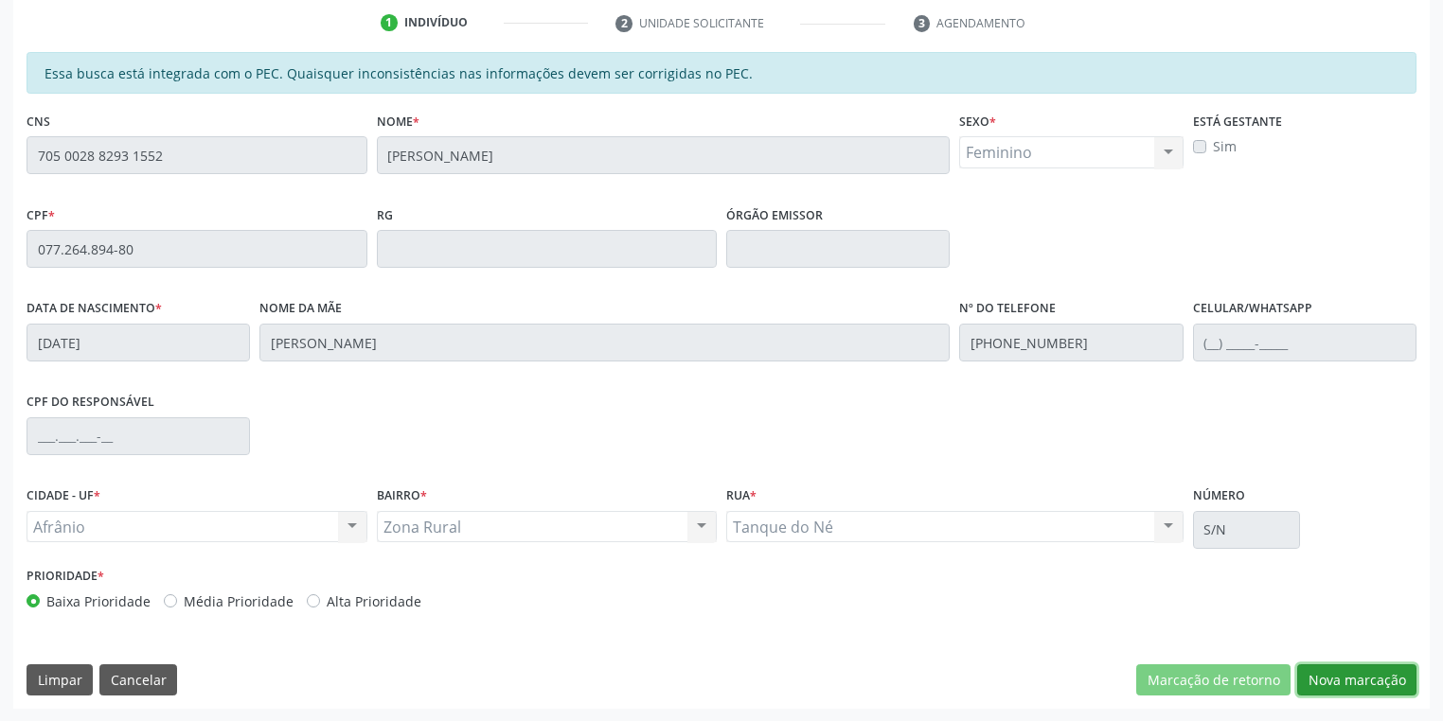
click at [1325, 678] on button "Nova marcação" at bounding box center [1356, 680] width 119 height 32
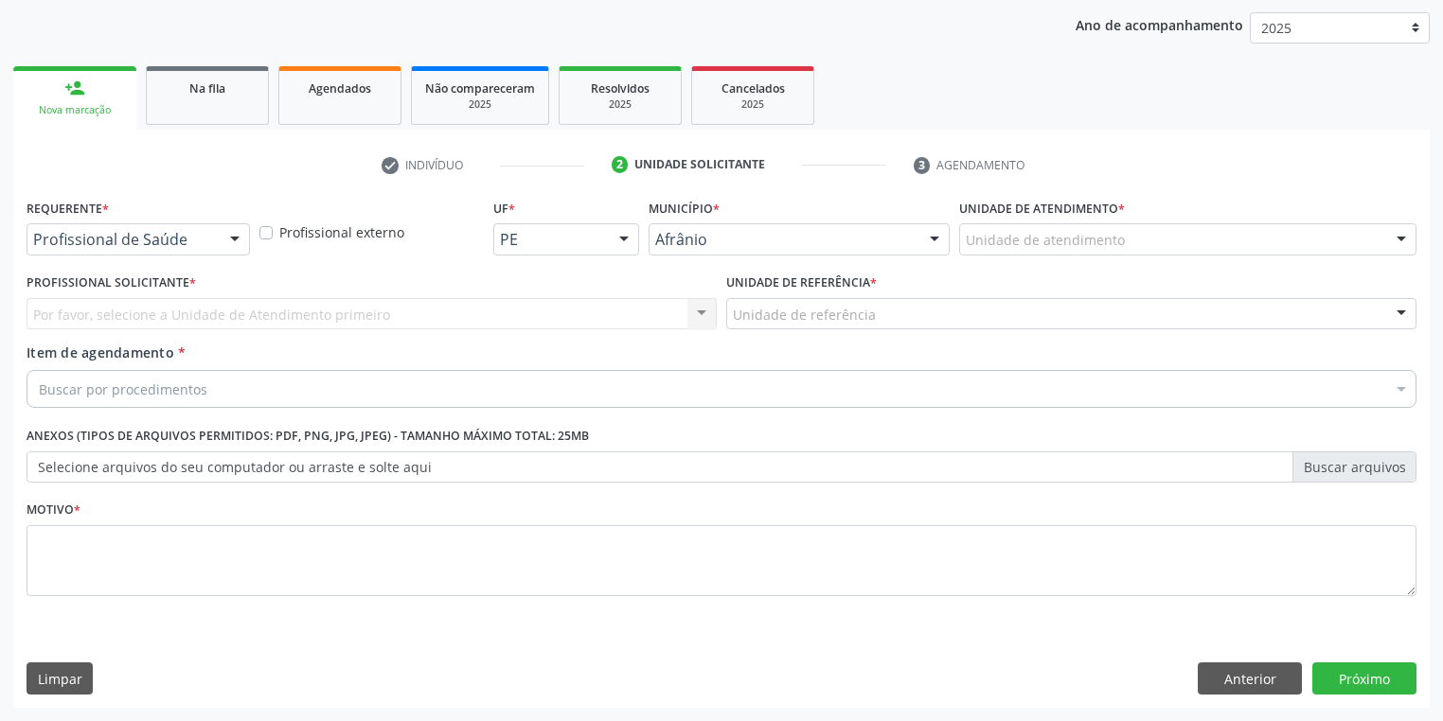
scroll to position [216, 0]
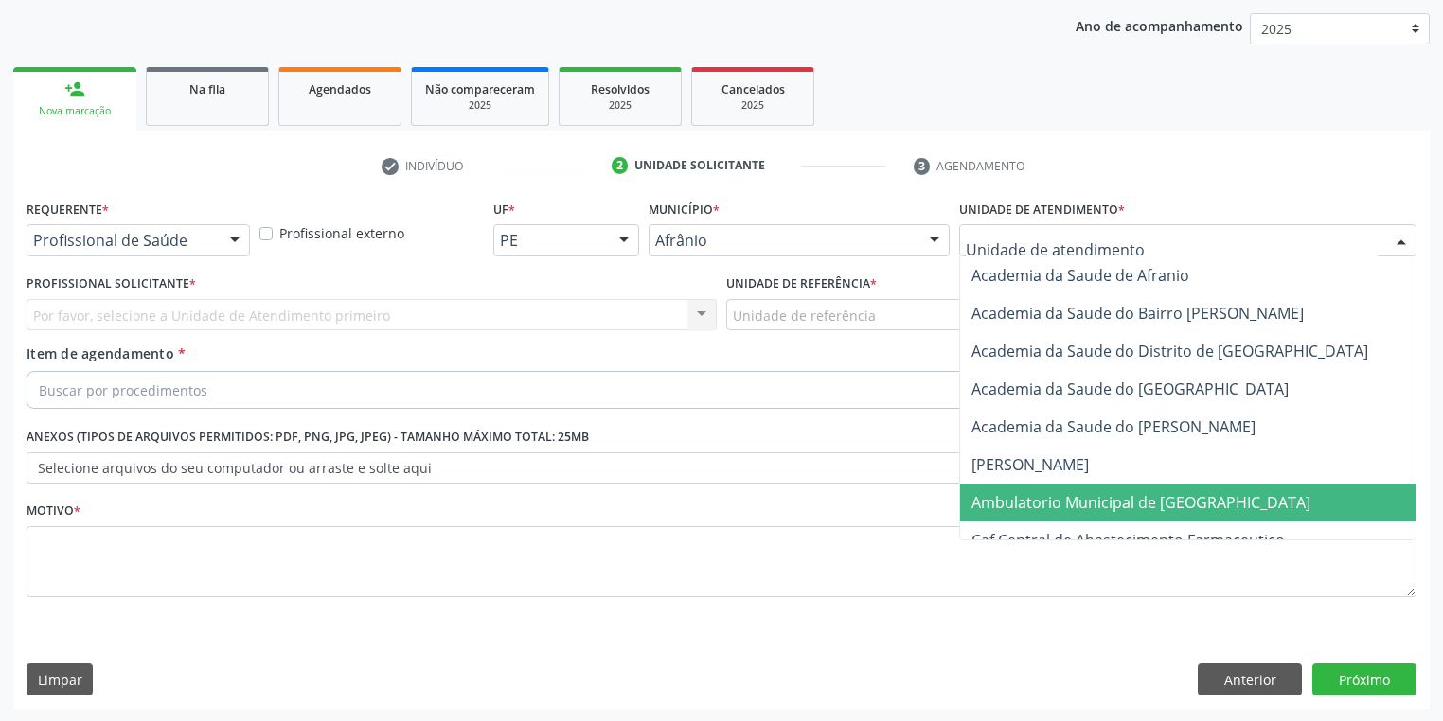
drag, startPoint x: 1026, startPoint y: 505, endPoint x: 899, endPoint y: 416, distance: 154.9
click at [1026, 504] on span "Ambulatorio Municipal de [GEOGRAPHIC_DATA]" at bounding box center [1140, 502] width 339 height 21
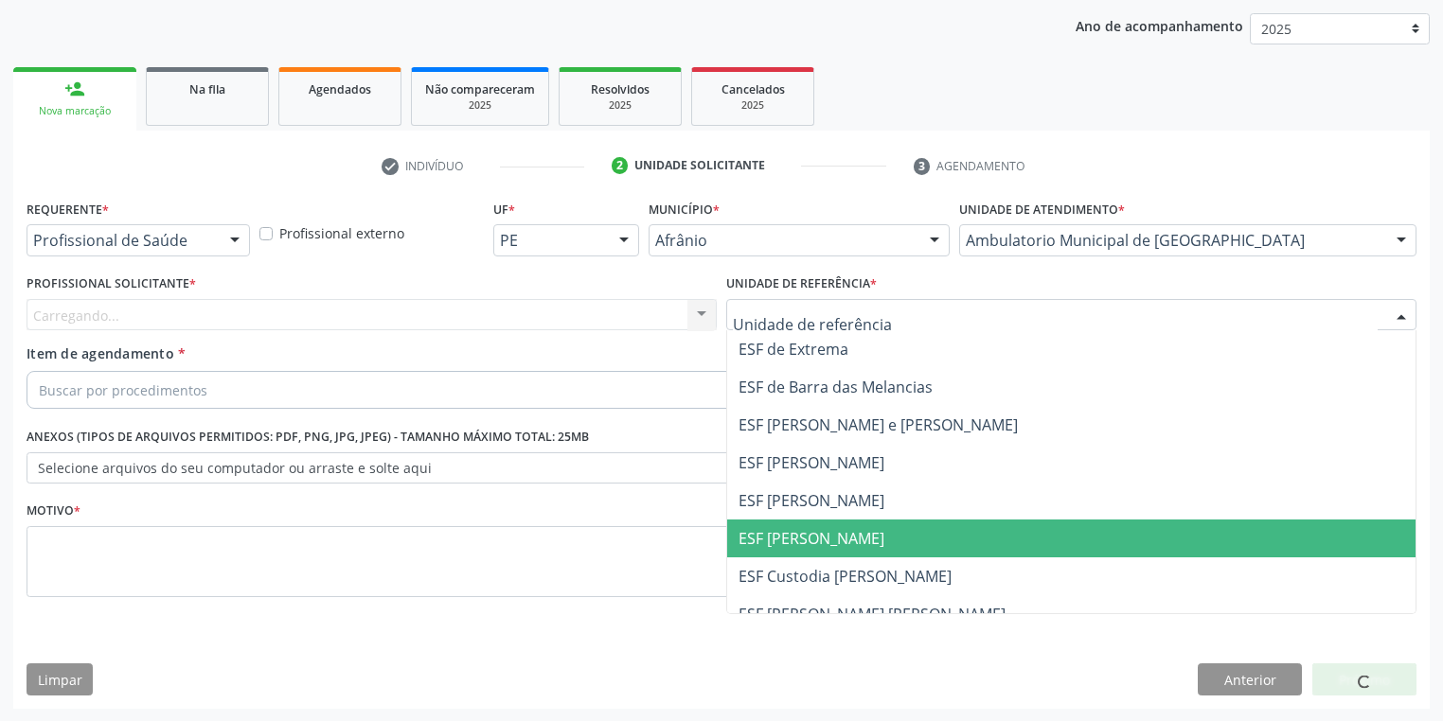
click at [818, 542] on span "ESF [PERSON_NAME]" at bounding box center [811, 538] width 146 height 21
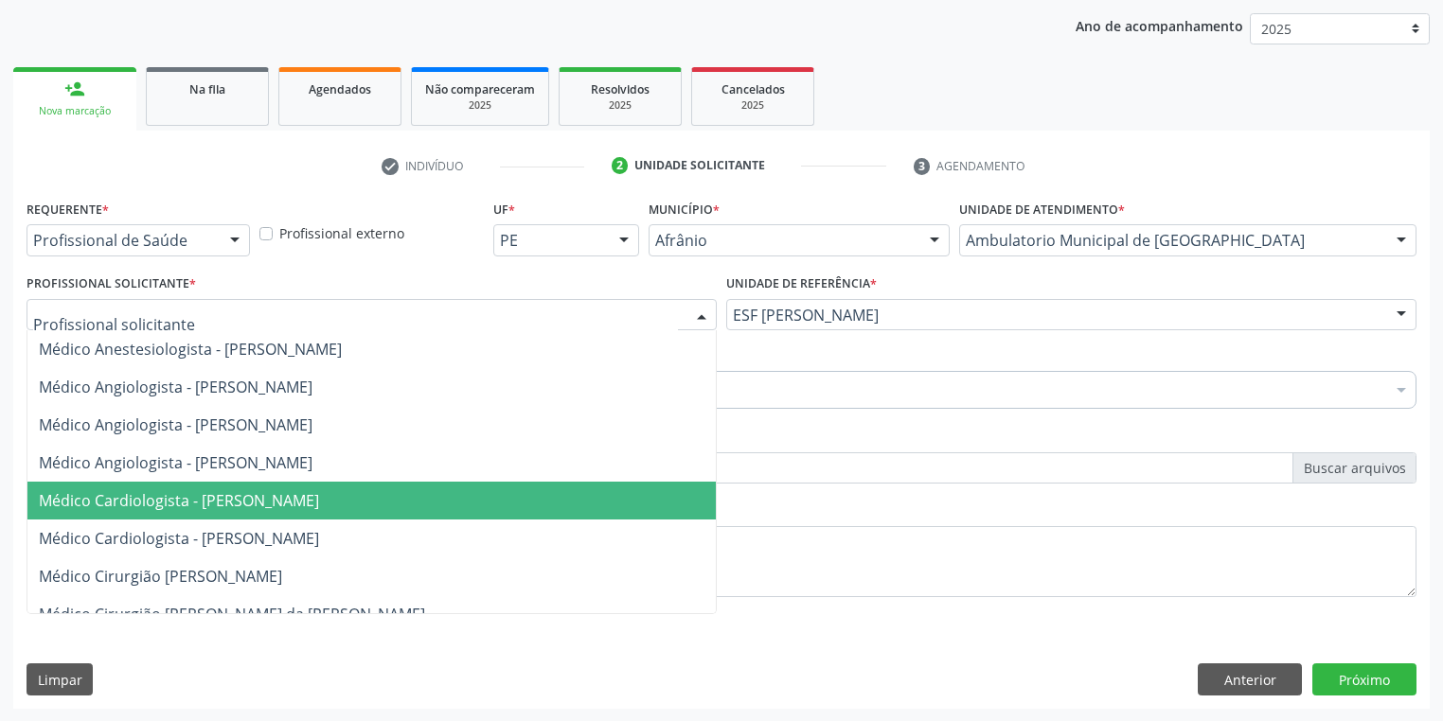
click at [229, 495] on span "Médico Cardiologista - [PERSON_NAME]" at bounding box center [179, 500] width 280 height 21
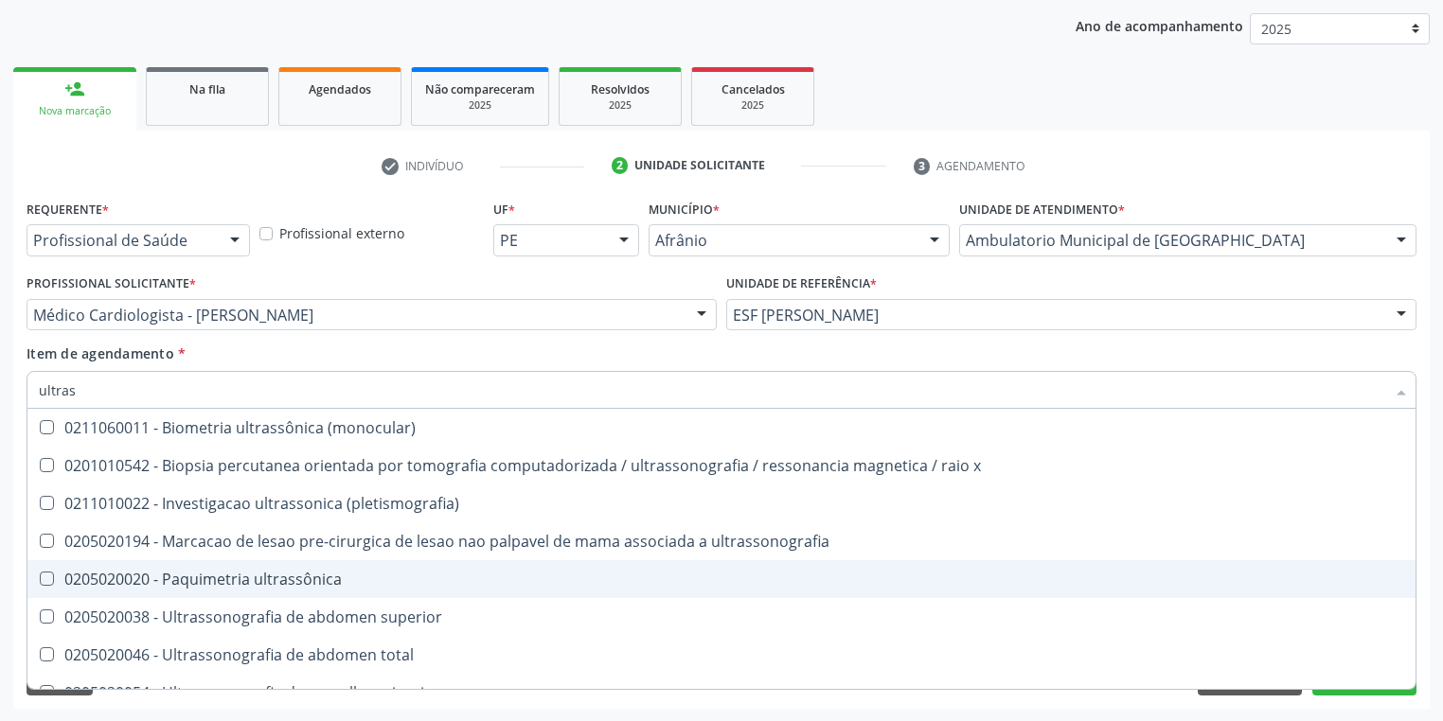
type input "ultrass"
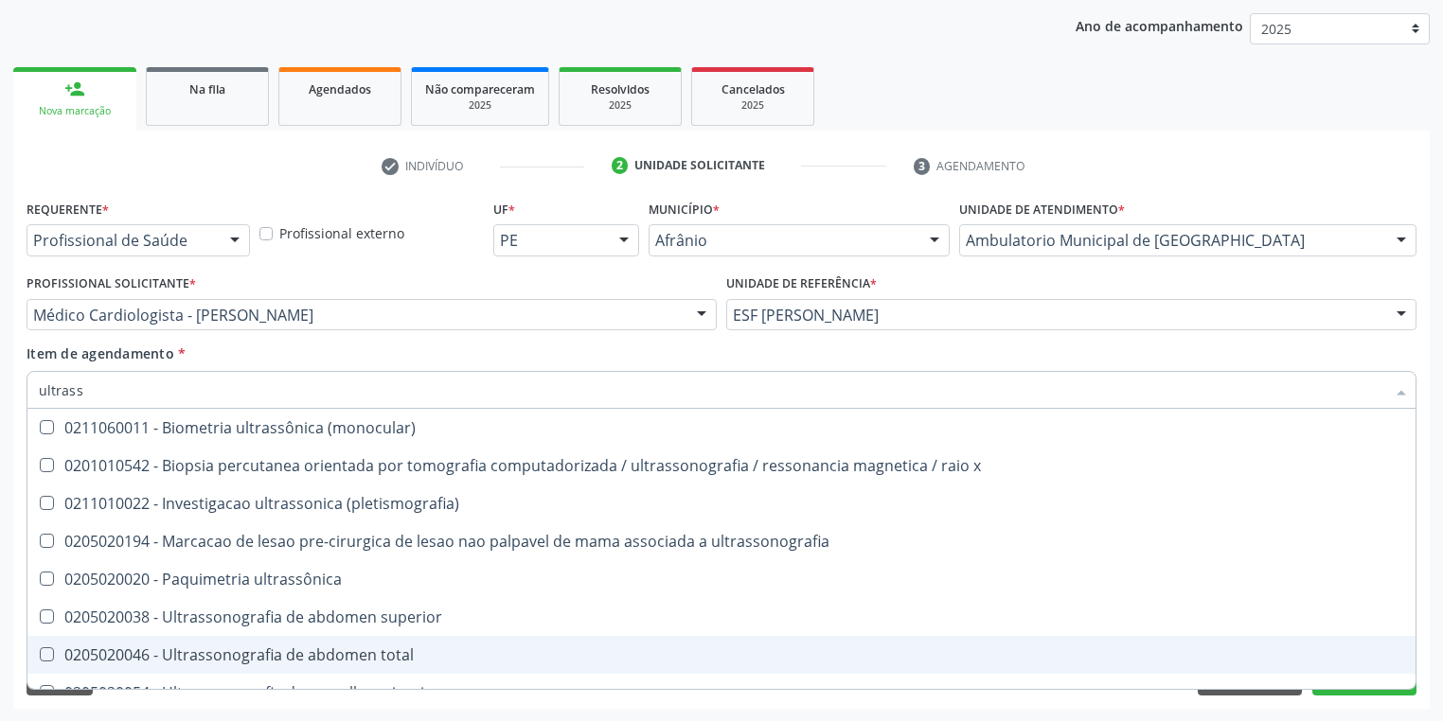
click at [174, 655] on div "0205020046 - Ultrassonografia de abdomen total" at bounding box center [721, 654] width 1365 height 15
click at [174, 653] on div "0205020046 - Ultrassonografia de abdomen total" at bounding box center [721, 654] width 1365 height 15
checkbox total "false"
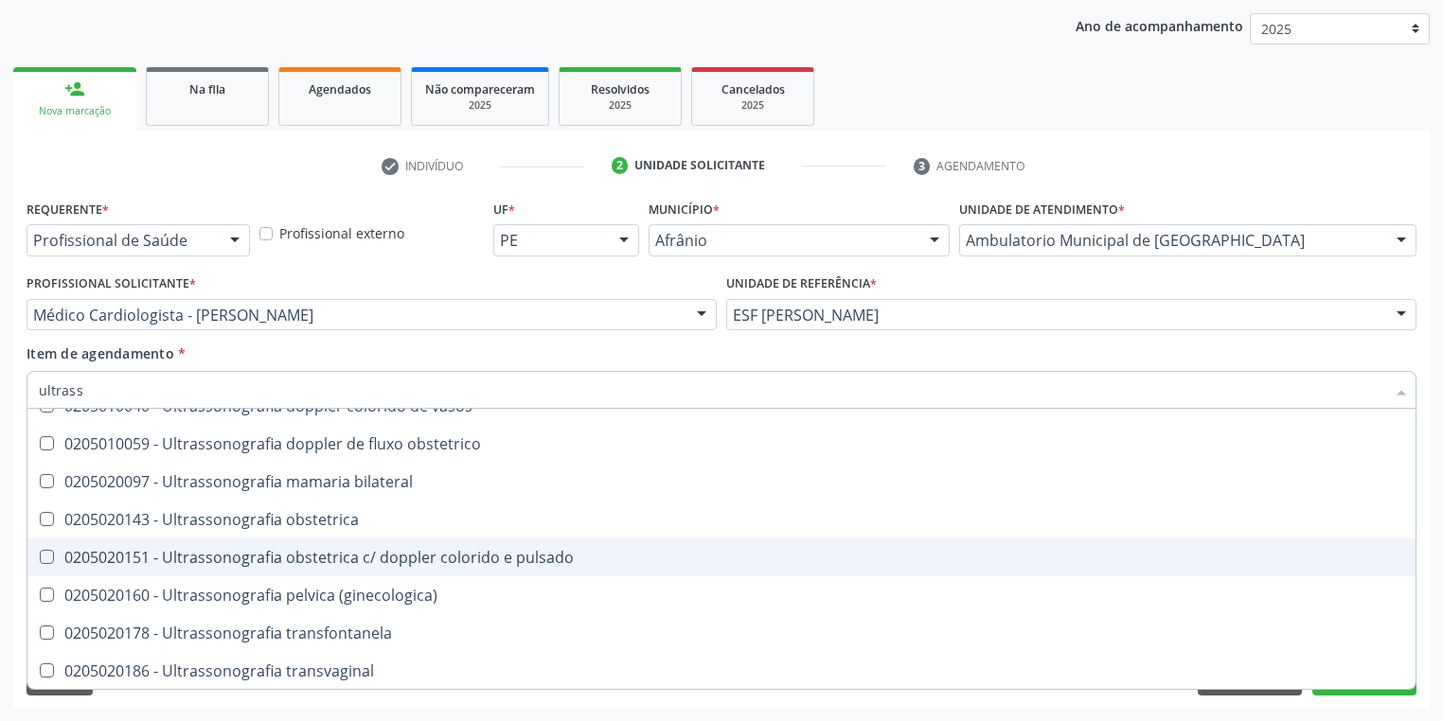
scroll to position [591, 0]
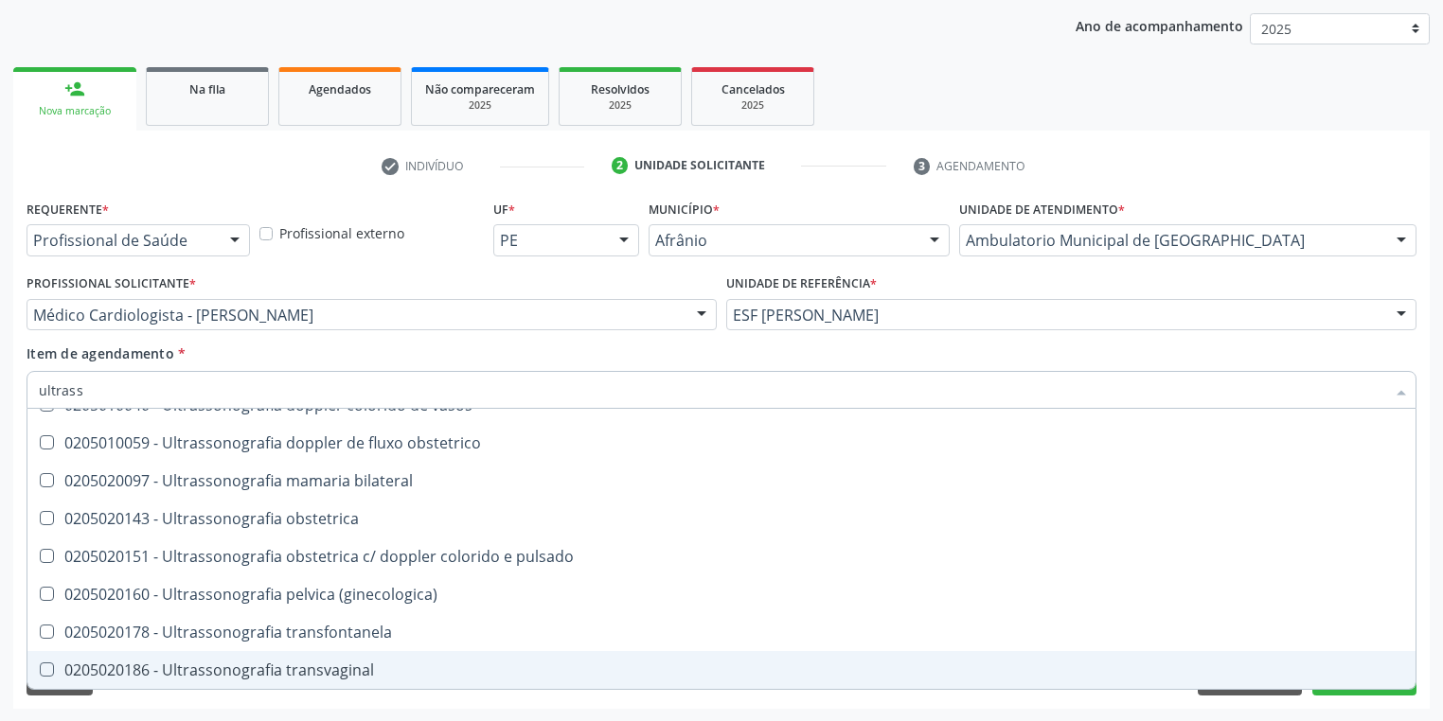
click at [200, 664] on div "0205020186 - Ultrassonografia transvaginal" at bounding box center [721, 670] width 1365 height 15
checkbox transvaginal "true"
click at [148, 707] on div "Requerente * Profissional de Saúde Profissional de Saúde Paciente Nenhum result…" at bounding box center [721, 452] width 1416 height 514
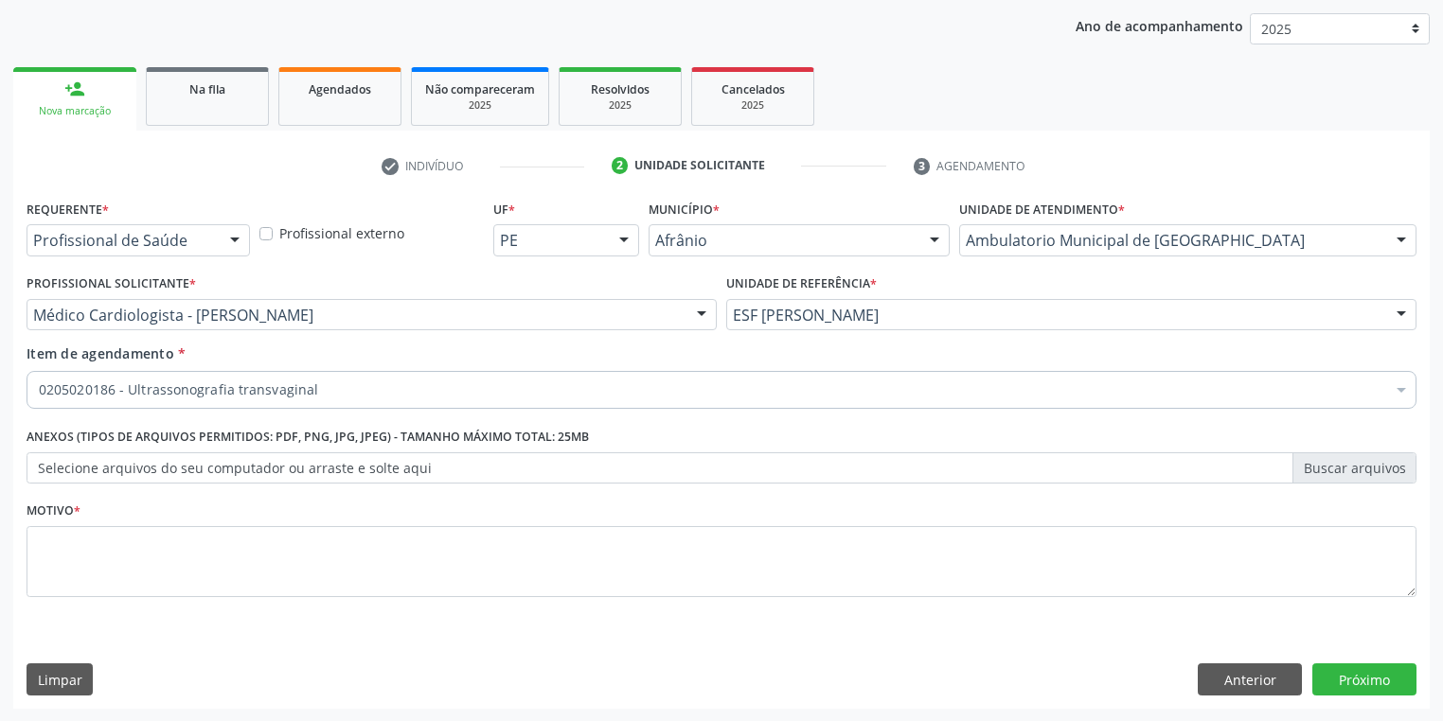
scroll to position [0, 0]
click at [91, 566] on textarea at bounding box center [722, 562] width 1390 height 72
type textarea "*"
click at [1353, 668] on button "Próximo" at bounding box center [1364, 680] width 104 height 32
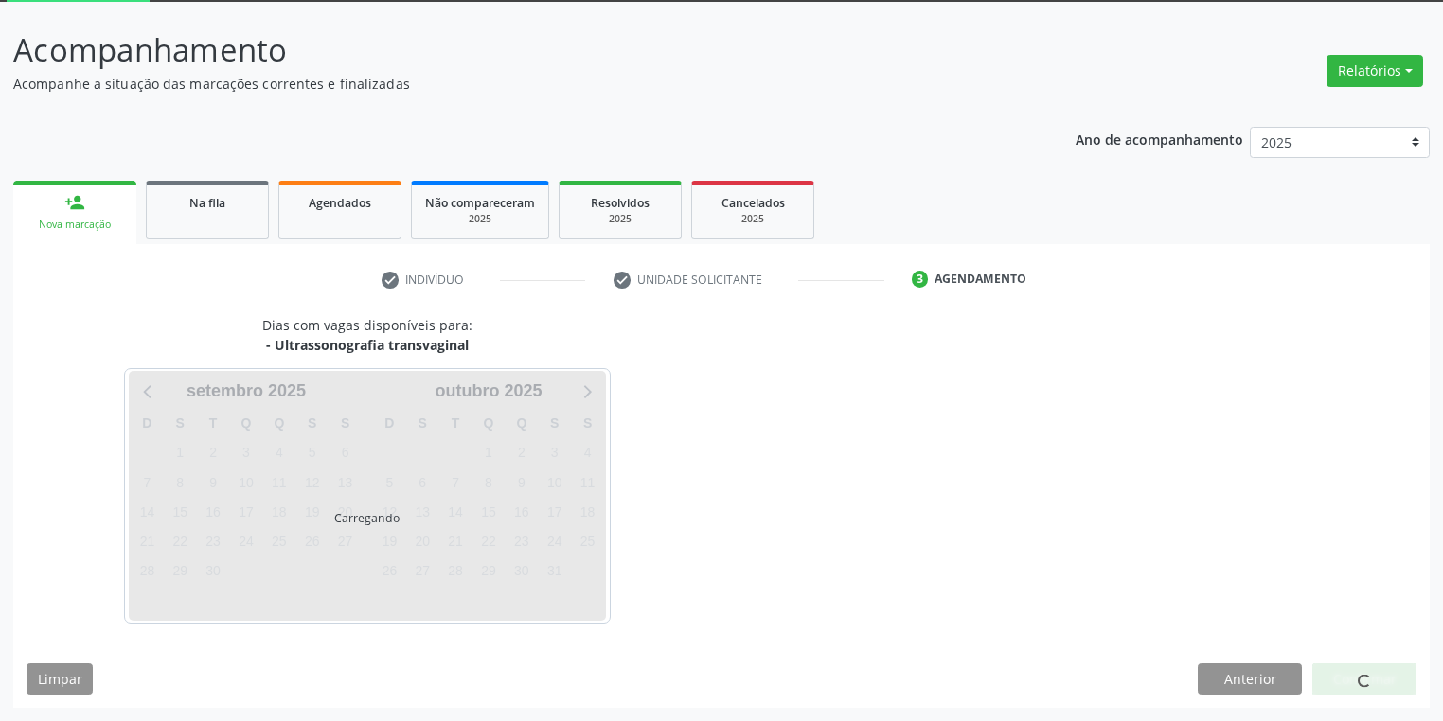
scroll to position [101, 0]
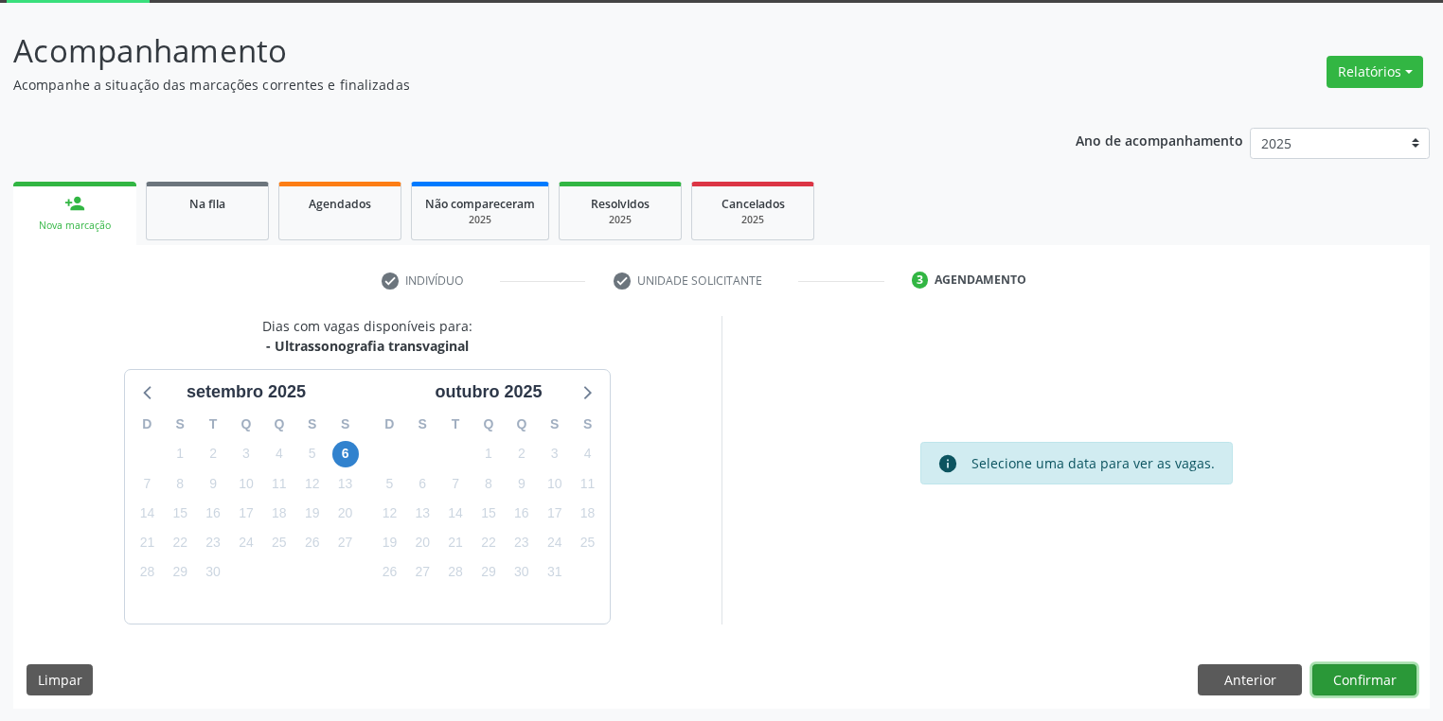
click at [1367, 687] on button "Confirmar" at bounding box center [1364, 680] width 104 height 32
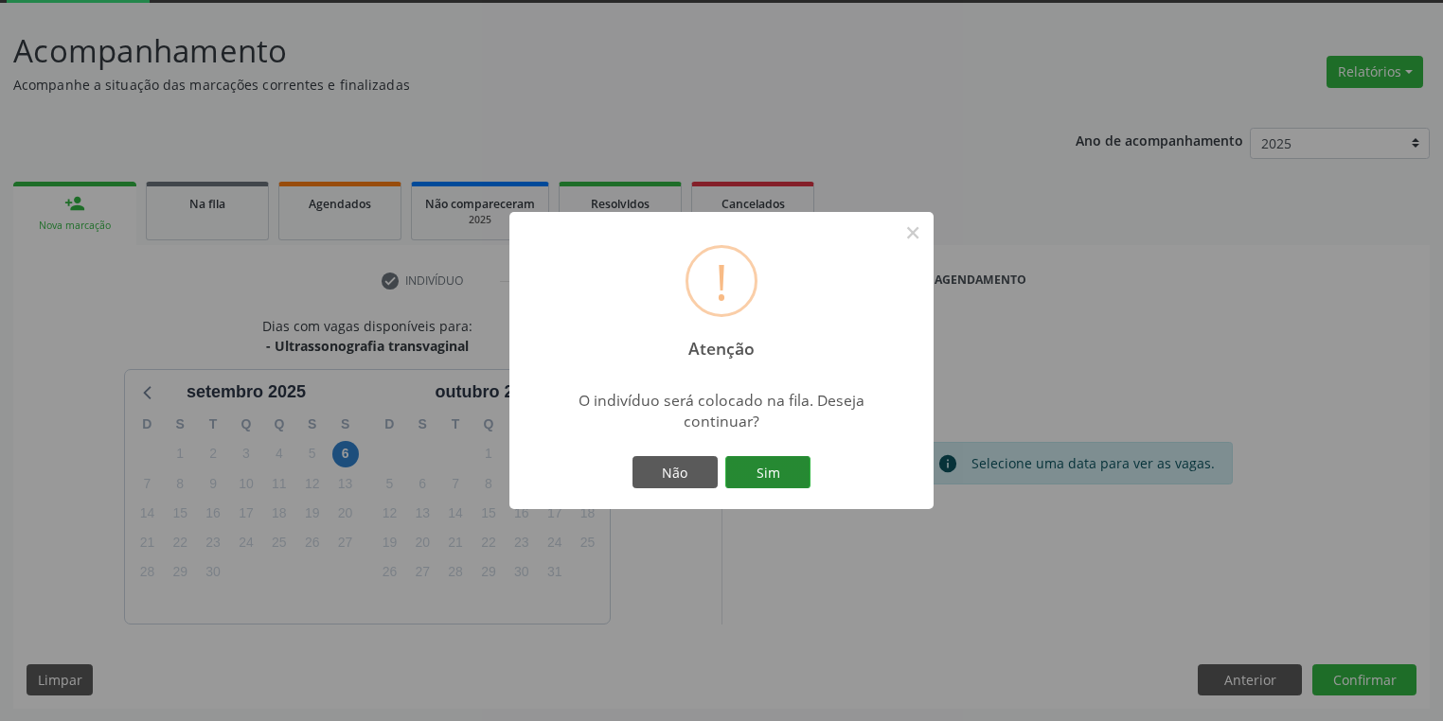
click at [788, 470] on button "Sim" at bounding box center [767, 472] width 85 height 32
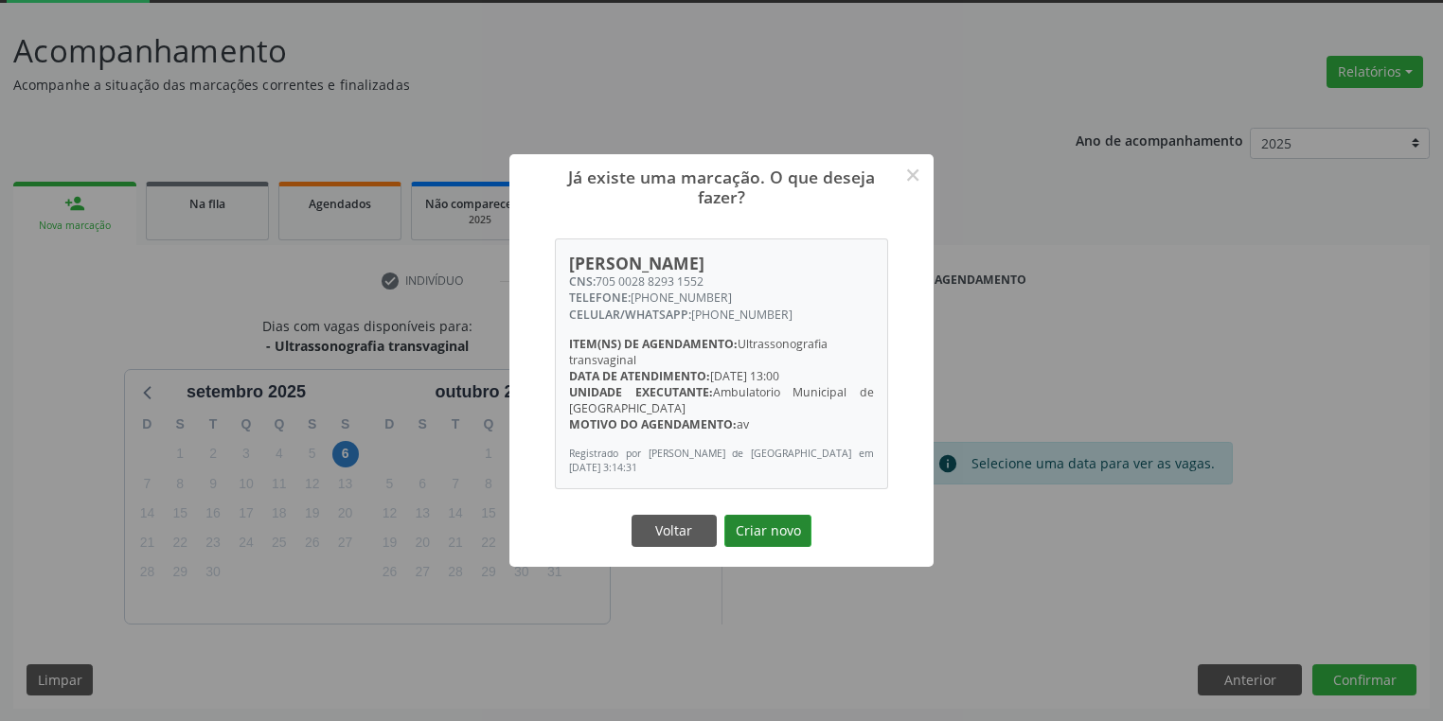
click at [758, 535] on button "Criar novo" at bounding box center [767, 531] width 87 height 32
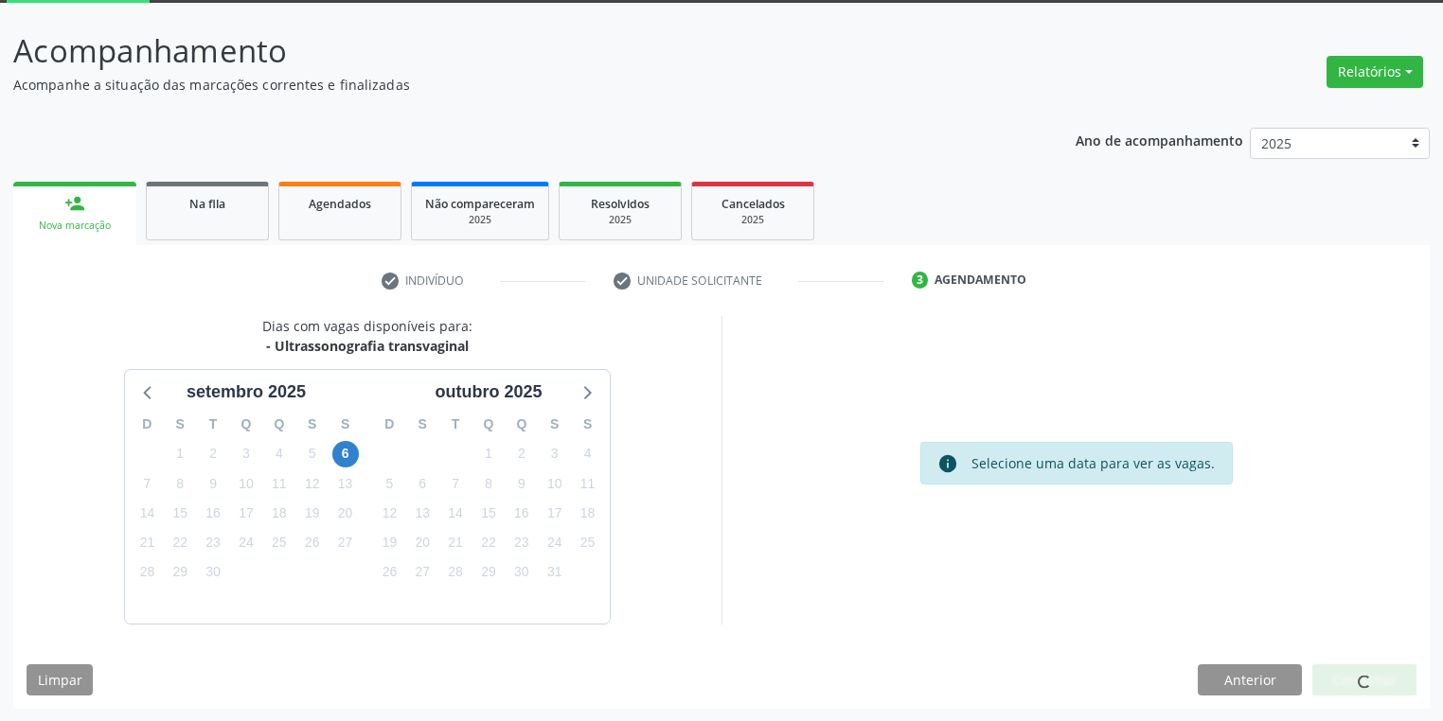
scroll to position [0, 0]
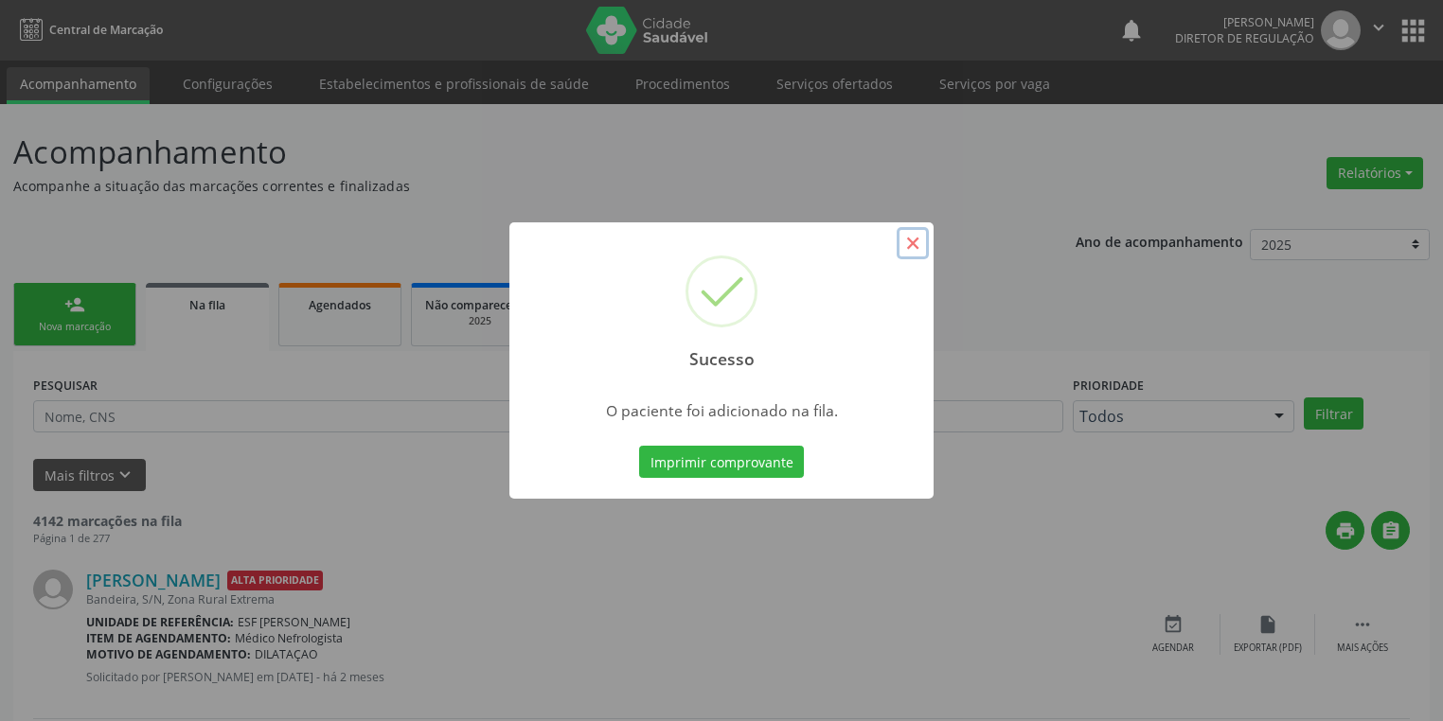
click at [907, 243] on button "×" at bounding box center [912, 243] width 32 height 32
